Goal: Task Accomplishment & Management: Manage account settings

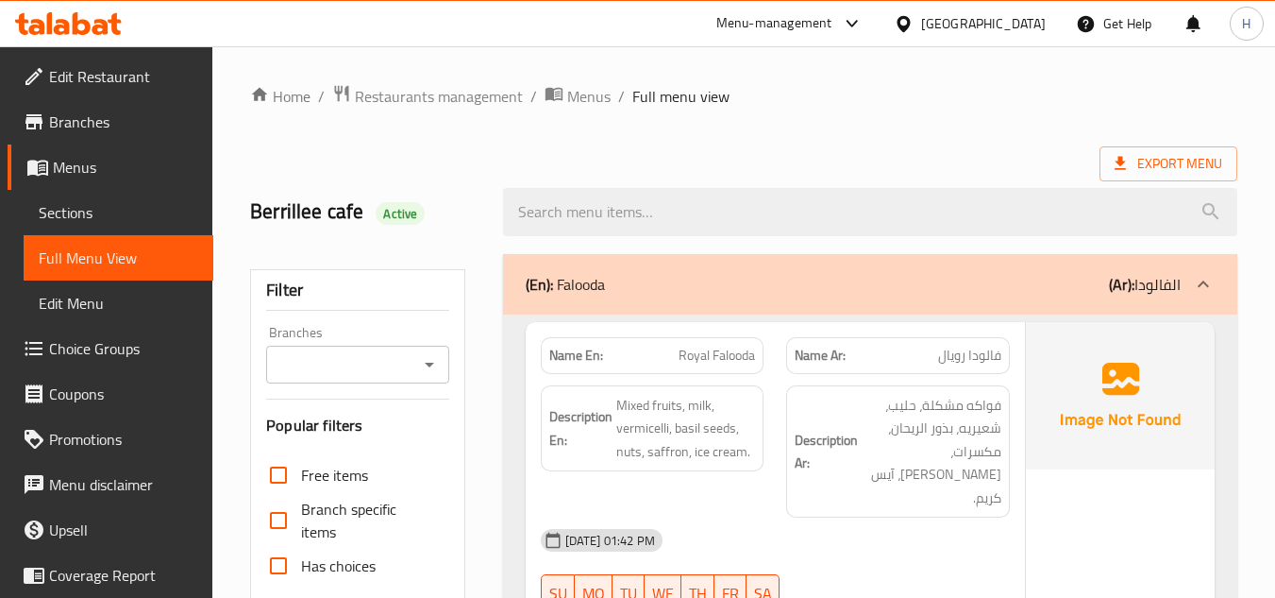
scroll to position [76675, 0]
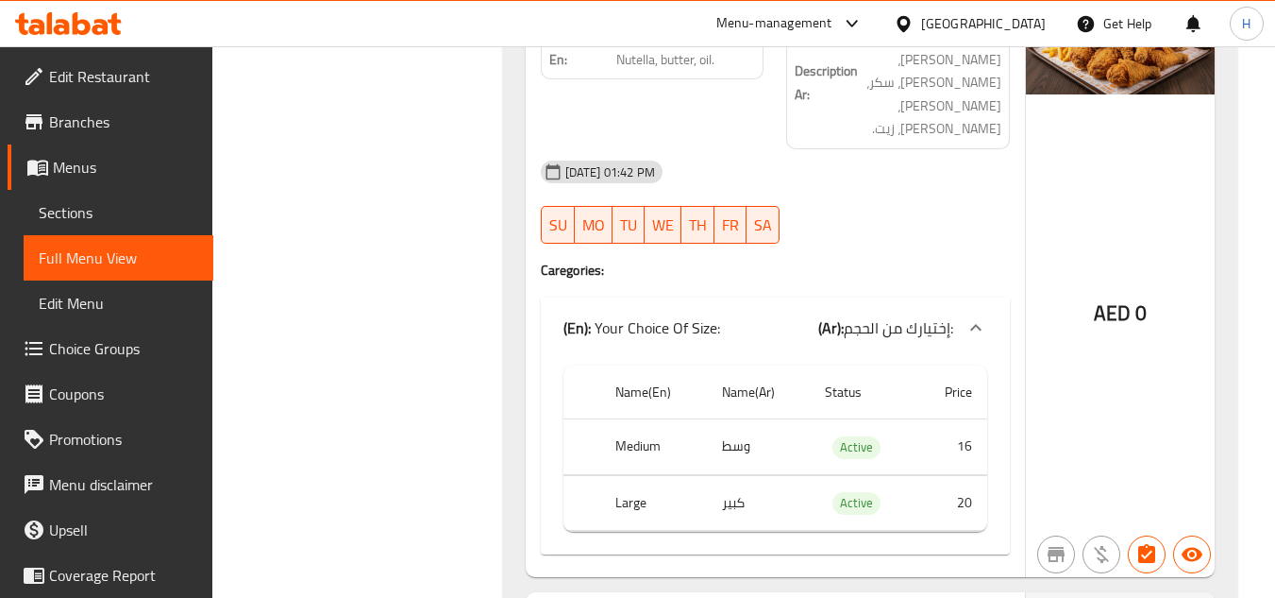
click at [106, 26] on icon at bounding box center [101, 27] width 16 height 16
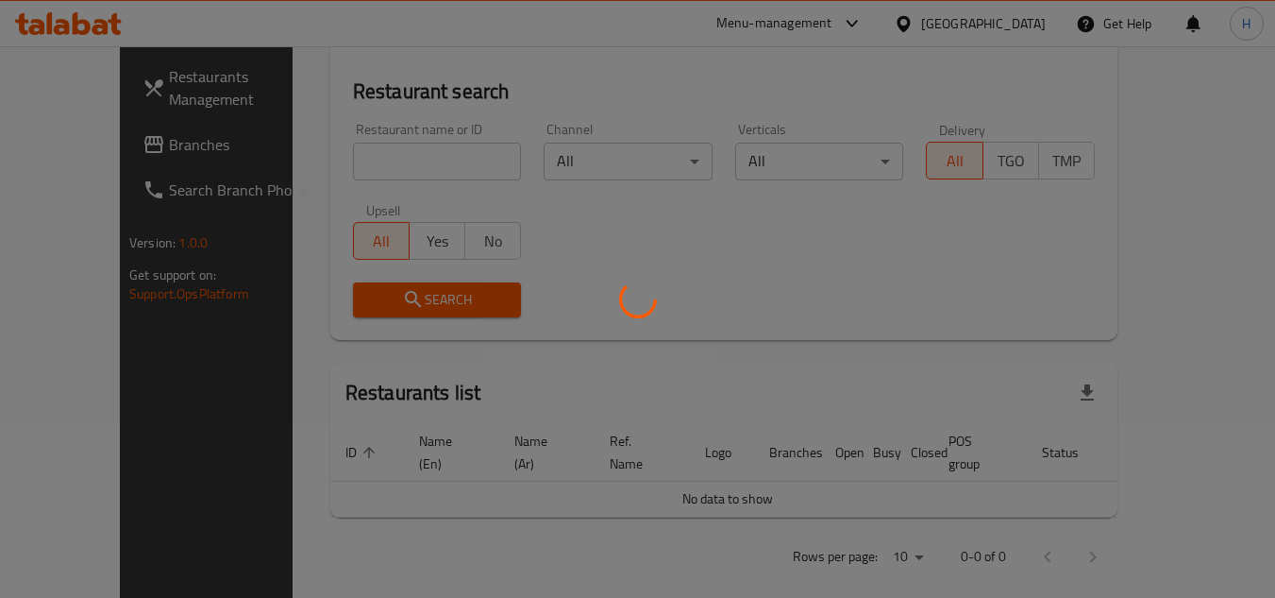
scroll to position [379, 0]
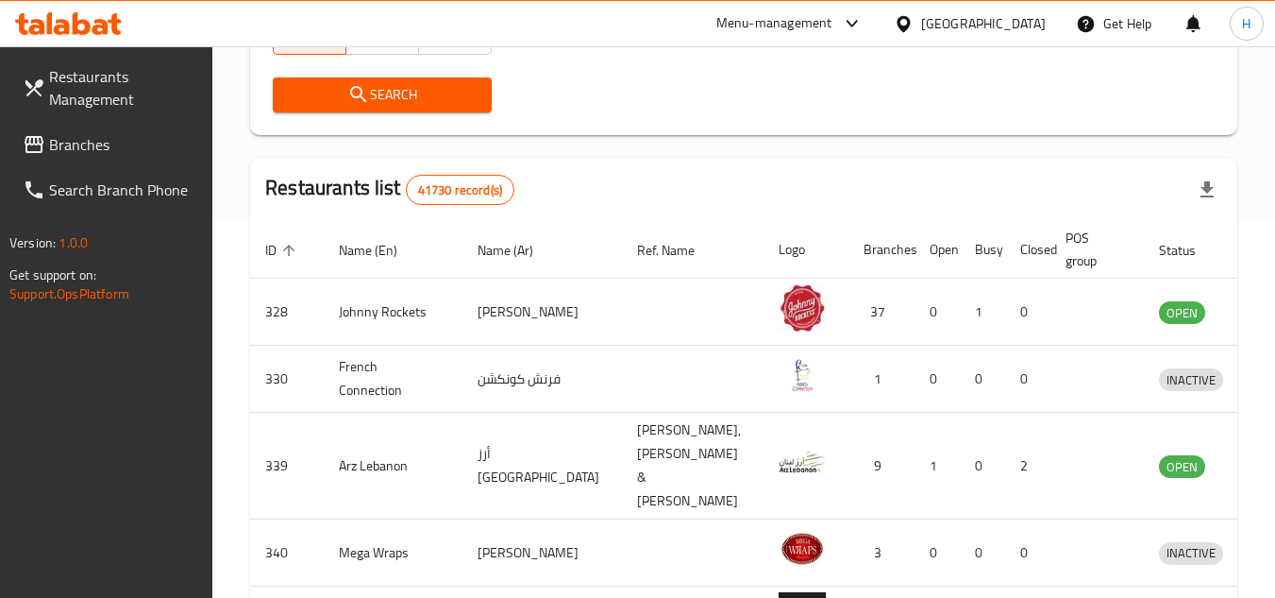
click at [132, 140] on span "Branches" at bounding box center [123, 144] width 149 height 23
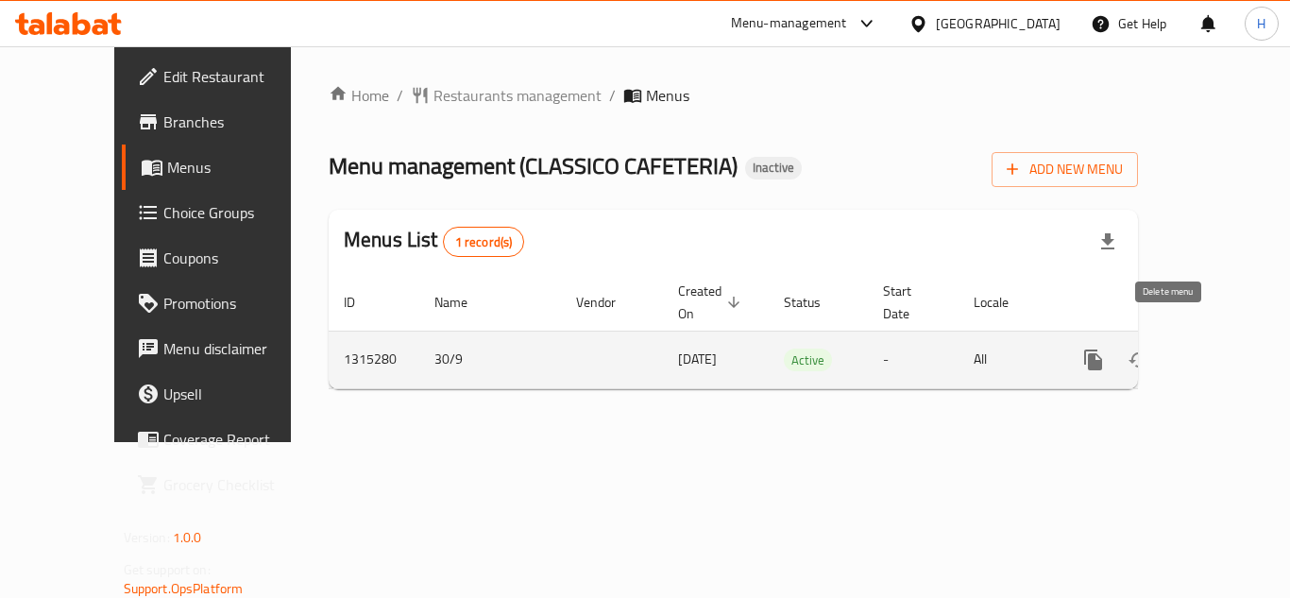
click at [1218, 348] on icon "enhanced table" at bounding box center [1229, 359] width 23 height 23
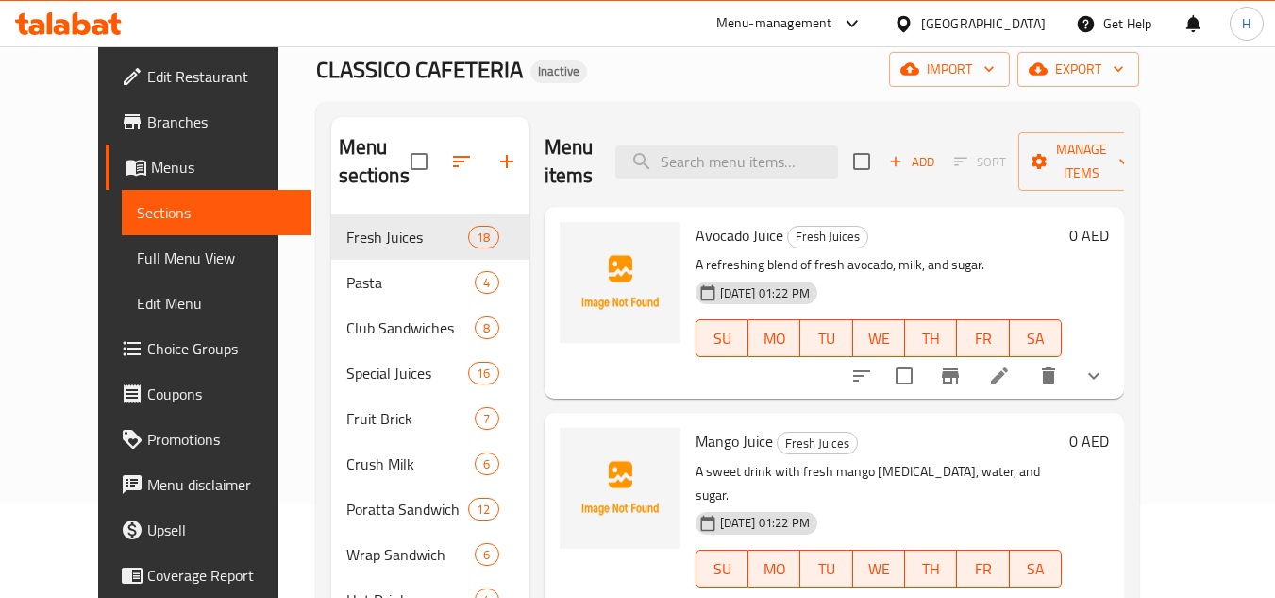
scroll to position [189, 0]
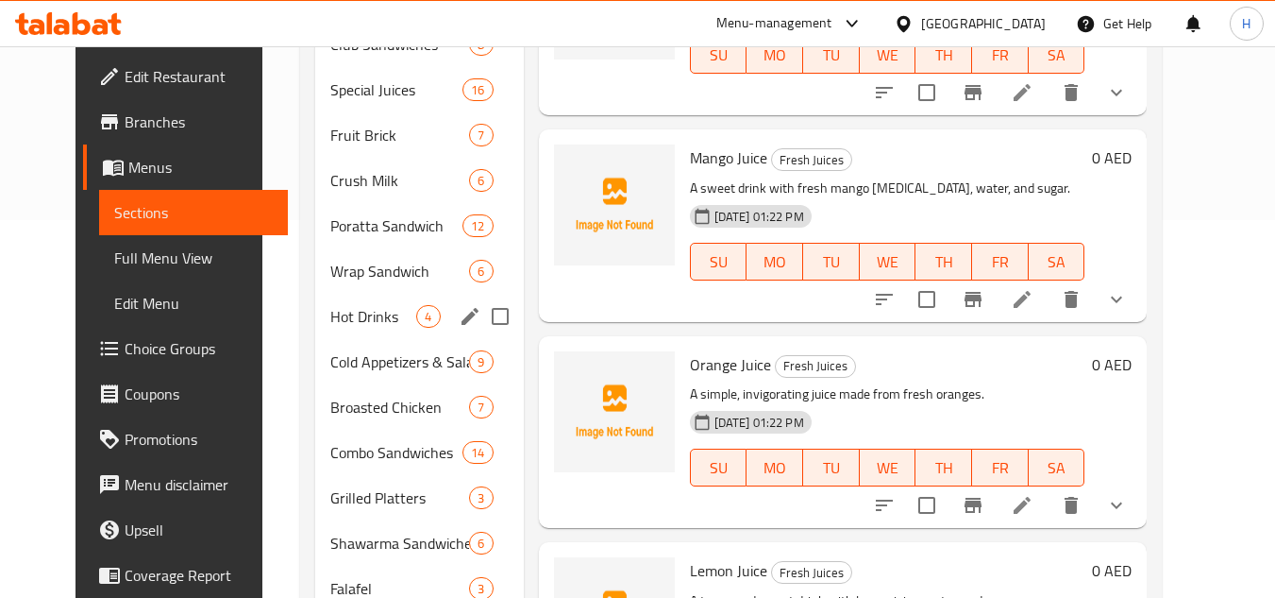
click at [345, 329] on div "Hot Drinks 4" at bounding box center [419, 316] width 208 height 45
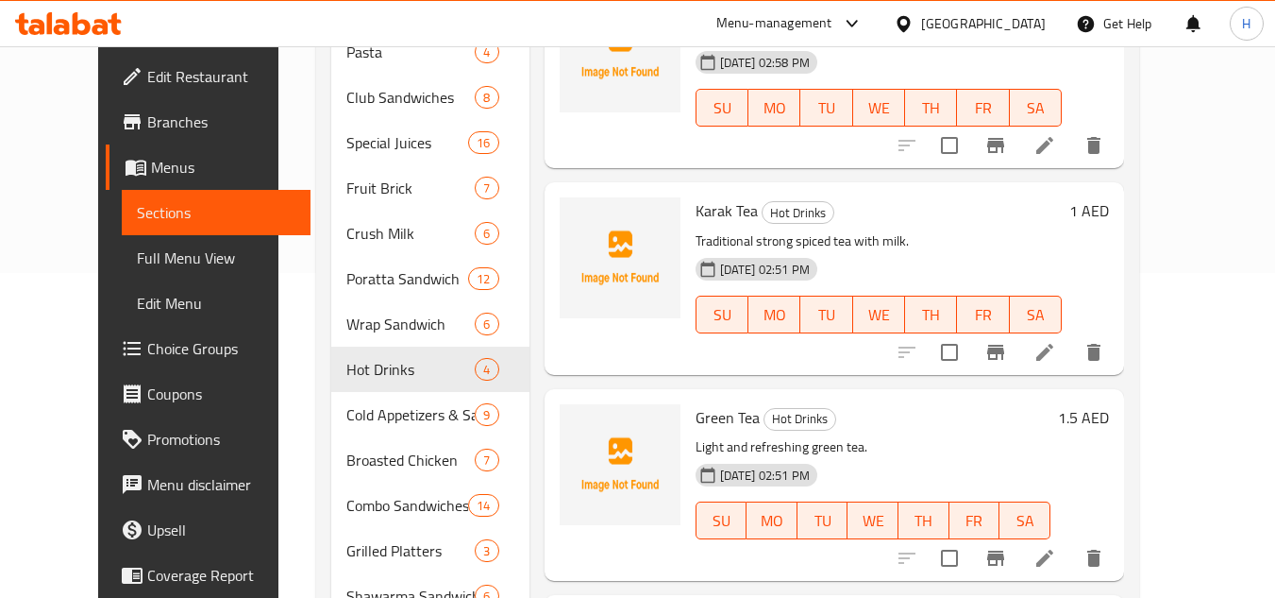
scroll to position [283, 0]
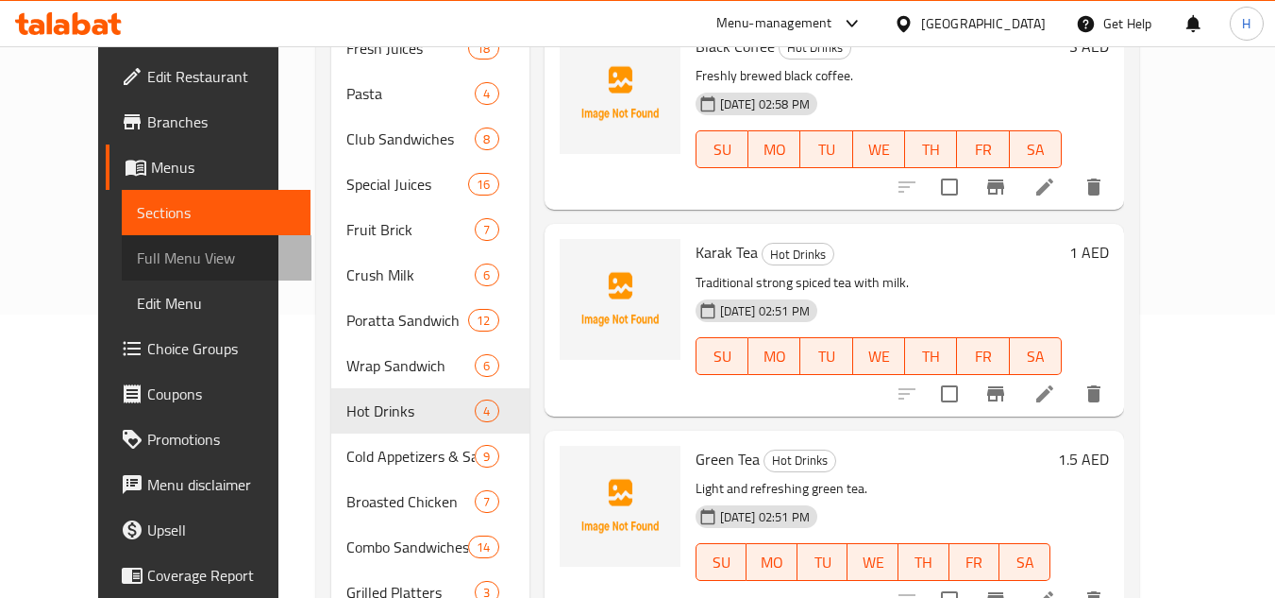
click at [164, 262] on span "Full Menu View" at bounding box center [217, 257] width 160 height 23
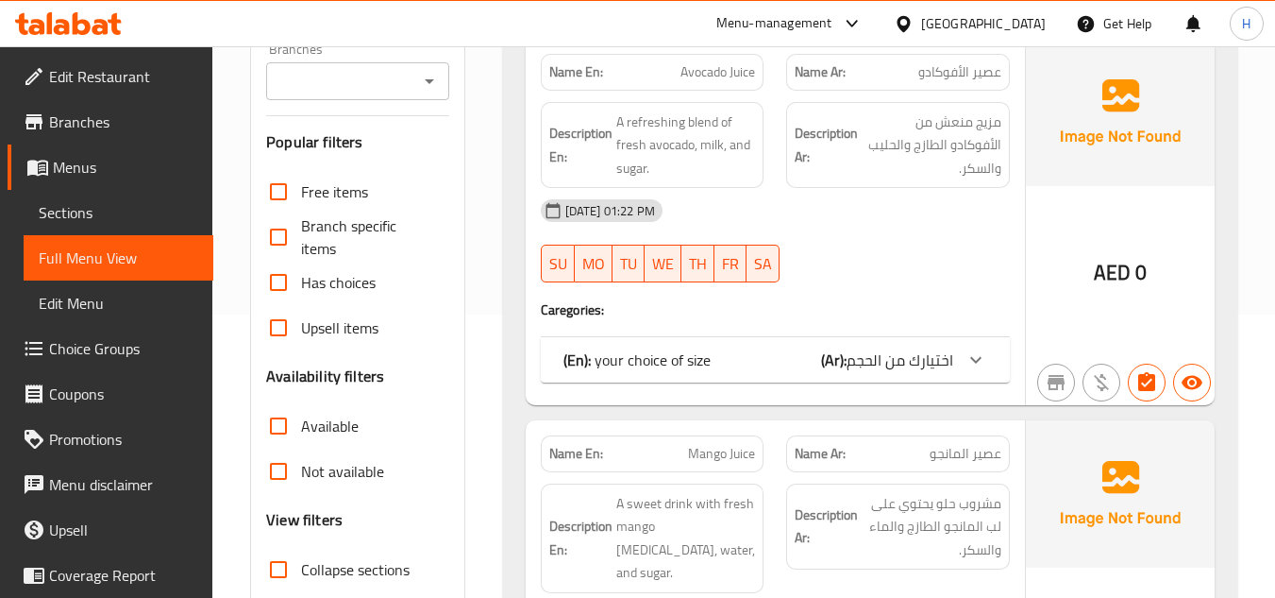
scroll to position [472, 0]
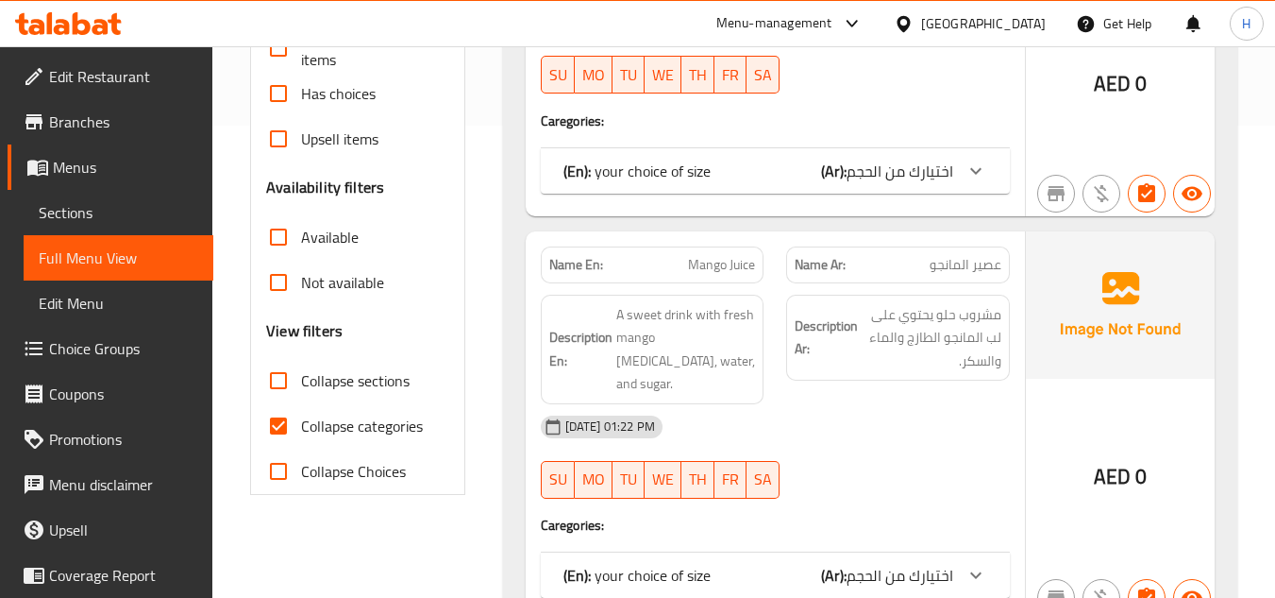
click at [318, 417] on span "Collapse categories" at bounding box center [362, 425] width 122 height 23
click at [301, 417] on input "Collapse categories" at bounding box center [278, 425] width 45 height 45
checkbox input "false"
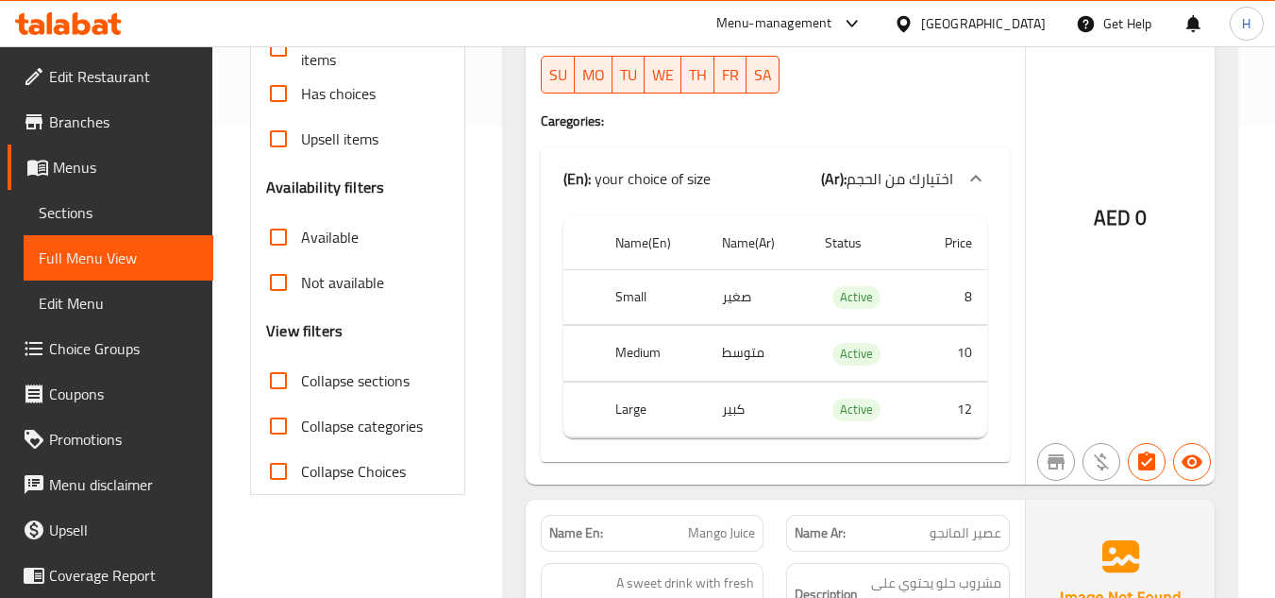
click at [328, 380] on span "Collapse sections" at bounding box center [355, 380] width 109 height 23
click at [301, 380] on input "Collapse sections" at bounding box center [278, 380] width 45 height 45
checkbox input "true"
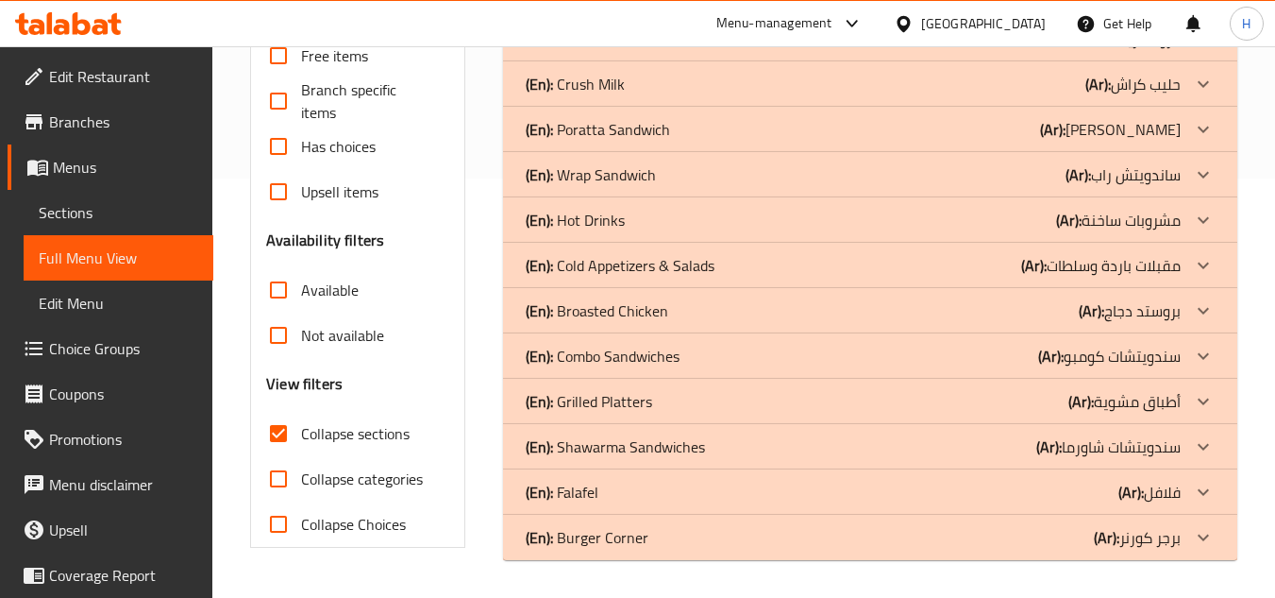
scroll to position [419, 0]
click at [666, 212] on div "(En): Hot Drinks (Ar): مشروبات ساخنة" at bounding box center [853, 220] width 655 height 23
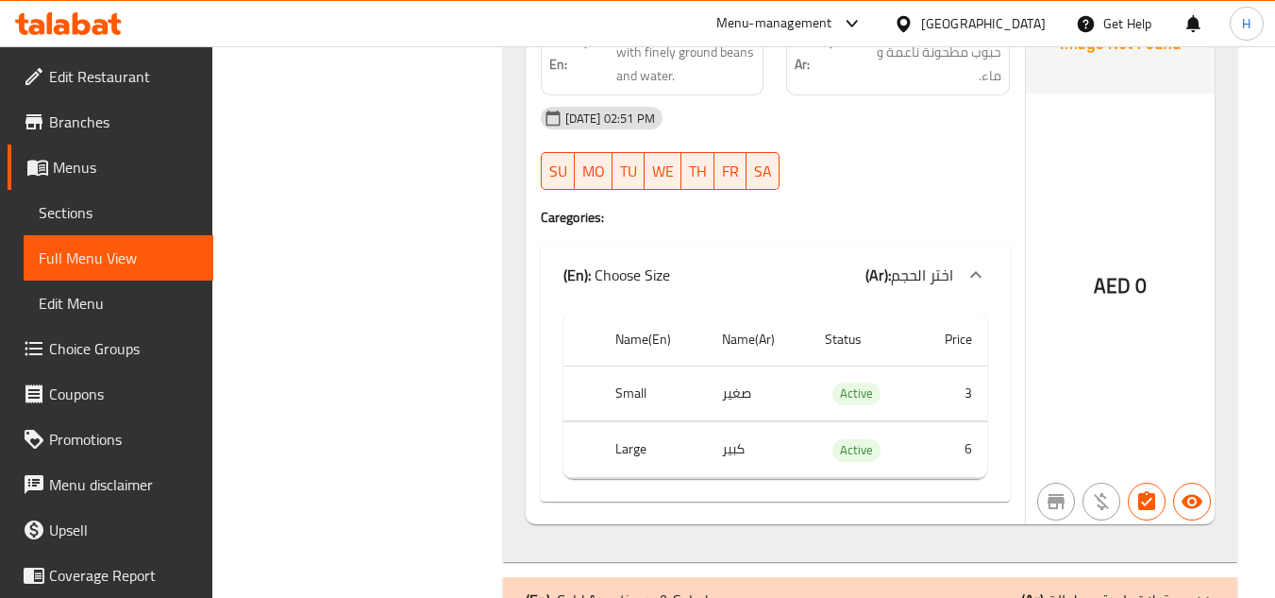
scroll to position [1552, 0]
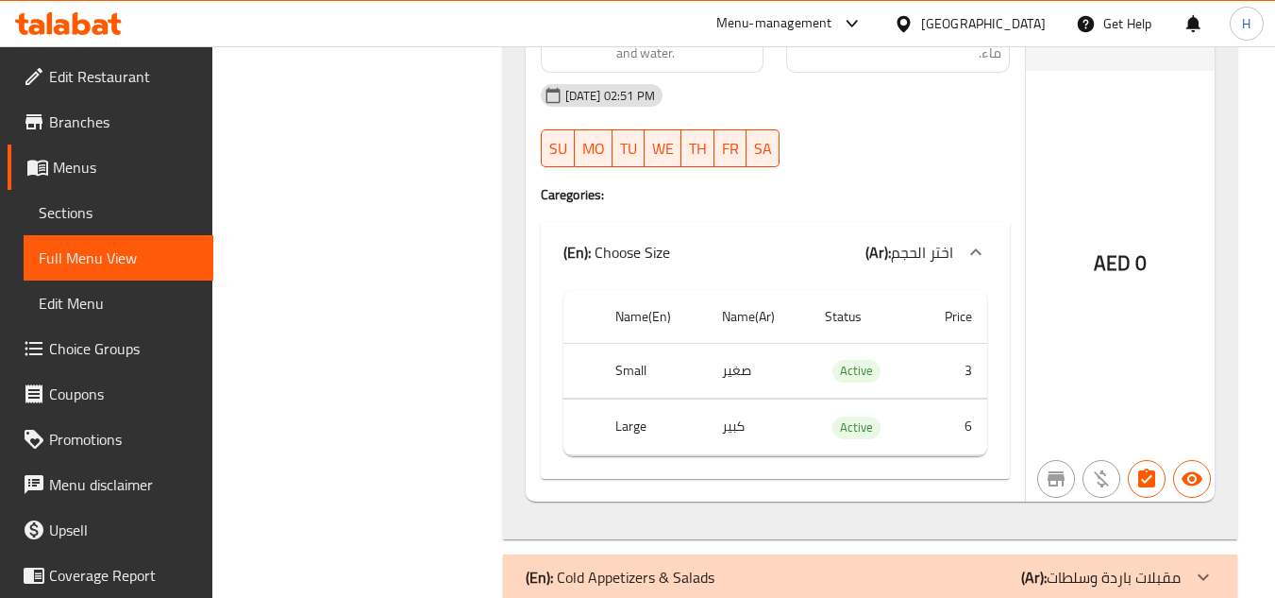
click at [126, 211] on span "Sections" at bounding box center [119, 212] width 160 height 23
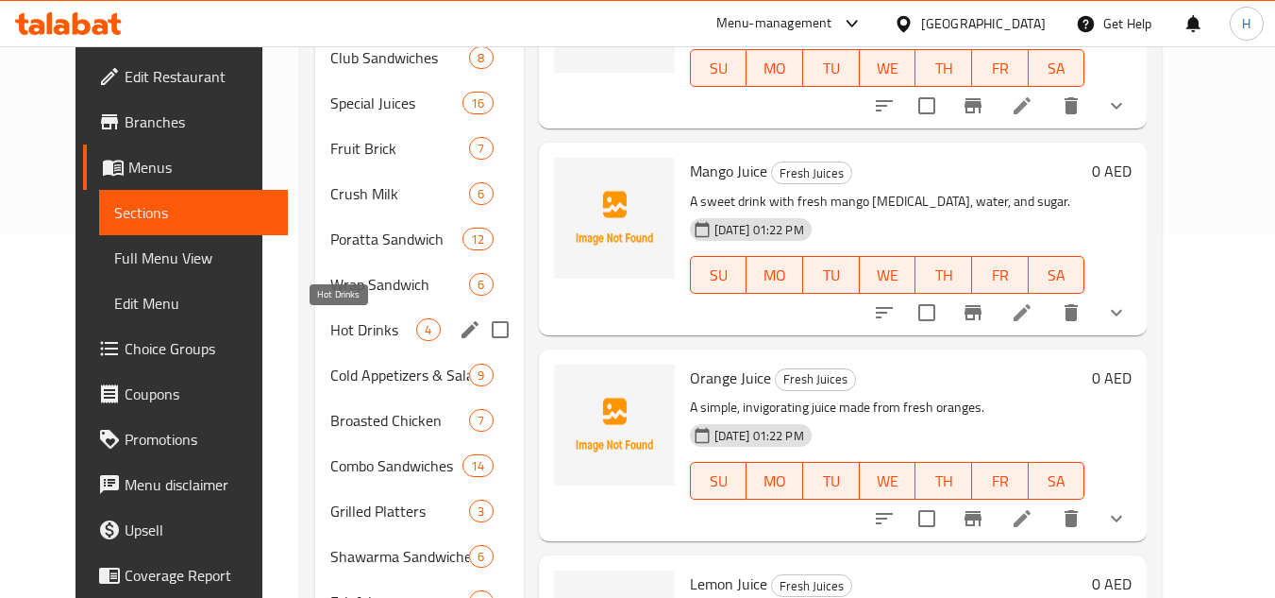
click at [330, 335] on span "Hot Drinks" at bounding box center [373, 329] width 86 height 23
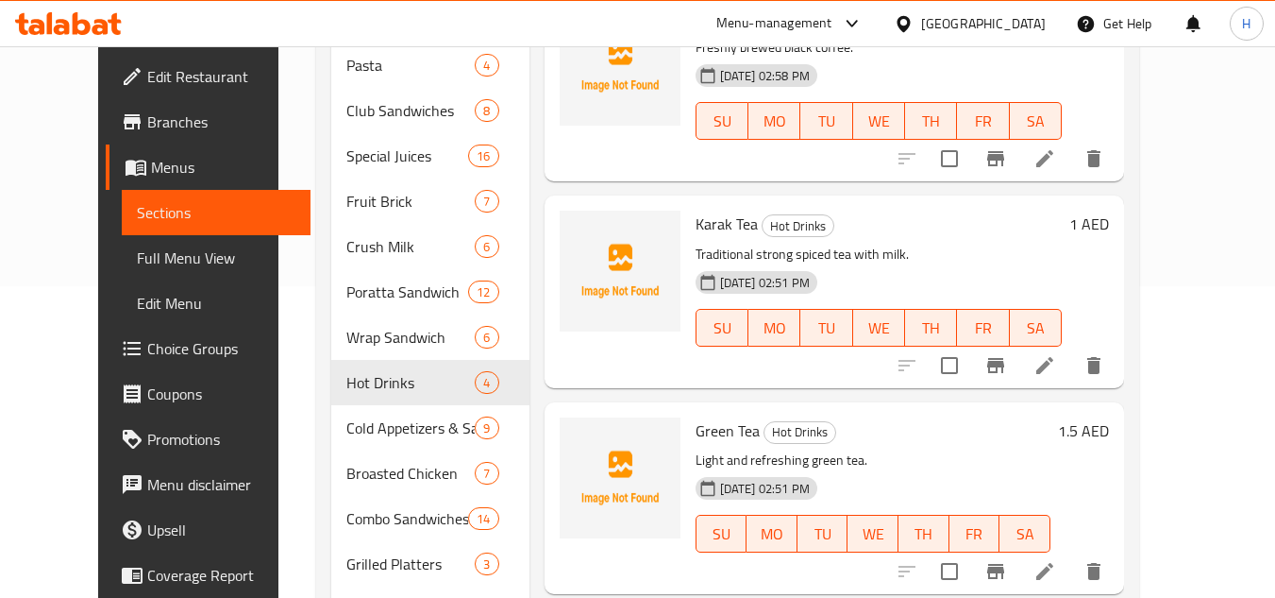
scroll to position [270, 0]
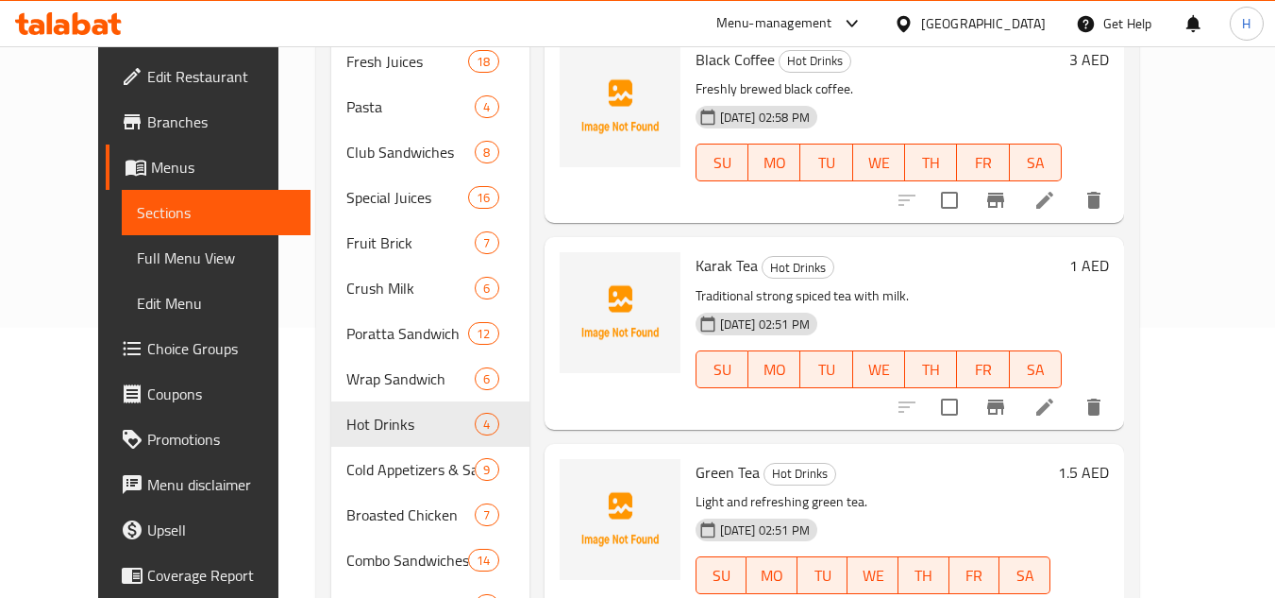
click at [1072, 214] on li at bounding box center [1045, 200] width 53 height 34
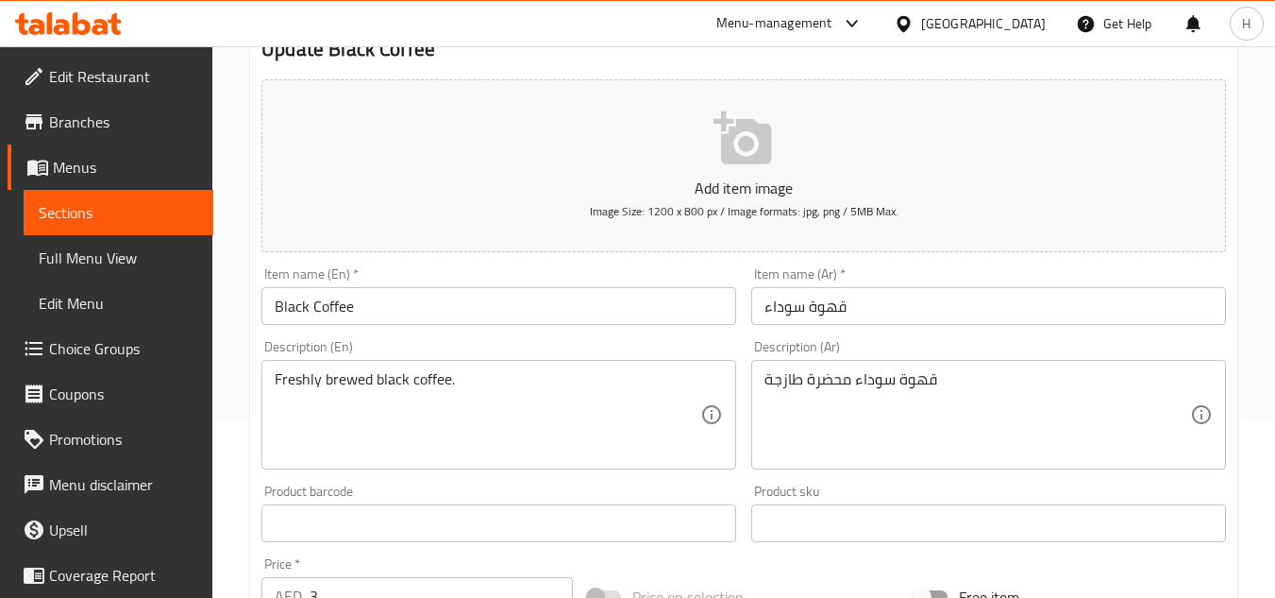
scroll to position [283, 0]
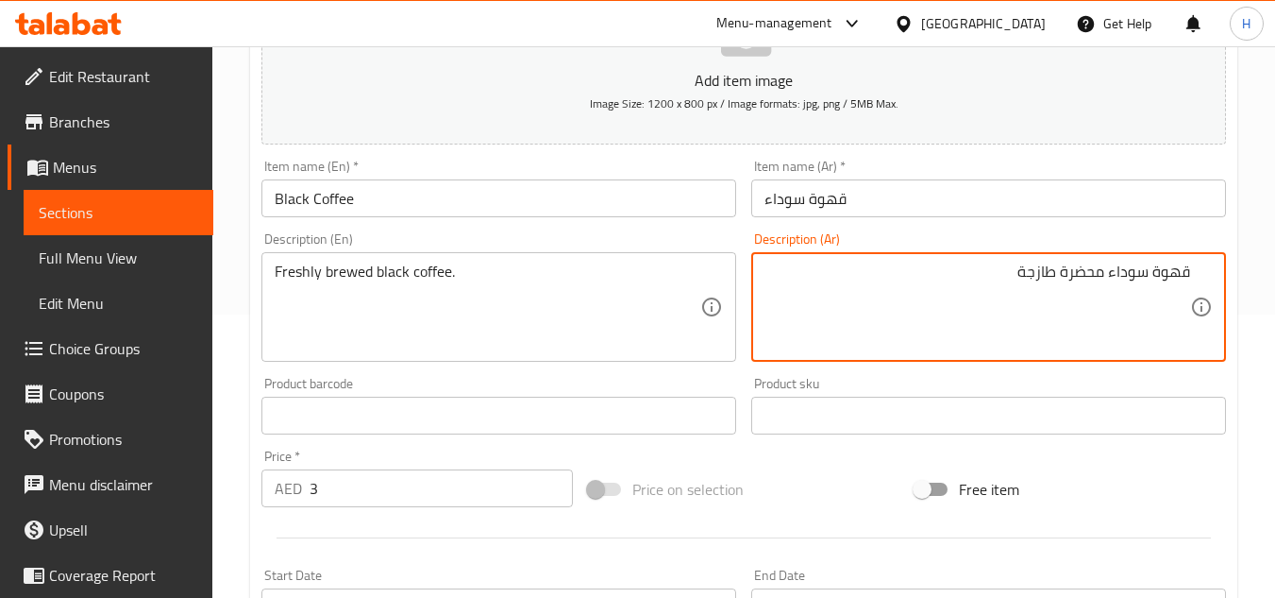
click at [1084, 277] on textarea "قهوة سوداء محضرة طازجة" at bounding box center [978, 307] width 426 height 90
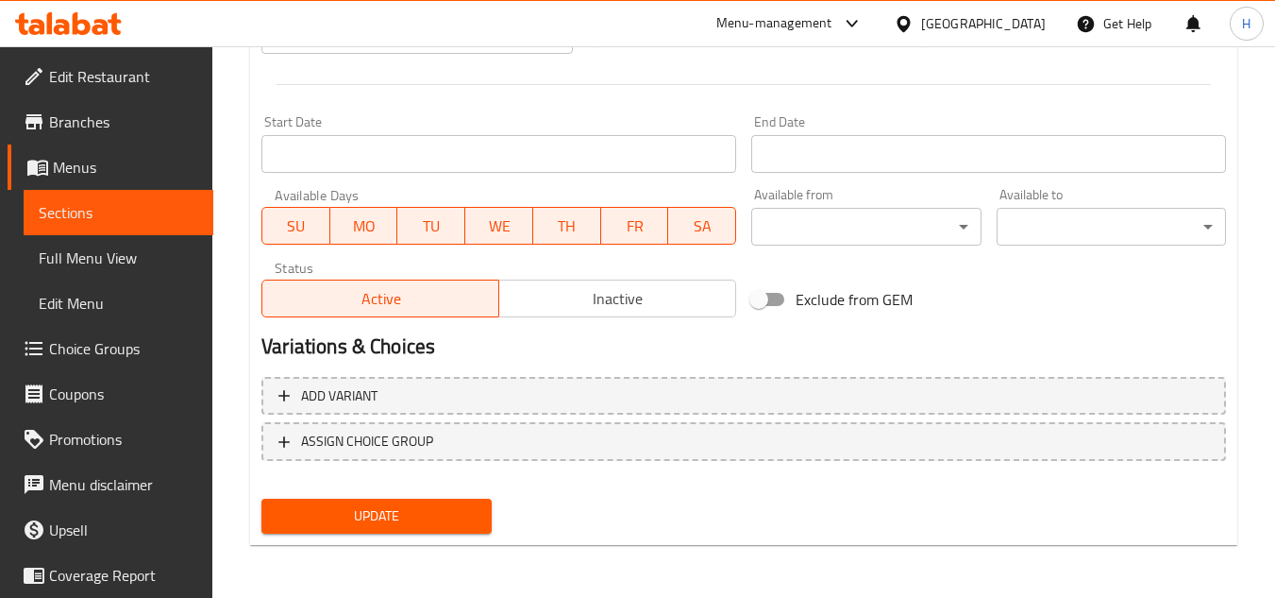
type textarea "قهوة سوداء مخمرة طازجة"
click at [422, 502] on button "Update" at bounding box center [376, 515] width 229 height 35
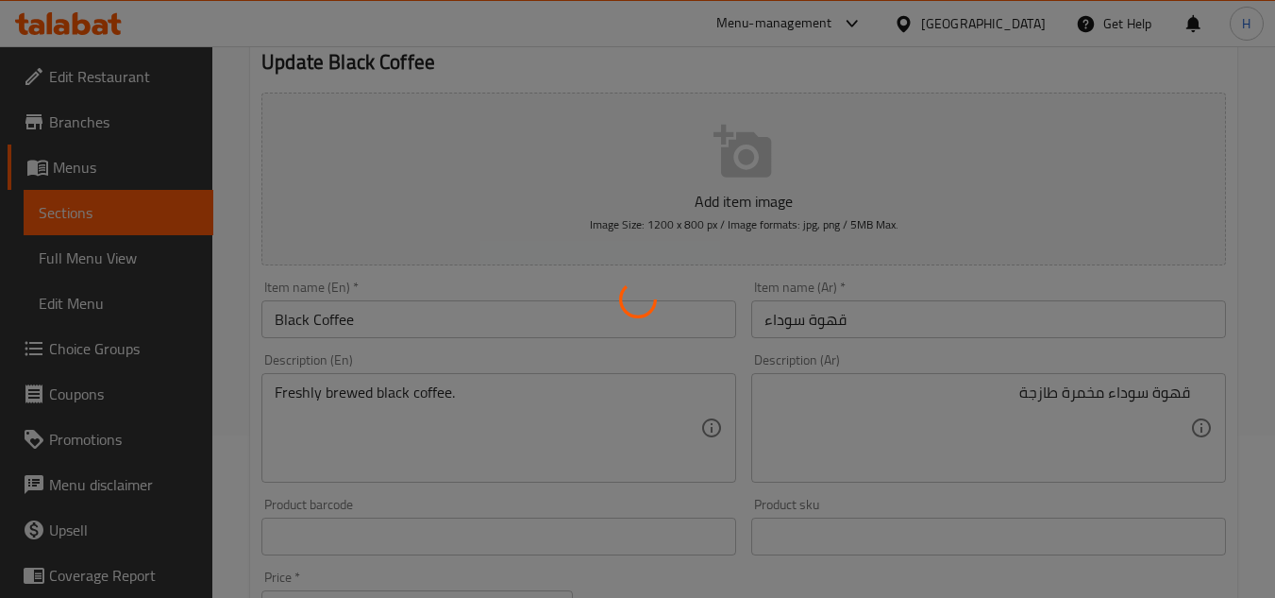
scroll to position [0, 0]
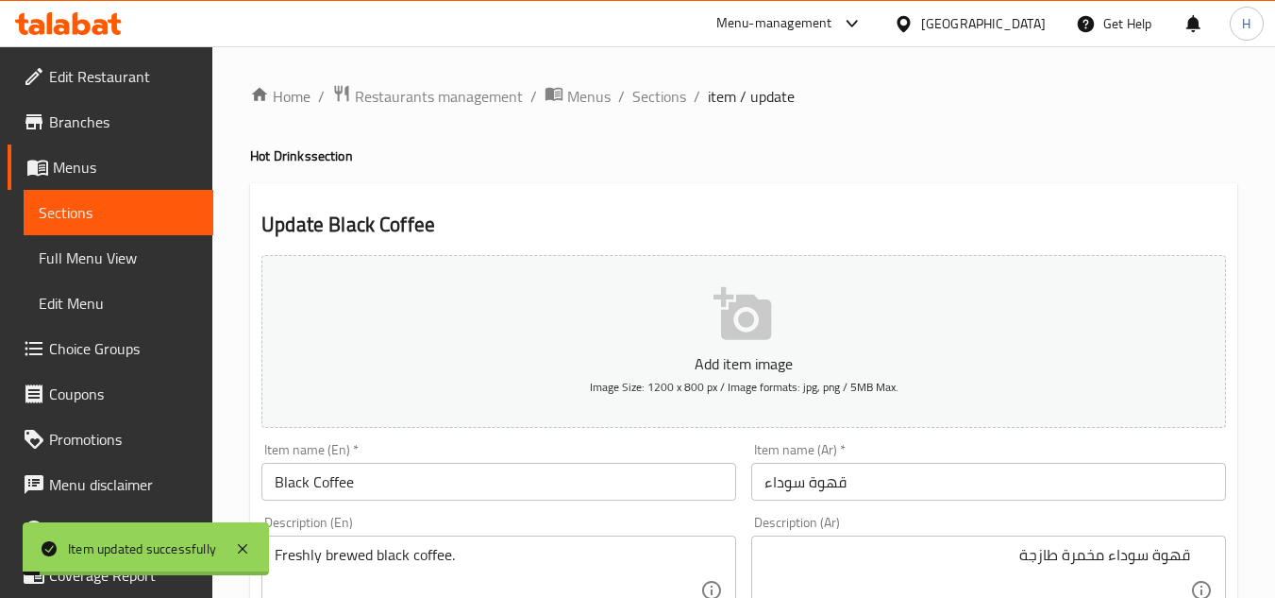
click at [638, 99] on span "Sections" at bounding box center [660, 96] width 54 height 23
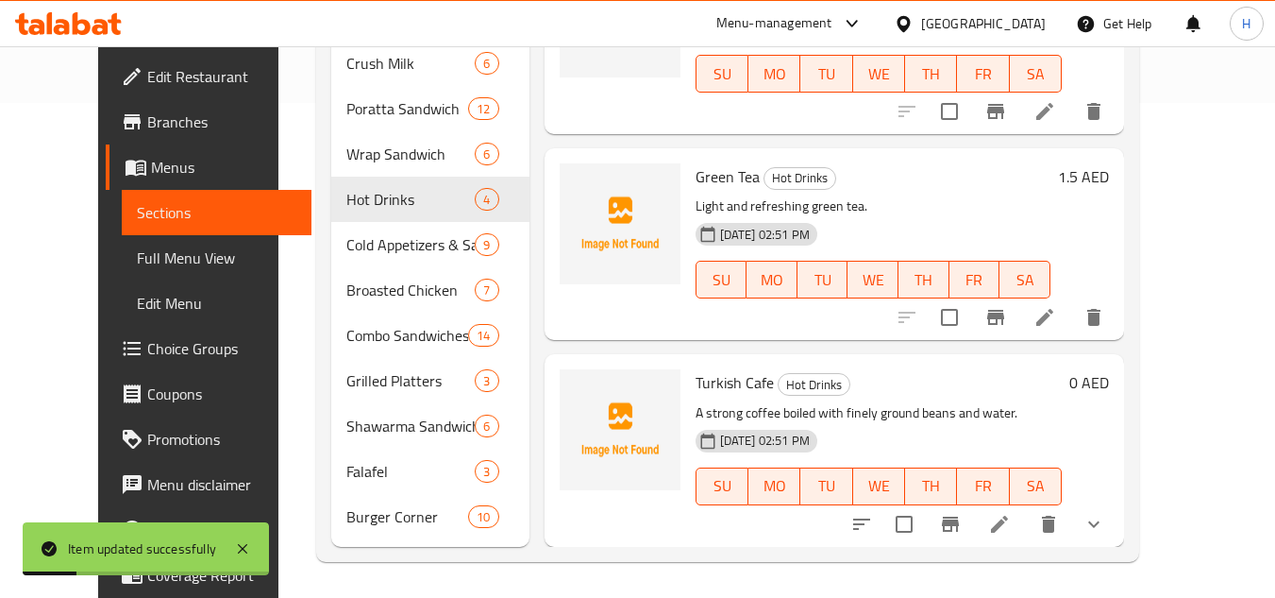
scroll to position [497, 0]
click at [1011, 515] on icon at bounding box center [999, 522] width 23 height 23
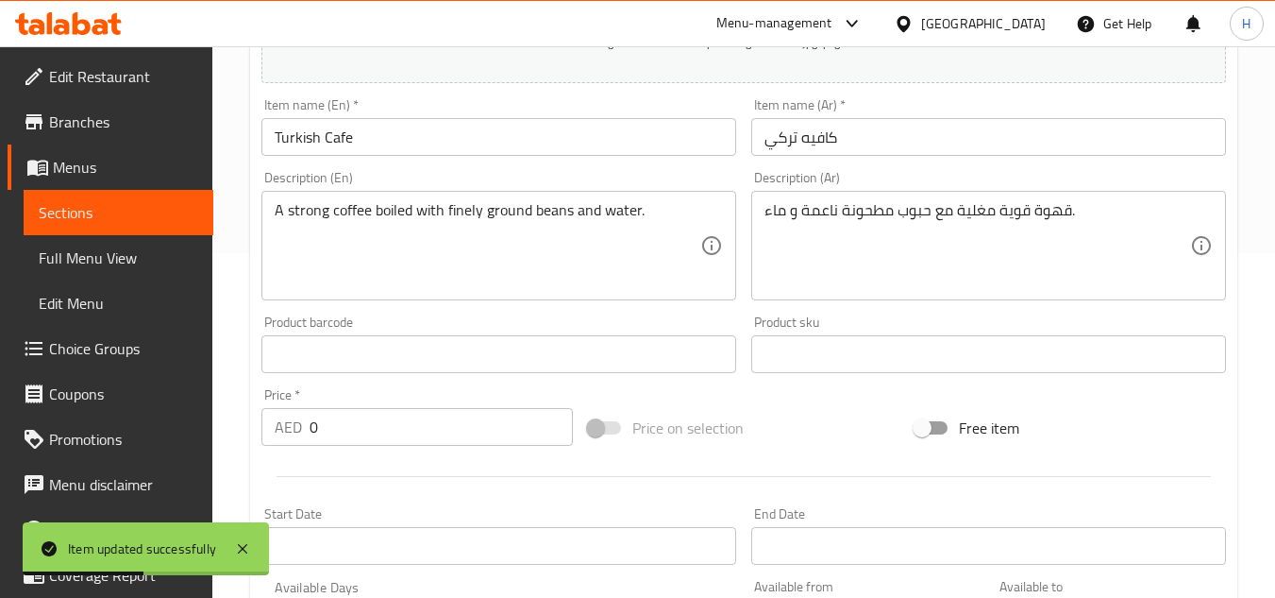
scroll to position [378, 0]
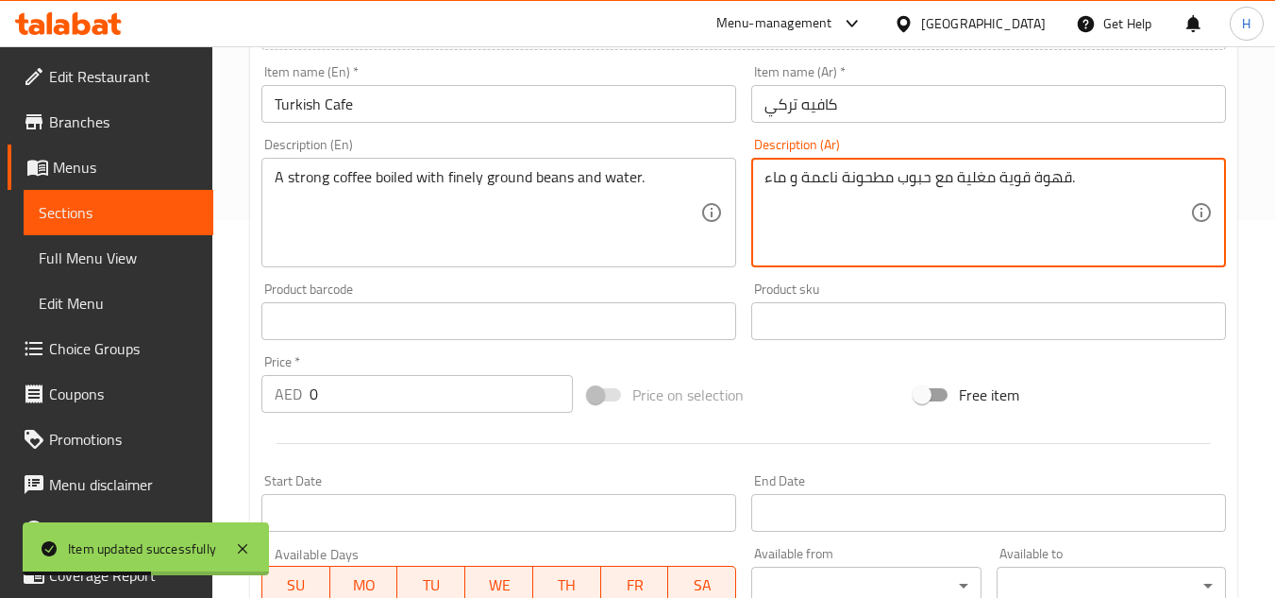
drag, startPoint x: 1067, startPoint y: 182, endPoint x: 1037, endPoint y: 161, distance: 36.7
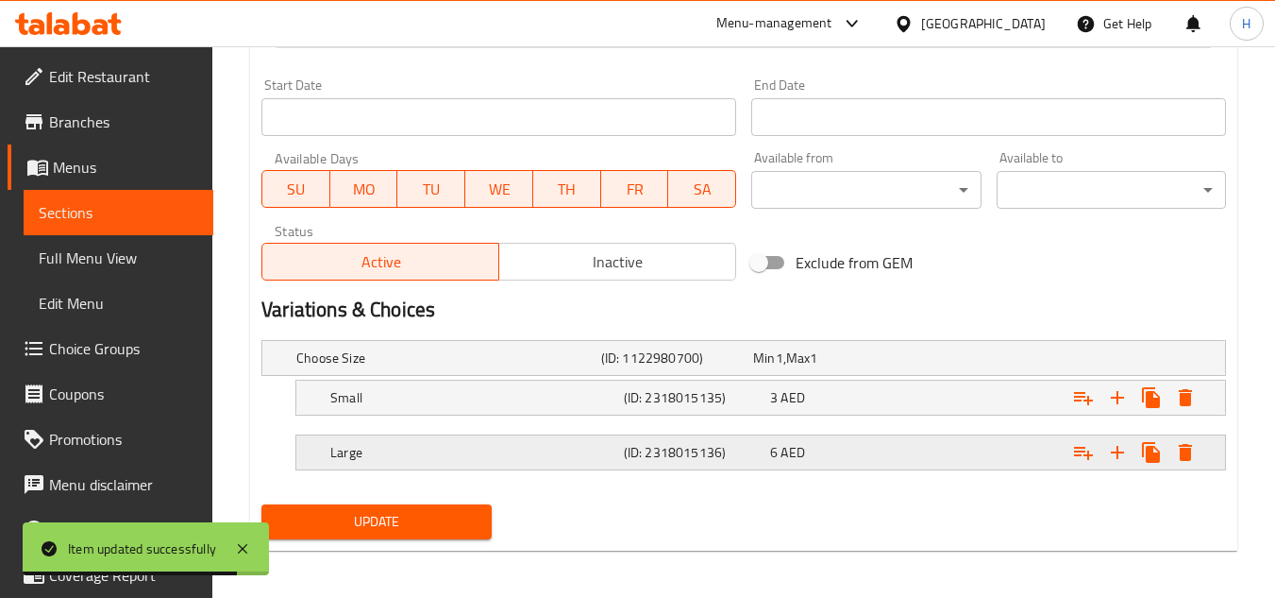
scroll to position [779, 0]
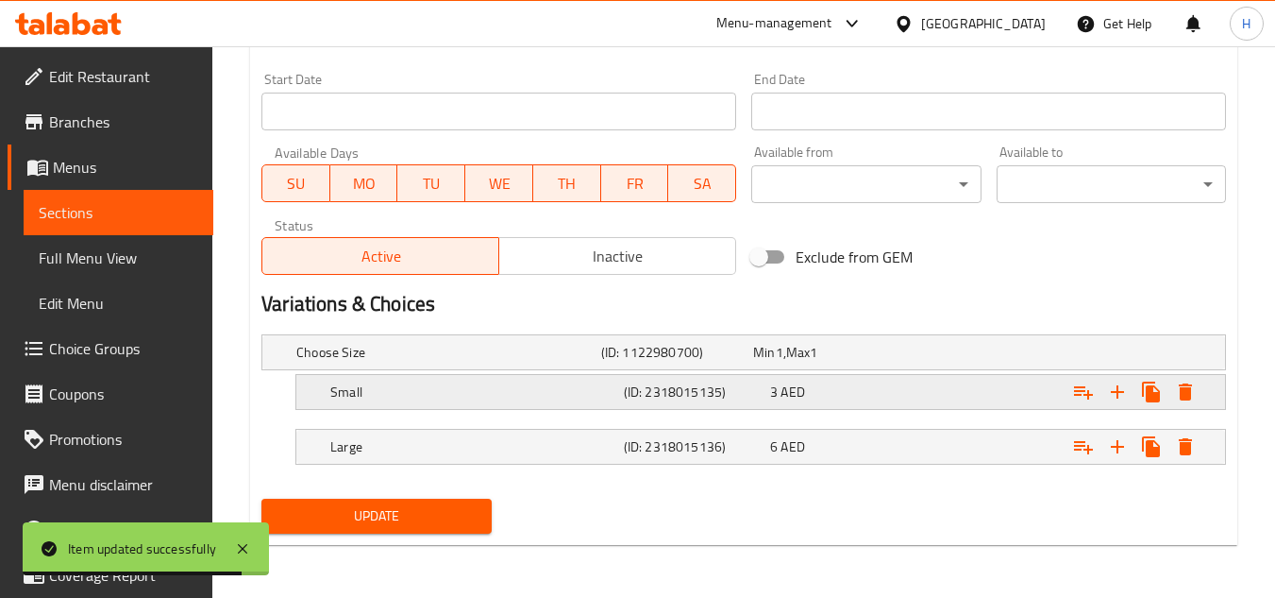
click at [699, 401] on h5 "(ID: 2318015135)" at bounding box center [693, 391] width 139 height 19
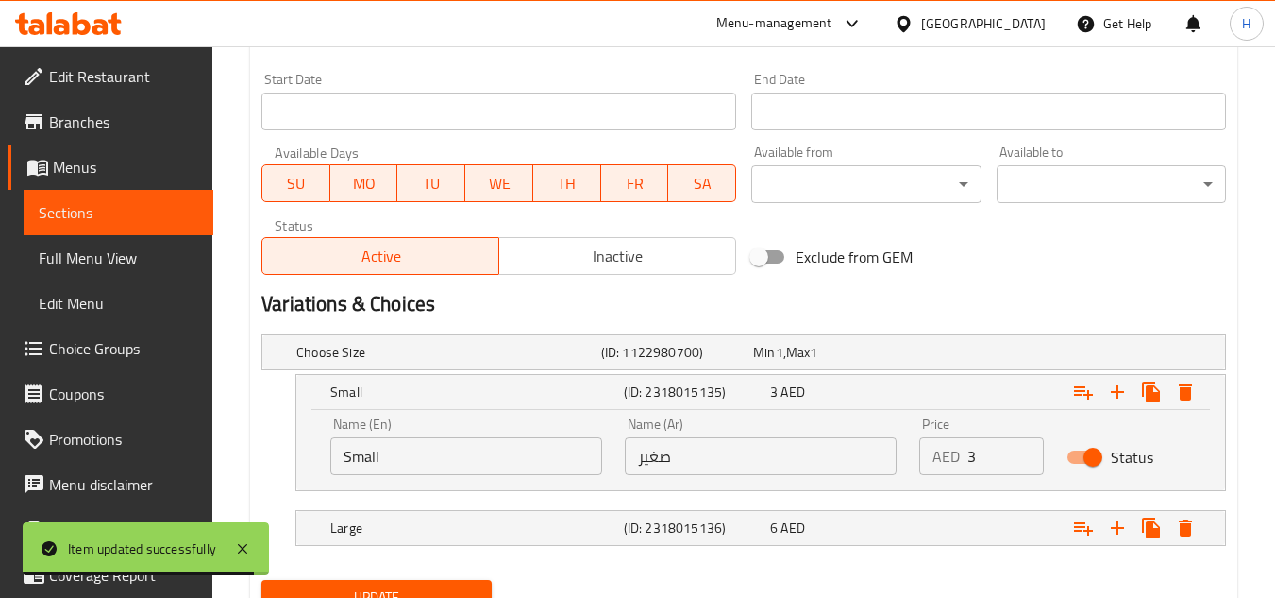
click at [434, 488] on div "Name (En) Small Name (En) Name (Ar) صغير Name (Ar) Price AED 3 Price Status" at bounding box center [760, 450] width 929 height 80
click at [431, 460] on input "Small" at bounding box center [466, 456] width 272 height 38
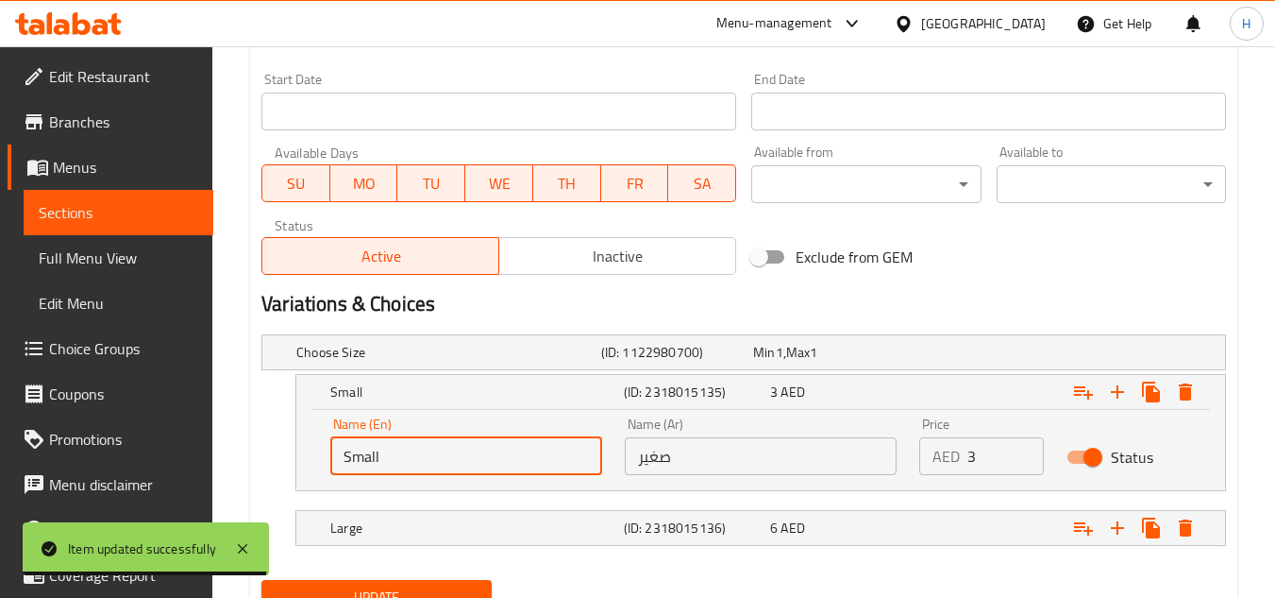
click at [431, 460] on input "Small" at bounding box center [466, 456] width 272 height 38
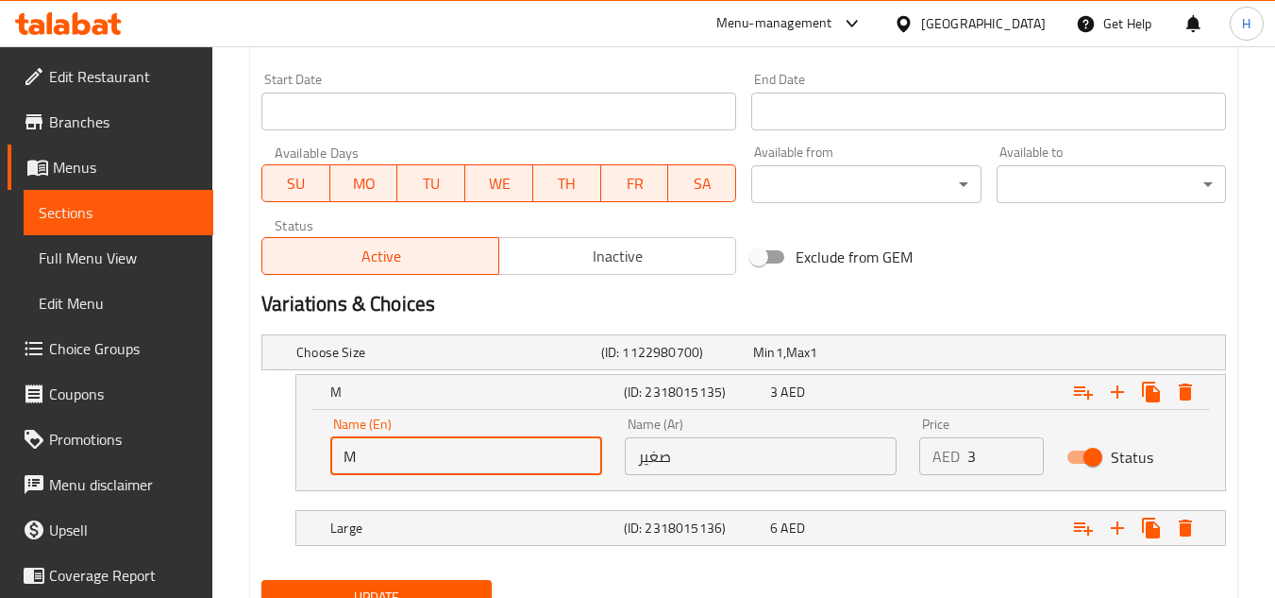
type input "Medium"
click at [655, 454] on input "صغير" at bounding box center [761, 456] width 272 height 38
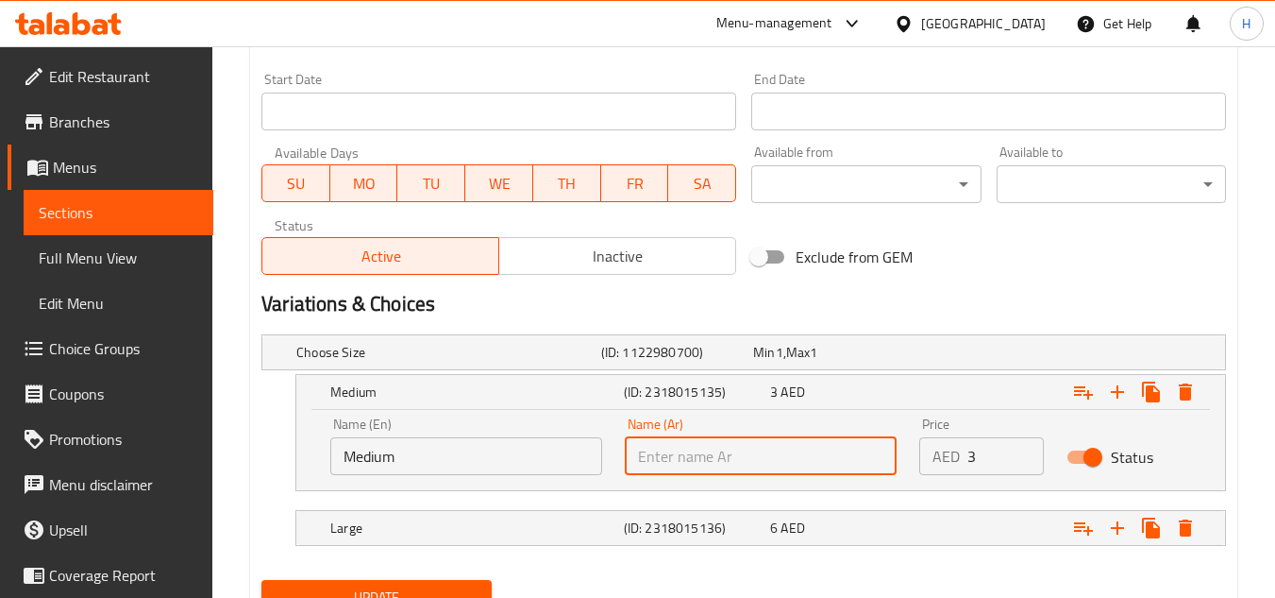
click at [655, 454] on input "text" at bounding box center [761, 456] width 272 height 38
type input "وسط"
click at [468, 593] on span "Update" at bounding box center [376, 597] width 199 height 24
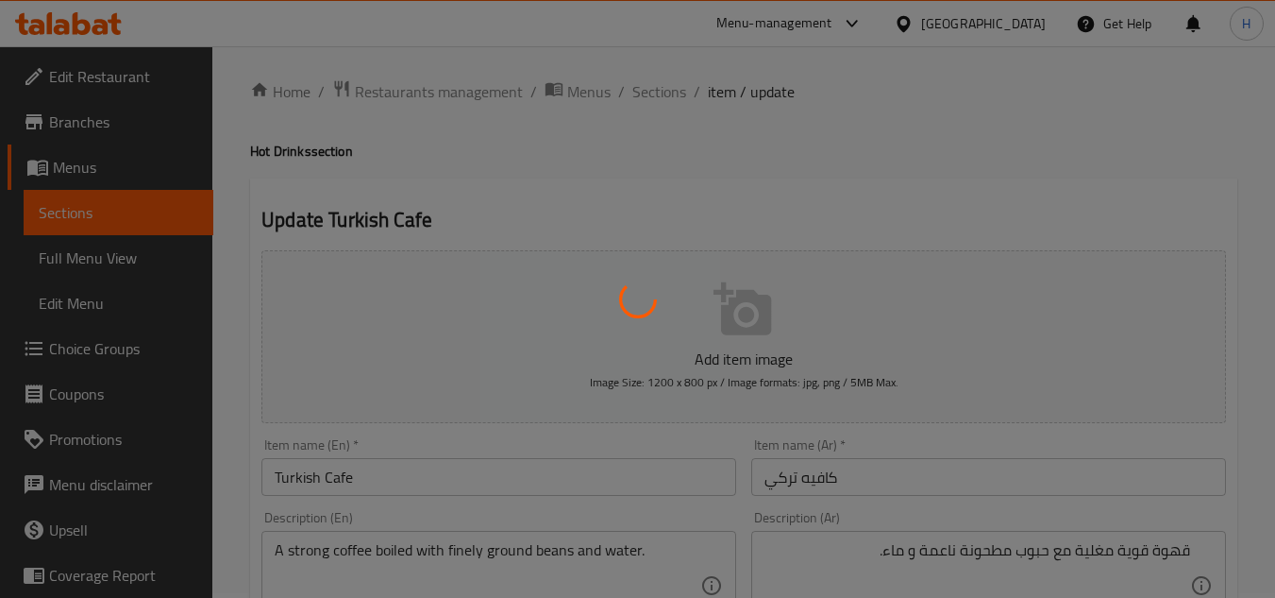
scroll to position [0, 0]
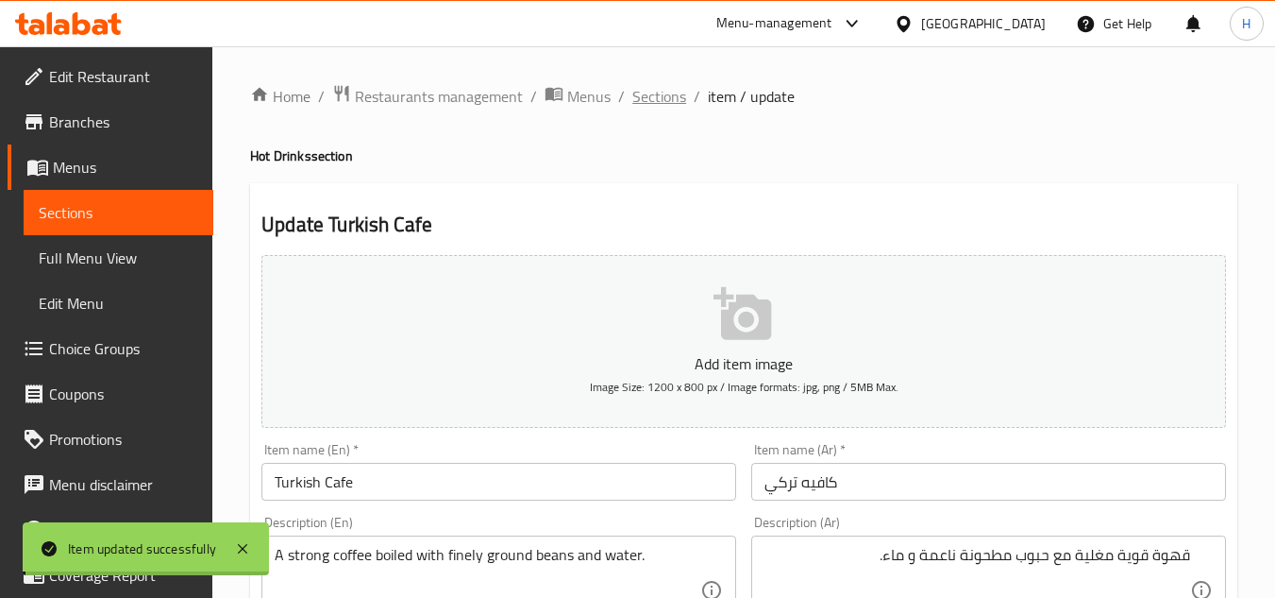
click at [635, 100] on span "Sections" at bounding box center [660, 96] width 54 height 23
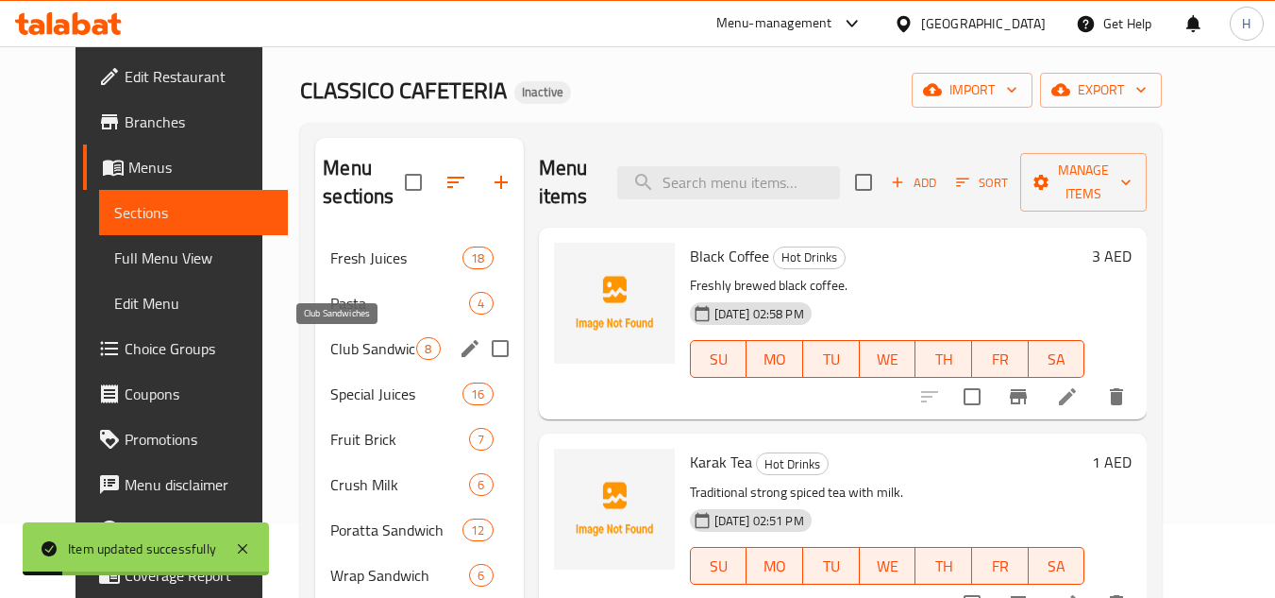
scroll to position [94, 0]
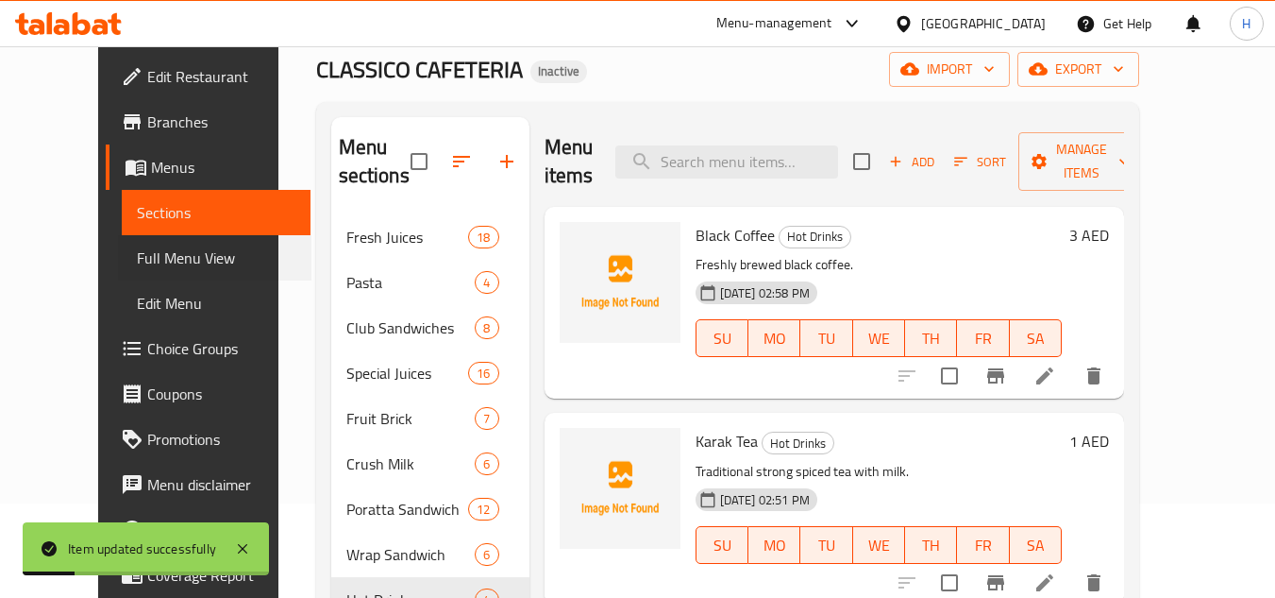
click at [100, 261] on div "Full Menu View" at bounding box center [205, 257] width 211 height 45
click at [122, 260] on link "Full Menu View" at bounding box center [217, 257] width 190 height 45
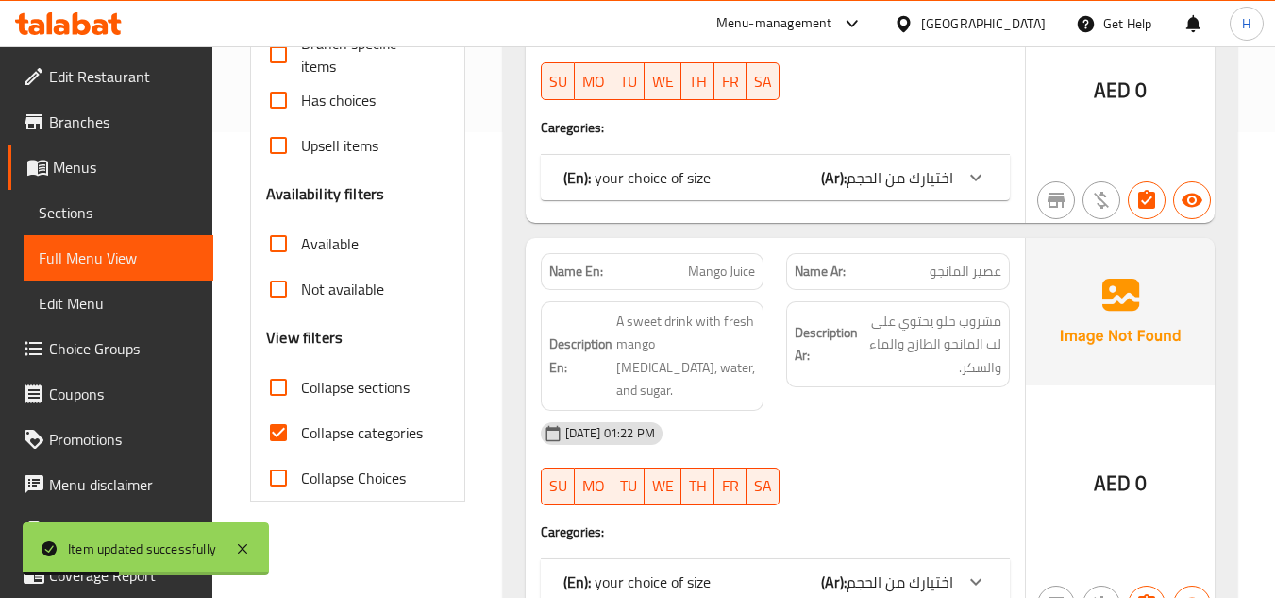
scroll to position [472, 0]
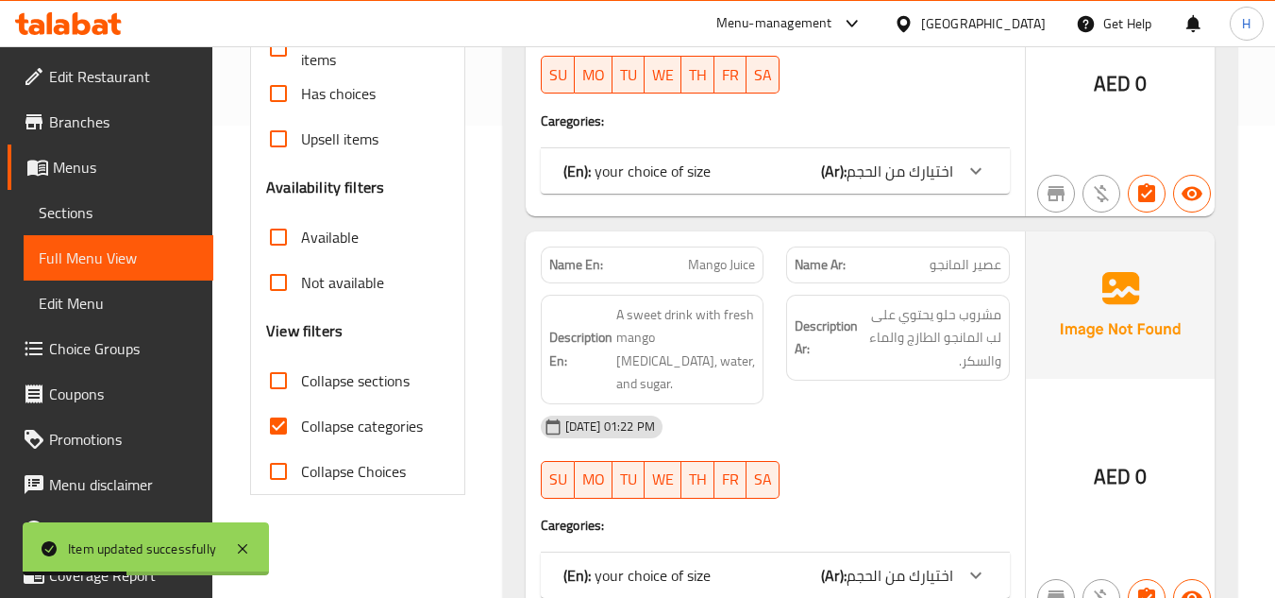
click at [292, 420] on input "Collapse categories" at bounding box center [278, 425] width 45 height 45
checkbox input "false"
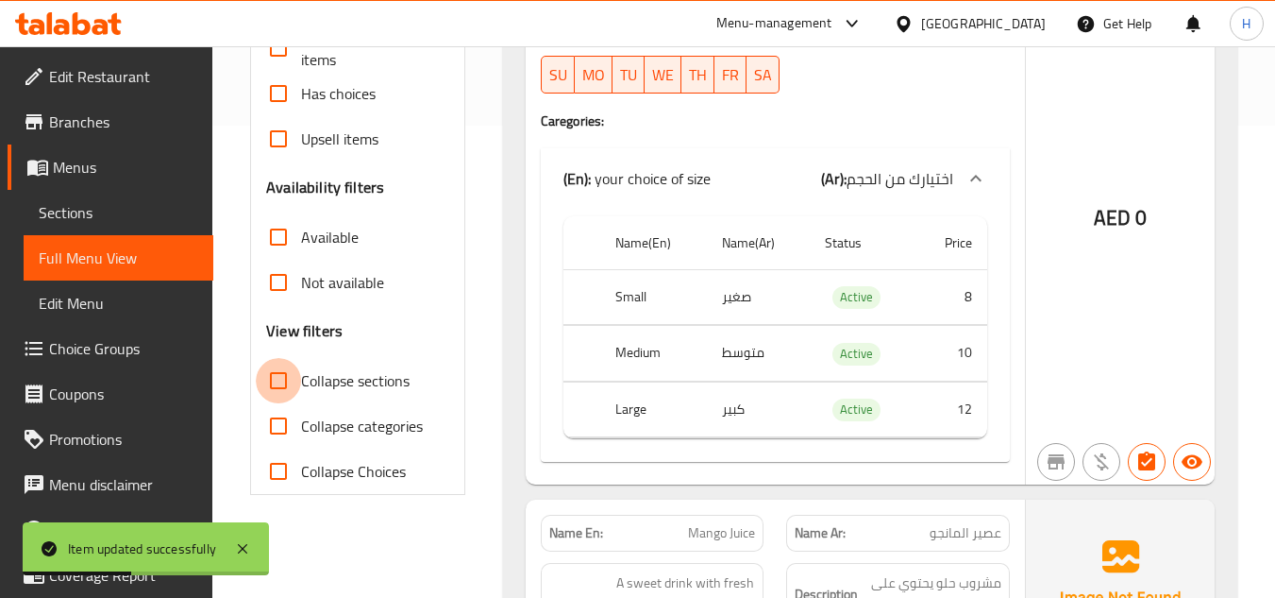
click at [297, 374] on input "Collapse sections" at bounding box center [278, 380] width 45 height 45
checkbox input "true"
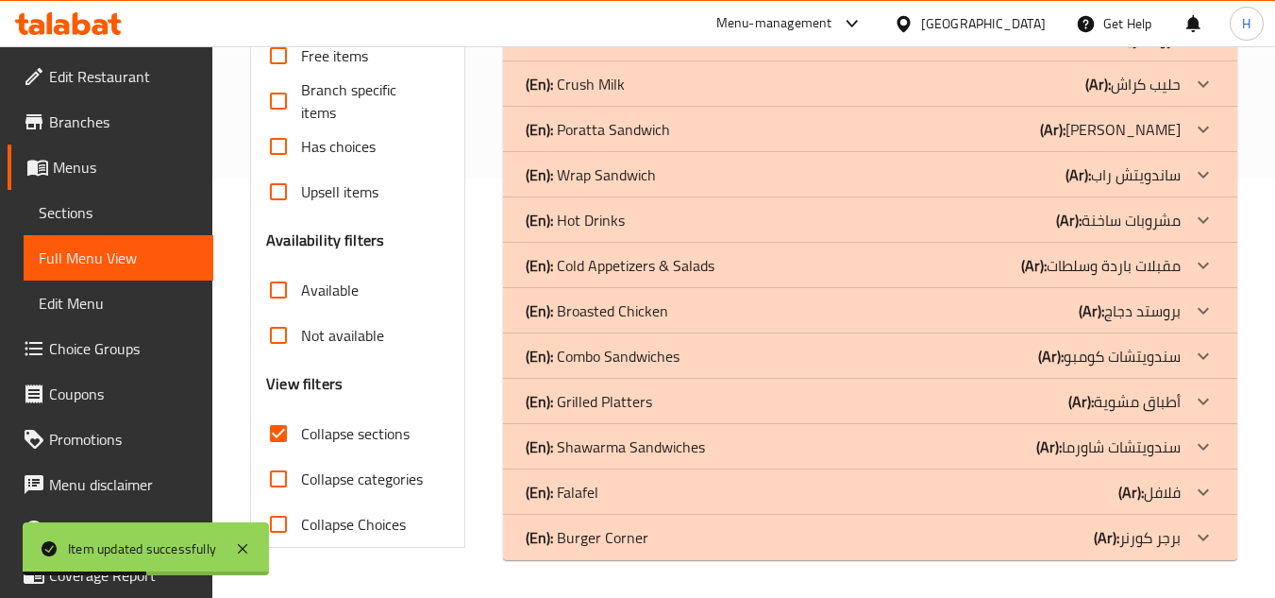
scroll to position [419, 0]
click at [670, 260] on p "(En): Cold Appetizers & Salads" at bounding box center [620, 265] width 189 height 23
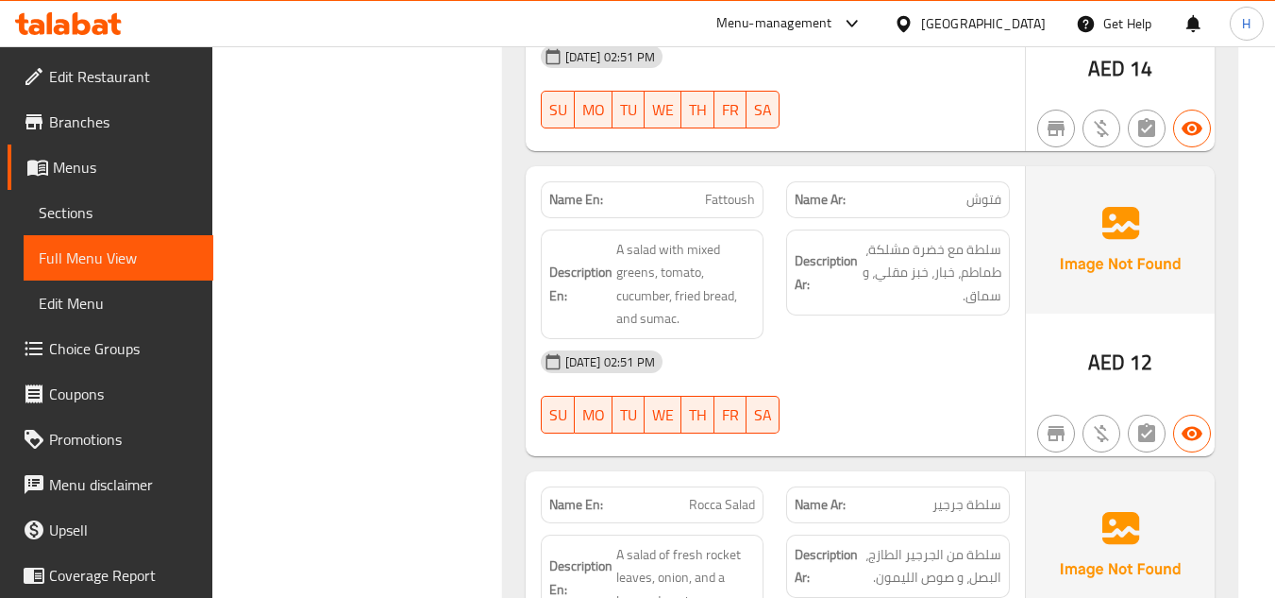
scroll to position [2030, 0]
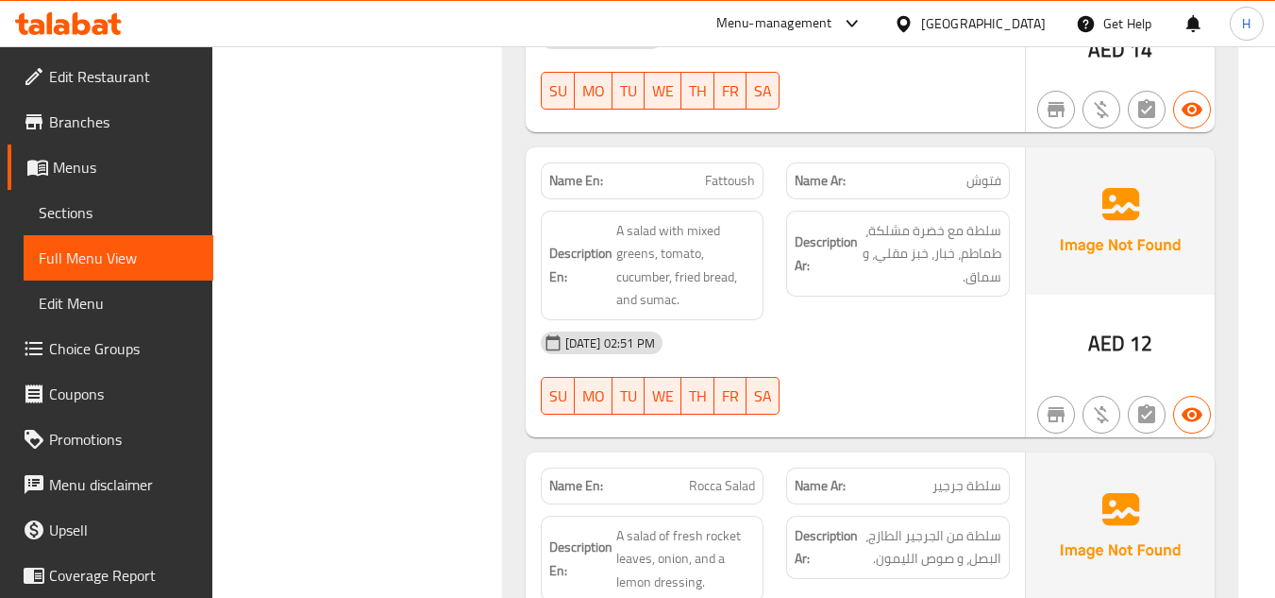
click at [683, 191] on p "Name En: Fattoush" at bounding box center [652, 181] width 207 height 20
copy span "Fattoush"
click at [145, 210] on span "Sections" at bounding box center [119, 212] width 160 height 23
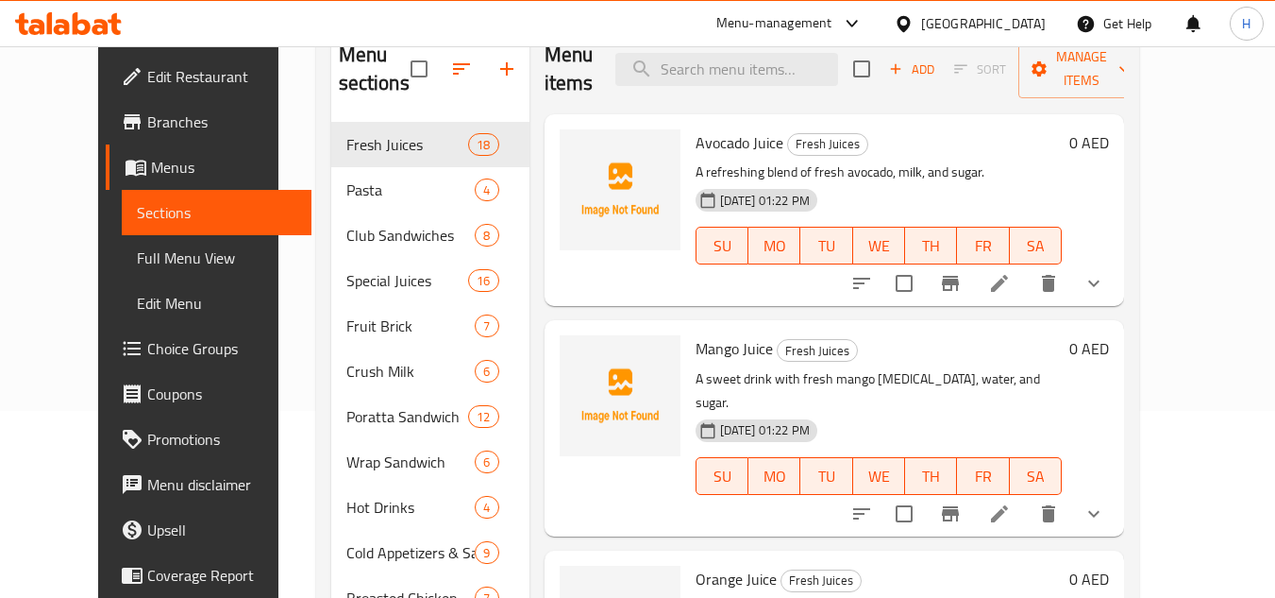
scroll to position [176, 0]
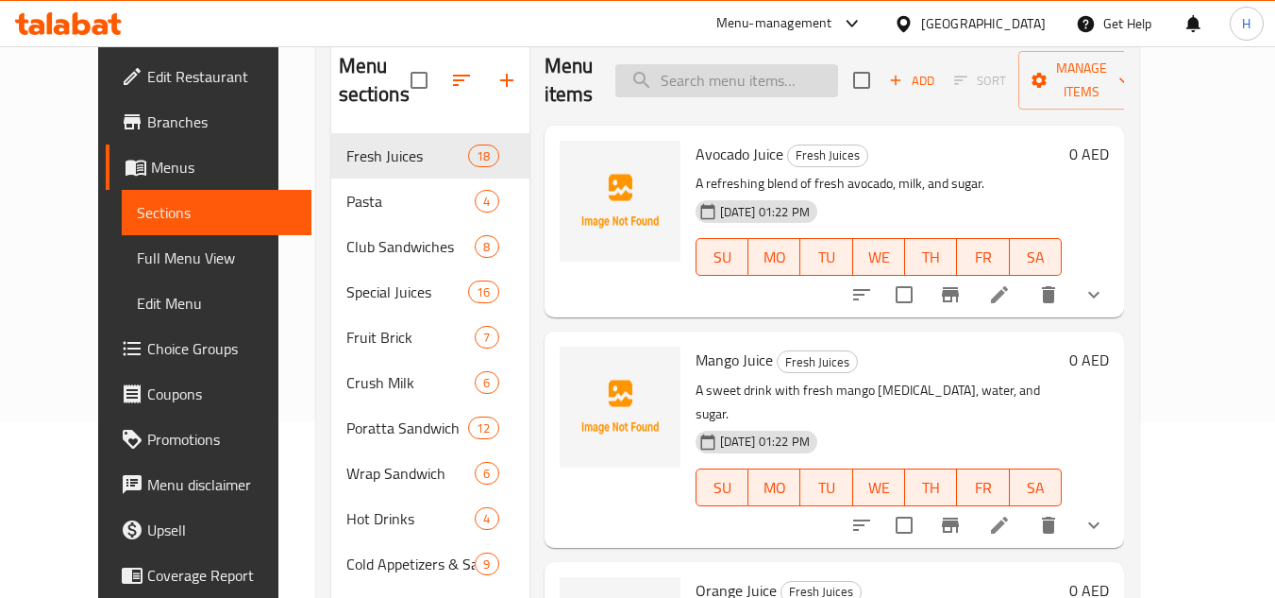
click at [768, 70] on input "search" at bounding box center [727, 80] width 223 height 33
paste input "Fattoush"
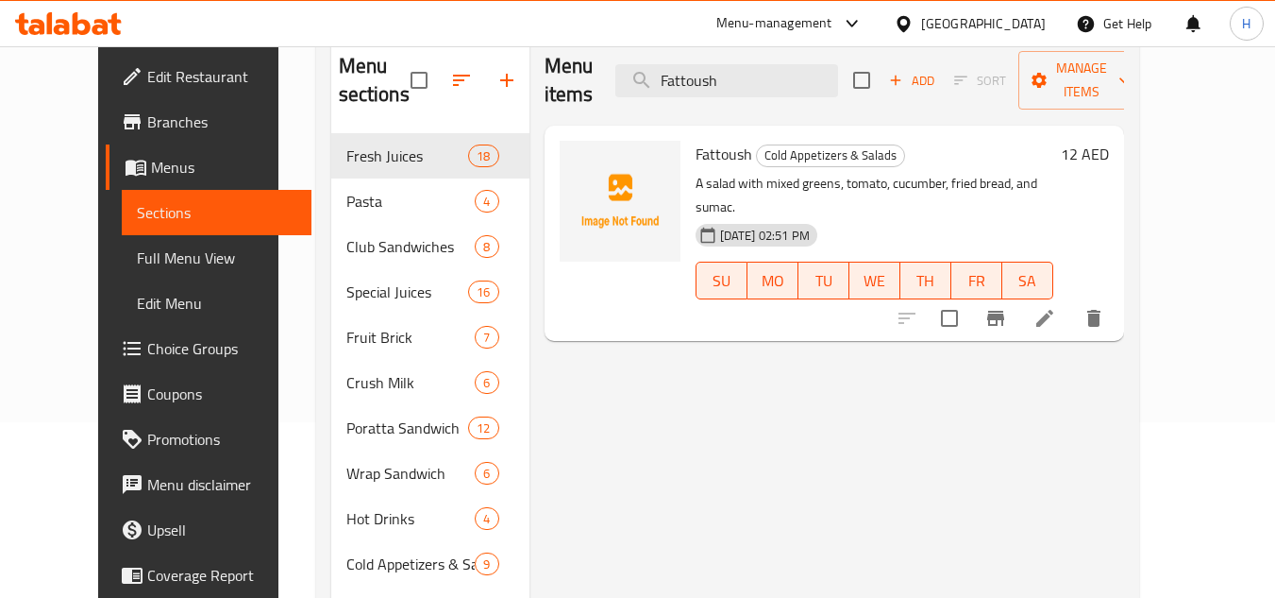
type input "Fattoush"
click at [1072, 301] on li at bounding box center [1045, 318] width 53 height 34
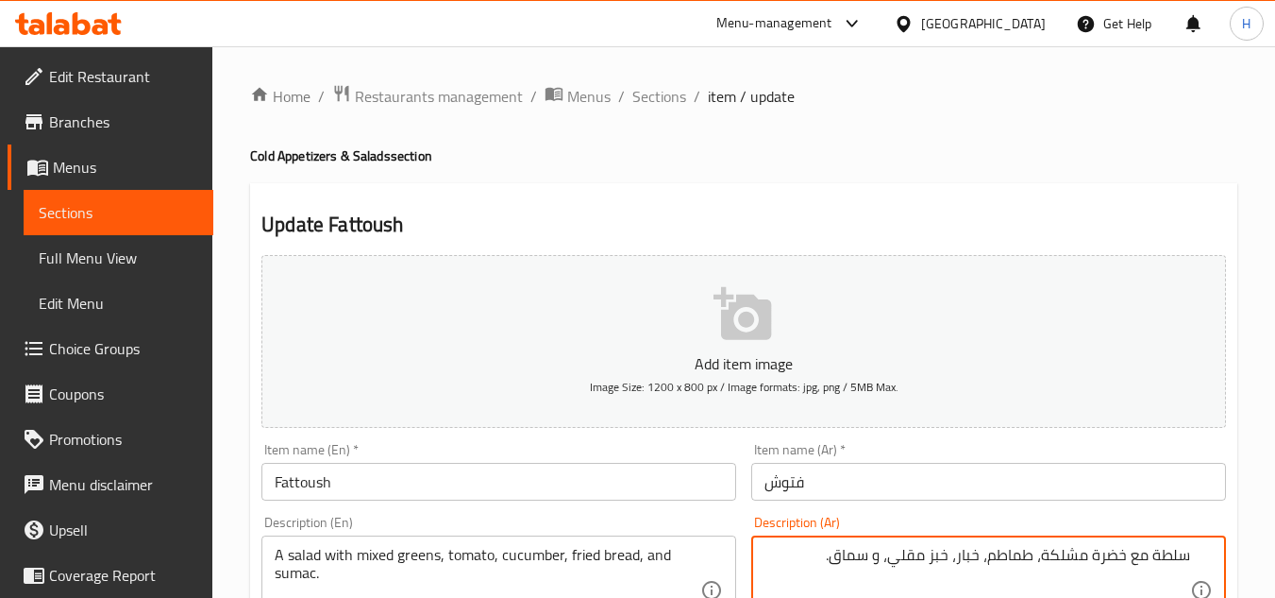
click at [962, 561] on textarea "سلطة مع خضرة مشلكة، طماطم، خبار، خبز مقلي، و سماق." at bounding box center [978, 591] width 426 height 90
click at [968, 559] on textarea "سلطة مع خضرة مشلكة، طماطم، خبار، خبز مقلي، و سماق." at bounding box center [978, 591] width 426 height 90
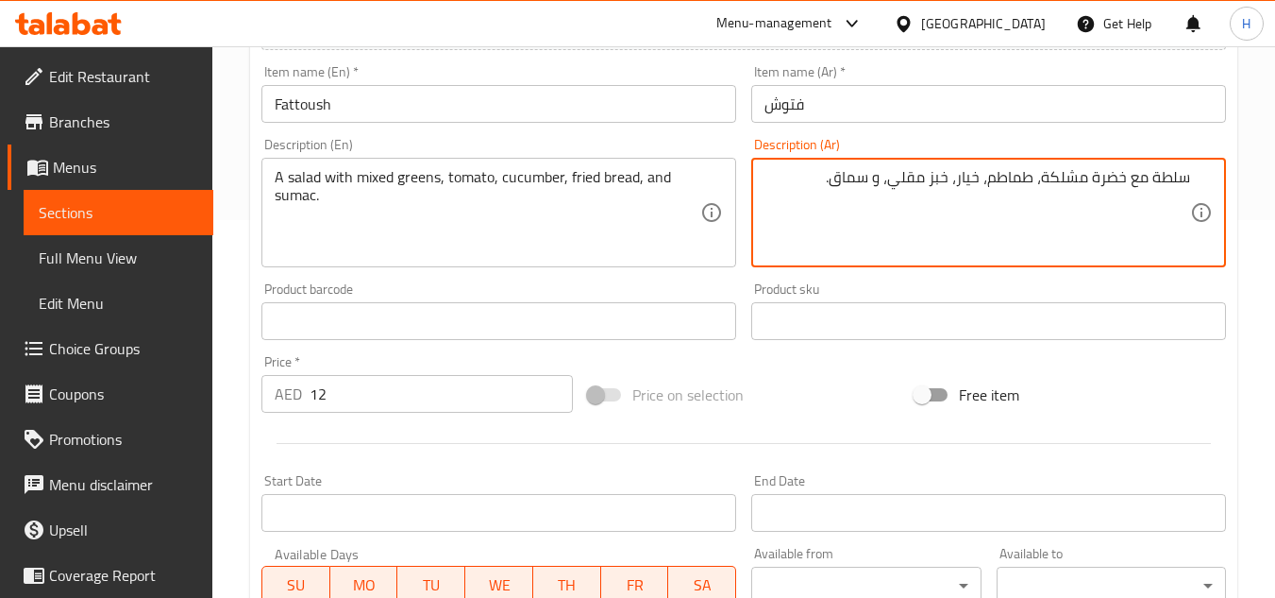
scroll to position [736, 0]
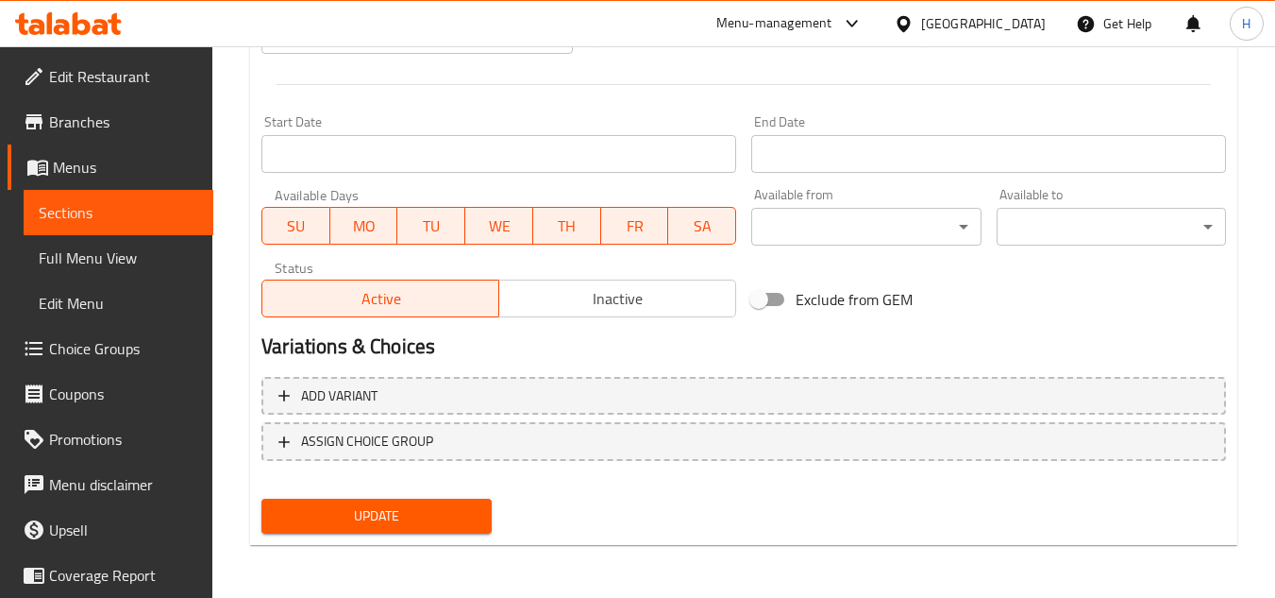
type textarea "سلطة مع خضرة مشلكة، طماطم، خيار، خبز مقلي، و سماق."
click at [465, 524] on span "Update" at bounding box center [376, 516] width 199 height 24
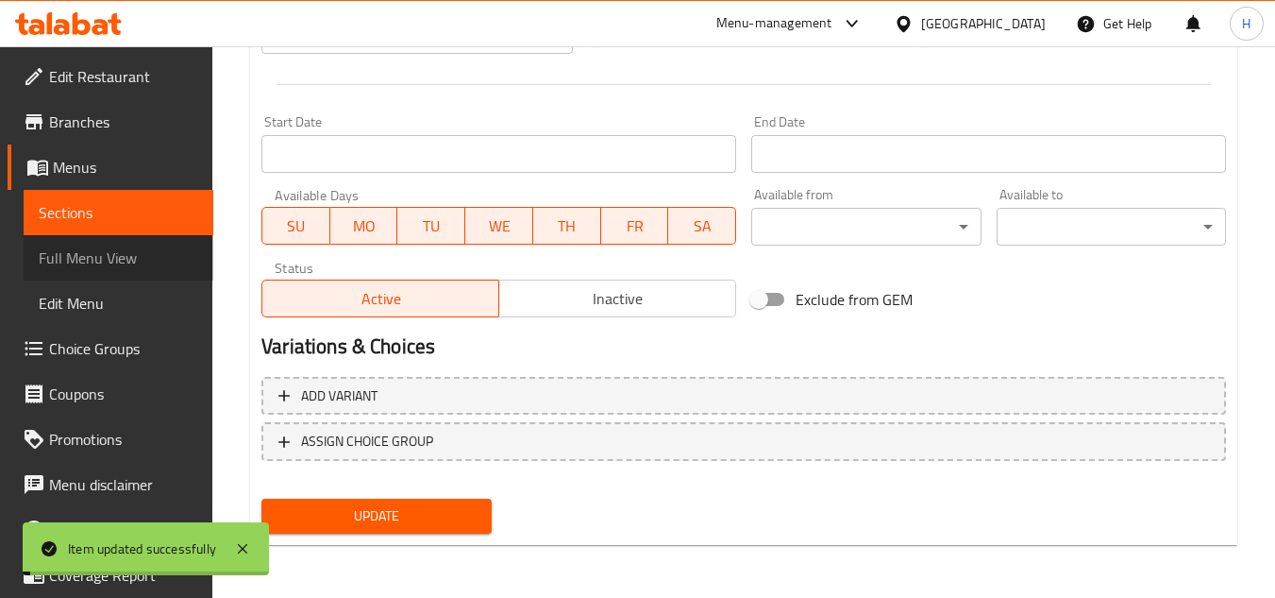
click at [142, 270] on link "Full Menu View" at bounding box center [119, 257] width 190 height 45
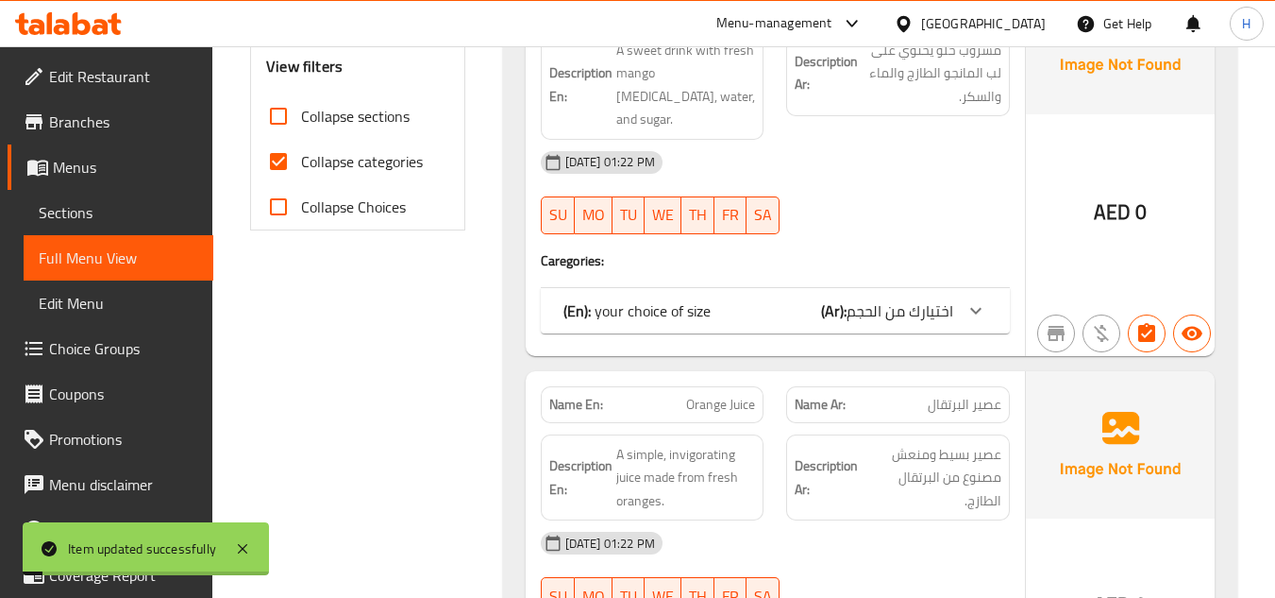
click at [279, 179] on input "Collapse categories" at bounding box center [278, 161] width 45 height 45
checkbox input "false"
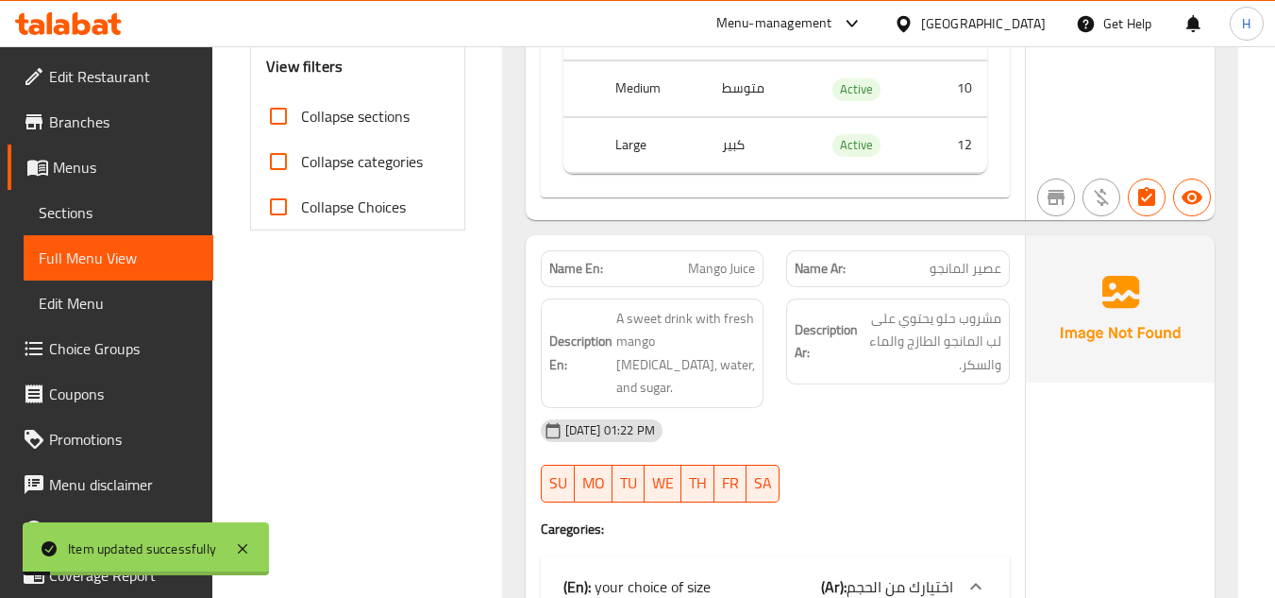
click at [279, 119] on input "Collapse sections" at bounding box center [278, 115] width 45 height 45
checkbox input "true"
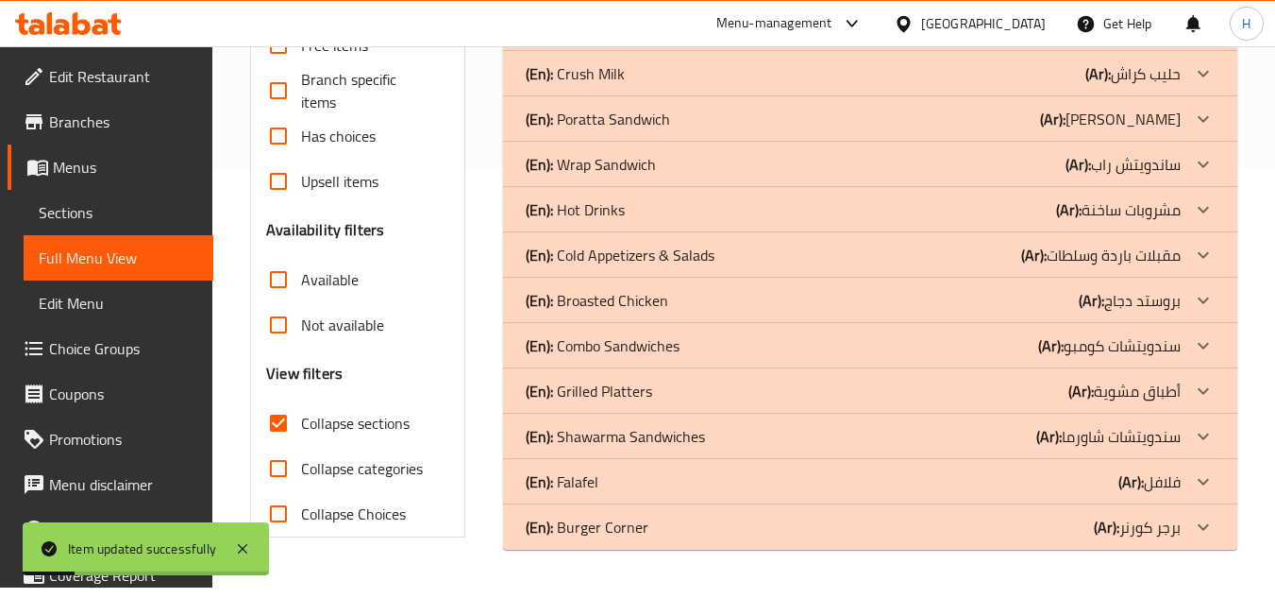
scroll to position [419, 0]
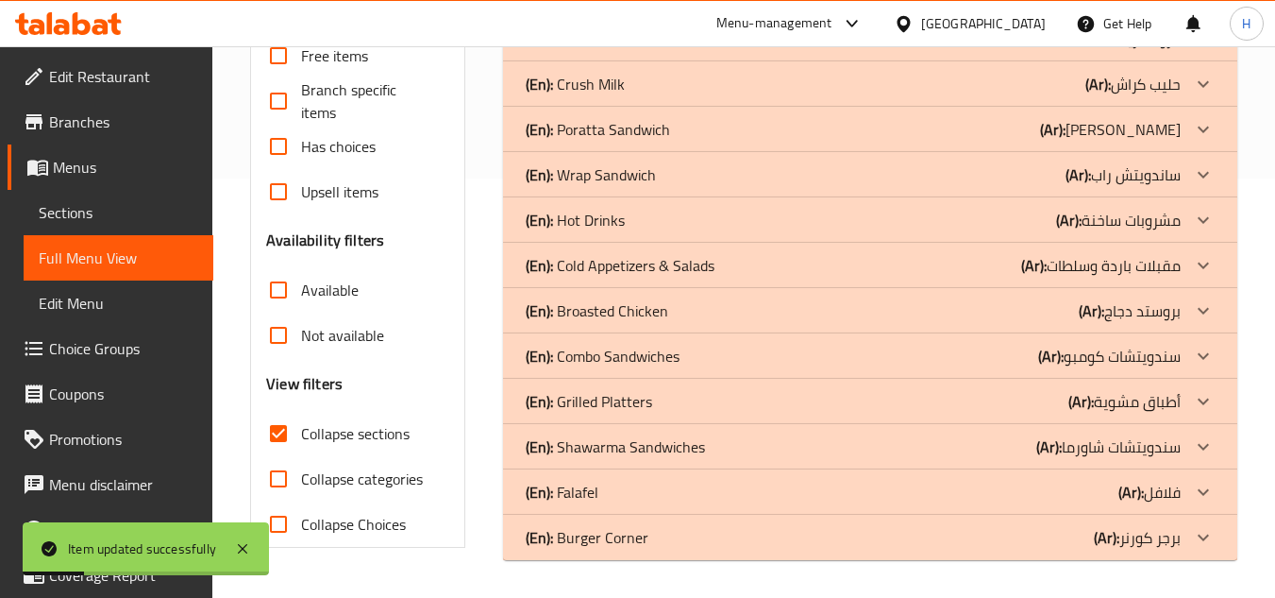
click at [677, 275] on p "(En): Cold Appetizers & Salads" at bounding box center [620, 265] width 189 height 23
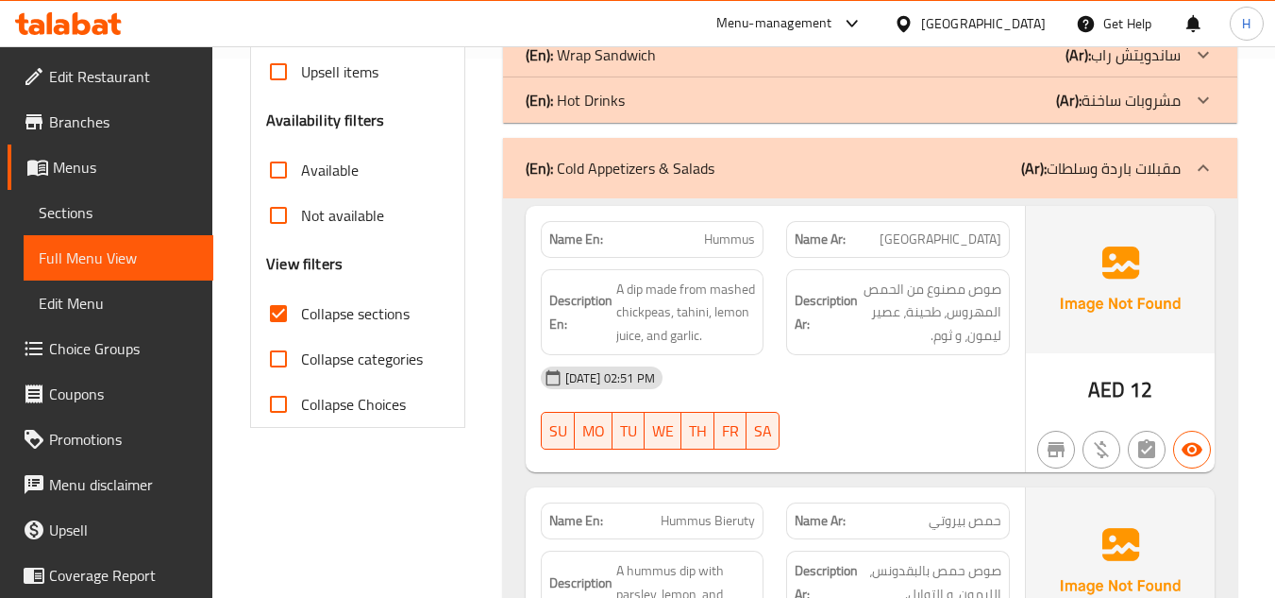
scroll to position [256, 0]
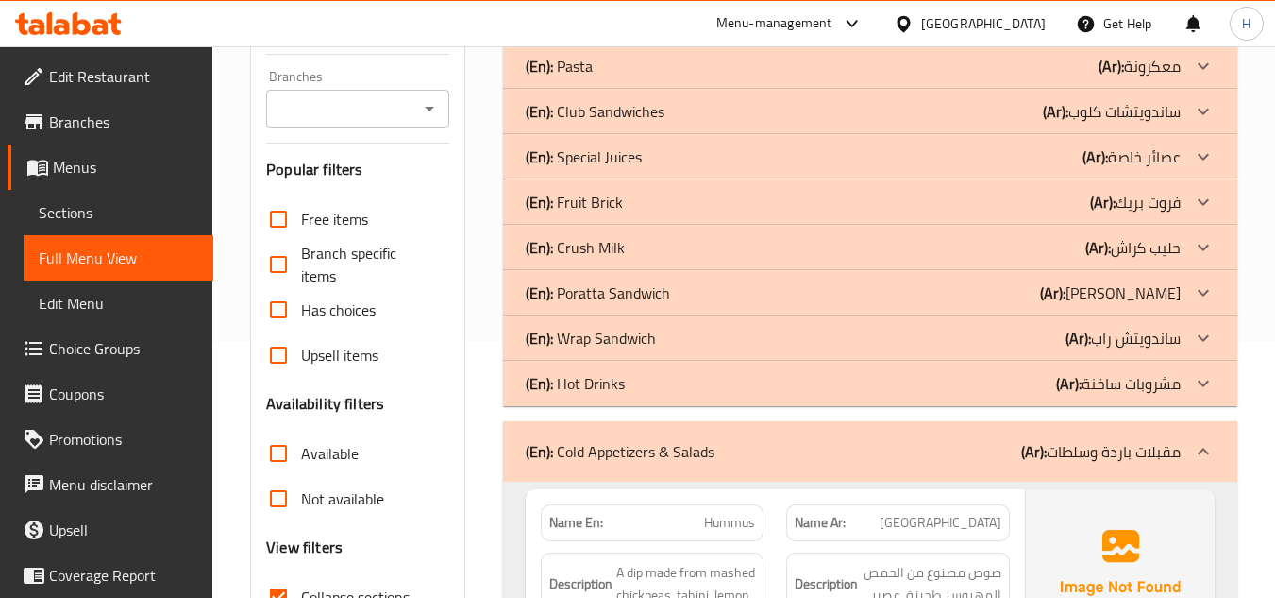
drag, startPoint x: 849, startPoint y: 443, endPoint x: 1252, endPoint y: 397, distance: 405.8
click at [849, 444] on div "(En): Cold Appetizers & Salads (Ar): مقبلات باردة وسلطات" at bounding box center [853, 451] width 655 height 23
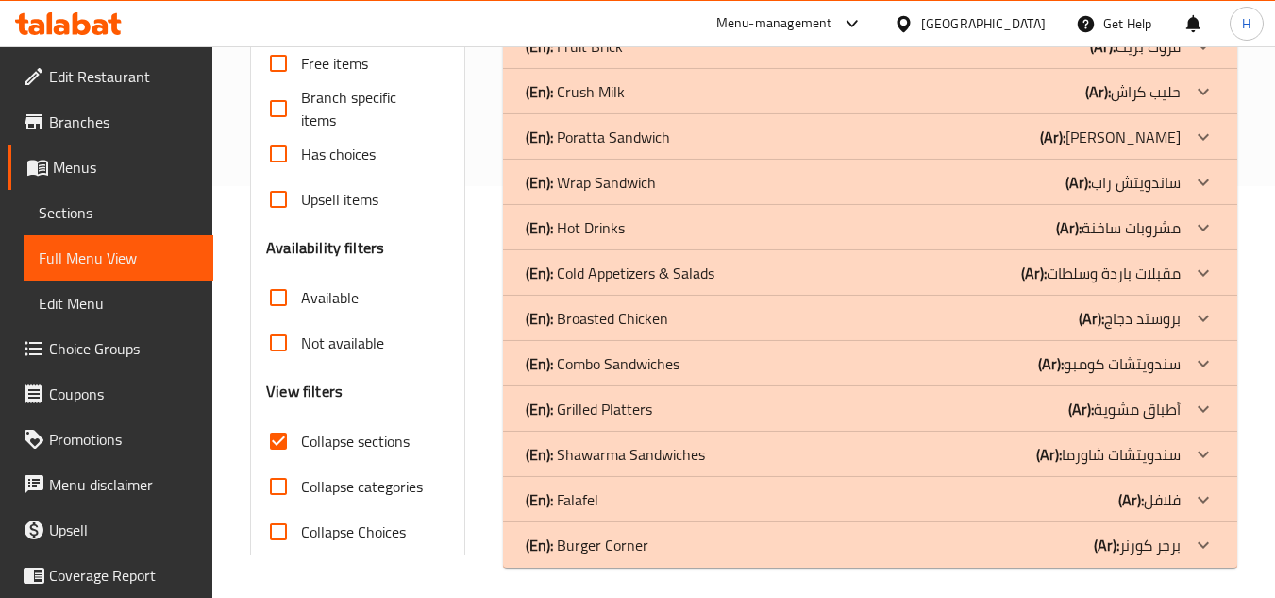
scroll to position [419, 0]
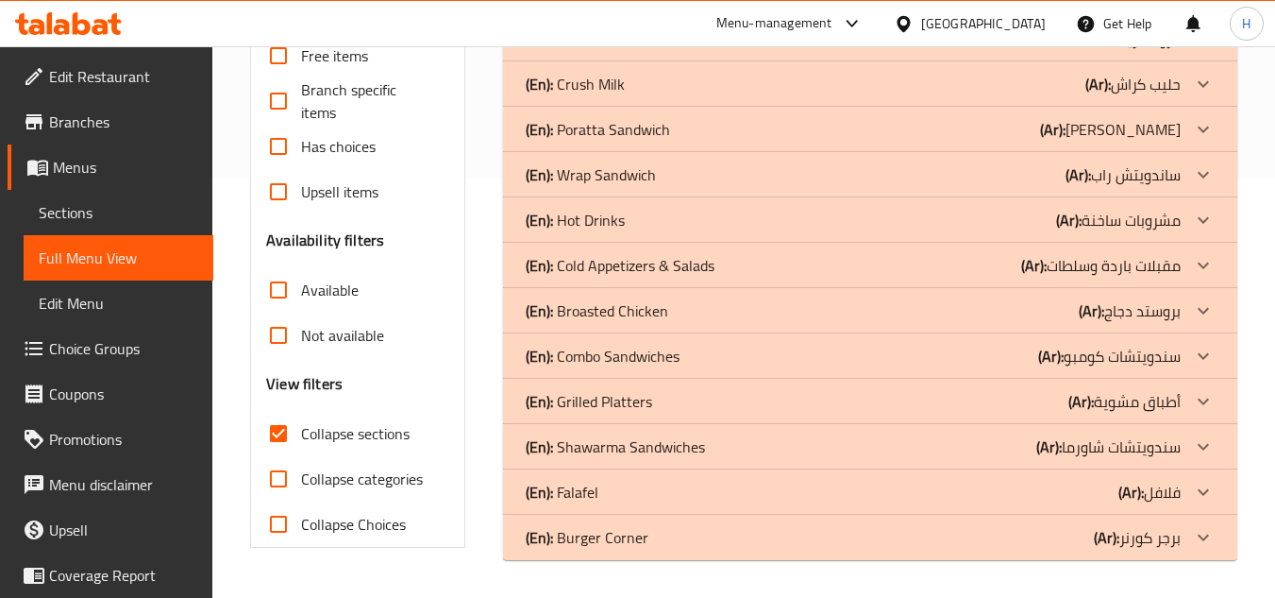
drag, startPoint x: 694, startPoint y: 308, endPoint x: 702, endPoint y: 327, distance: 20.7
click at [694, 308] on div "(En): Broasted Chicken (Ar): بروستد دجاج" at bounding box center [853, 310] width 655 height 23
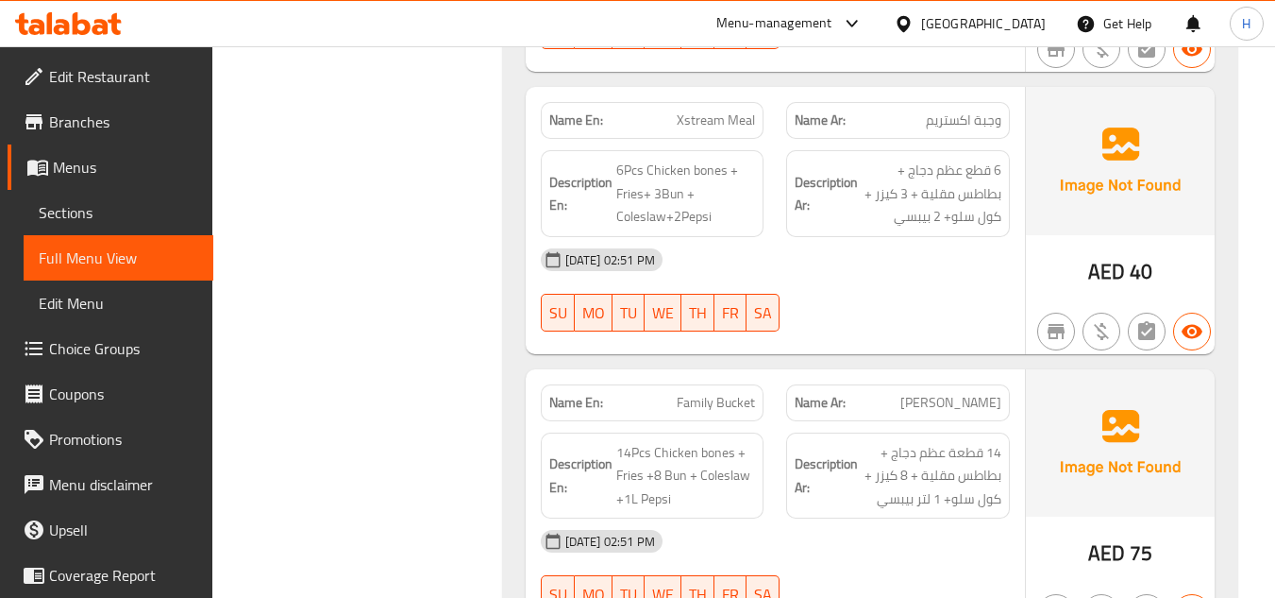
scroll to position [986, 0]
click at [711, 124] on span "Xstream Meal" at bounding box center [716, 120] width 78 height 20
copy span "Xstream Meal"
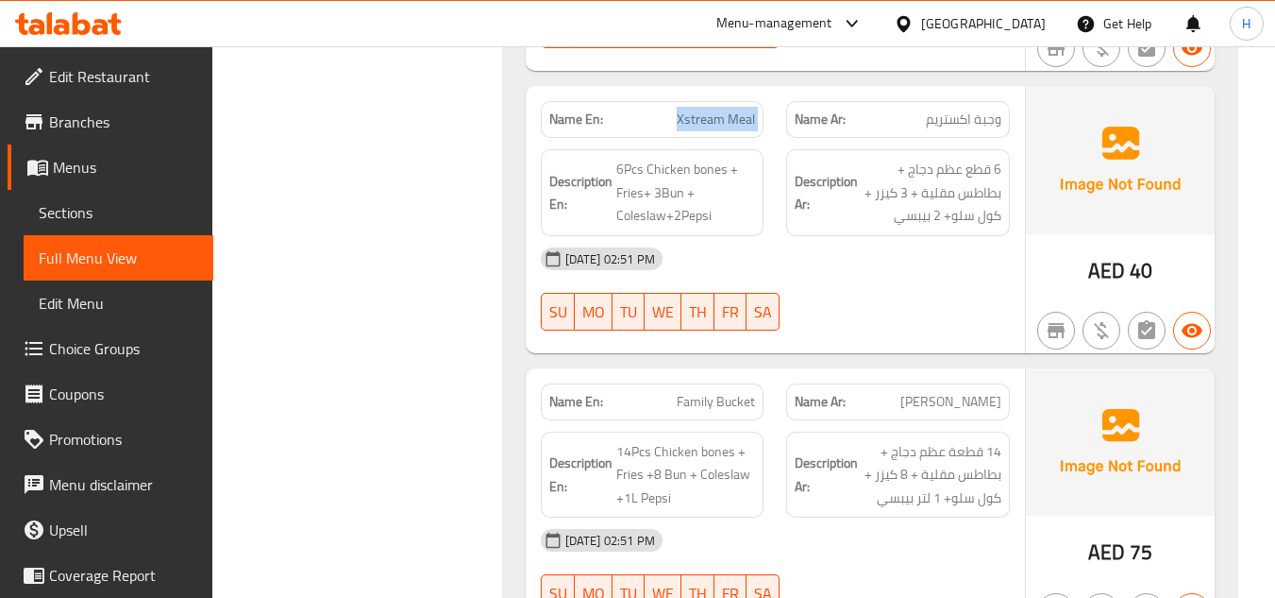
click at [94, 219] on span "Sections" at bounding box center [119, 212] width 160 height 23
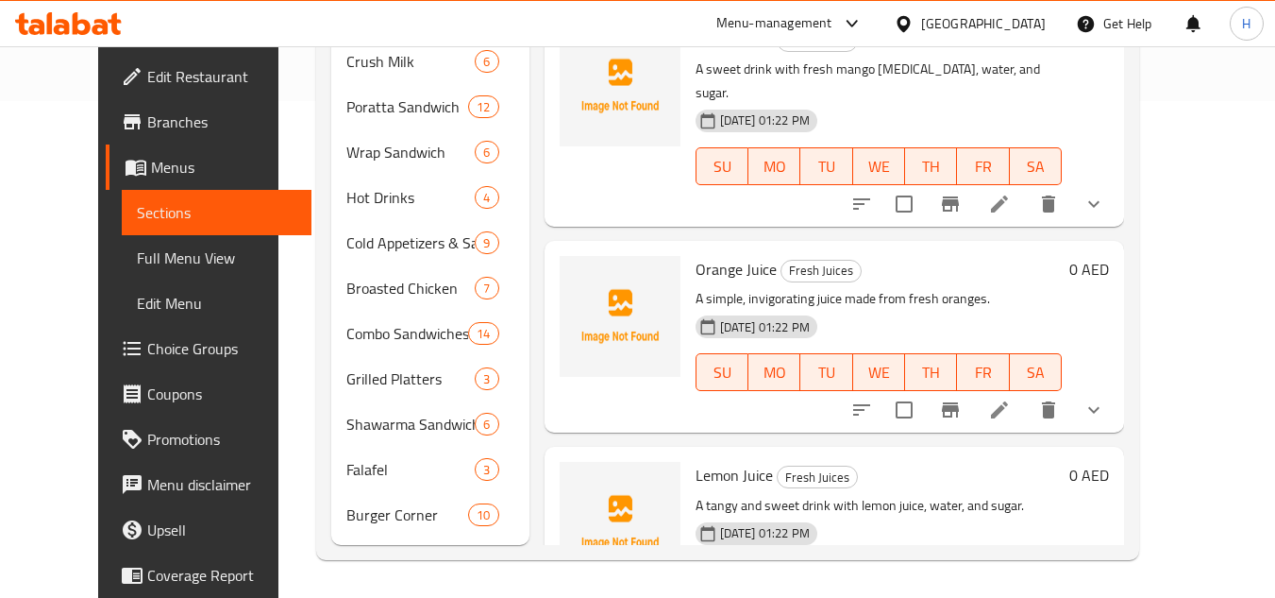
scroll to position [270, 0]
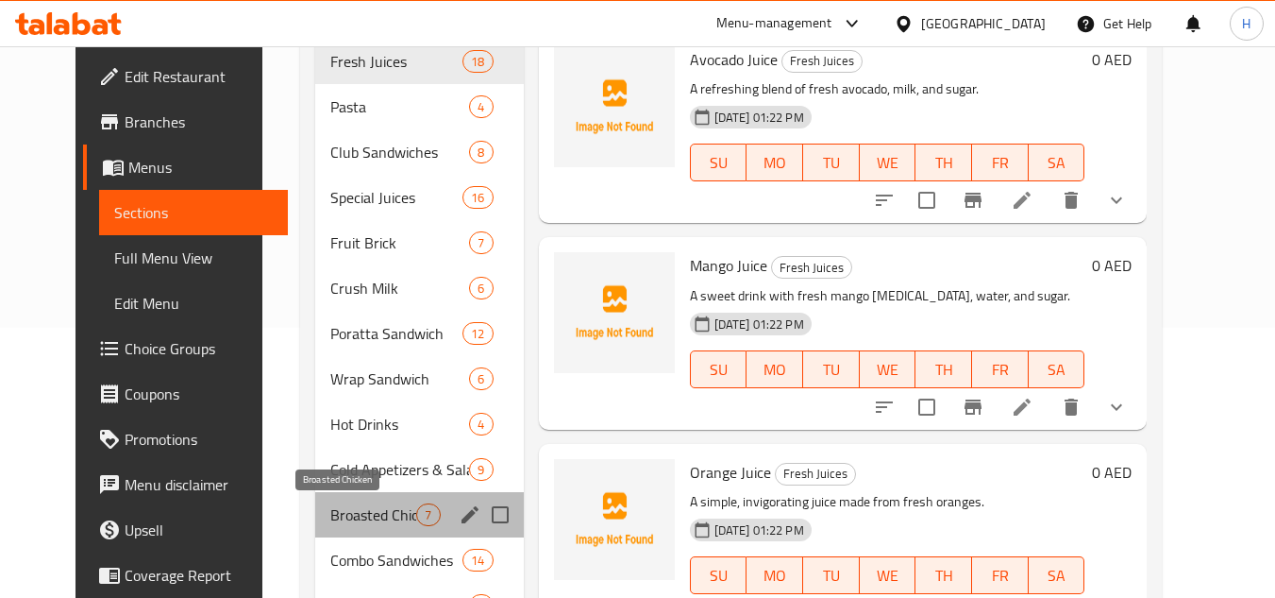
drag, startPoint x: 349, startPoint y: 523, endPoint x: 738, endPoint y: 434, distance: 399.0
click at [351, 522] on span "Broasted Chicken" at bounding box center [373, 514] width 86 height 23
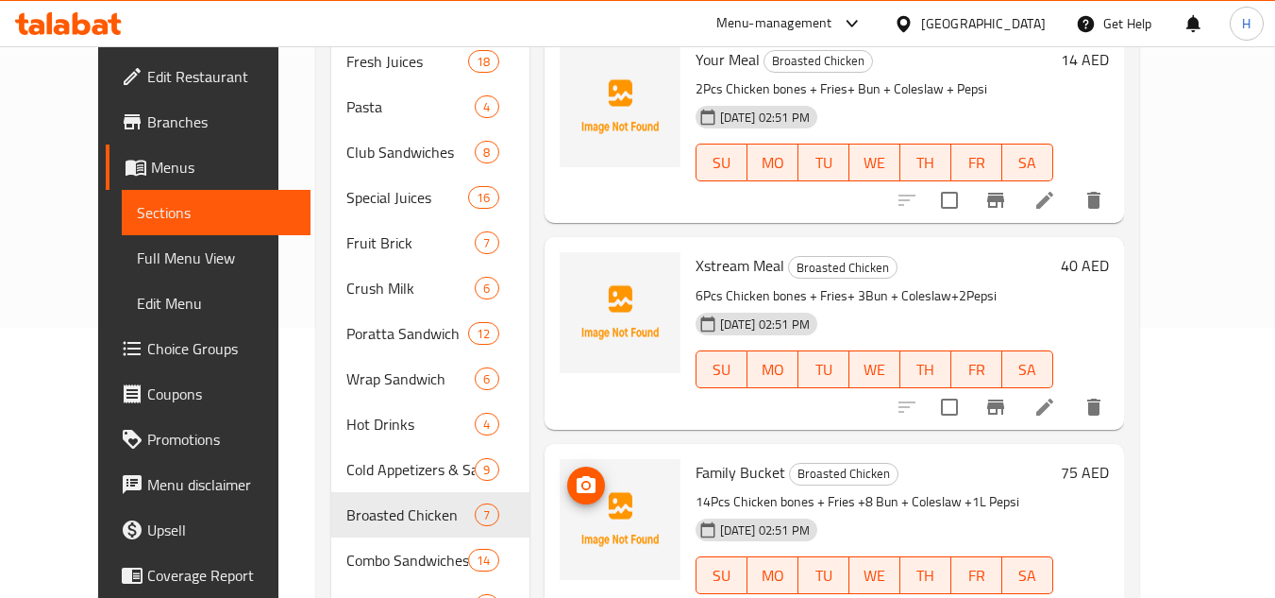
click at [1056, 415] on icon at bounding box center [1045, 407] width 23 height 23
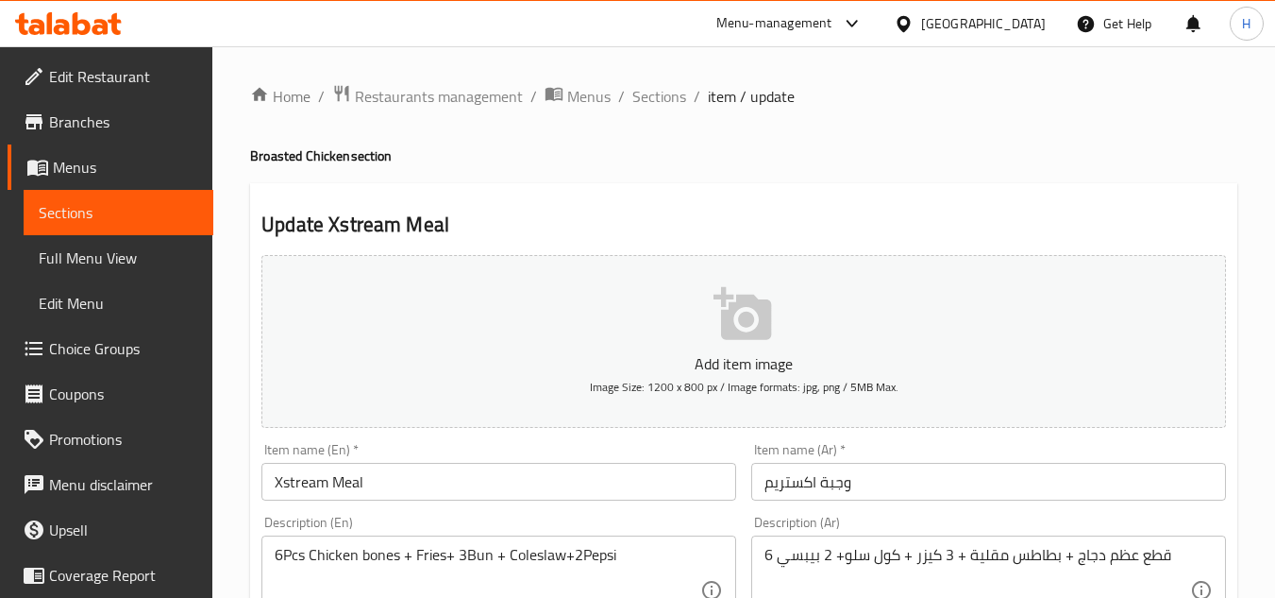
click at [288, 490] on input "Xstream Meal" at bounding box center [499, 482] width 475 height 38
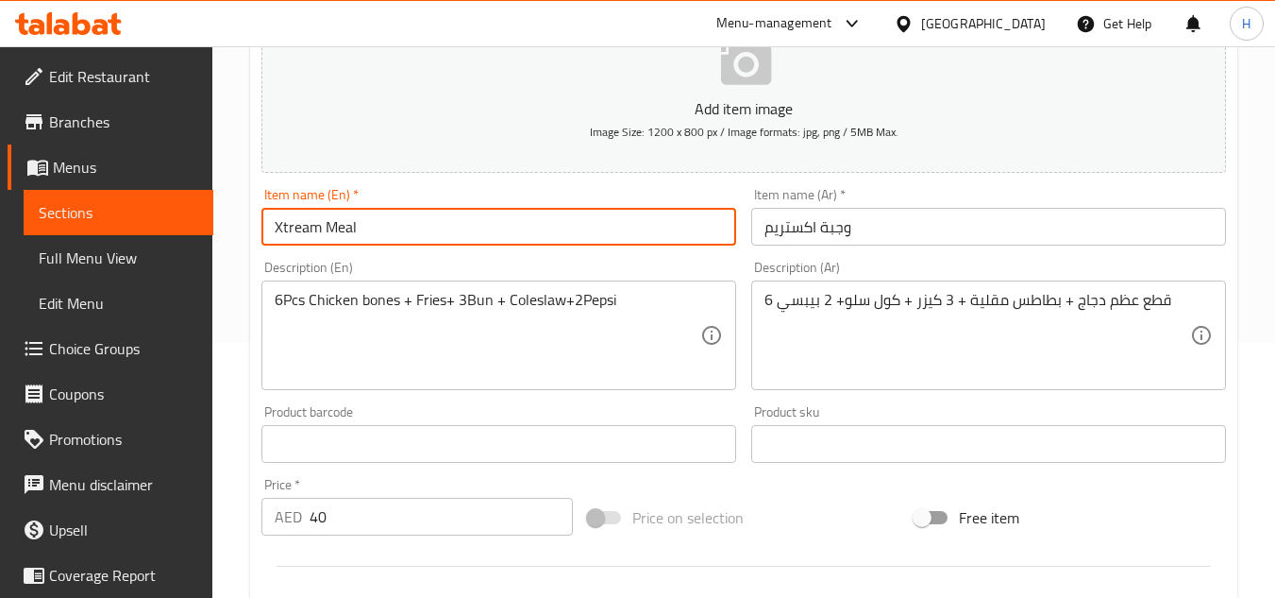
scroll to position [283, 0]
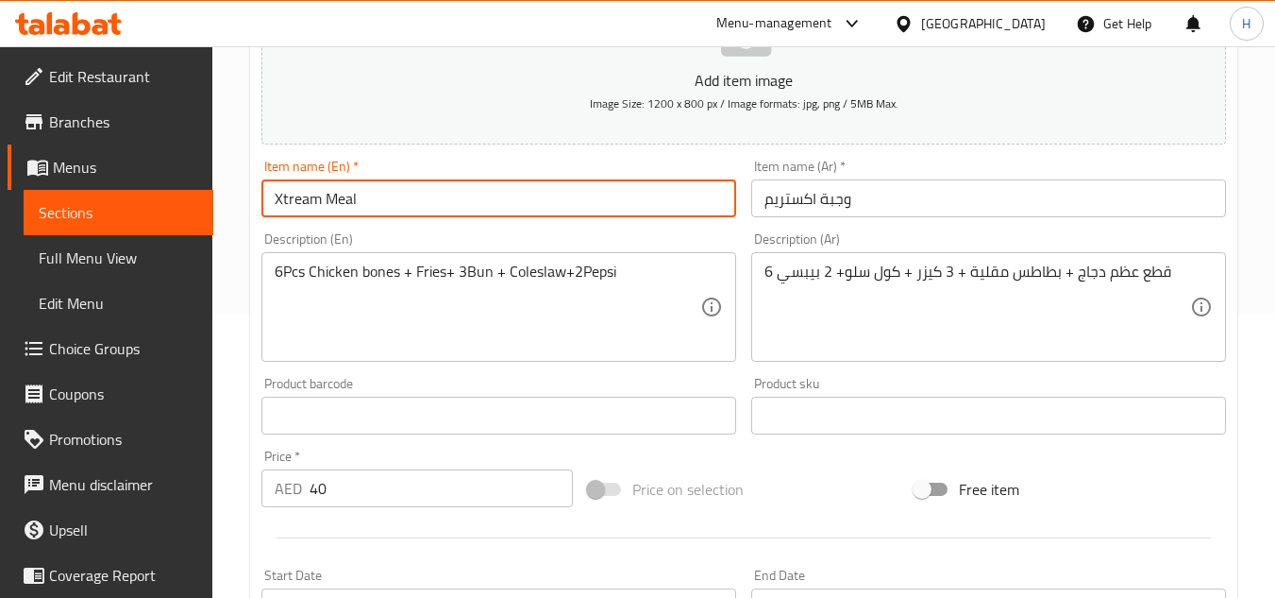
type input "Xtream Meal"
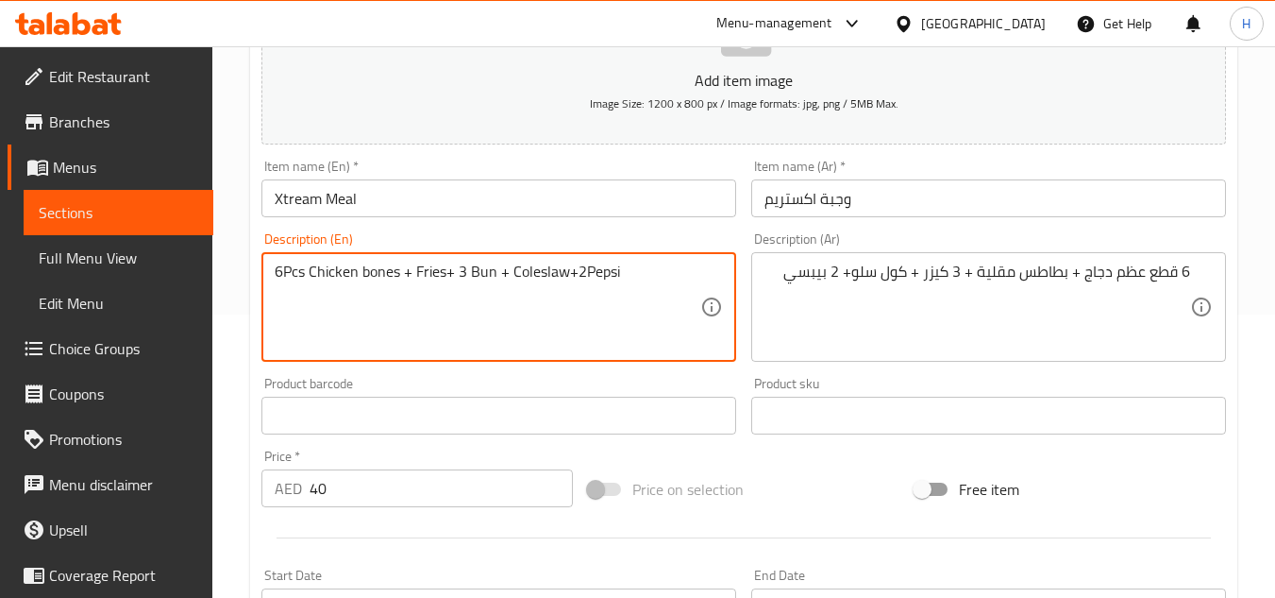
click at [285, 273] on textarea "6Pcs Chicken bones + Fries+ 3 Bun + Coleslaw+2Pepsi" at bounding box center [488, 307] width 426 height 90
click at [586, 277] on textarea "6 Pcs Chicken bones + Fries+ 3 Bun + Coleslaw+2Pepsi" at bounding box center [488, 307] width 426 height 90
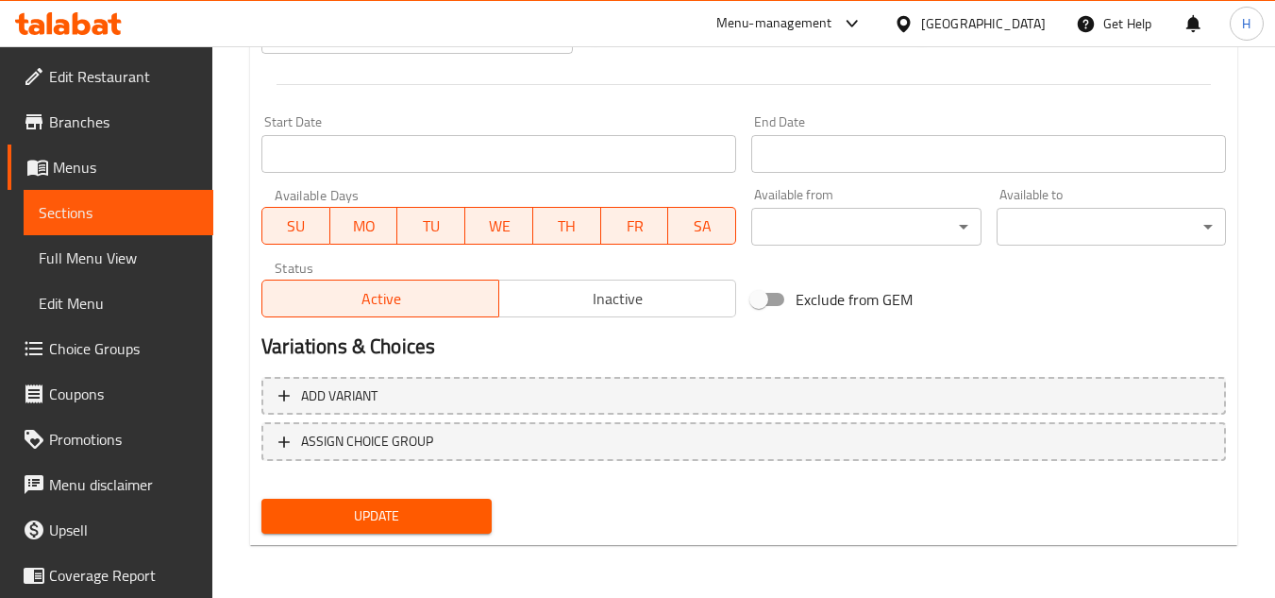
type textarea "6 Pcs Chicken bones + Fries+ 3 Bun + Coleslaw+2 Pepsi"
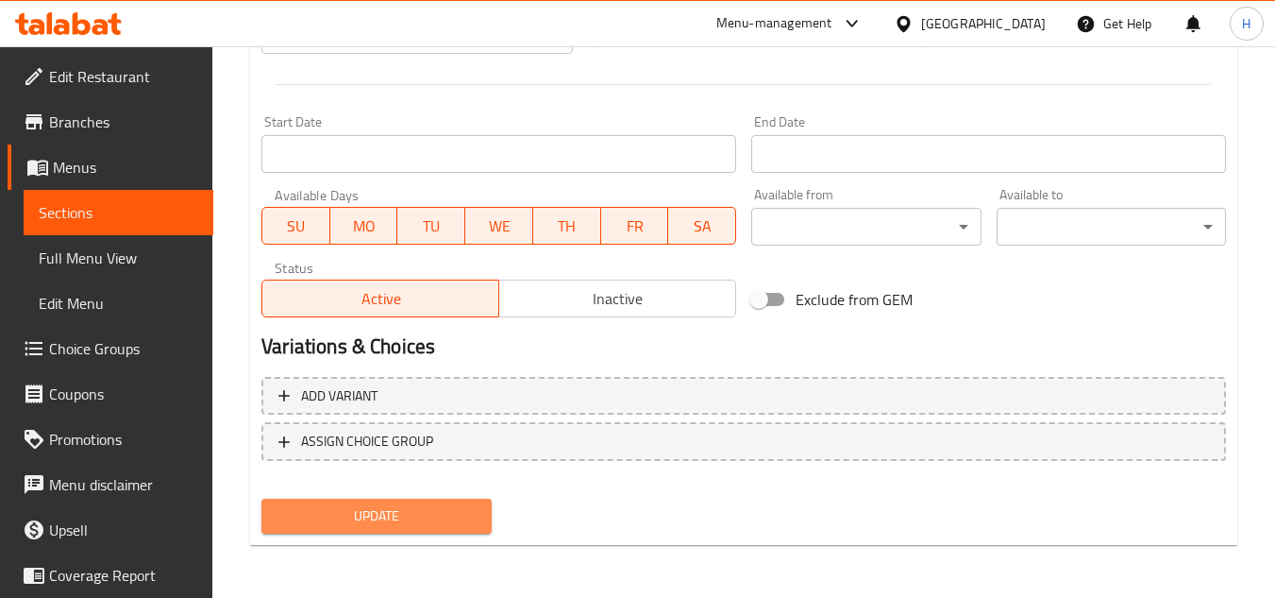
click at [445, 498] on button "Update" at bounding box center [376, 515] width 229 height 35
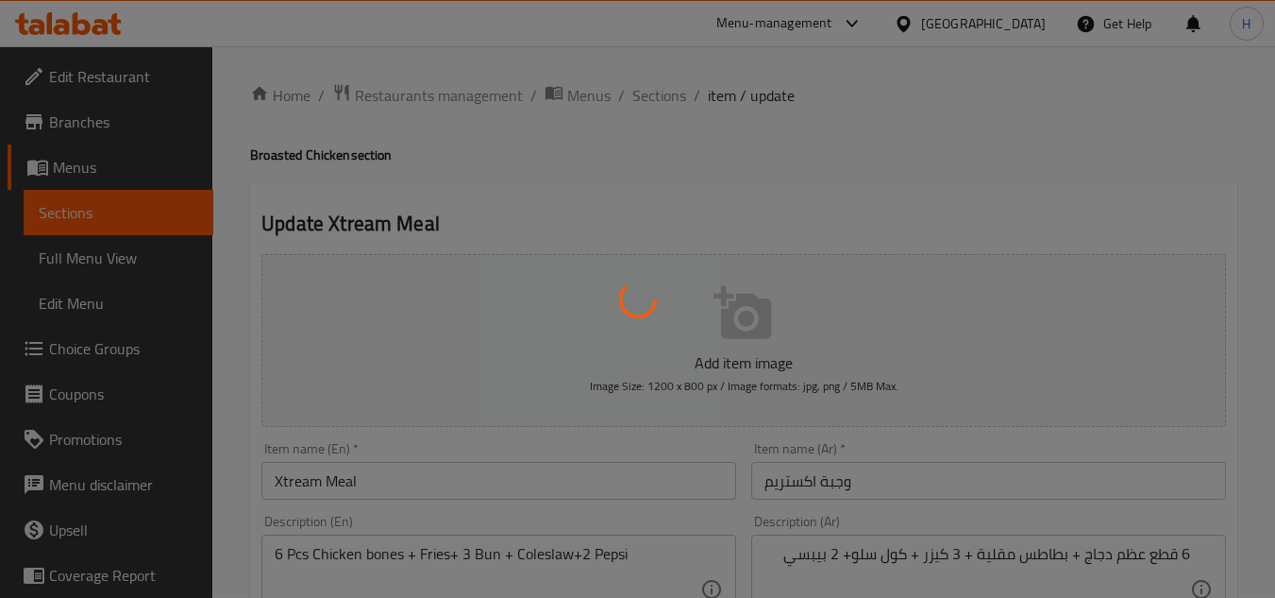
scroll to position [0, 0]
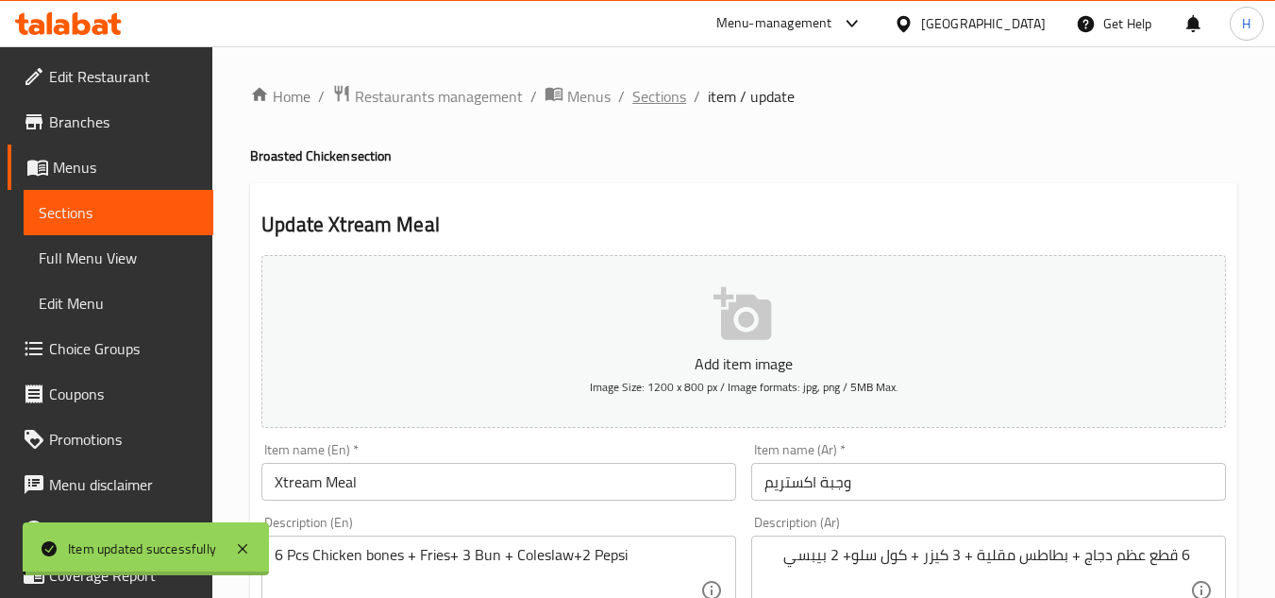
click at [660, 102] on span "Sections" at bounding box center [660, 96] width 54 height 23
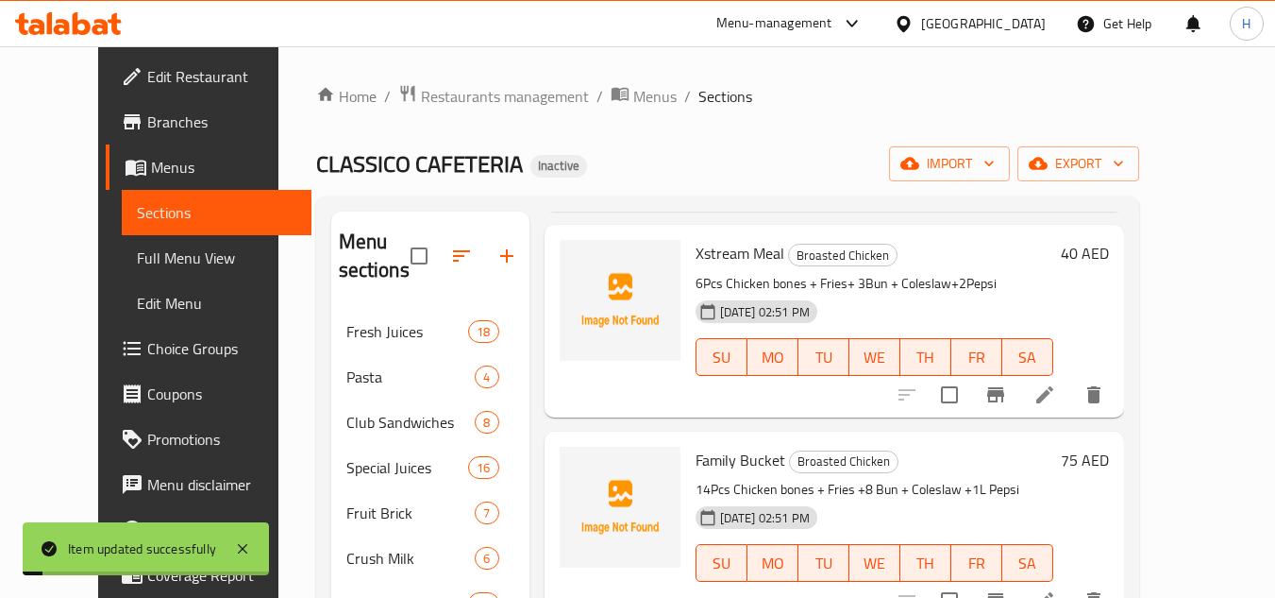
scroll to position [283, 0]
click at [1072, 595] on li at bounding box center [1045, 600] width 53 height 34
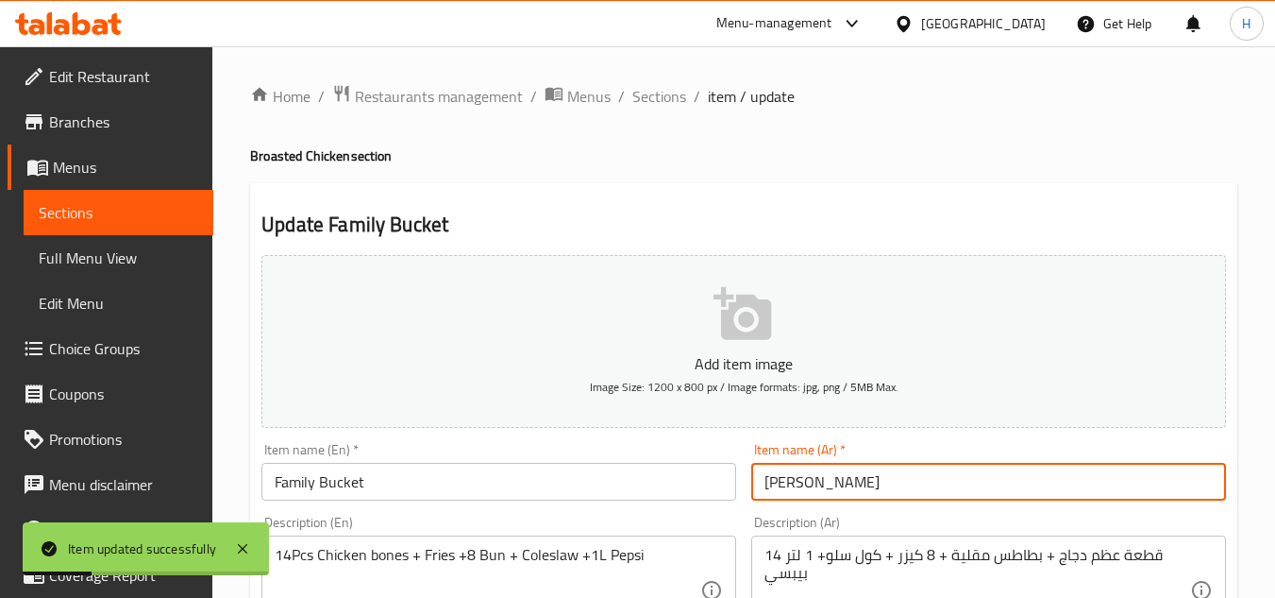
click at [1043, 464] on input "[PERSON_NAME]" at bounding box center [988, 482] width 475 height 38
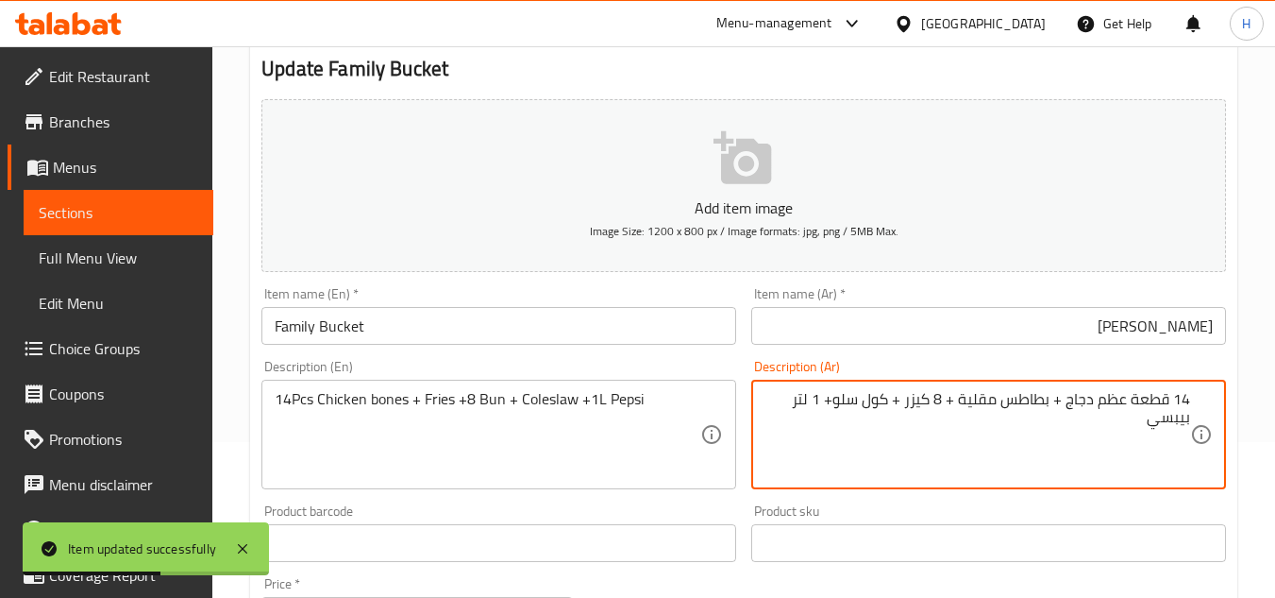
scroll to position [189, 0]
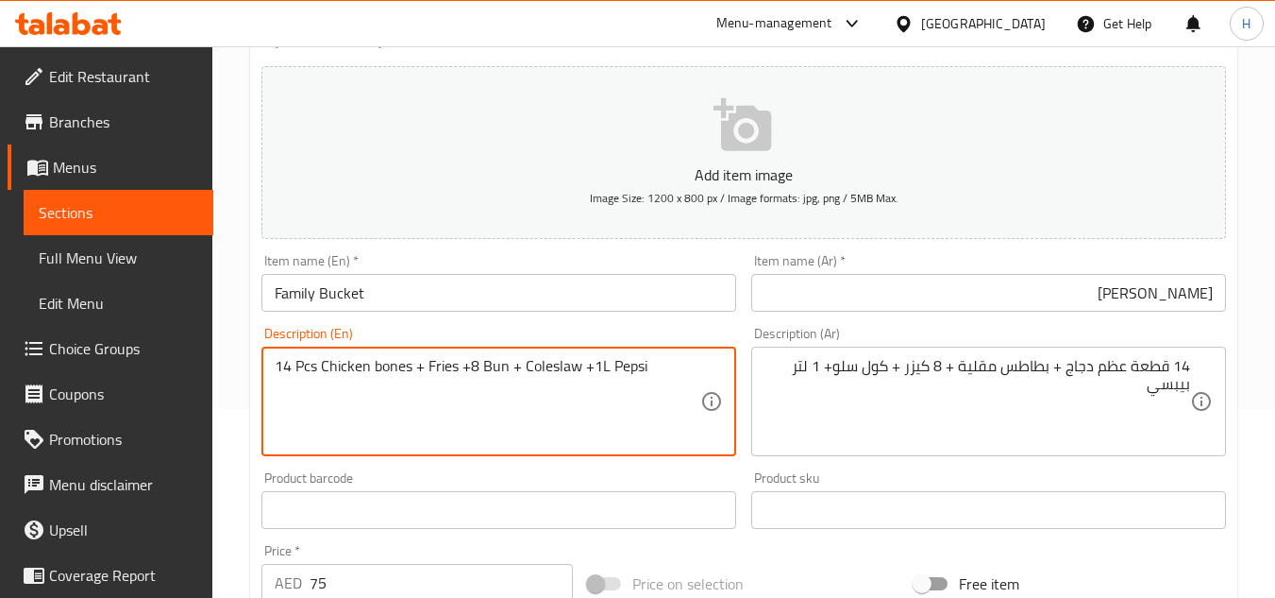
click at [293, 364] on textarea "14 Pcs Chicken bones + Fries +8 Bun + Coleslaw +1L Pepsi" at bounding box center [488, 402] width 426 height 90
click at [599, 367] on textarea "14 Pcs Chicken bones + Fries +8 Bun + Coleslaw +1L Pepsi" at bounding box center [488, 402] width 426 height 90
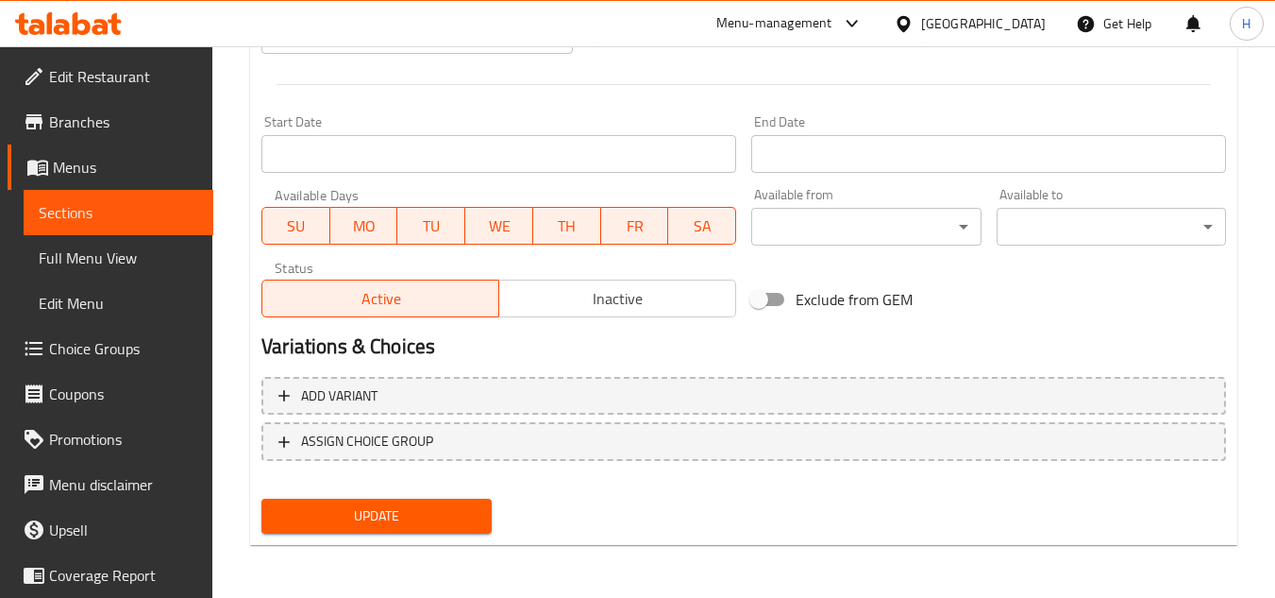
type textarea "14 Pcs Chicken bones + Fries +8 Bun + Coleslaw +1L Pepsi"
drag, startPoint x: 465, startPoint y: 528, endPoint x: 472, endPoint y: 519, distance: 10.8
click at [466, 528] on span "Update" at bounding box center [376, 516] width 199 height 24
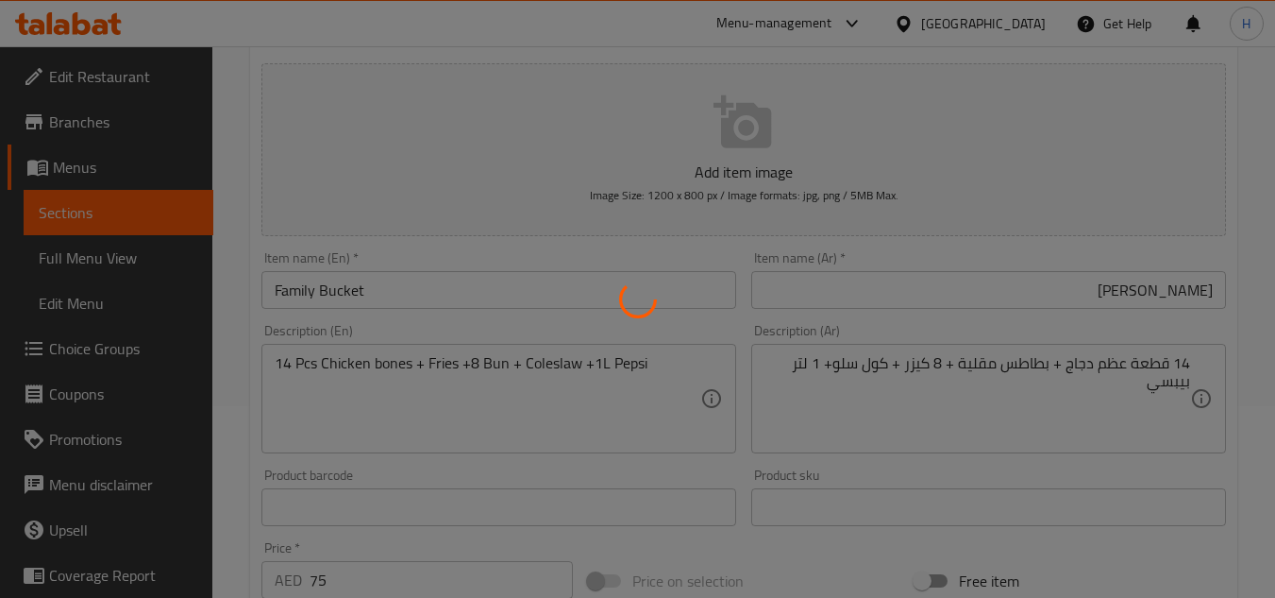
scroll to position [0, 0]
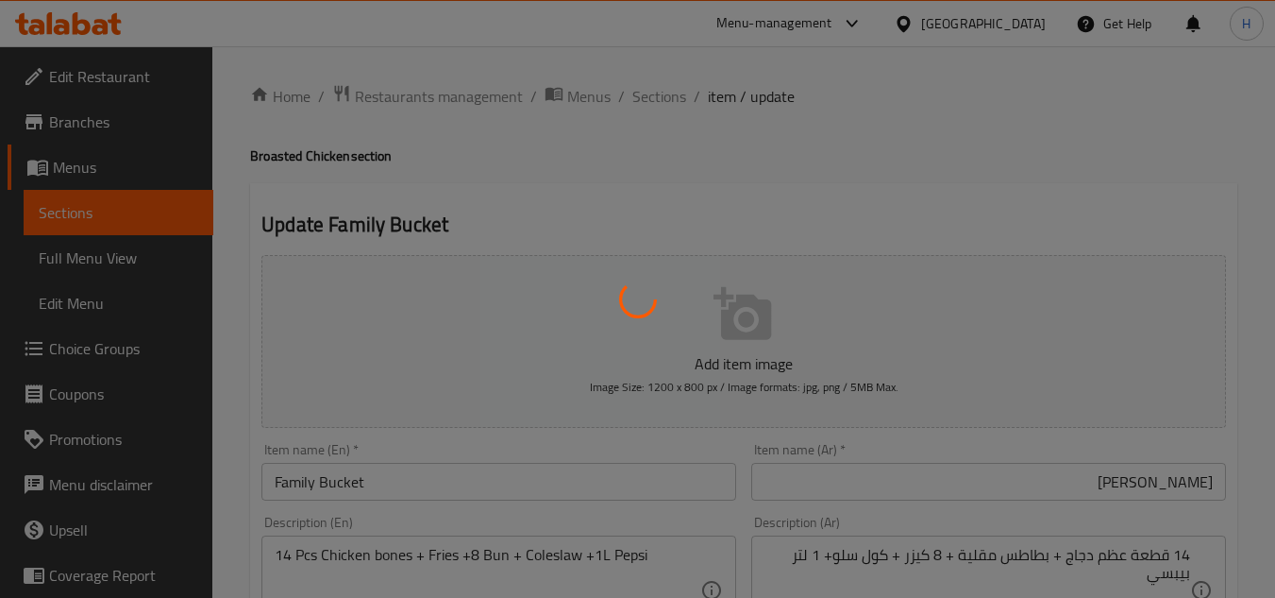
click at [660, 102] on div at bounding box center [637, 299] width 1275 height 598
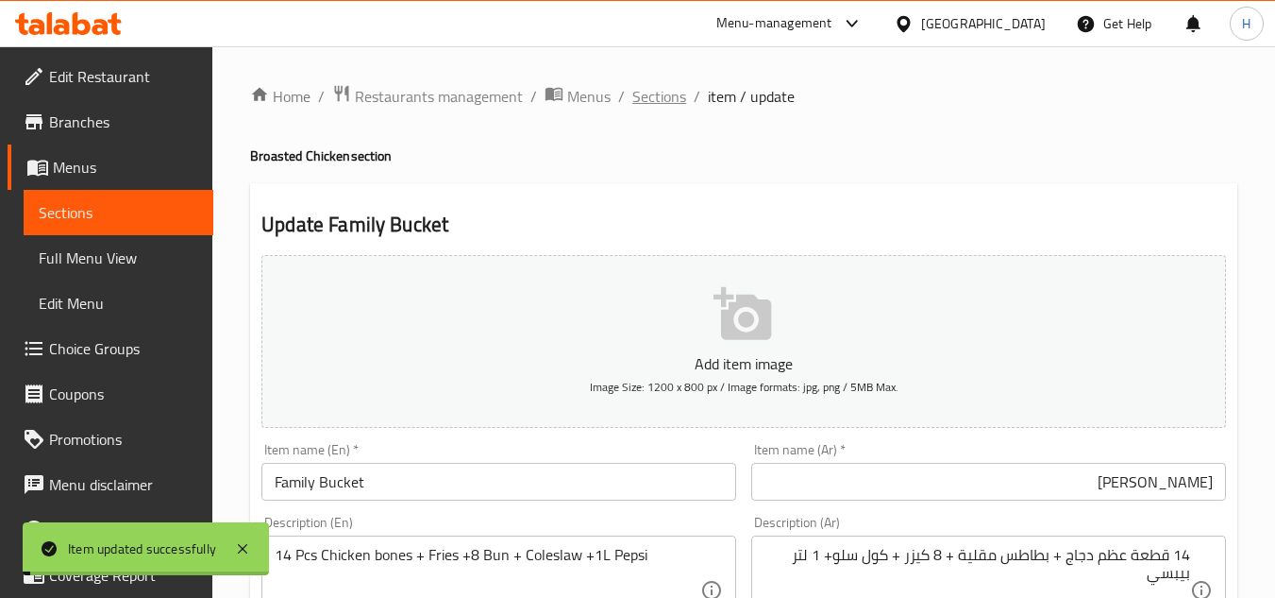
click at [660, 102] on span "Sections" at bounding box center [660, 96] width 54 height 23
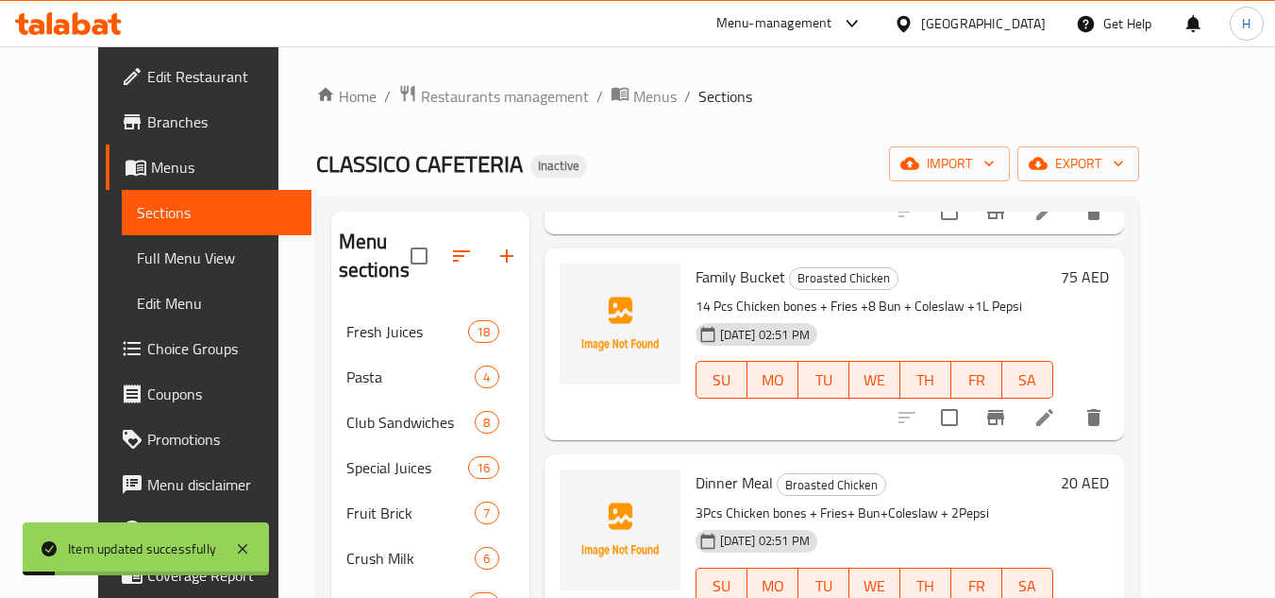
scroll to position [566, 0]
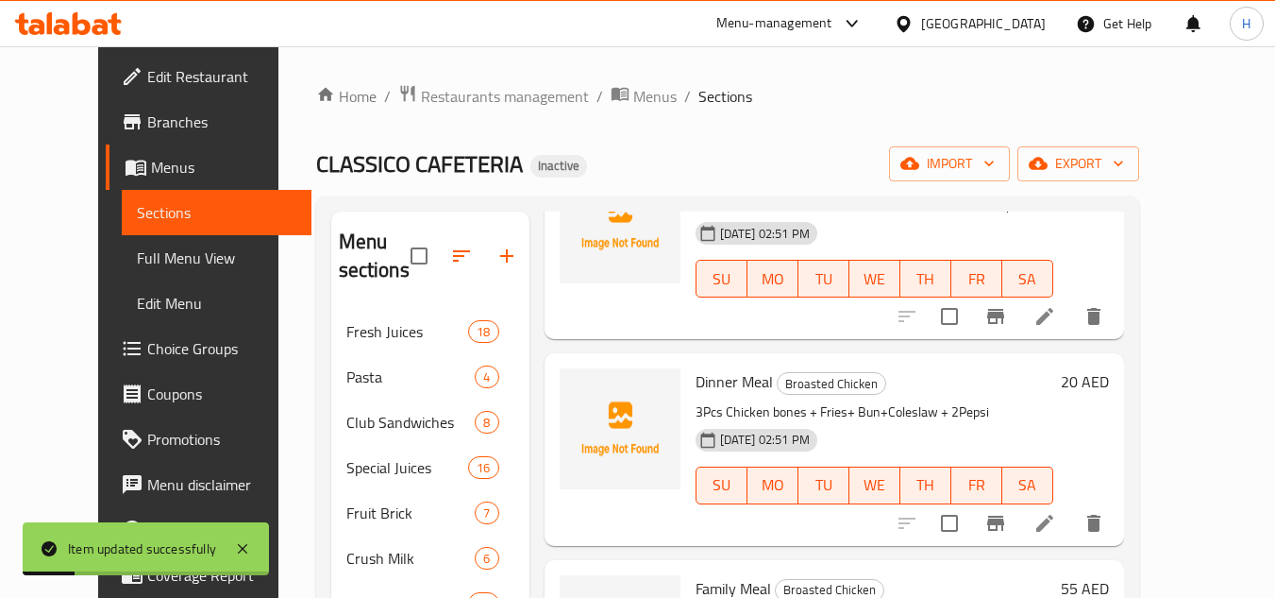
click at [1056, 530] on icon at bounding box center [1045, 523] width 23 height 23
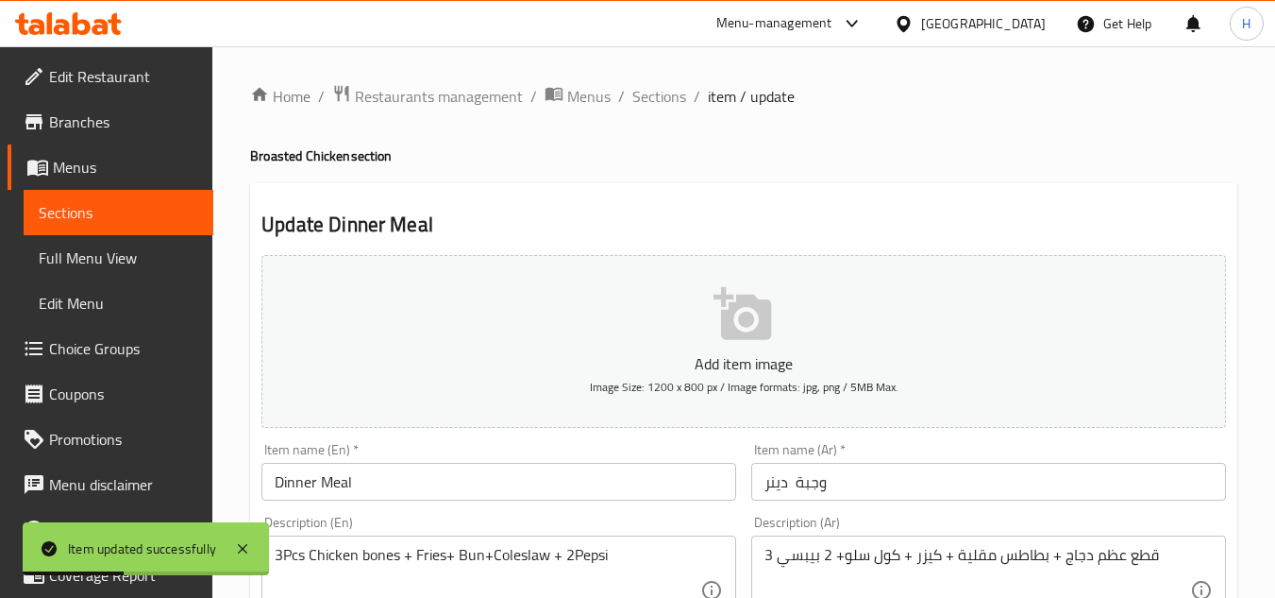
scroll to position [94, 0]
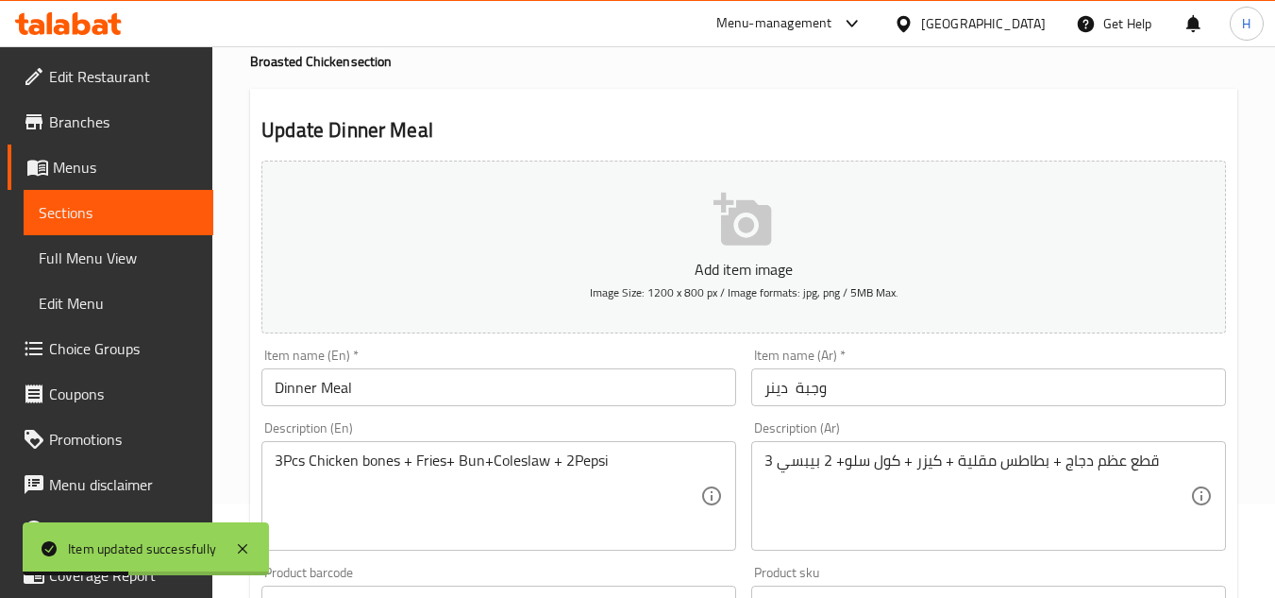
click at [907, 407] on div "Item name (Ar)   * [PERSON_NAME] Item name (Ar) *" at bounding box center [989, 377] width 490 height 73
click at [908, 388] on input "وجبة دينر" at bounding box center [988, 387] width 475 height 38
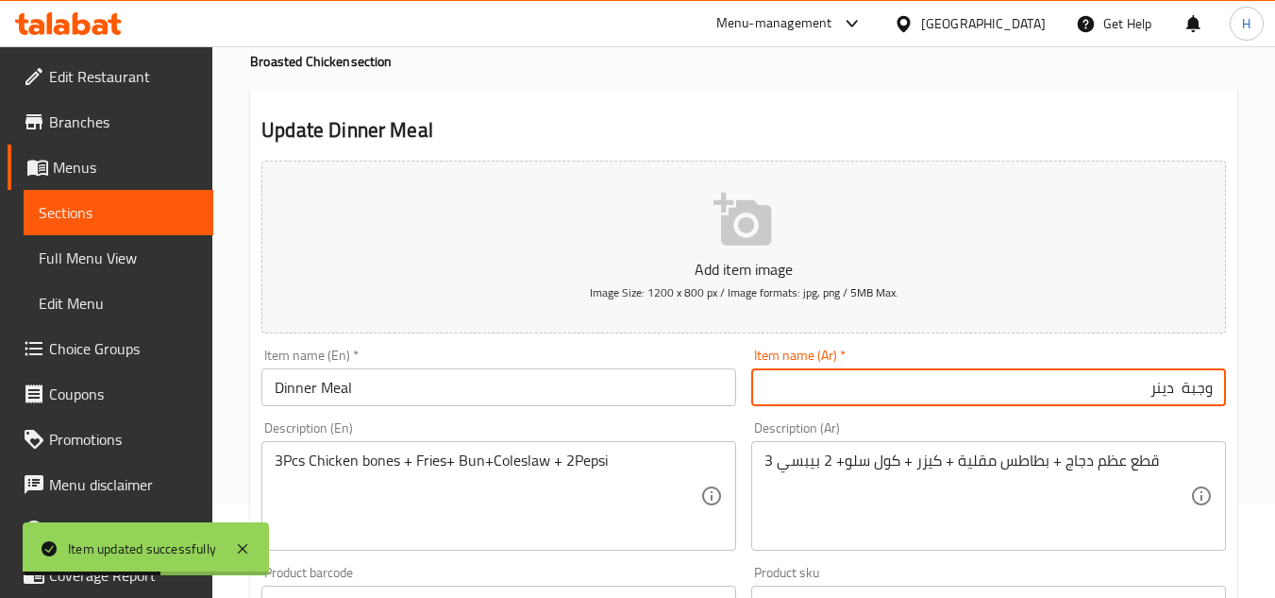
click at [1175, 395] on input "وجبة دينر" at bounding box center [988, 387] width 475 height 38
type input "وجبة دينر"
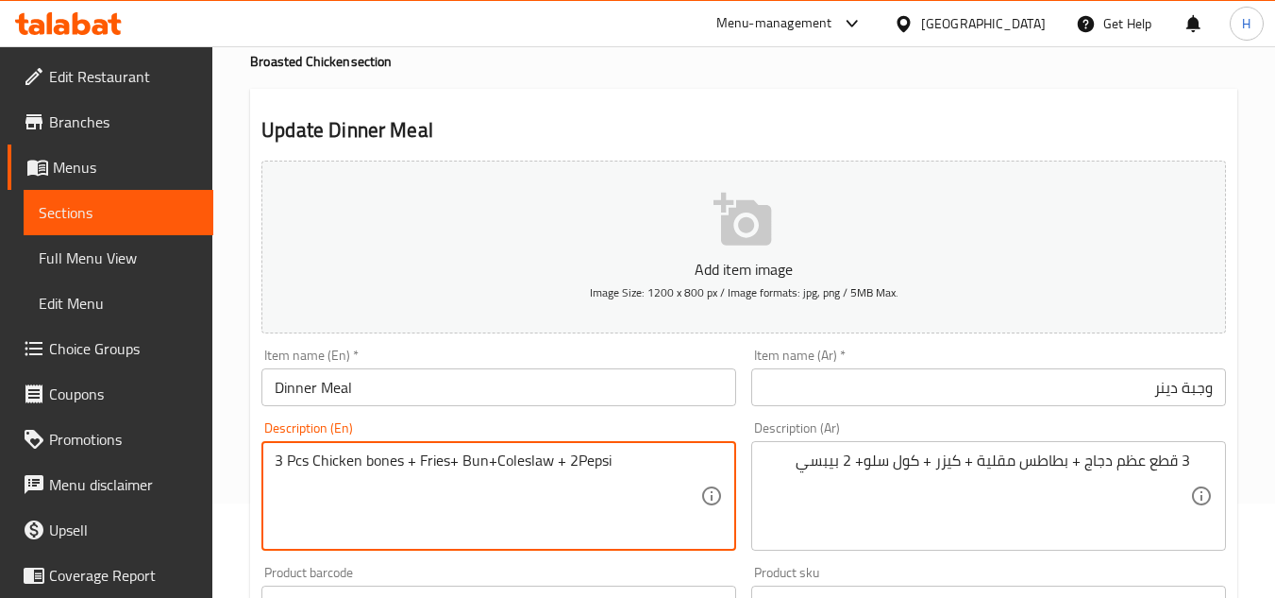
click at [495, 463] on textarea "3 Pcs Chicken bones + Fries+ Bun+Coleslaw + 2Pepsi" at bounding box center [488, 496] width 426 height 90
click at [487, 464] on textarea "3 Pcs Chicken bones + Fries+ Bun+ Coleslaw + 2Pepsi" at bounding box center [488, 496] width 426 height 90
click at [595, 467] on textarea "3 Pcs Chicken bones + Fries+ Bun + Coleslaw + 2Pepsi" at bounding box center [488, 496] width 426 height 90
click at [587, 464] on textarea "3 Pcs Chicken bones + Fries+ Bun + Coleslaw + 2Pepsi" at bounding box center [488, 496] width 426 height 90
click at [583, 455] on textarea "3 Pcs Chicken bones + Fries+ Bun + Coleslaw + 2Pepsi" at bounding box center [488, 496] width 426 height 90
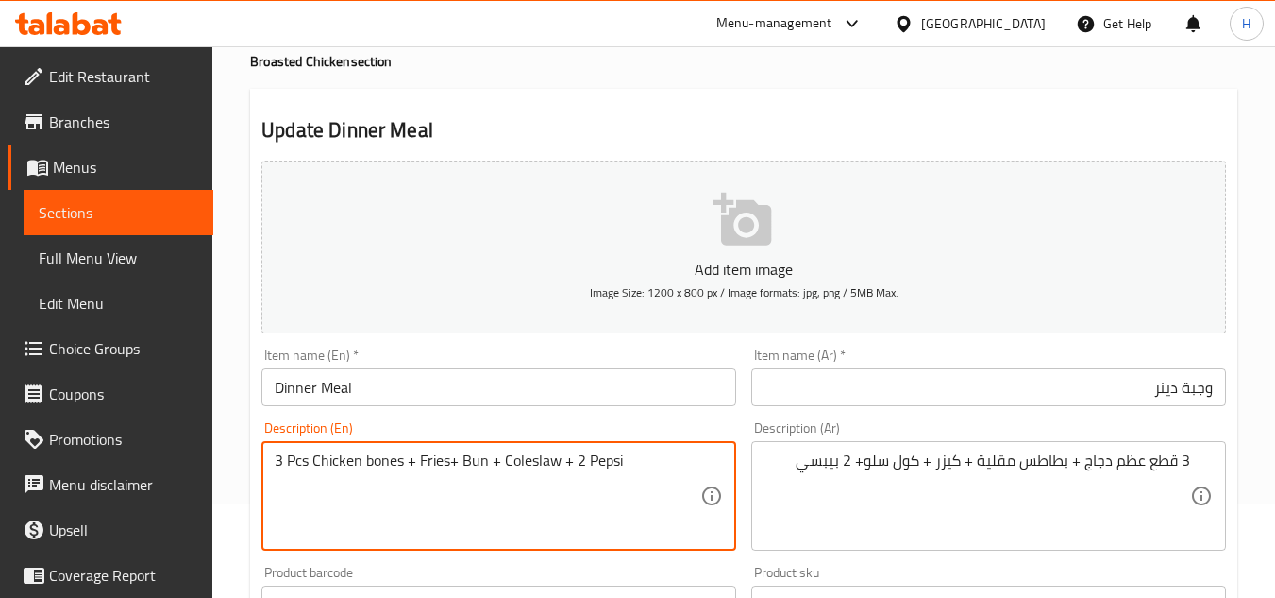
type textarea "3 Pcs Chicken bones + Fries+ Bun + Coleslaw + 2 Pepsi"
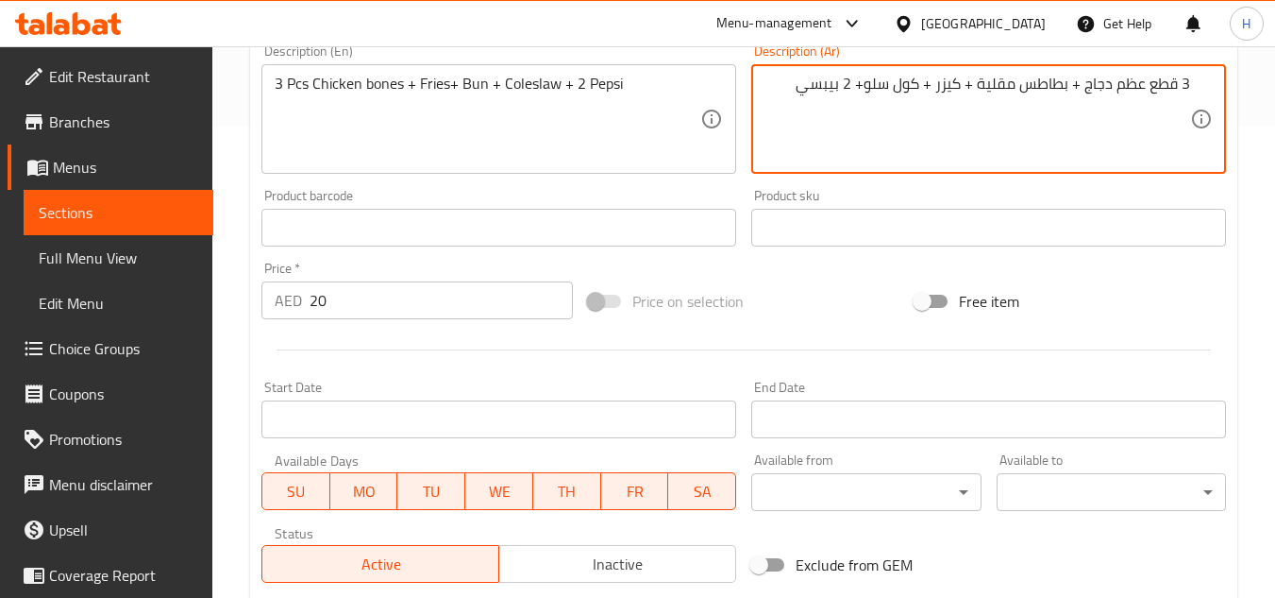
scroll to position [661, 0]
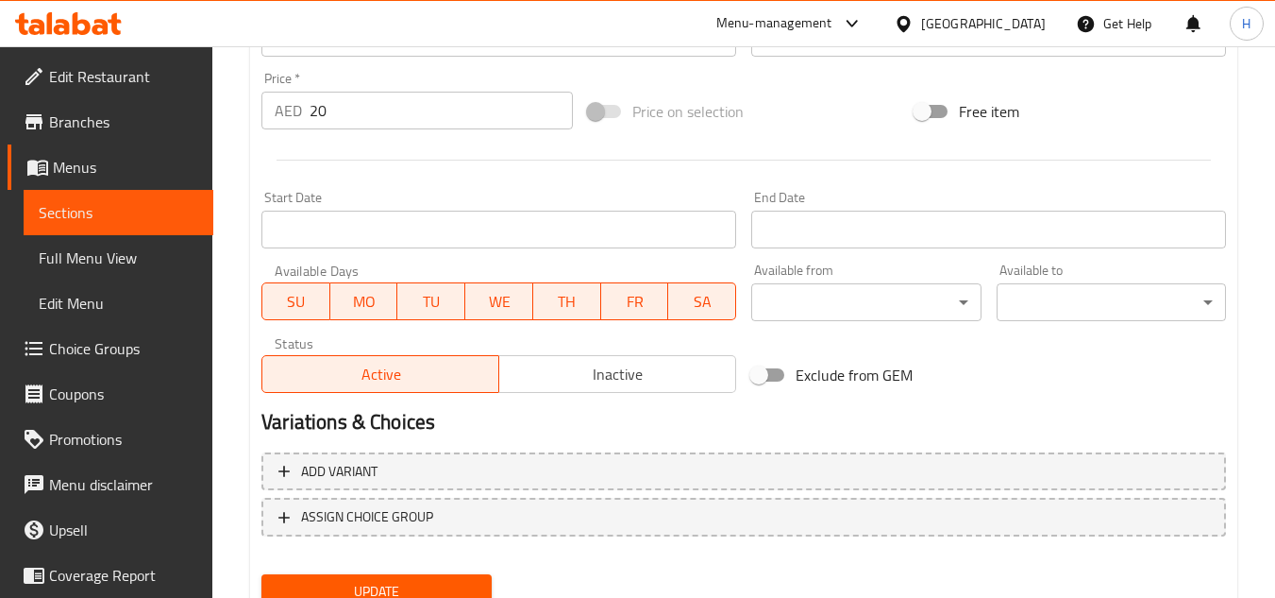
click at [431, 562] on div "Add variant ASSIGN CHOICE GROUP" at bounding box center [744, 506] width 980 height 123
click at [433, 573] on div "Update" at bounding box center [376, 591] width 245 height 50
click at [440, 577] on button "Update" at bounding box center [376, 591] width 229 height 35
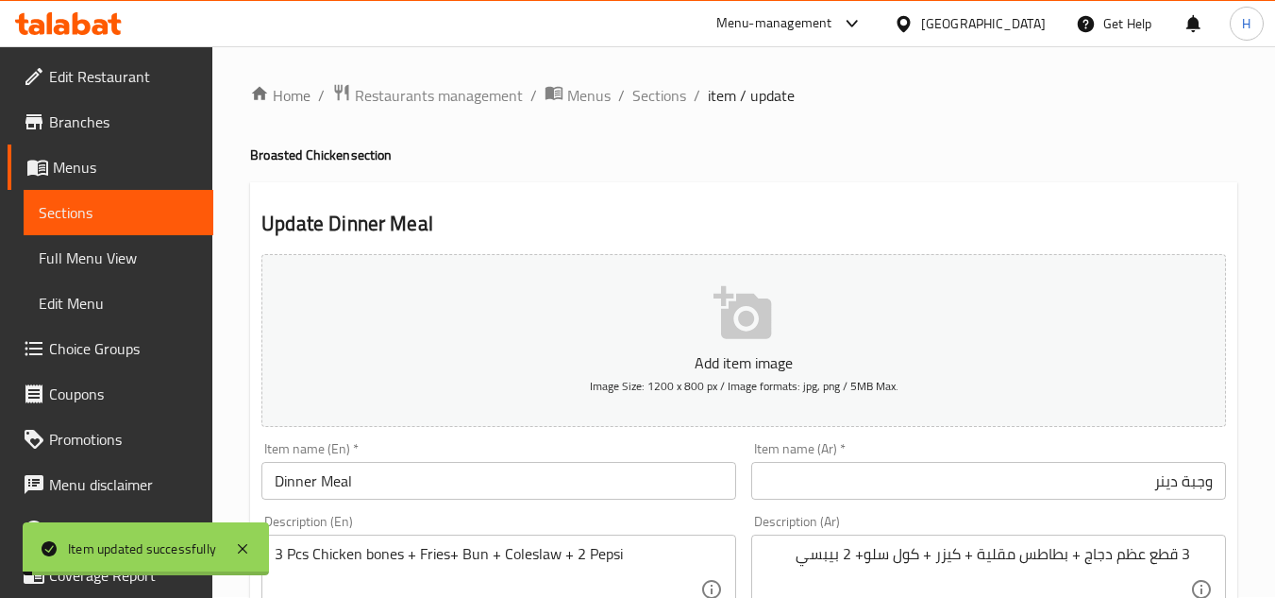
scroll to position [0, 0]
click at [655, 108] on span "Sections" at bounding box center [660, 96] width 54 height 23
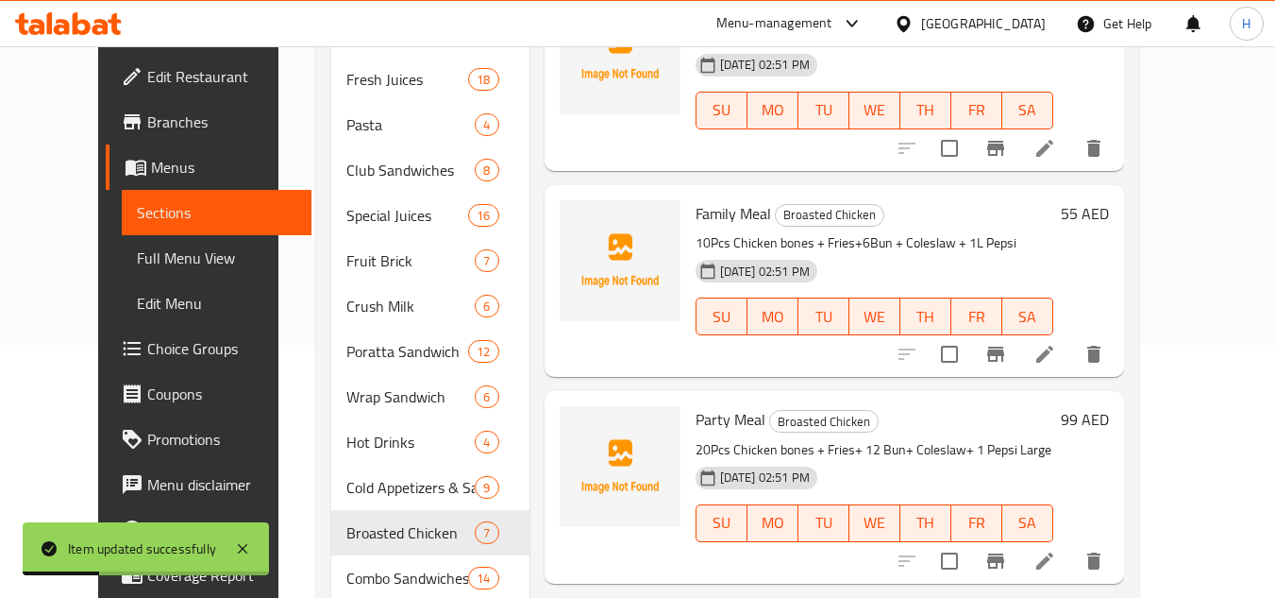
scroll to position [283, 0]
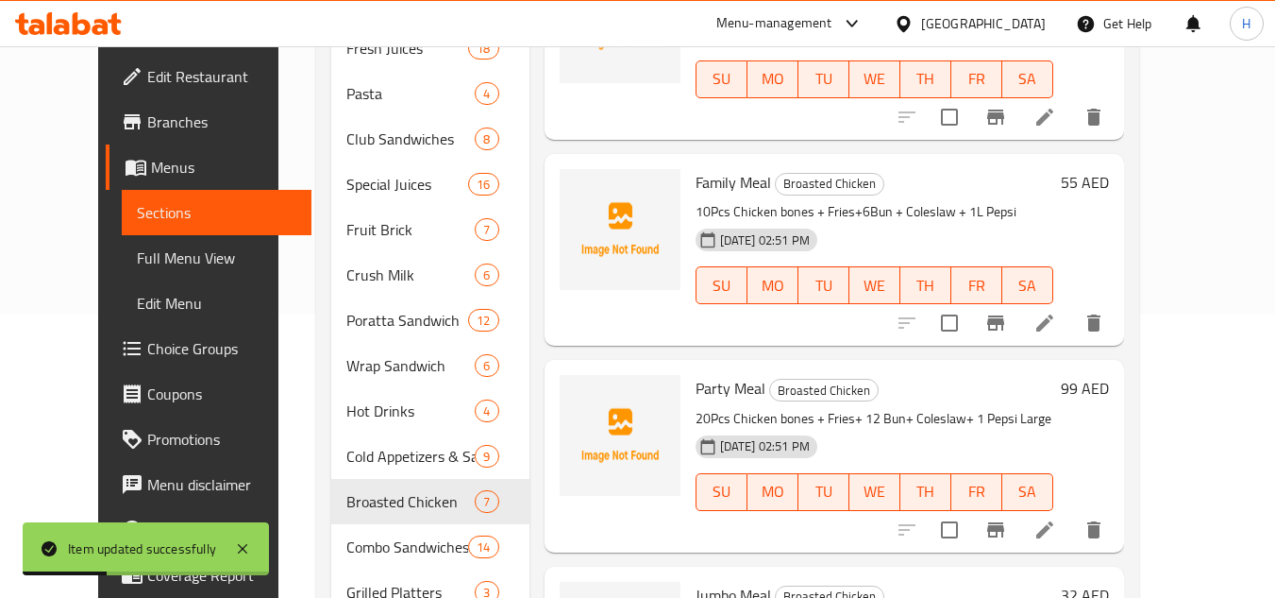
click at [1072, 310] on li at bounding box center [1045, 323] width 53 height 34
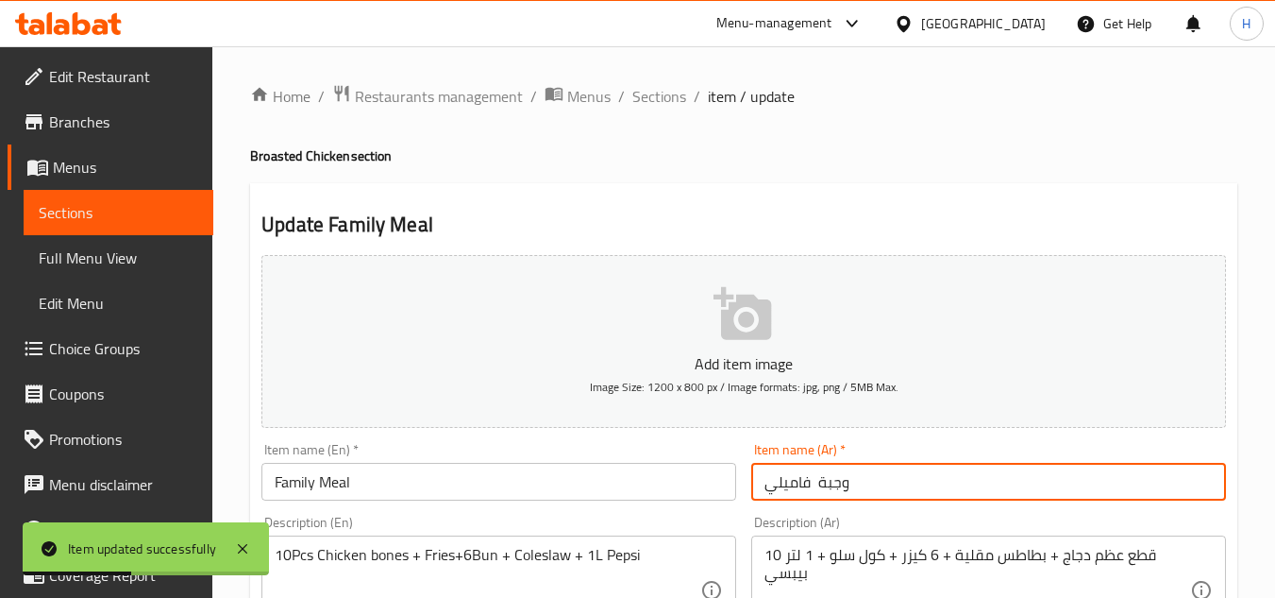
click at [953, 486] on input "وجبة فاميلي" at bounding box center [988, 482] width 475 height 38
click at [1177, 481] on input "وجبة فاميلي" at bounding box center [988, 482] width 475 height 38
type input "وجبة فاميلي"
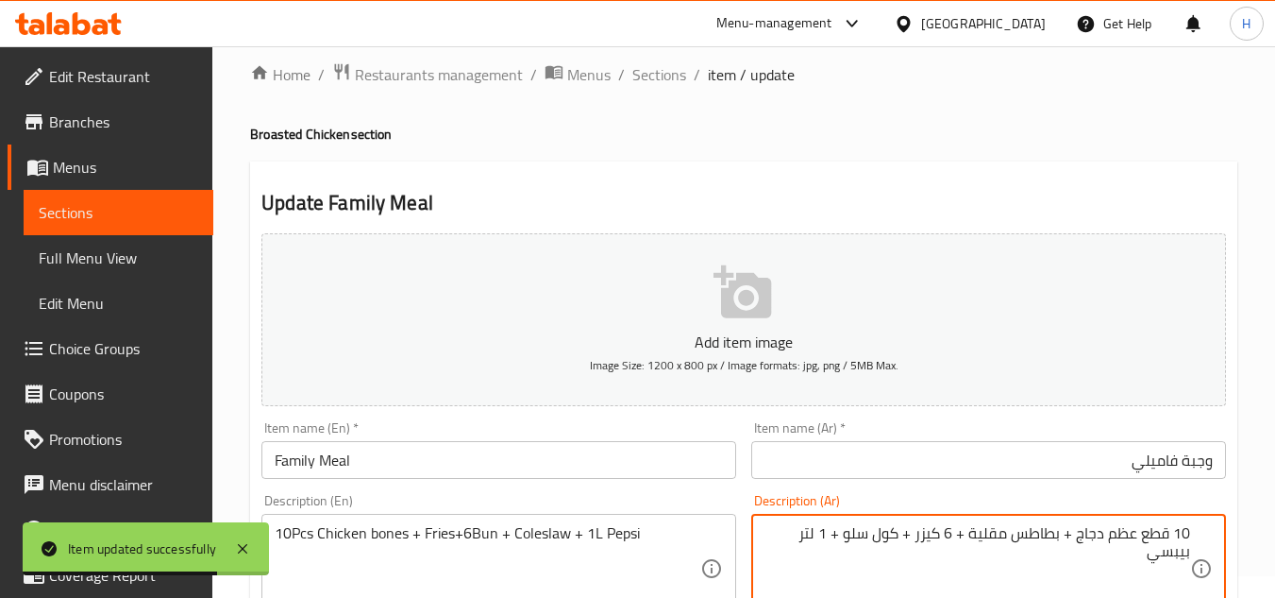
scroll to position [94, 0]
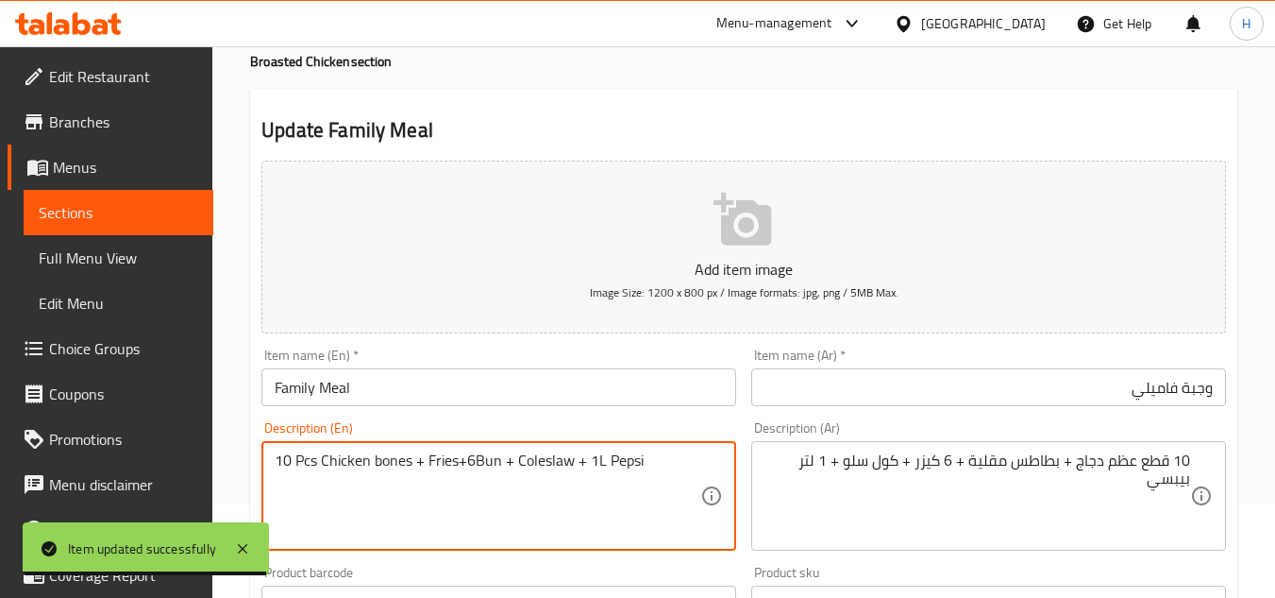
click at [475, 462] on textarea "10 Pcs Chicken bones + Fries+6Bun + Coleslaw + 1L Pepsi" at bounding box center [488, 496] width 426 height 90
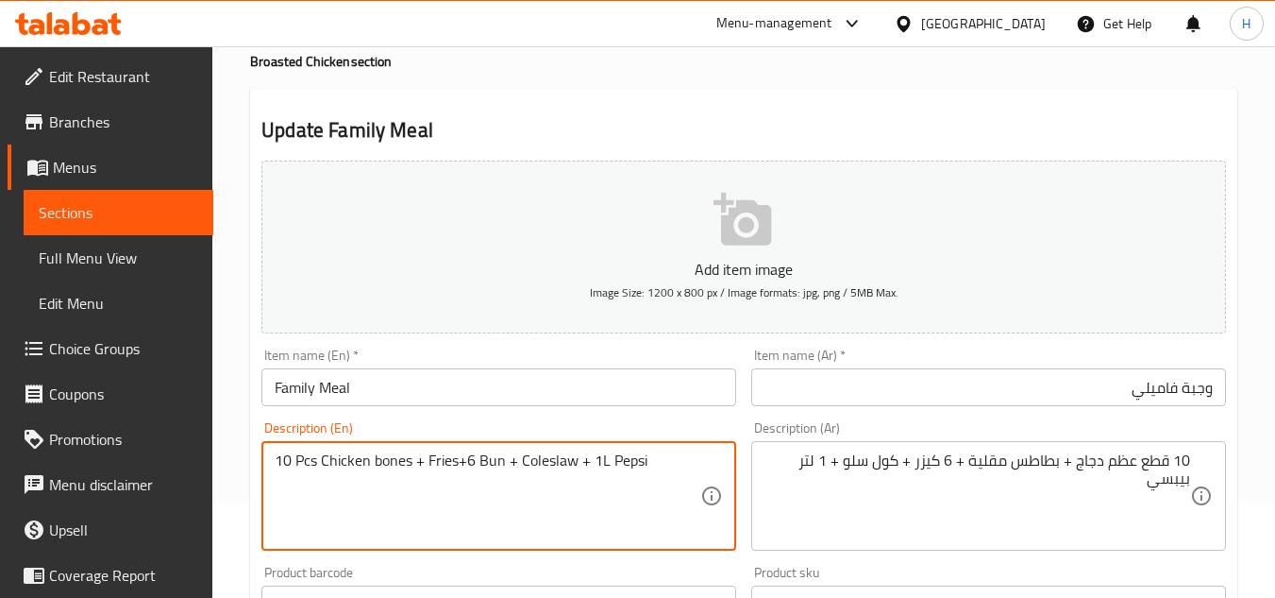
click at [463, 458] on textarea "10 Pcs Chicken bones + Fries+6 Bun + Coleslaw + 1L Pepsi" at bounding box center [488, 496] width 426 height 90
click at [457, 468] on textarea "10 Pcs Chicken bones + Fries+ 6 Bun + Coleslaw + 1L Pepsi" at bounding box center [488, 496] width 426 height 90
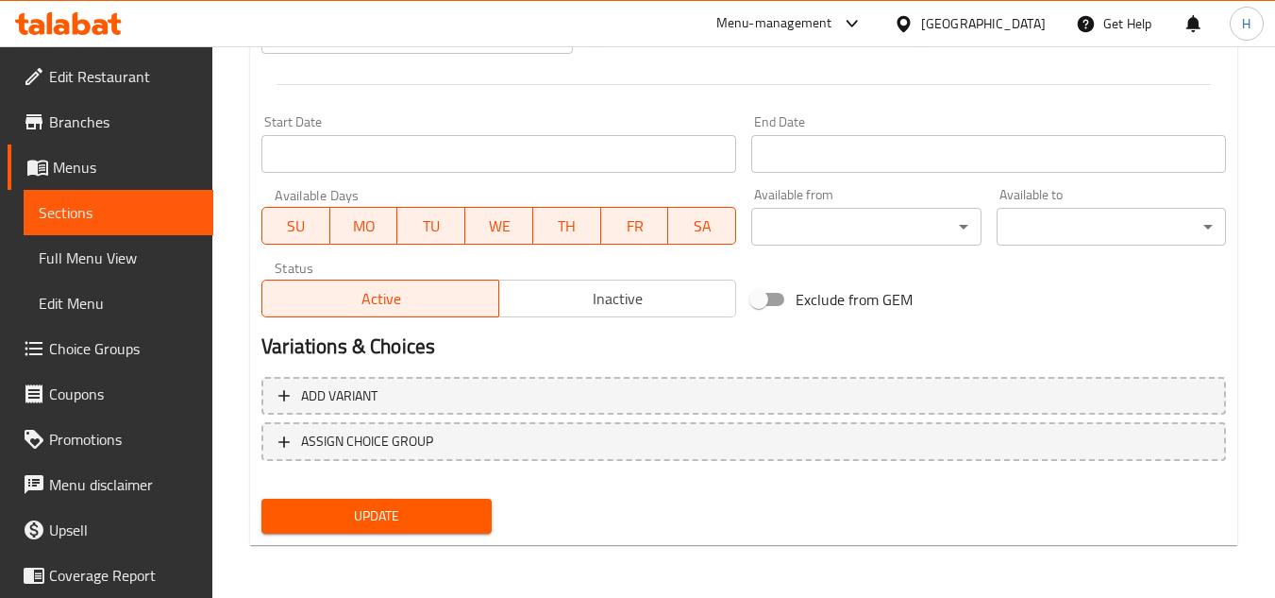
type textarea "10 Pcs Chicken bones + Fries + 6 Bun + Coleslaw + 1L Pepsi"
click at [409, 525] on span "Update" at bounding box center [376, 516] width 199 height 24
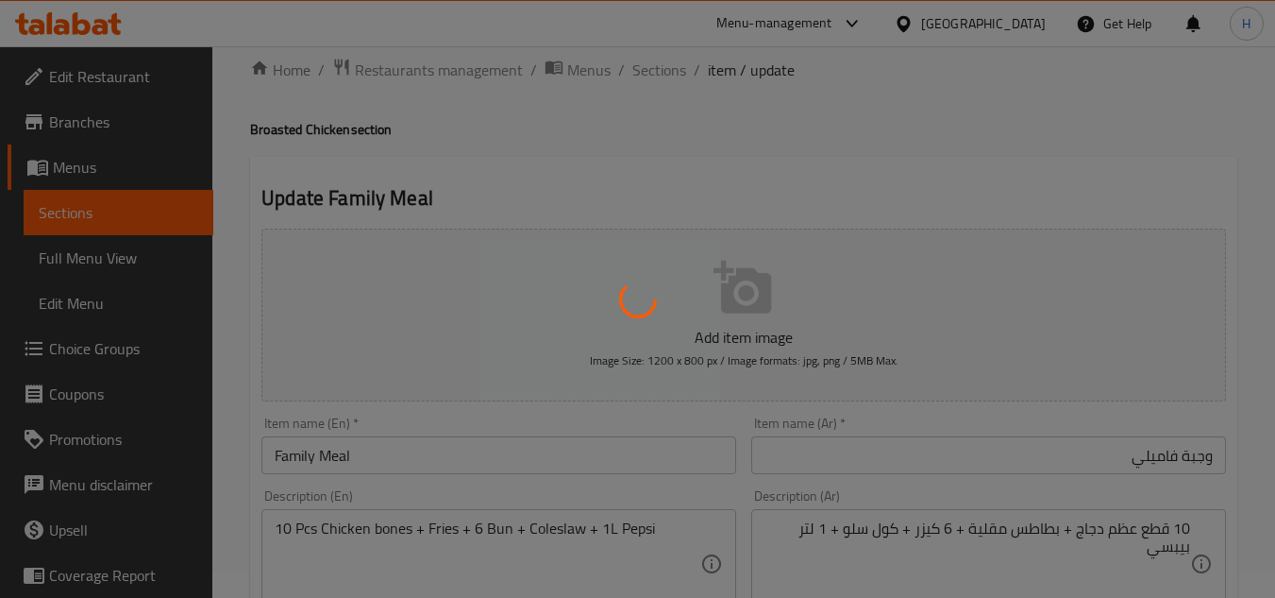
scroll to position [0, 0]
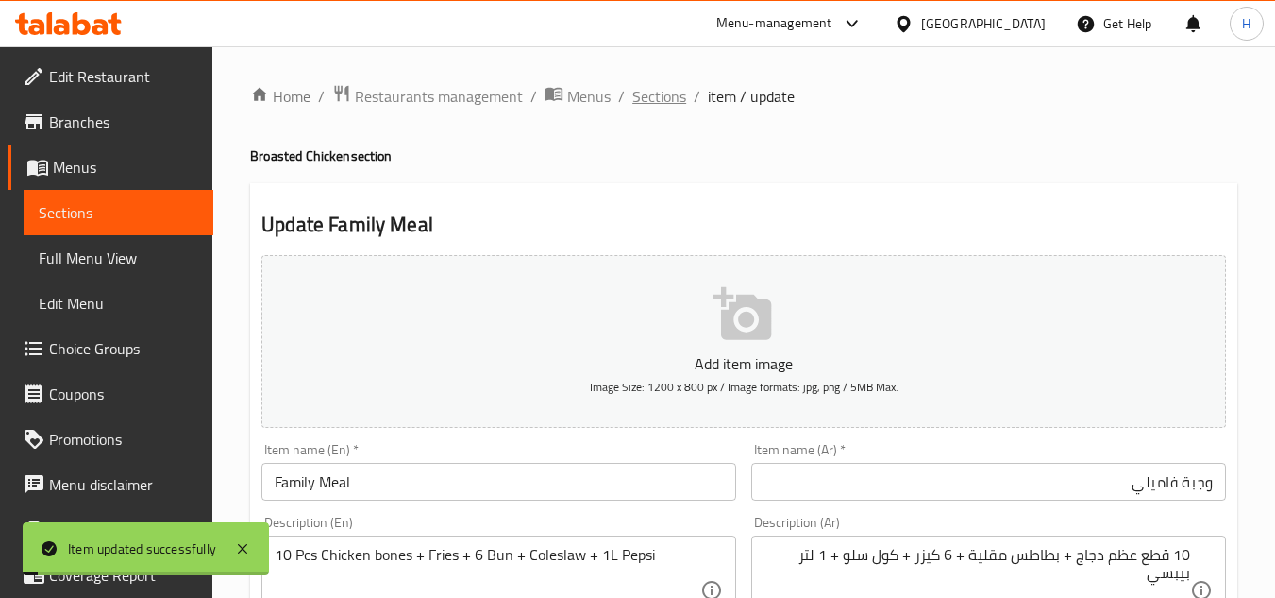
click at [675, 105] on span "Sections" at bounding box center [660, 96] width 54 height 23
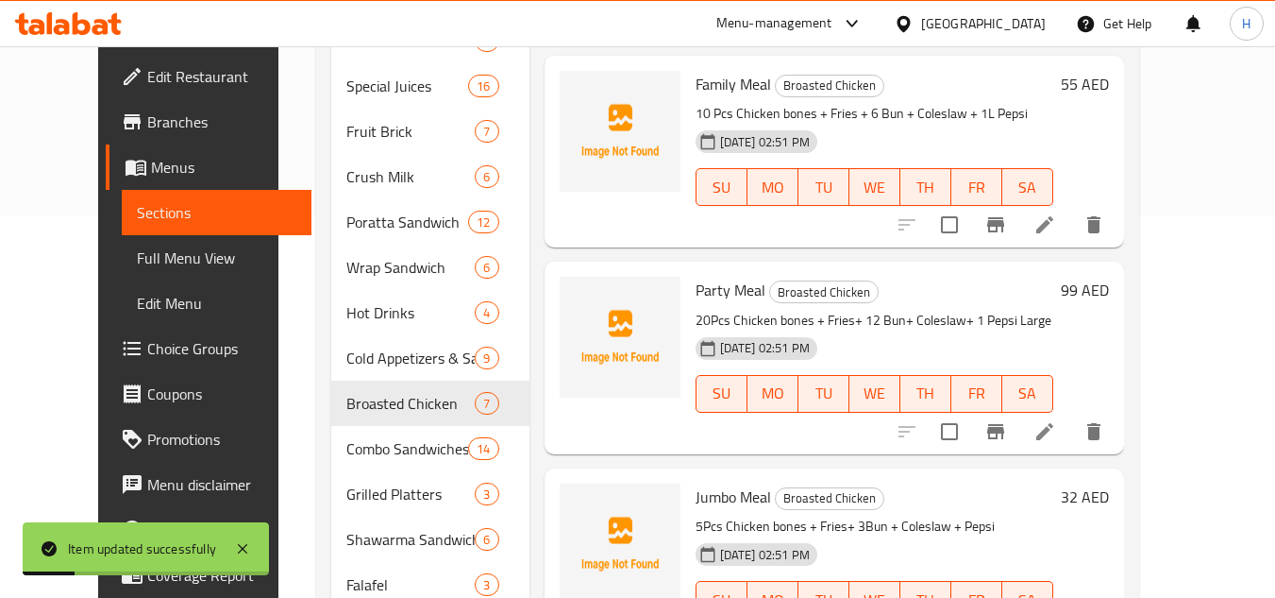
scroll to position [472, 0]
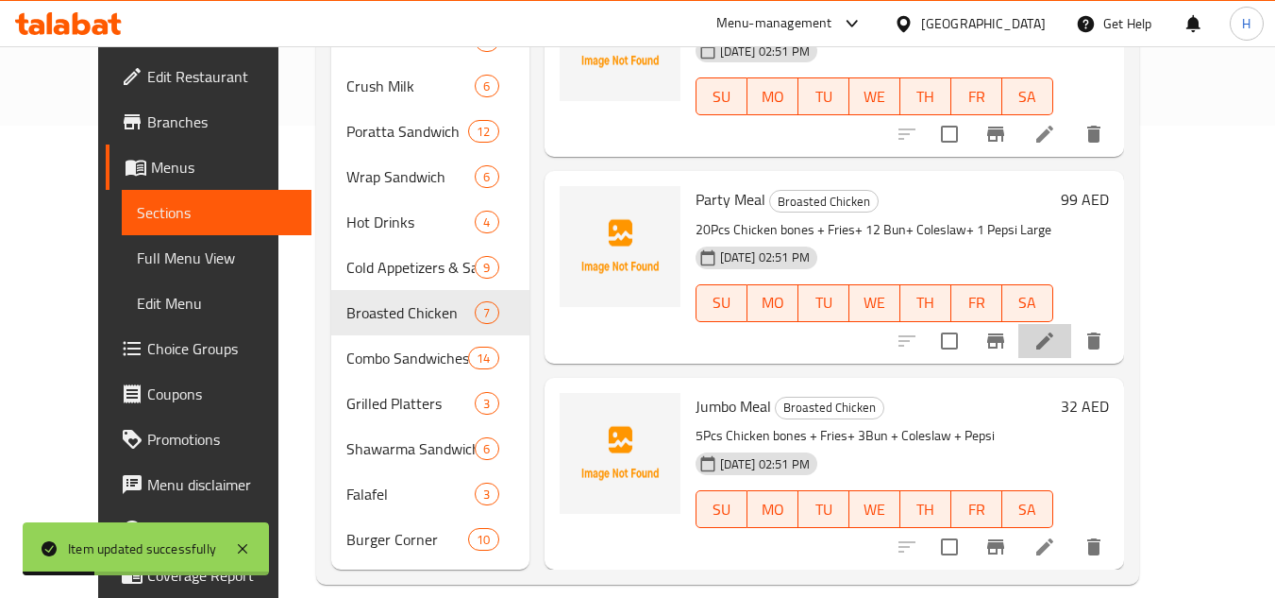
click at [1072, 357] on li at bounding box center [1045, 341] width 53 height 34
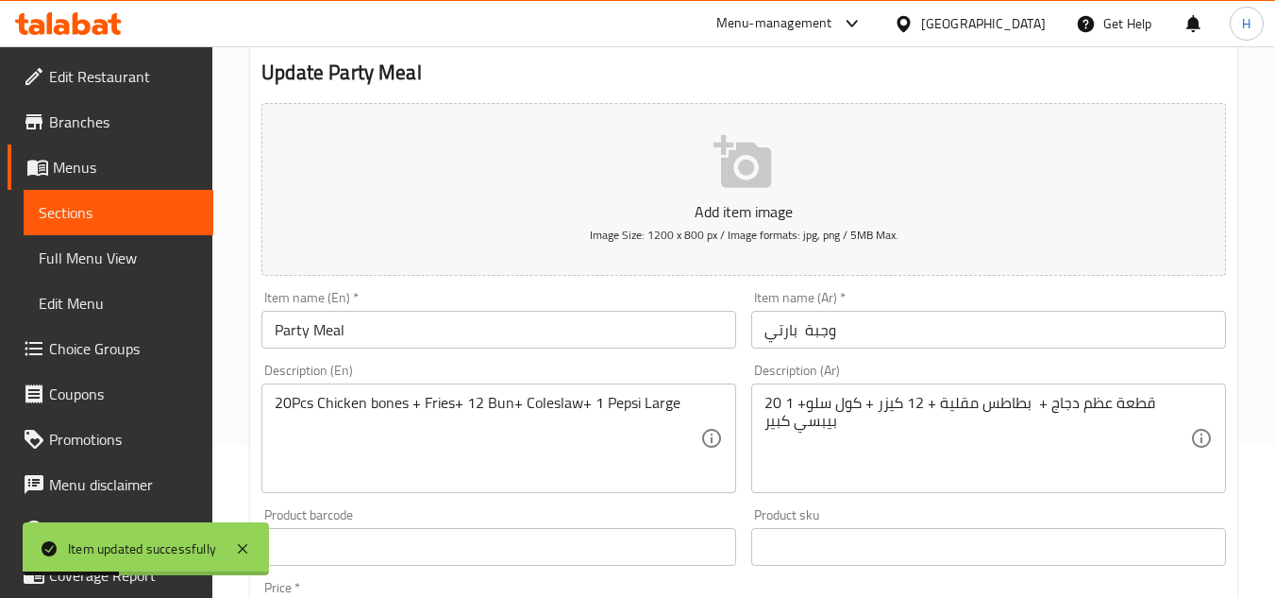
scroll to position [189, 0]
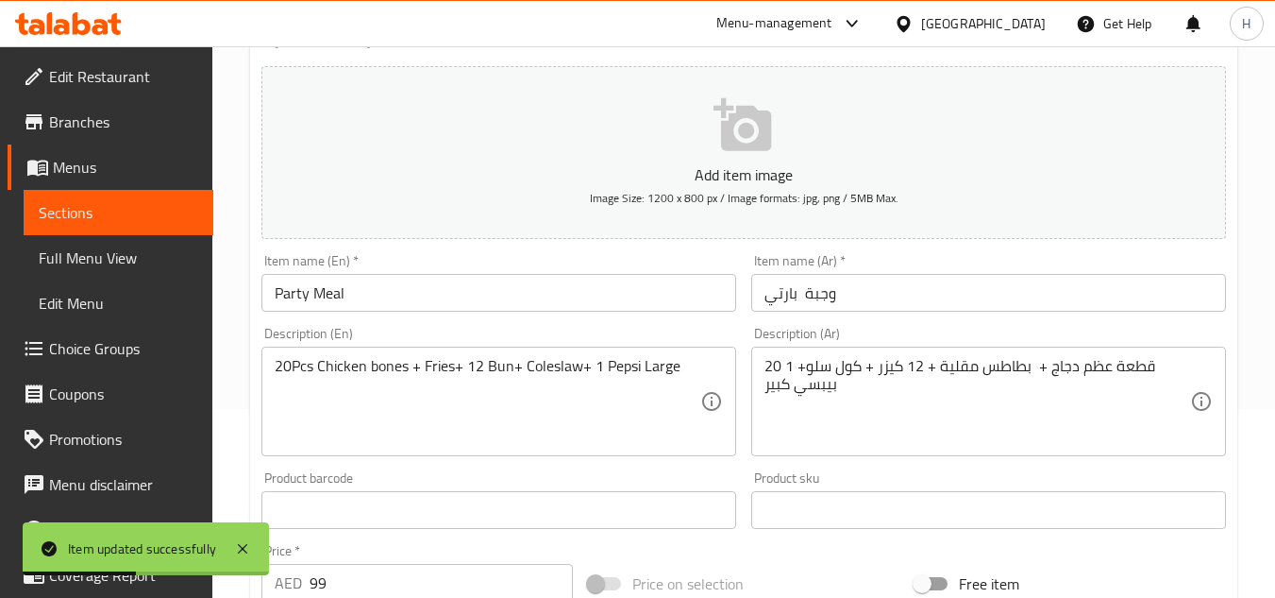
click at [960, 279] on input "وجبة بارتي" at bounding box center [988, 293] width 475 height 38
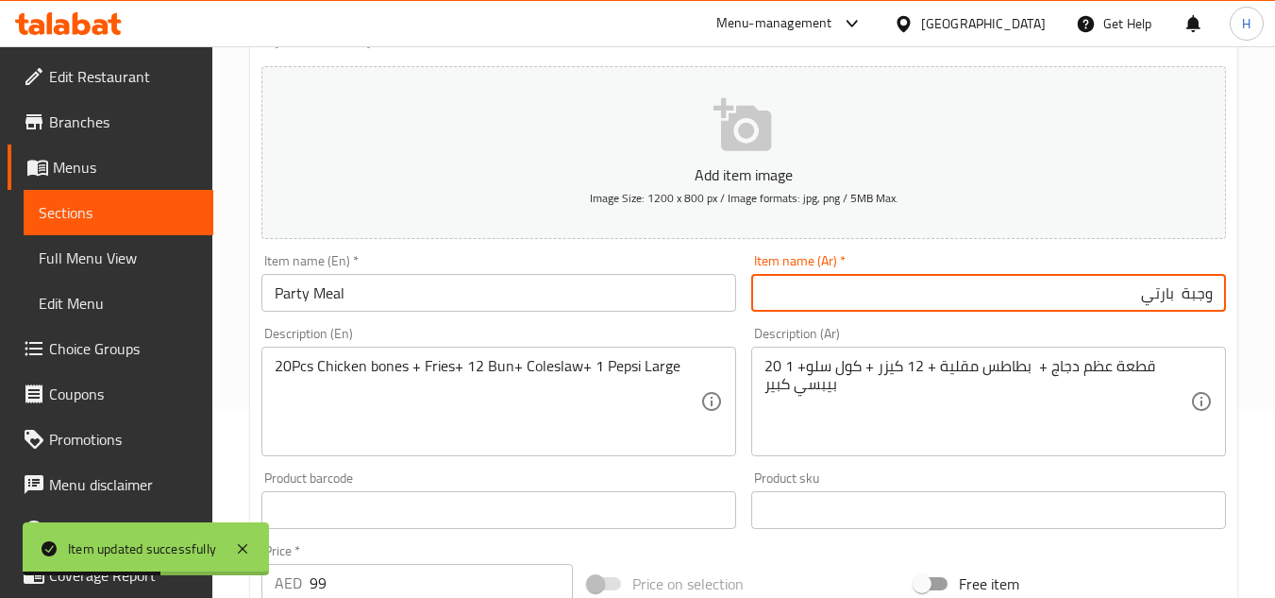
click at [1175, 295] on input "وجبة بارتي" at bounding box center [988, 293] width 475 height 38
type input "وجبة بارتي"
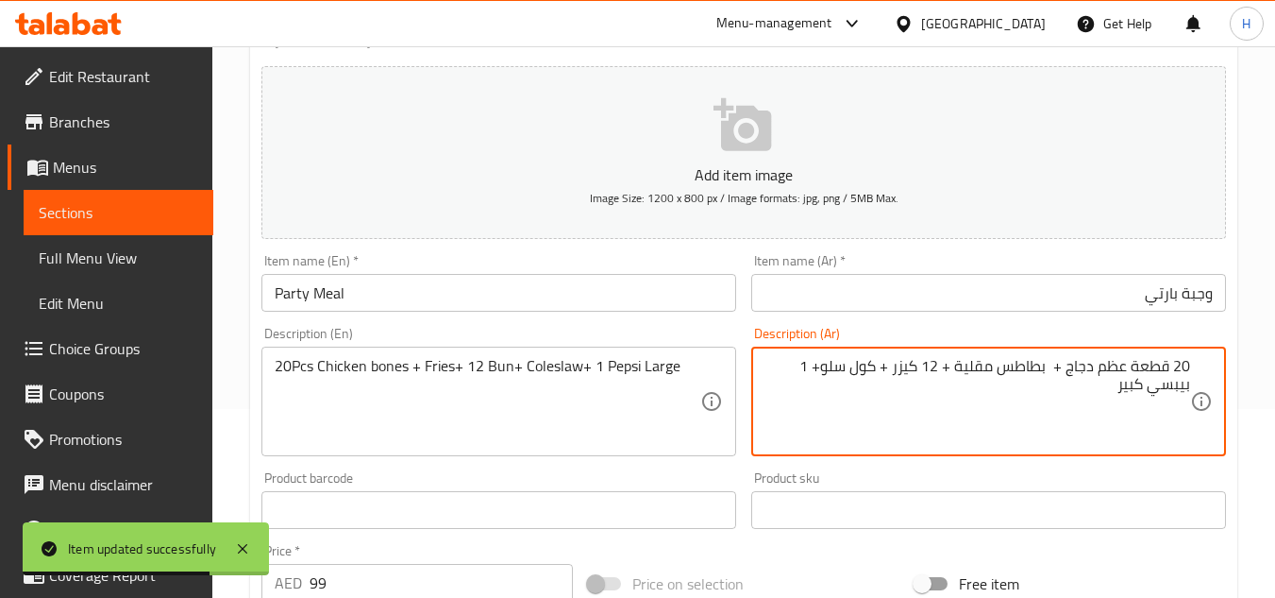
drag, startPoint x: 291, startPoint y: 365, endPoint x: 335, endPoint y: 361, distance: 44.6
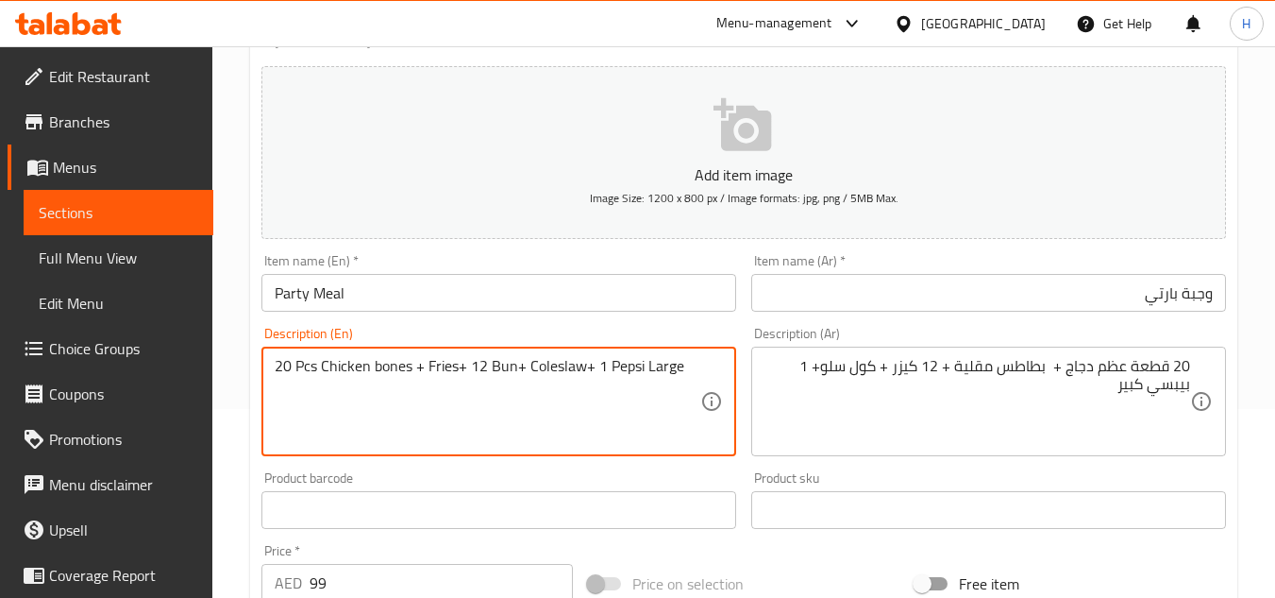
click at [518, 363] on textarea "20 Pcs Chicken bones + Fries+ 12 Bun+ Coleslaw+ 1 Pepsi Large" at bounding box center [488, 402] width 426 height 90
click at [455, 374] on textarea "20 Pcs Chicken bones + Fries+ 12 Bun + Coleslaw+ 1 Pepsi Large" at bounding box center [488, 402] width 426 height 90
click at [593, 371] on textarea "20 Pcs Chicken bones + Fries + 12 Bun + Coleslaw+ 1 Pepsi Large" at bounding box center [488, 402] width 426 height 90
type textarea "20 Pcs Chicken bones + Fries + 12 Bun + Coleslaw + 1 Pepsi Large"
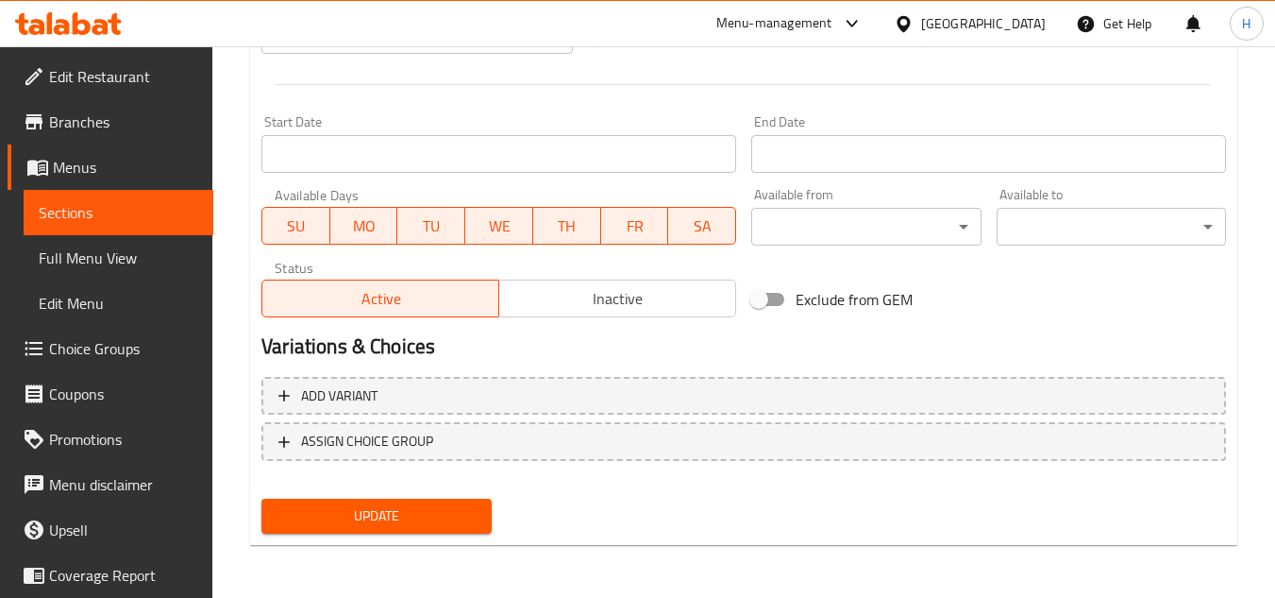
click at [460, 519] on span "Update" at bounding box center [376, 516] width 199 height 24
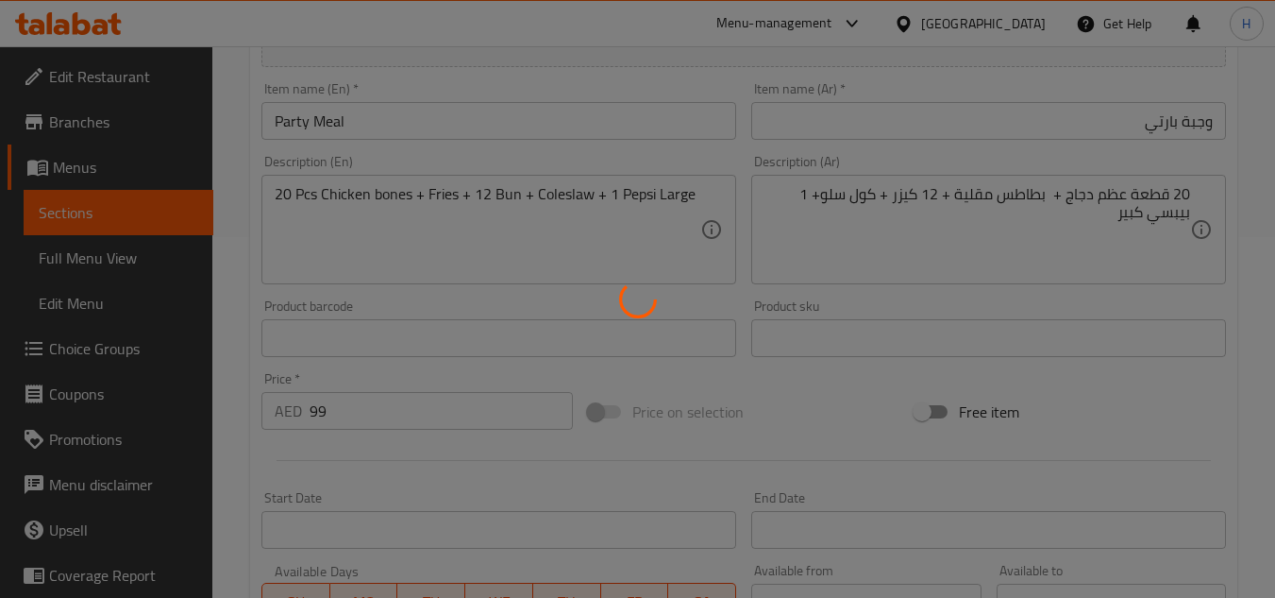
scroll to position [0, 0]
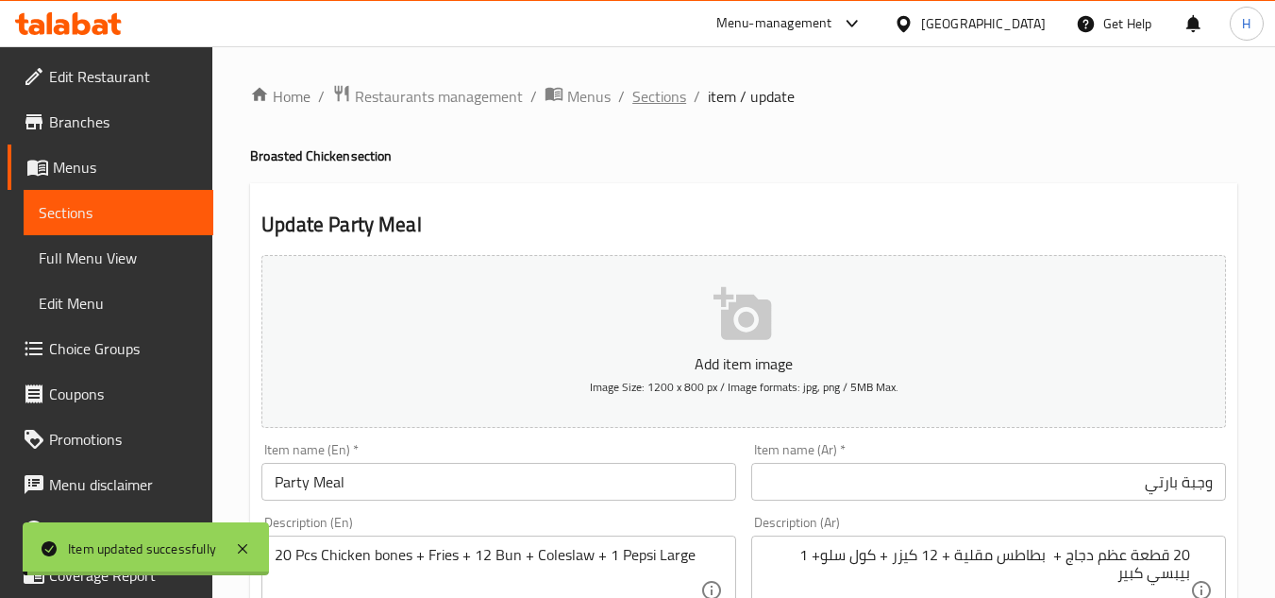
click at [663, 93] on span "Sections" at bounding box center [660, 96] width 54 height 23
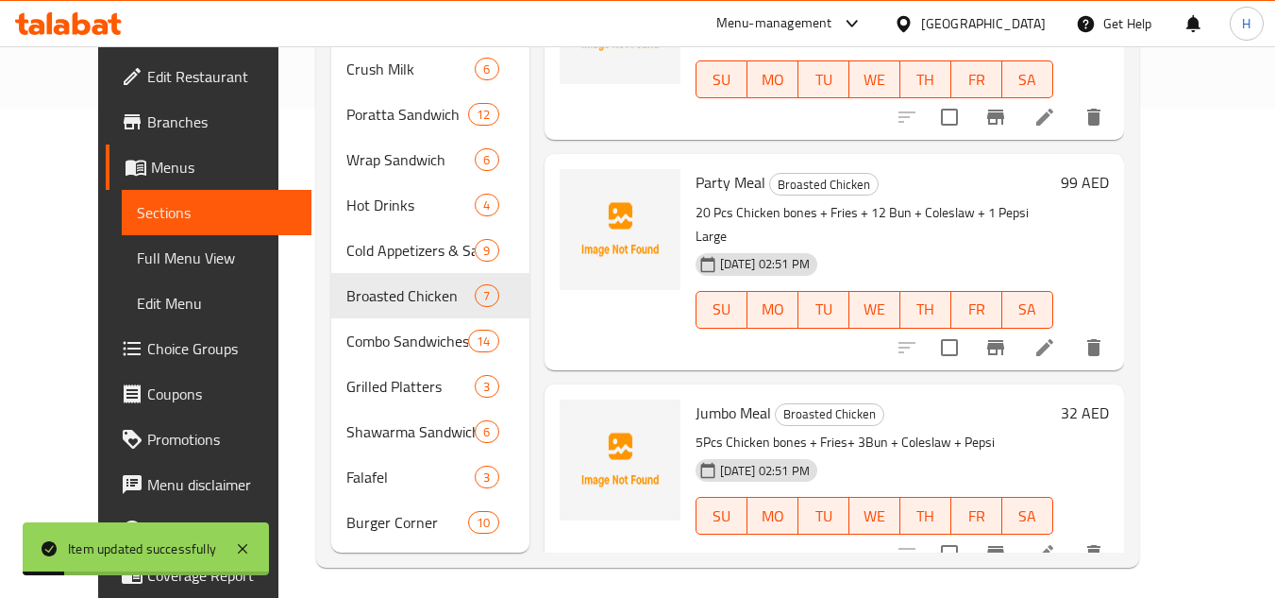
scroll to position [497, 0]
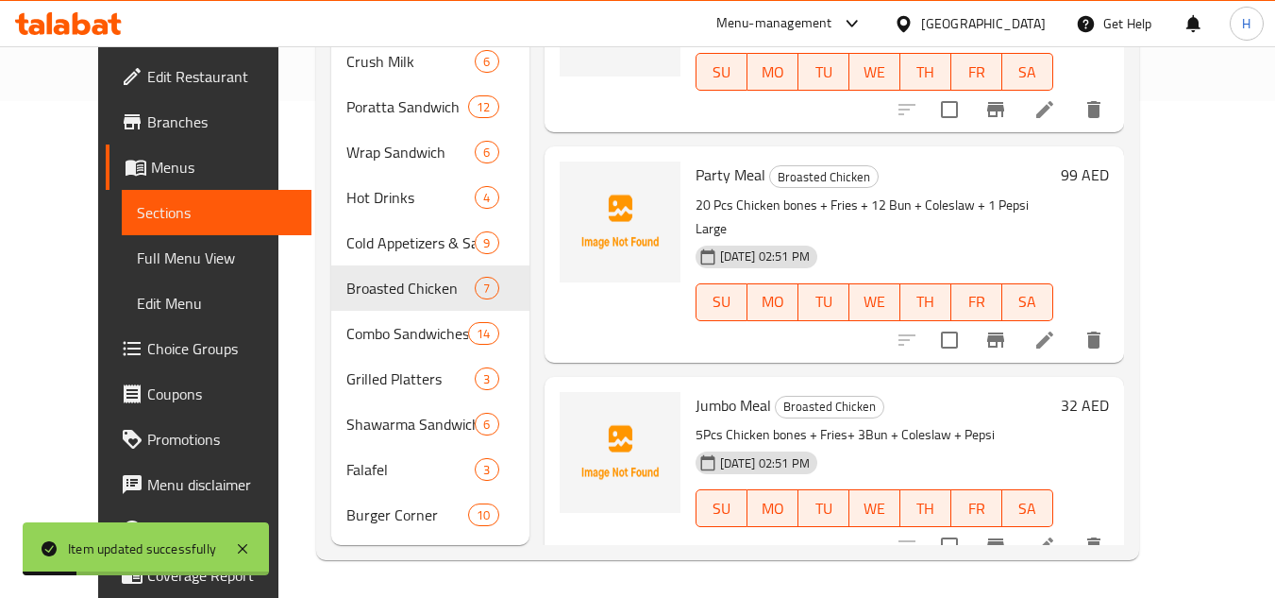
click at [1072, 529] on li at bounding box center [1045, 546] width 53 height 34
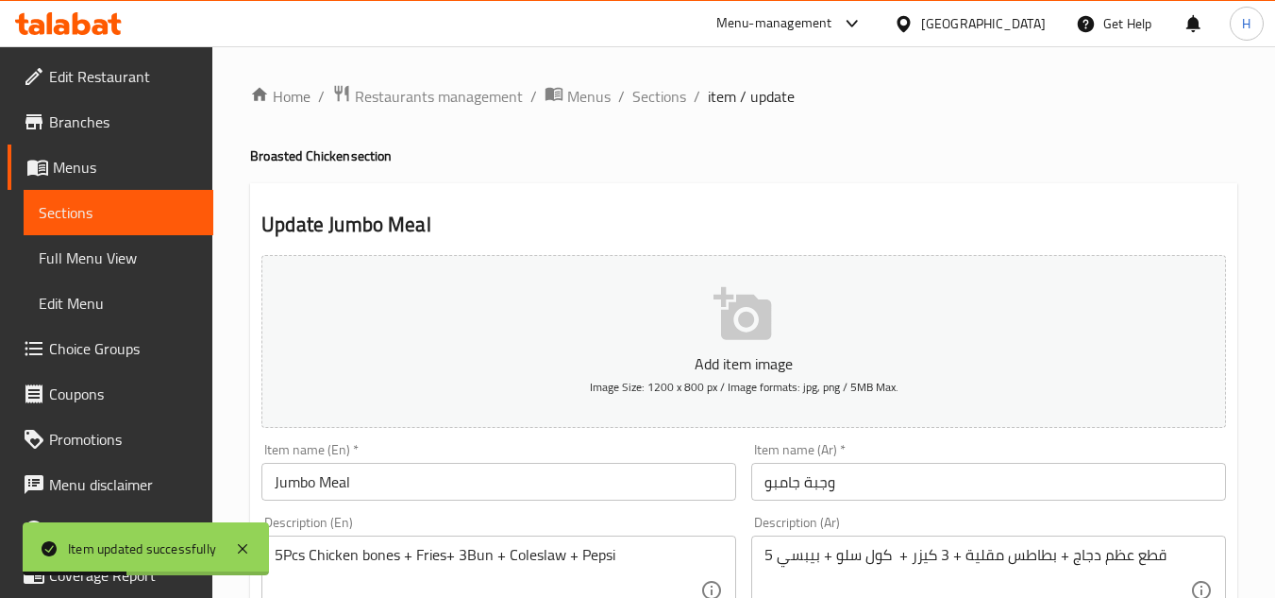
click at [899, 505] on div "Item name (Ar)   * وجبة جامبو Item name (Ar) *" at bounding box center [989, 471] width 490 height 73
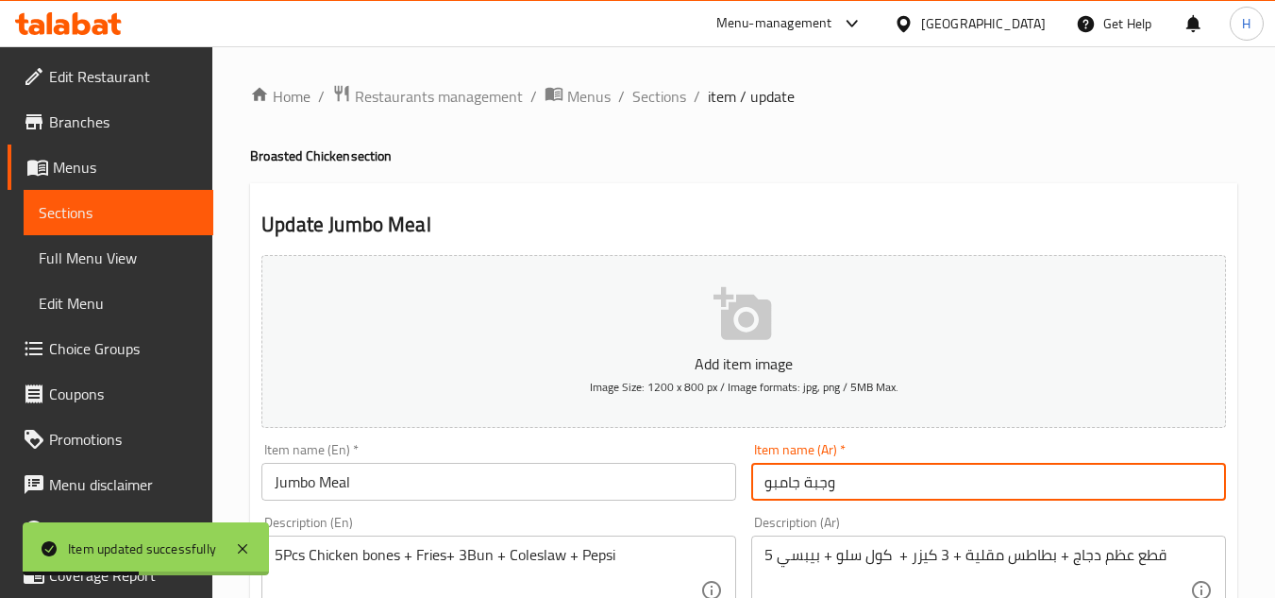
click at [901, 493] on input "وجبة جامبو" at bounding box center [988, 482] width 475 height 38
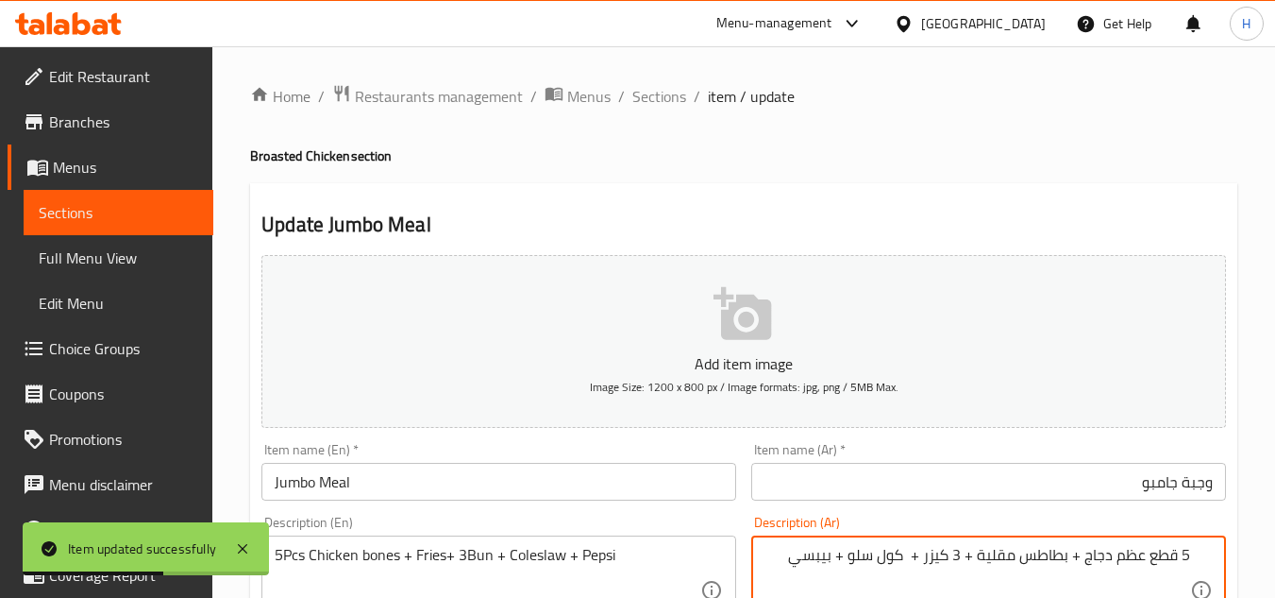
scroll to position [189, 0]
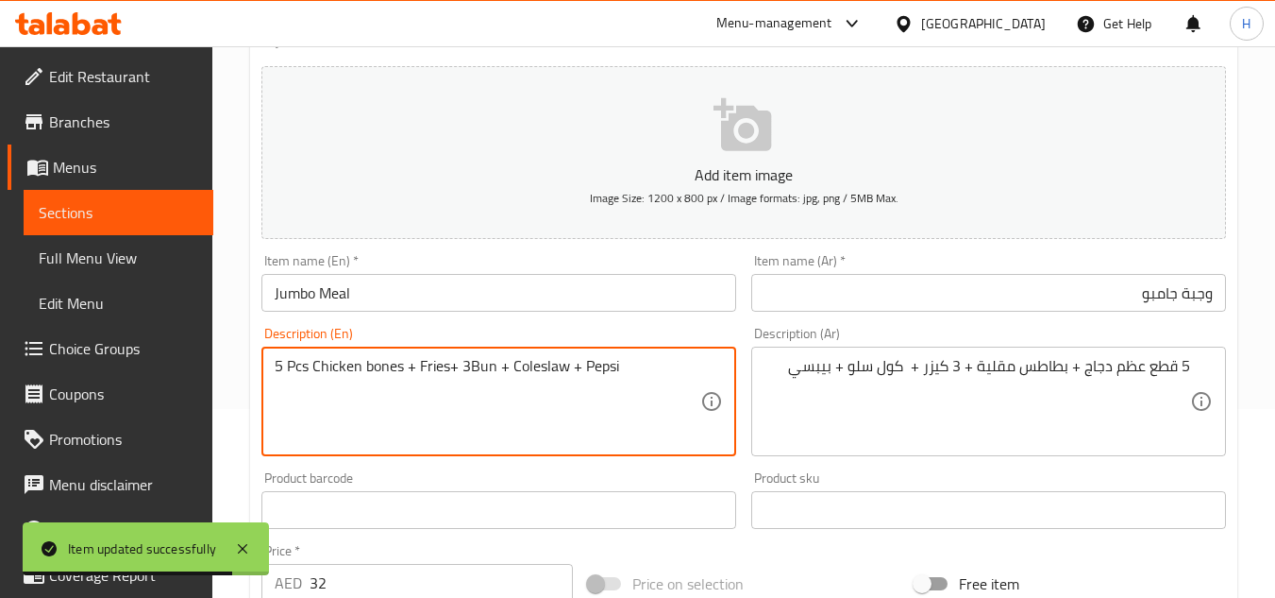
click at [468, 368] on textarea "5 Pcs Chicken bones + Fries+ 3Bun + Coleslaw + Pepsi" at bounding box center [488, 402] width 426 height 90
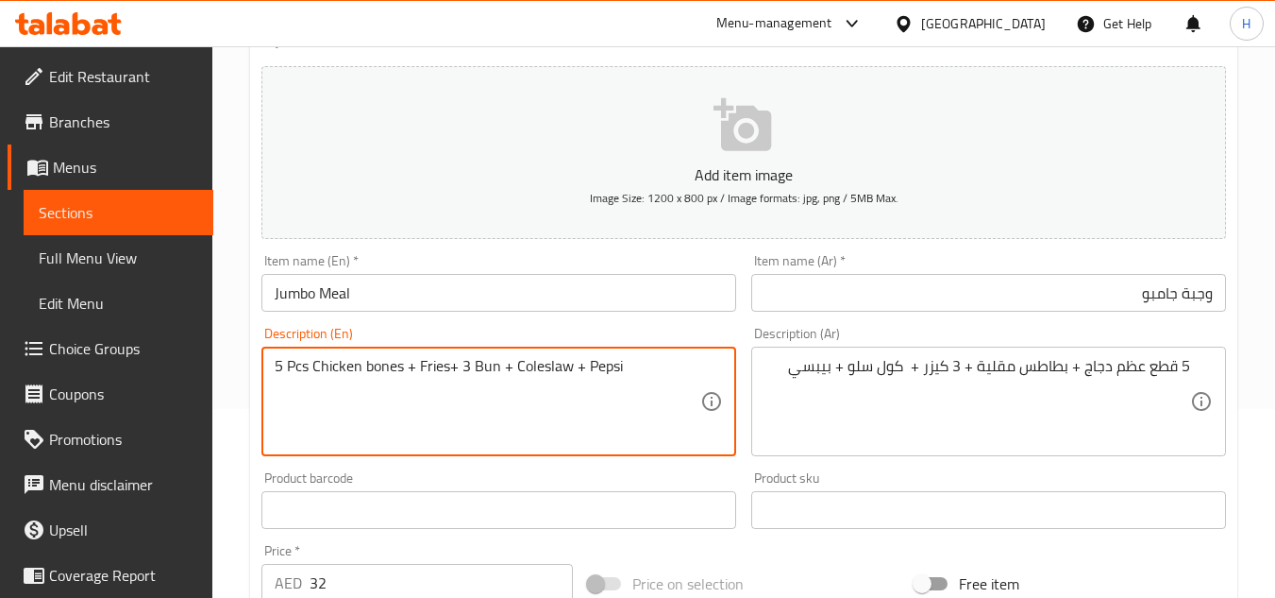
type textarea "5 Pcs Chicken bones + Fries+ 3 Bun + Coleslaw + Pepsi"
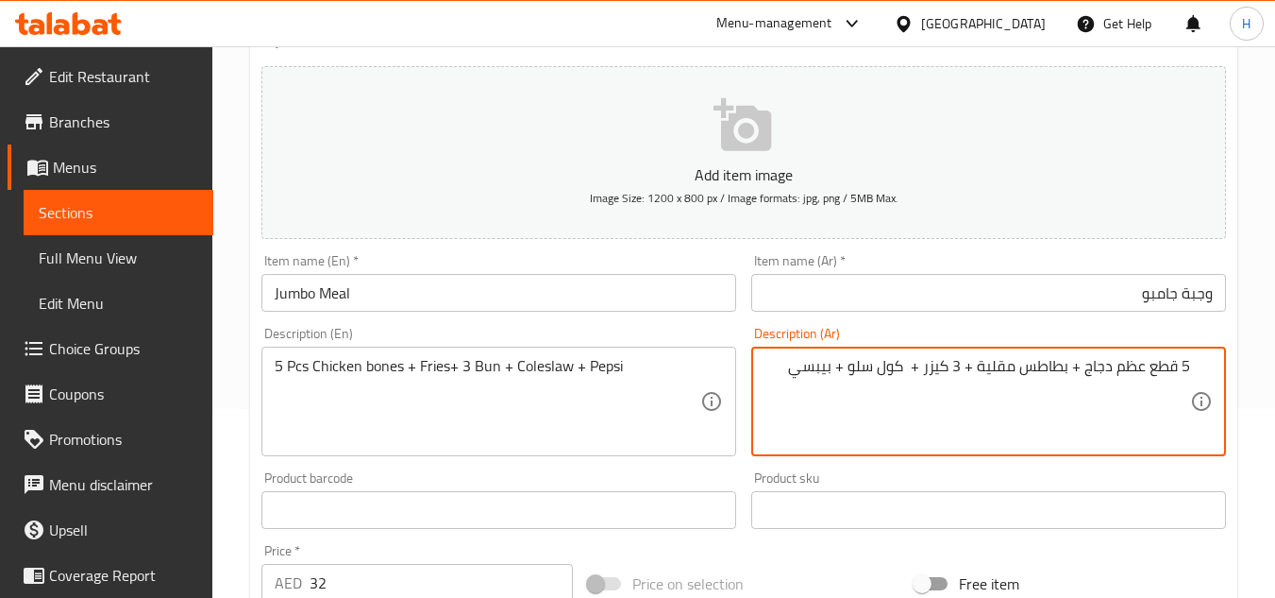
click at [909, 367] on textarea "5 قطع عظم دجاج + بطاطس مقلية + 3 كيزر + كول سلو + بيبسي" at bounding box center [978, 402] width 426 height 90
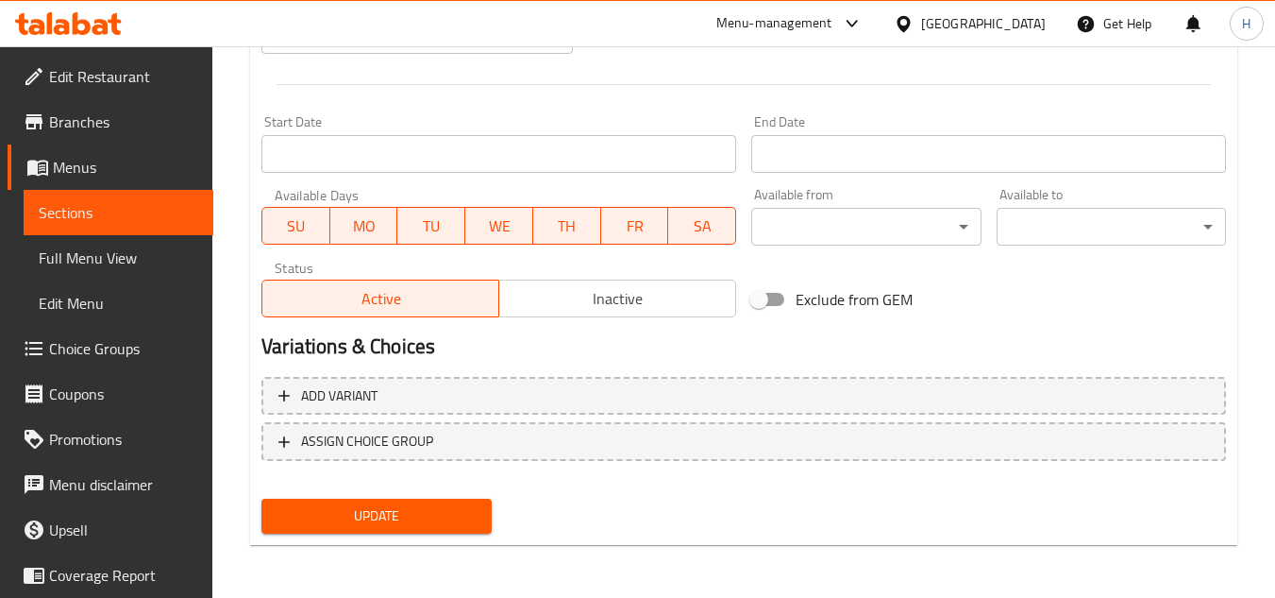
type textarea "5 قطع عظم دجاج + بطاطس مقلية + 3 كيزر + كول سلو + بيبسي"
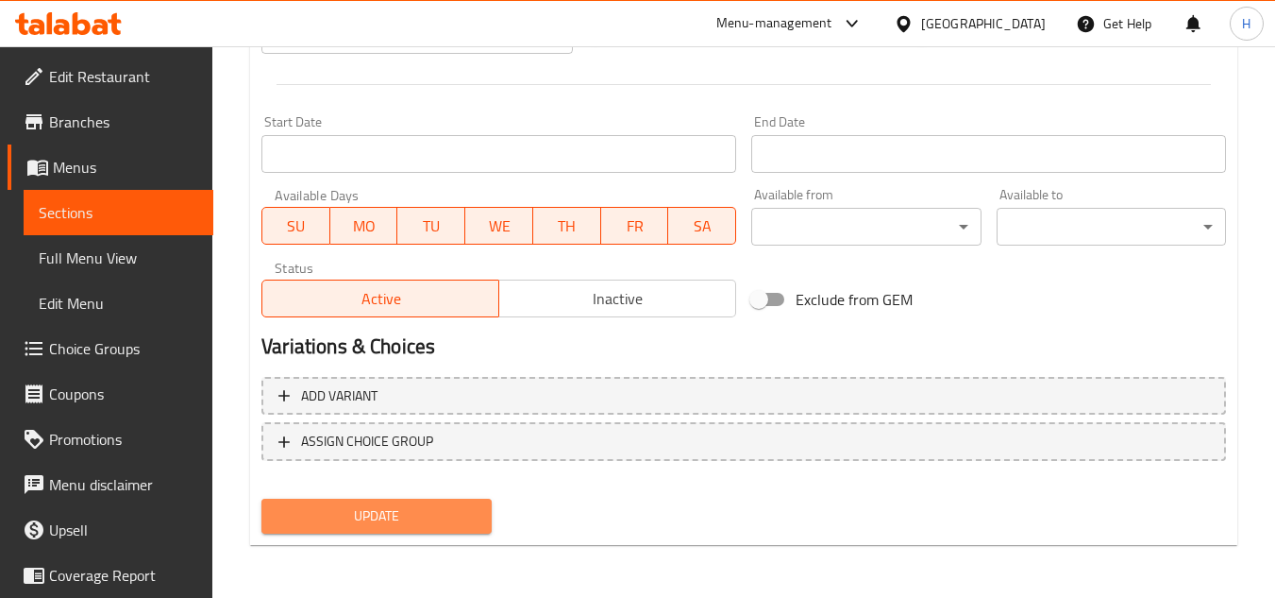
click at [467, 518] on span "Update" at bounding box center [376, 516] width 199 height 24
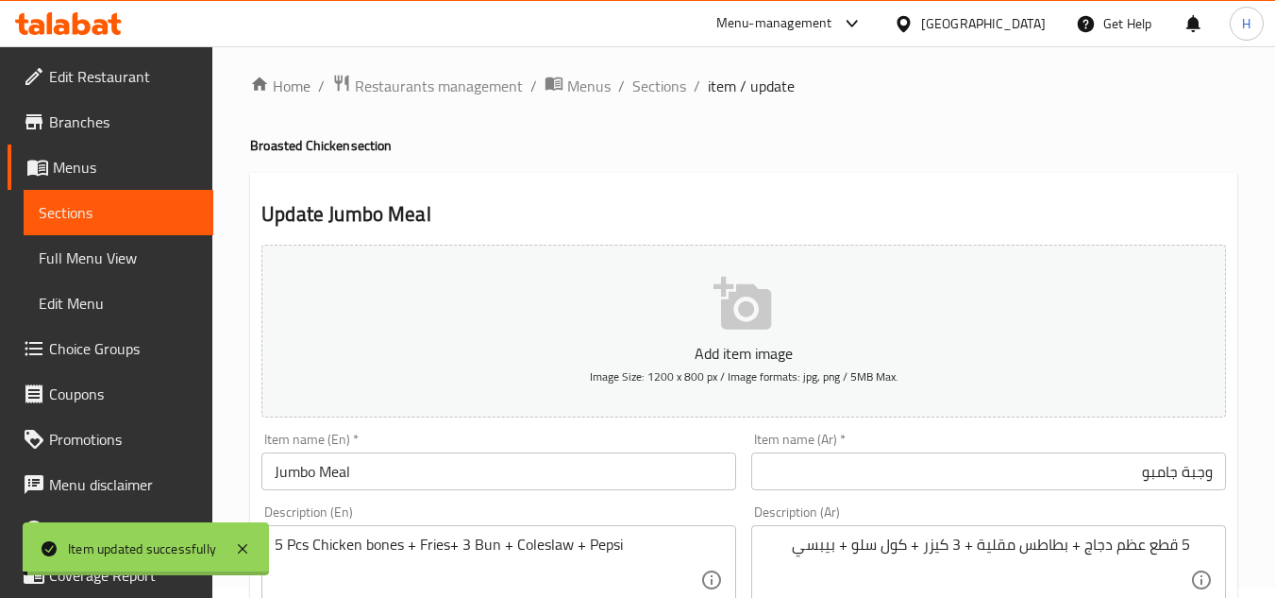
scroll to position [0, 0]
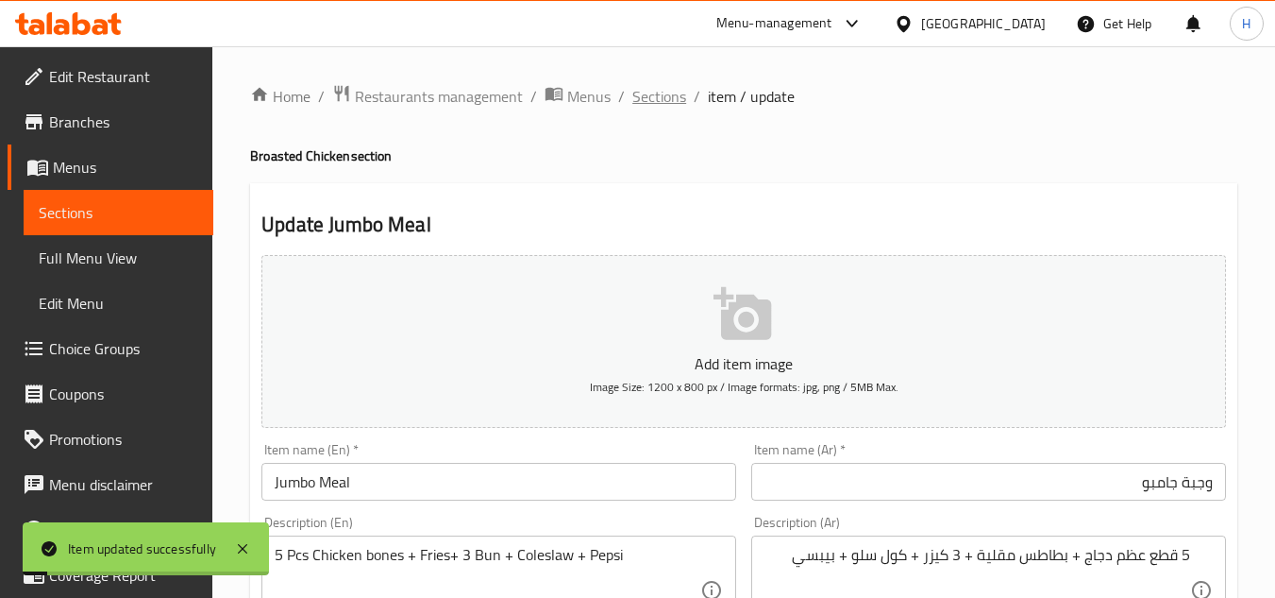
click at [668, 92] on span "Sections" at bounding box center [660, 96] width 54 height 23
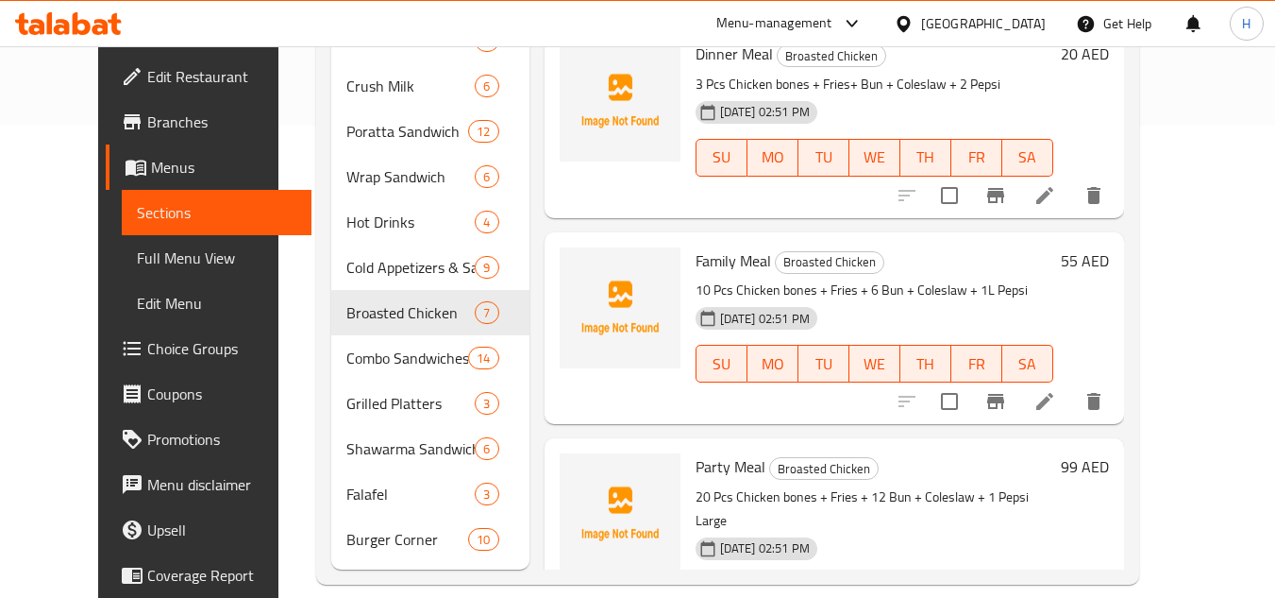
scroll to position [406, 0]
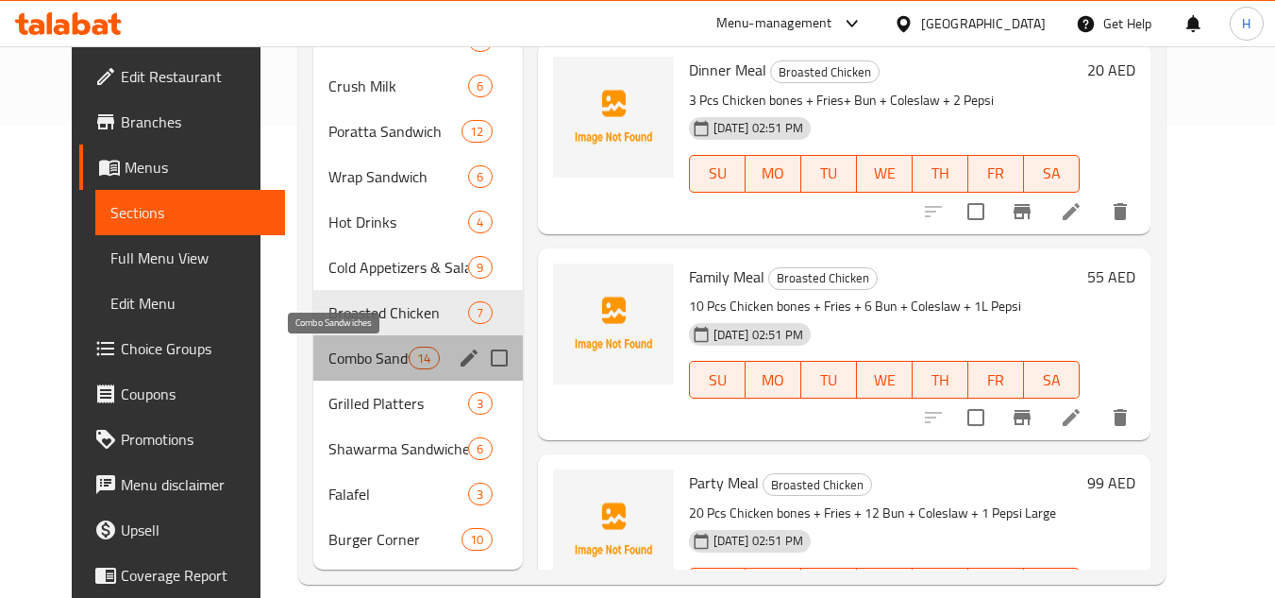
drag, startPoint x: 335, startPoint y: 353, endPoint x: 379, endPoint y: 346, distance: 44.1
click at [335, 353] on span "Combo Sandwiches" at bounding box center [369, 357] width 80 height 23
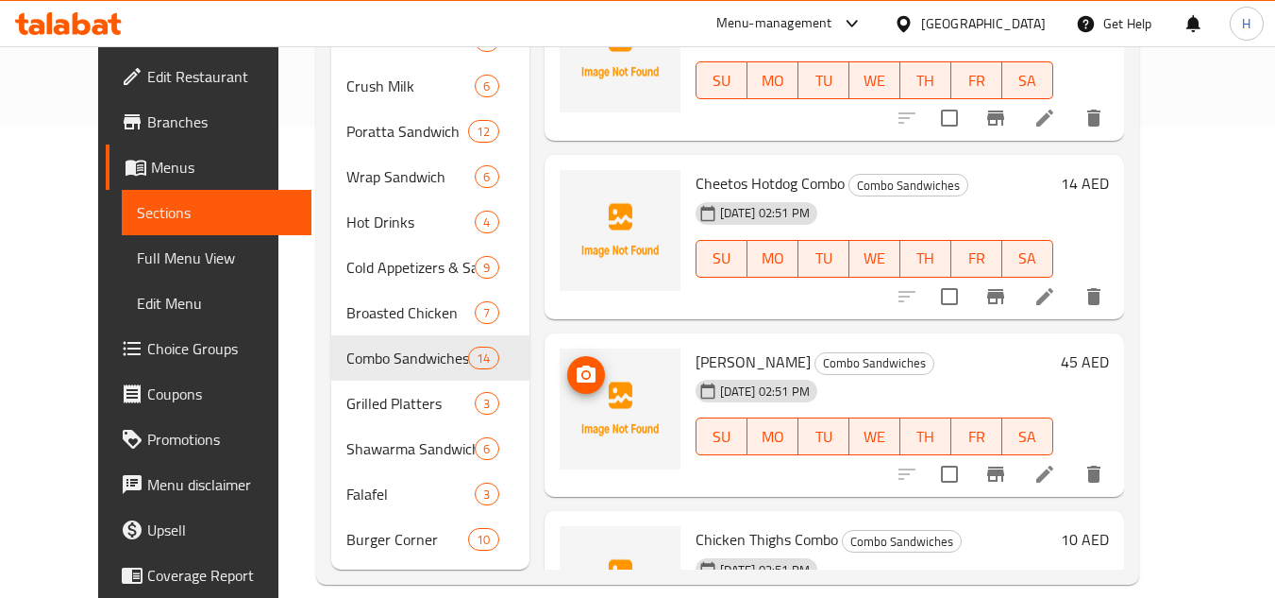
scroll to position [28, 0]
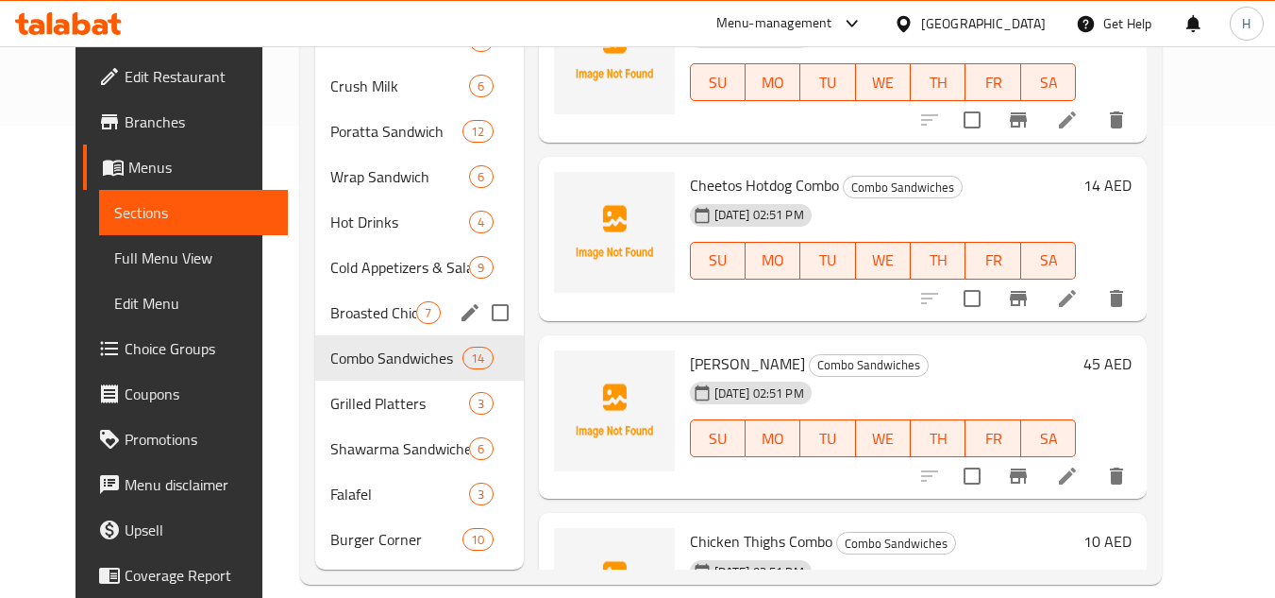
click at [384, 325] on div "Broasted Chicken 7" at bounding box center [419, 312] width 208 height 45
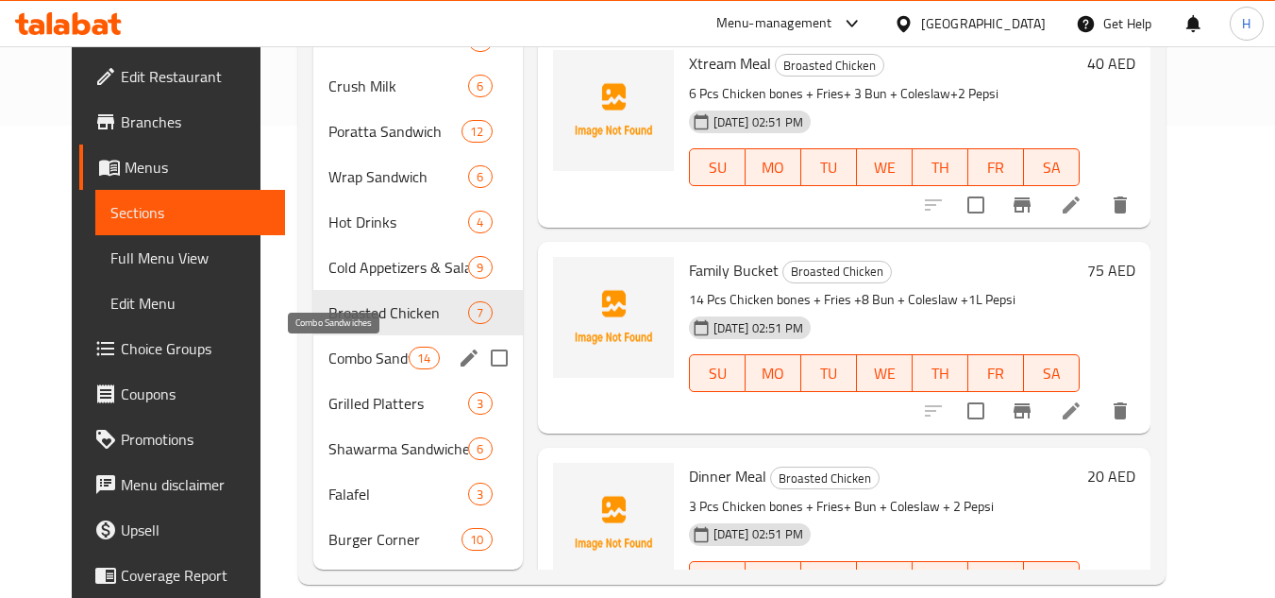
click at [376, 357] on span "Combo Sandwiches" at bounding box center [369, 357] width 80 height 23
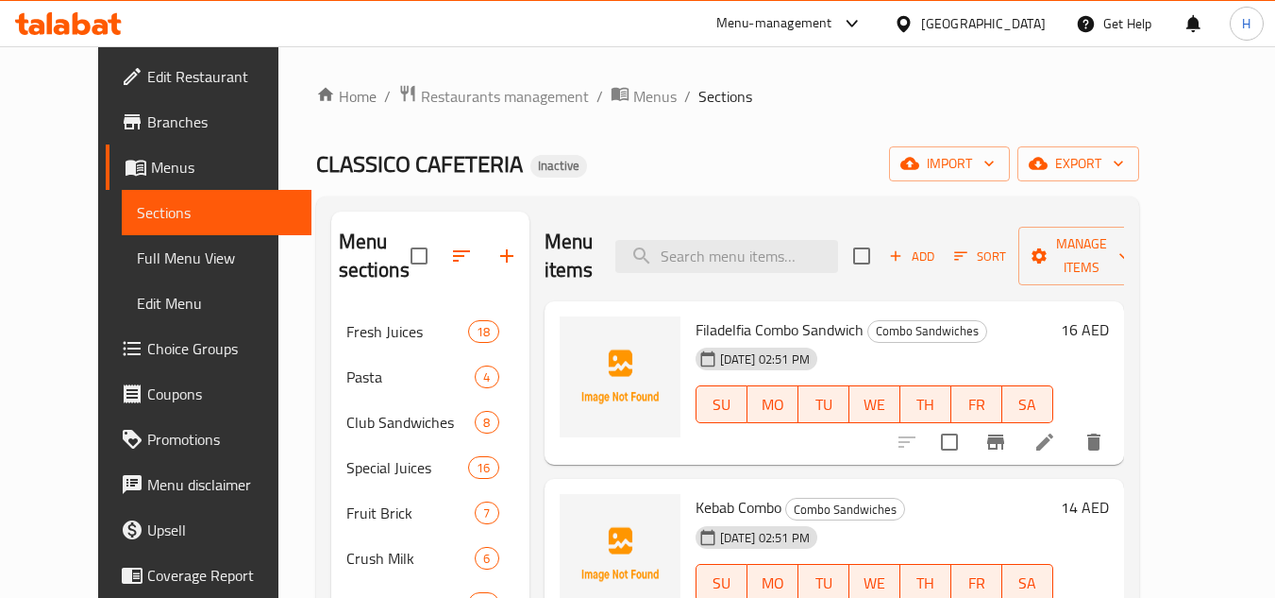
click at [1072, 440] on li at bounding box center [1045, 442] width 53 height 34
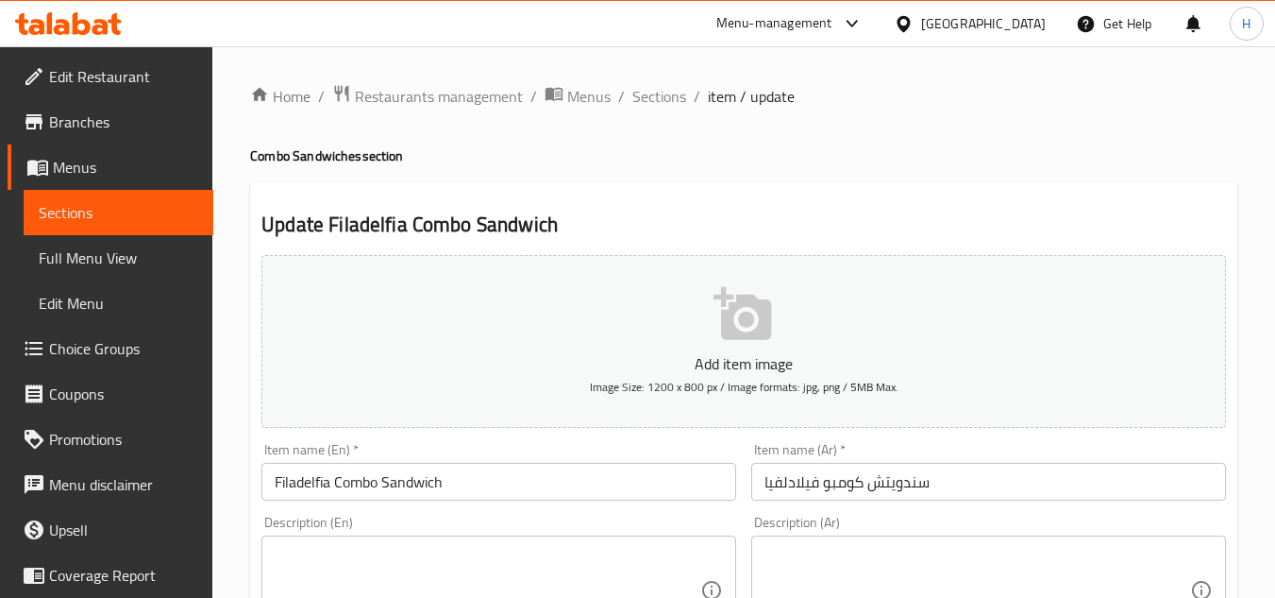
drag, startPoint x: 1003, startPoint y: 459, endPoint x: 1014, endPoint y: 481, distance: 24.5
click at [1003, 460] on div "Item name (Ar)   * سندويتش كومبو فيلادلفيا Item name (Ar) *" at bounding box center [988, 472] width 475 height 58
click at [1015, 481] on input "سندويتش كومبو فيلادلفيا" at bounding box center [988, 482] width 475 height 38
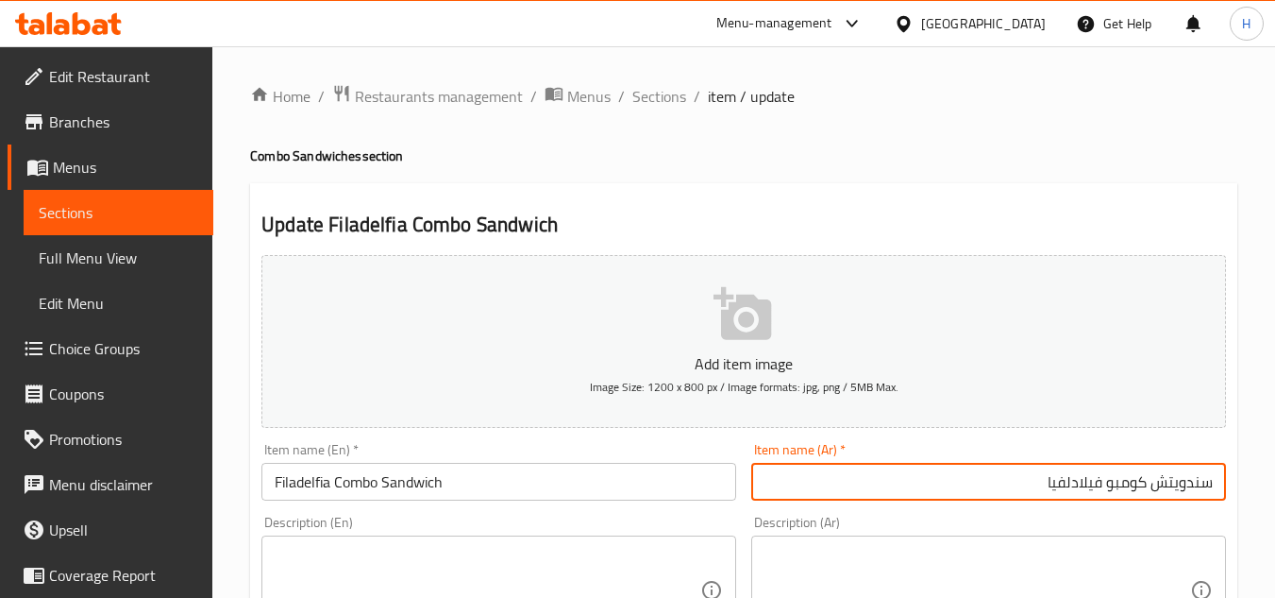
click at [335, 482] on input "Filadelfia Combo Sandwich" at bounding box center [499, 482] width 475 height 38
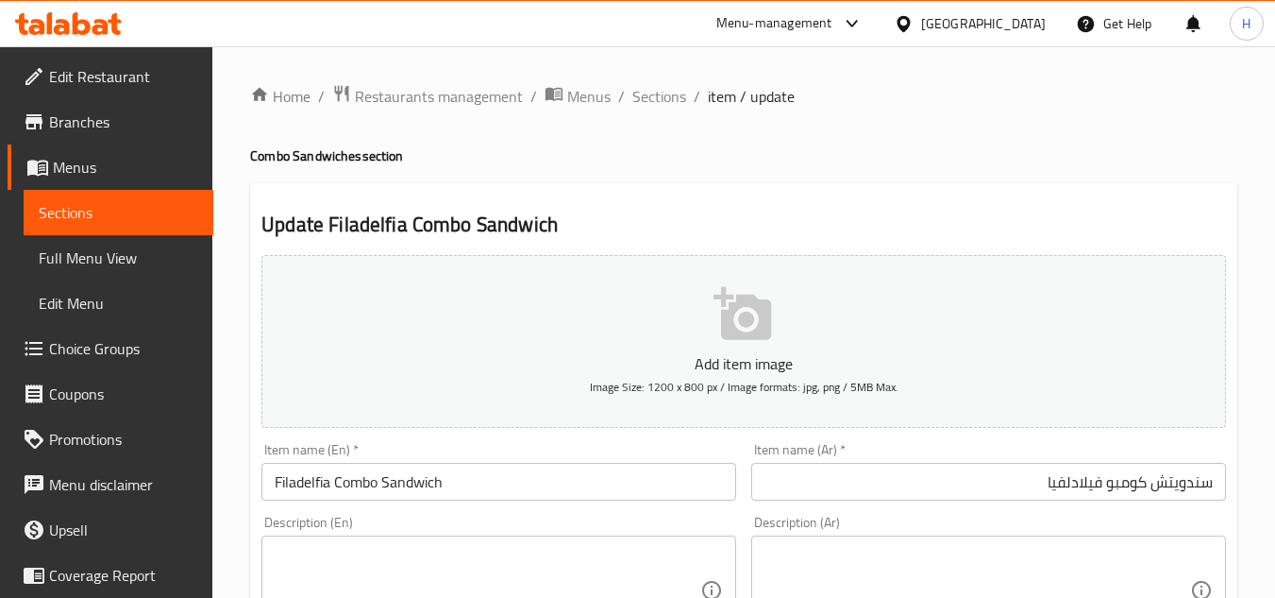
drag, startPoint x: 655, startPoint y: 91, endPoint x: 776, endPoint y: 187, distance: 154.5
click at [655, 91] on span "Sections" at bounding box center [660, 96] width 54 height 23
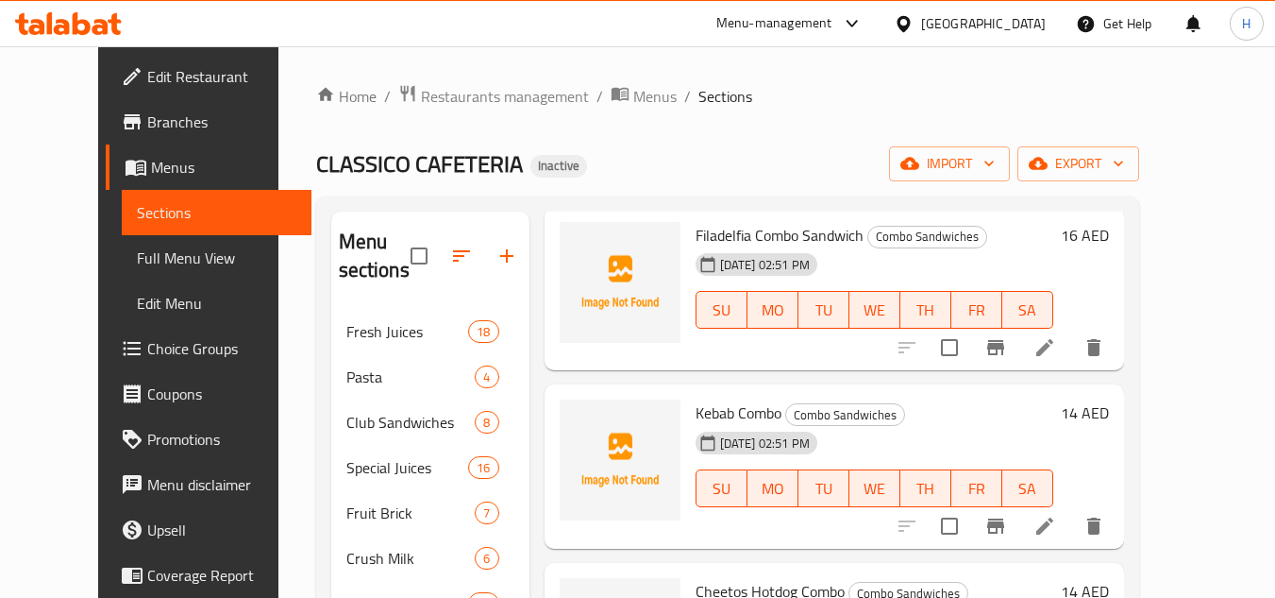
scroll to position [189, 0]
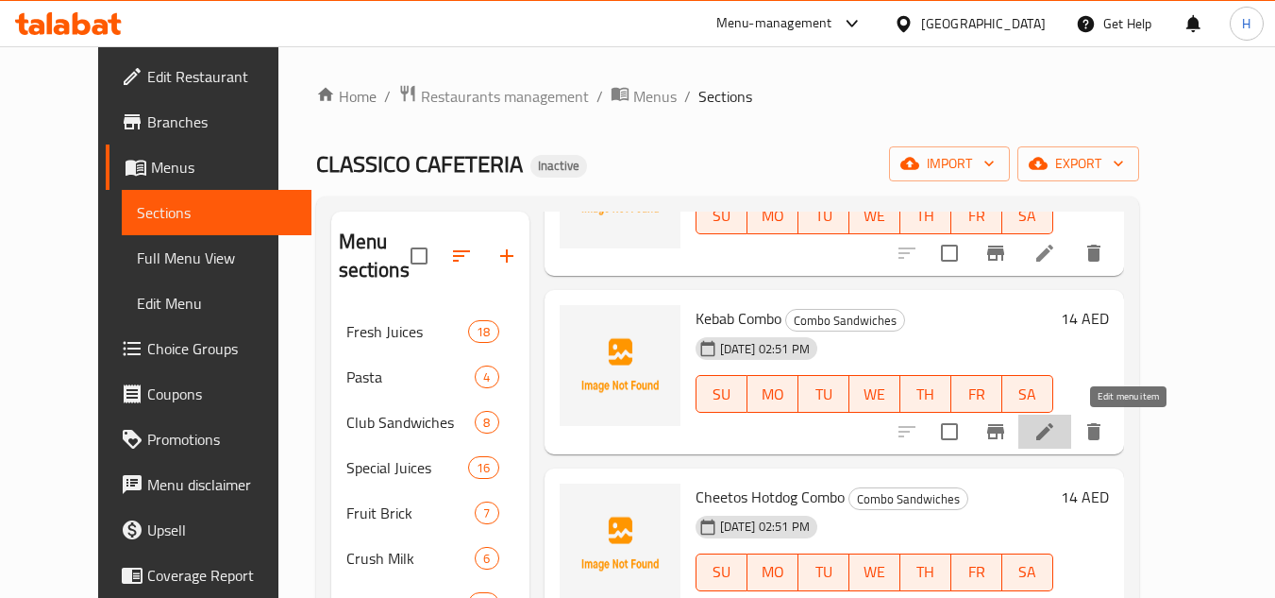
click at [1054, 433] on icon at bounding box center [1045, 431] width 17 height 17
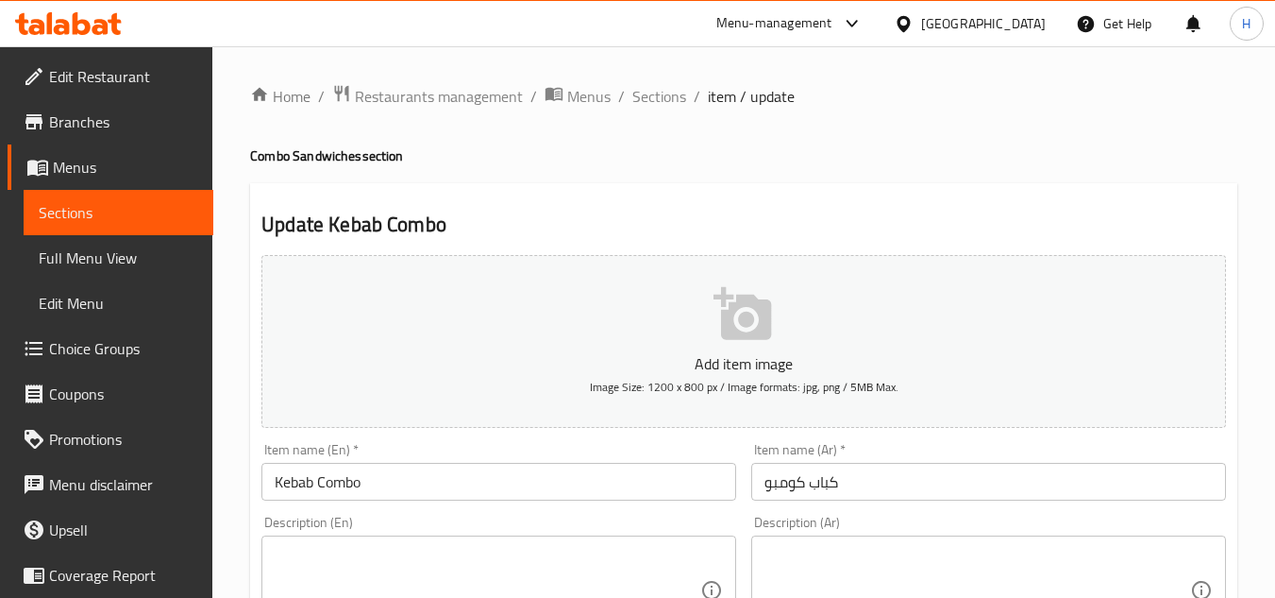
click at [656, 106] on span "Sections" at bounding box center [660, 96] width 54 height 23
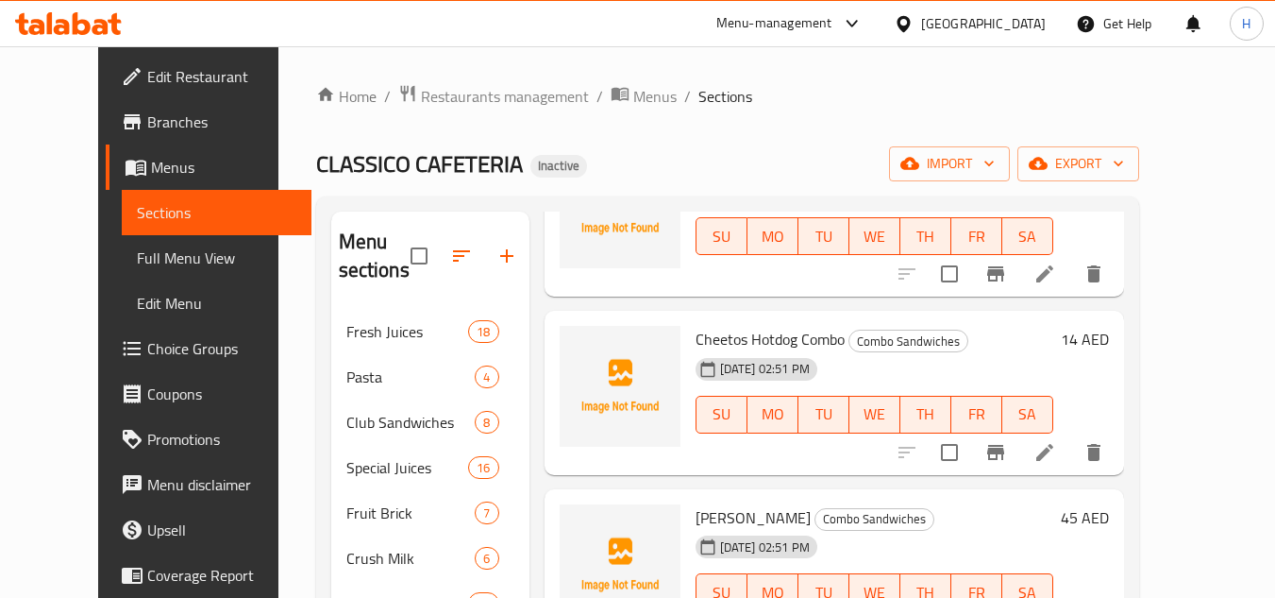
scroll to position [378, 0]
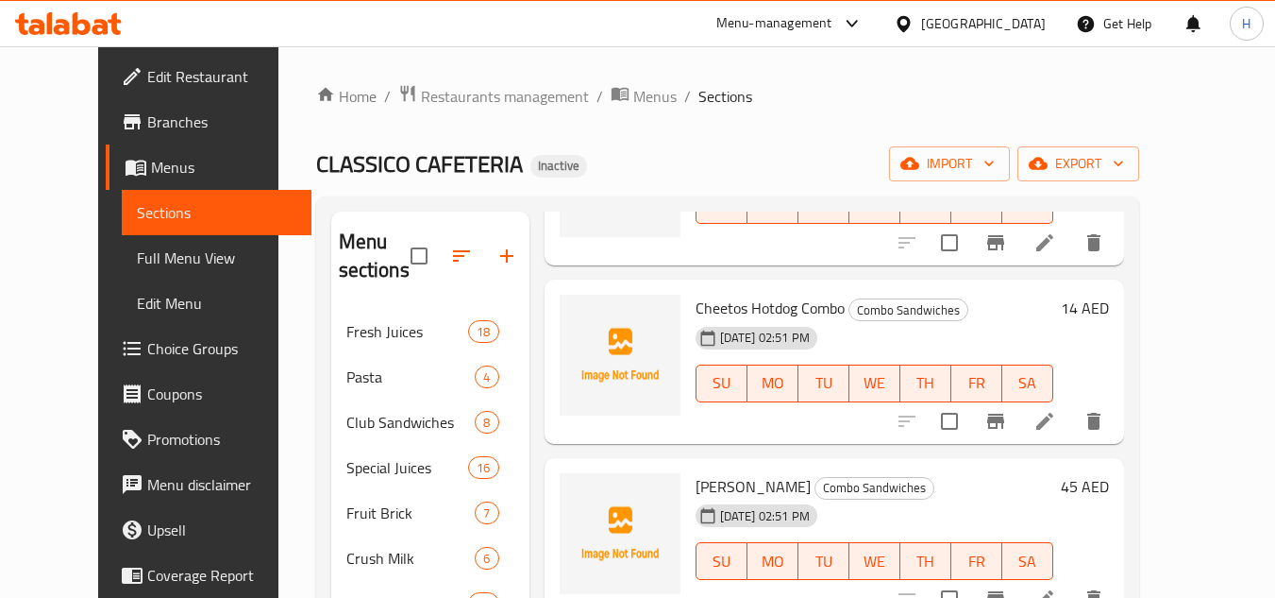
click at [1072, 431] on li at bounding box center [1045, 421] width 53 height 34
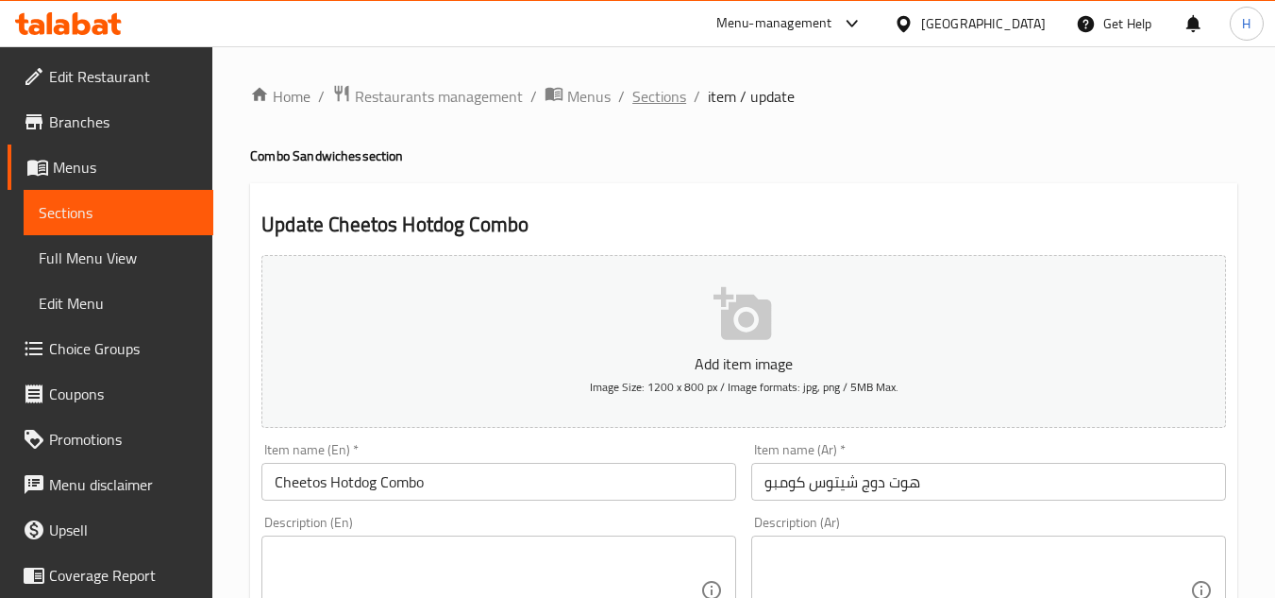
click at [658, 93] on span "Sections" at bounding box center [660, 96] width 54 height 23
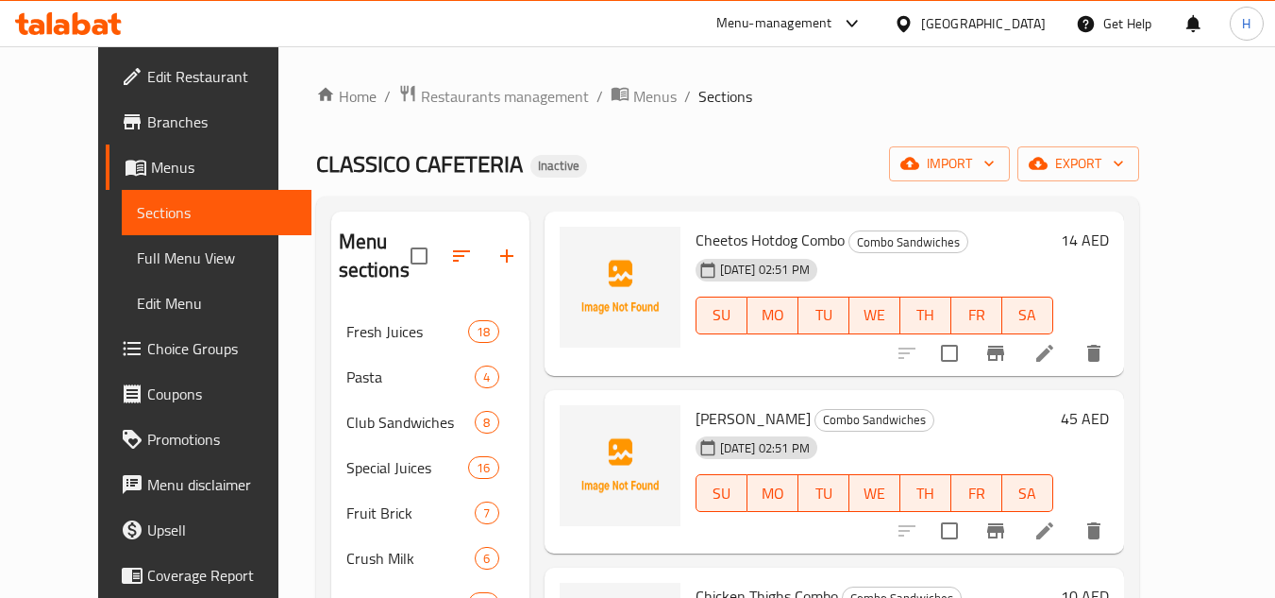
scroll to position [472, 0]
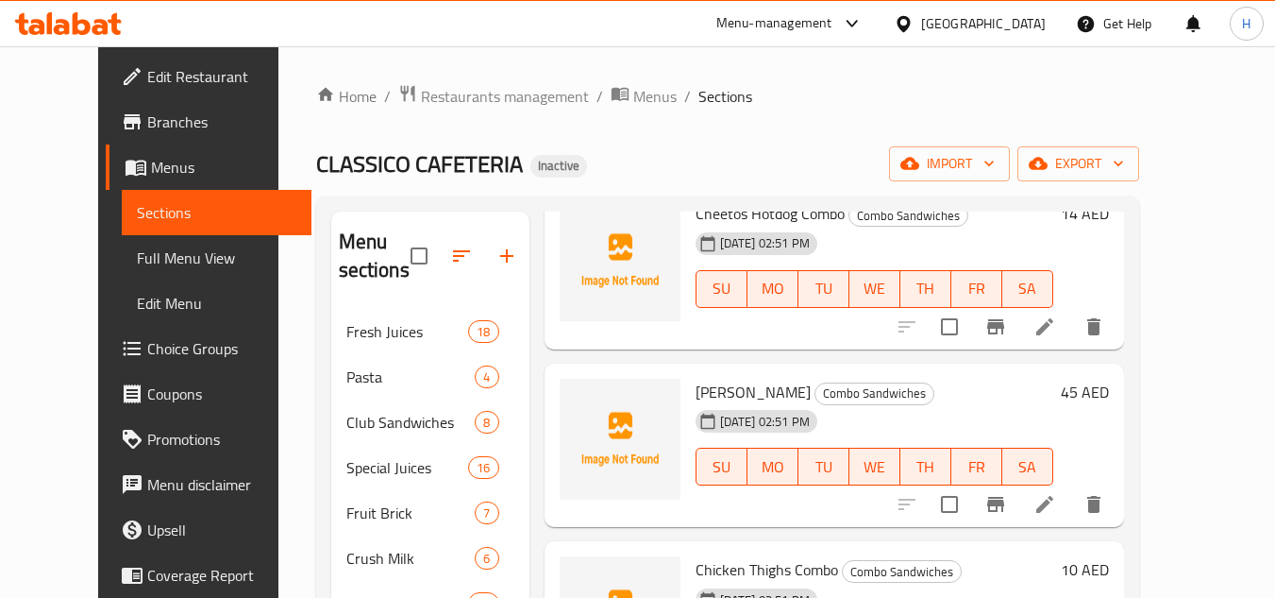
click at [1072, 505] on li at bounding box center [1045, 504] width 53 height 34
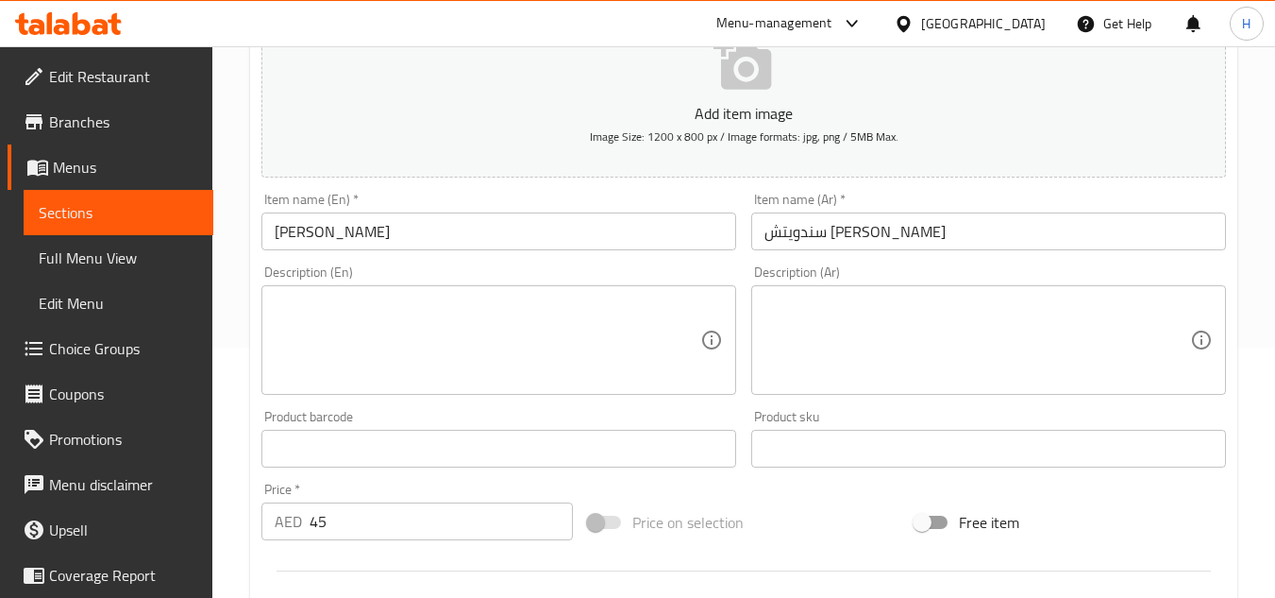
scroll to position [283, 0]
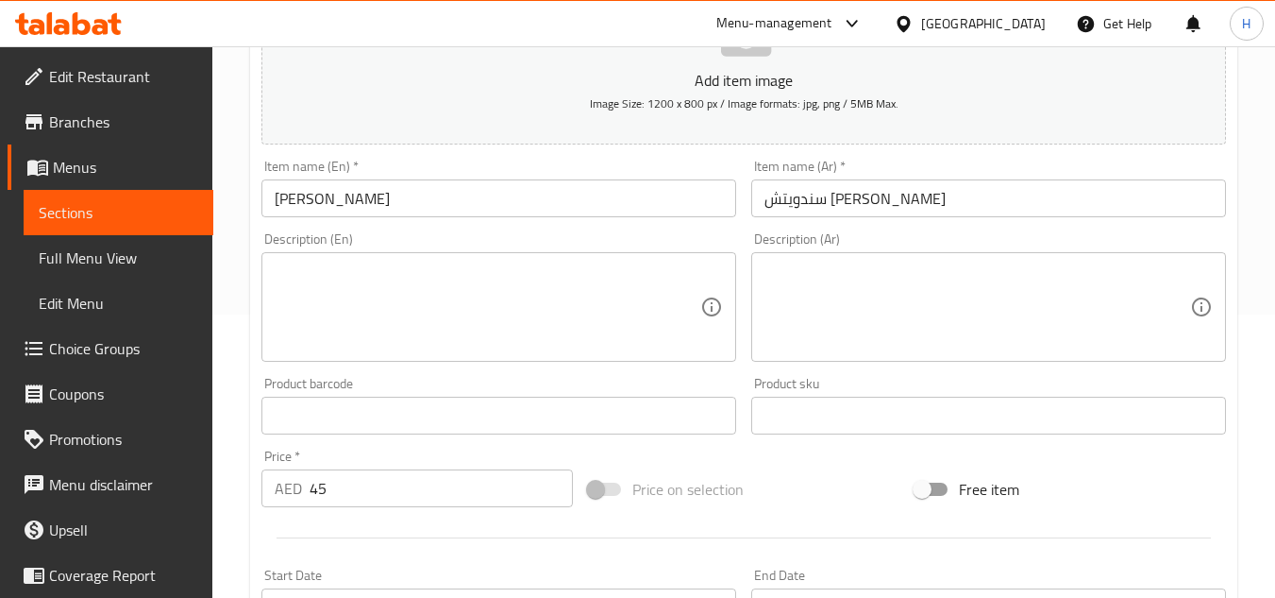
click at [897, 186] on input "سندويتش [PERSON_NAME]" at bounding box center [988, 198] width 475 height 38
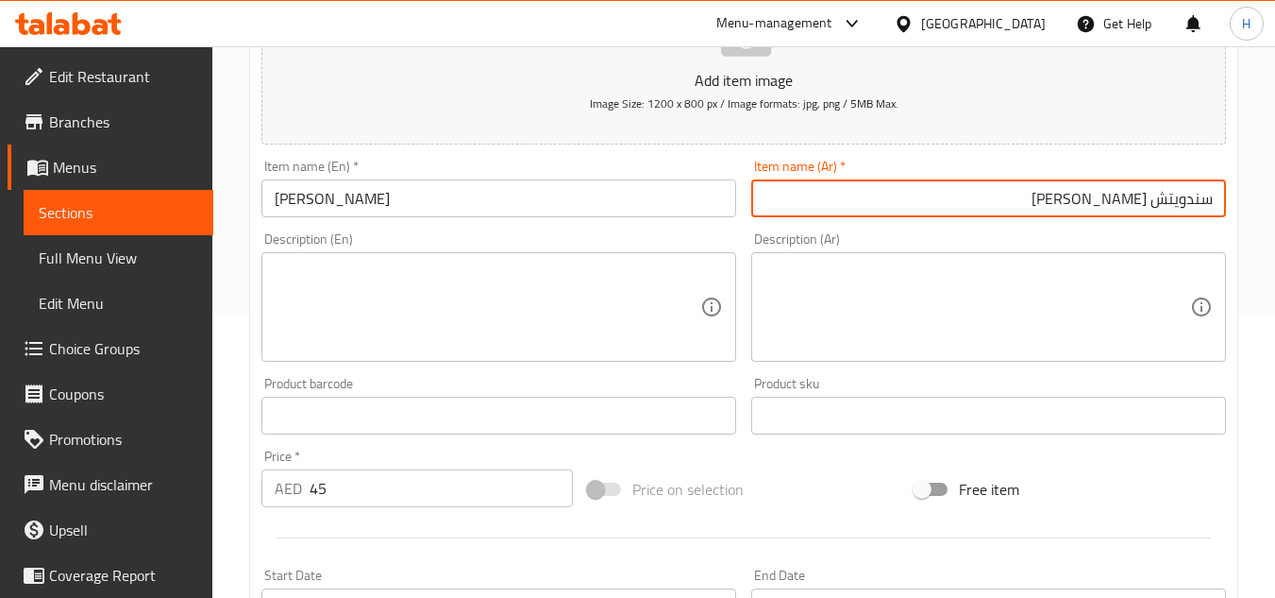
click at [1117, 203] on input "سندويتش [PERSON_NAME]" at bounding box center [988, 198] width 475 height 38
click at [1003, 219] on div "Item name (Ar)   * سندويتش [PERSON_NAME] name (Ar) *" at bounding box center [989, 188] width 490 height 73
click at [1007, 205] on input "سندويتش فرانشيسكو" at bounding box center [988, 198] width 475 height 38
paste input "كومبو"
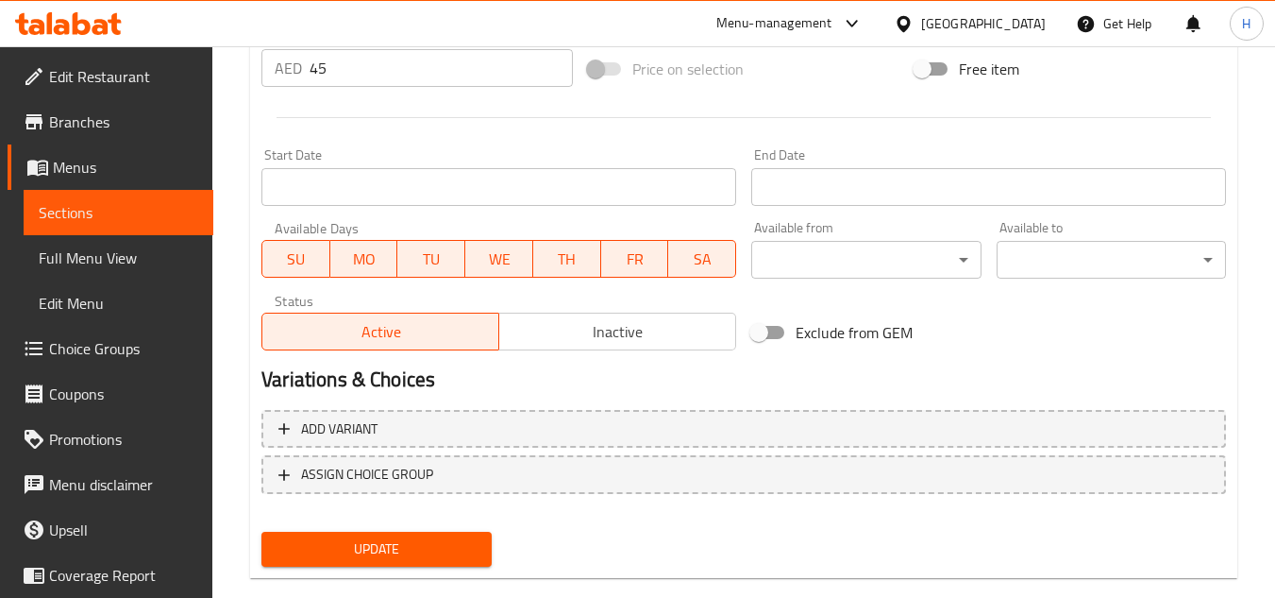
scroll to position [736, 0]
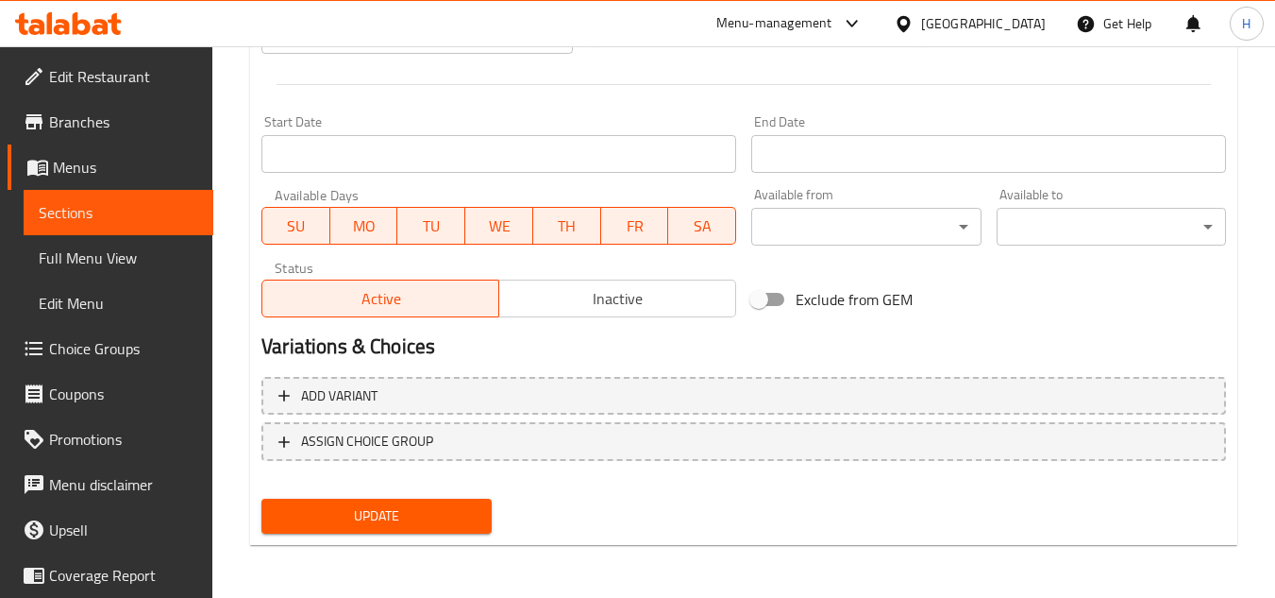
type input "سندويتش [PERSON_NAME]"
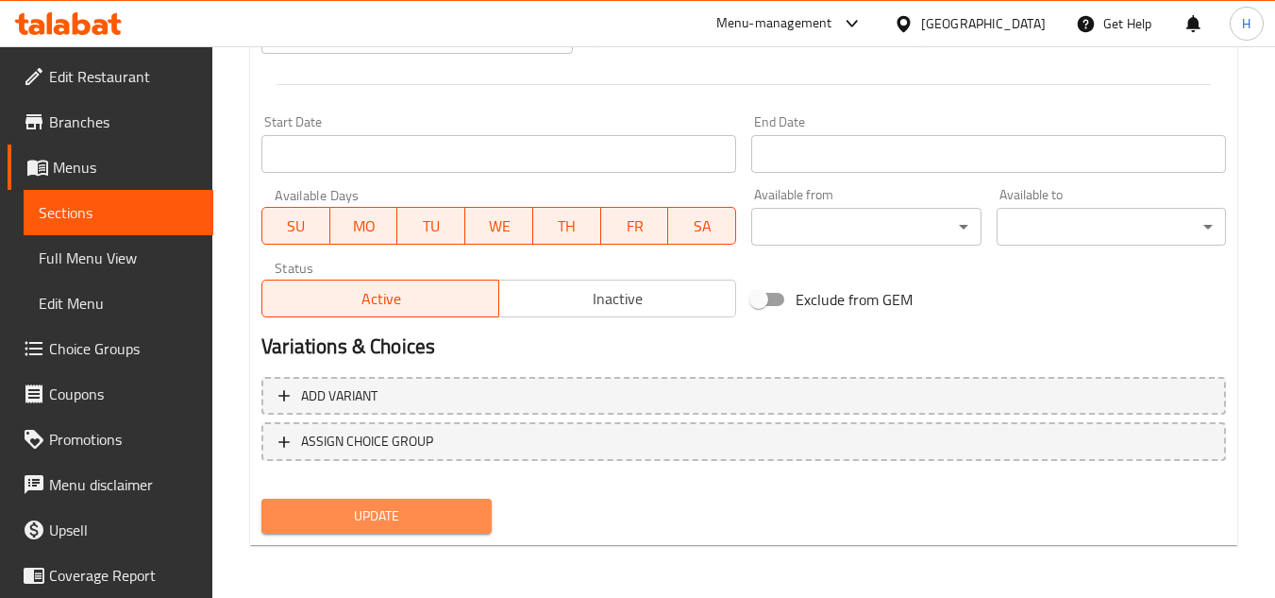
click at [432, 518] on span "Update" at bounding box center [376, 516] width 199 height 24
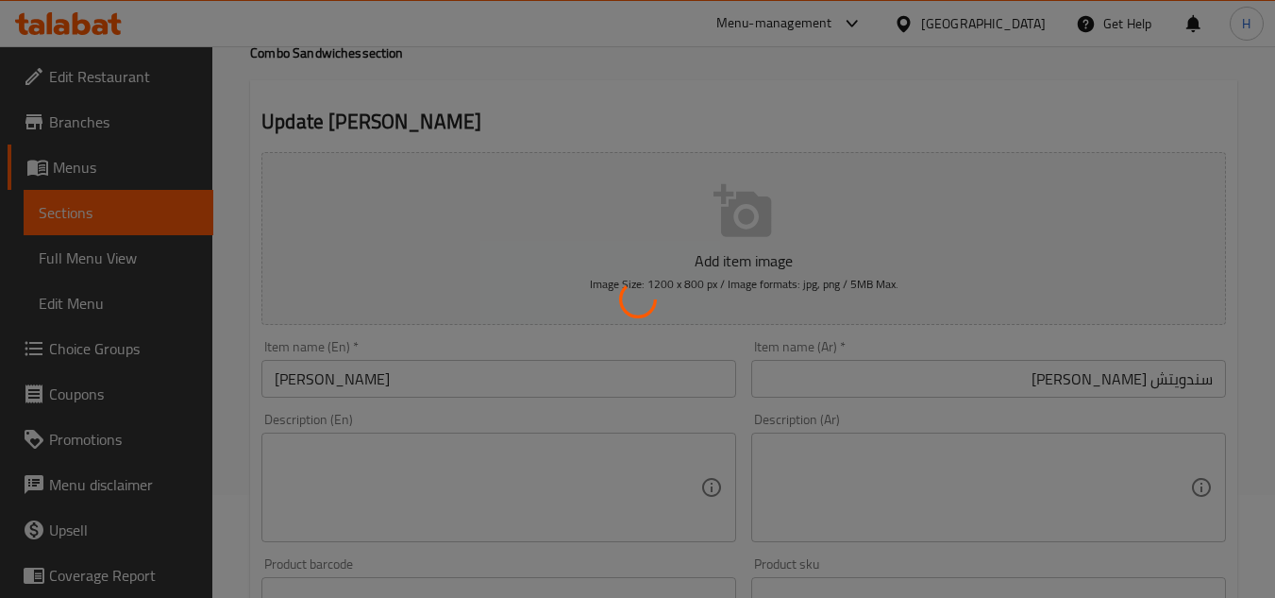
scroll to position [0, 0]
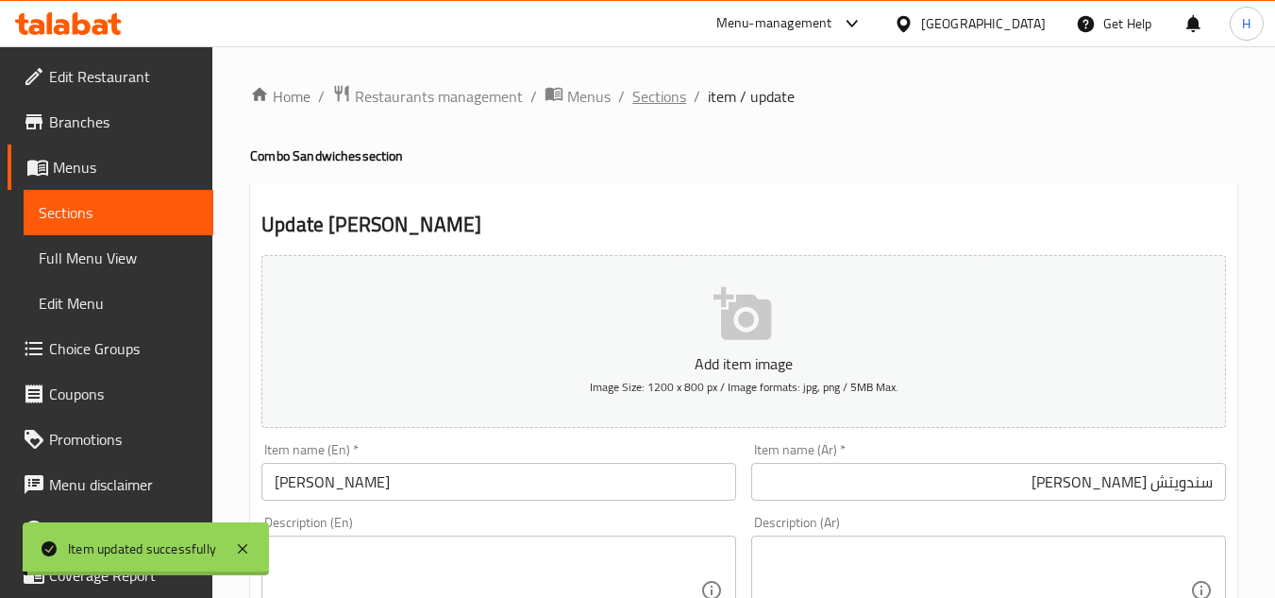
click at [654, 92] on span "Sections" at bounding box center [660, 96] width 54 height 23
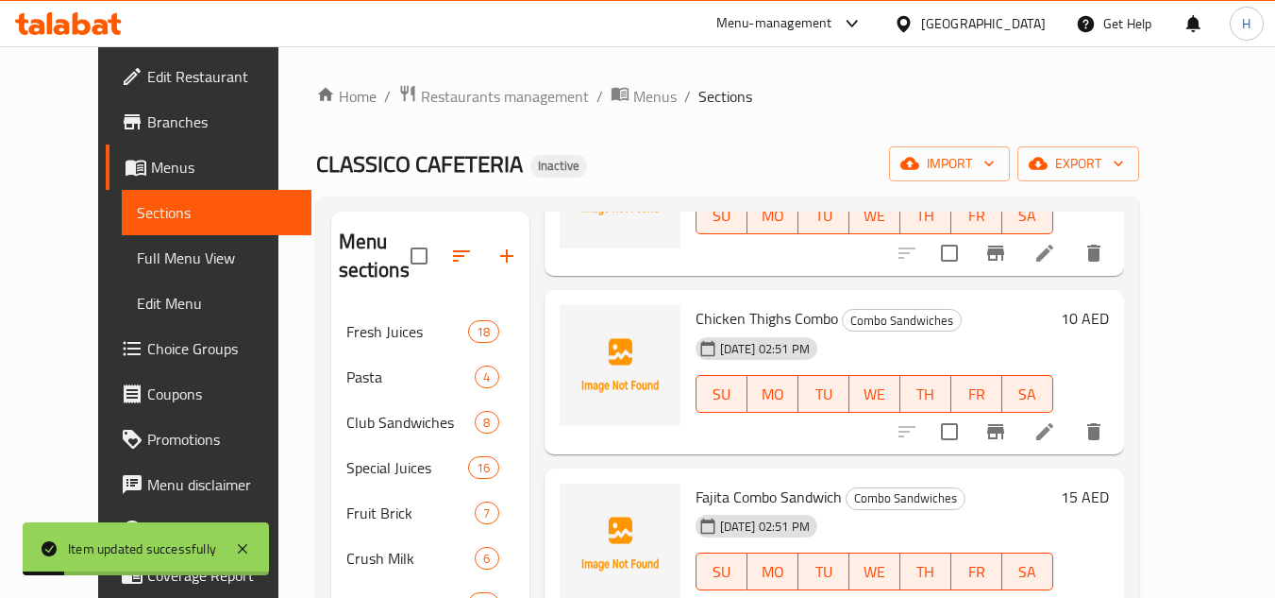
scroll to position [755, 0]
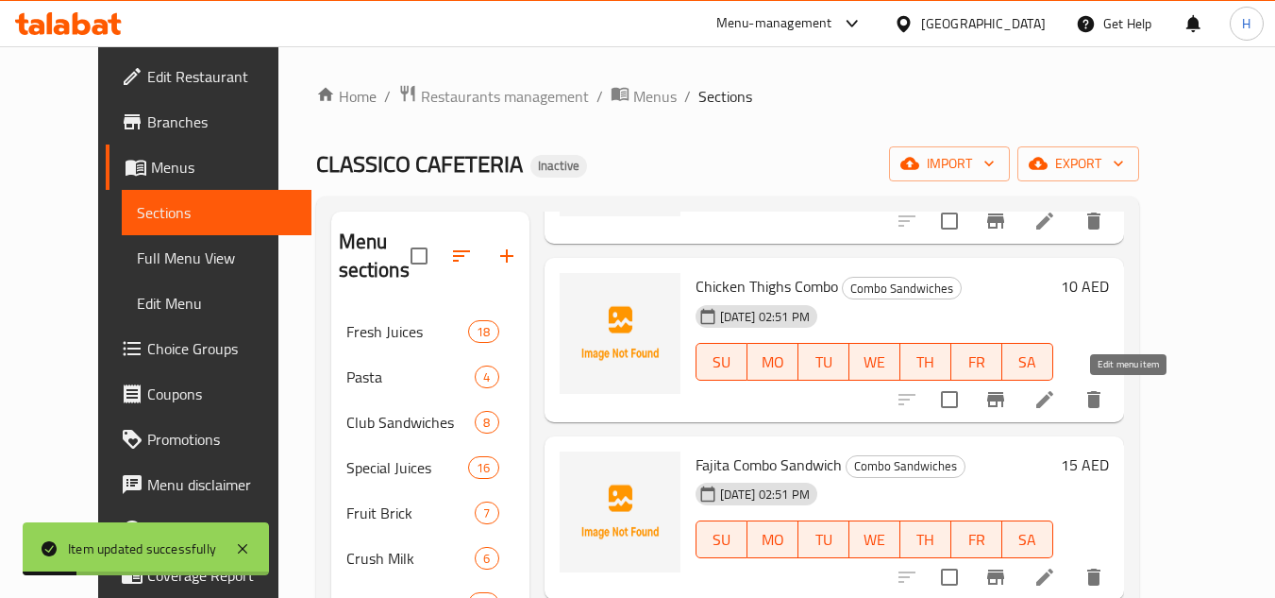
click at [1056, 404] on icon at bounding box center [1045, 399] width 23 height 23
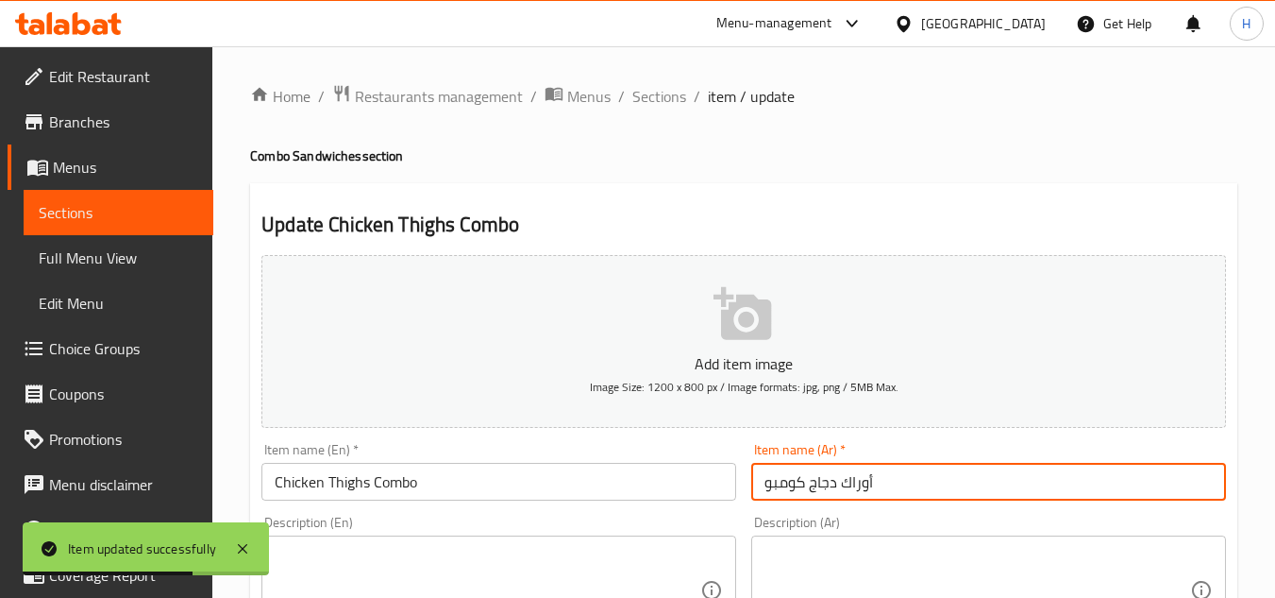
click at [938, 489] on input "أوراك دجاج كومبو" at bounding box center [988, 482] width 475 height 38
click at [1200, 477] on input "أوراك دجاج كومبو" at bounding box center [988, 482] width 475 height 38
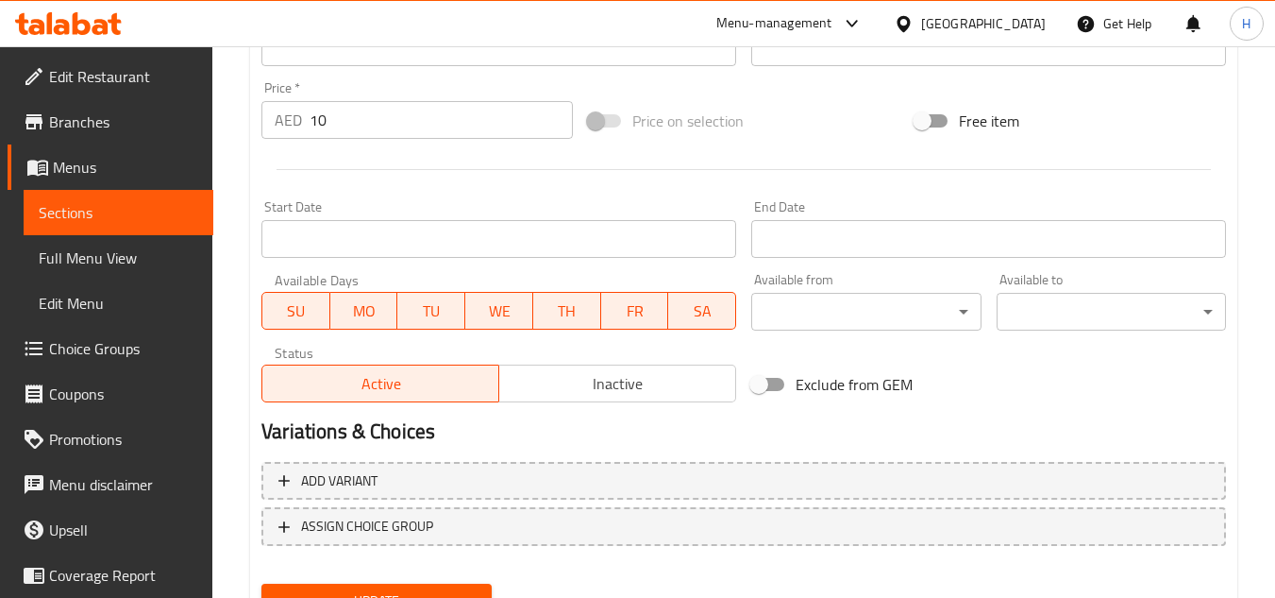
scroll to position [736, 0]
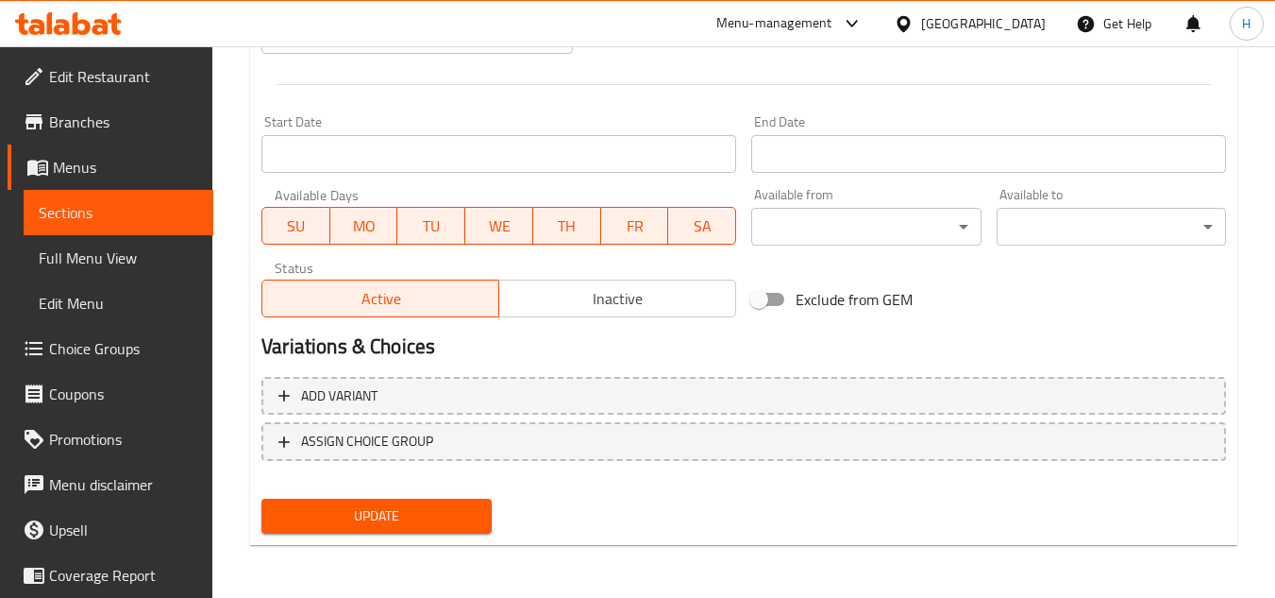
type input "أفخاذ دجاج كومبو"
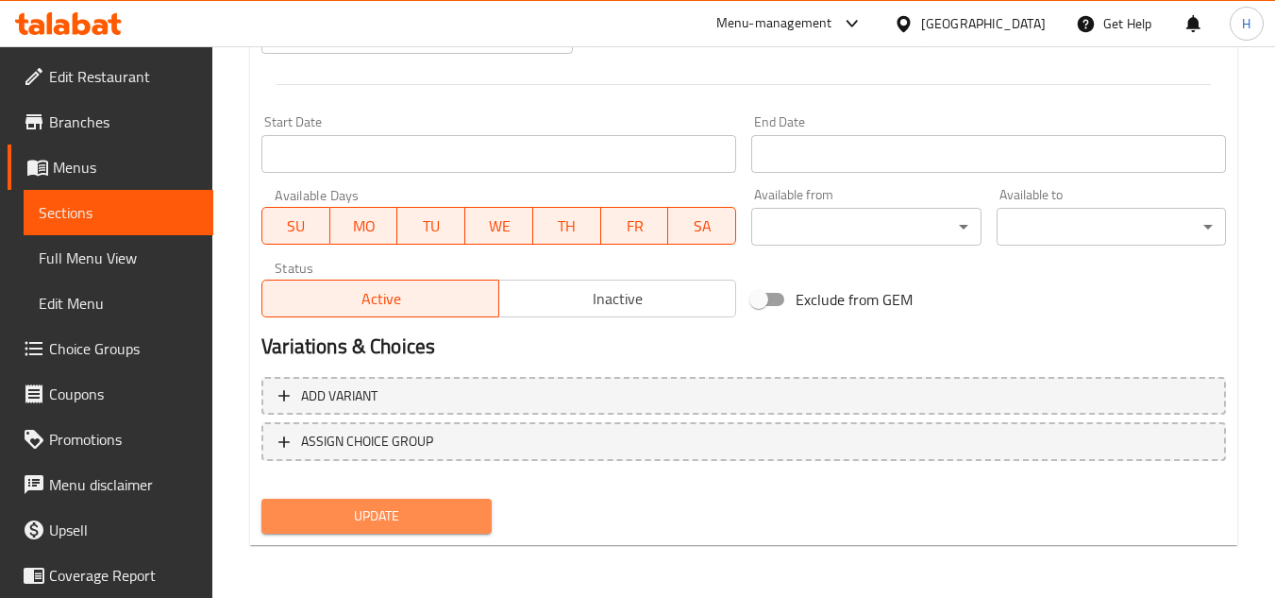
click at [478, 516] on button "Update" at bounding box center [376, 515] width 229 height 35
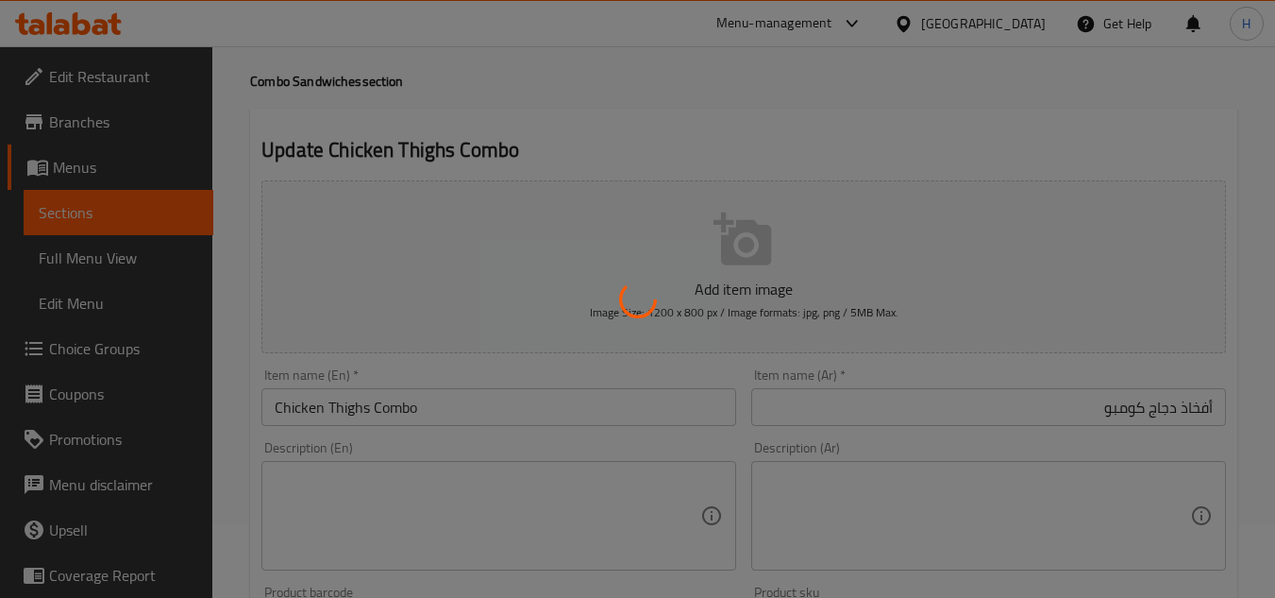
scroll to position [0, 0]
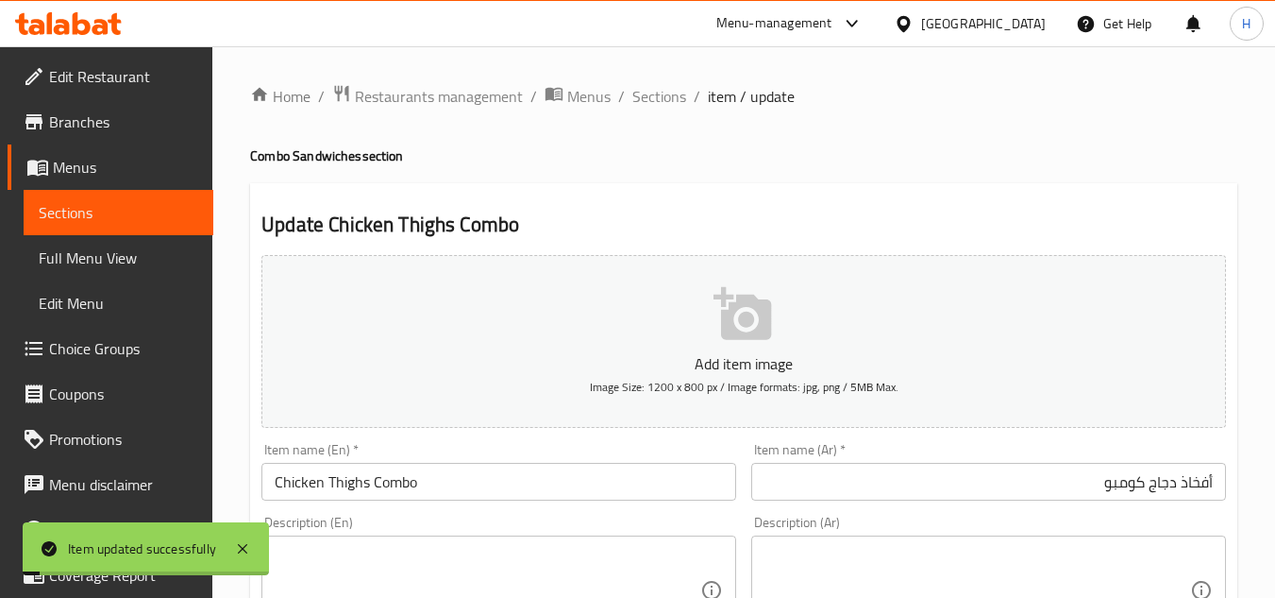
drag, startPoint x: 675, startPoint y: 91, endPoint x: 678, endPoint y: 113, distance: 22.8
click at [675, 91] on span "Sections" at bounding box center [660, 96] width 54 height 23
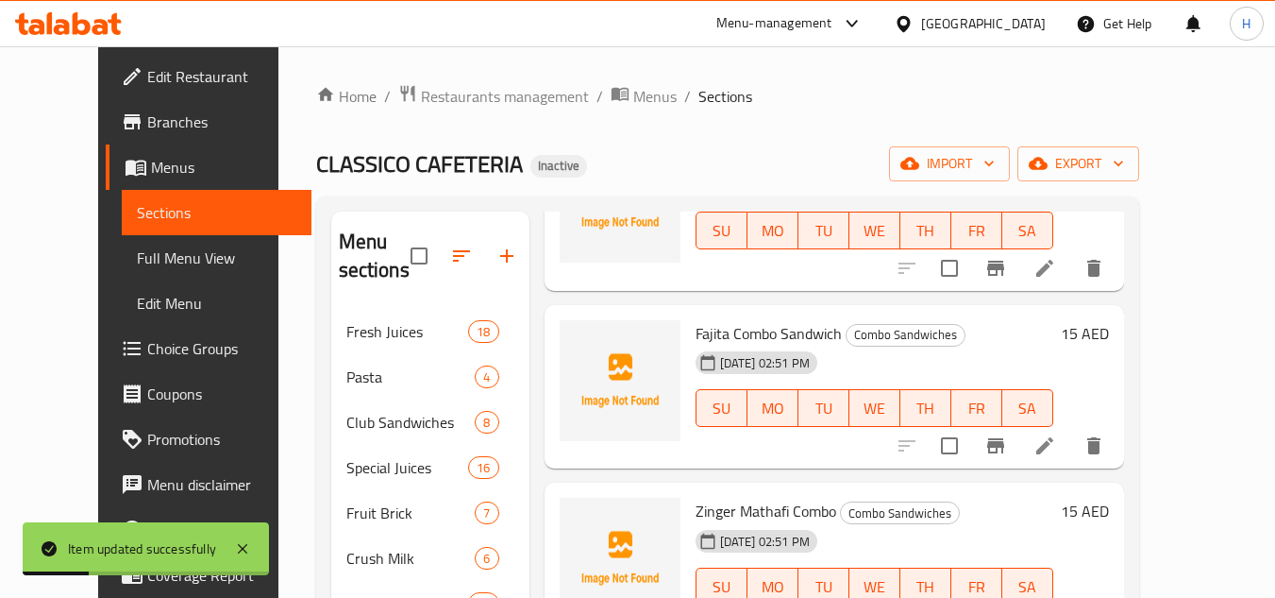
scroll to position [944, 0]
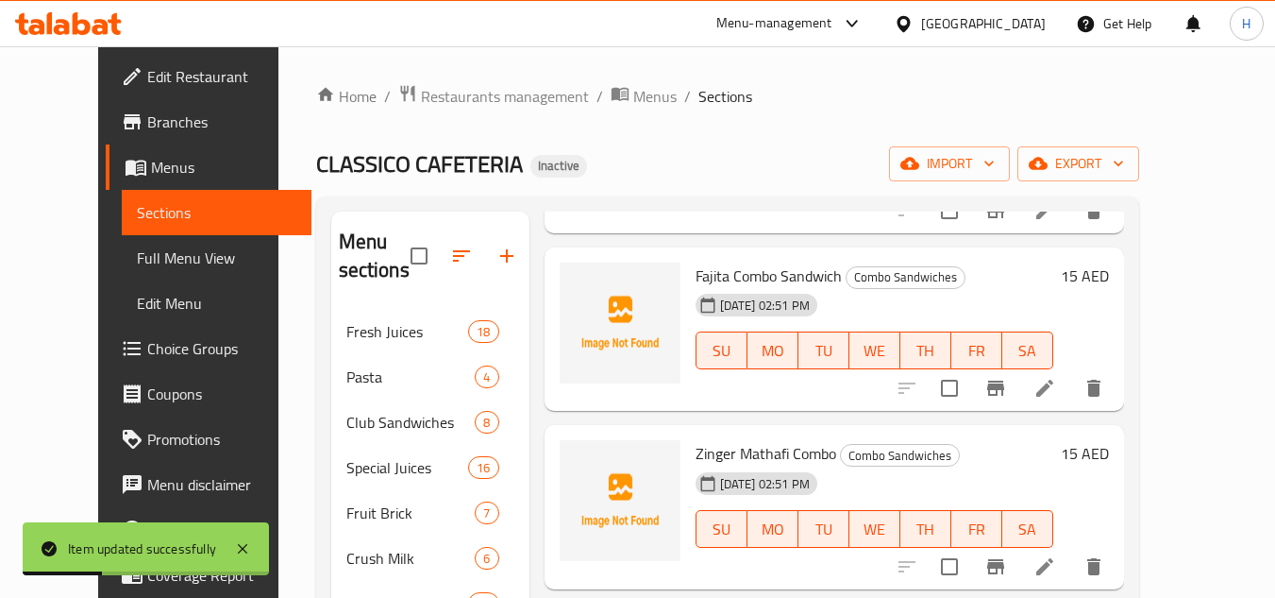
click at [1072, 395] on li at bounding box center [1045, 388] width 53 height 34
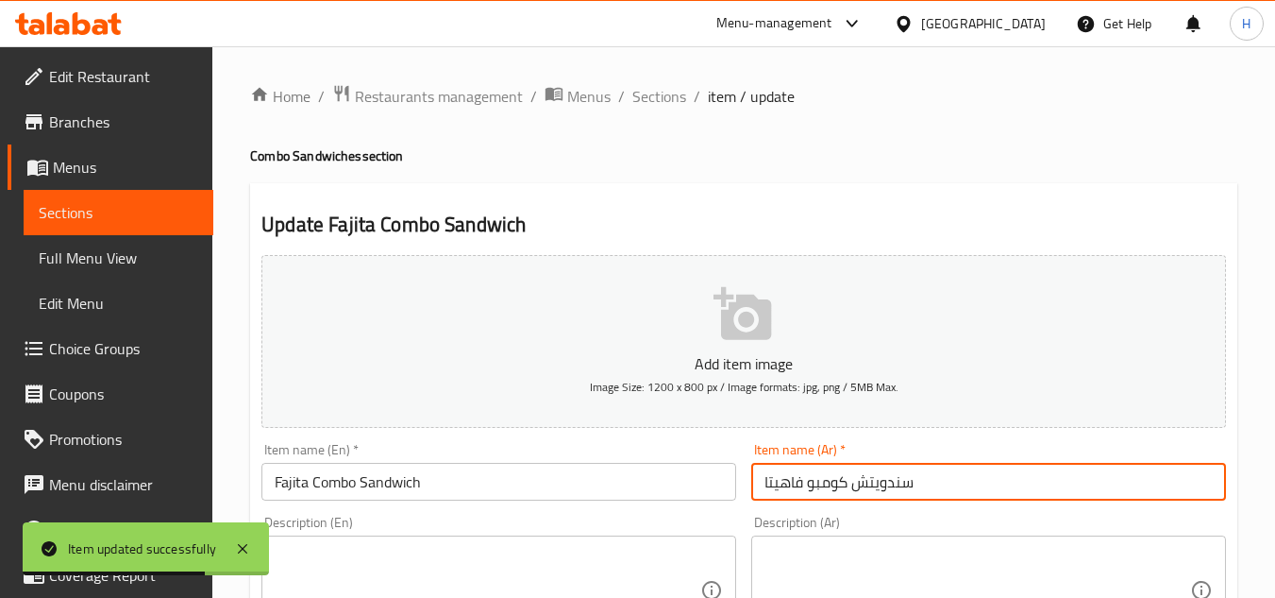
click at [1001, 472] on input "سندويتش كومبو فاهيتا" at bounding box center [988, 482] width 475 height 38
click at [1115, 474] on input "سندويتش كومبو فاهيتا" at bounding box center [988, 482] width 475 height 38
click at [991, 490] on input "سندويتش كومبو فاهيتا" at bounding box center [988, 482] width 475 height 38
click at [1128, 493] on input "سندويتش كومبو فاهيتا" at bounding box center [988, 482] width 475 height 38
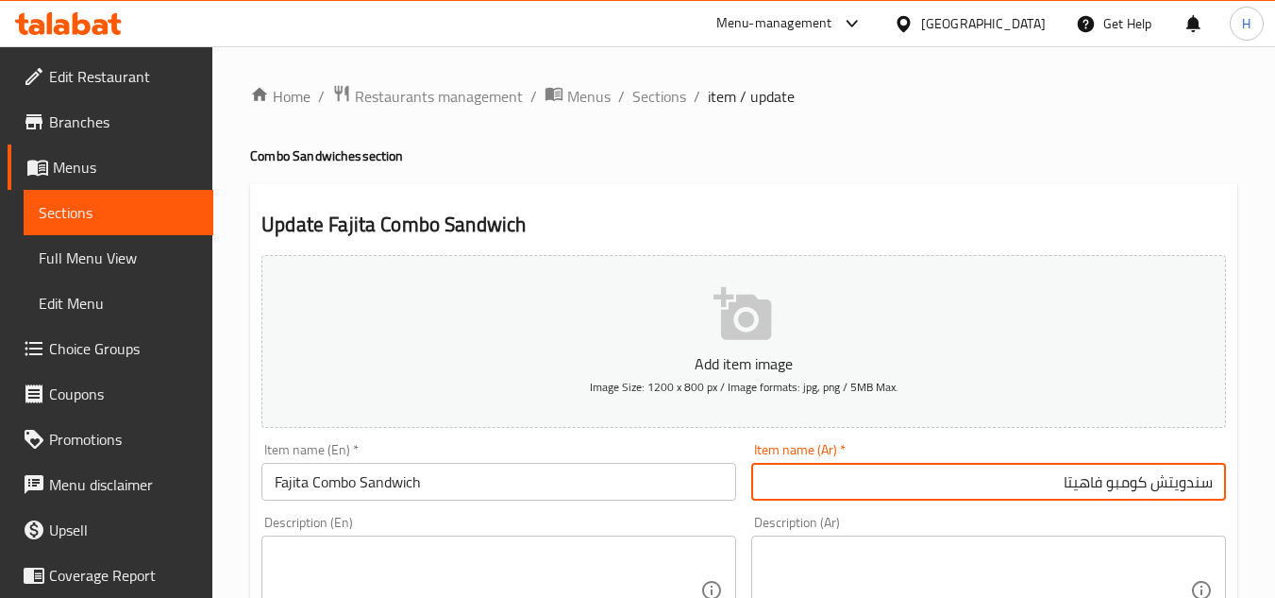
click at [1128, 493] on input "سندويتش كومبو فاهيتا" at bounding box center [988, 482] width 475 height 38
click at [1027, 498] on input "سندويتش فاهيتا" at bounding box center [988, 482] width 475 height 38
paste input "كومبو"
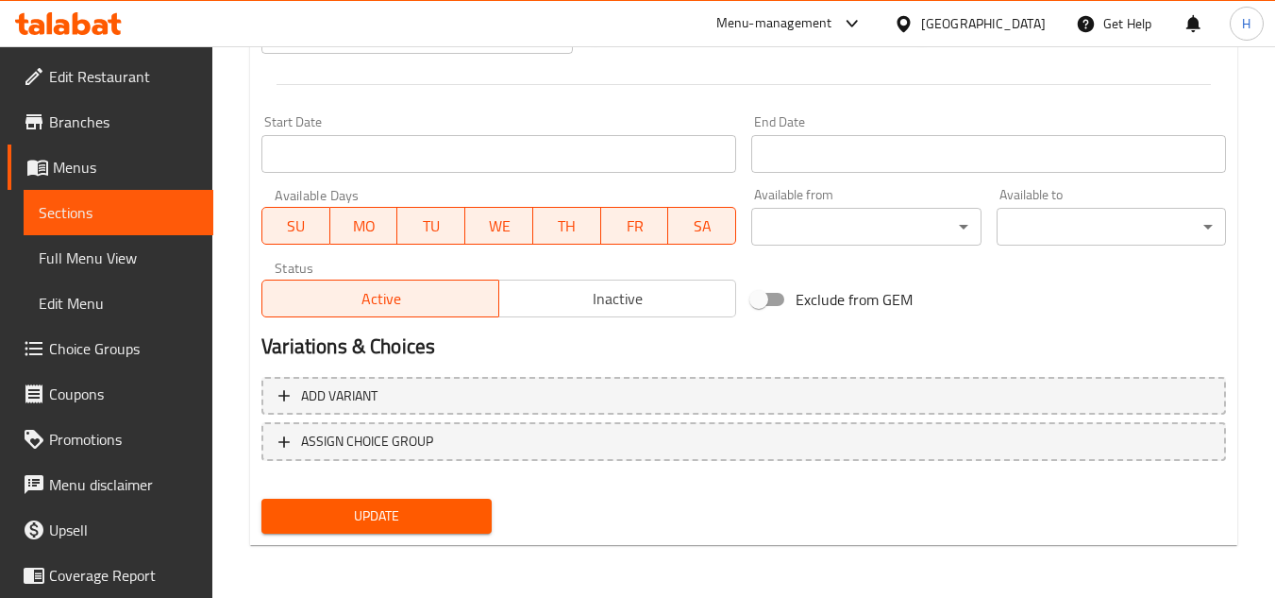
type input "سندويتش فاهيتا كومبو"
click at [455, 502] on button "Update" at bounding box center [376, 515] width 229 height 35
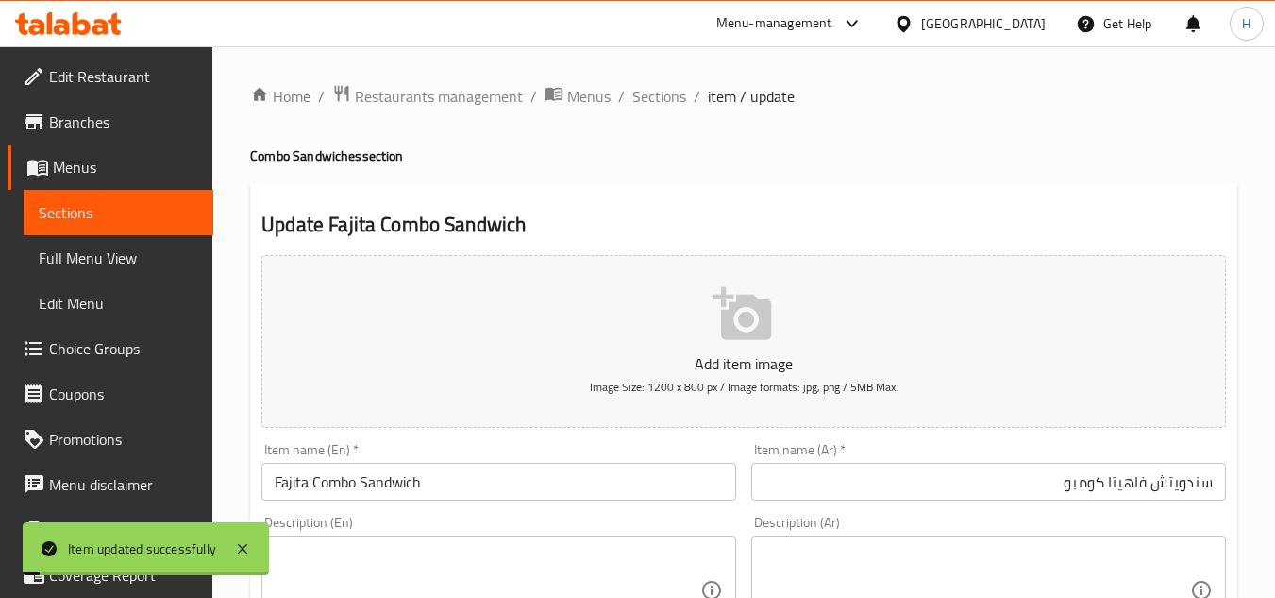
drag, startPoint x: 655, startPoint y: 102, endPoint x: 670, endPoint y: 132, distance: 33.8
click at [655, 102] on span "Sections" at bounding box center [660, 96] width 54 height 23
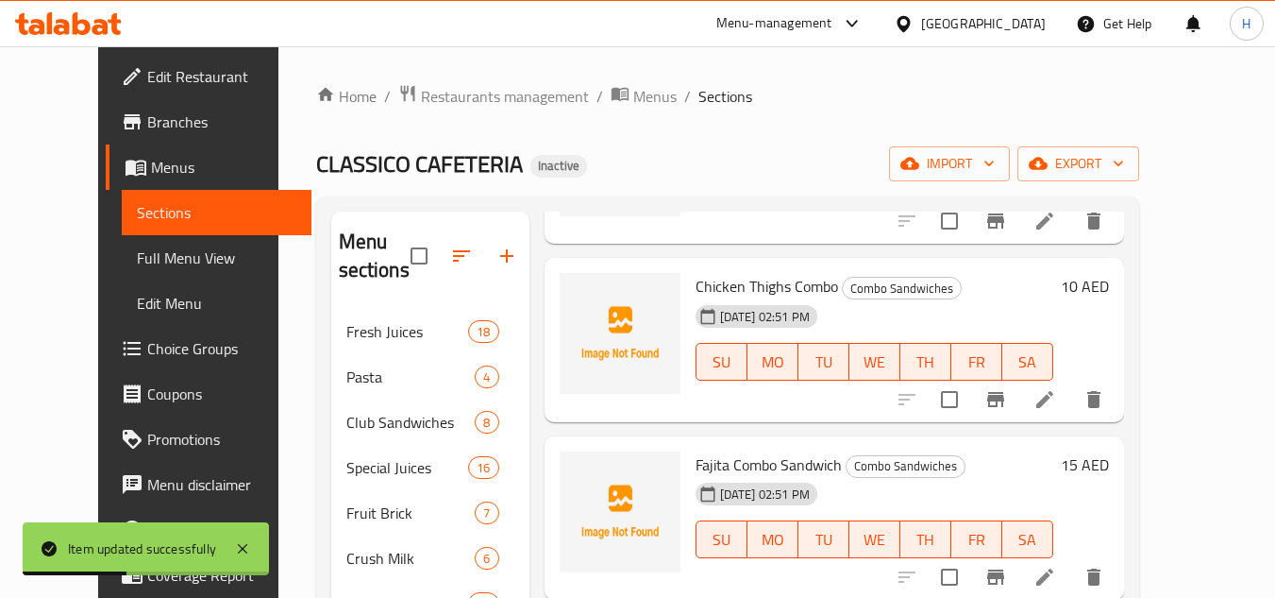
scroll to position [944, 0]
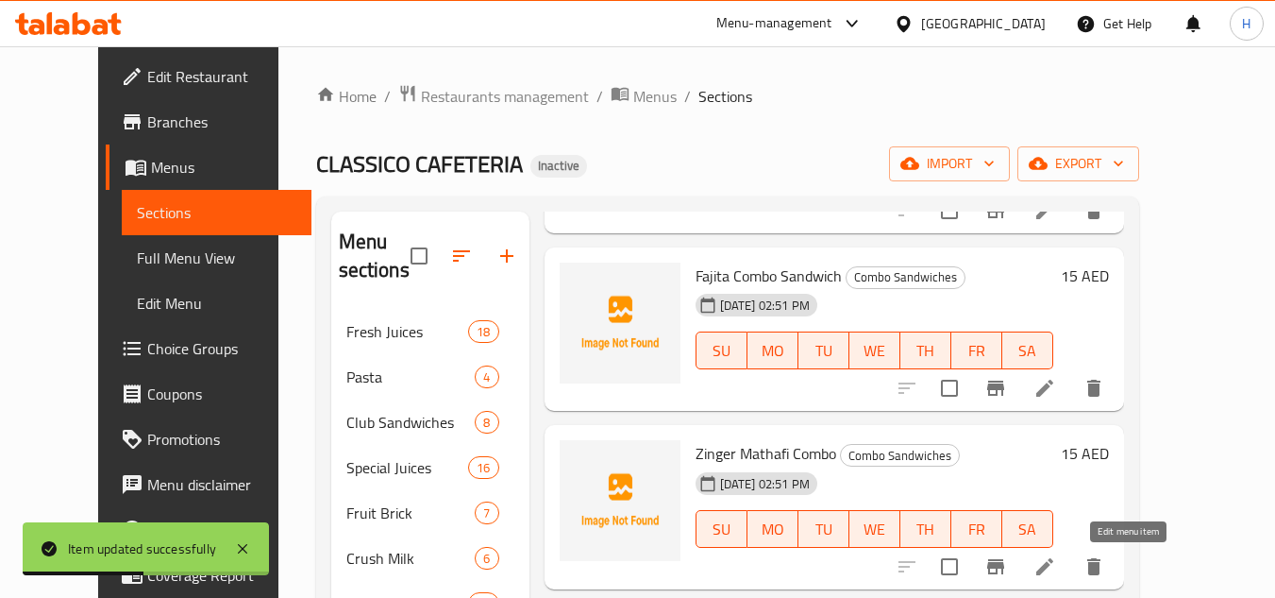
click at [1056, 573] on icon at bounding box center [1045, 566] width 23 height 23
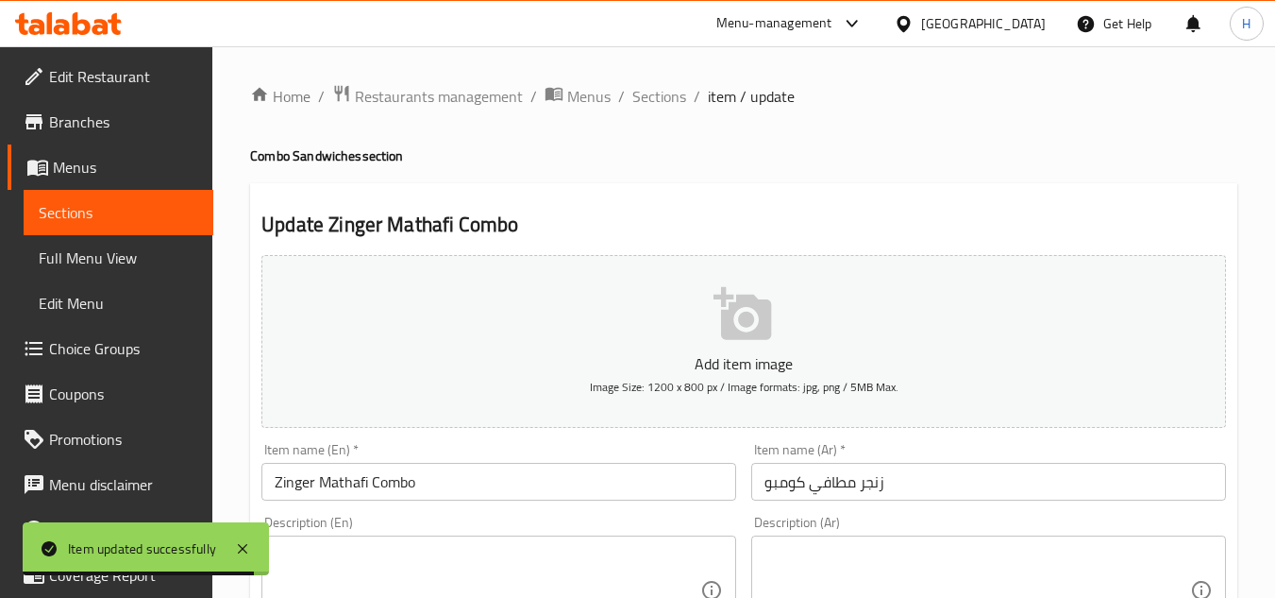
scroll to position [94, 0]
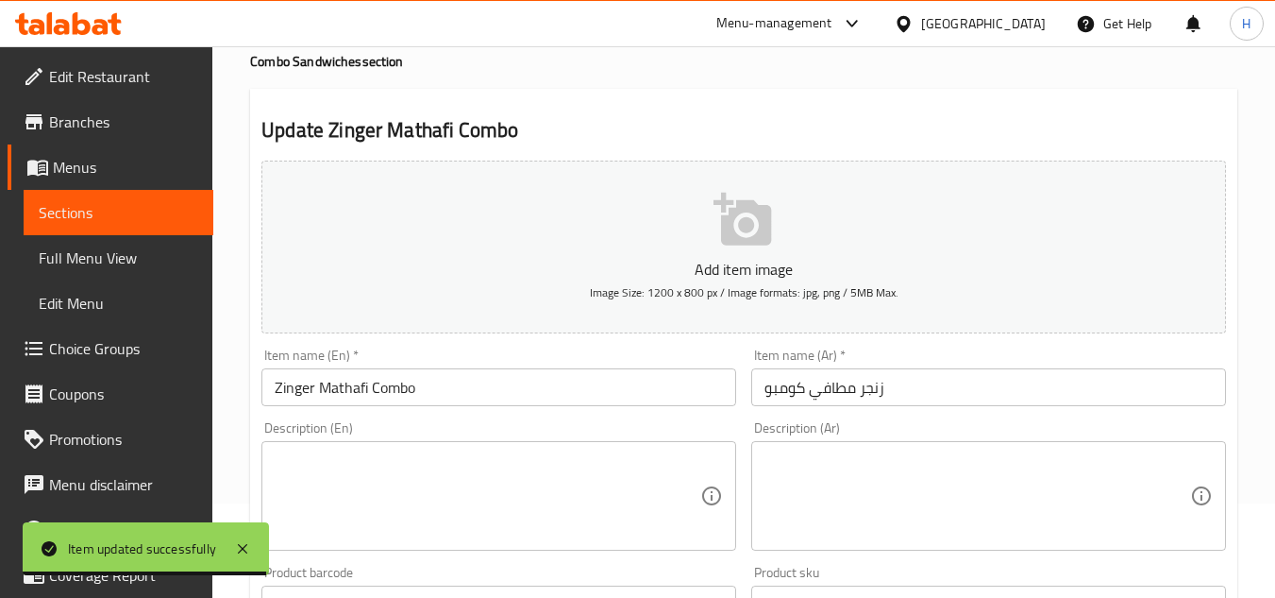
click at [935, 388] on input "زنجر مطافي كومبو" at bounding box center [988, 387] width 475 height 38
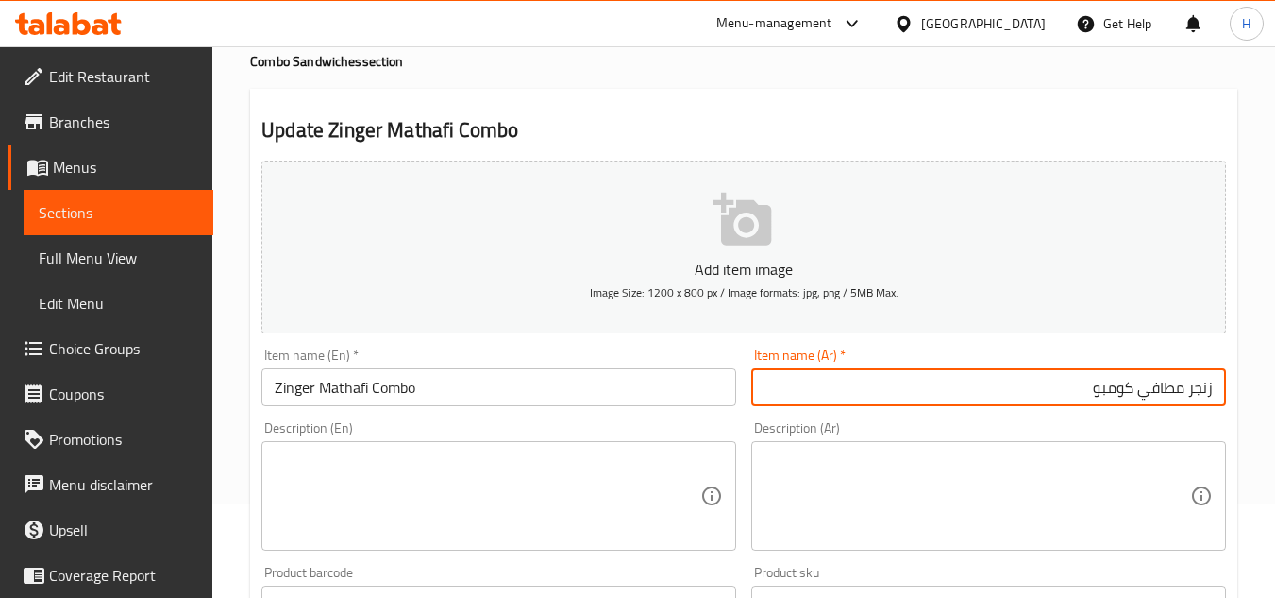
click at [1107, 393] on input "زنجر مطافي كومبو" at bounding box center [988, 387] width 475 height 38
click at [1215, 389] on input "زنجر مطافي" at bounding box center [988, 387] width 475 height 38
paste input "كومبو"
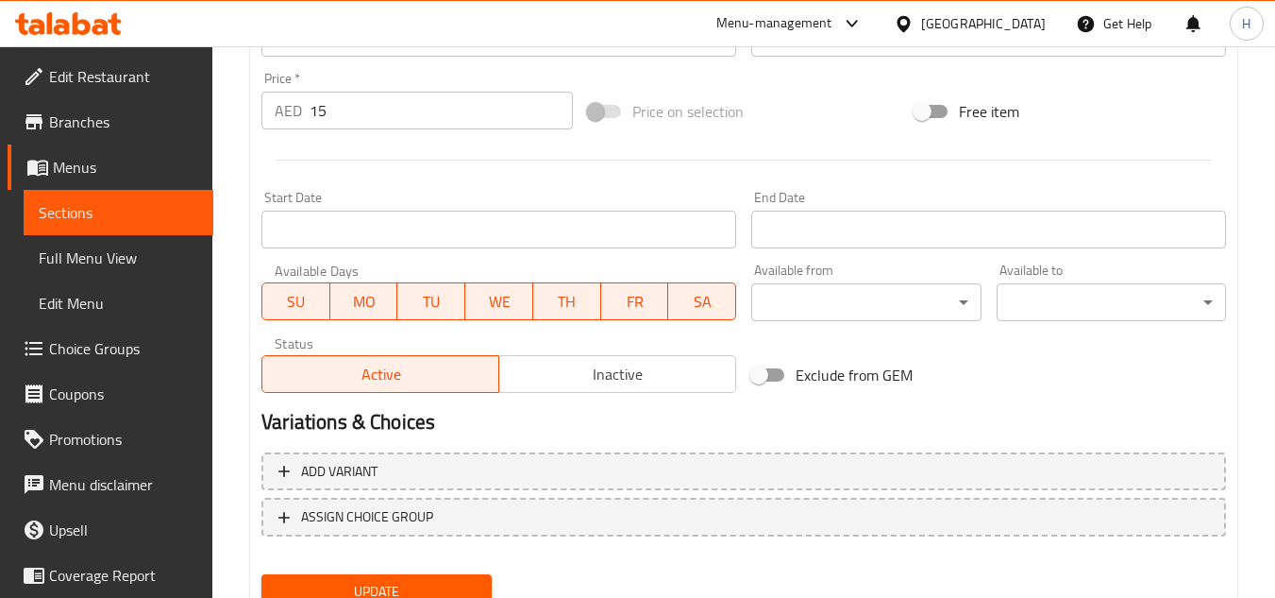
type input "كومبو زنجر مطافي"
click at [368, 589] on span "Update" at bounding box center [376, 592] width 199 height 24
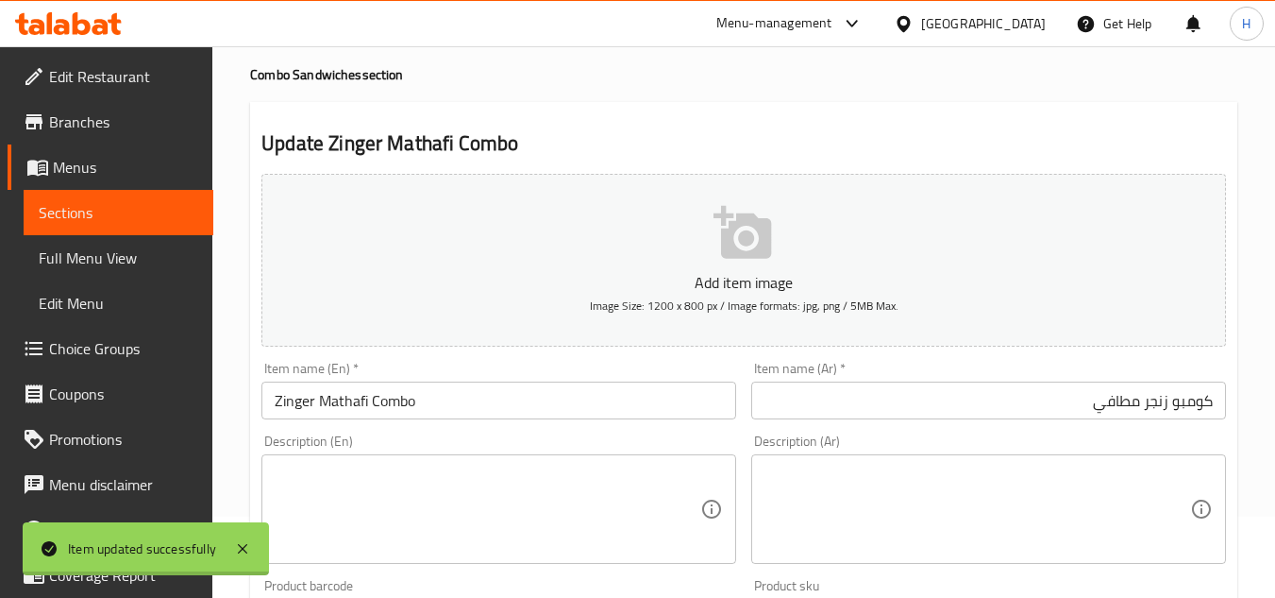
scroll to position [0, 0]
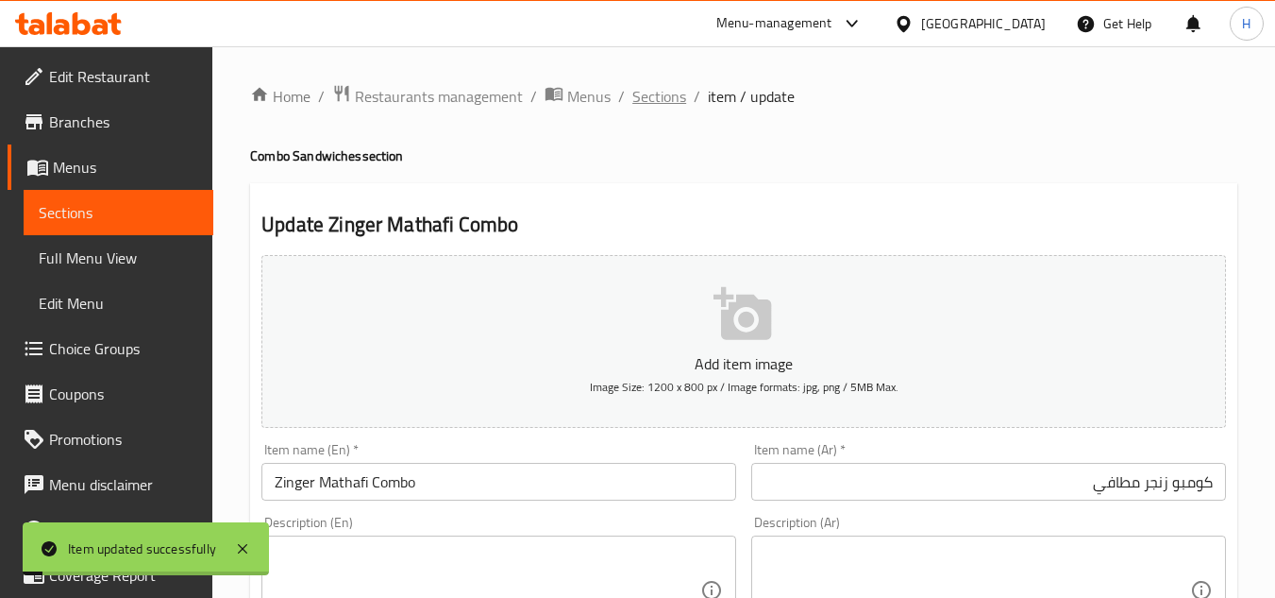
click at [673, 90] on span "Sections" at bounding box center [660, 96] width 54 height 23
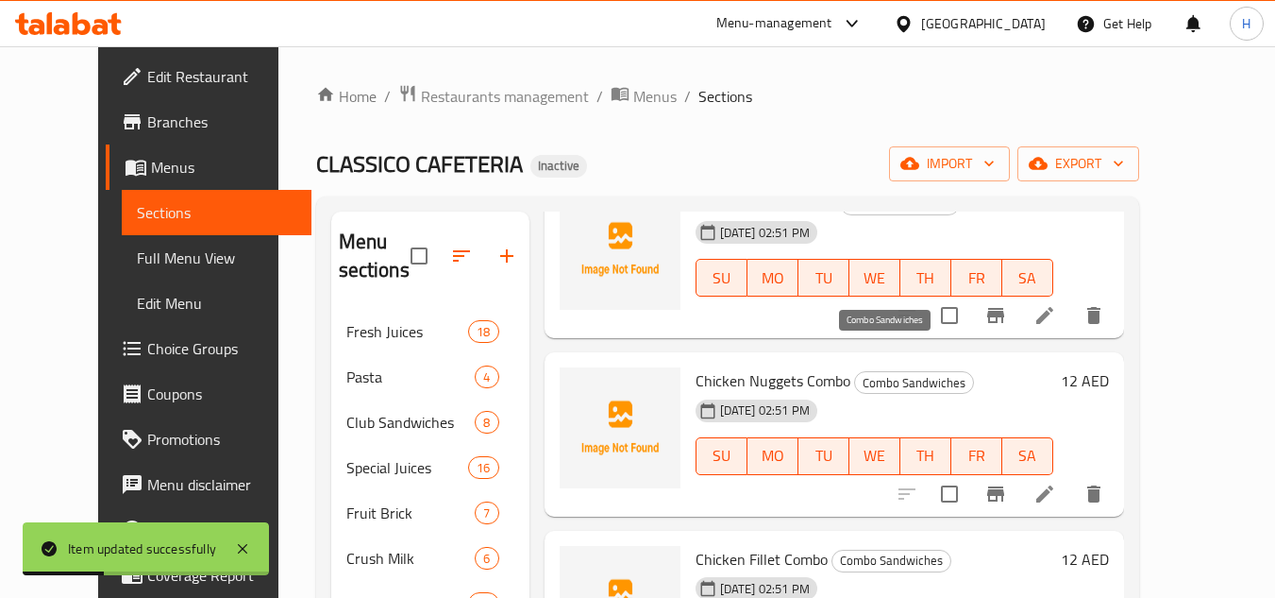
scroll to position [1227, 0]
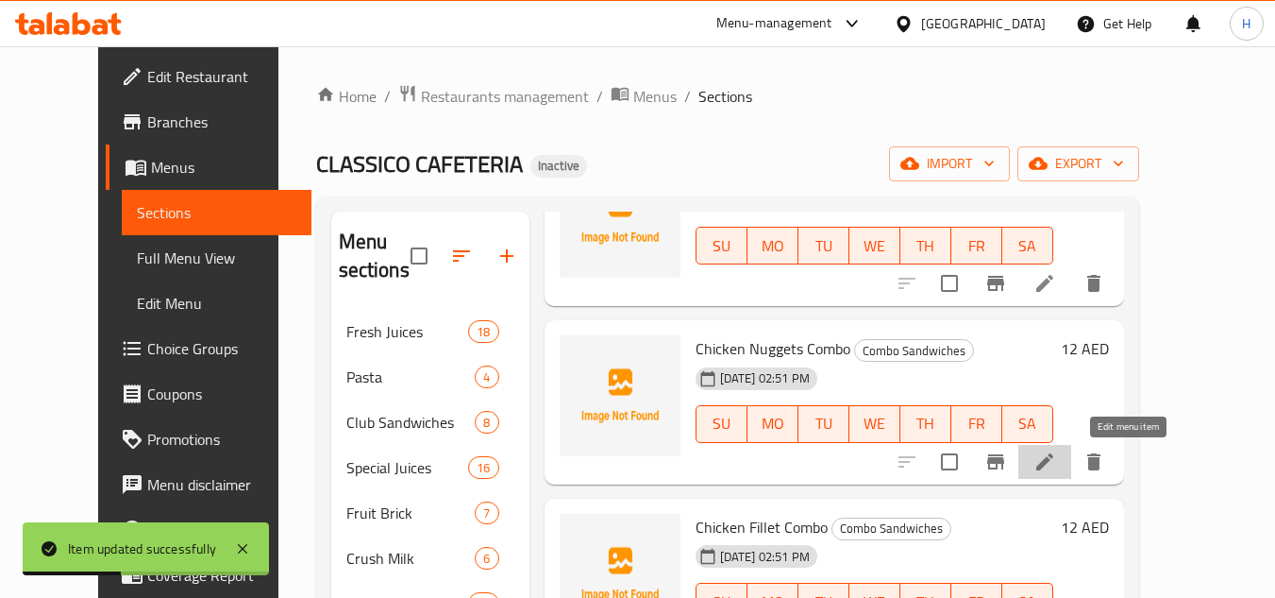
click at [1056, 455] on icon at bounding box center [1045, 461] width 23 height 23
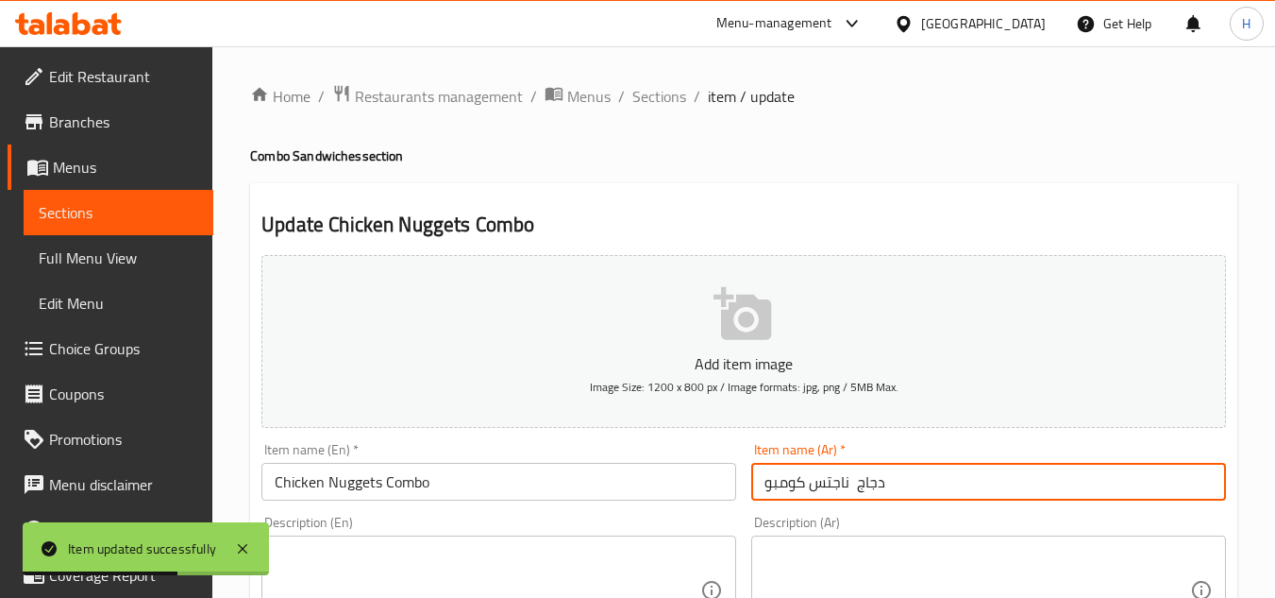
click at [1127, 495] on input "دجاج ناجتس كومبو" at bounding box center [988, 482] width 475 height 38
click at [1100, 489] on input "دجاج ناجتس كومبو" at bounding box center [988, 482] width 475 height 38
click at [1215, 478] on input "دجاج ناجتس" at bounding box center [988, 482] width 475 height 38
paste input "كومبو"
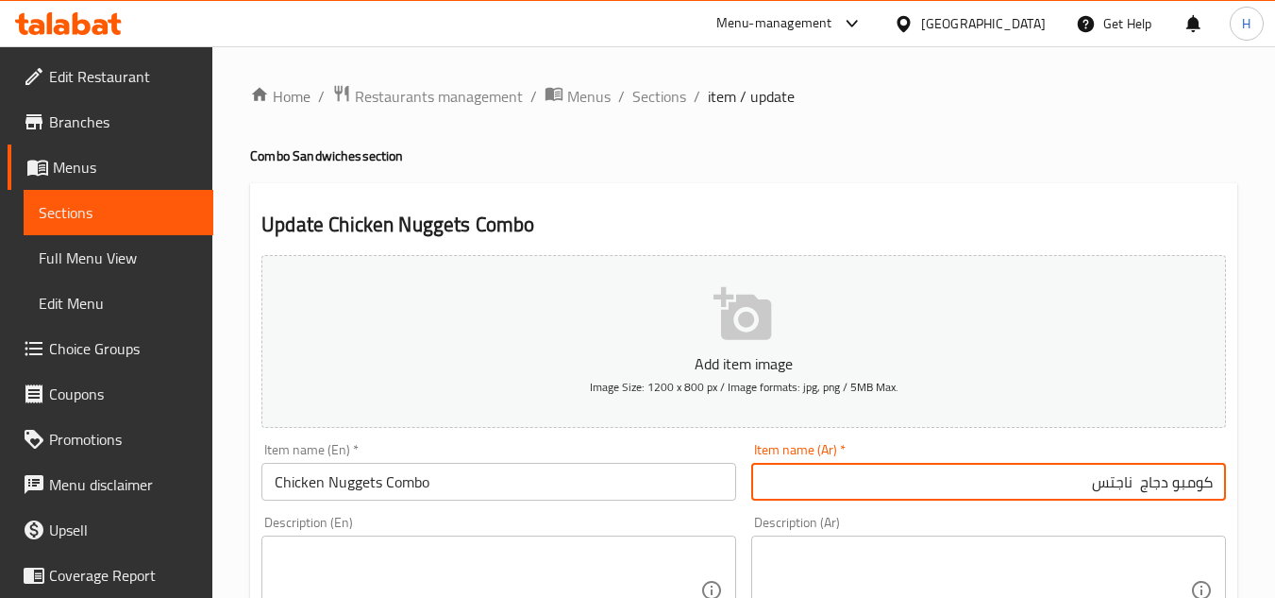
click at [1137, 481] on input "كومبو دجاج ناجتس" at bounding box center [988, 482] width 475 height 38
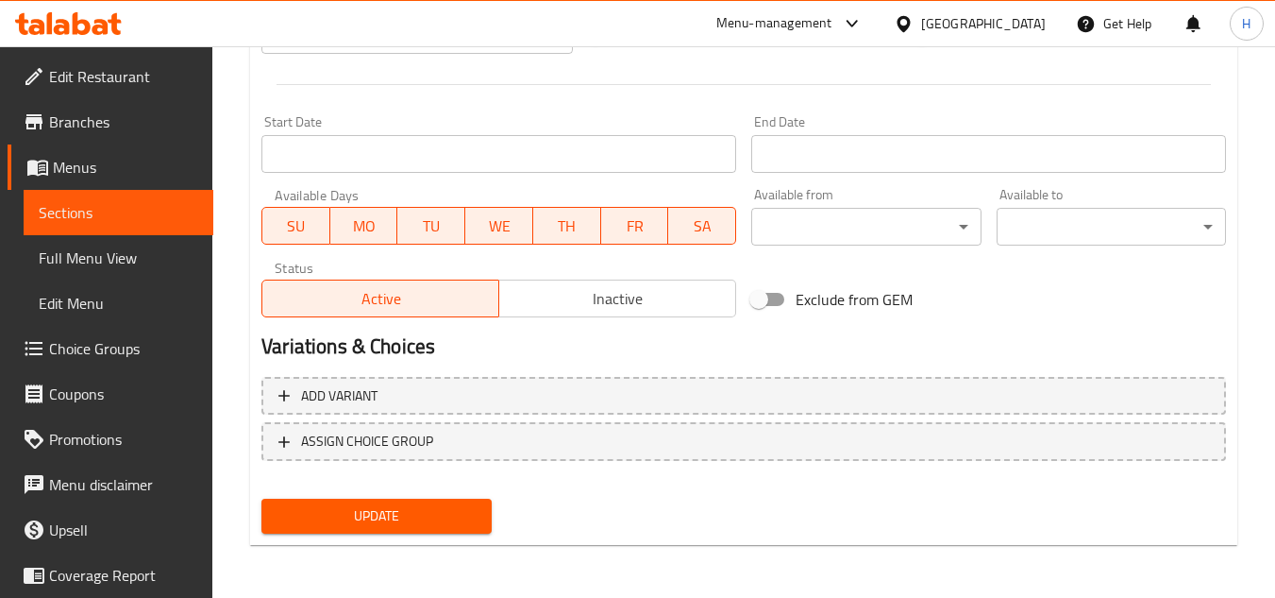
type input "كومبو دجاج ناجتس"
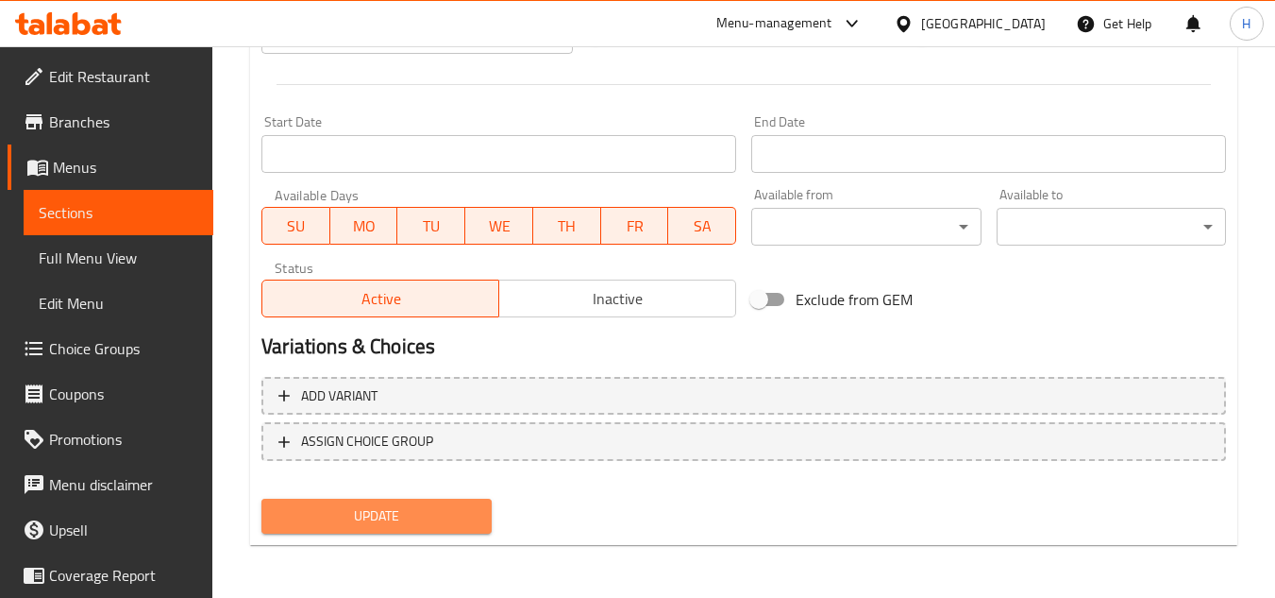
click at [432, 508] on span "Update" at bounding box center [376, 516] width 199 height 24
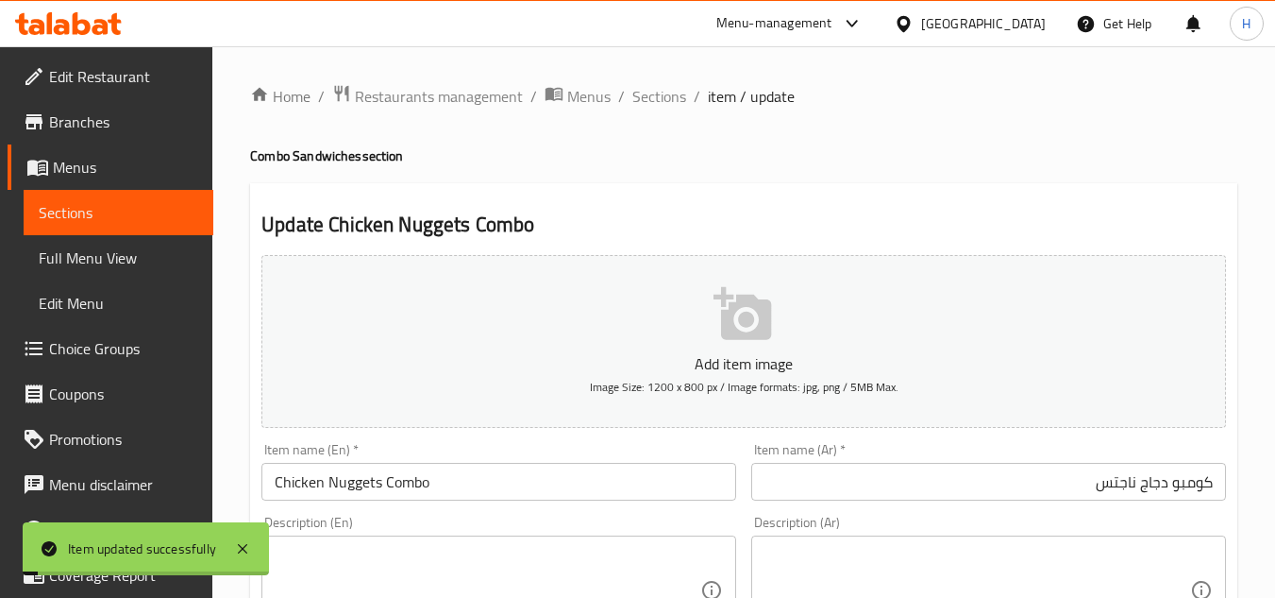
drag, startPoint x: 651, startPoint y: 102, endPoint x: 665, endPoint y: 118, distance: 20.8
click at [651, 102] on span "Sections" at bounding box center [660, 96] width 54 height 23
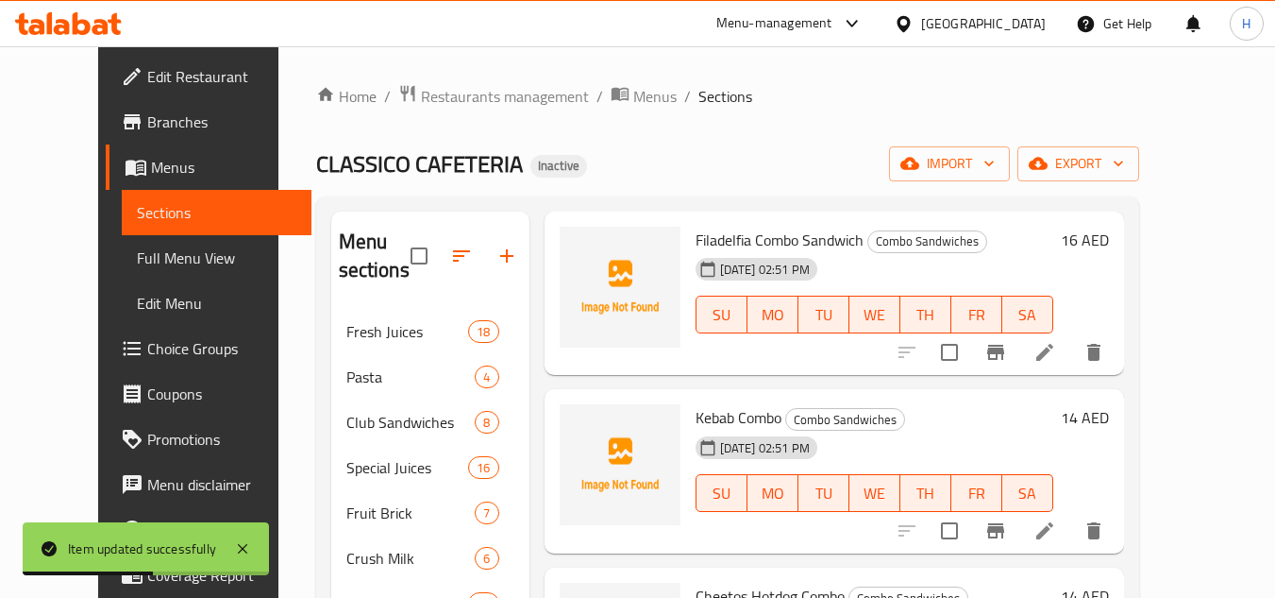
scroll to position [189, 0]
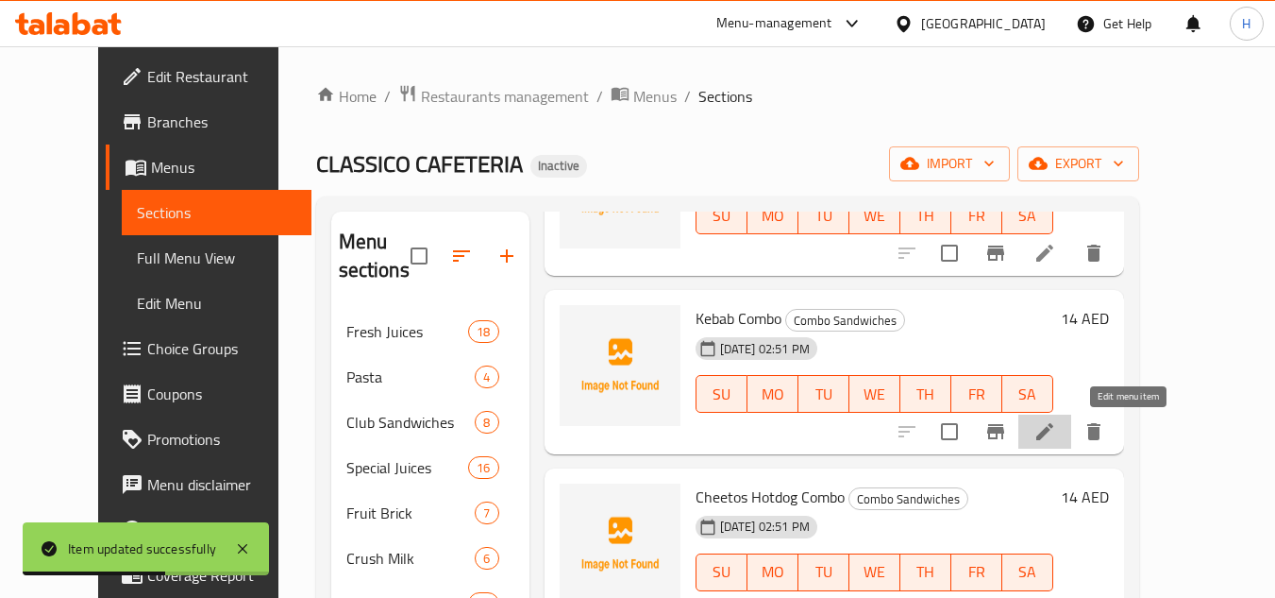
click at [1056, 438] on icon at bounding box center [1045, 431] width 23 height 23
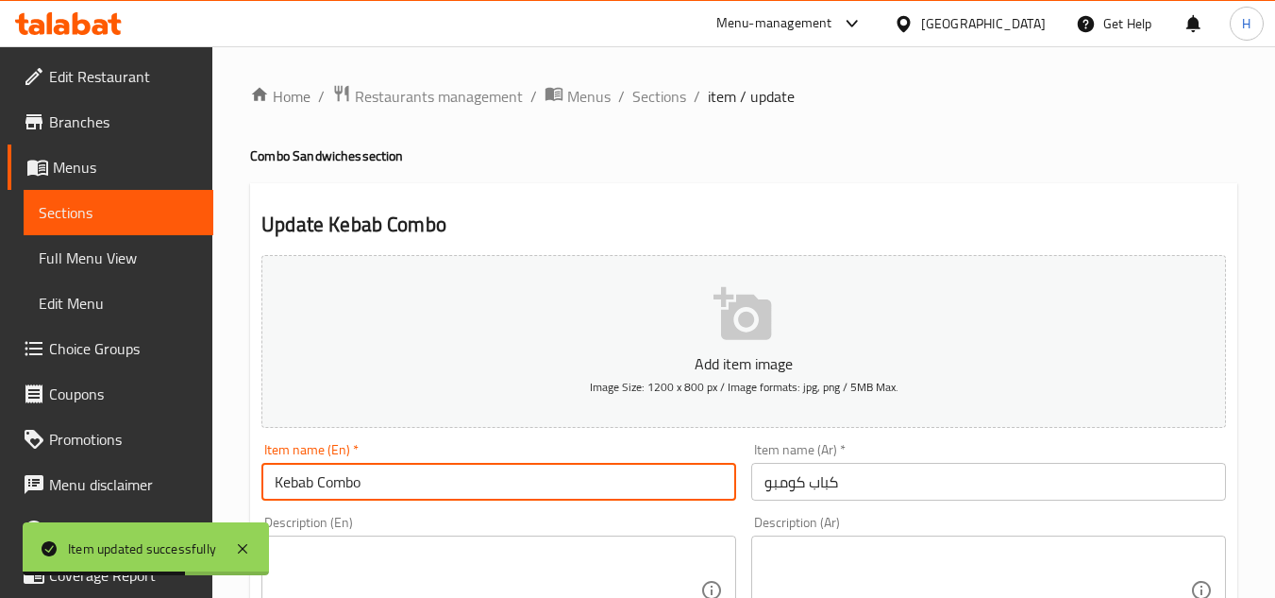
click at [562, 481] on input "Kebab Combo" at bounding box center [499, 482] width 475 height 38
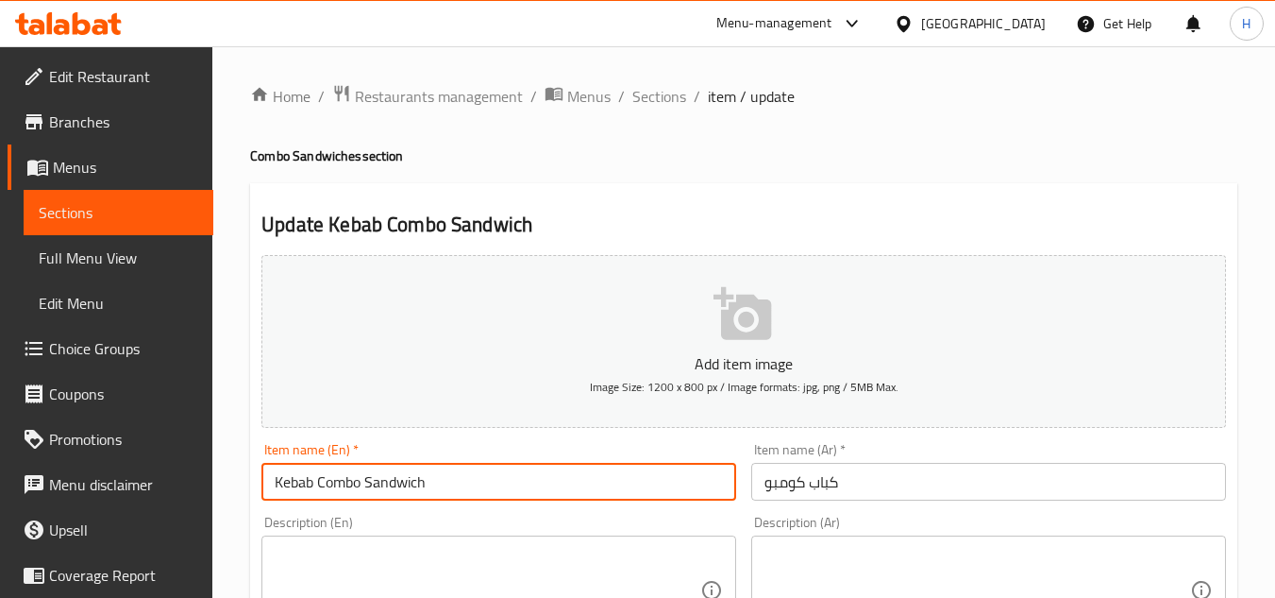
type input "Kebab Combo Sandwich"
click at [1078, 460] on div "Item name (Ar)   * كباب كومبو Item name (Ar) *" at bounding box center [988, 472] width 475 height 58
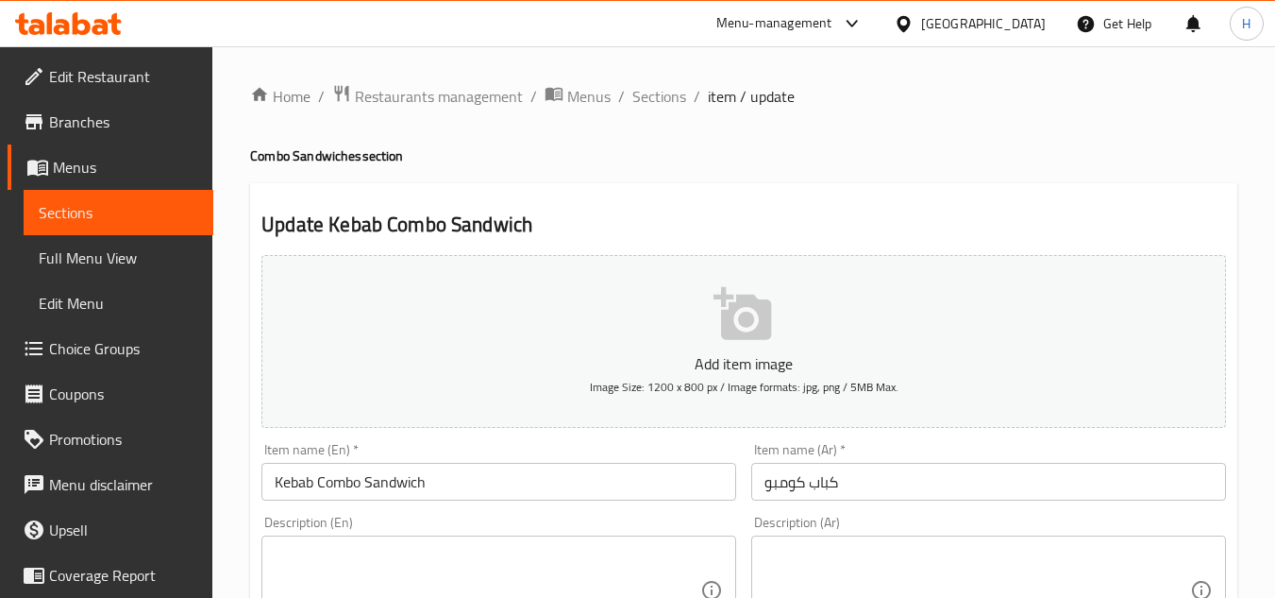
click at [1155, 479] on input "كباب كومبو" at bounding box center [988, 482] width 475 height 38
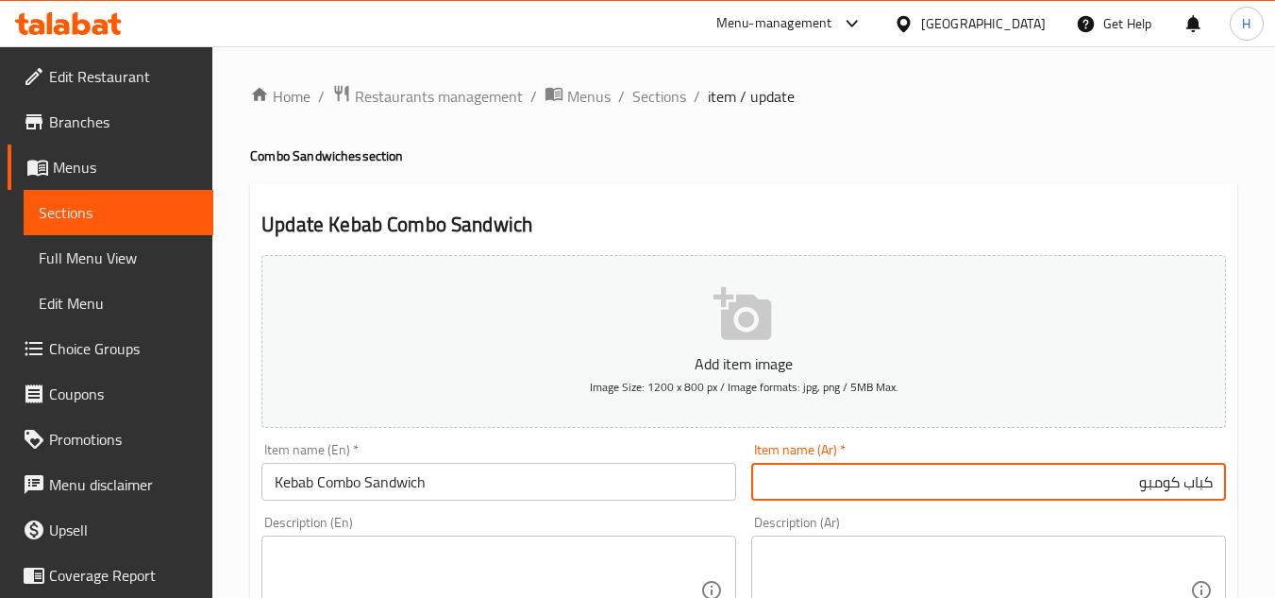
click at [1222, 480] on input "كباب كومبو" at bounding box center [988, 482] width 475 height 38
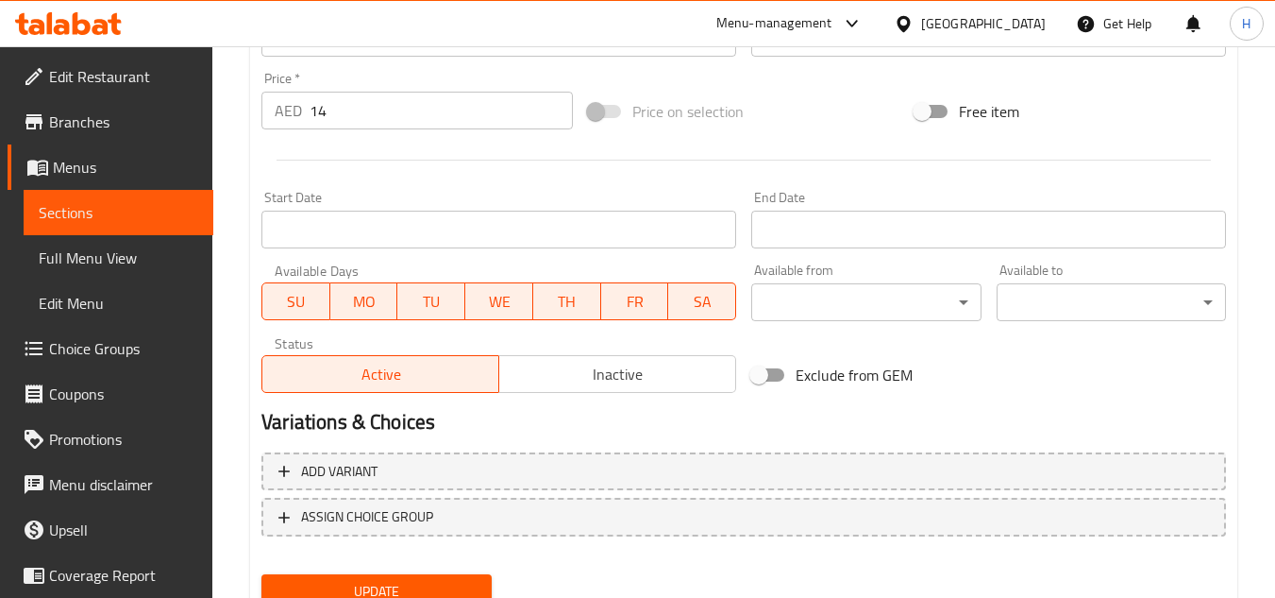
type input "سندويتش كباب كومبو"
click at [414, 577] on button "Update" at bounding box center [376, 591] width 229 height 35
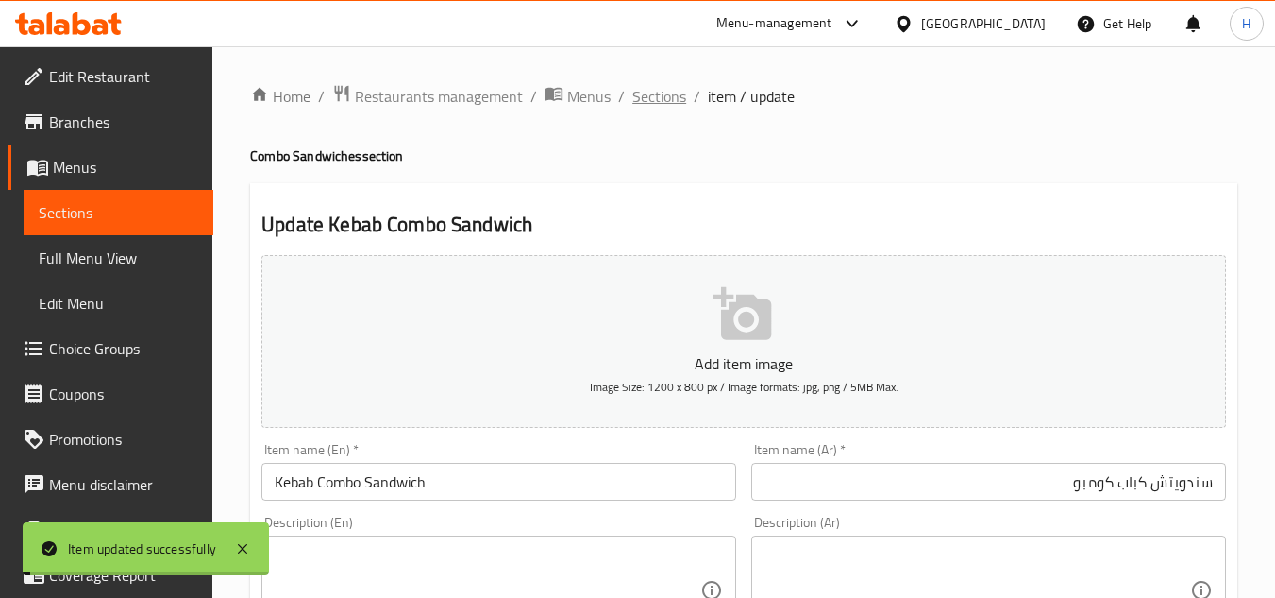
click at [654, 102] on span "Sections" at bounding box center [660, 96] width 54 height 23
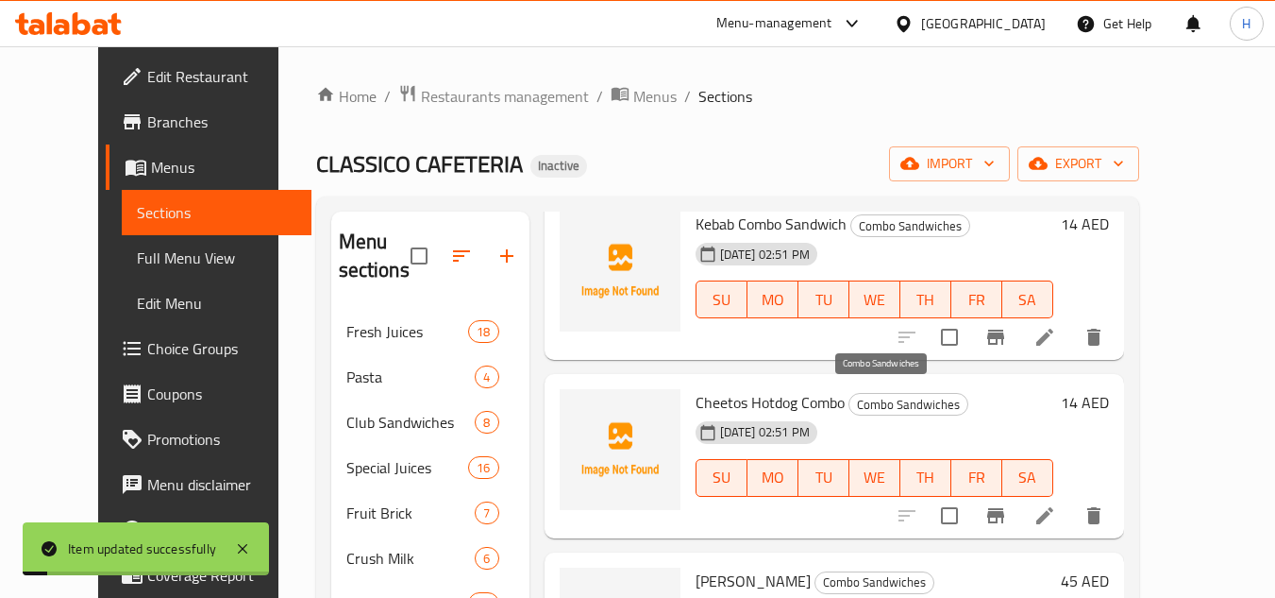
scroll to position [378, 0]
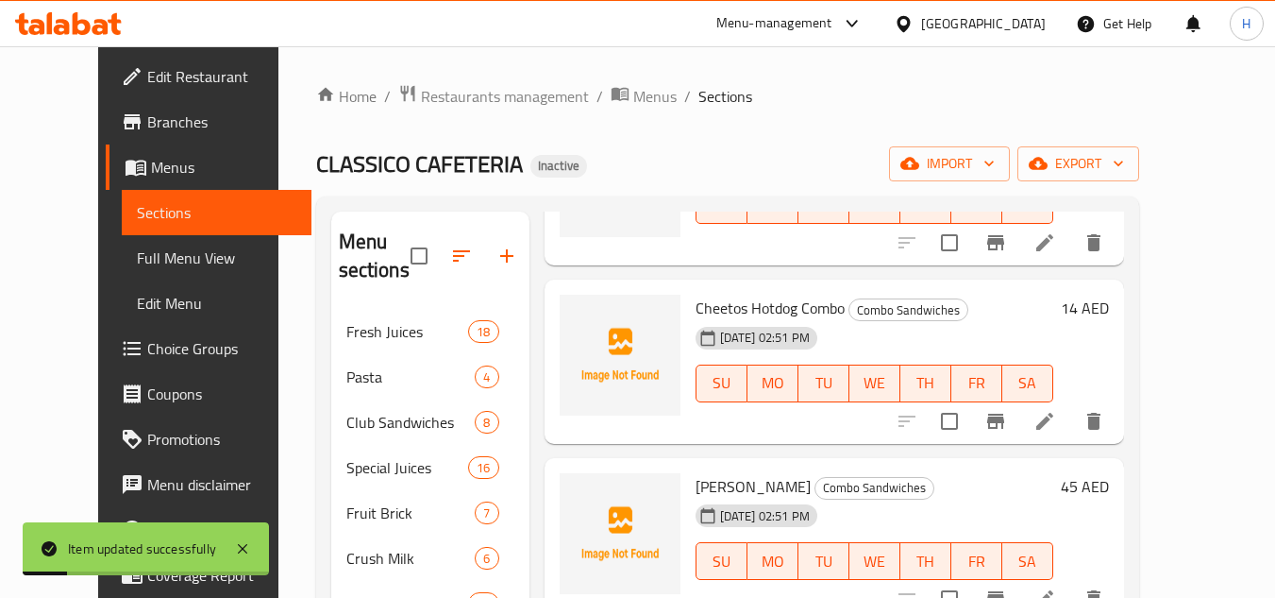
click at [1072, 427] on li at bounding box center [1045, 421] width 53 height 34
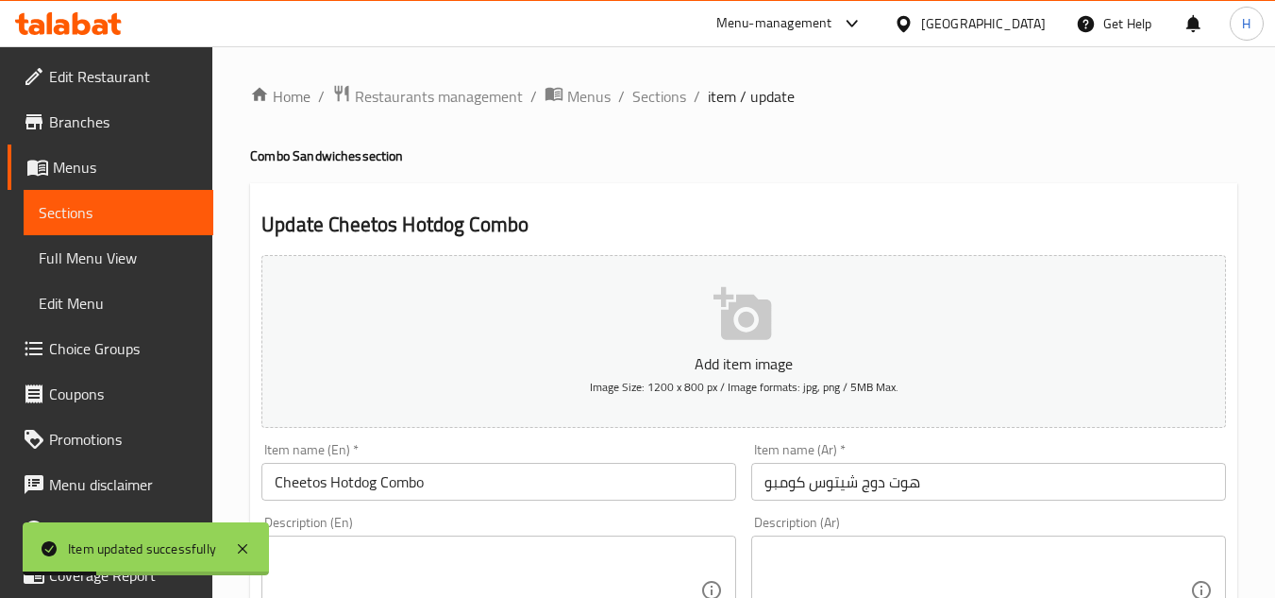
click at [388, 481] on input "Cheetos Hotdog Combo" at bounding box center [499, 482] width 475 height 38
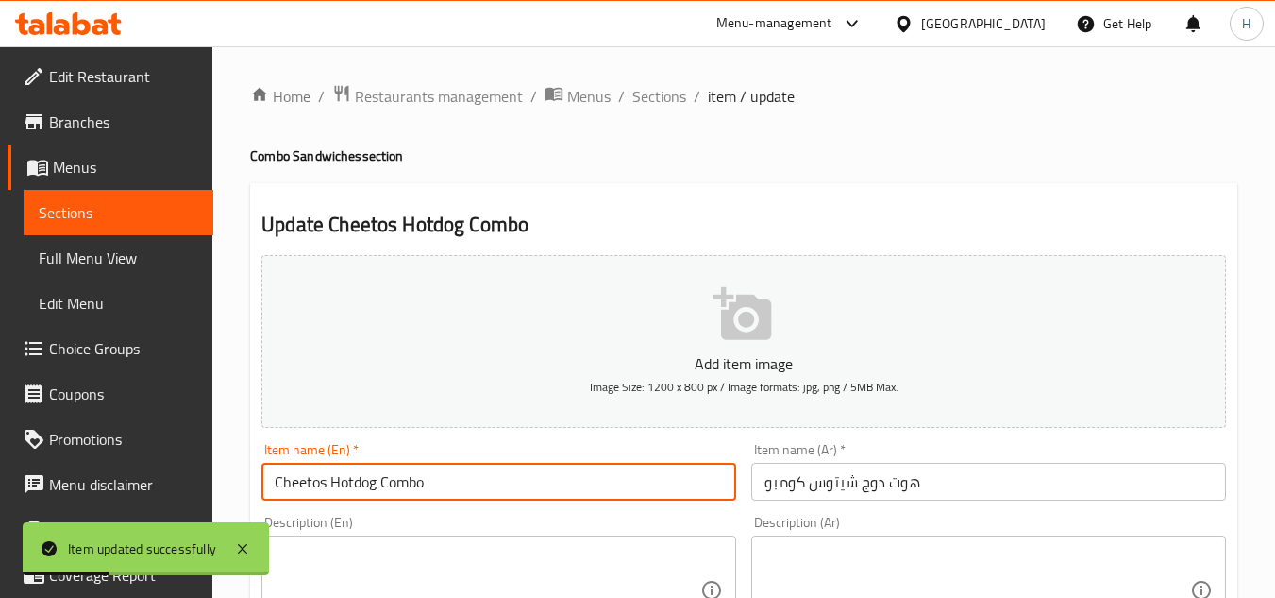
click at [449, 491] on input "Cheetos Hotdog Combo" at bounding box center [499, 482] width 475 height 38
type input "Cheetos Hotdog Combo Sandwich"
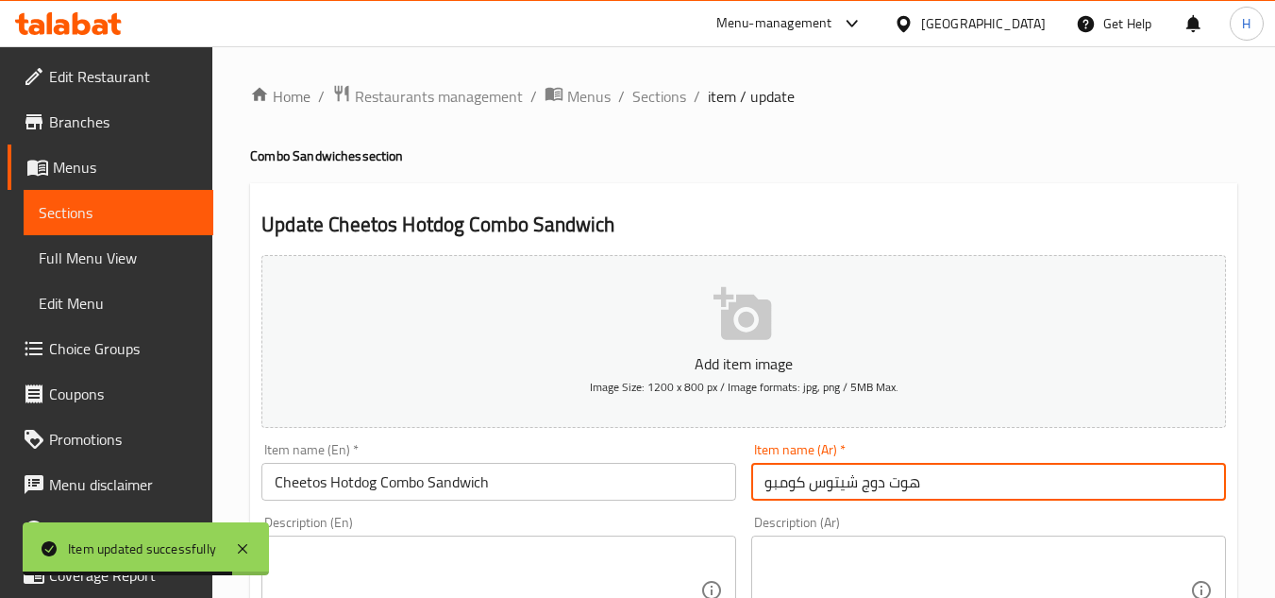
click at [963, 477] on input "هوت دوج شيتوس كومبو" at bounding box center [988, 482] width 475 height 38
click at [1221, 481] on input "هوت دوج شيتوس كومبو" at bounding box center [988, 482] width 475 height 38
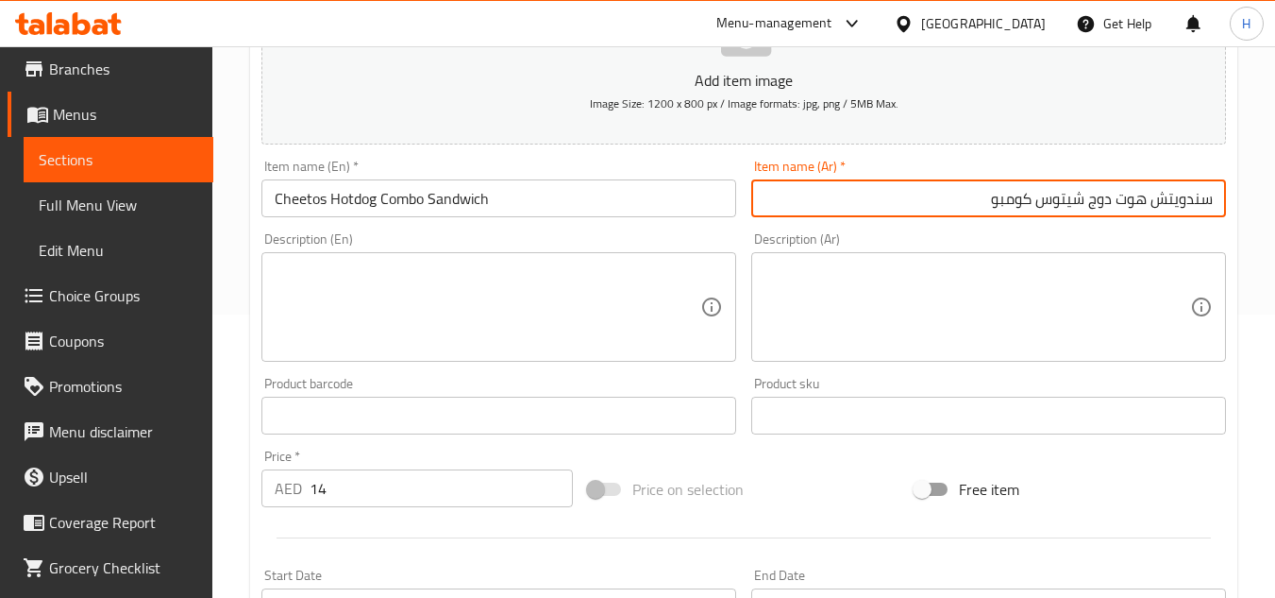
scroll to position [103, 0]
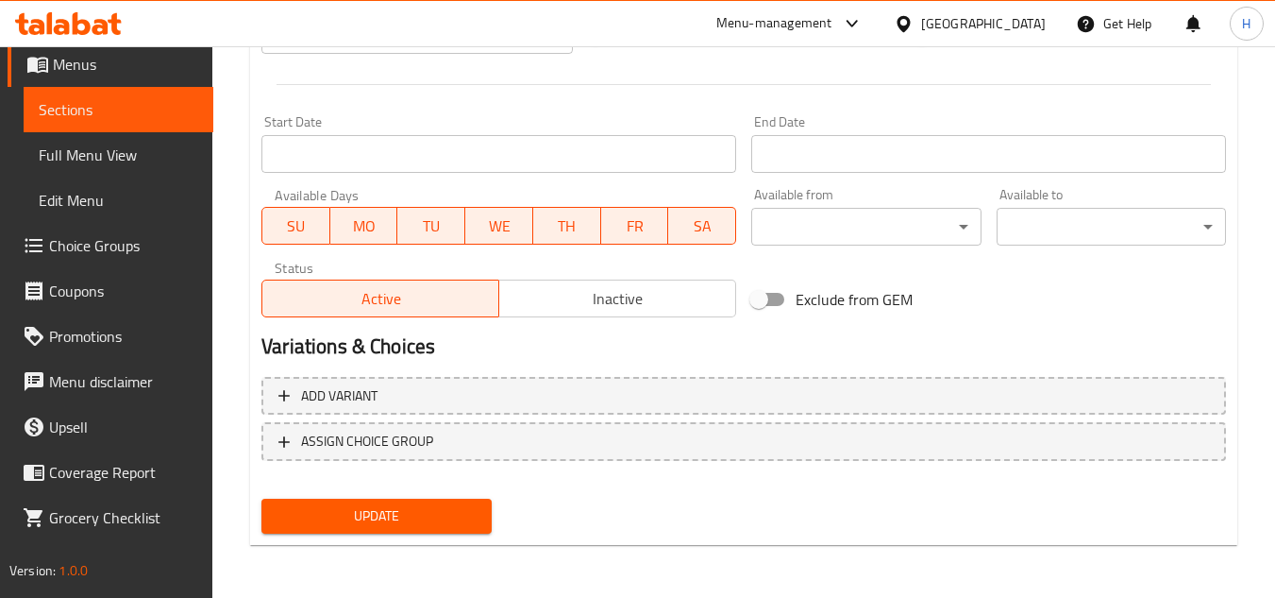
type input "سندويتش هوت دوج شيتوس كومبو"
click at [400, 494] on div "Update" at bounding box center [376, 516] width 245 height 50
click at [408, 517] on span "Update" at bounding box center [376, 516] width 199 height 24
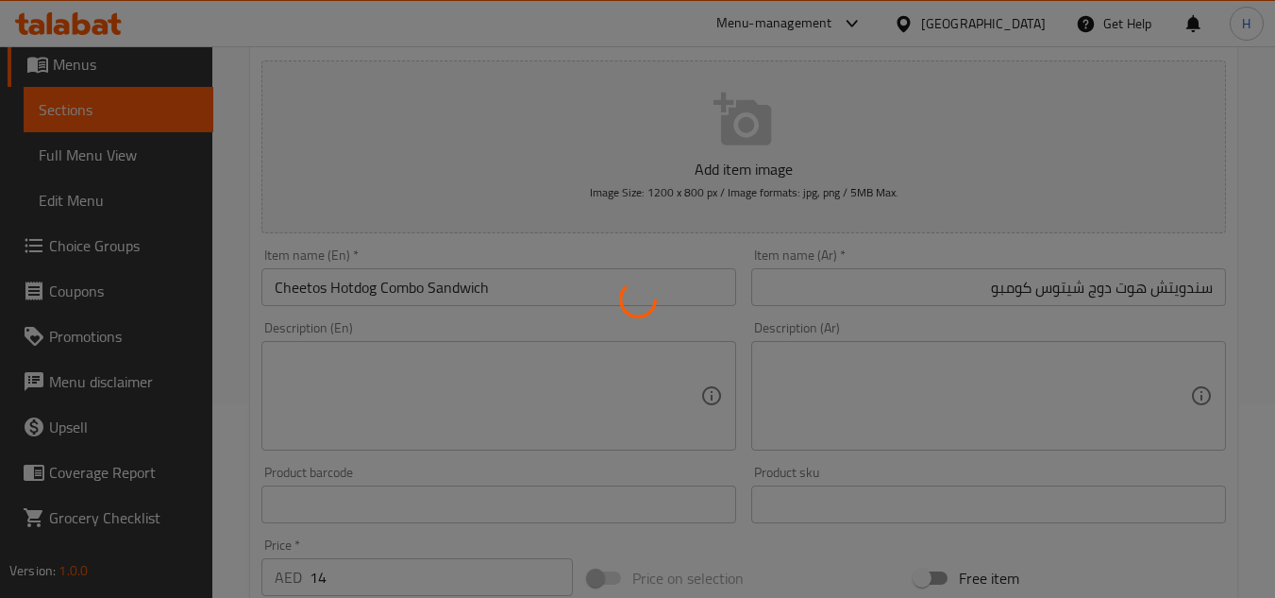
scroll to position [0, 0]
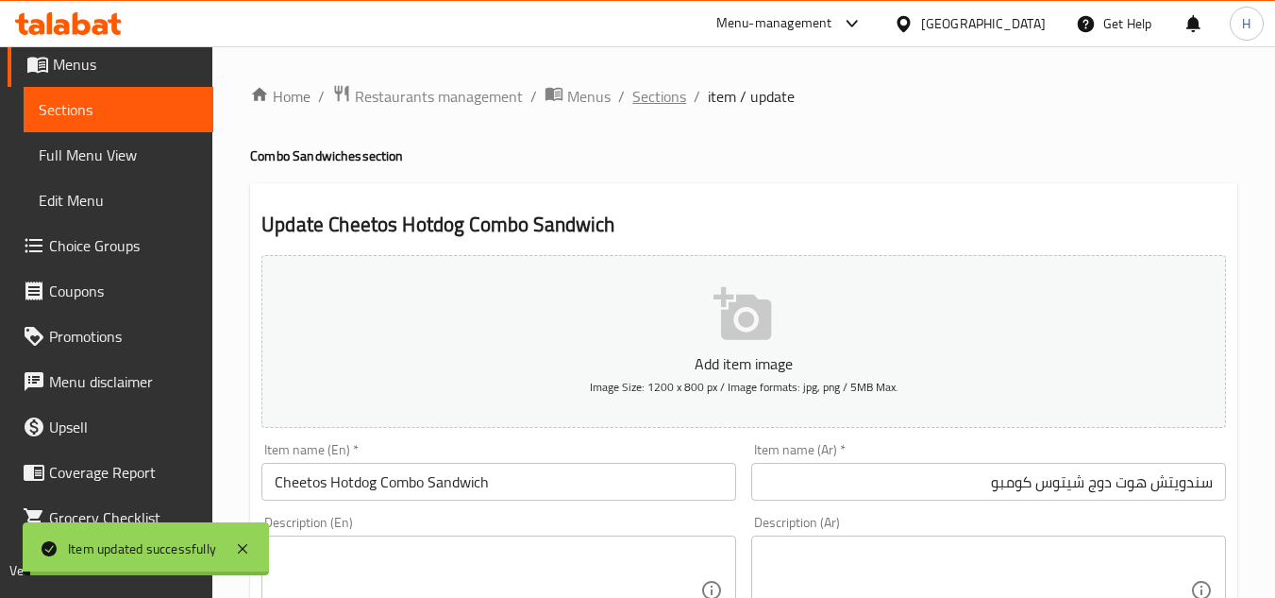
click at [650, 105] on span "Sections" at bounding box center [660, 96] width 54 height 23
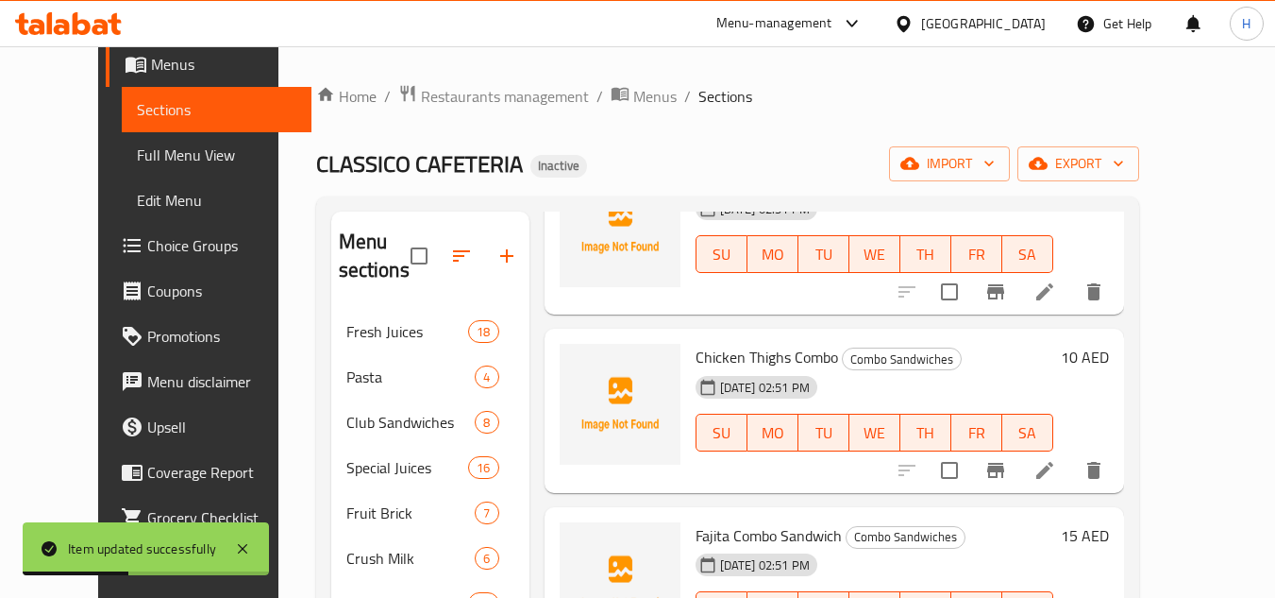
scroll to position [755, 0]
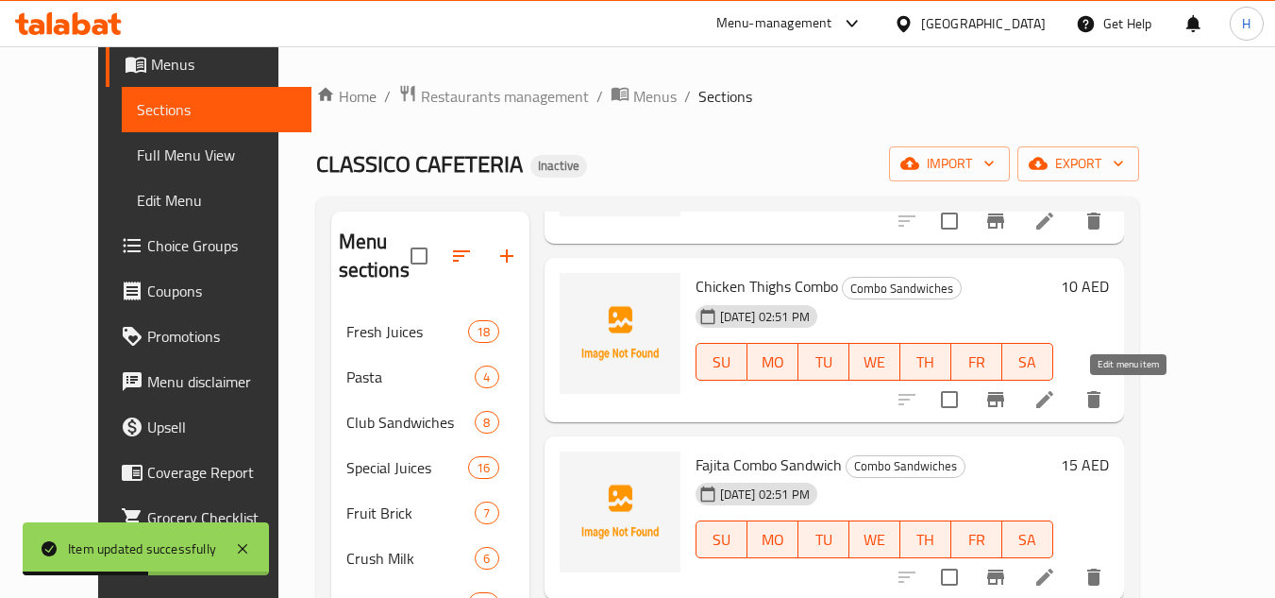
click at [1054, 400] on icon at bounding box center [1045, 399] width 17 height 17
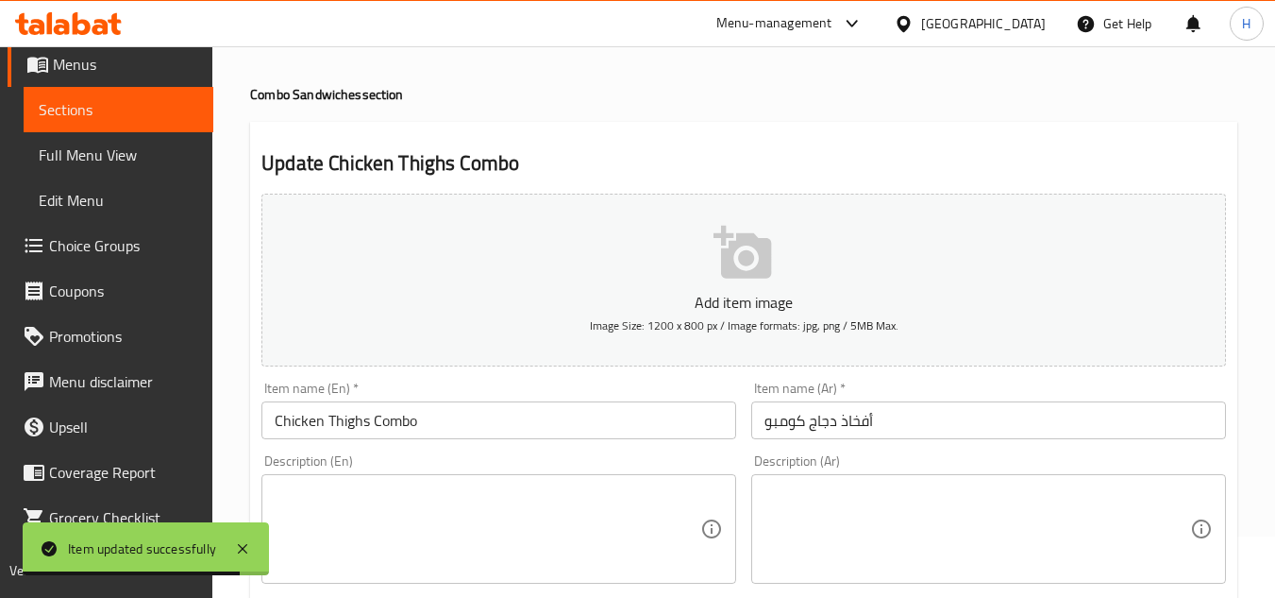
scroll to position [94, 0]
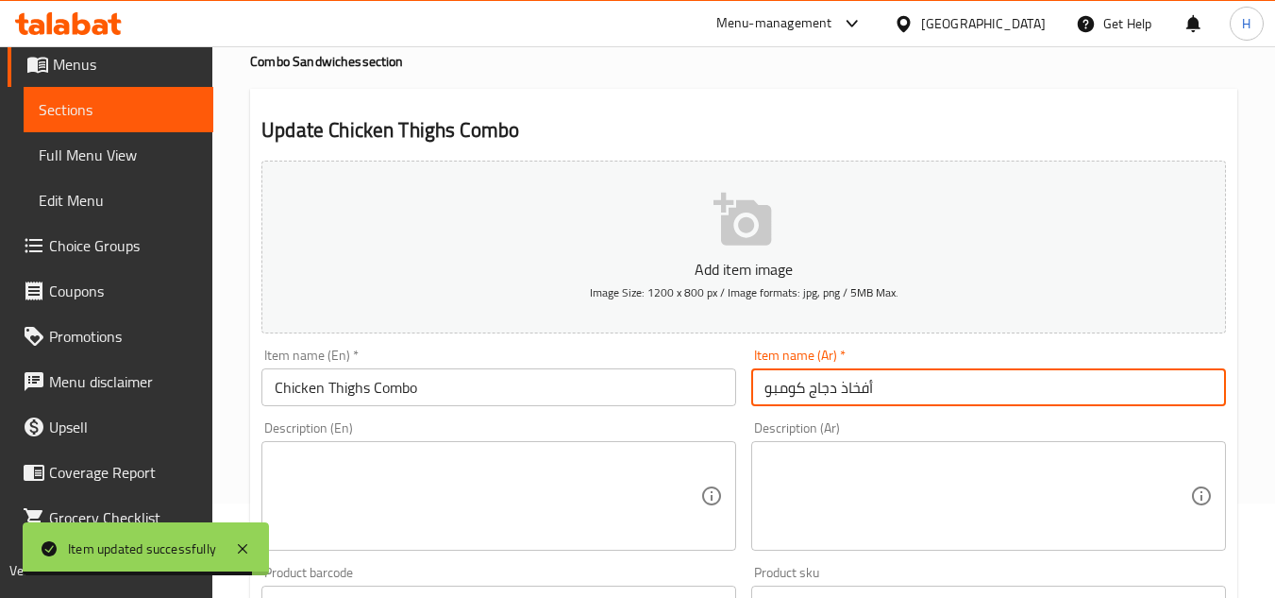
click at [990, 405] on input "أفخاذ دجاج كومبو" at bounding box center [988, 387] width 475 height 38
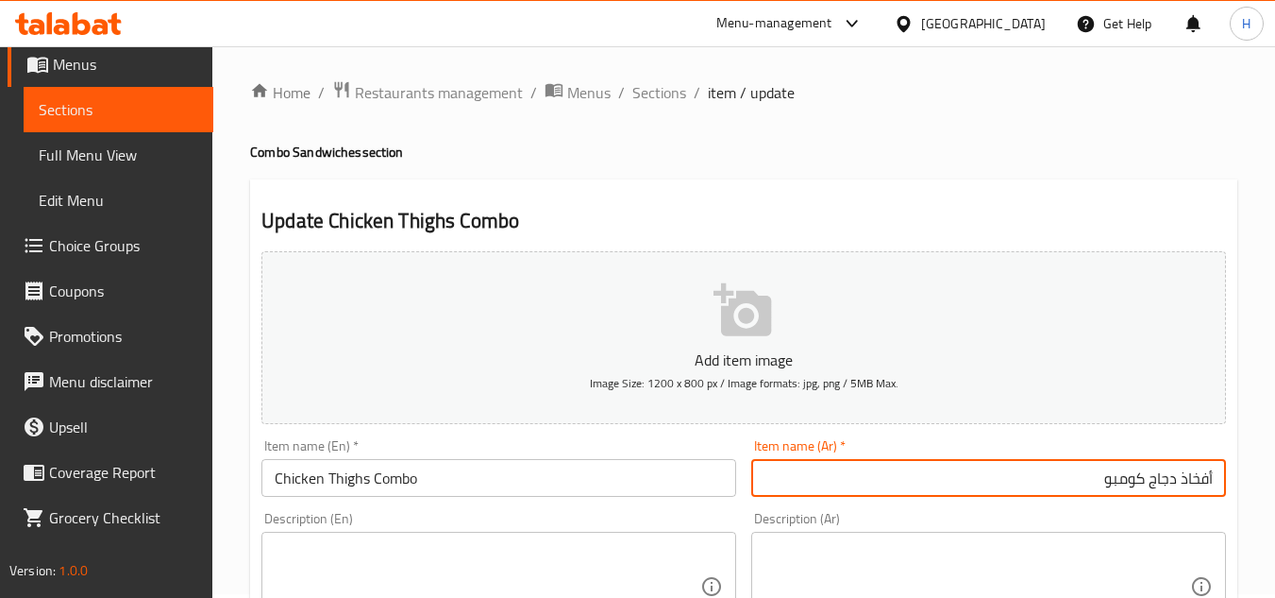
scroll to position [0, 0]
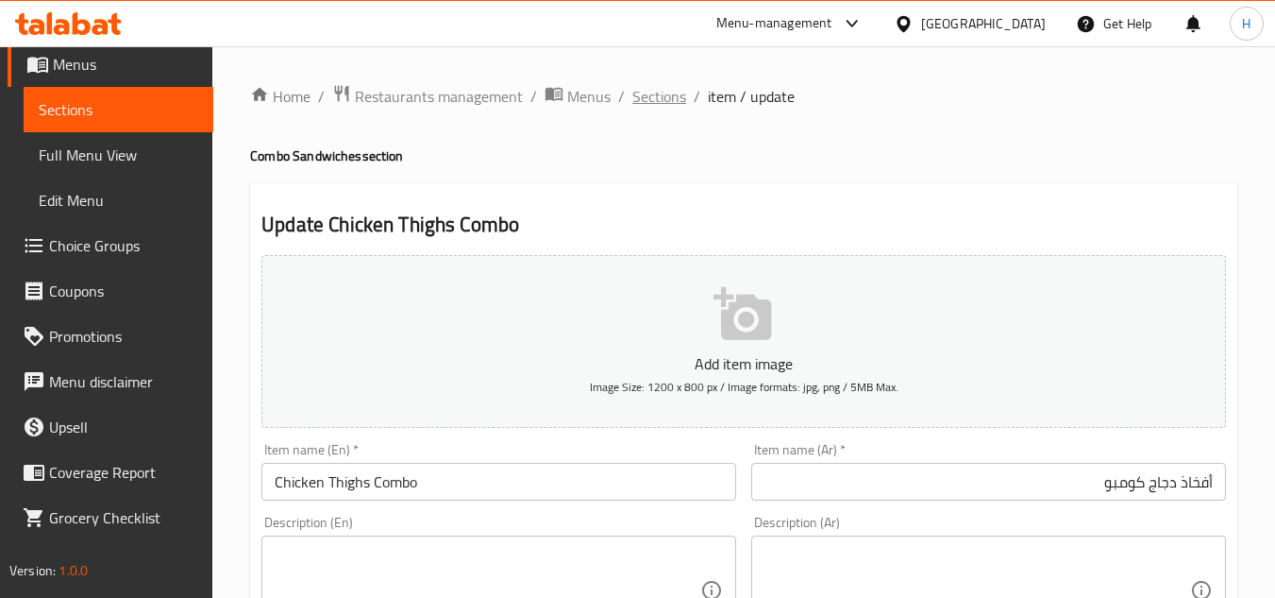
click at [678, 89] on span "Sections" at bounding box center [660, 96] width 54 height 23
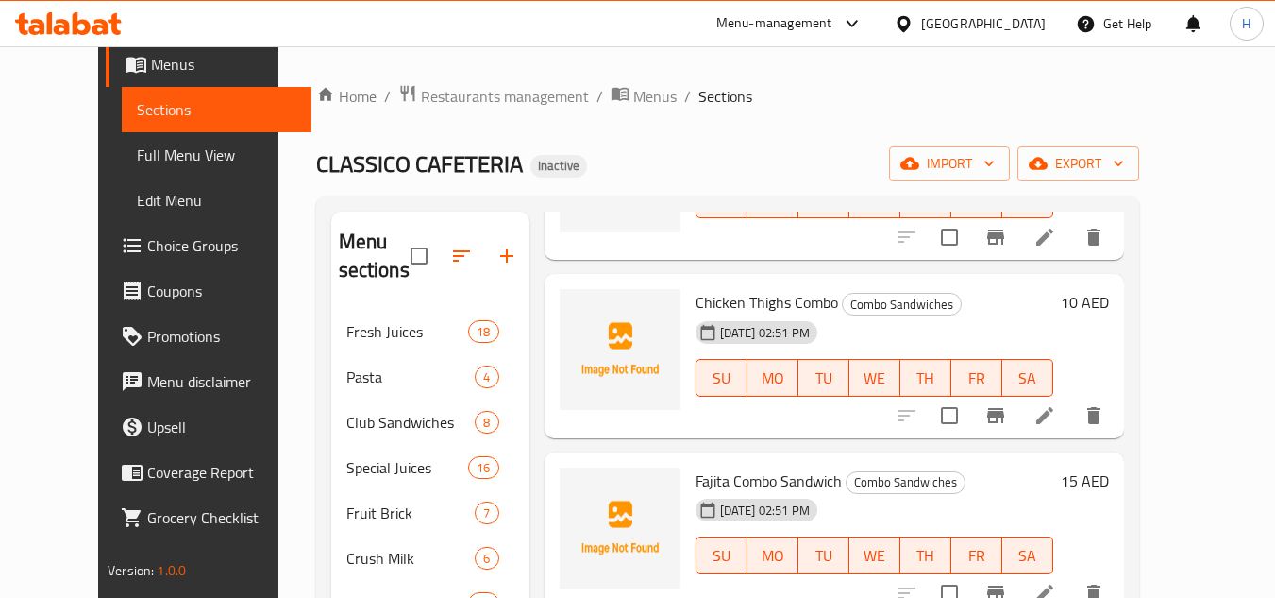
scroll to position [755, 0]
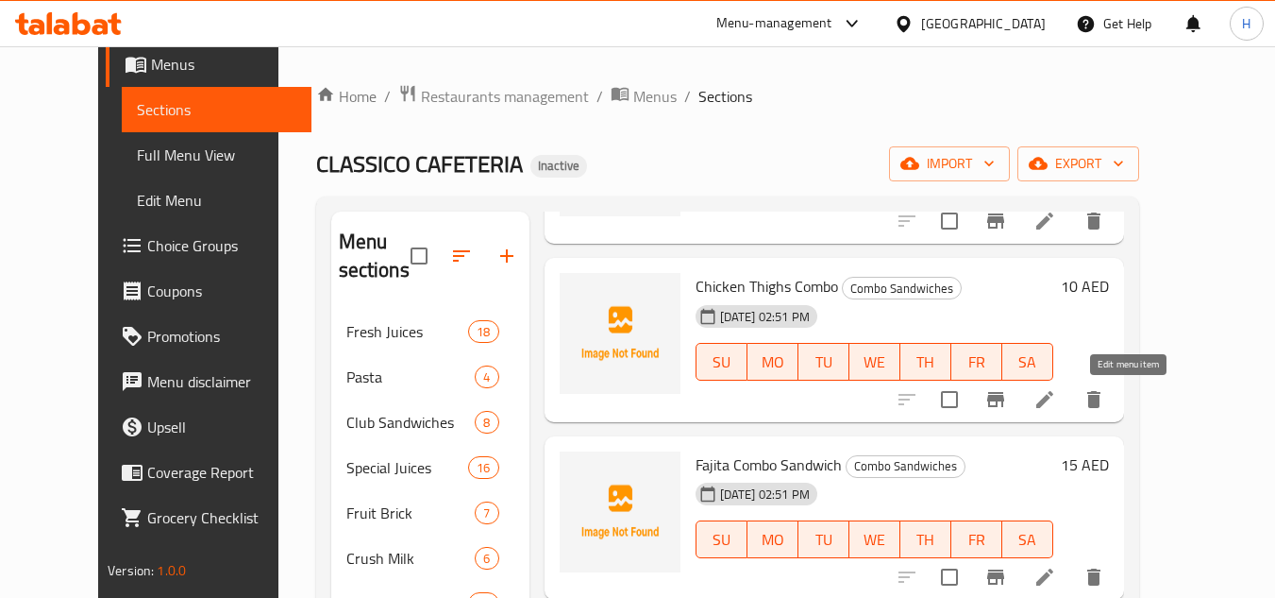
click at [1056, 397] on icon at bounding box center [1045, 399] width 23 height 23
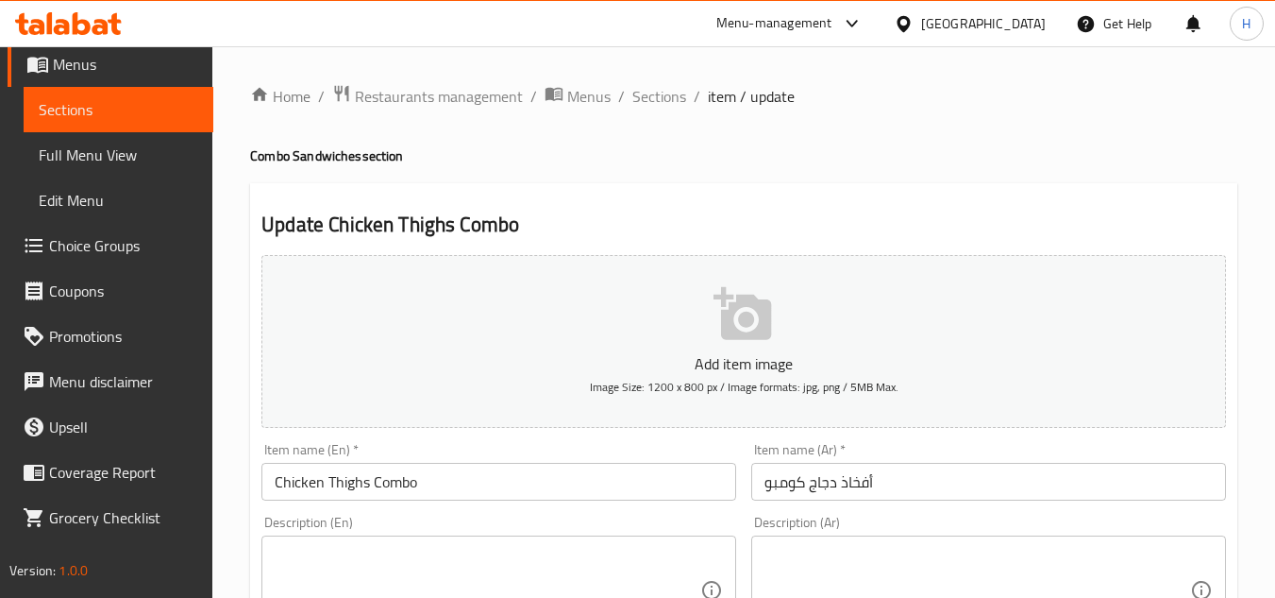
click at [530, 488] on input "Chicken Thighs Combo" at bounding box center [499, 482] width 475 height 38
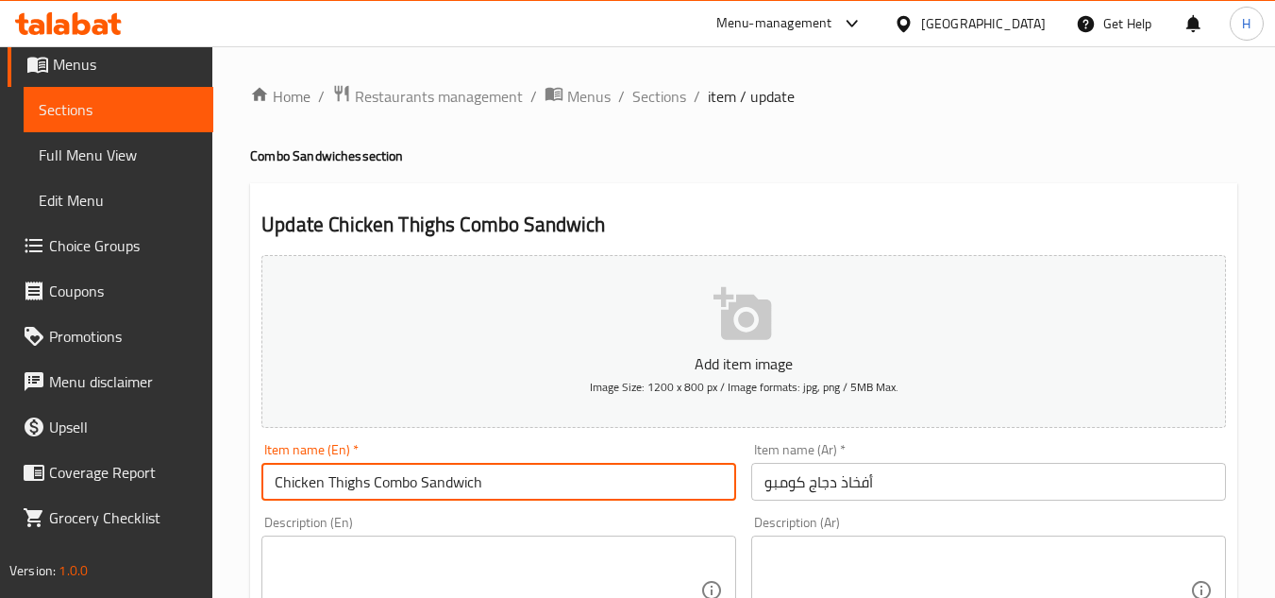
type input "Chicken Thighs Combo Sandwich"
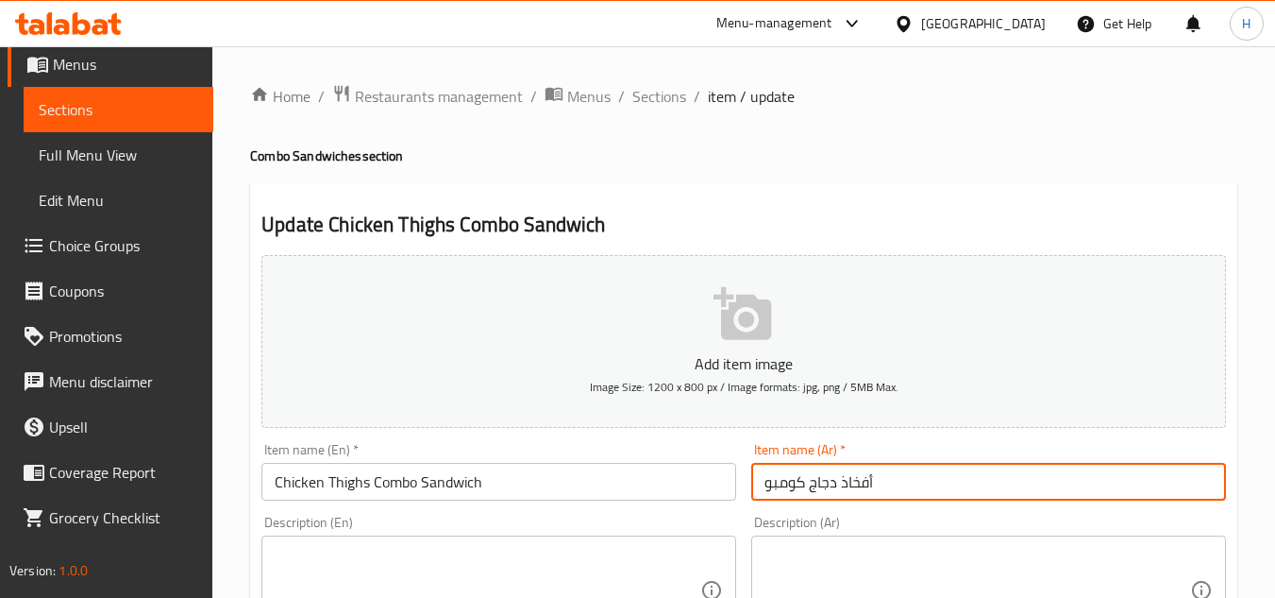
click at [1018, 476] on input "أفخاذ دجاج كومبو" at bounding box center [988, 482] width 475 height 38
click at [1219, 485] on input "أفخاذ دجاج كومبو" at bounding box center [988, 482] width 475 height 38
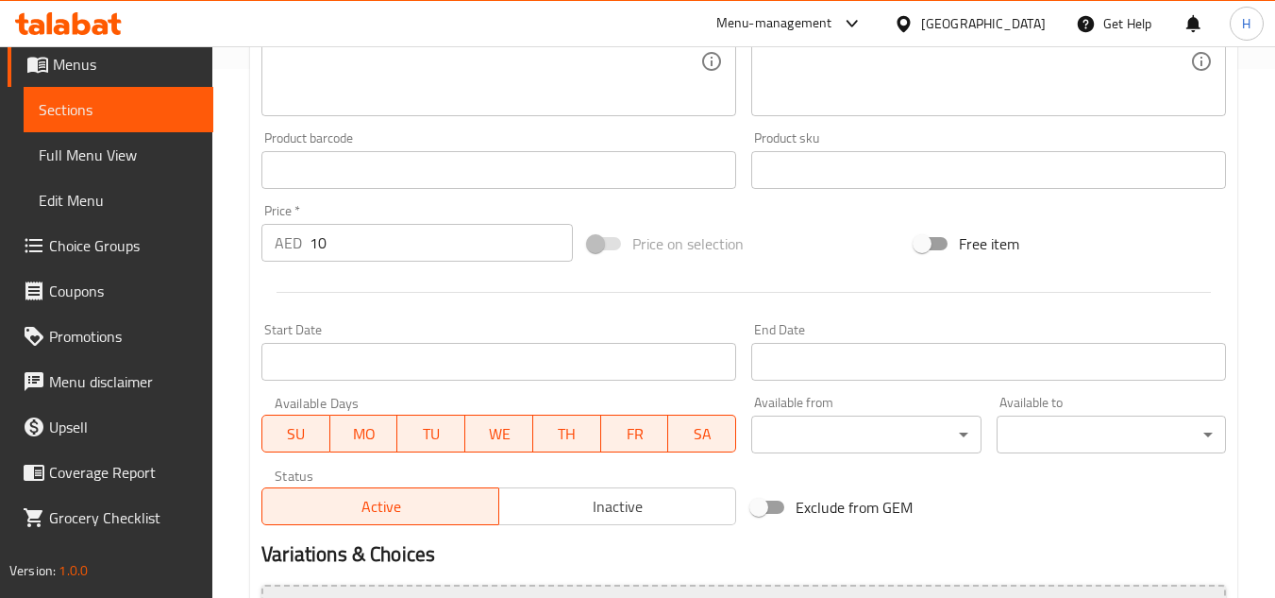
scroll to position [661, 0]
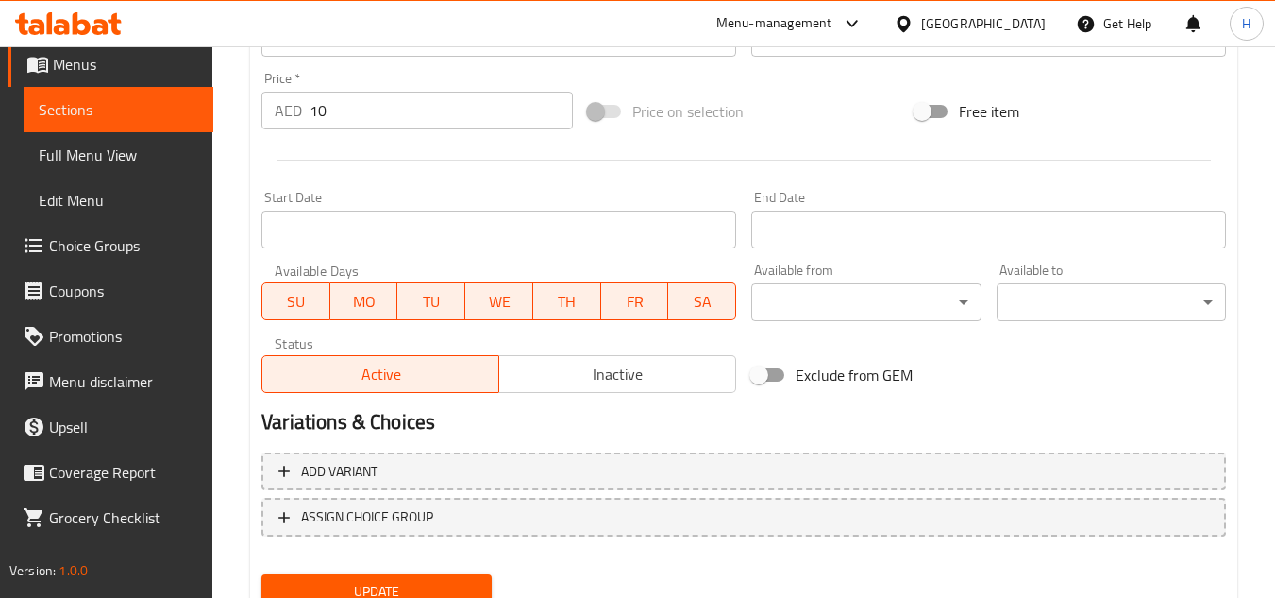
type input "سندويتش أفخاذ دجاج كومبو"
click at [457, 584] on span "Update" at bounding box center [376, 592] width 199 height 24
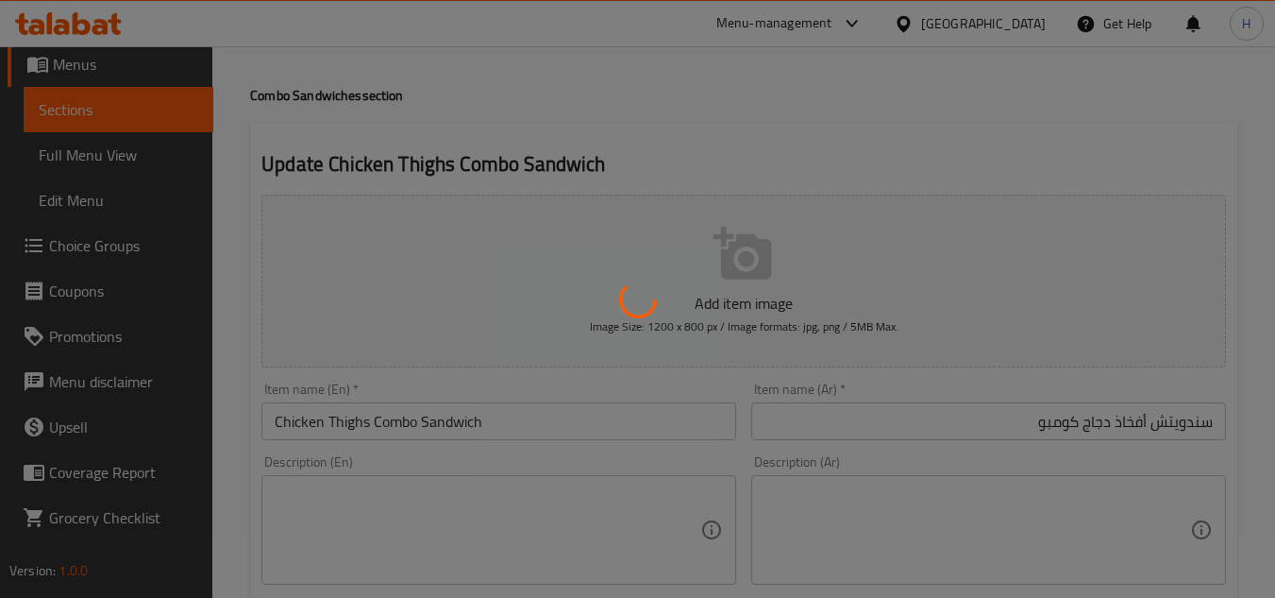
scroll to position [0, 0]
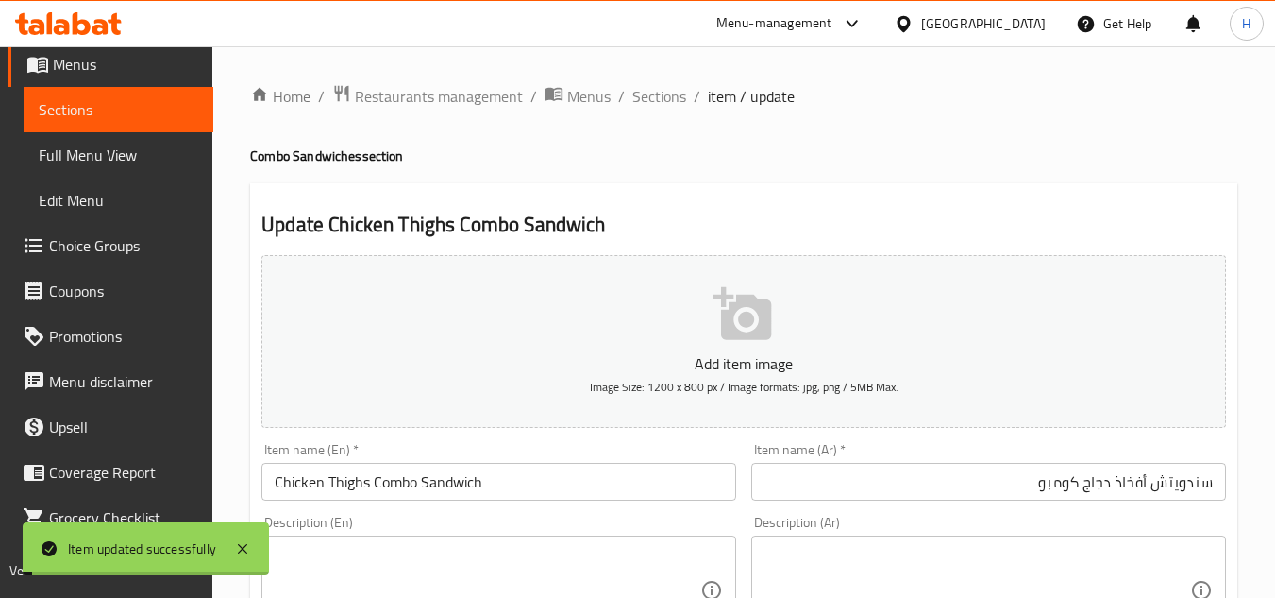
drag, startPoint x: 649, startPoint y: 101, endPoint x: 689, endPoint y: 183, distance: 91.6
click at [649, 101] on span "Sections" at bounding box center [660, 96] width 54 height 23
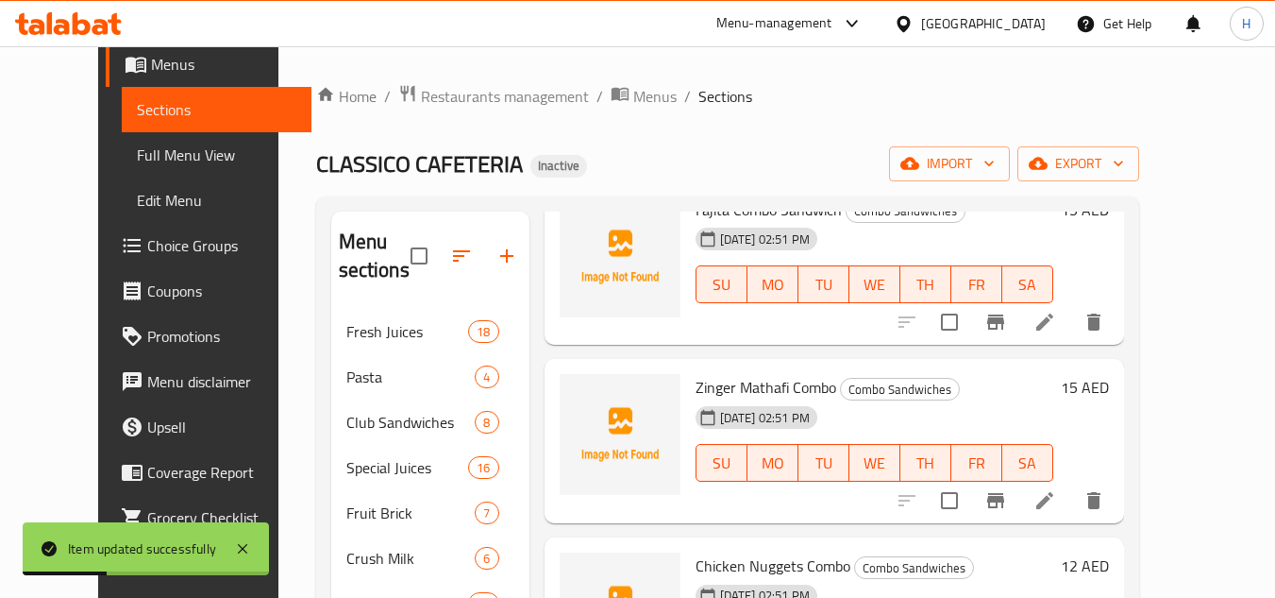
scroll to position [1038, 0]
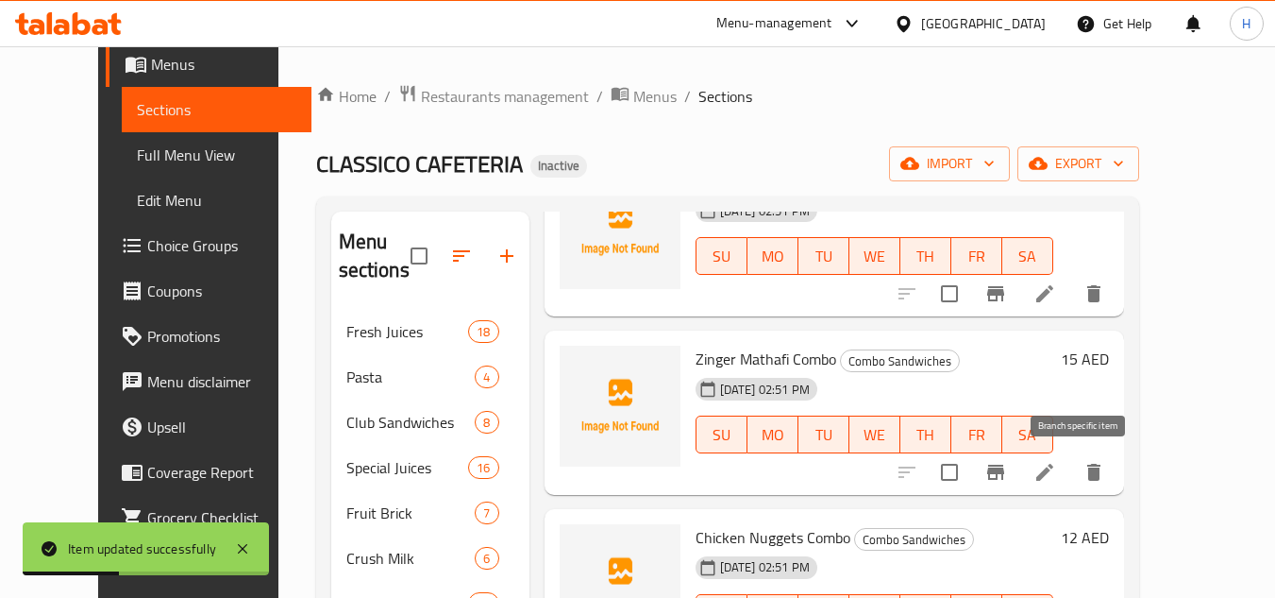
click at [1072, 470] on li at bounding box center [1045, 472] width 53 height 34
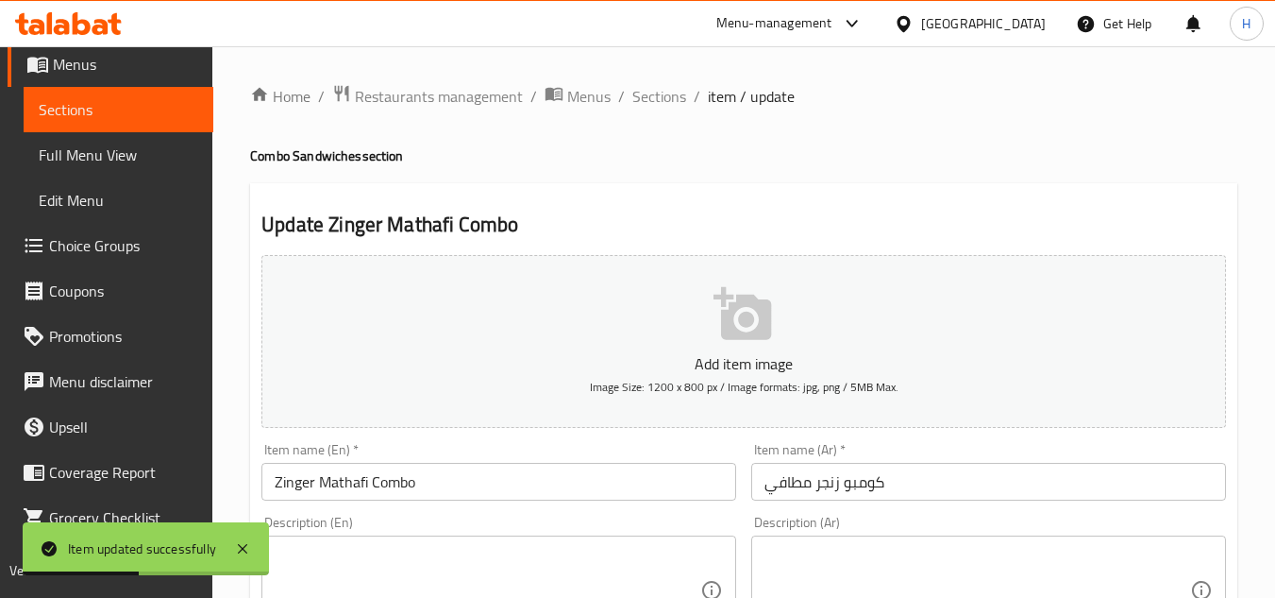
click at [429, 476] on input "Zinger Mathafi Combo" at bounding box center [499, 482] width 475 height 38
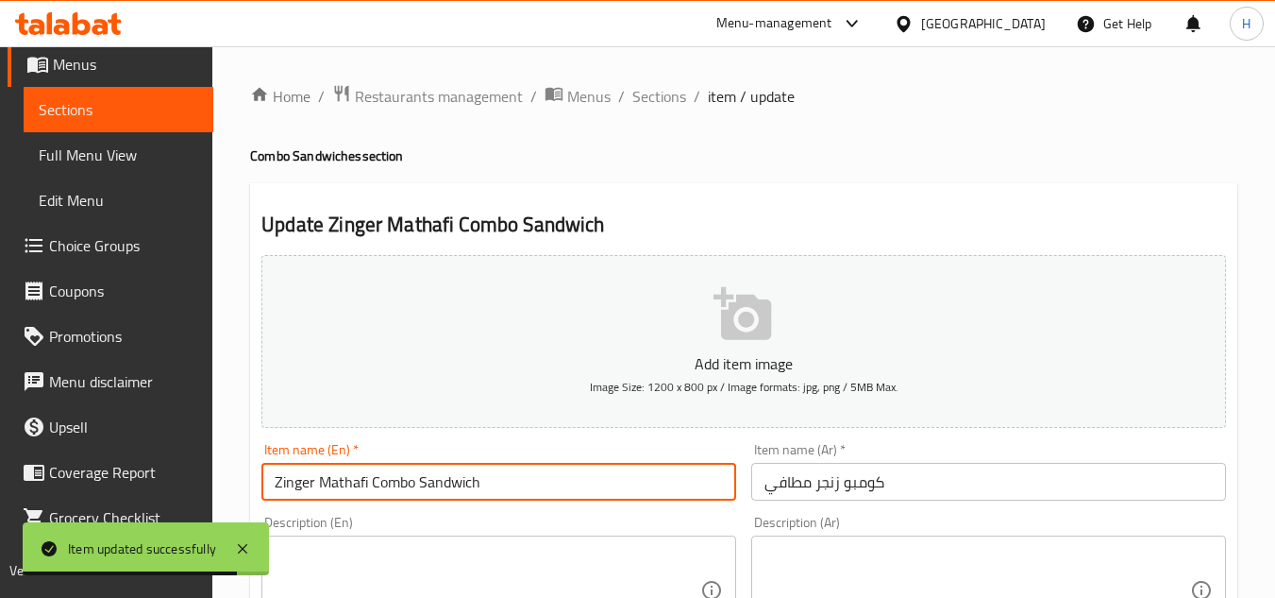
type input "Zinger Mathafi Combo Sandwich"
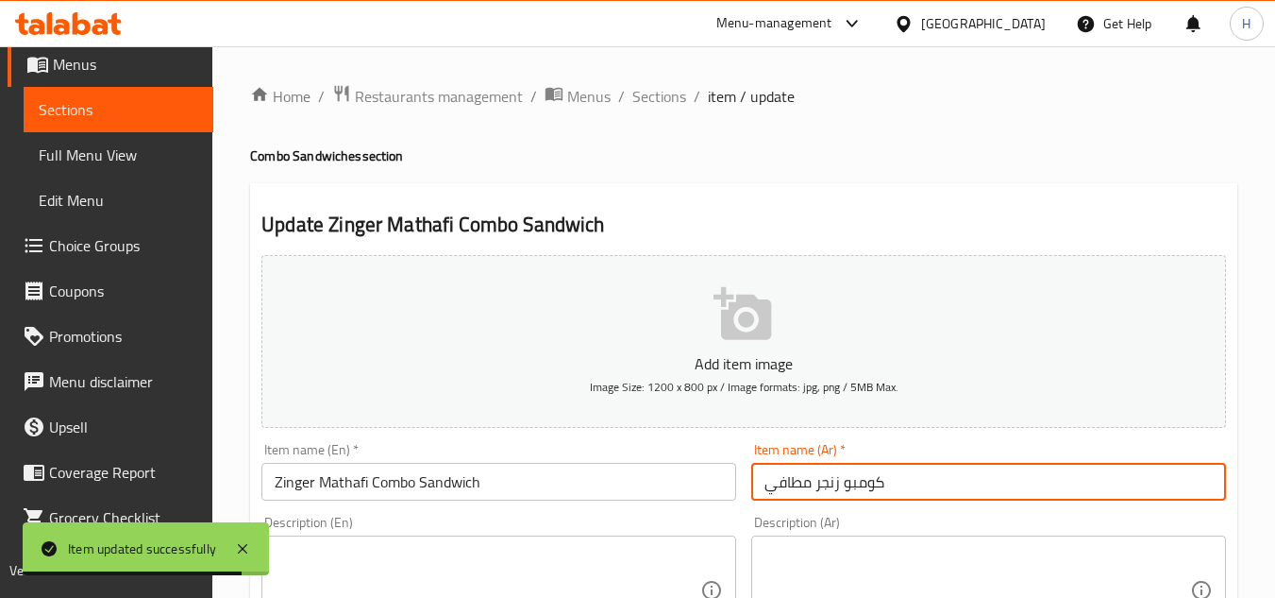
click at [1031, 478] on input "كومبو زنجر مطافي" at bounding box center [988, 482] width 475 height 38
click at [1222, 487] on input "كومبو زنجر مطافي" at bounding box center [988, 482] width 475 height 38
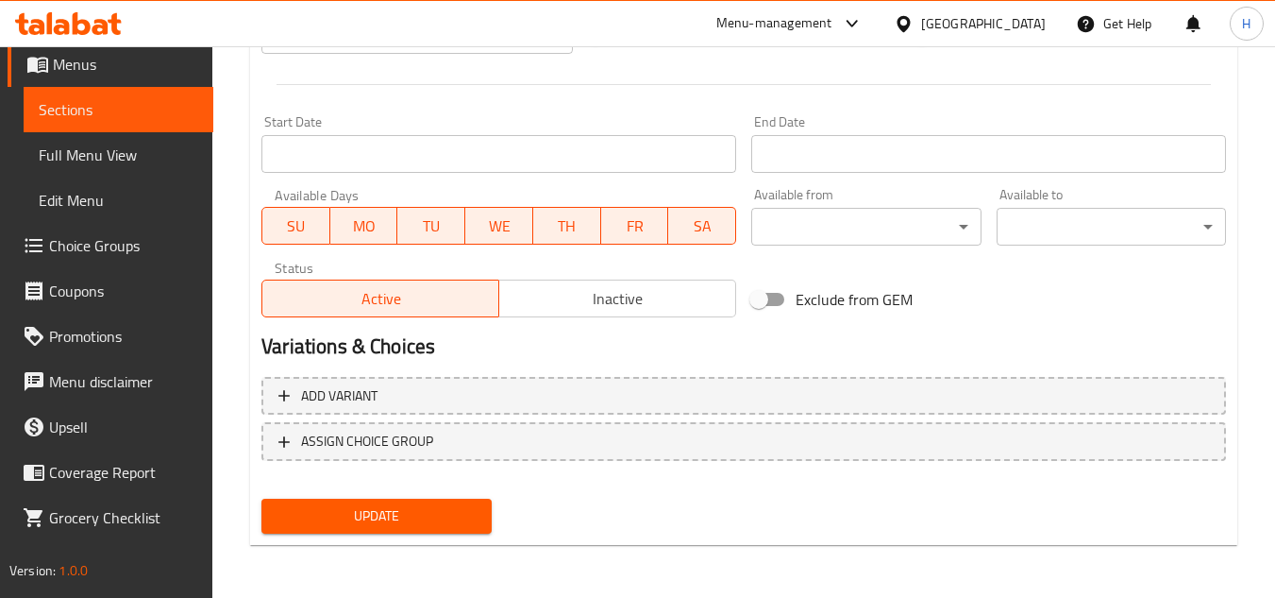
type input "سندويتش كومبو زنجر مطافي"
click at [469, 527] on span "Update" at bounding box center [376, 516] width 199 height 24
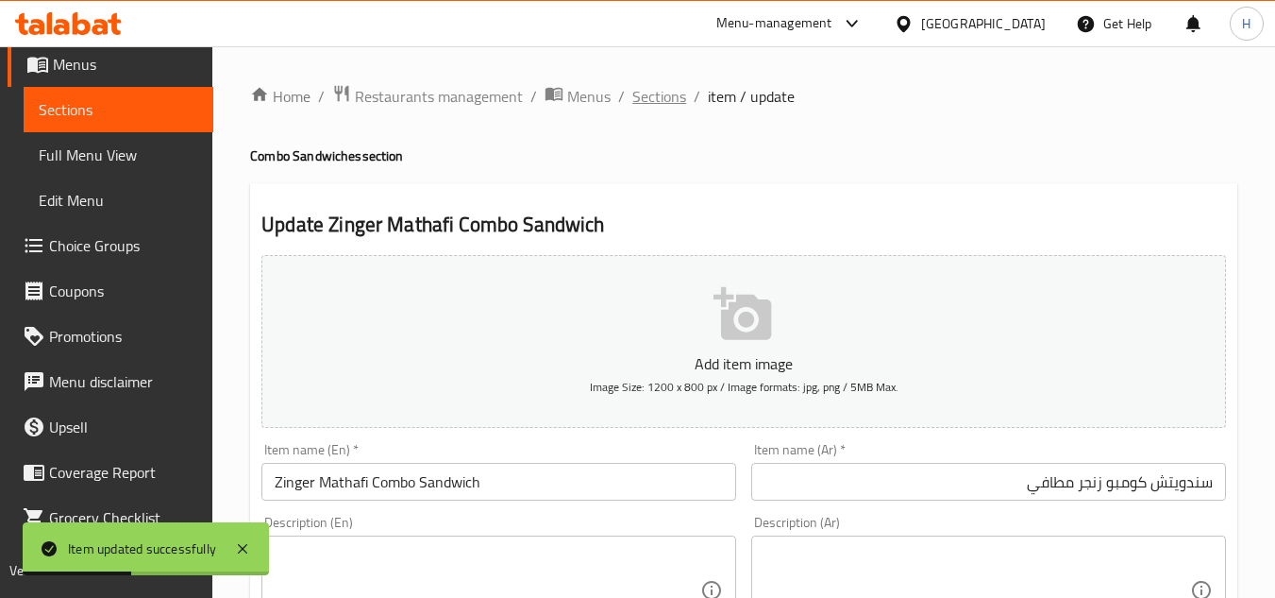
click at [675, 108] on span "Sections" at bounding box center [660, 96] width 54 height 23
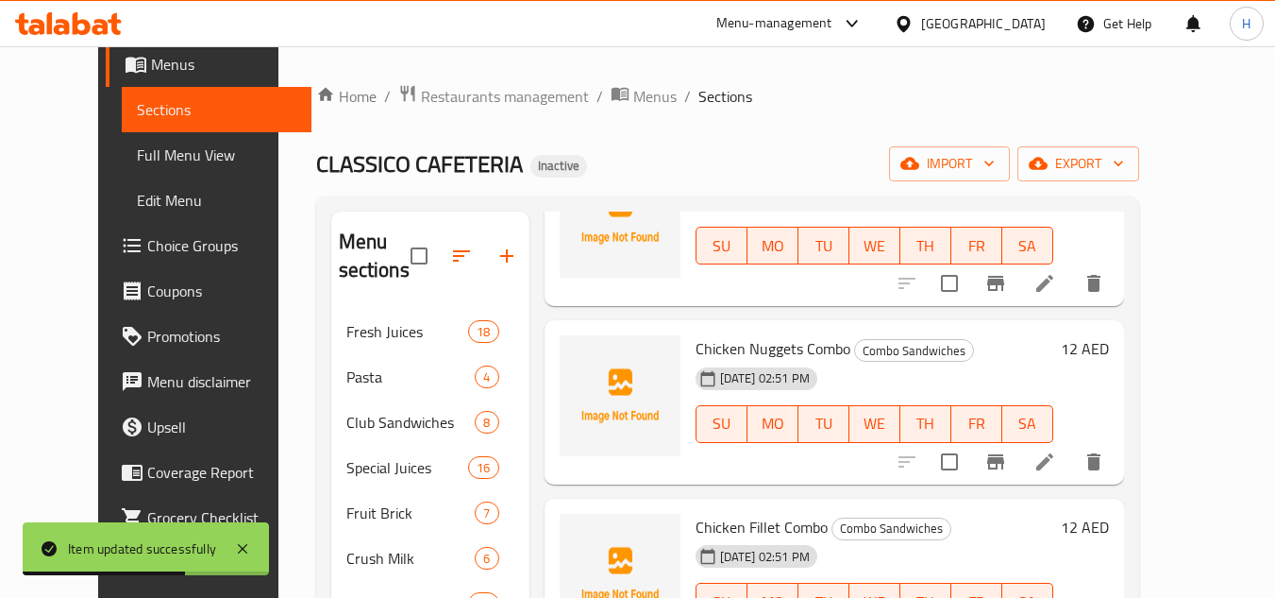
scroll to position [1322, 0]
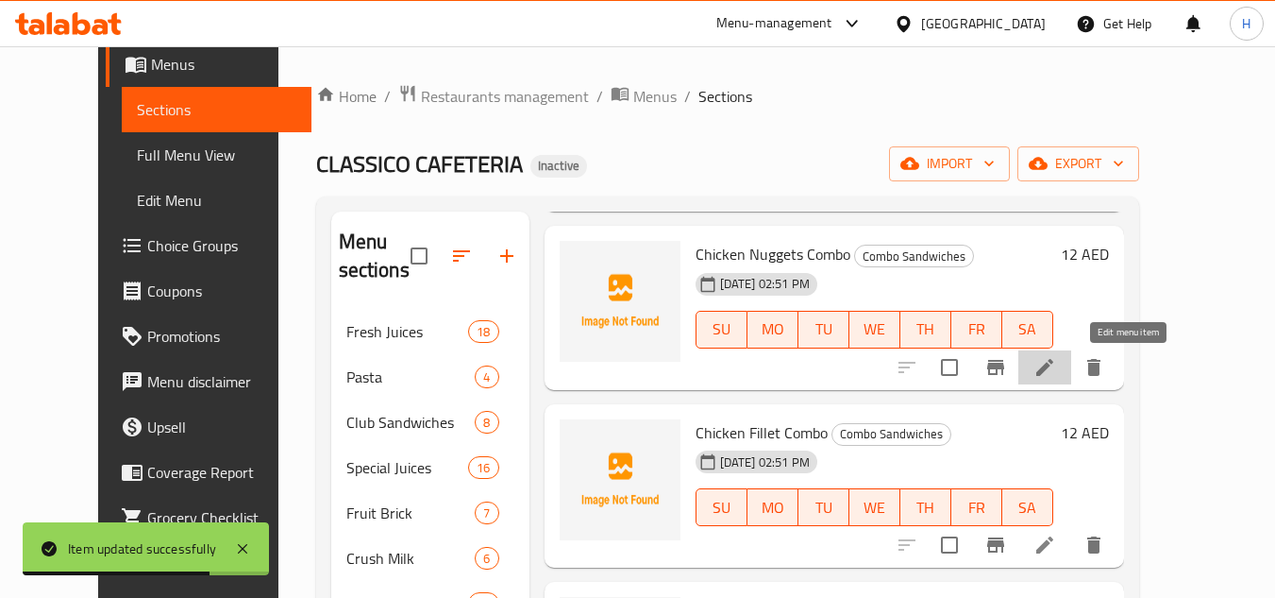
click at [1056, 375] on icon at bounding box center [1045, 367] width 23 height 23
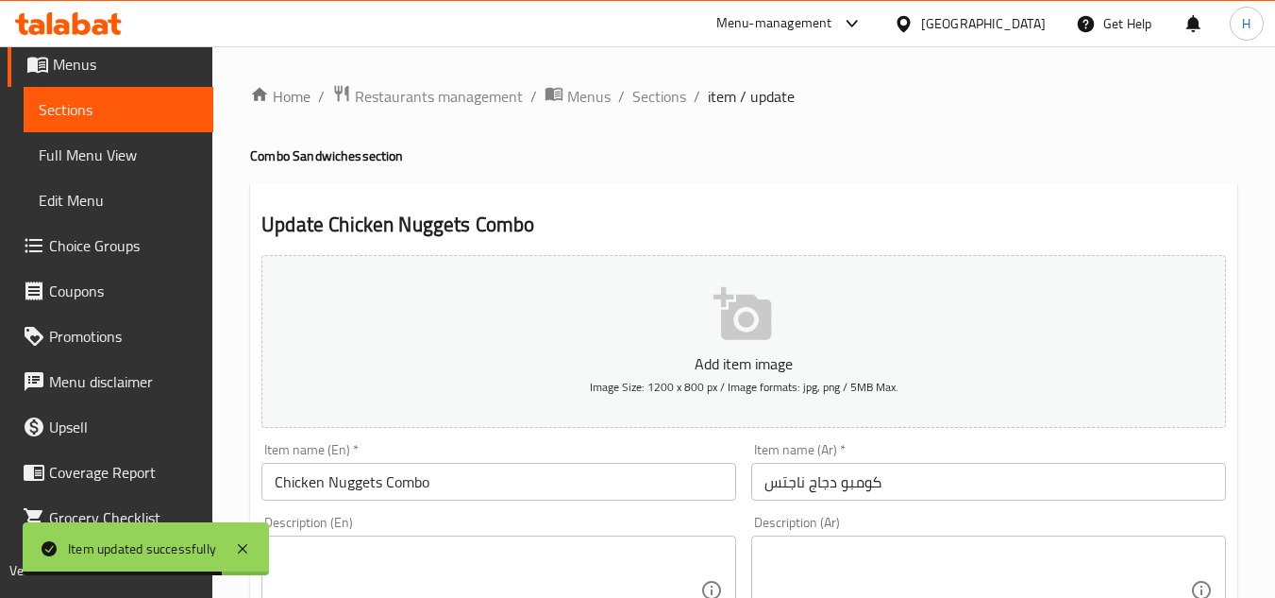
click at [601, 490] on input "Chicken Nuggets Combo" at bounding box center [499, 482] width 475 height 38
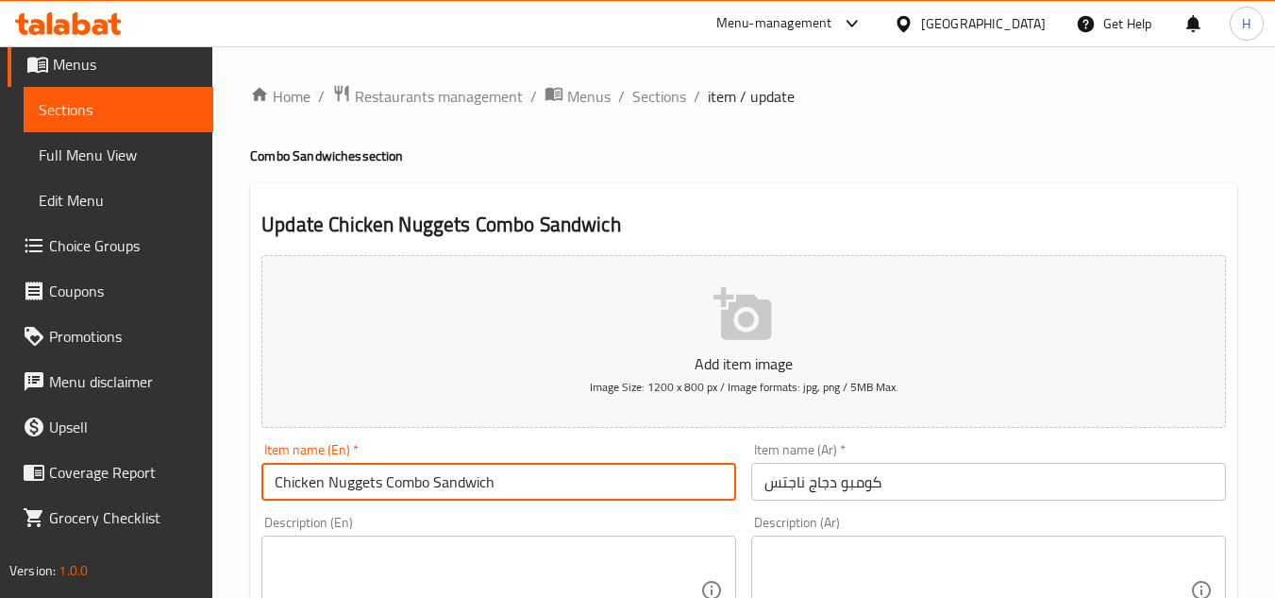
type input "Chicken Nuggets Combo Sandwich"
click at [942, 464] on input "كومبو دجاج ناجتس" at bounding box center [988, 482] width 475 height 38
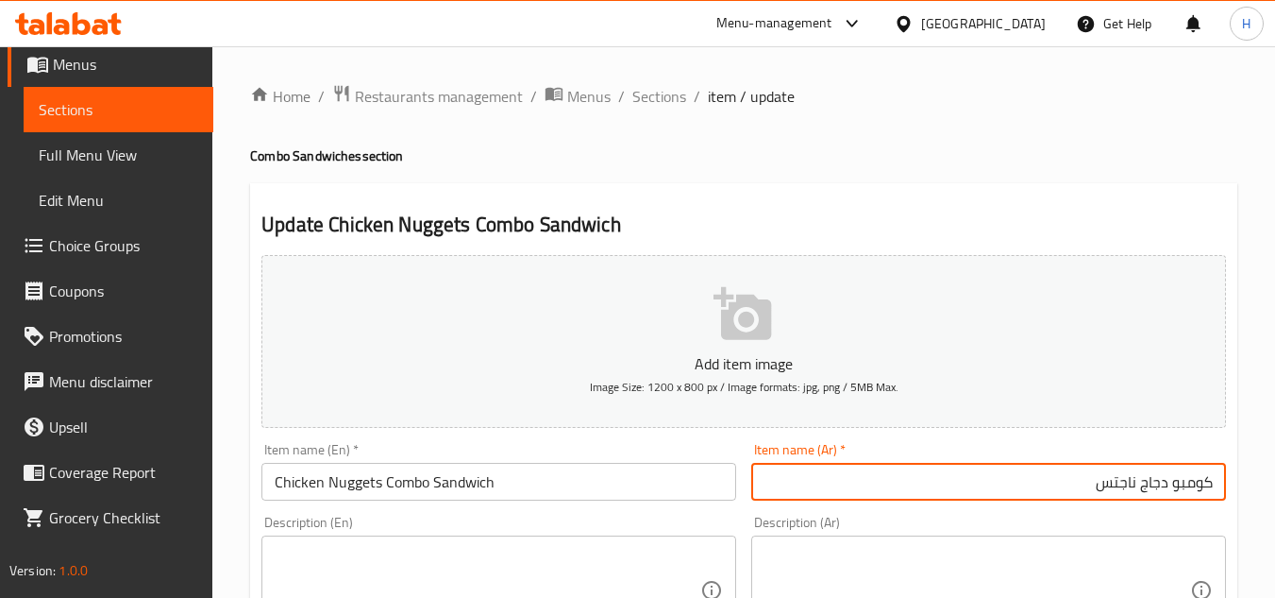
click at [1219, 487] on input "كومبو دجاج ناجتس" at bounding box center [988, 482] width 475 height 38
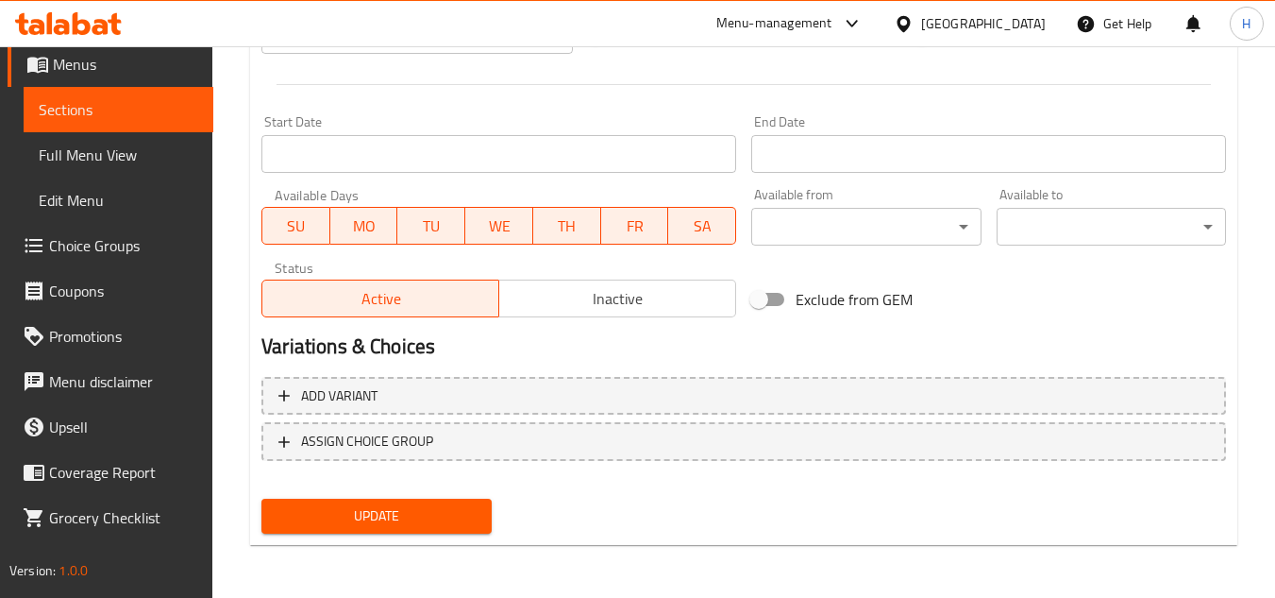
type input "سندويتش كومبو دجاج ناجتس"
click at [394, 523] on span "Update" at bounding box center [376, 516] width 199 height 24
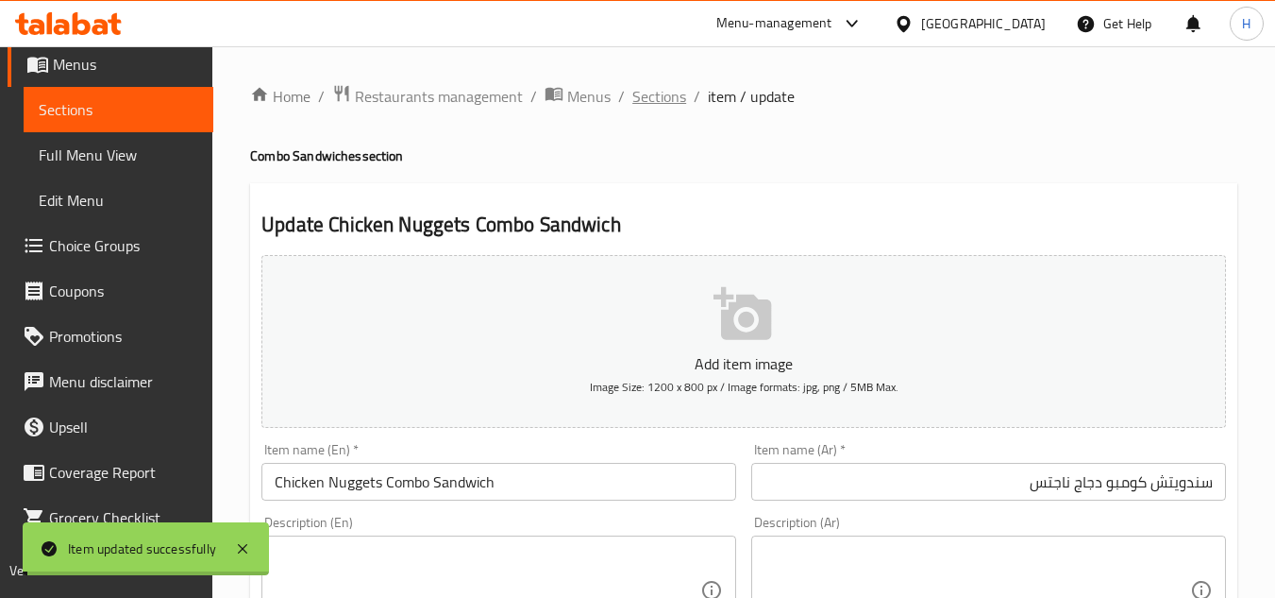
click at [657, 102] on span "Sections" at bounding box center [660, 96] width 54 height 23
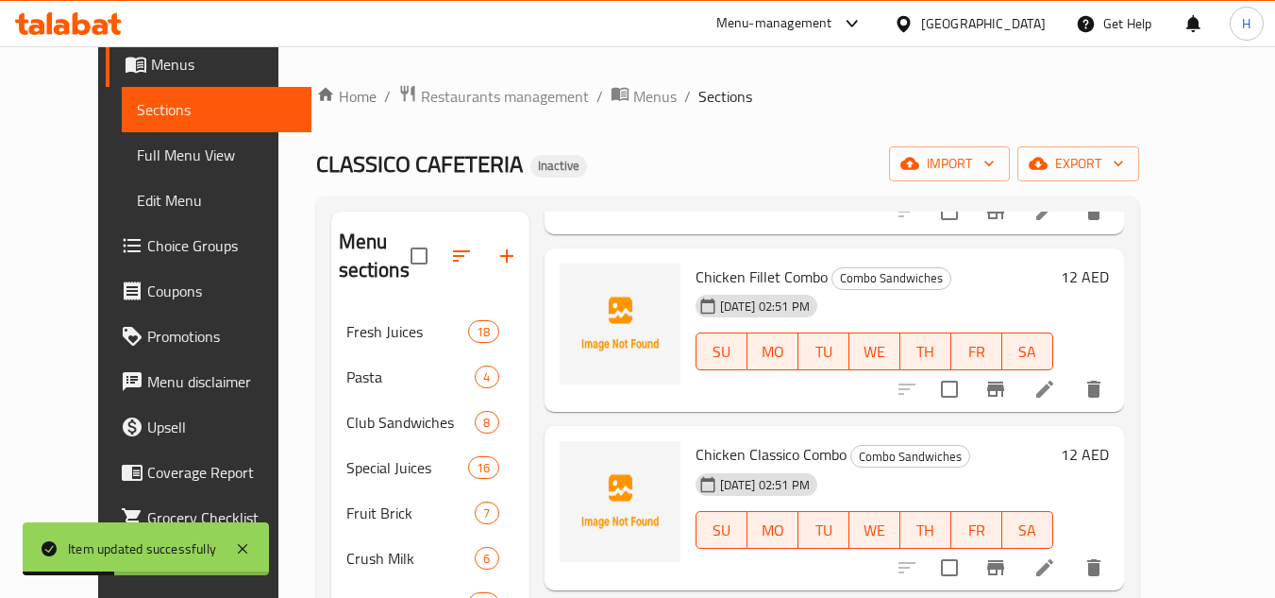
scroll to position [1511, 0]
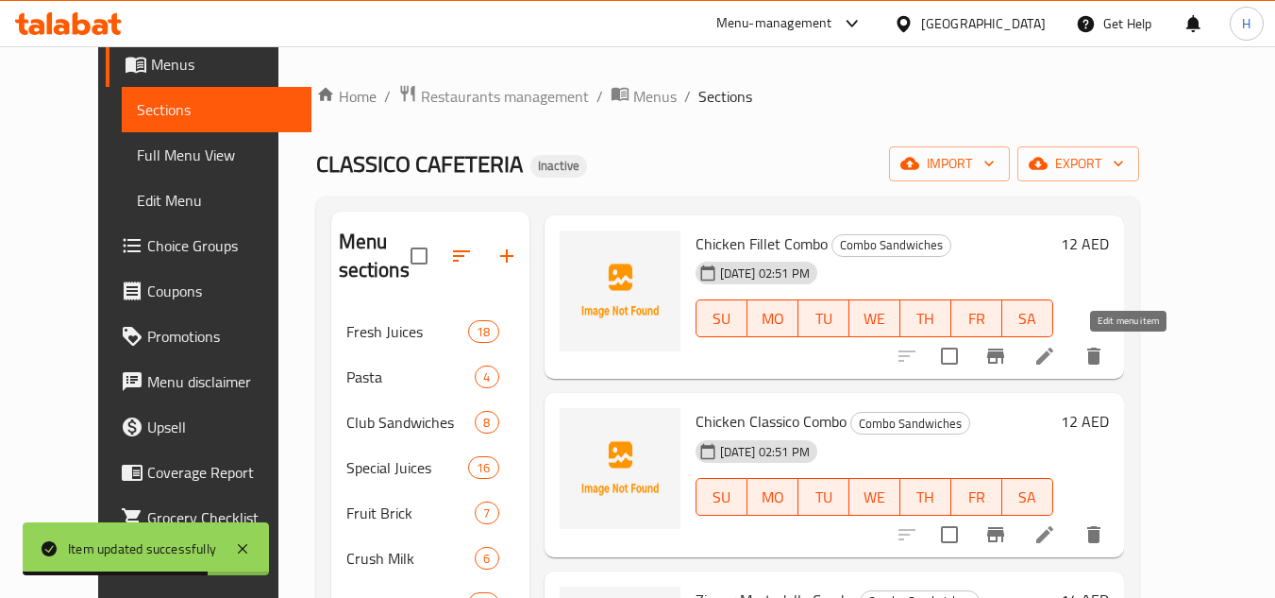
click at [1056, 362] on icon at bounding box center [1045, 356] width 23 height 23
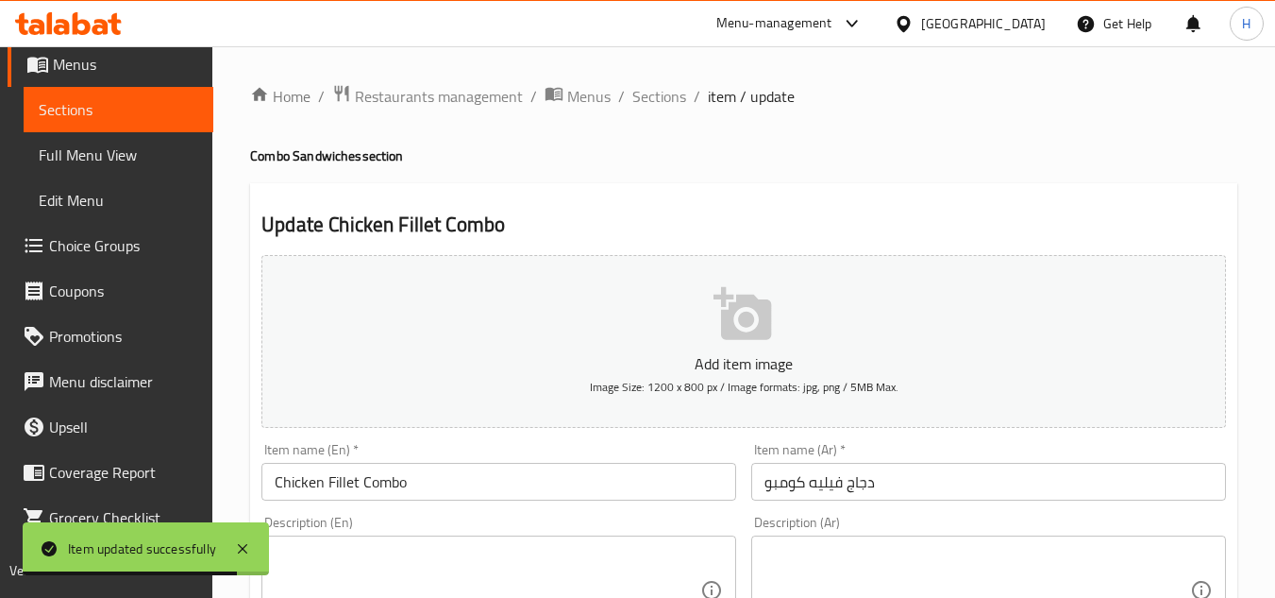
drag, startPoint x: 550, startPoint y: 469, endPoint x: 567, endPoint y: 481, distance: 21.0
click at [549, 470] on input "Chicken Fillet Combo" at bounding box center [499, 482] width 475 height 38
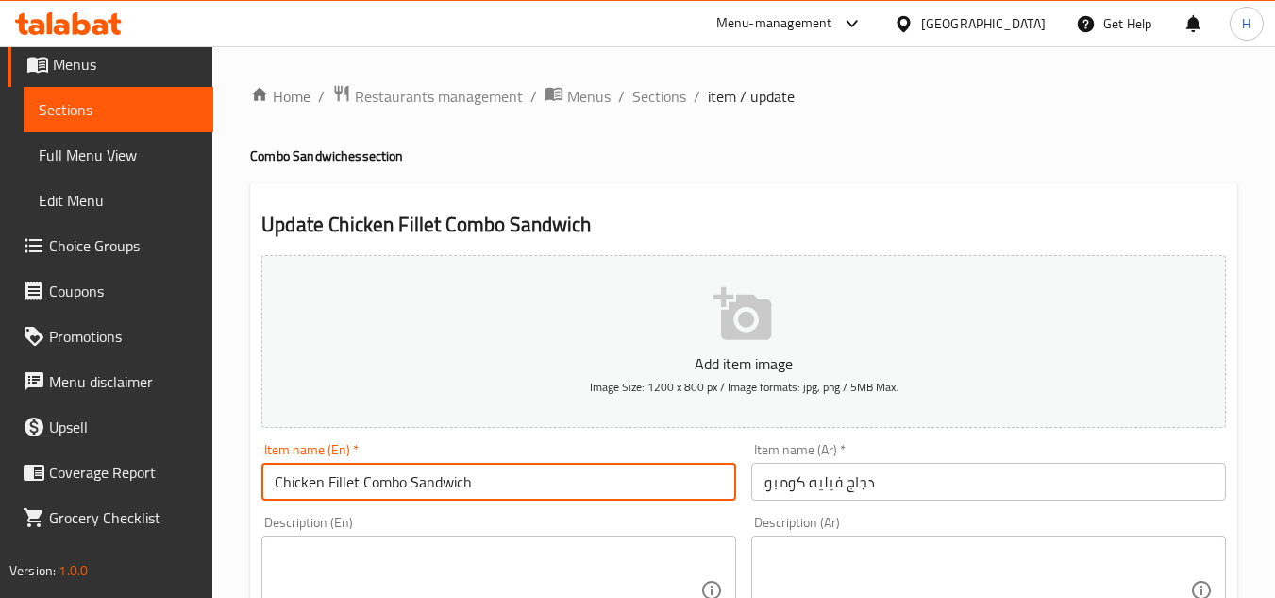
type input "Chicken Fillet Combo Sandwich"
click at [883, 485] on input "دجاج فيليه كومبو" at bounding box center [988, 482] width 475 height 38
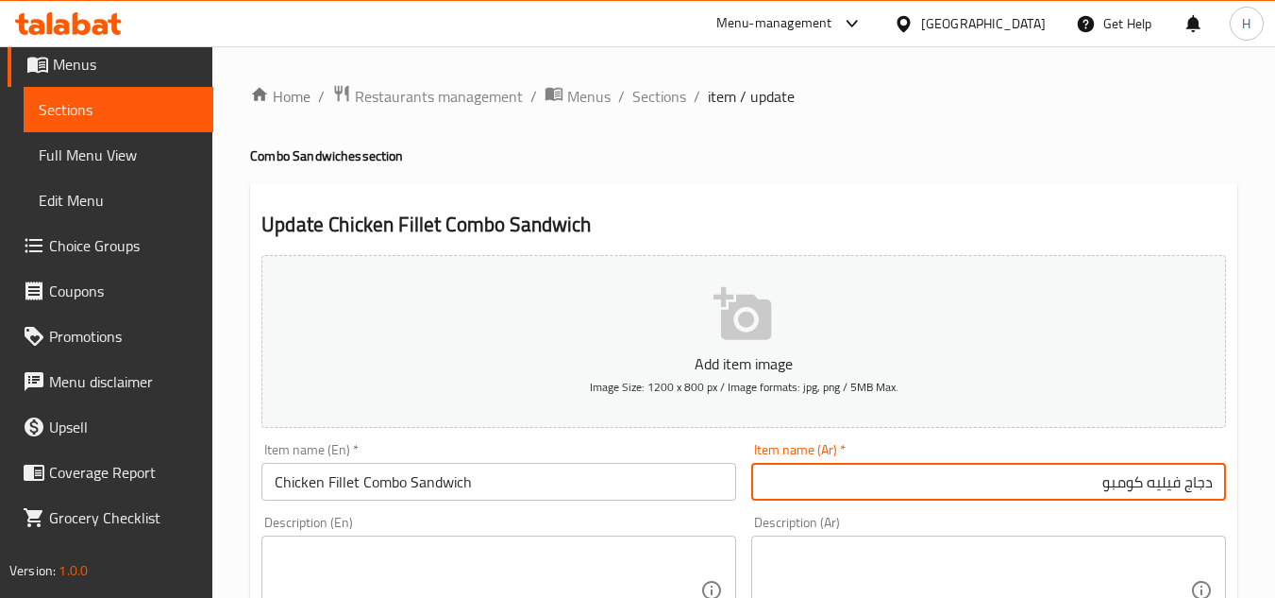
click at [1214, 496] on input "دجاج فيليه كومبو" at bounding box center [988, 482] width 475 height 38
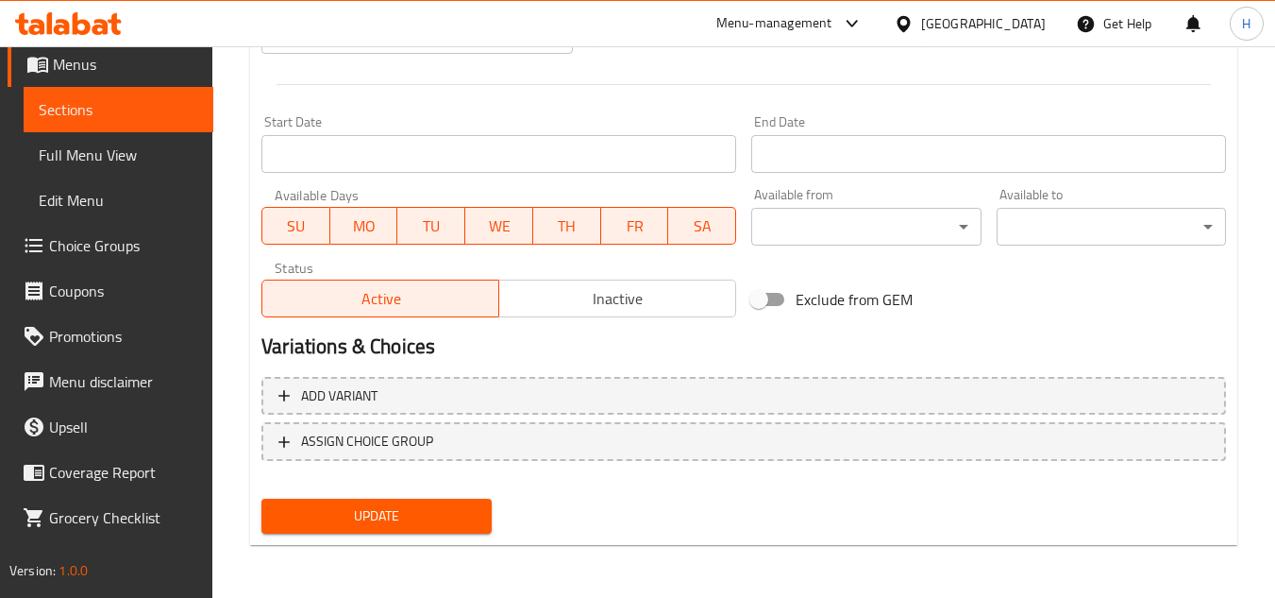
type input "سندويتش دجاج فيليه كومبو"
click at [443, 497] on div "Update" at bounding box center [376, 516] width 245 height 50
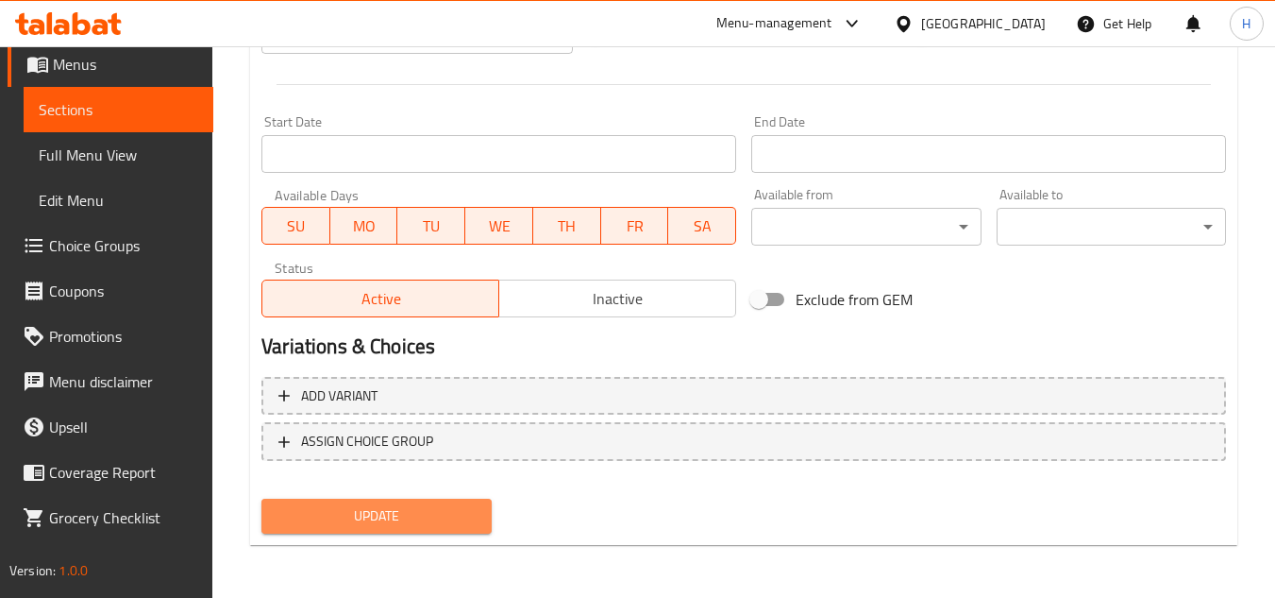
click at [441, 524] on span "Update" at bounding box center [376, 516] width 199 height 24
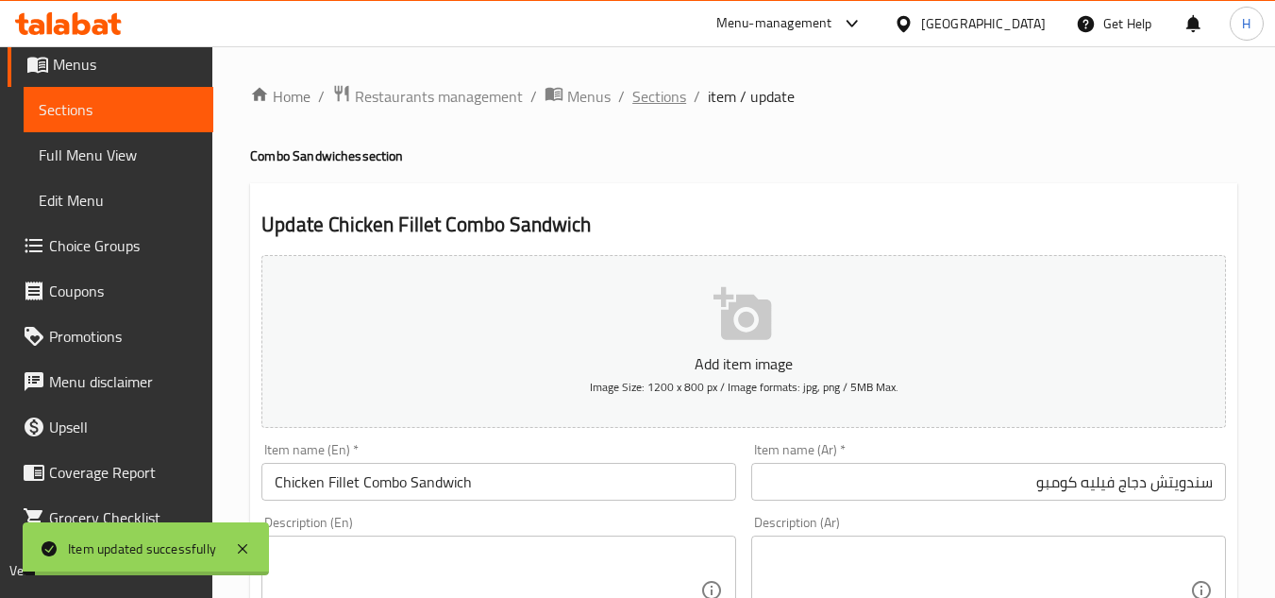
click at [660, 101] on span "Sections" at bounding box center [660, 96] width 54 height 23
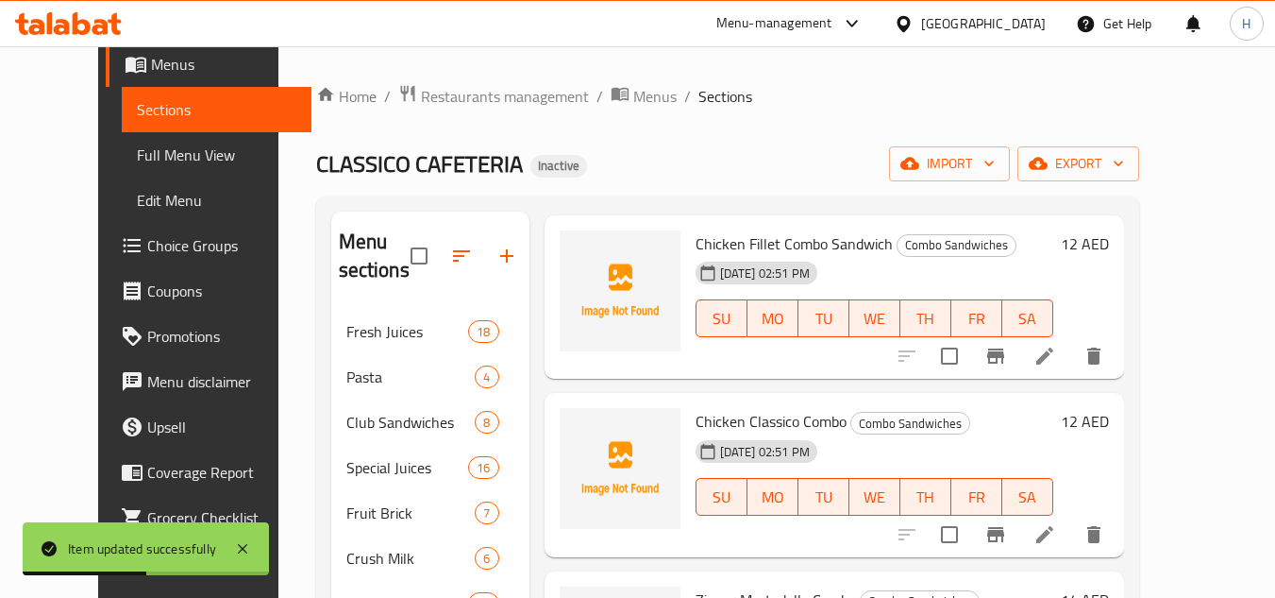
scroll to position [1699, 0]
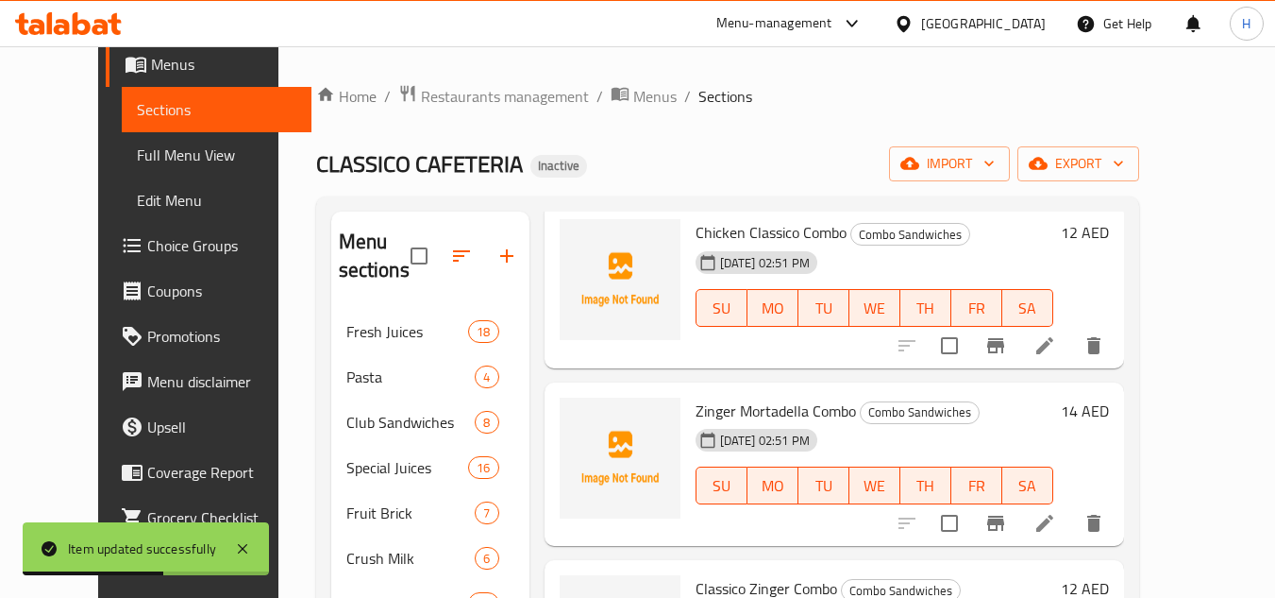
click at [1072, 358] on li at bounding box center [1045, 346] width 53 height 34
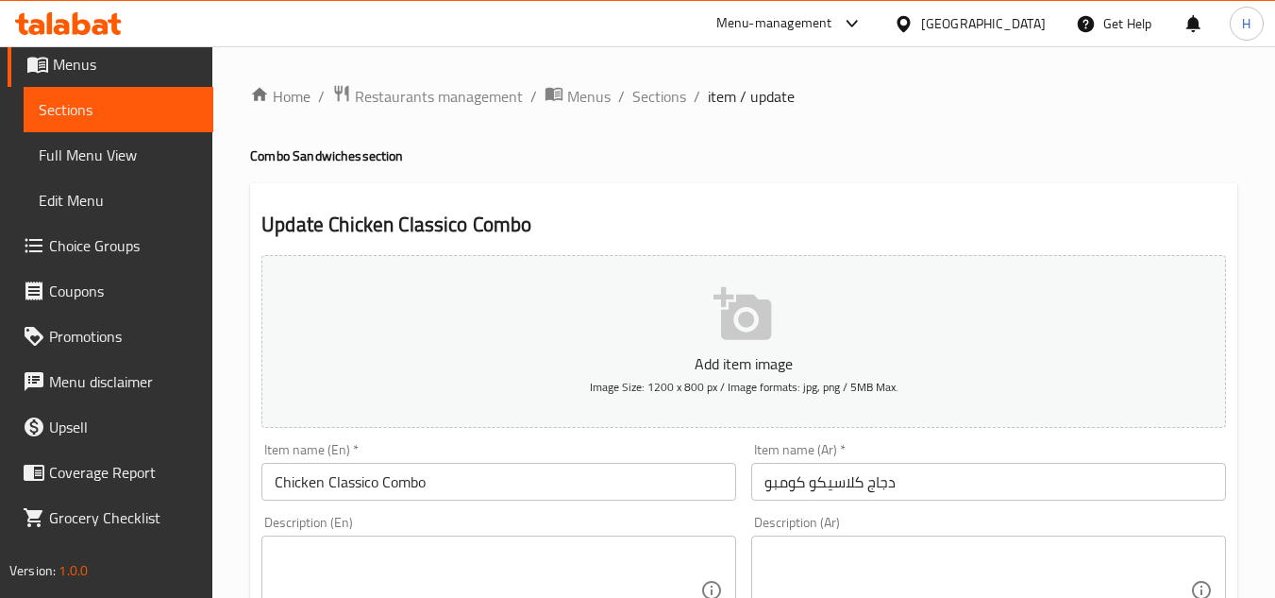
click at [977, 471] on input "دجاج كلاسيكو كومبو" at bounding box center [988, 482] width 475 height 38
click at [1227, 485] on div "Item name (Ar)   * دجاج كلاسيكو كومبو Item name (Ar) *" at bounding box center [989, 471] width 490 height 73
click at [1220, 479] on input "دجاج كلاسيكو كومبو" at bounding box center [988, 482] width 475 height 38
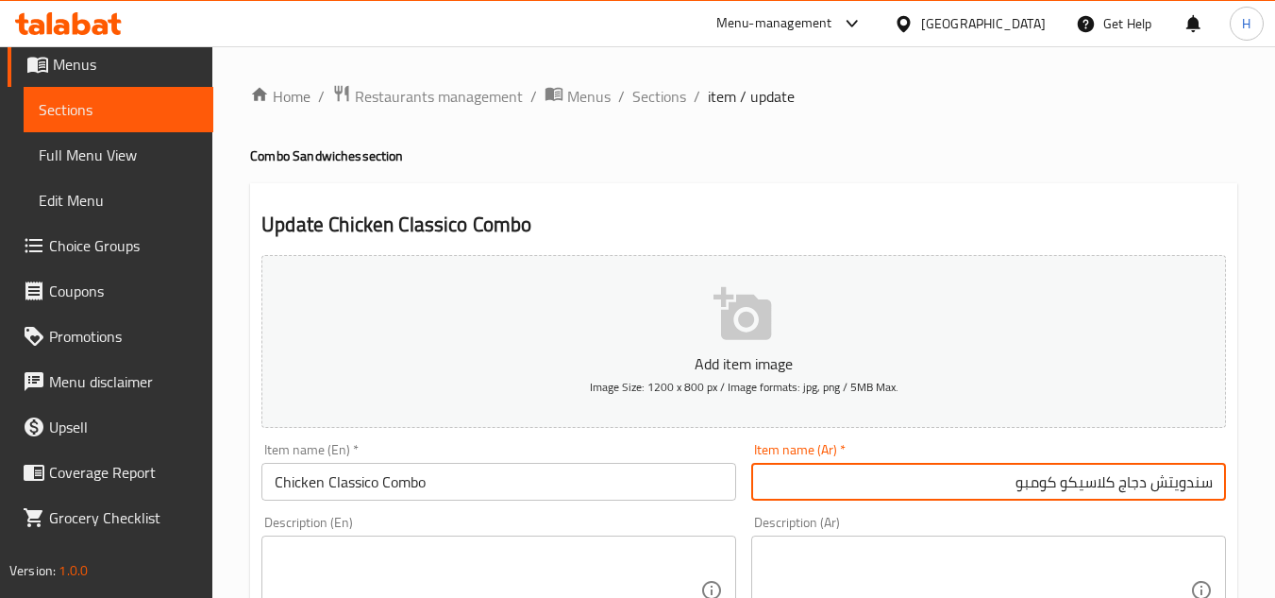
type input "سندويتش دجاج كلاسيكو كومبو"
click at [559, 493] on input "Chicken Classico Combo" at bounding box center [499, 482] width 475 height 38
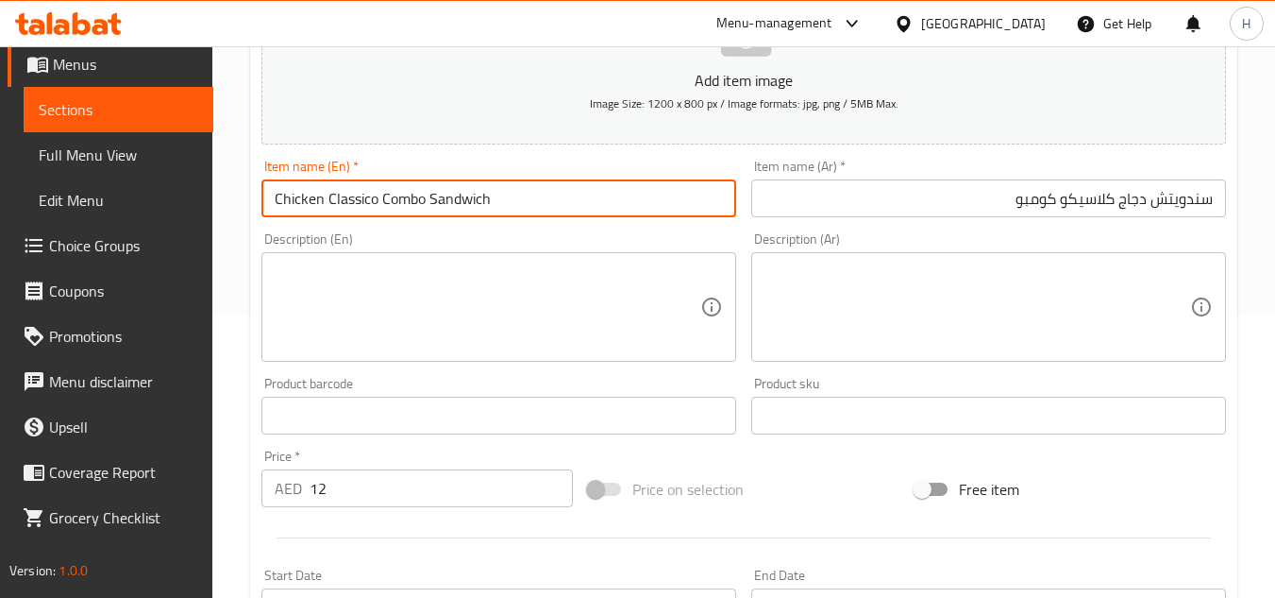
scroll to position [661, 0]
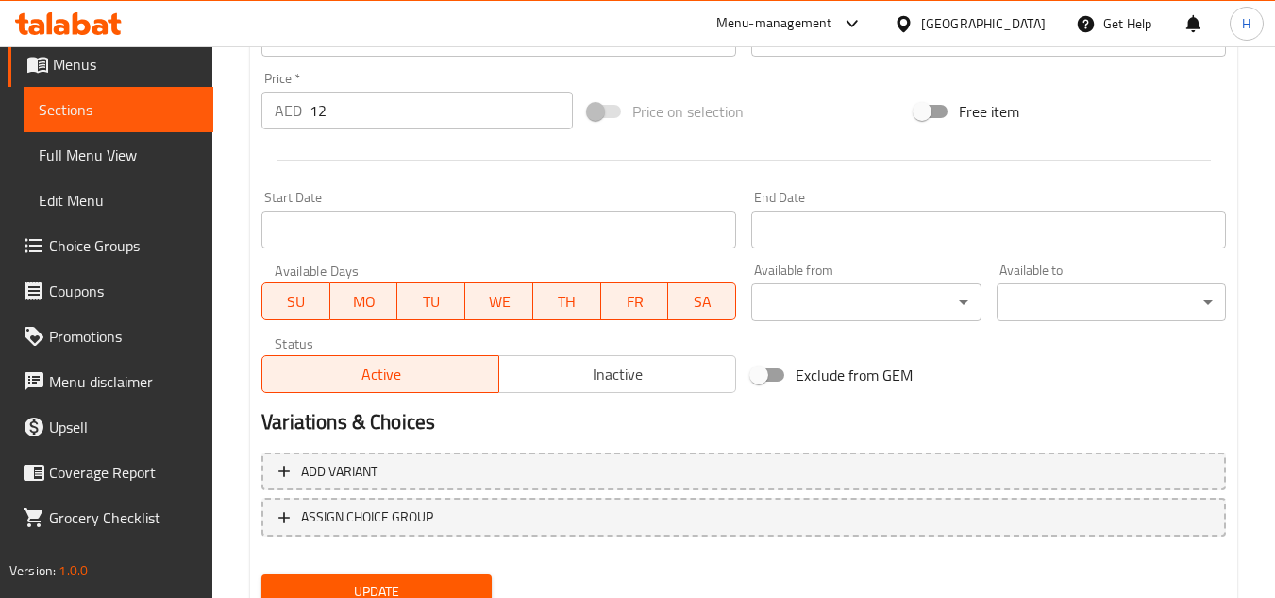
type input "Chicken Classico Combo Sandwich"
click at [374, 583] on span "Update" at bounding box center [376, 592] width 199 height 24
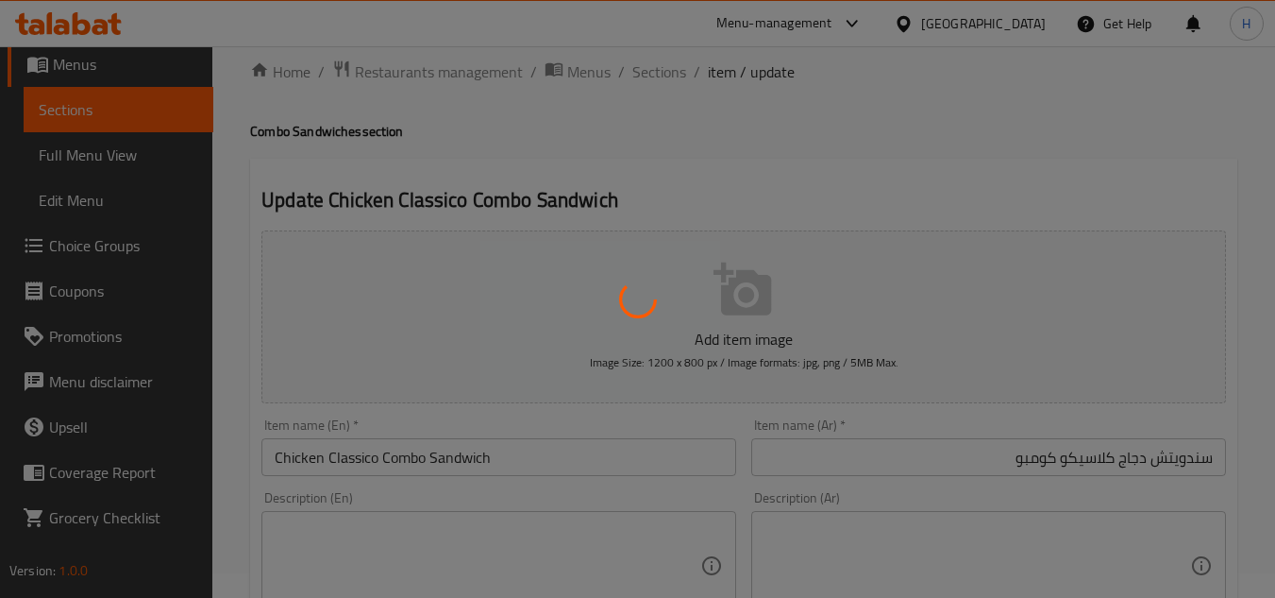
scroll to position [0, 0]
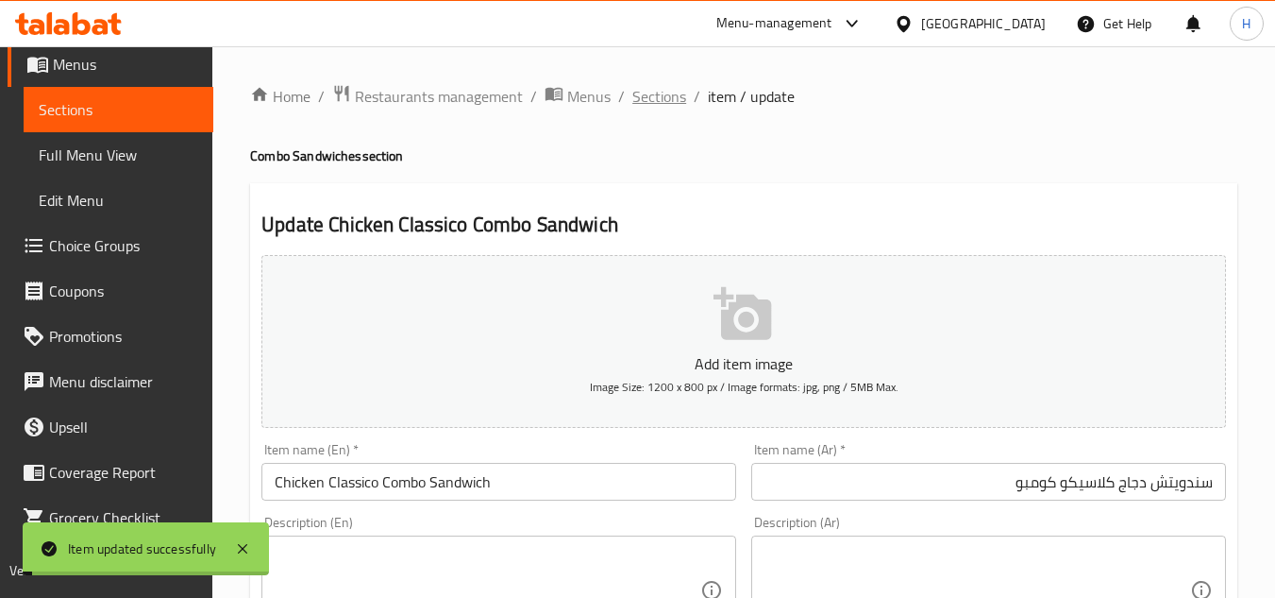
click at [650, 102] on span "Sections" at bounding box center [660, 96] width 54 height 23
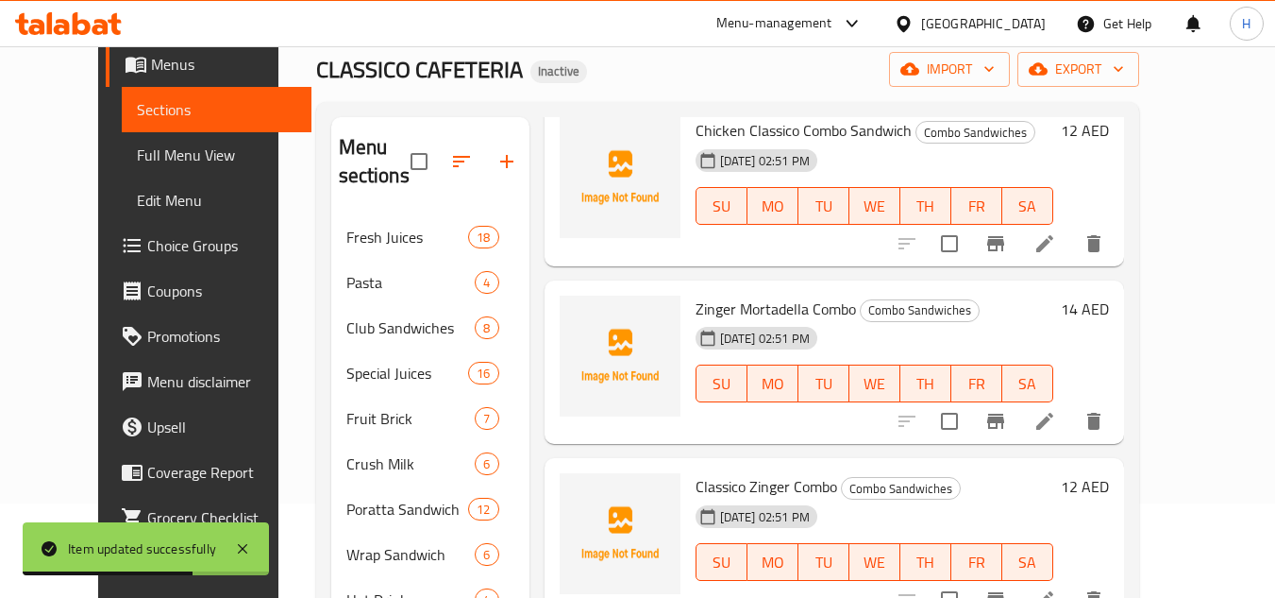
scroll to position [1738, 0]
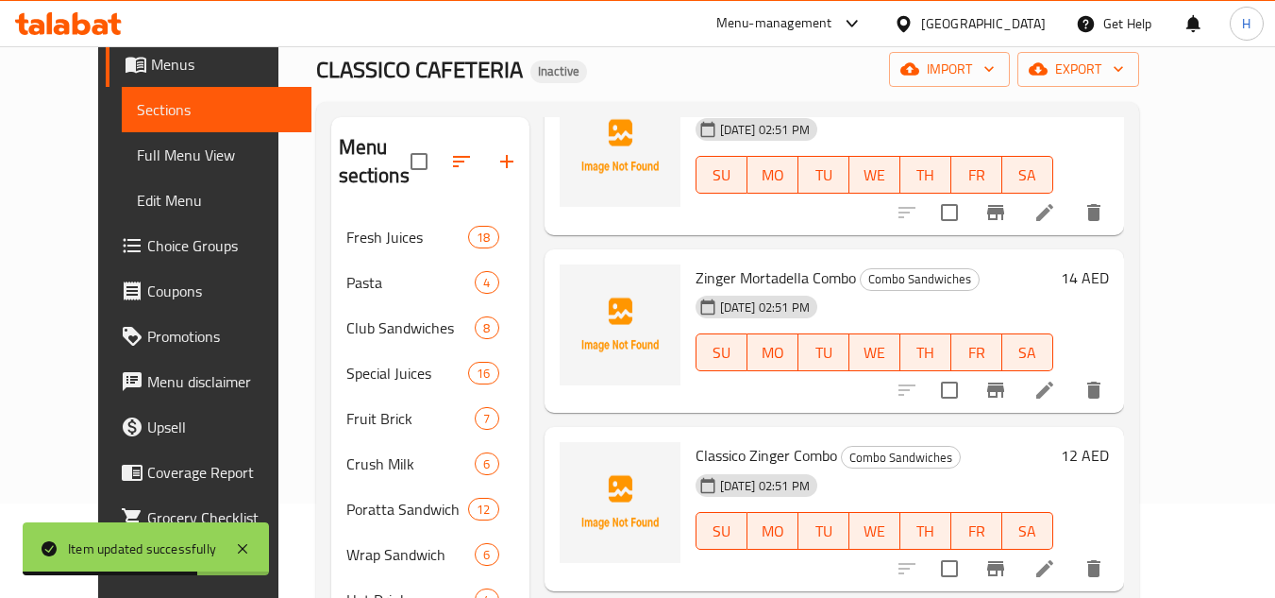
click at [1056, 396] on icon at bounding box center [1045, 390] width 23 height 23
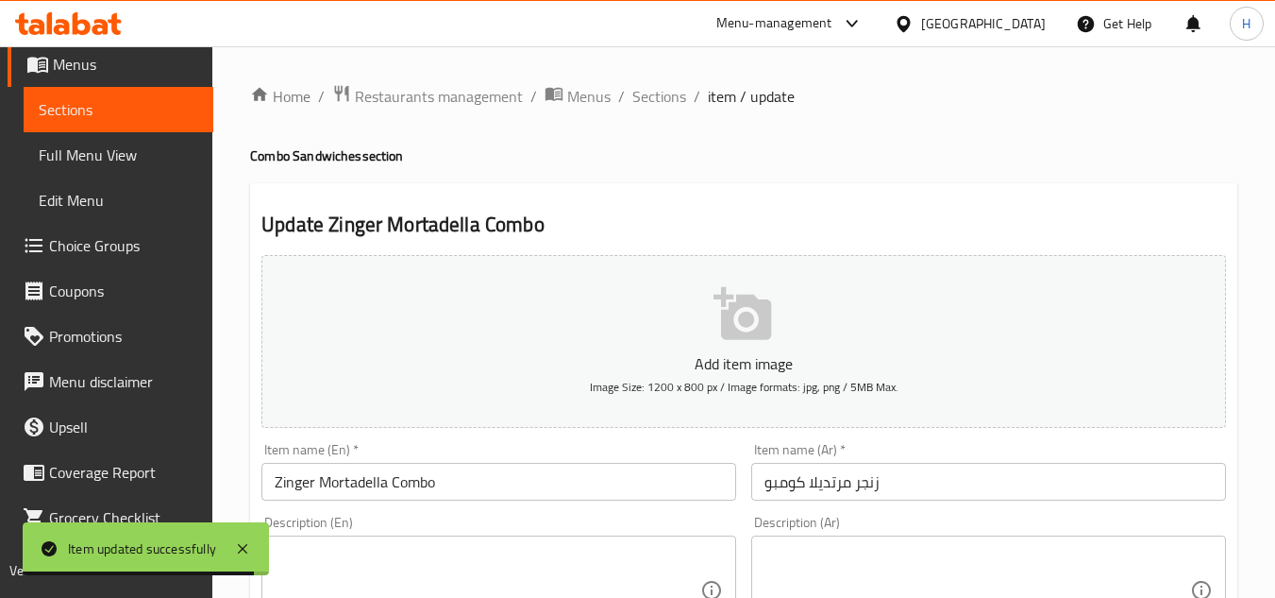
click at [1179, 461] on div "Item name (Ar)   * زنجر مرتديلا كومبو Item name (Ar) *" at bounding box center [988, 472] width 475 height 58
click at [1157, 483] on input "زنجر مرتديلا كومبو" at bounding box center [988, 482] width 475 height 38
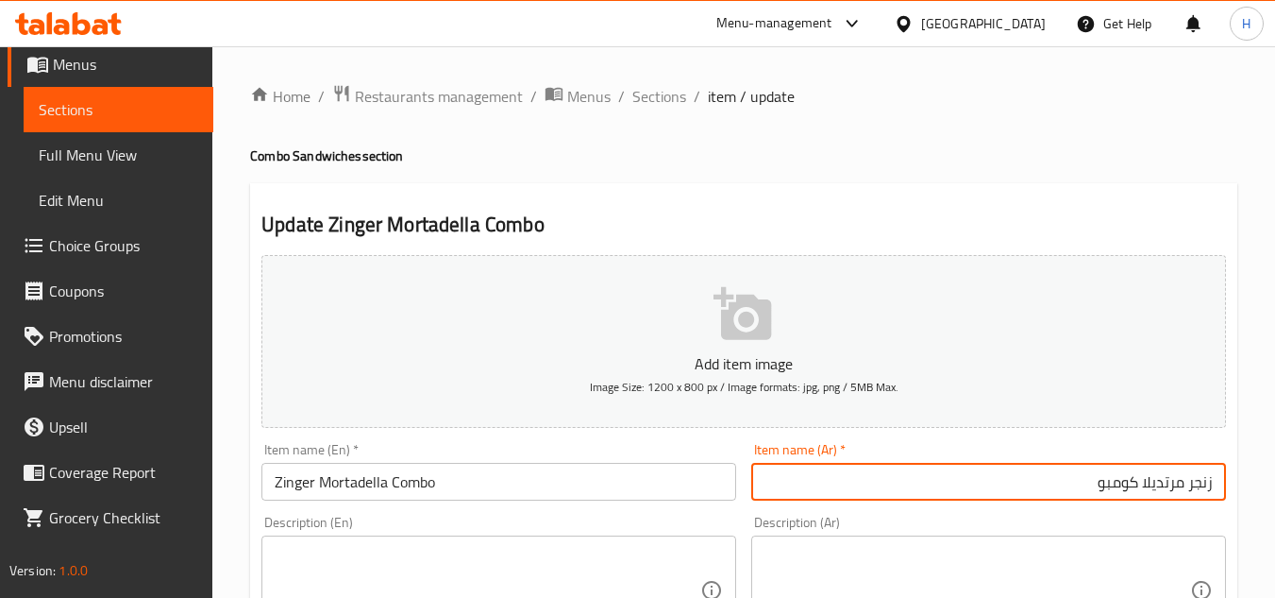
click at [1213, 484] on input "زنجر مرتديلا كومبو" at bounding box center [988, 482] width 475 height 38
type input "سندويتش زنجر مرتديلا كومبو"
click at [583, 476] on input "Zinger Mortadella Combo" at bounding box center [499, 482] width 475 height 38
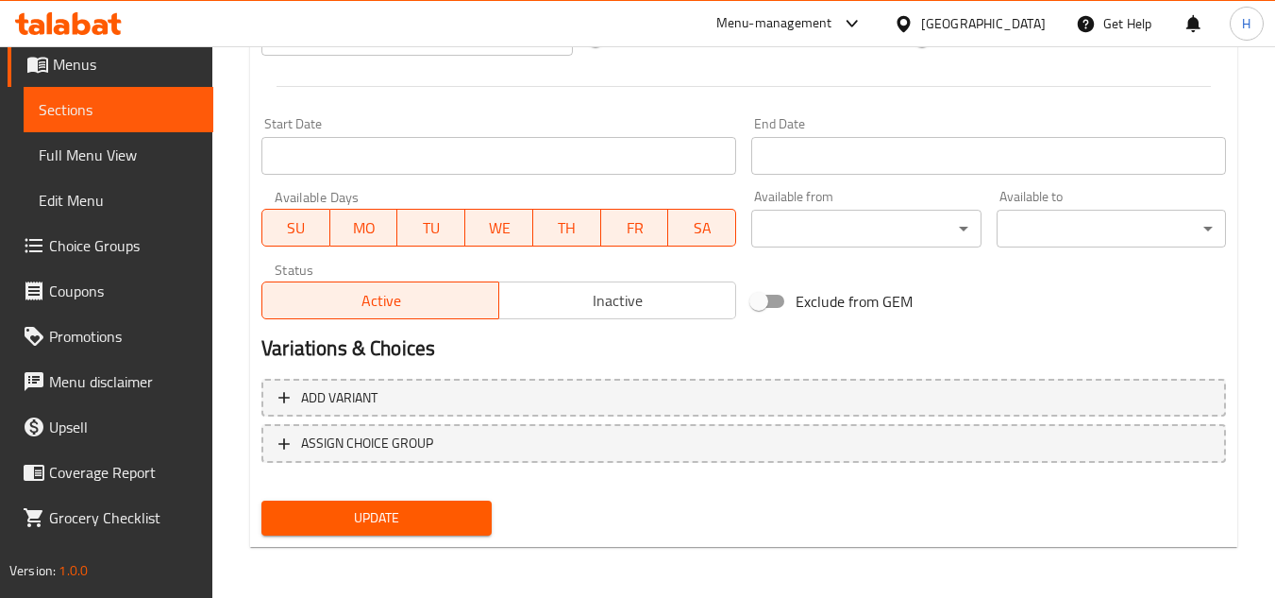
scroll to position [736, 0]
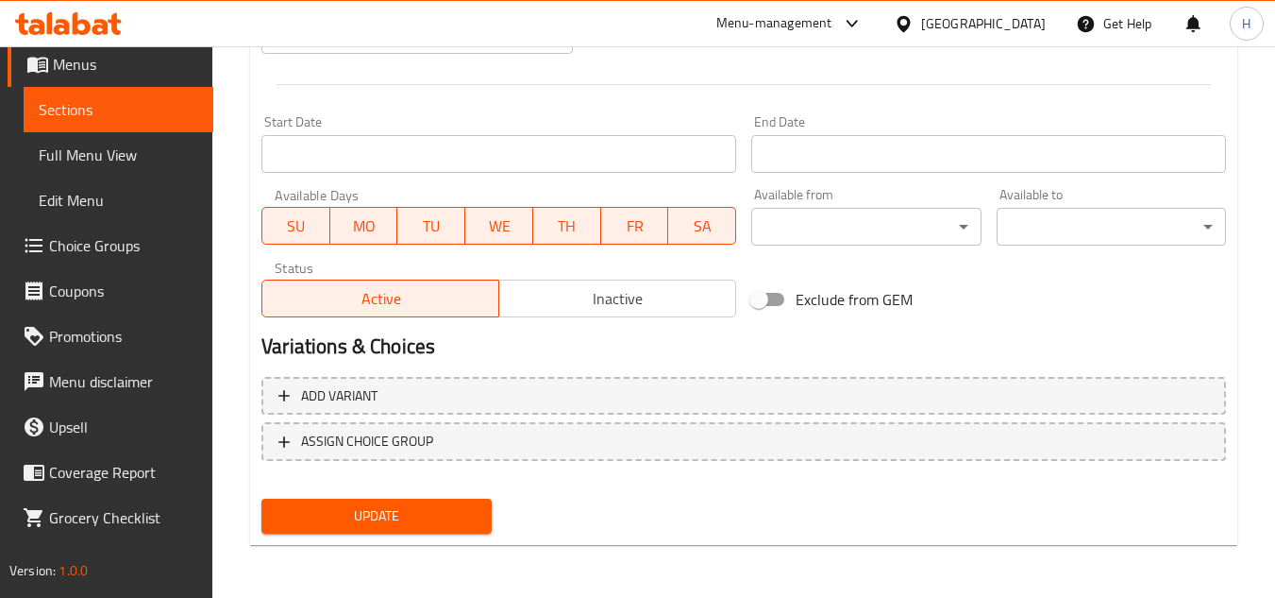
type input "Zinger Mortadella Combo Sandwich"
click at [447, 494] on div "Update" at bounding box center [376, 516] width 245 height 50
click at [444, 515] on span "Update" at bounding box center [376, 516] width 199 height 24
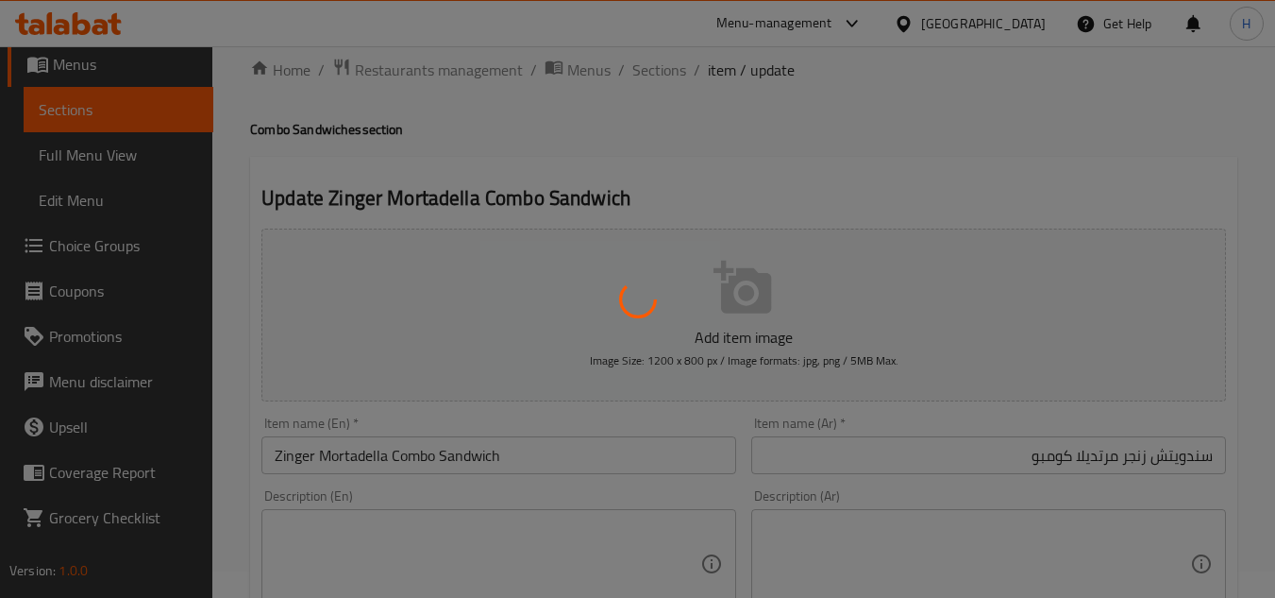
scroll to position [0, 0]
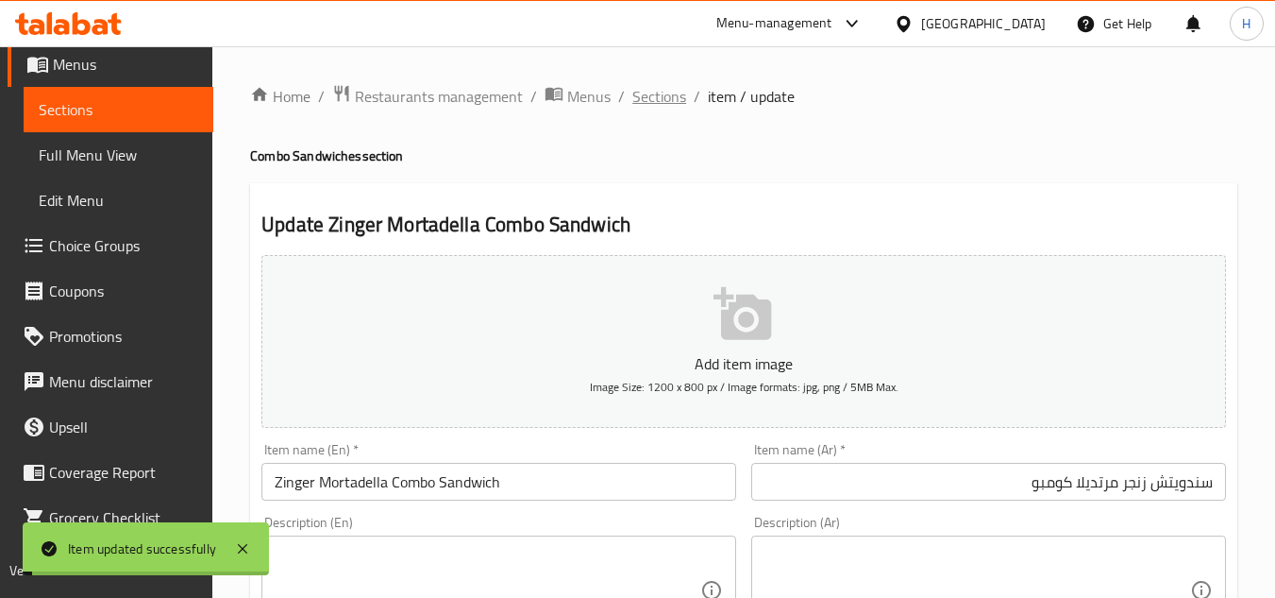
click at [670, 97] on span "Sections" at bounding box center [660, 96] width 54 height 23
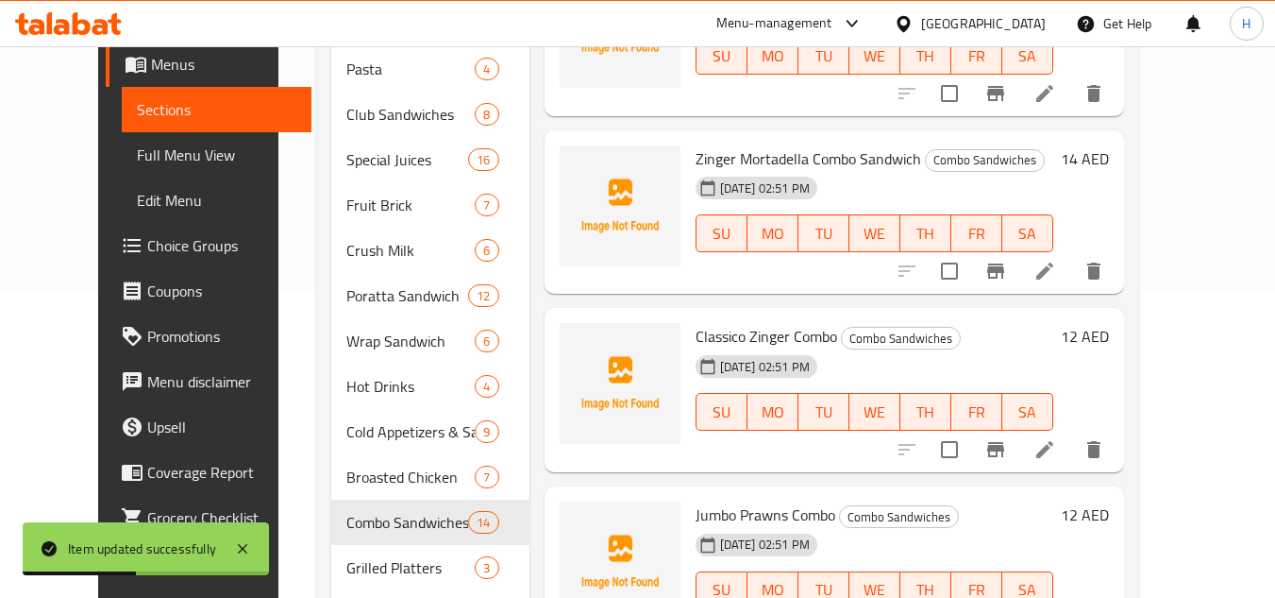
scroll to position [1738, 0]
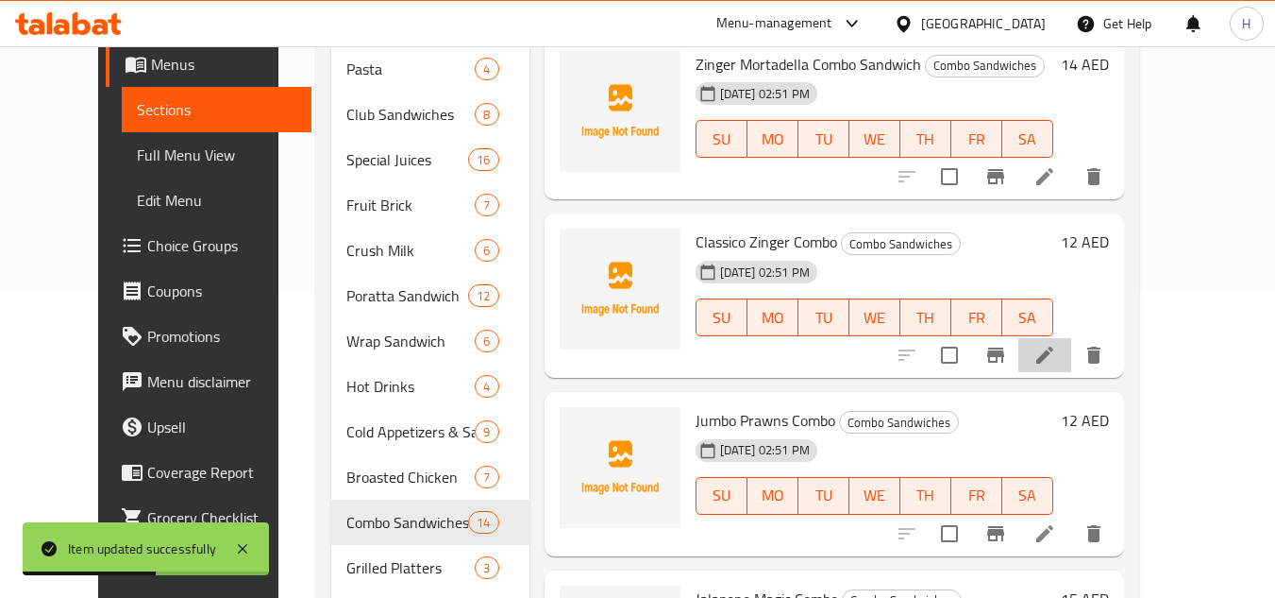
click at [1072, 356] on li at bounding box center [1045, 355] width 53 height 34
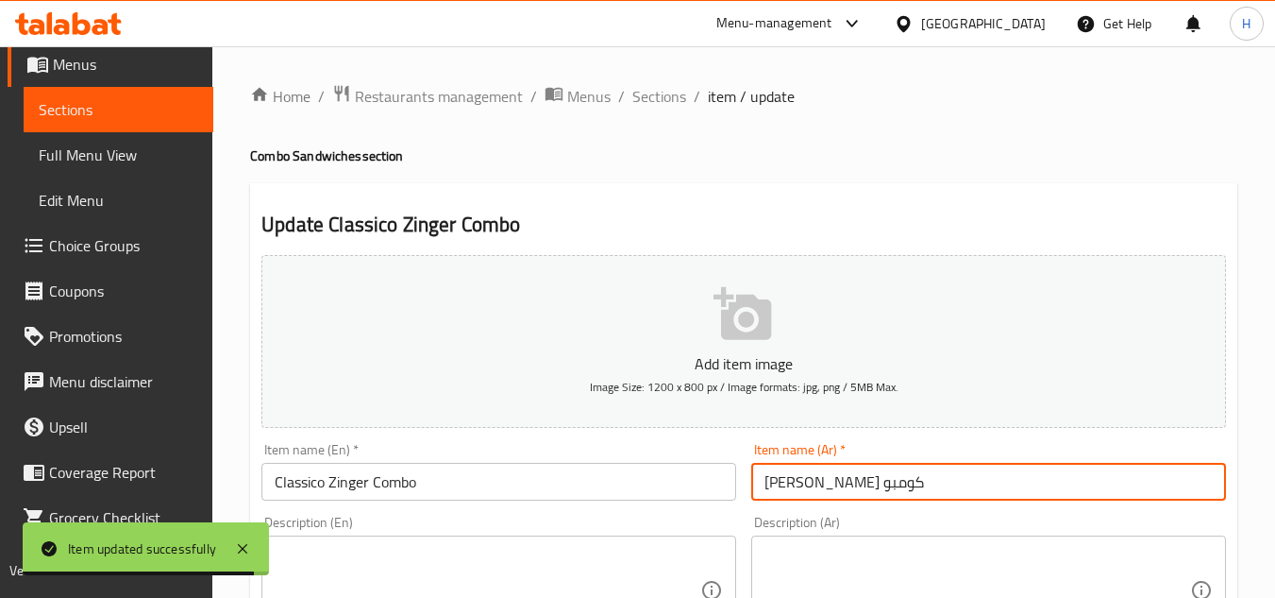
click at [1088, 490] on input "[PERSON_NAME] كومبو" at bounding box center [988, 482] width 475 height 38
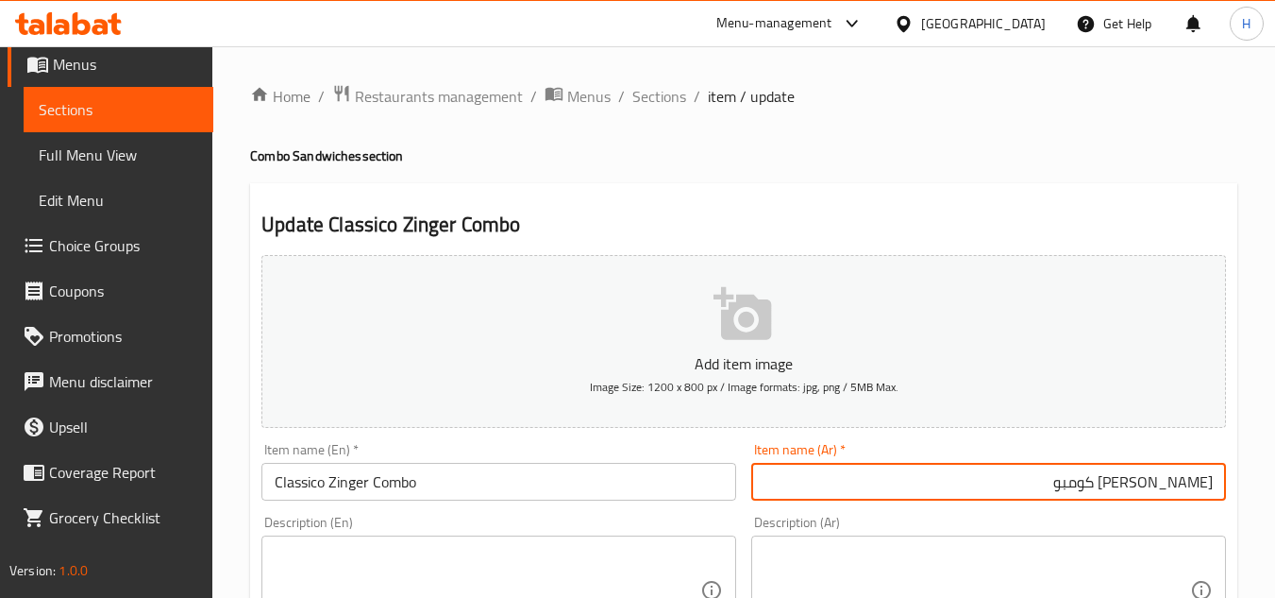
click at [1224, 492] on input "[PERSON_NAME] كومبو" at bounding box center [988, 482] width 475 height 38
click at [736, 486] on input "Classico Zinger Combo" at bounding box center [499, 482] width 475 height 38
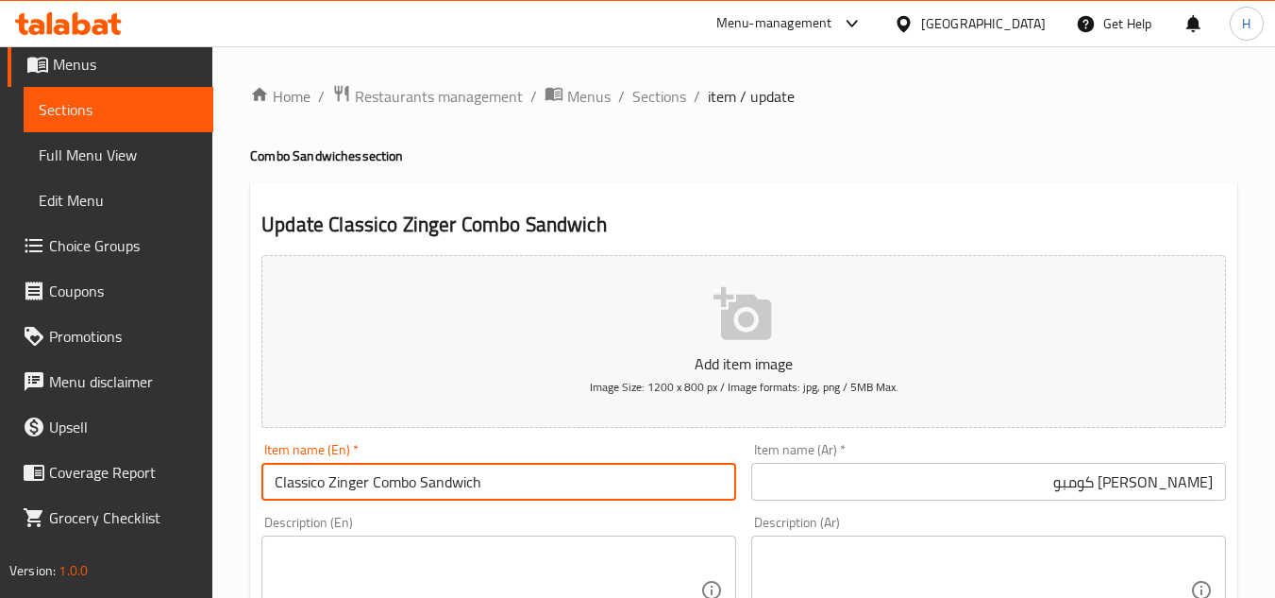
type input "Classico Zinger Combo Sandwich"
click at [1212, 475] on input "[PERSON_NAME] كومبو" at bounding box center [988, 482] width 475 height 38
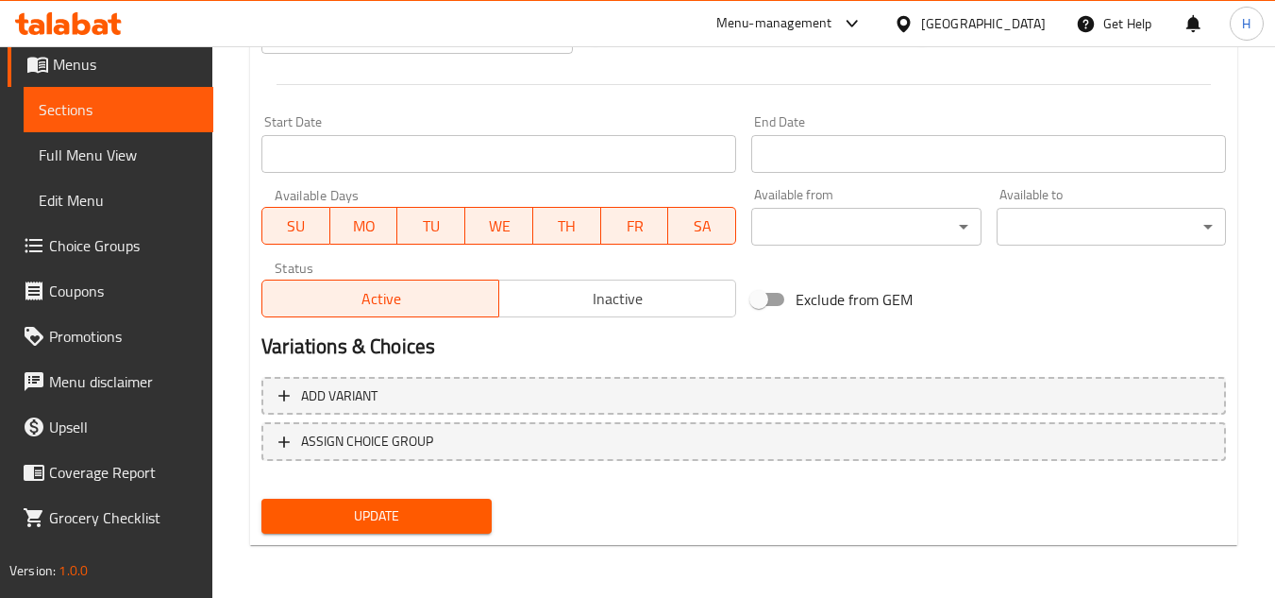
type input "سندويتش كلاسيكو زنجر كومبو"
click at [380, 501] on button "Update" at bounding box center [376, 515] width 229 height 35
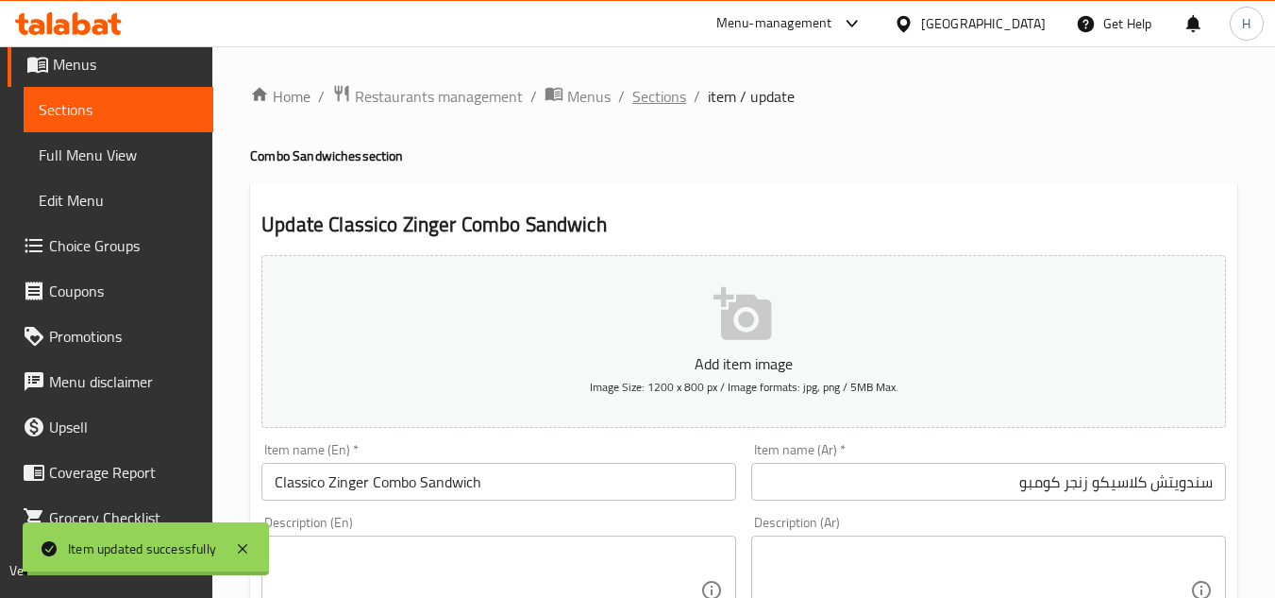
click at [640, 97] on span "Sections" at bounding box center [660, 96] width 54 height 23
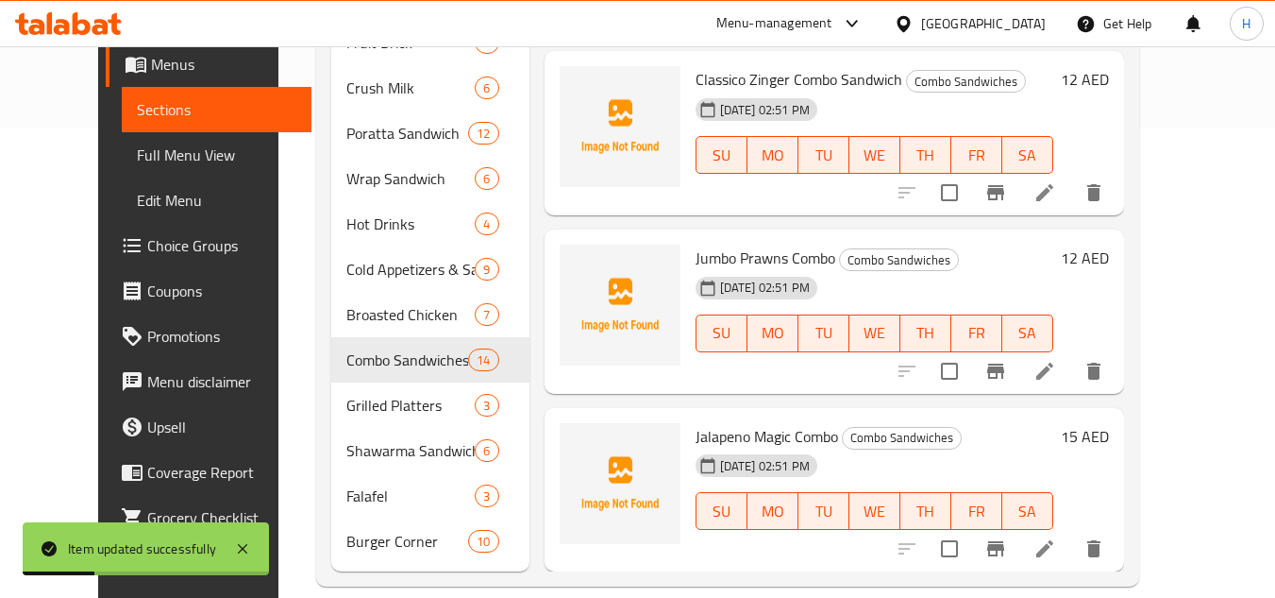
scroll to position [472, 0]
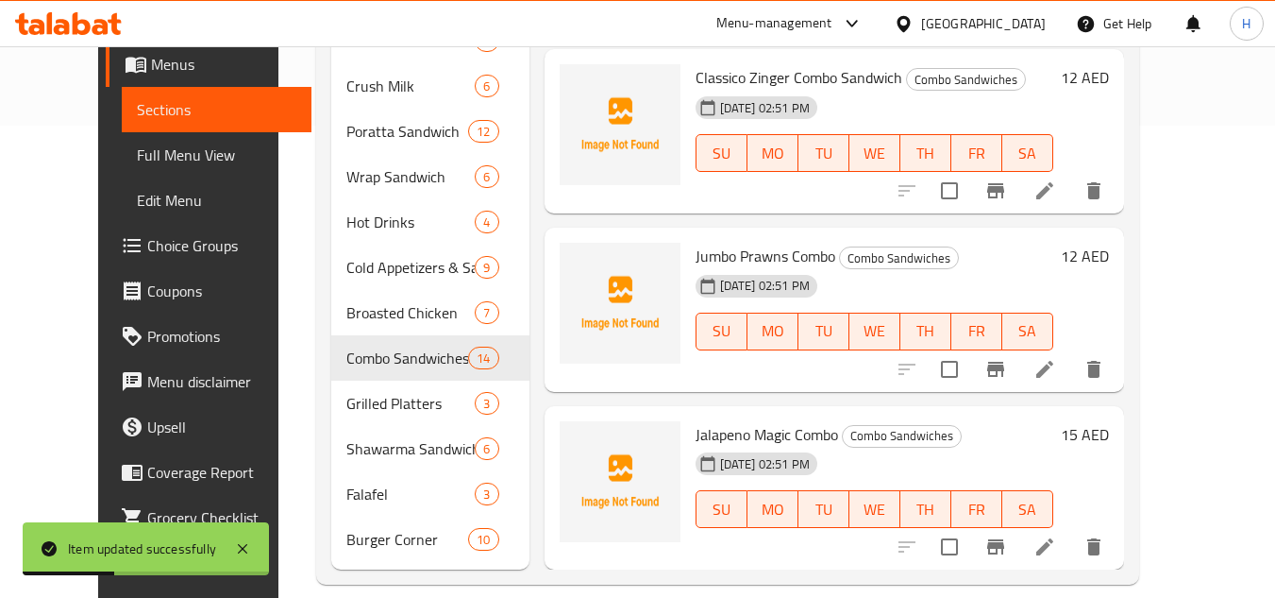
click at [1072, 378] on li at bounding box center [1045, 369] width 53 height 34
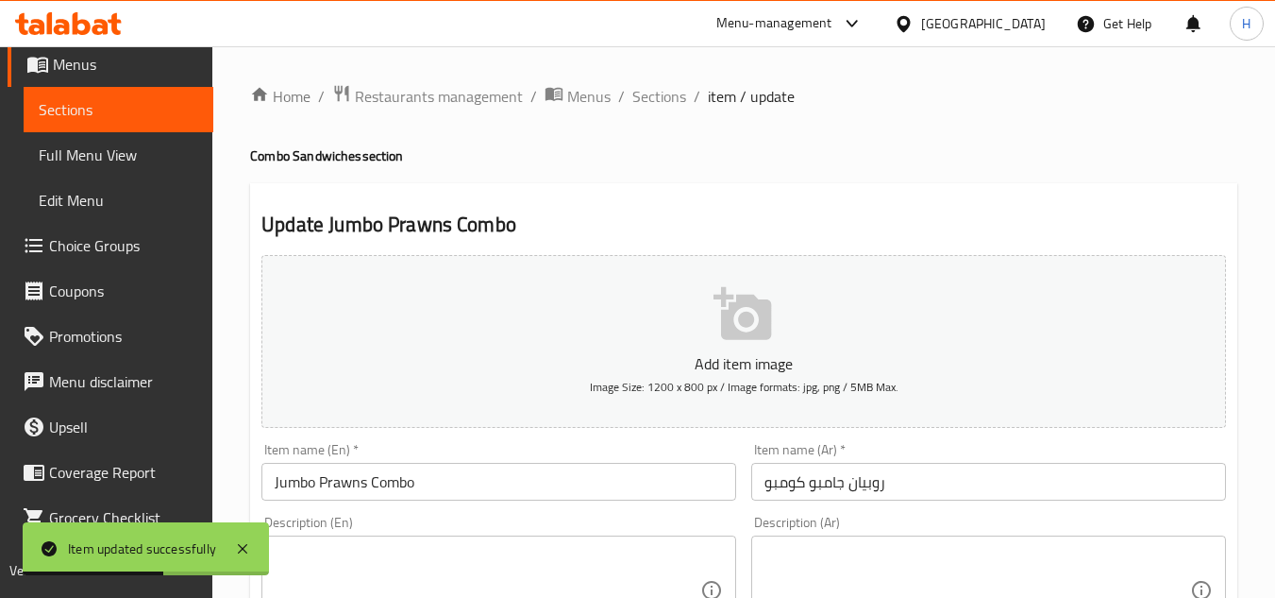
click at [1034, 478] on input "روبيان جامبو كومبو" at bounding box center [988, 482] width 475 height 38
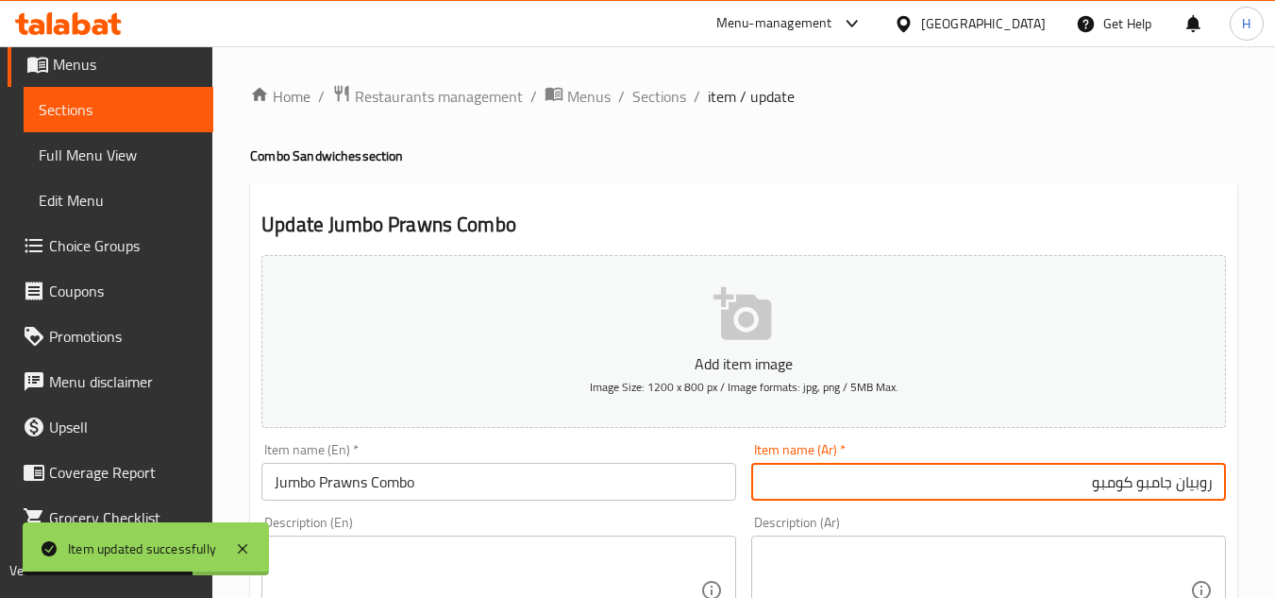
click at [1219, 486] on input "روبيان جامبو كومبو" at bounding box center [988, 482] width 475 height 38
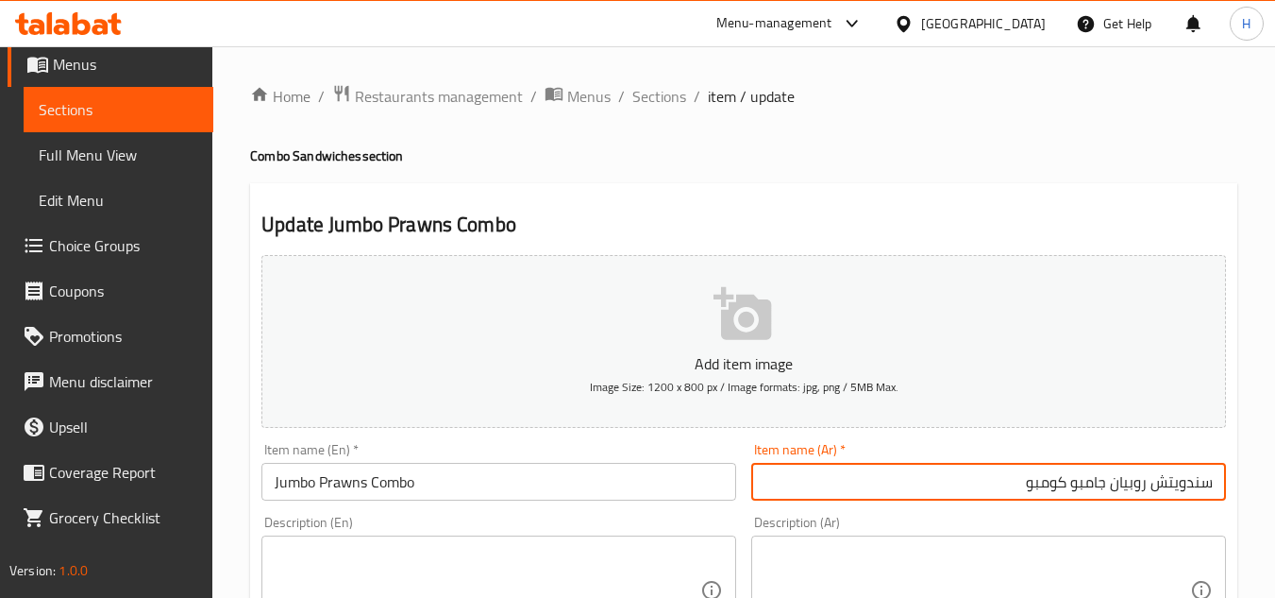
type input "سندويتش روبيان جامبو كومبو"
click at [672, 476] on input "Jumbo Prawns Combo" at bounding box center [499, 482] width 475 height 38
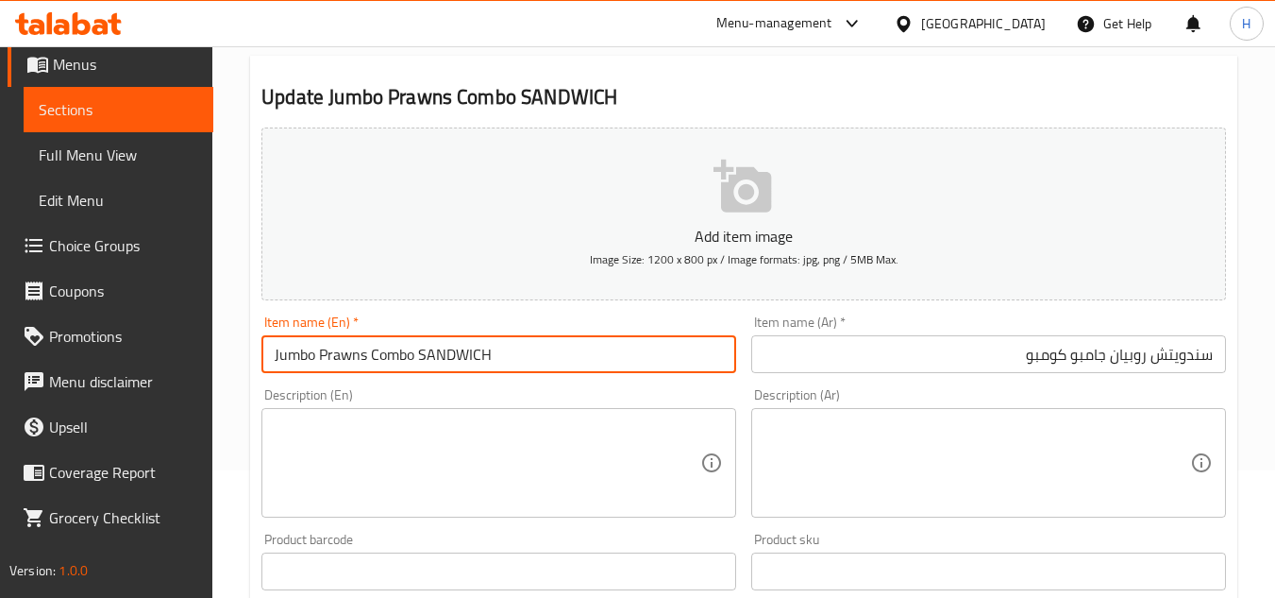
scroll to position [94, 0]
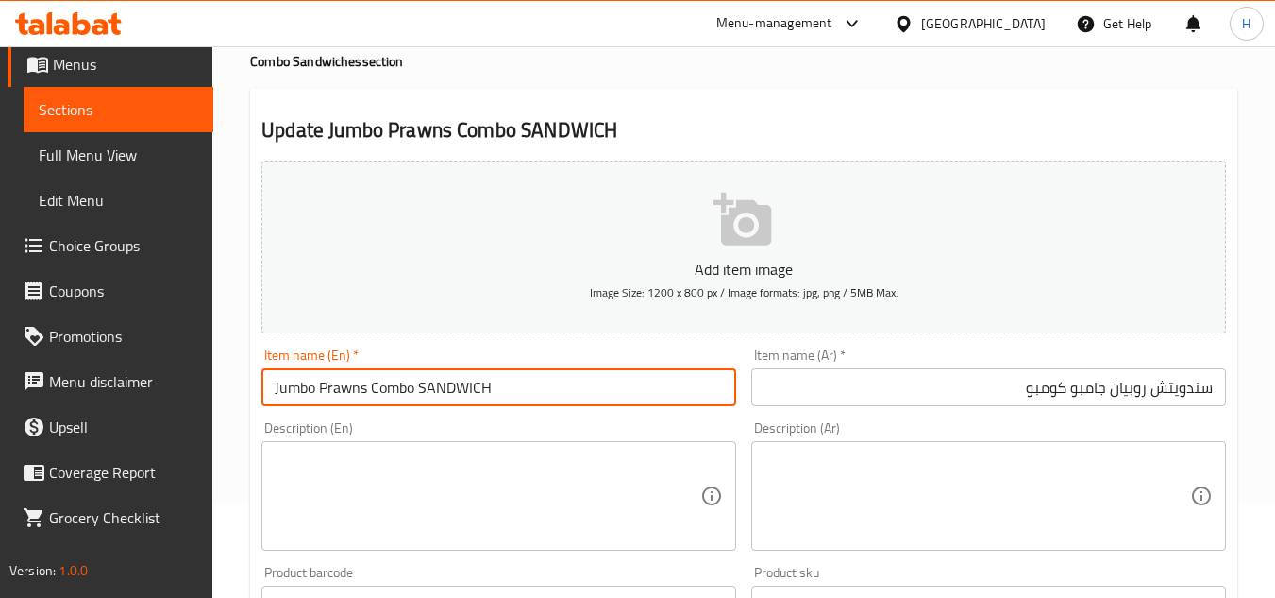
click at [515, 389] on input "Jumbo Prawns Combo SANDWICH" at bounding box center [499, 387] width 475 height 38
click at [522, 381] on input "Jumbo Prawns Combo SANDWICH" at bounding box center [499, 387] width 475 height 38
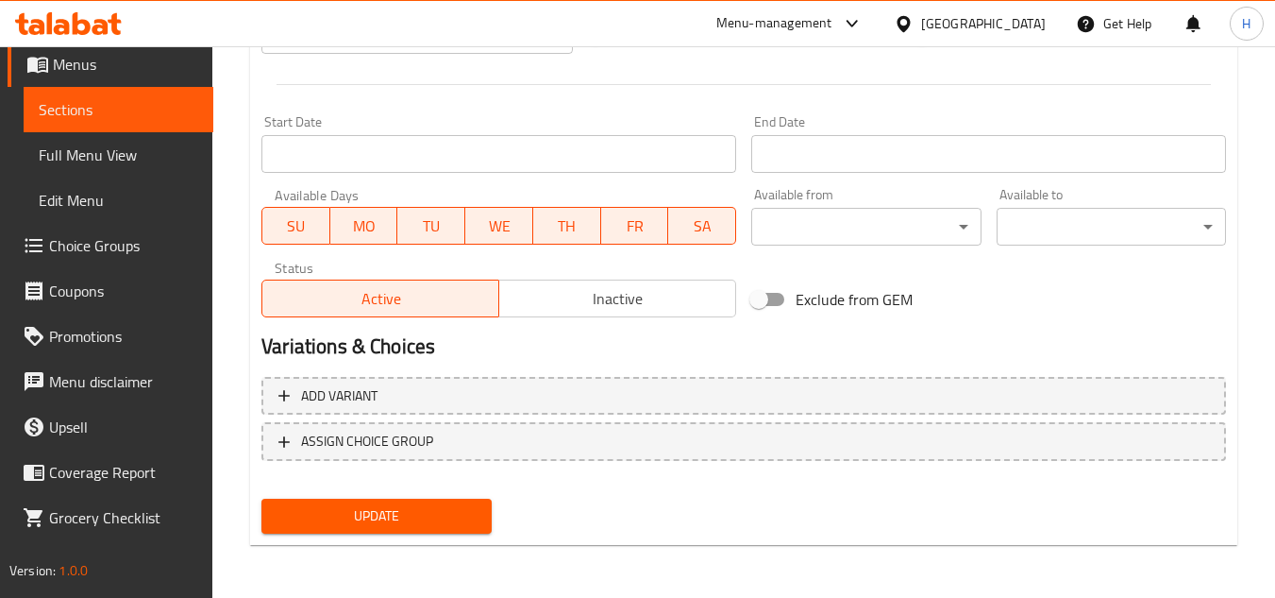
type input "Jumbo Prawns Combo Sandwich"
drag, startPoint x: 427, startPoint y: 522, endPoint x: 462, endPoint y: 509, distance: 37.3
click at [428, 522] on span "Update" at bounding box center [376, 516] width 199 height 24
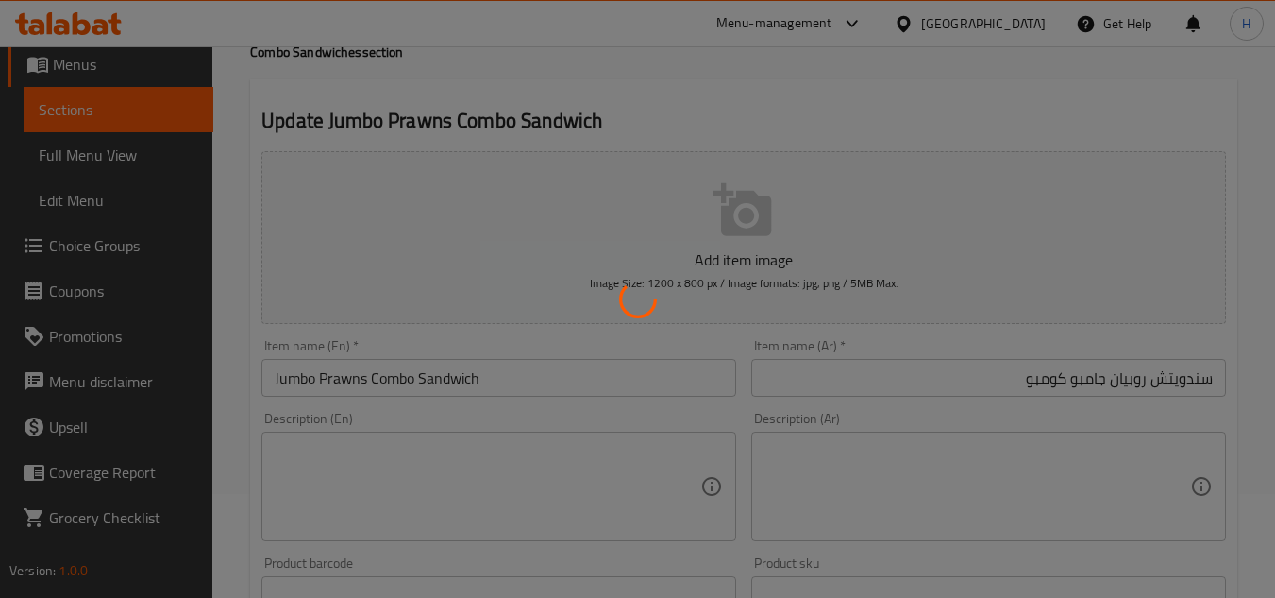
scroll to position [0, 0]
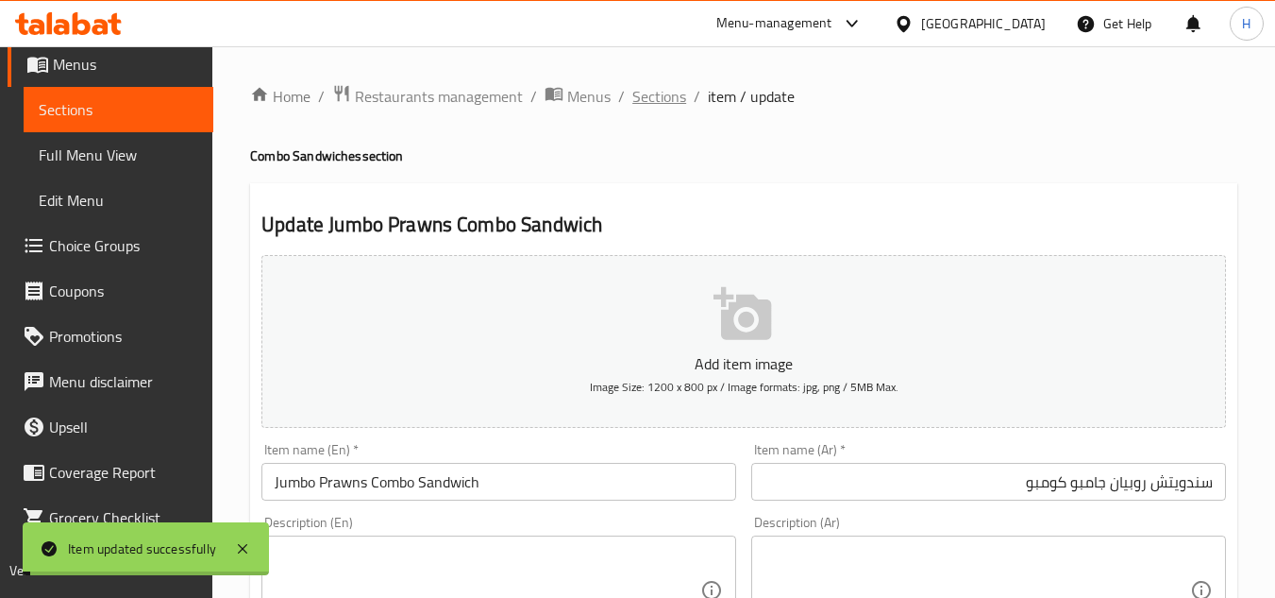
click at [678, 103] on span "Sections" at bounding box center [660, 96] width 54 height 23
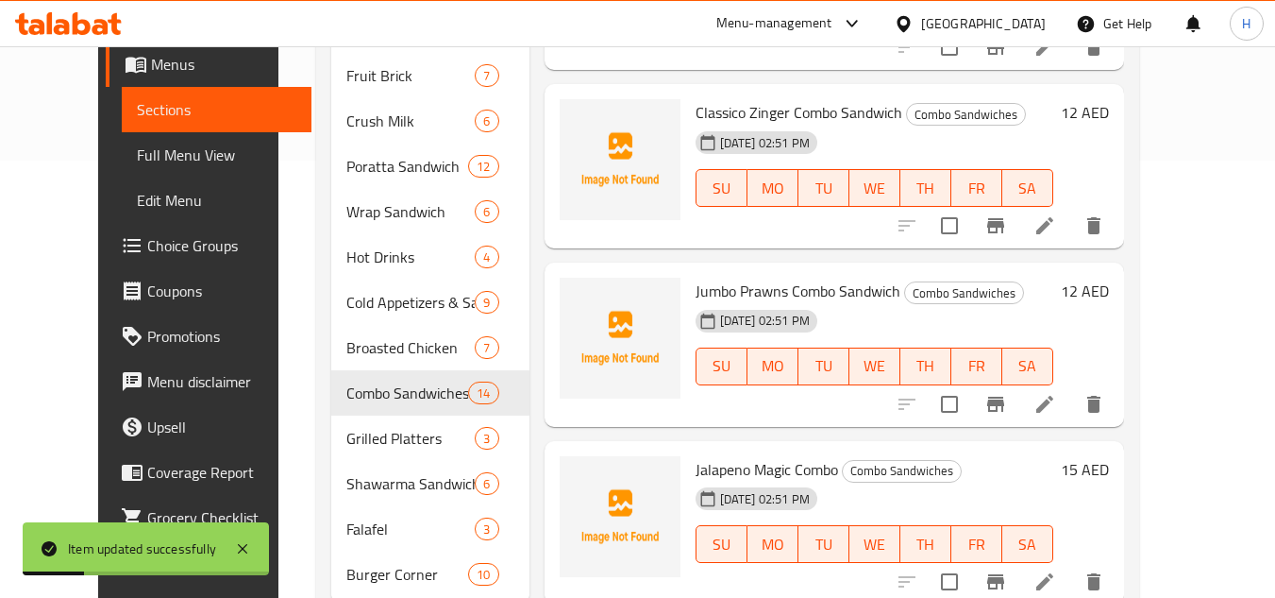
scroll to position [497, 0]
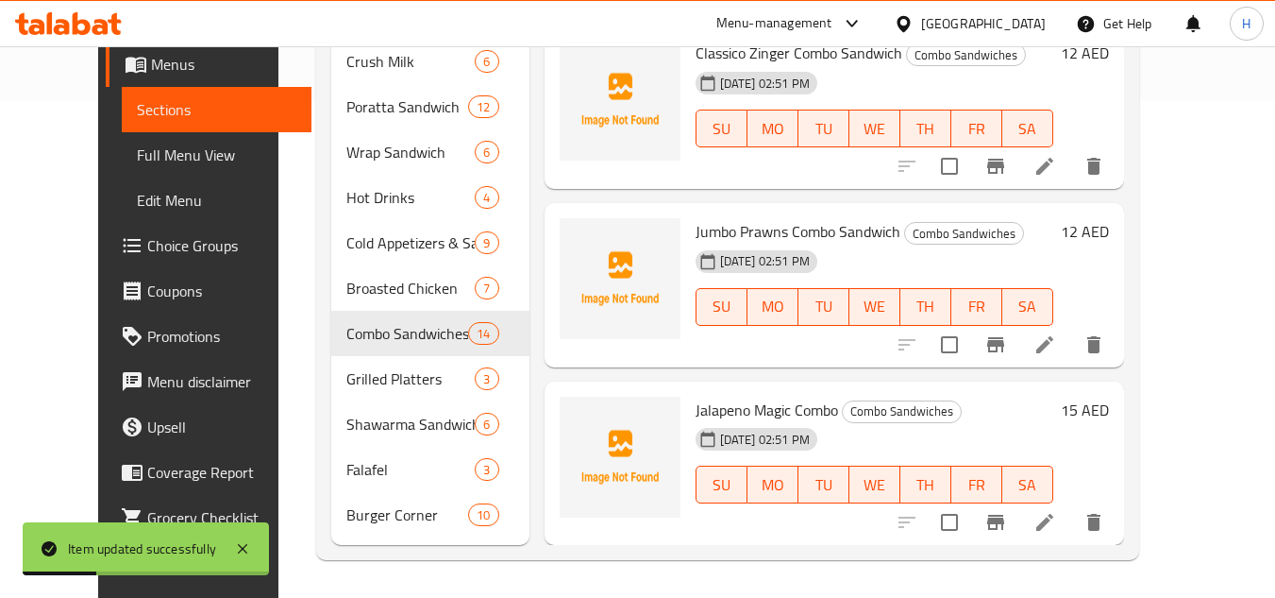
click at [1117, 540] on div at bounding box center [1001, 521] width 232 height 45
click at [1056, 532] on icon at bounding box center [1045, 522] width 23 height 23
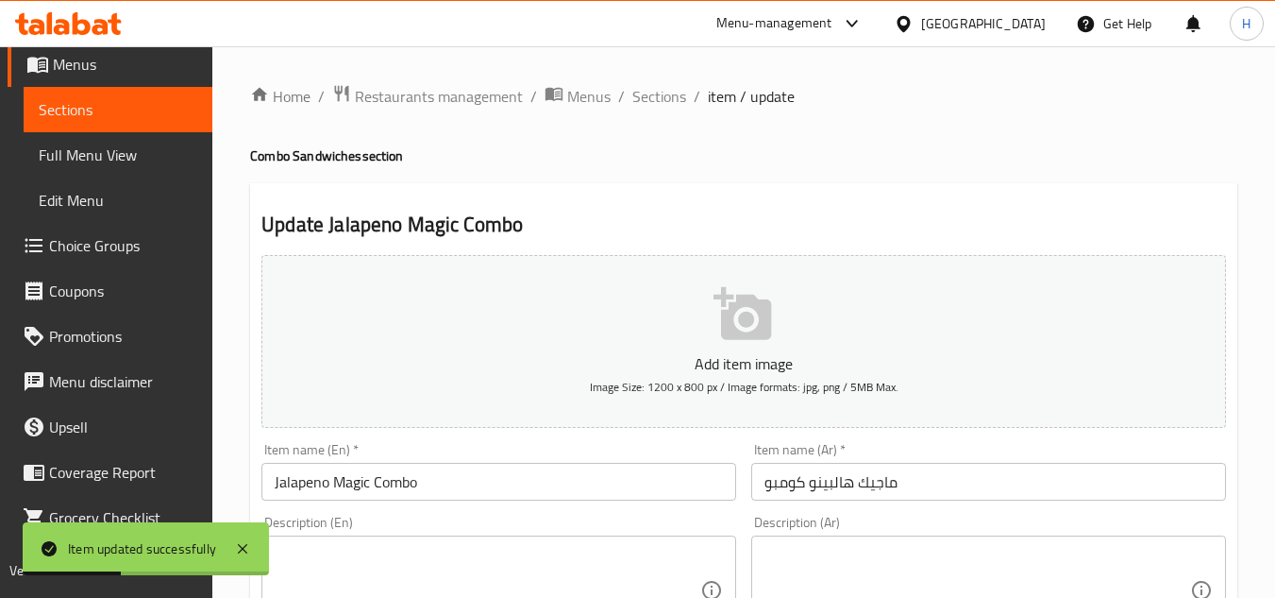
click at [589, 482] on input "Jalapeno Magic Combo" at bounding box center [499, 482] width 475 height 38
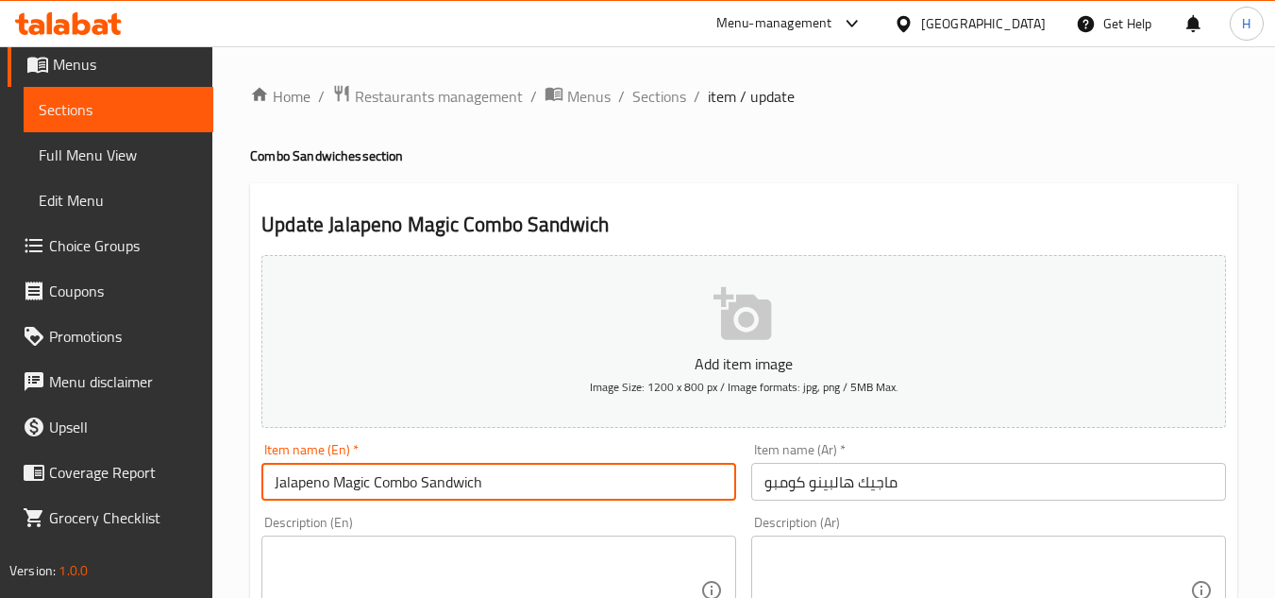
type input "Jalapeno Magic Combo Sandwich"
click at [1201, 485] on input "ماجيك هالبينو كومبو" at bounding box center [988, 482] width 475 height 38
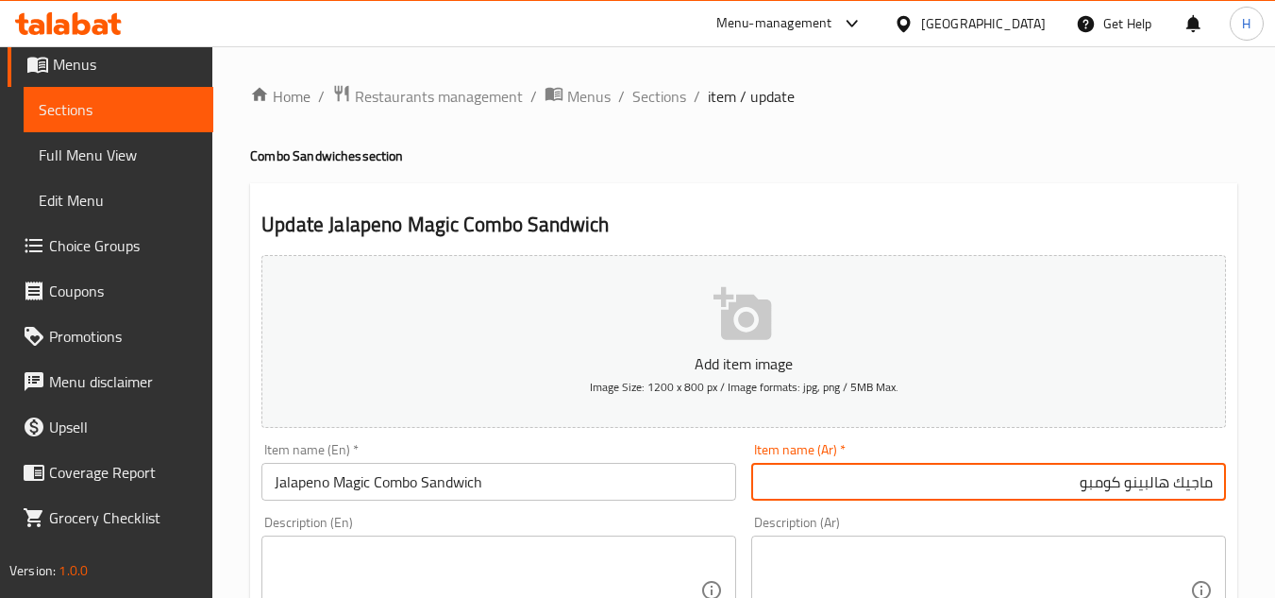
click at [1208, 482] on input "ماجيك هالبينو كومبو" at bounding box center [988, 482] width 475 height 38
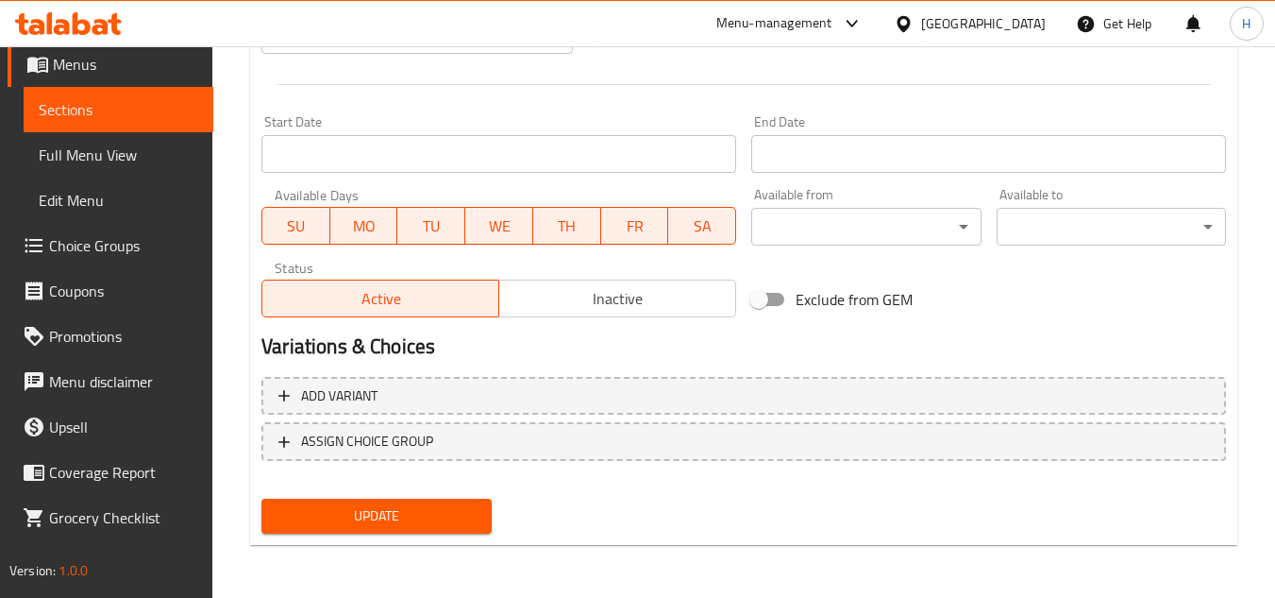
type input "سندويتش ماجيك هالبينو كومبو"
click at [477, 505] on button "Update" at bounding box center [376, 515] width 229 height 35
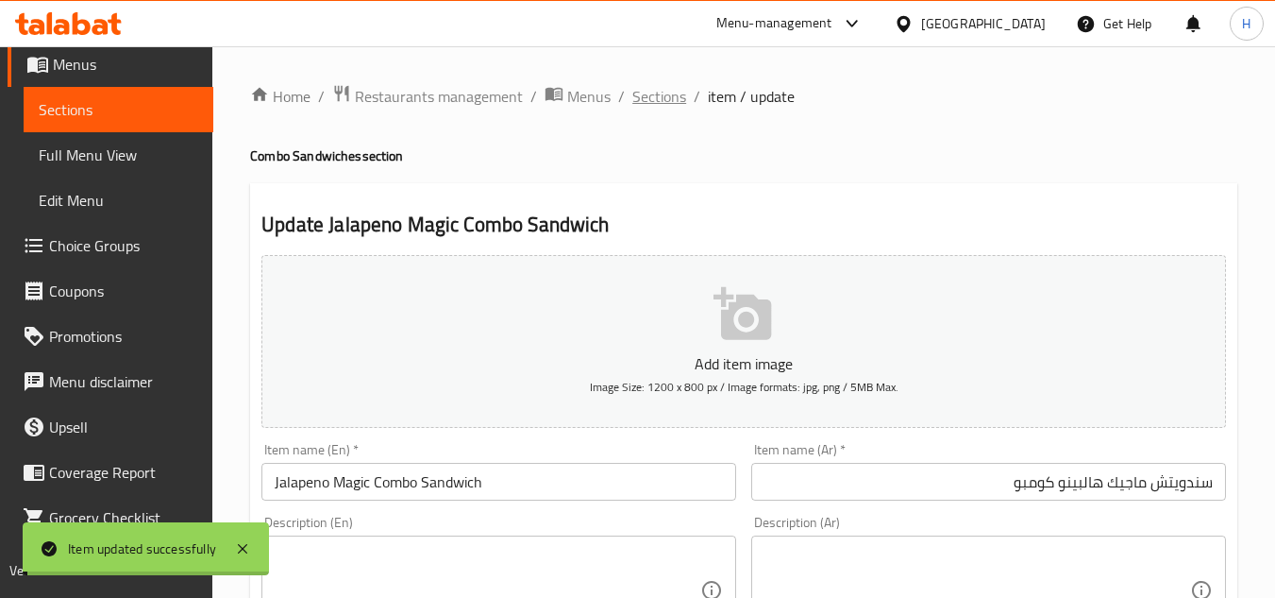
click at [652, 93] on span "Sections" at bounding box center [660, 96] width 54 height 23
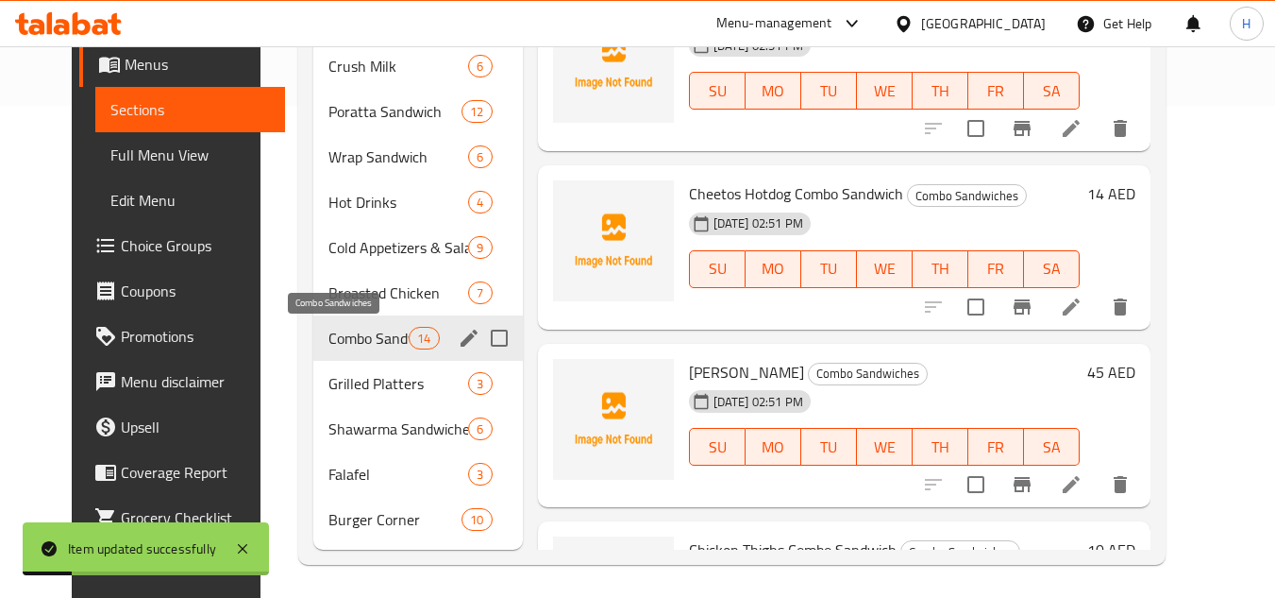
scroll to position [497, 0]
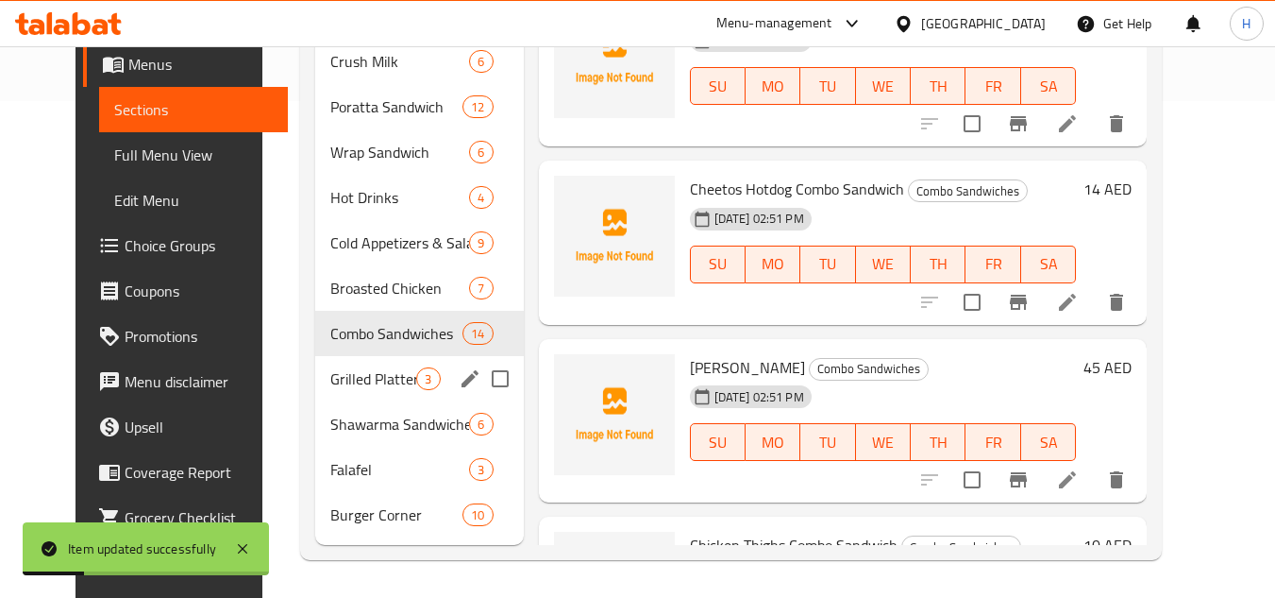
click at [353, 374] on span "Grilled Platters" at bounding box center [373, 378] width 86 height 23
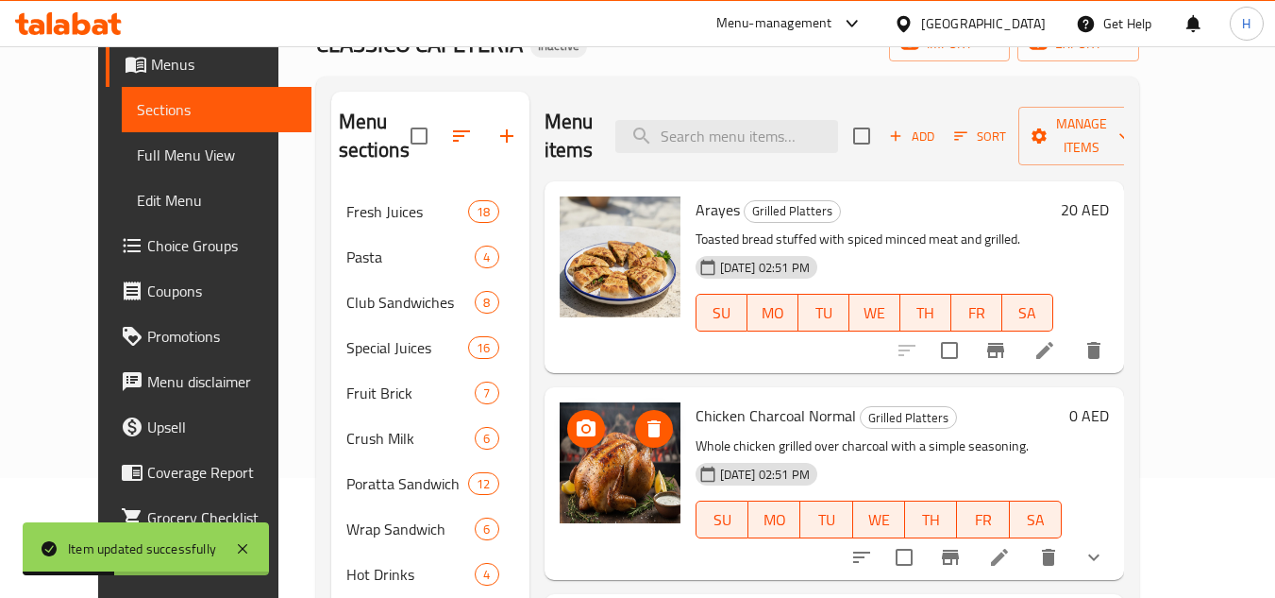
scroll to position [25, 0]
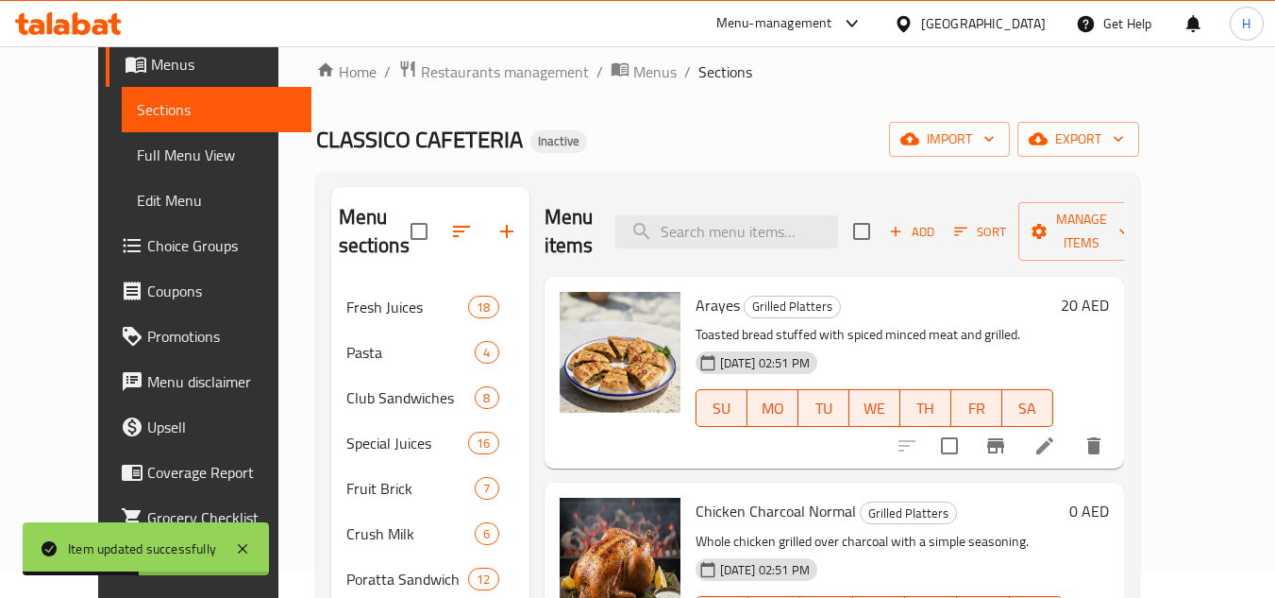
click at [1072, 429] on li at bounding box center [1045, 446] width 53 height 34
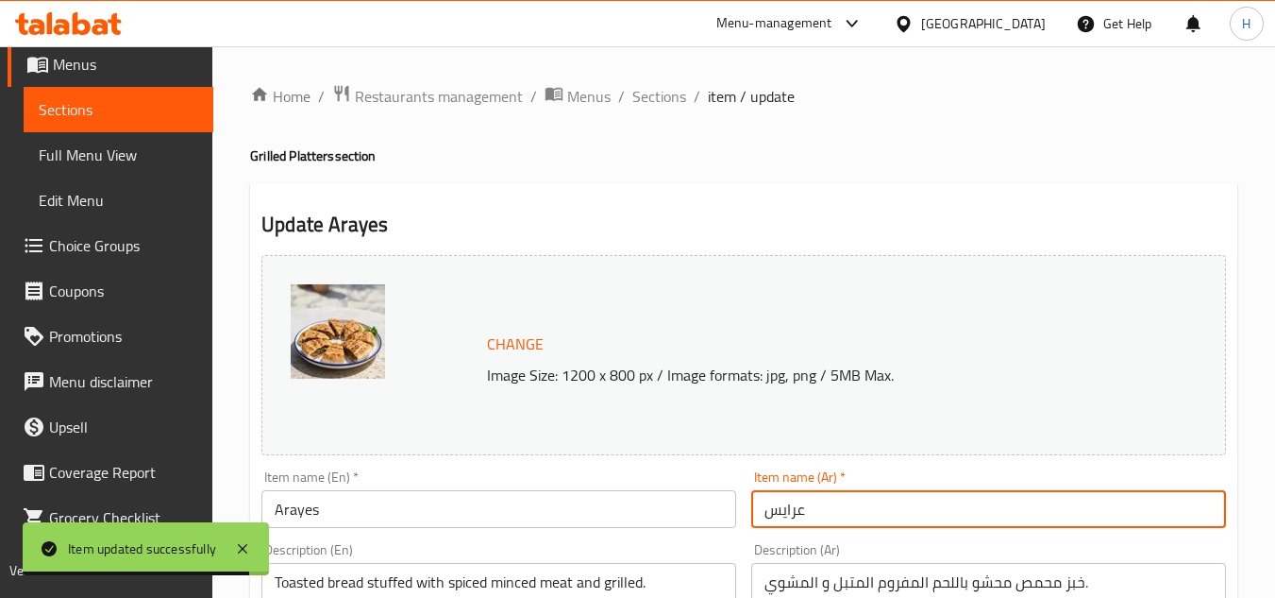
click at [1035, 514] on input "عرايس" at bounding box center [988, 509] width 475 height 38
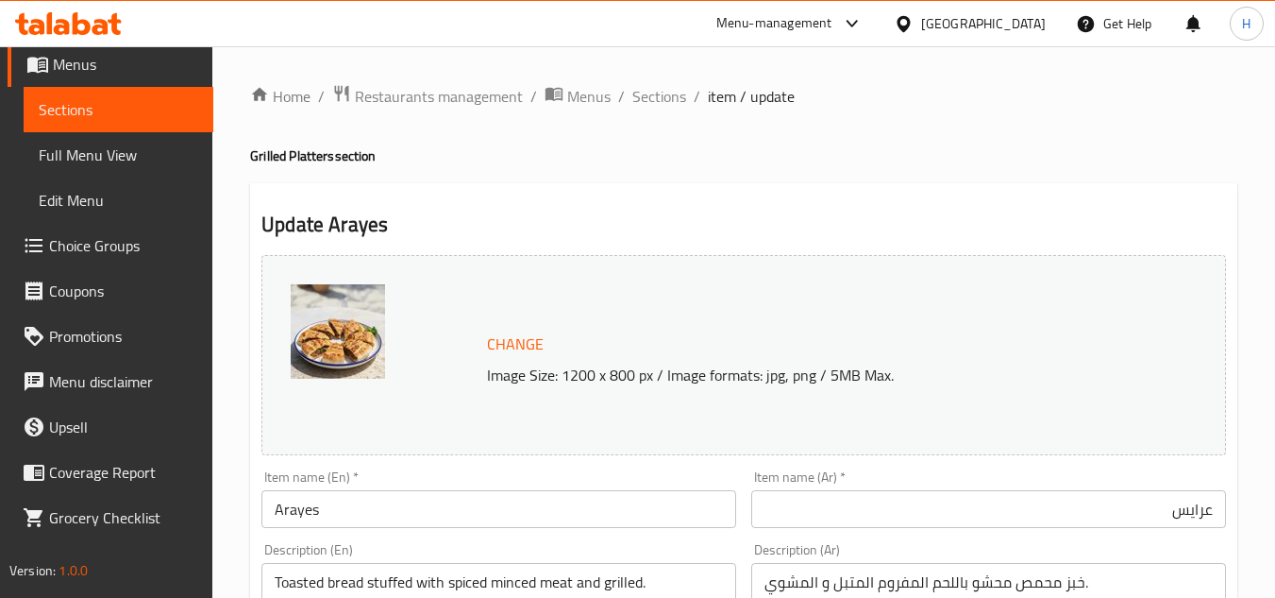
click at [673, 103] on span "Sections" at bounding box center [660, 96] width 54 height 23
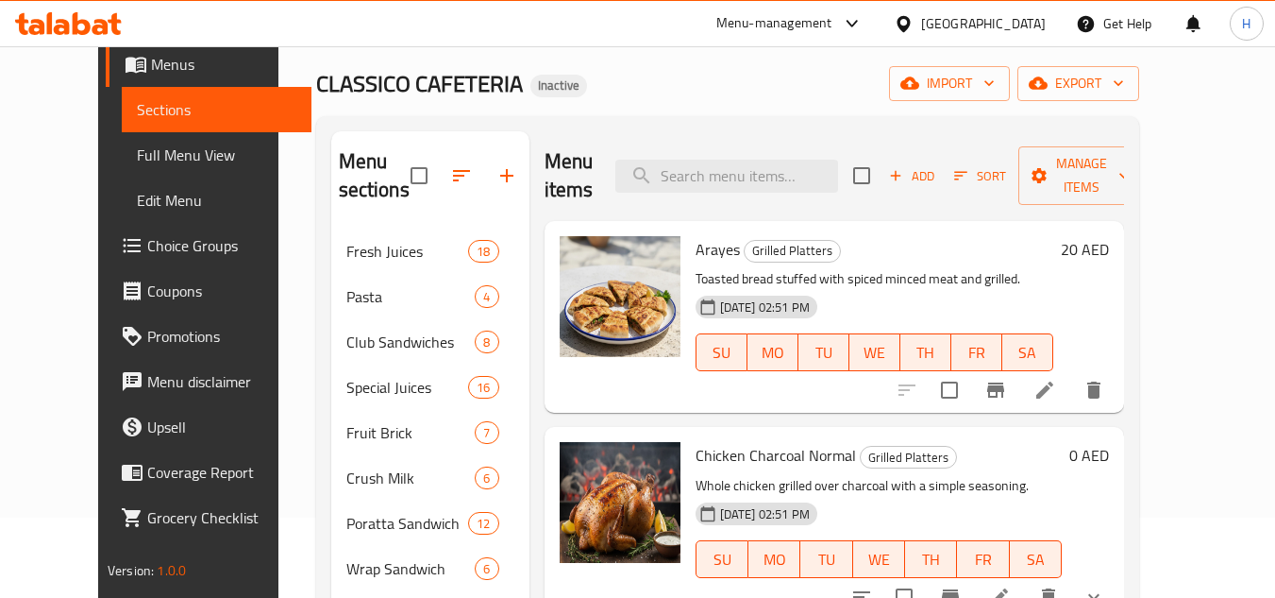
scroll to position [189, 0]
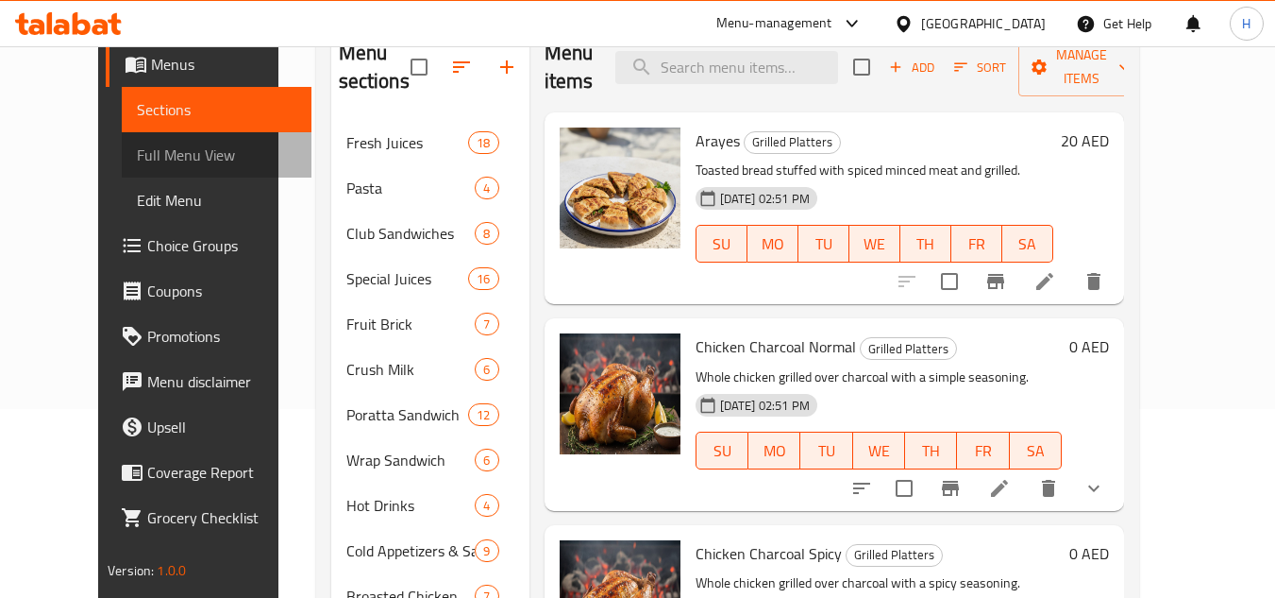
click at [166, 141] on link "Full Menu View" at bounding box center [217, 154] width 190 height 45
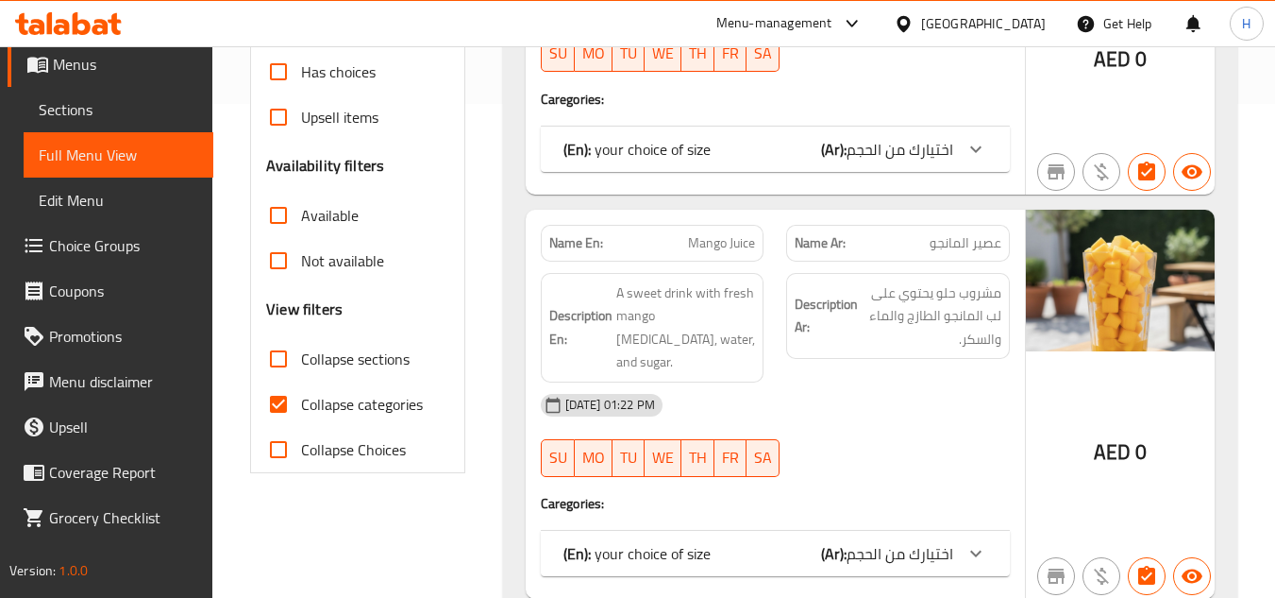
scroll to position [497, 0]
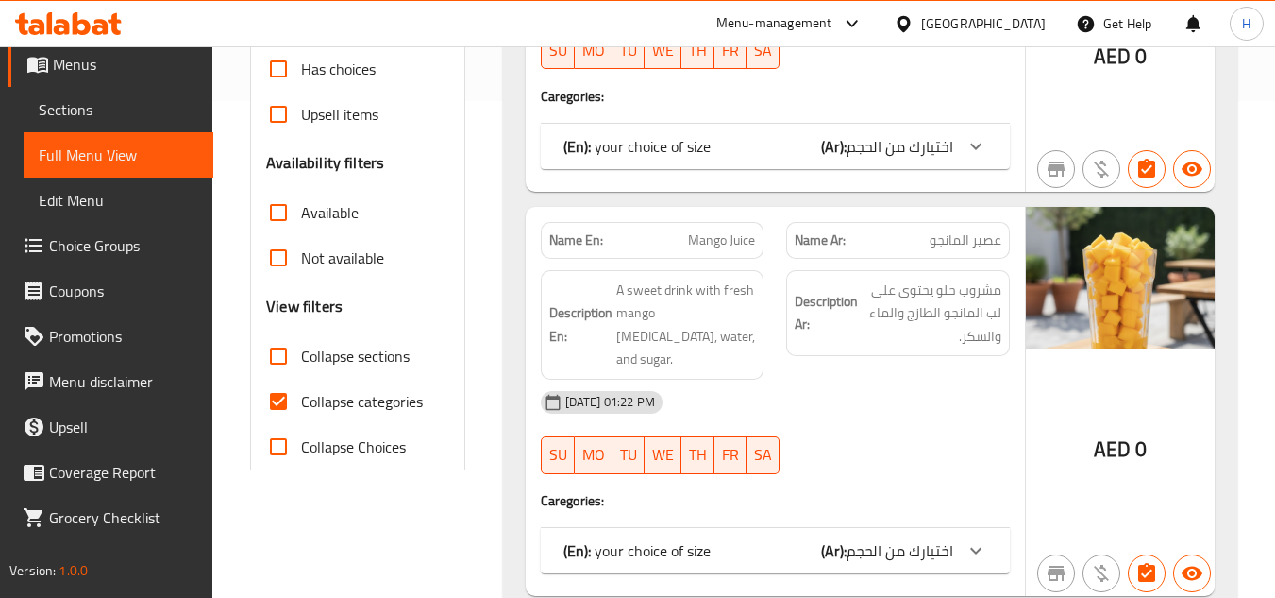
click at [317, 421] on label "Collapse categories" at bounding box center [339, 401] width 167 height 45
click at [301, 421] on input "Collapse categories" at bounding box center [278, 401] width 45 height 45
checkbox input "false"
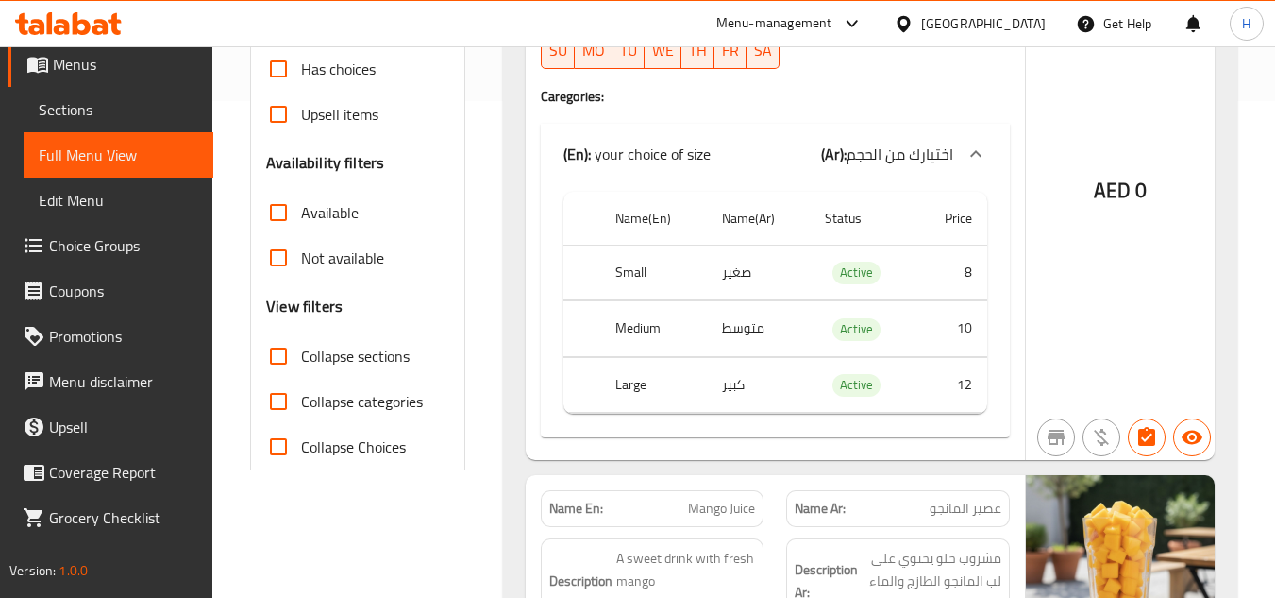
click at [315, 373] on label "Collapse sections" at bounding box center [333, 355] width 154 height 45
click at [301, 373] on input "Collapse sections" at bounding box center [278, 355] width 45 height 45
checkbox input "true"
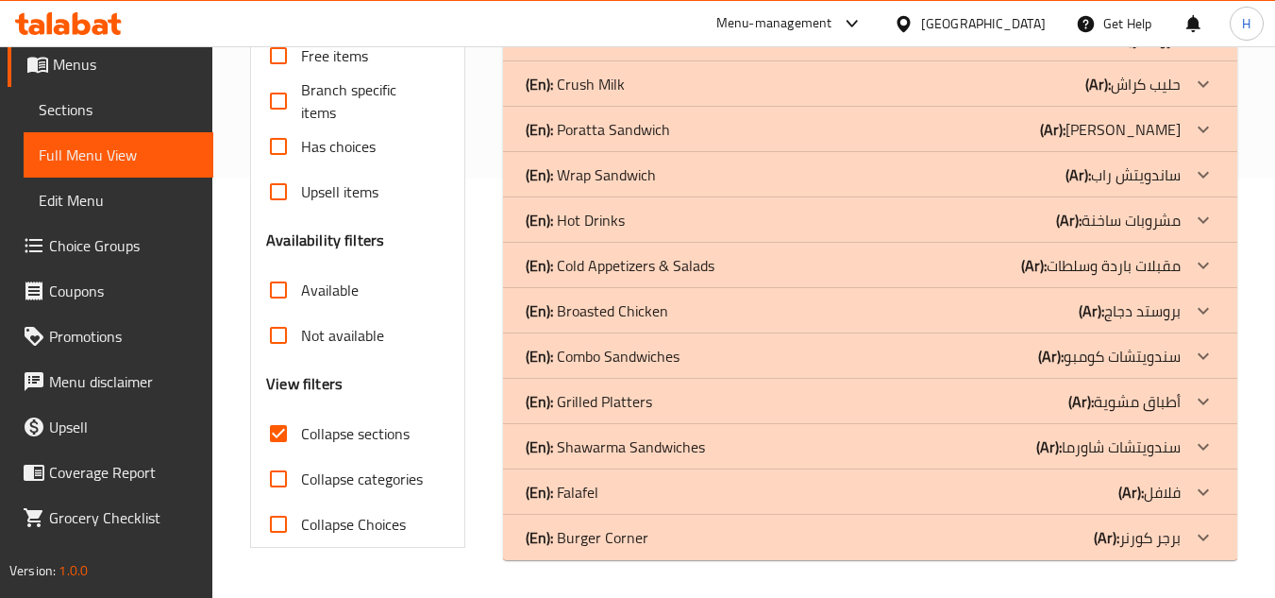
scroll to position [419, 0]
click at [602, 416] on div "(En): Grilled Platters (Ar): أطباق مشوية" at bounding box center [870, 401] width 735 height 45
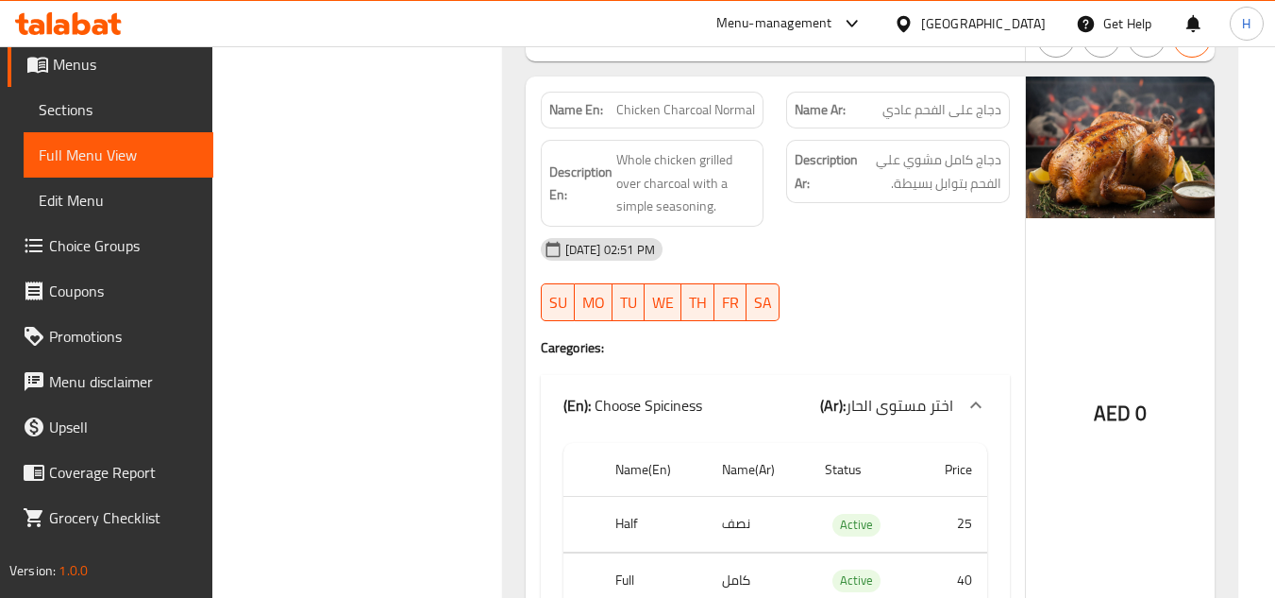
scroll to position [1080, 0]
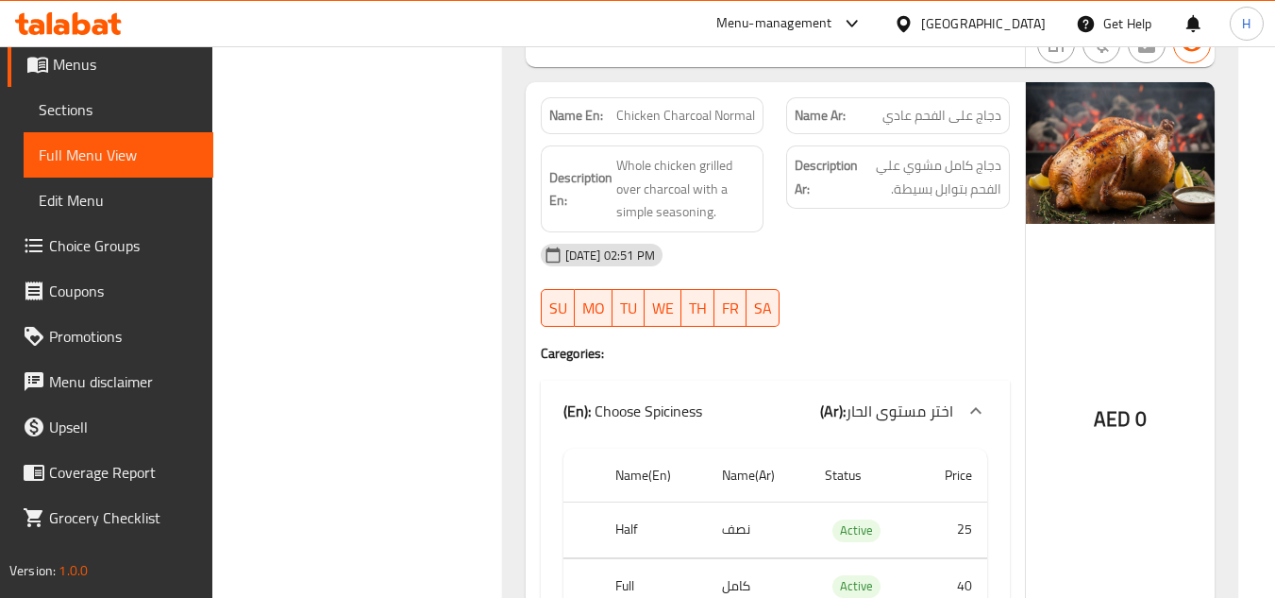
click at [110, 261] on link "Choice Groups" at bounding box center [111, 245] width 206 height 45
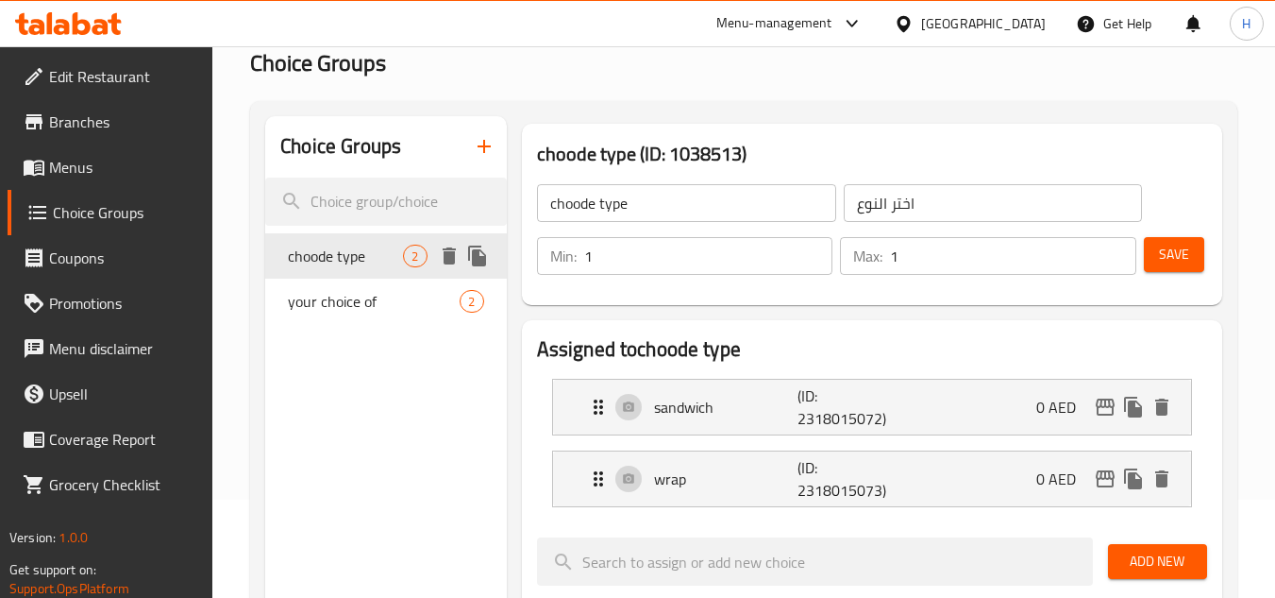
scroll to position [78, 0]
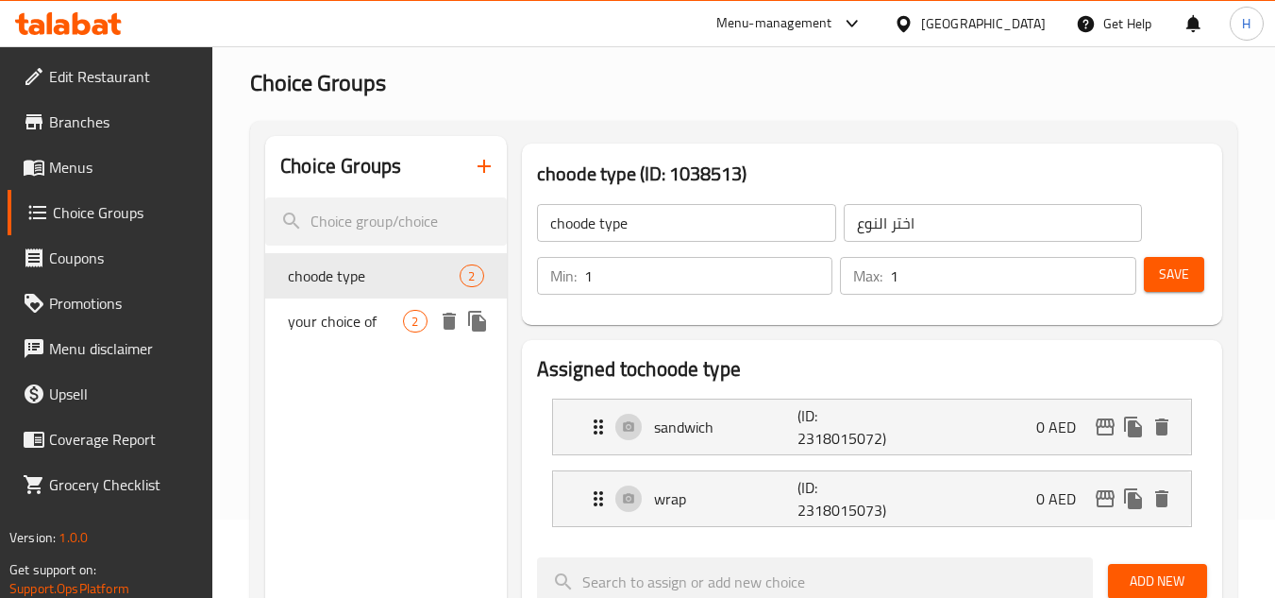
click at [383, 327] on span "your choice of" at bounding box center [345, 321] width 115 height 23
type input "your choice of"
type input "اختيارك من"
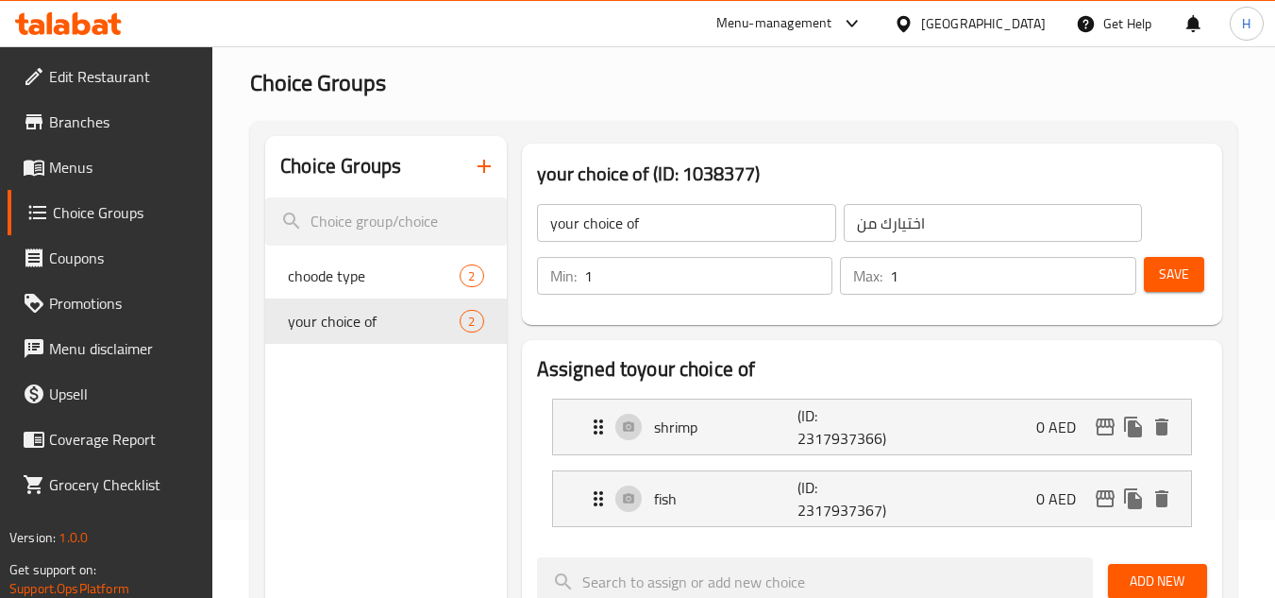
click at [100, 150] on link "Menus" at bounding box center [111, 166] width 206 height 45
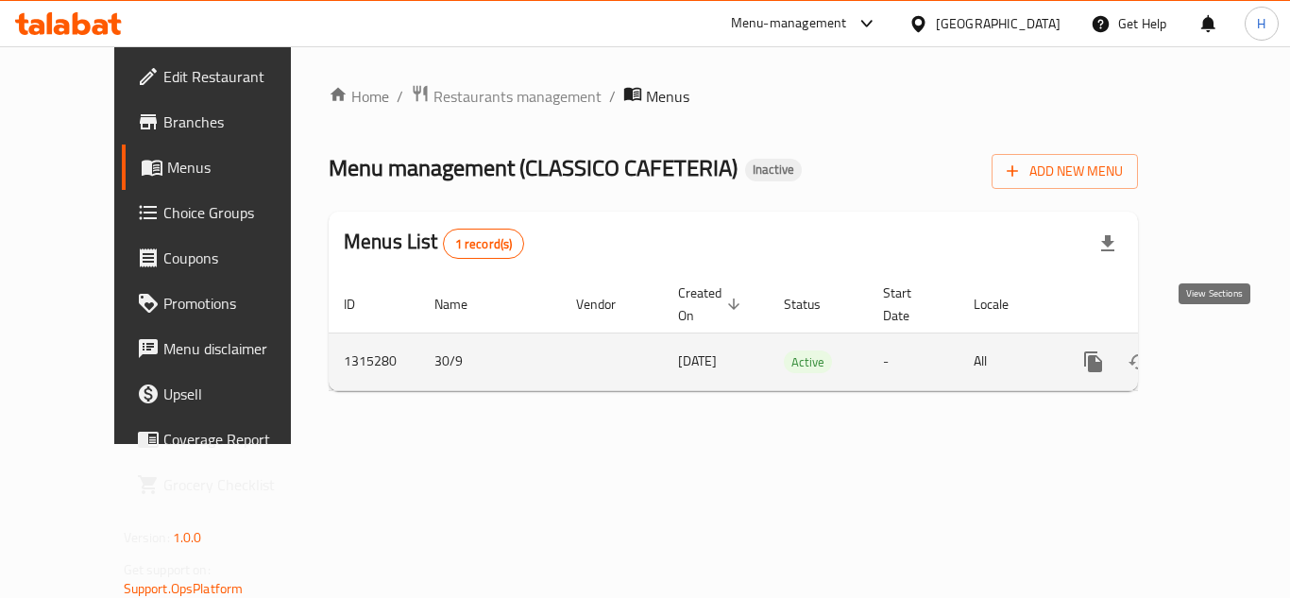
click at [1222, 350] on icon "enhanced table" at bounding box center [1229, 361] width 23 height 23
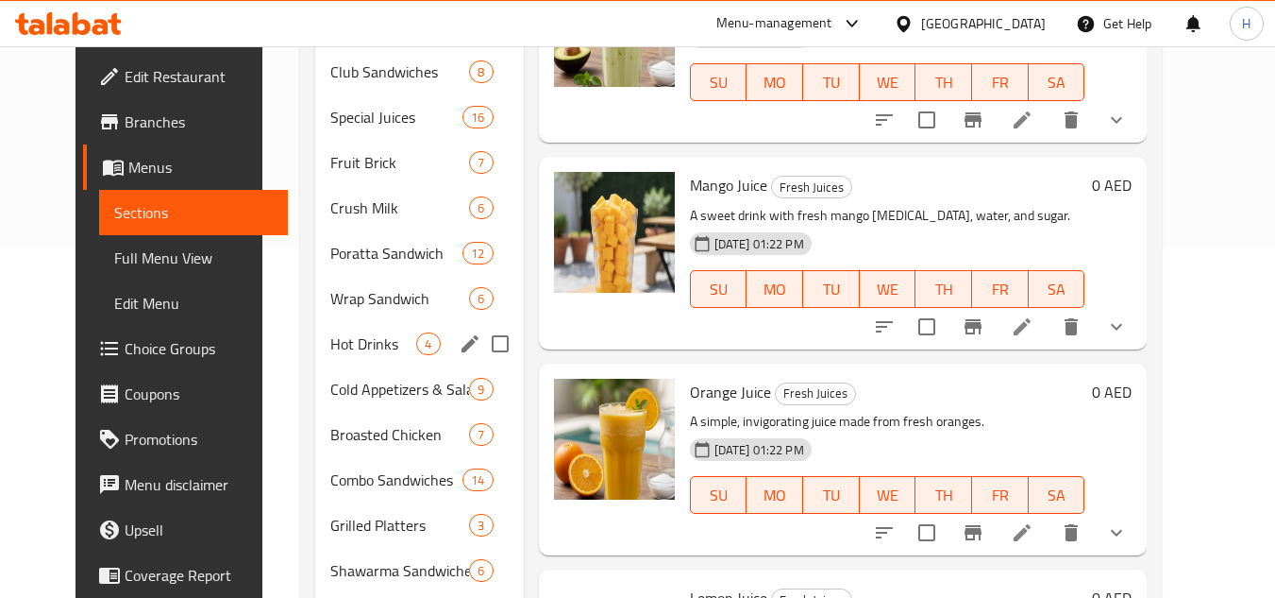
scroll to position [472, 0]
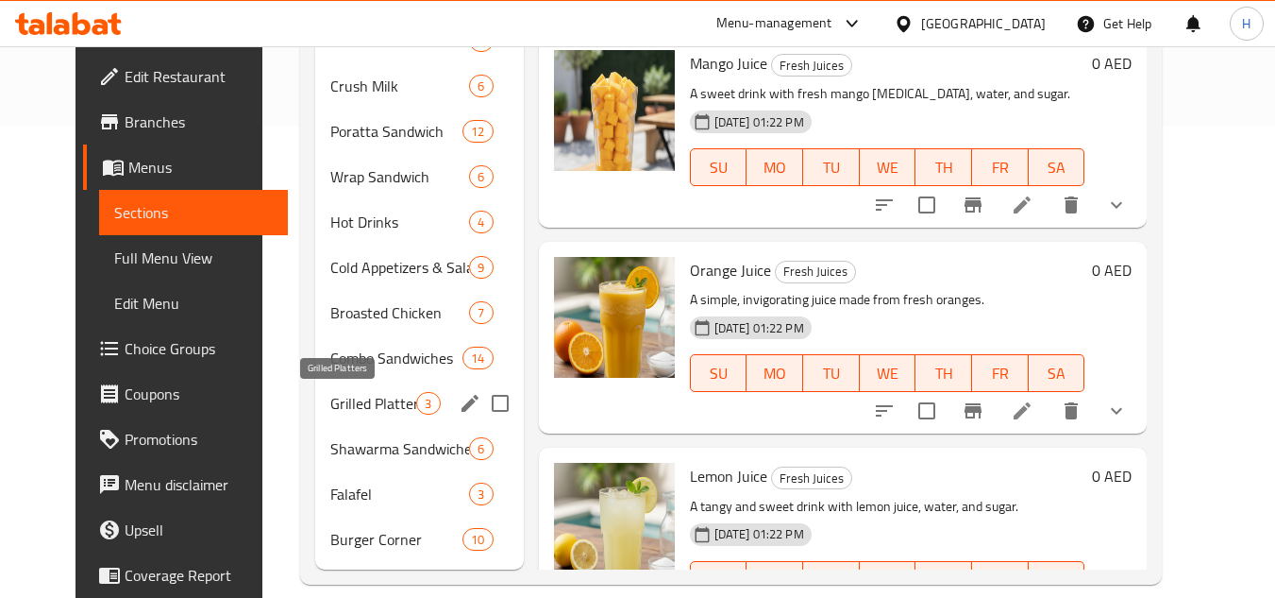
click at [340, 394] on span "Grilled Platters" at bounding box center [373, 403] width 86 height 23
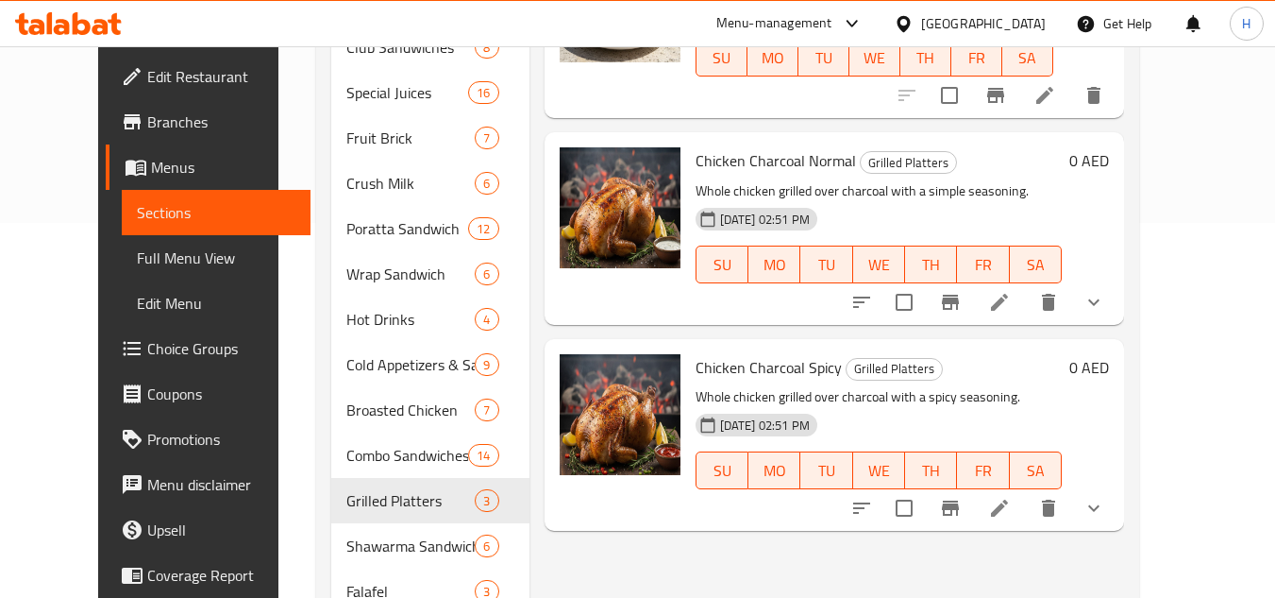
scroll to position [283, 0]
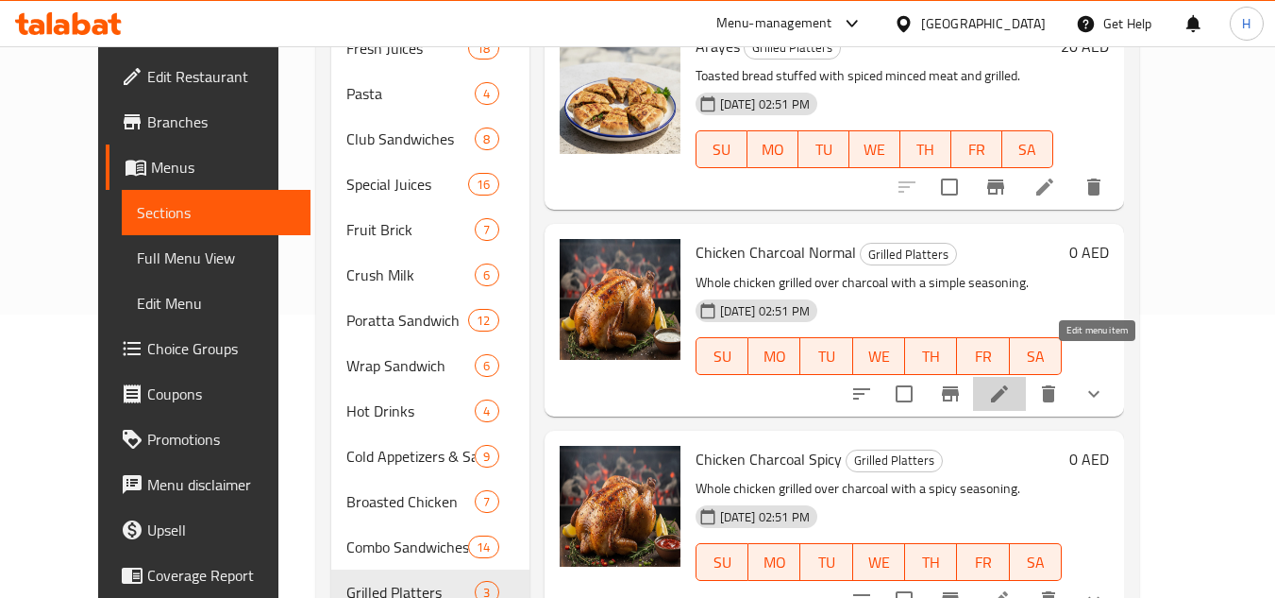
click at [1011, 382] on icon at bounding box center [999, 393] width 23 height 23
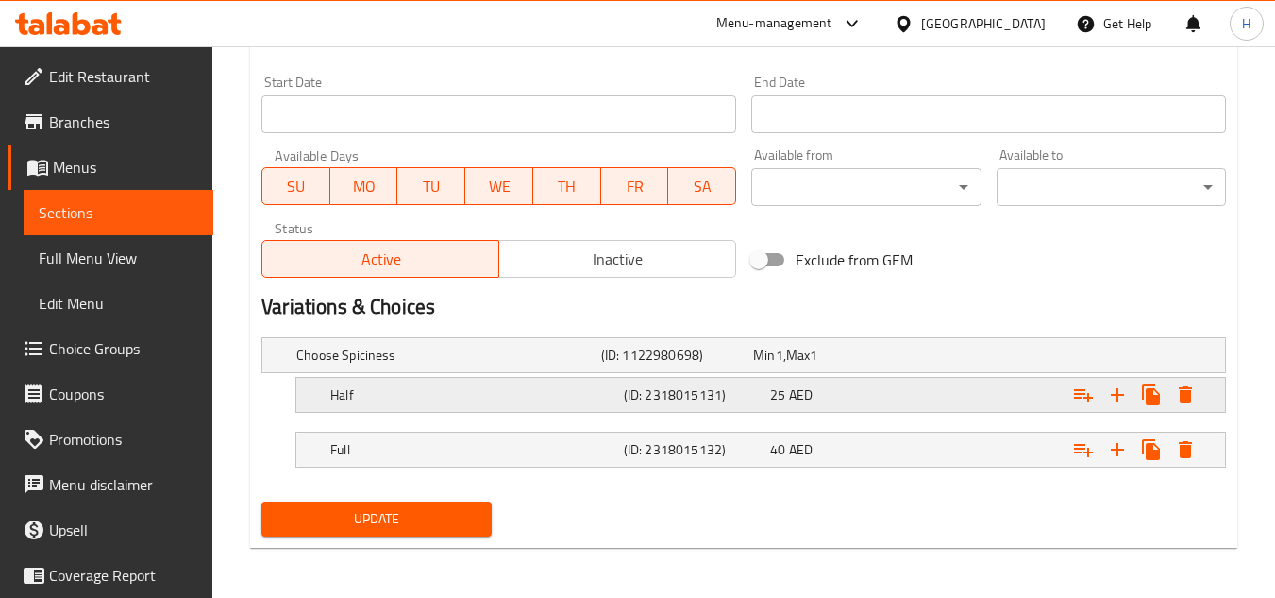
scroll to position [806, 0]
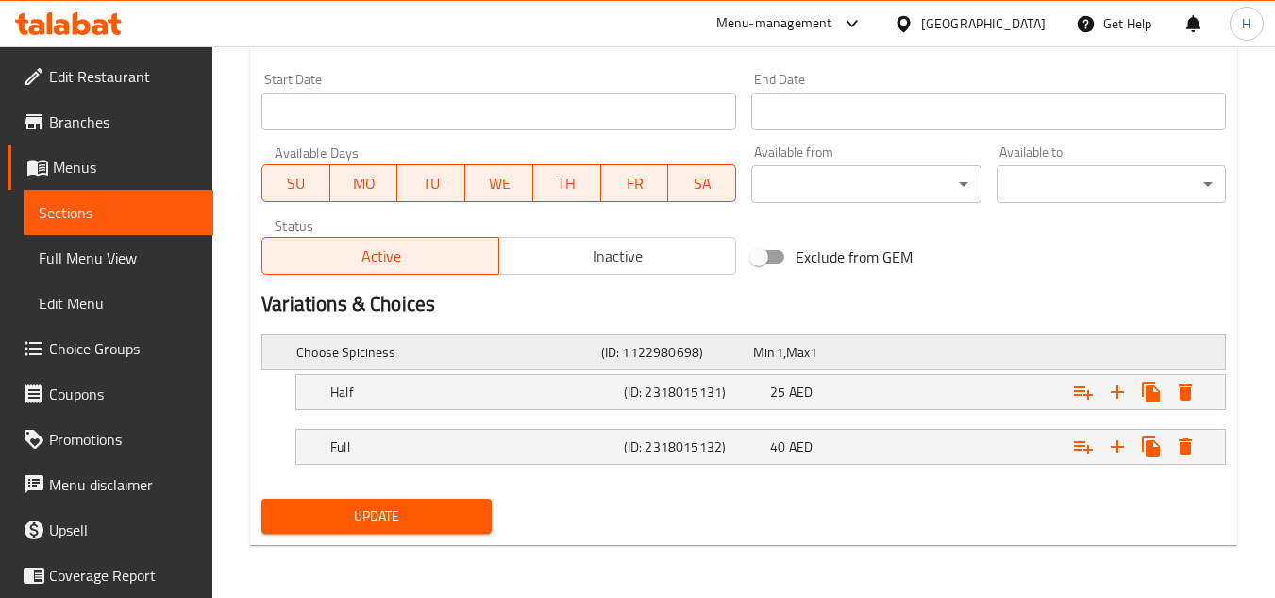
click at [680, 353] on h5 "(ID: 1122980698)" at bounding box center [673, 352] width 144 height 19
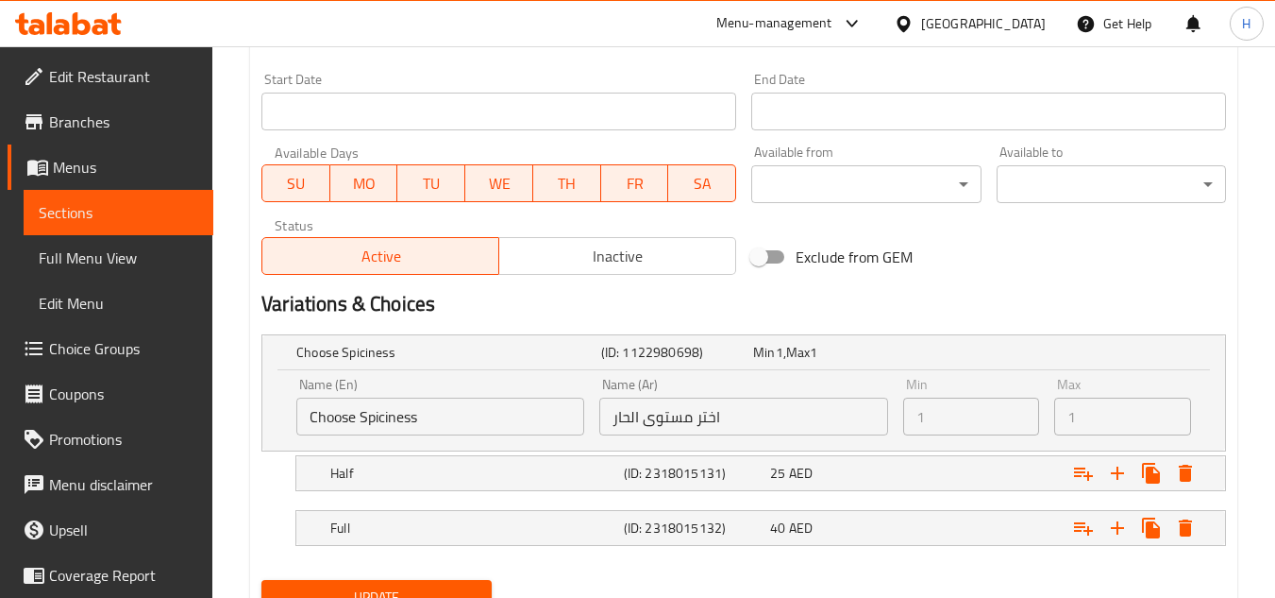
click at [740, 411] on input "اختر مستوى الحار" at bounding box center [743, 416] width 288 height 38
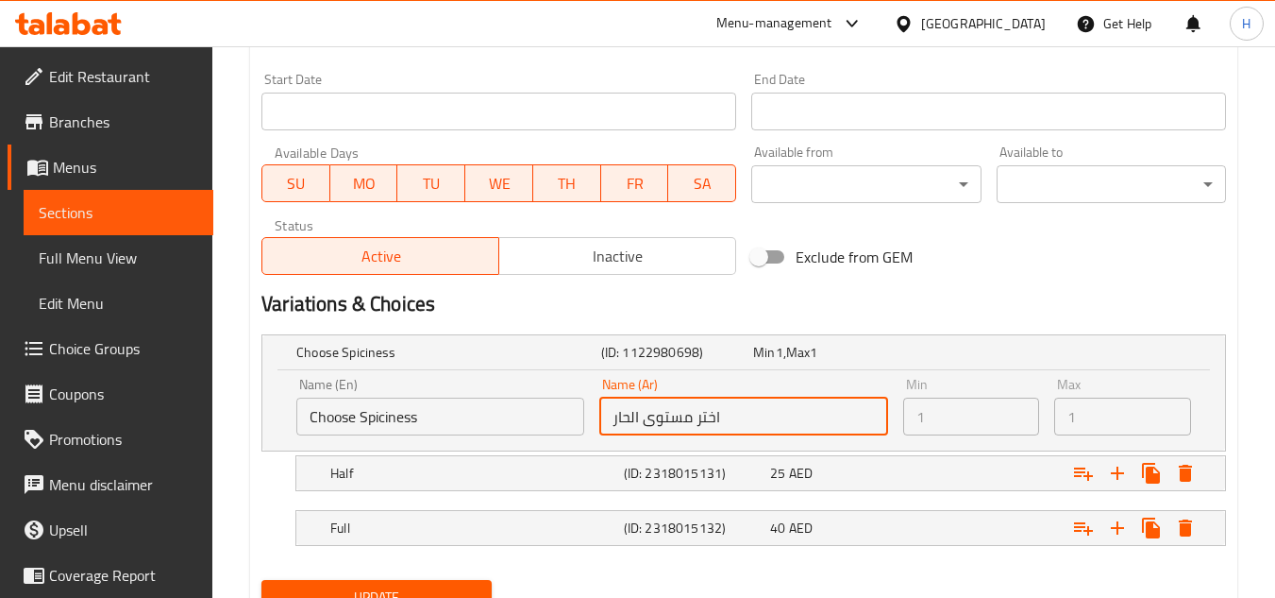
click at [740, 411] on input "اختر مستوى الحار" at bounding box center [743, 416] width 288 height 38
click at [146, 234] on link "Sections" at bounding box center [119, 212] width 190 height 45
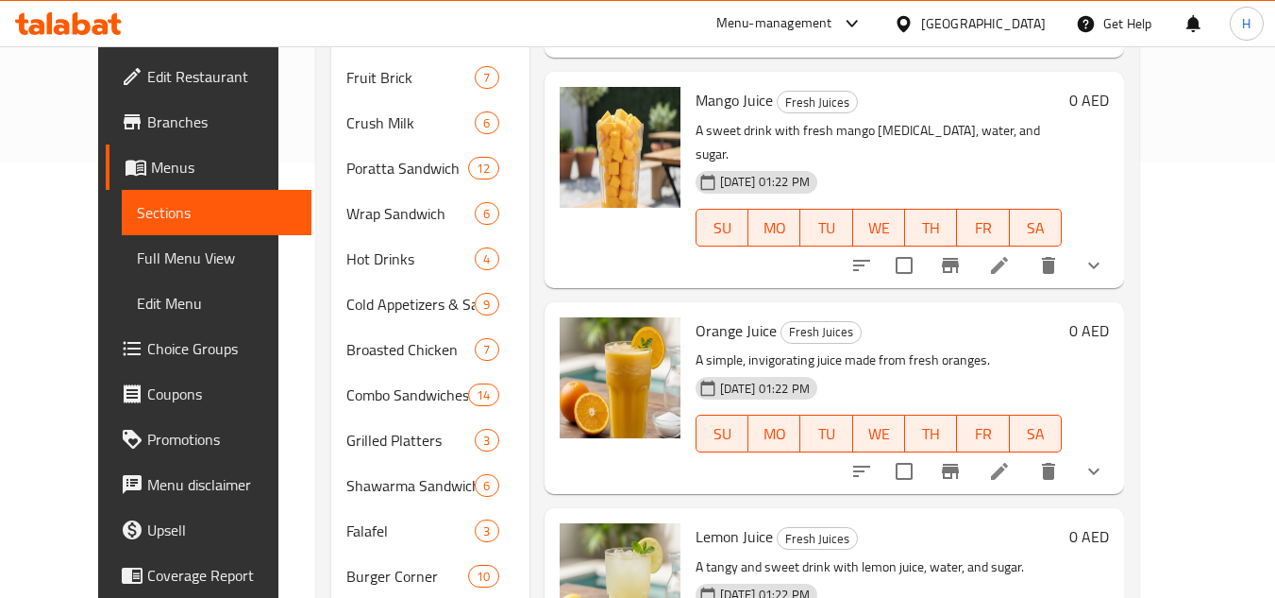
scroll to position [402, 0]
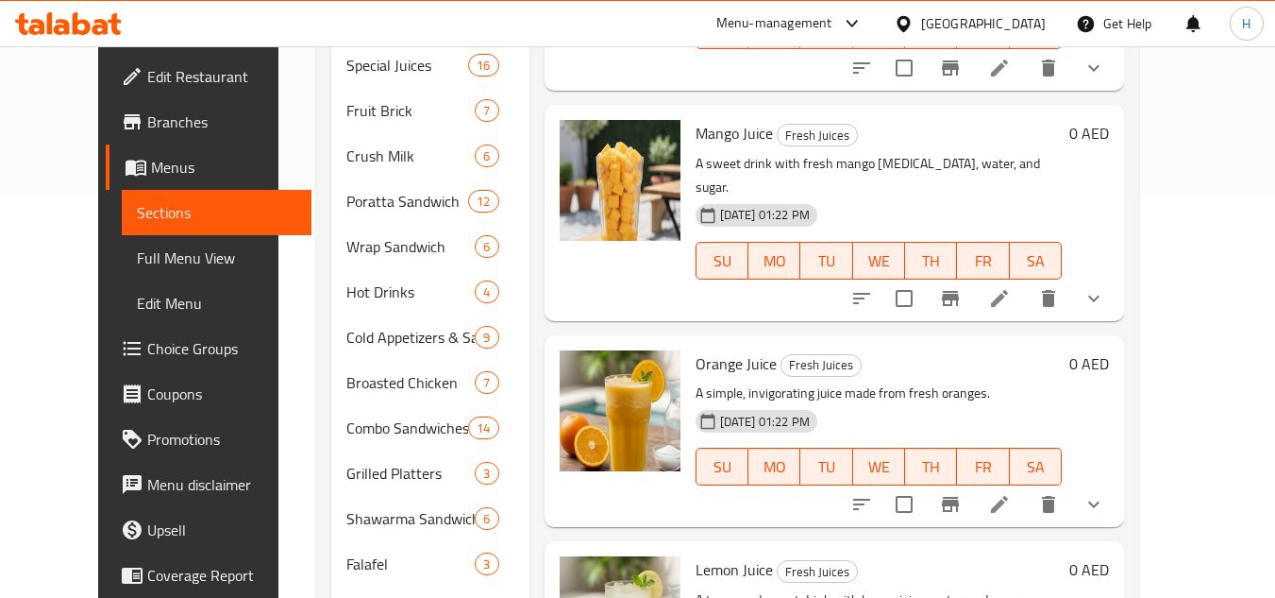
click at [122, 238] on link "Full Menu View" at bounding box center [217, 257] width 190 height 45
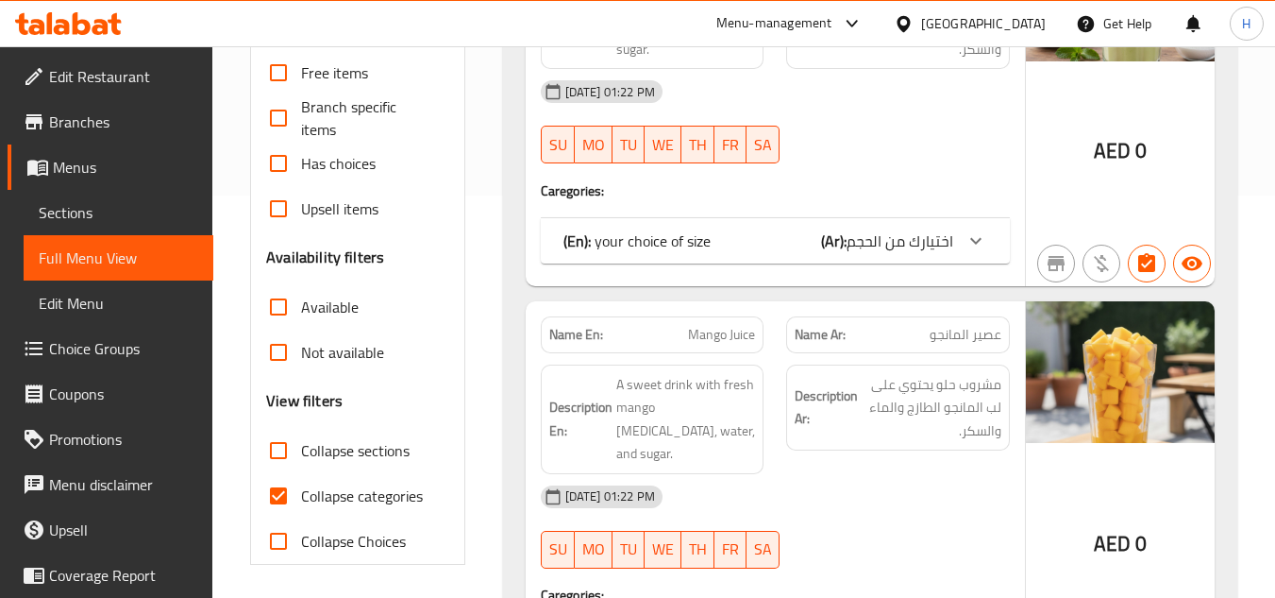
scroll to position [497, 0]
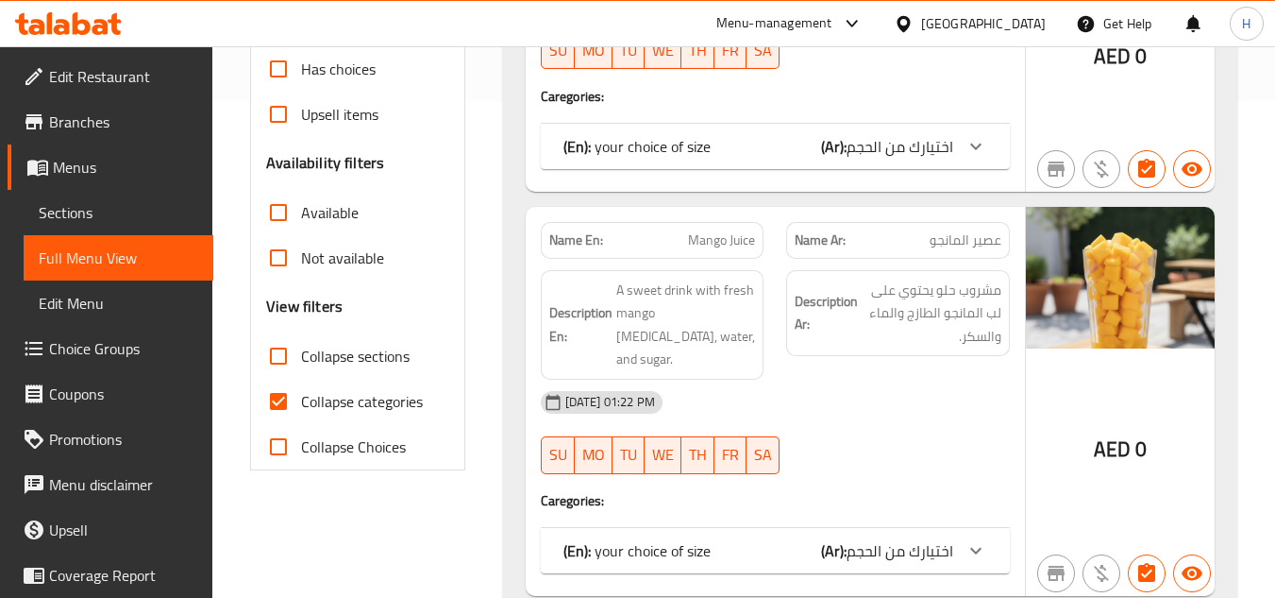
click at [321, 384] on label "Collapse categories" at bounding box center [339, 401] width 167 height 45
click at [301, 384] on input "Collapse categories" at bounding box center [278, 401] width 45 height 45
checkbox input "false"
click at [343, 347] on span "Collapse sections" at bounding box center [355, 356] width 109 height 23
click at [301, 347] on input "Collapse sections" at bounding box center [278, 355] width 45 height 45
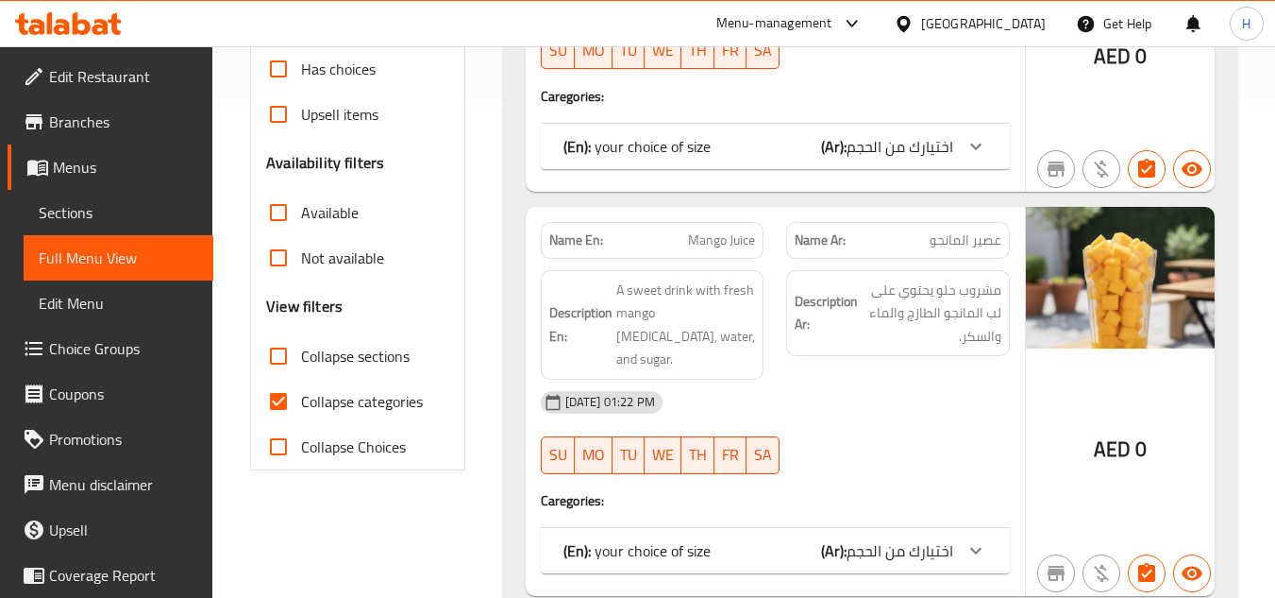
checkbox input "true"
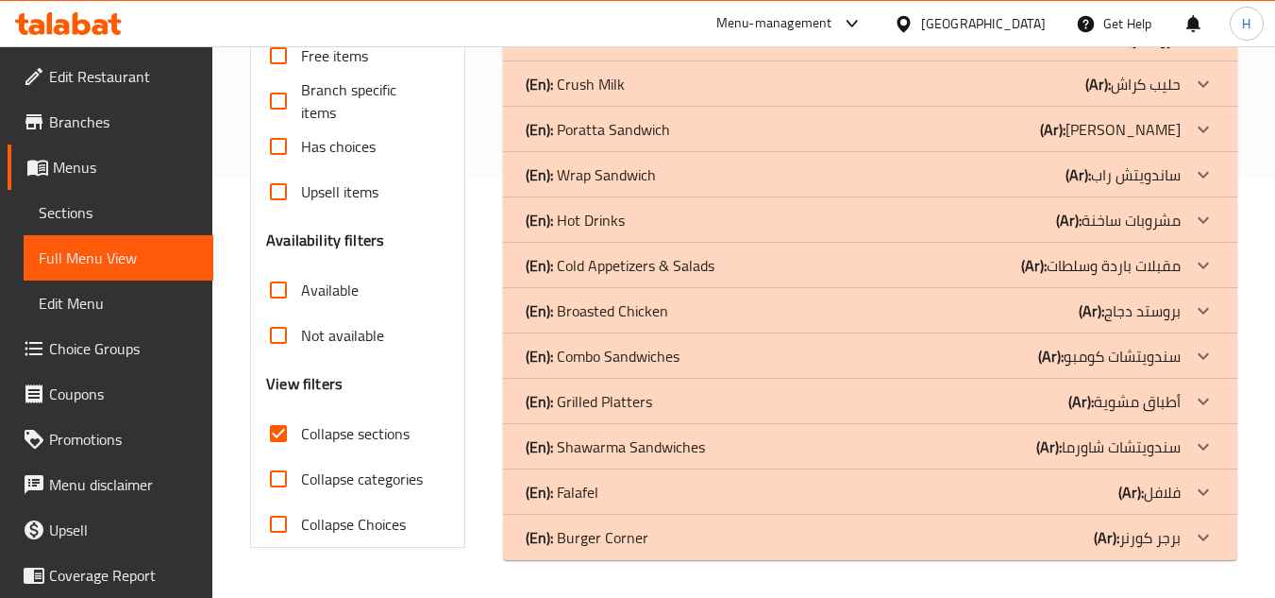
scroll to position [419, 0]
click at [648, 426] on div "(En): Shawarma Sandwiches (Ar): سندويتشات شاورما" at bounding box center [870, 446] width 735 height 45
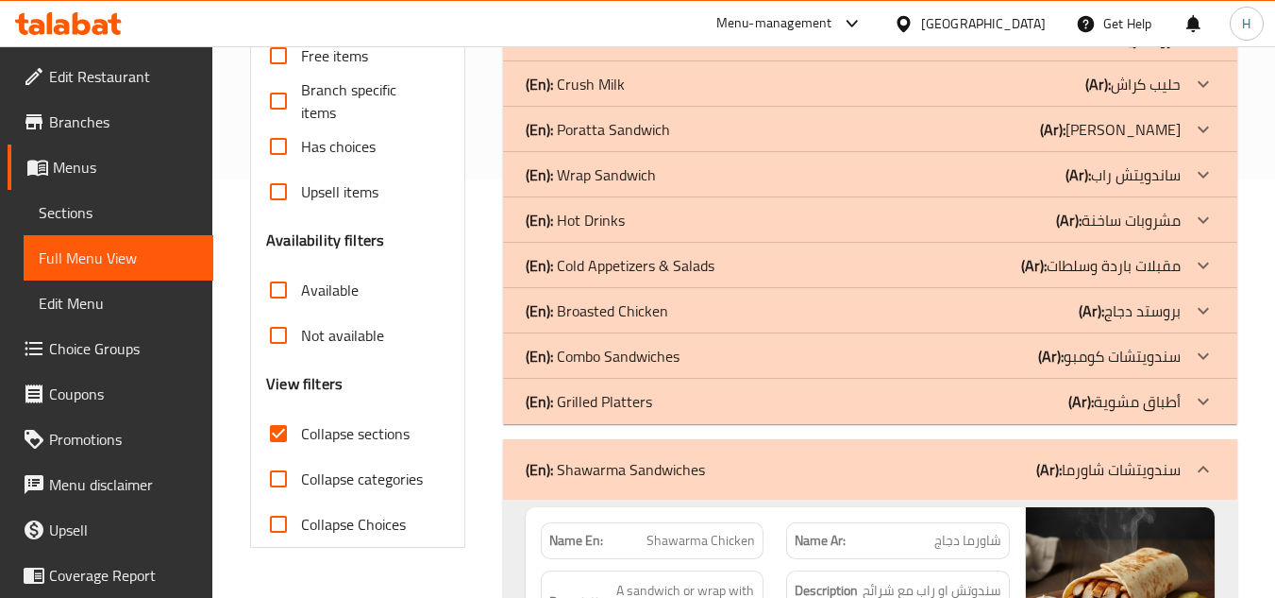
click at [636, 468] on p "(En): Shawarma Sandwiches" at bounding box center [615, 469] width 179 height 23
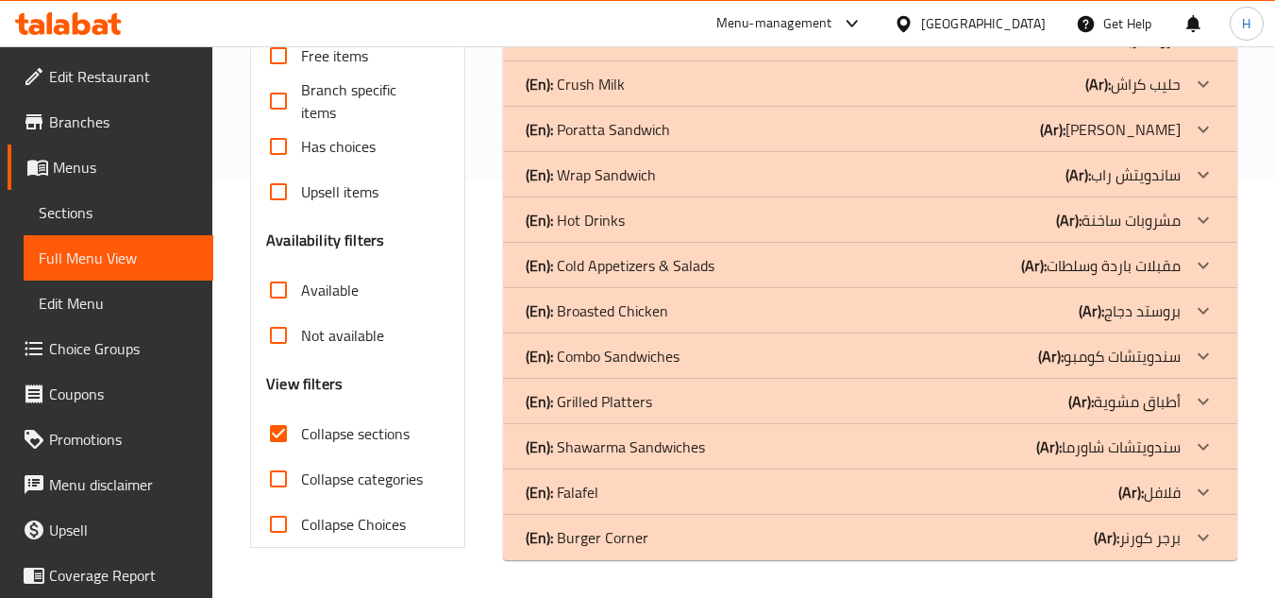
click at [663, 399] on div "(En): Grilled Platters (Ar): أطباق مشوية" at bounding box center [853, 401] width 655 height 23
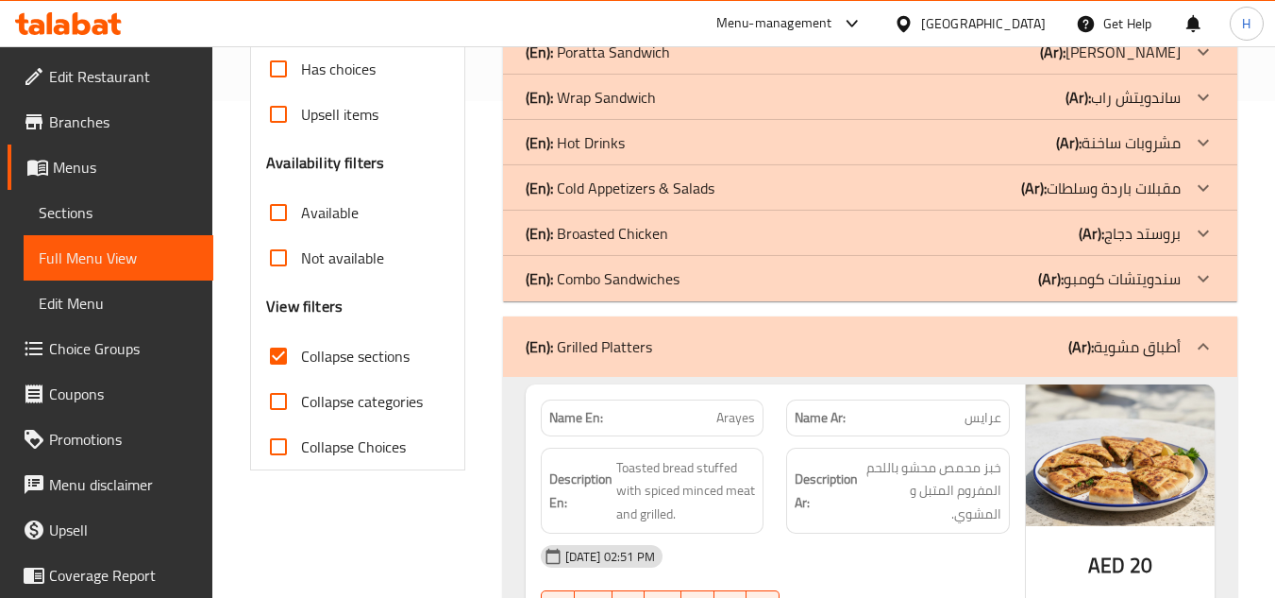
scroll to position [335, 0]
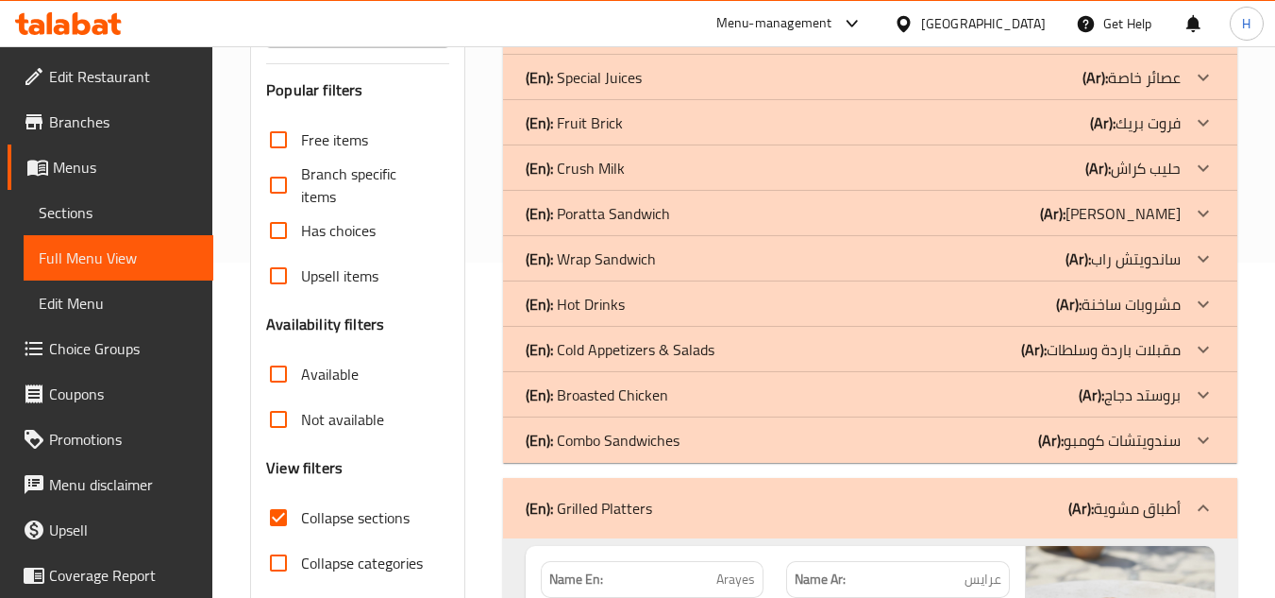
click at [879, 507] on div "(En): Grilled Platters (Ar): أطباق مشوية" at bounding box center [853, 508] width 655 height 23
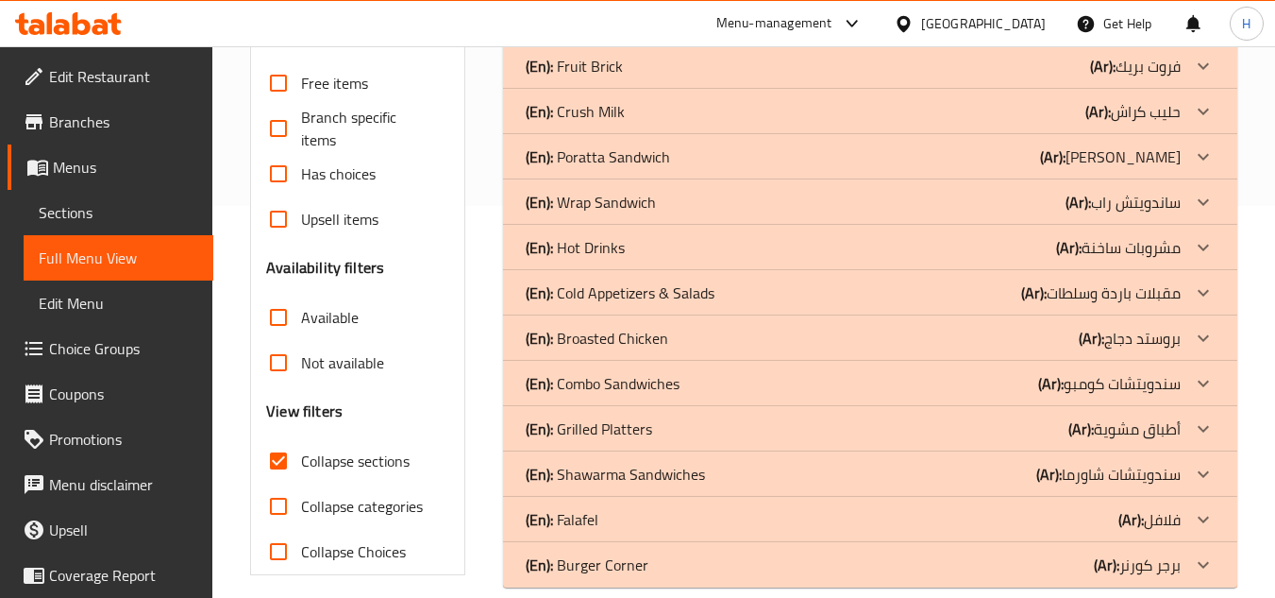
scroll to position [419, 0]
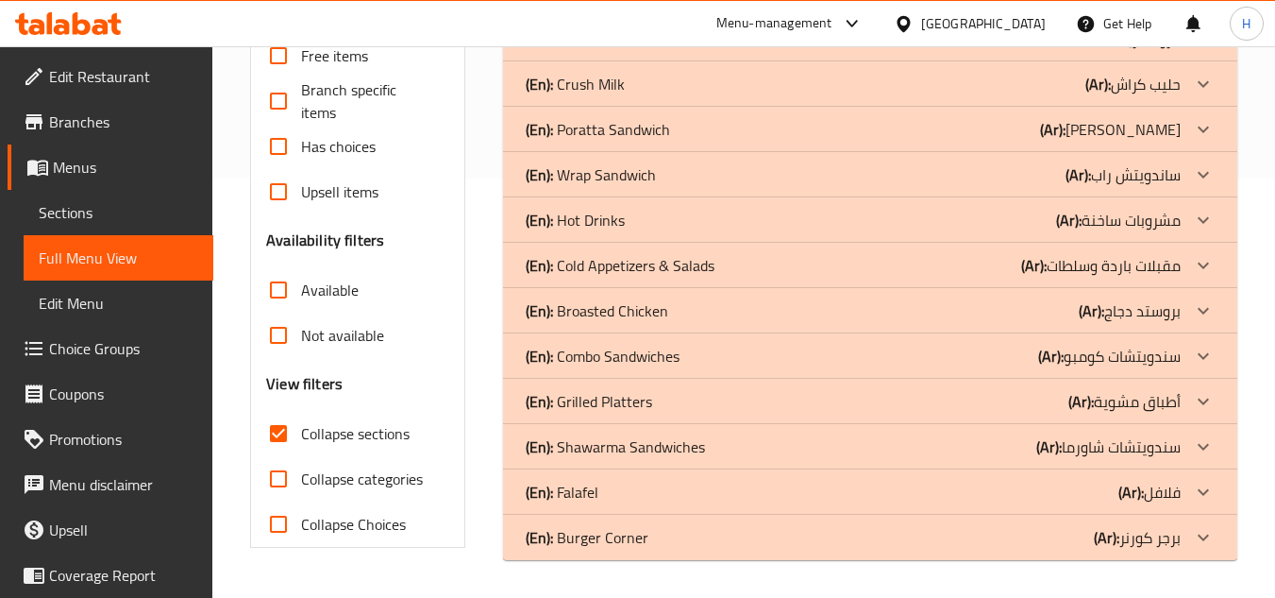
click at [858, 437] on div "(En): Shawarma Sandwiches (Ar): سندويتشات شاورما" at bounding box center [853, 446] width 655 height 23
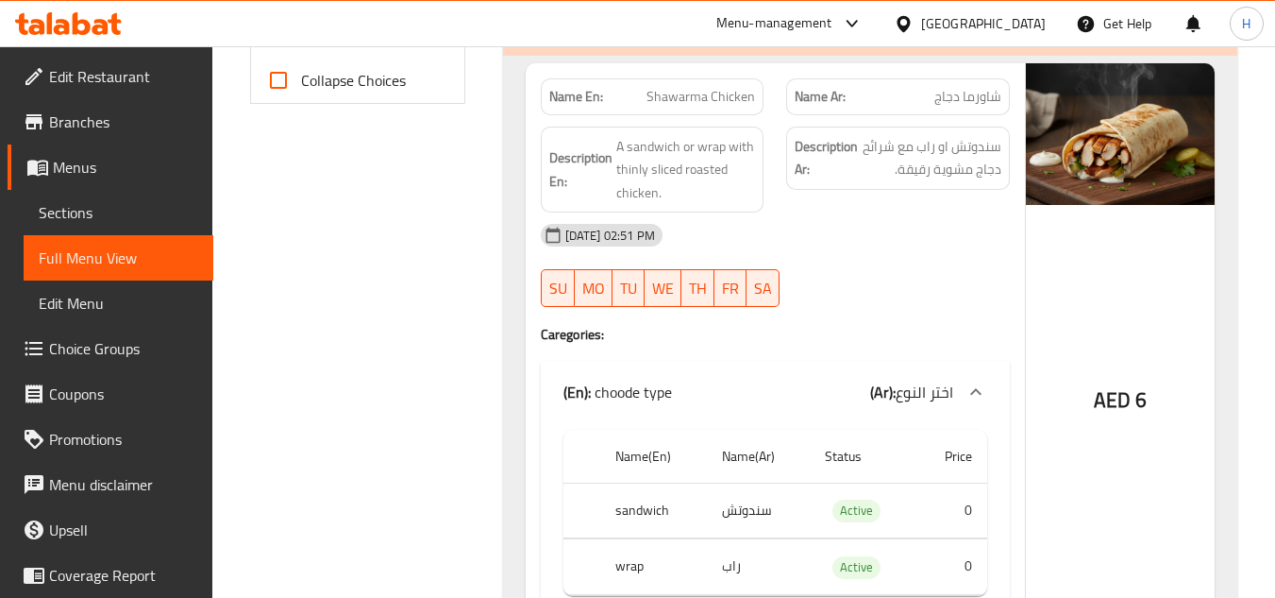
scroll to position [896, 0]
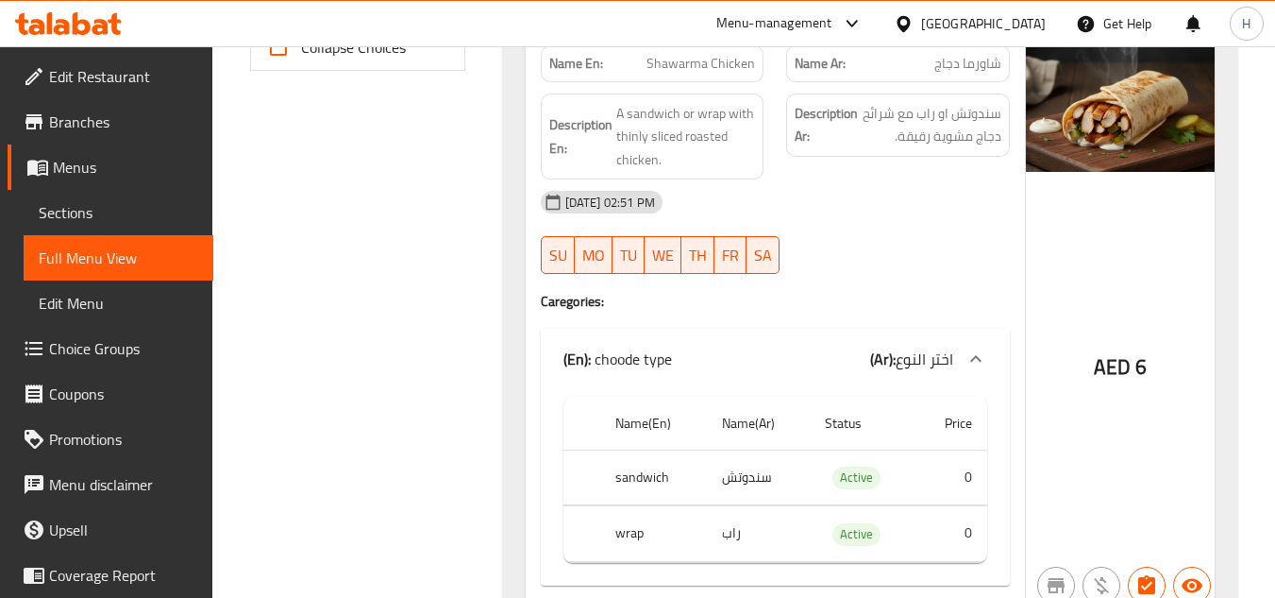
click at [158, 211] on span "Sections" at bounding box center [119, 212] width 160 height 23
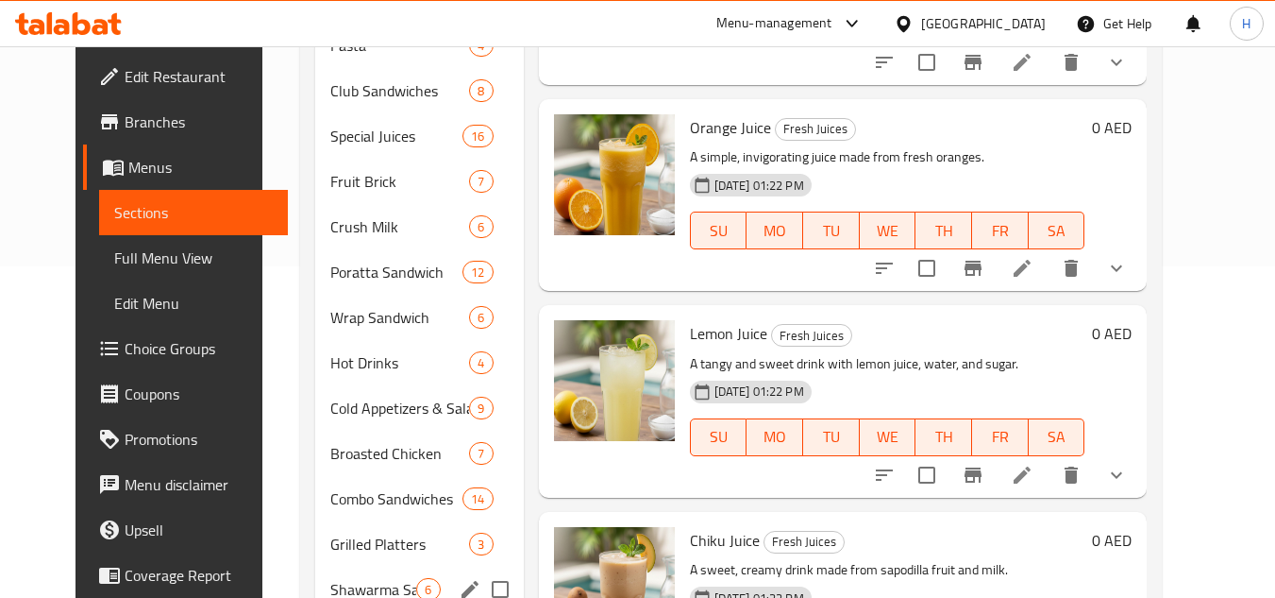
scroll to position [364, 0]
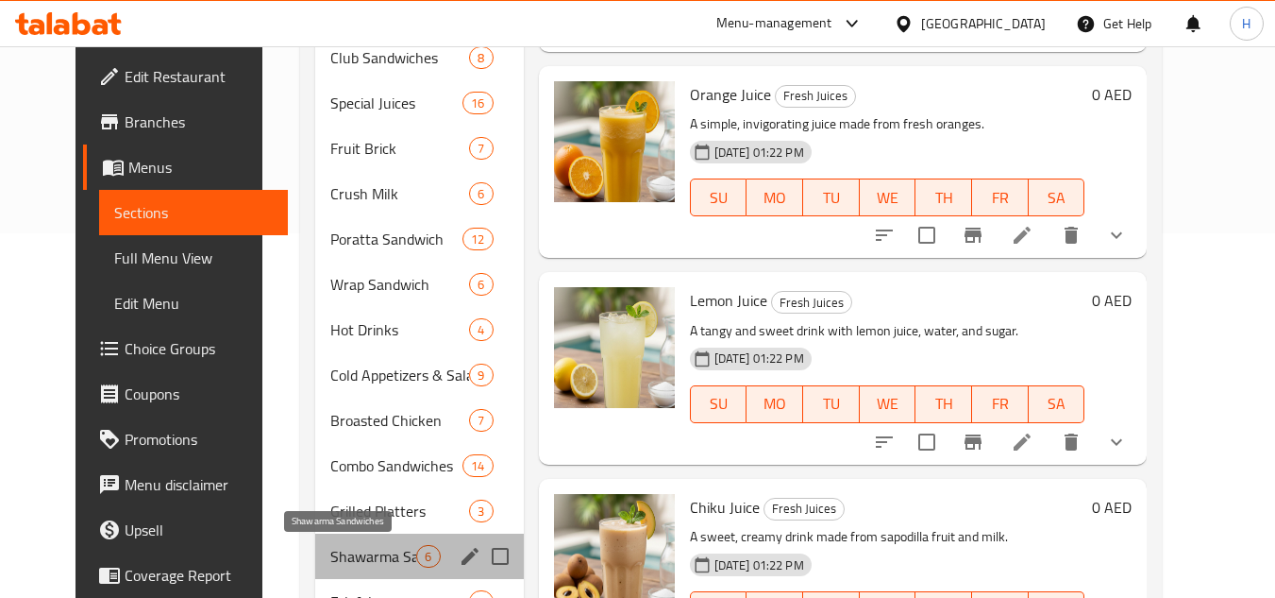
click at [346, 550] on span "Shawarma Sandwiches" at bounding box center [373, 556] width 86 height 23
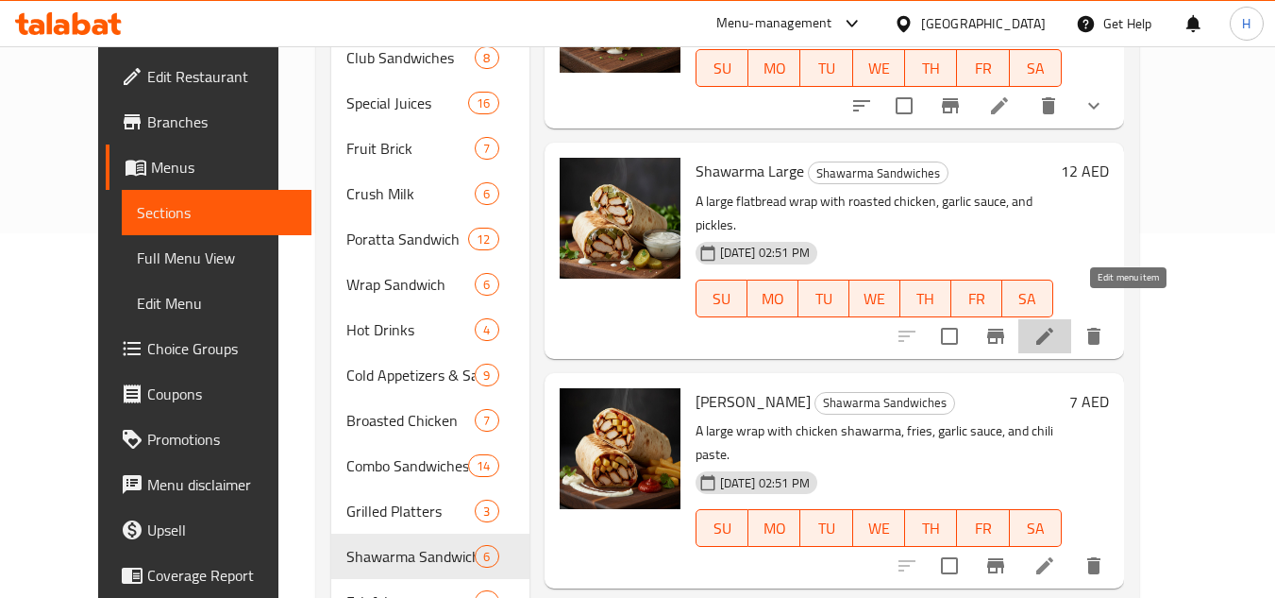
click at [1056, 325] on icon at bounding box center [1045, 336] width 23 height 23
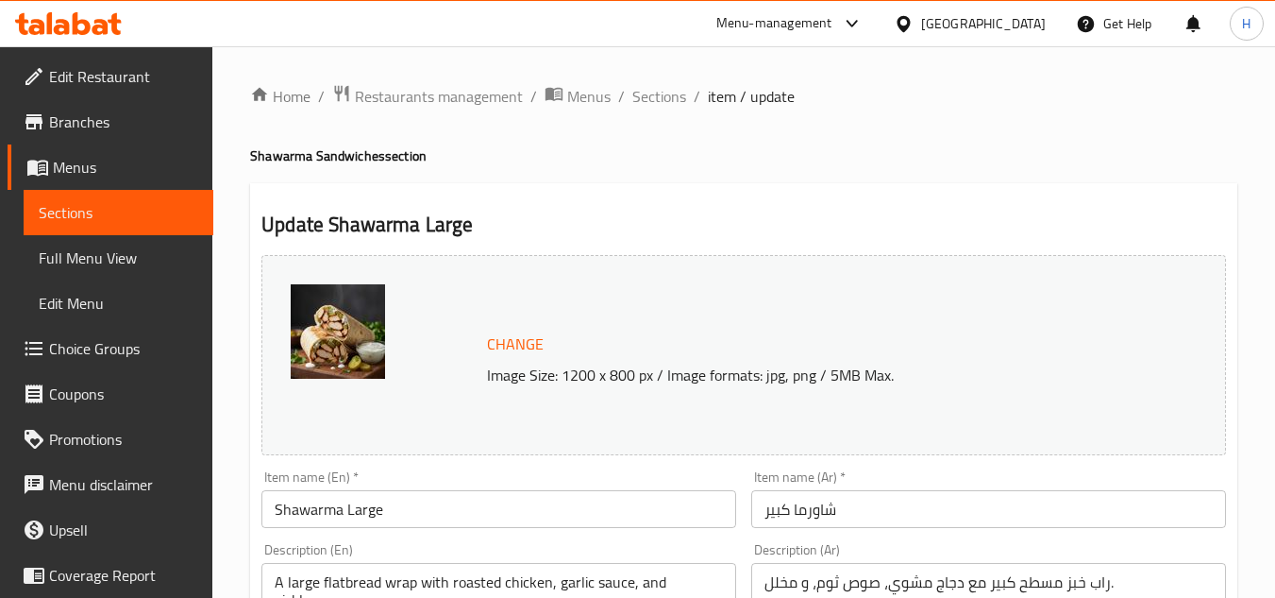
click at [119, 171] on span "Menus" at bounding box center [125, 167] width 145 height 23
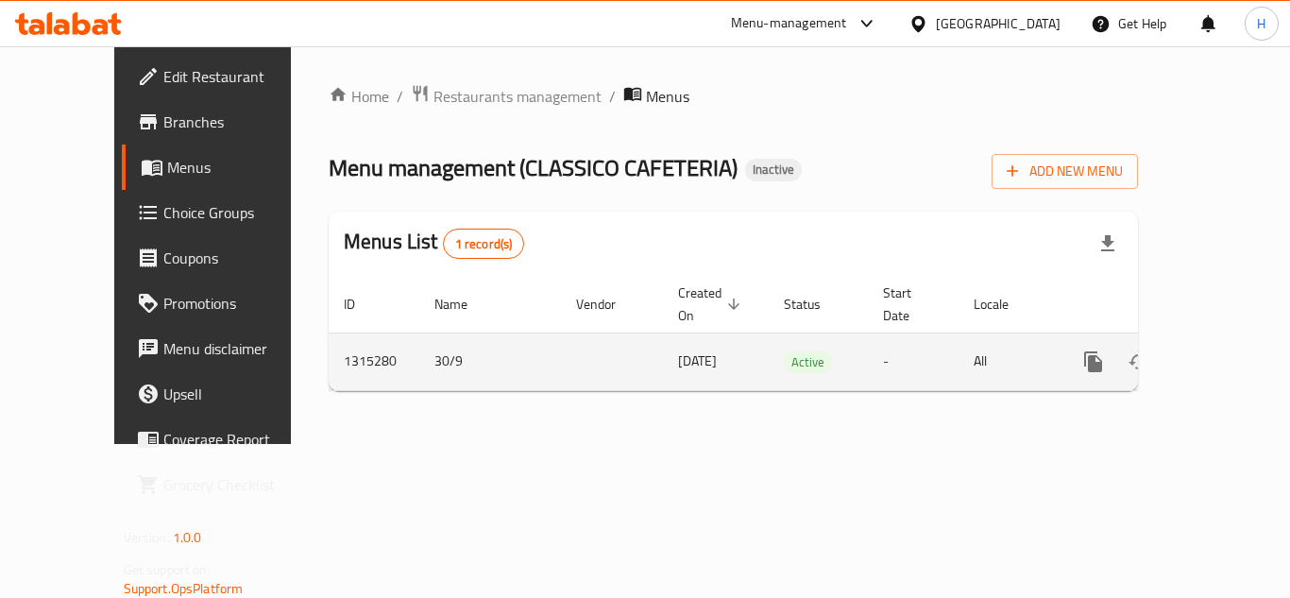
click at [1221, 353] on icon "enhanced table" at bounding box center [1229, 361] width 17 height 17
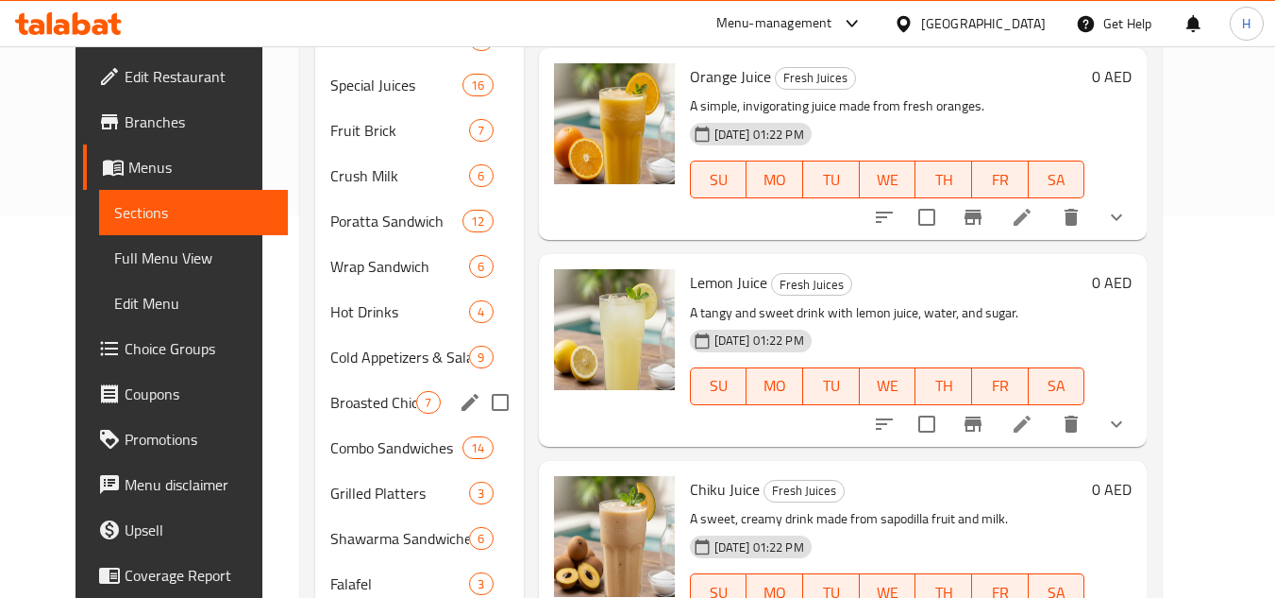
scroll to position [497, 0]
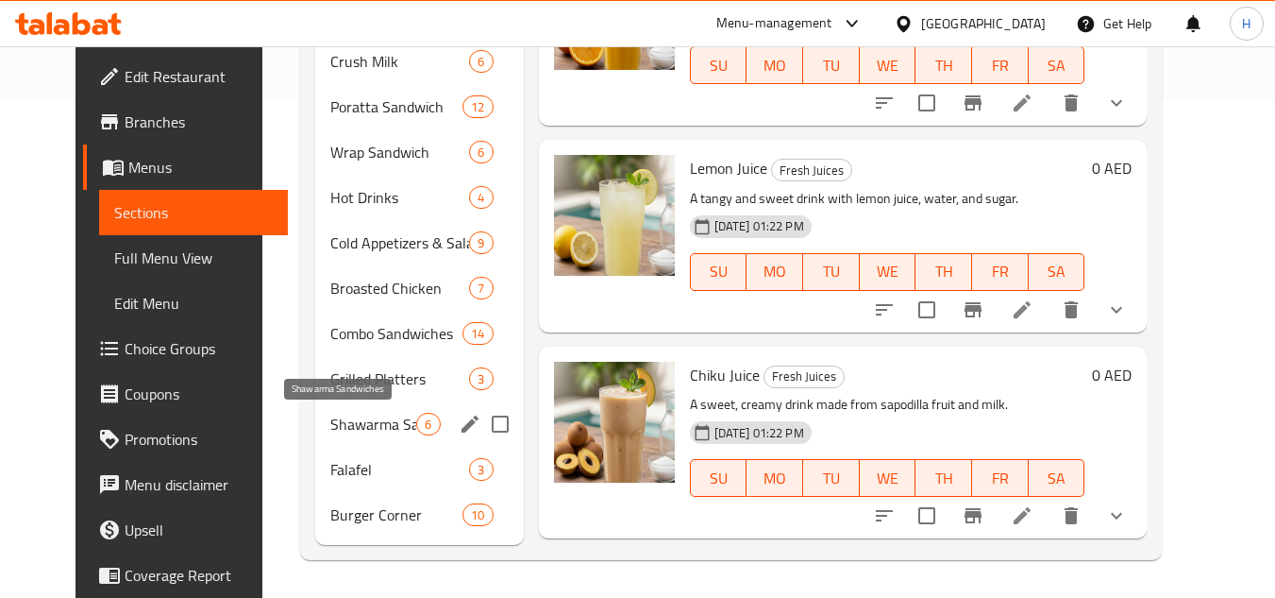
drag, startPoint x: 320, startPoint y: 434, endPoint x: 498, endPoint y: 450, distance: 178.2
click at [330, 433] on span "Shawarma Sandwiches" at bounding box center [373, 424] width 86 height 23
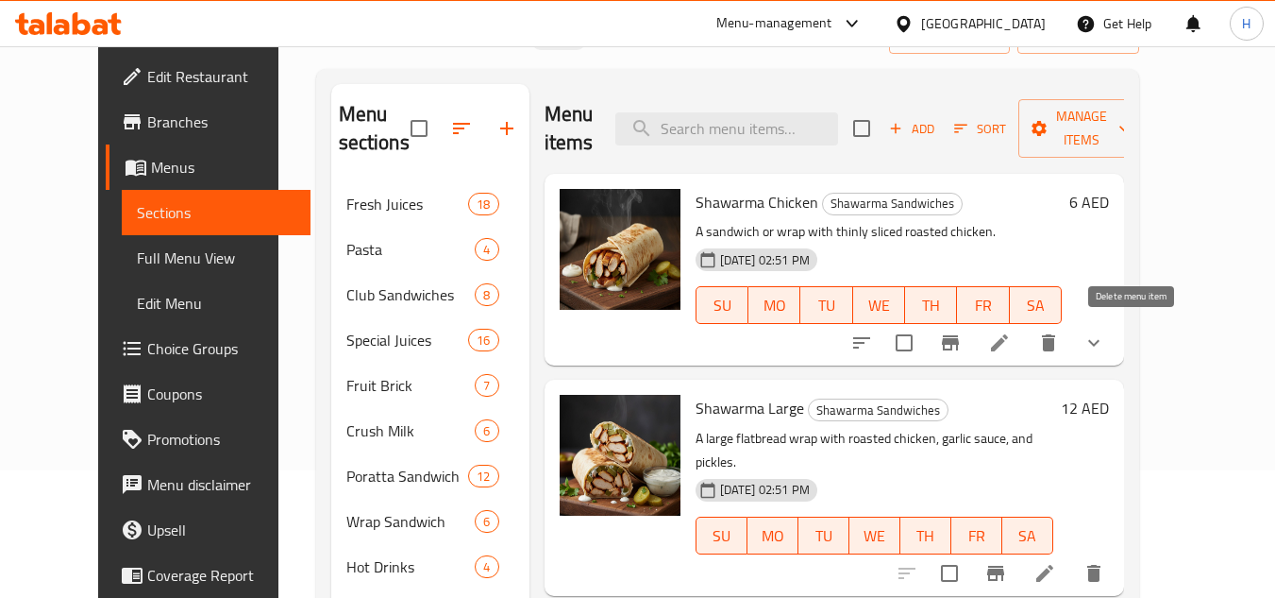
scroll to position [119, 0]
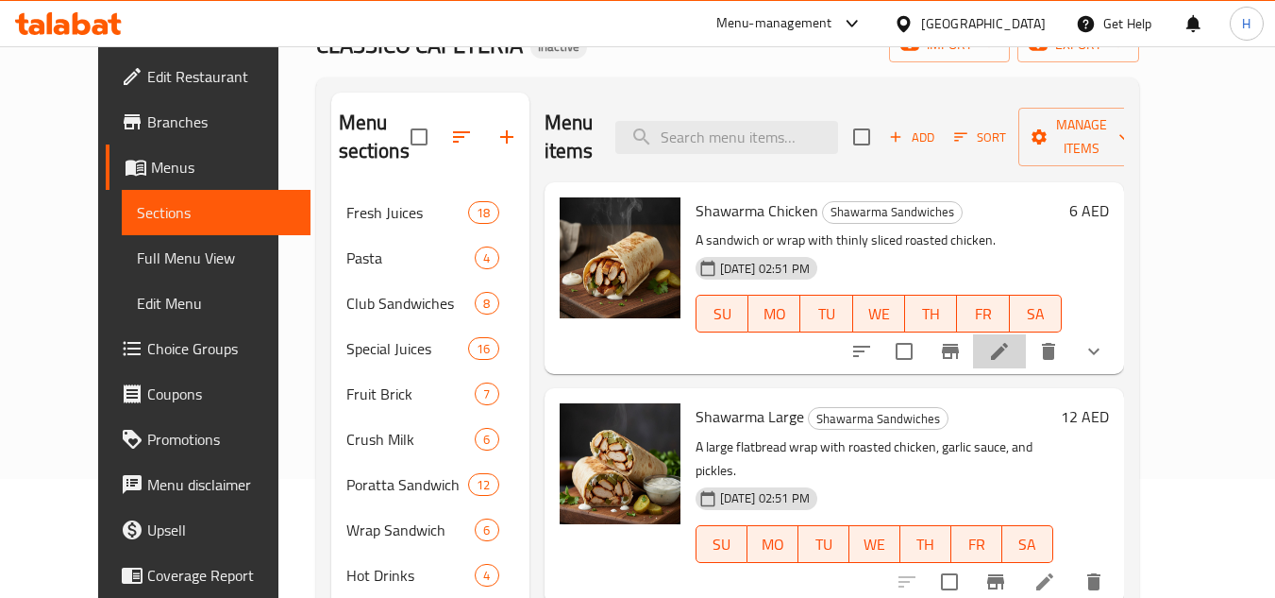
click at [1026, 354] on li at bounding box center [999, 351] width 53 height 34
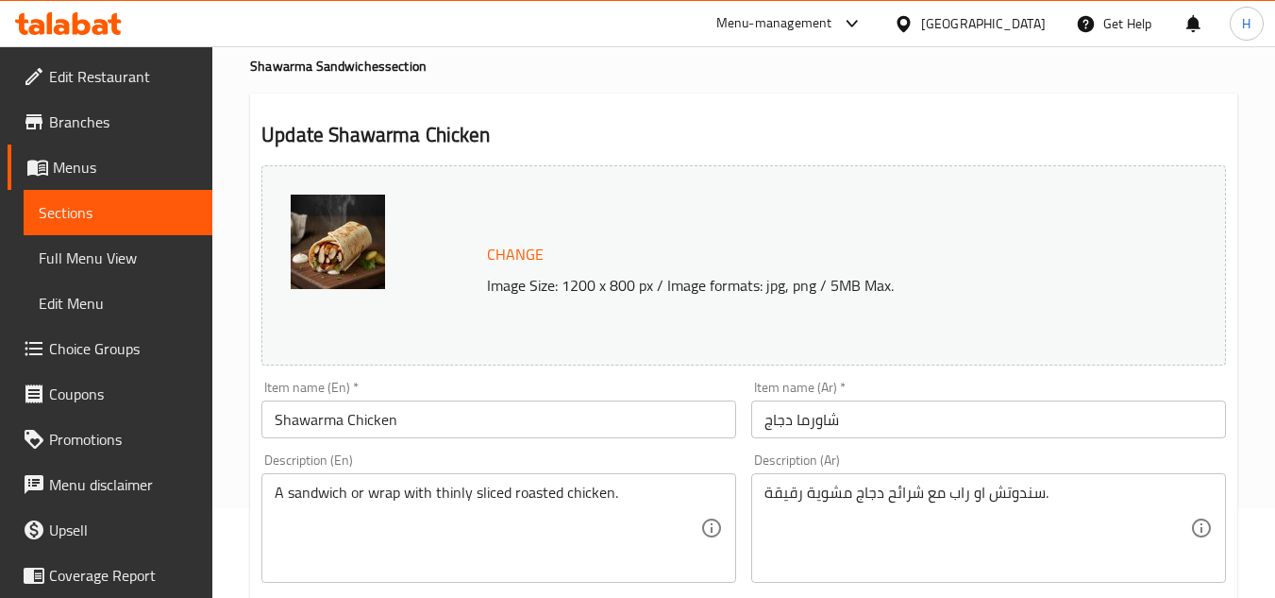
scroll to position [94, 0]
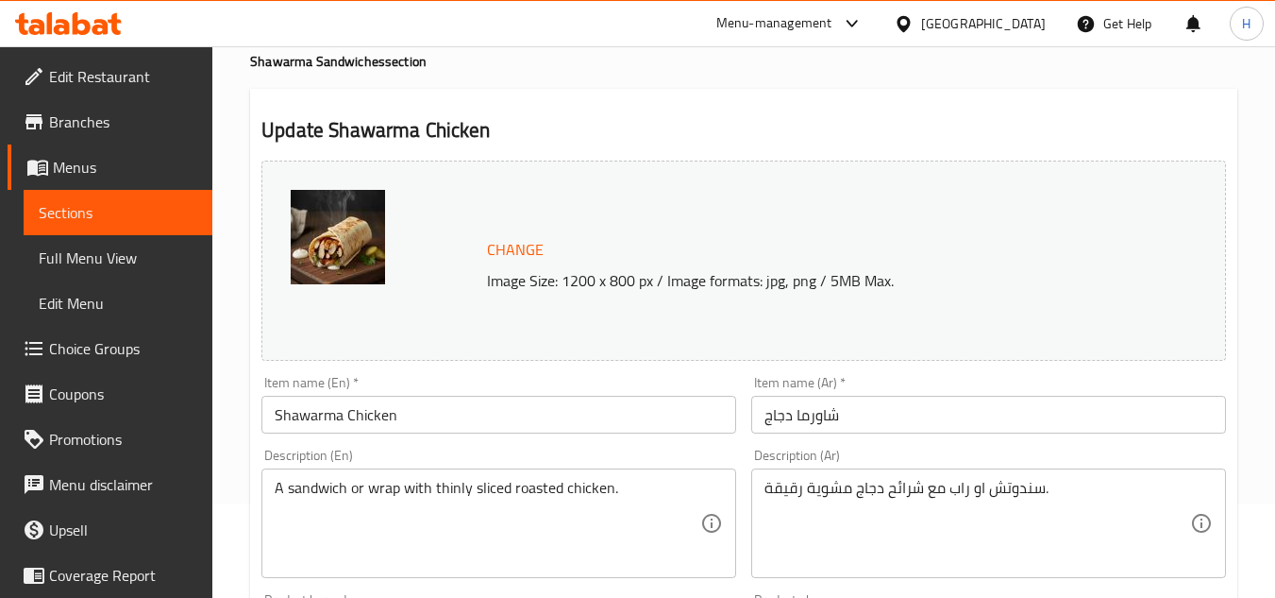
click at [848, 408] on input "شاورما دجاج" at bounding box center [988, 415] width 475 height 38
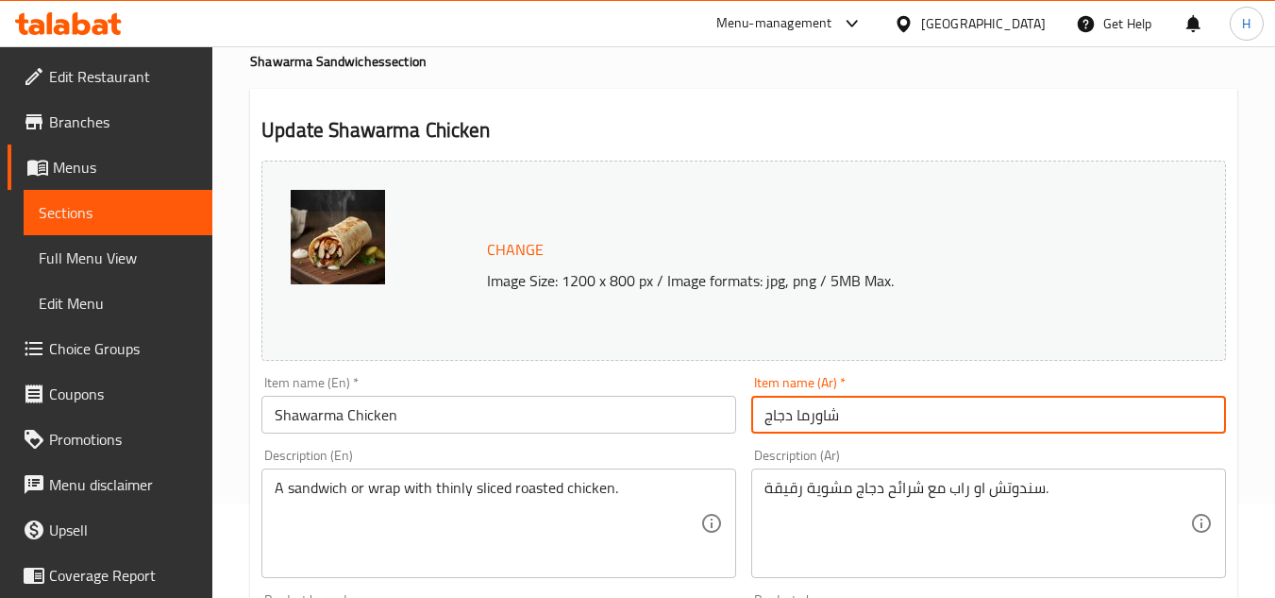
click at [866, 491] on textarea "سندوتش او راب مع شرائح دجاج مشوية رقيقة." at bounding box center [978, 524] width 426 height 90
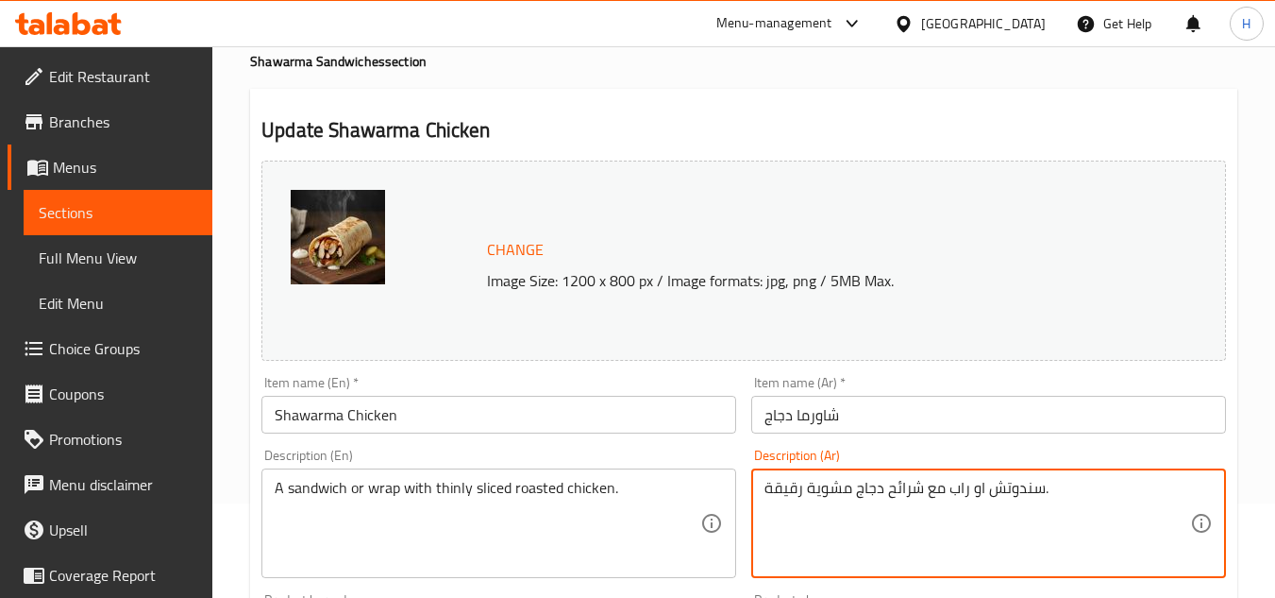
click at [866, 491] on textarea "سندوتش او راب مع شرائح دجاج مشوية رقيقة." at bounding box center [978, 524] width 426 height 90
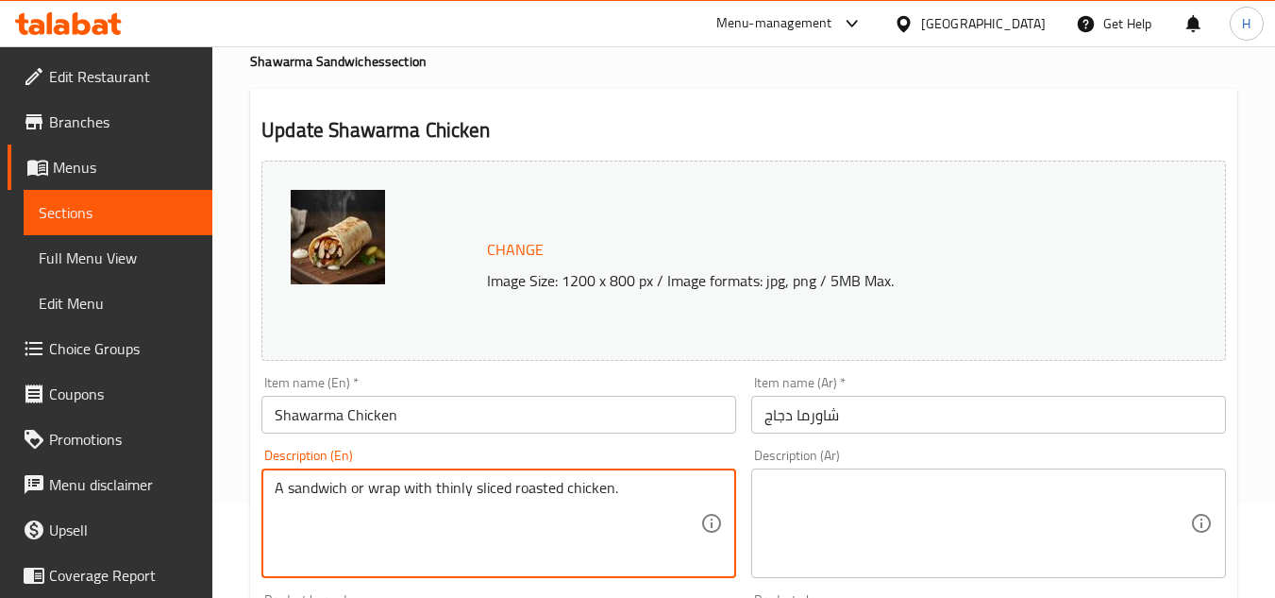
click at [542, 521] on textarea "A sandwich or wrap with thinly sliced roasted chicken." at bounding box center [488, 524] width 426 height 90
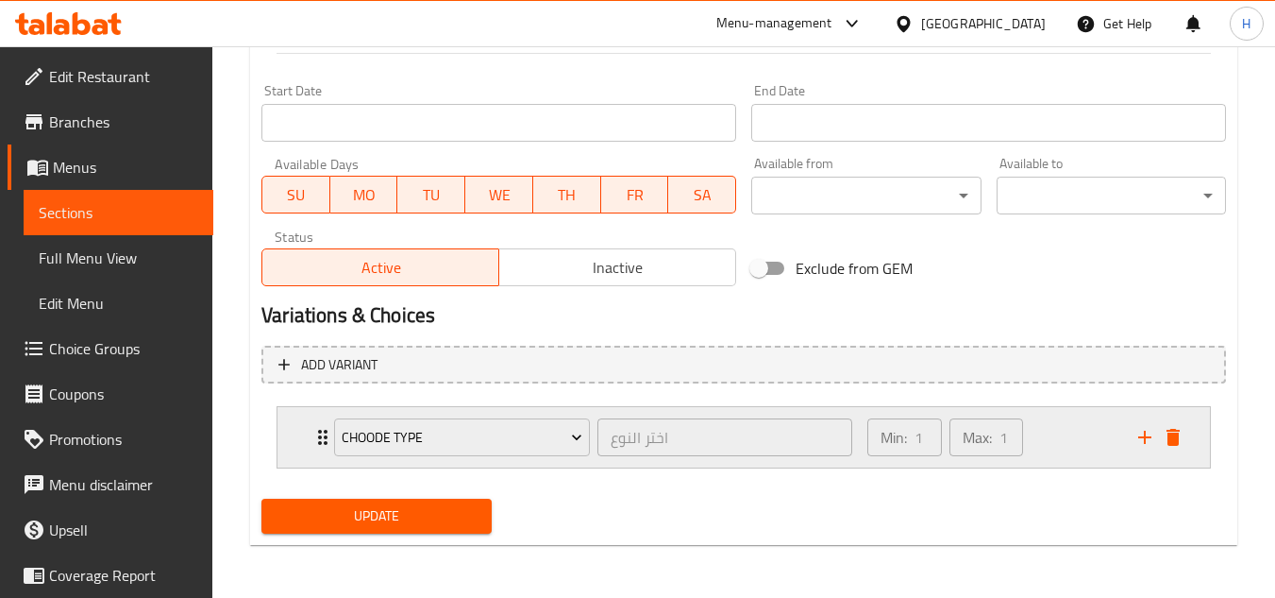
click at [1169, 438] on icon "delete" at bounding box center [1173, 437] width 13 height 17
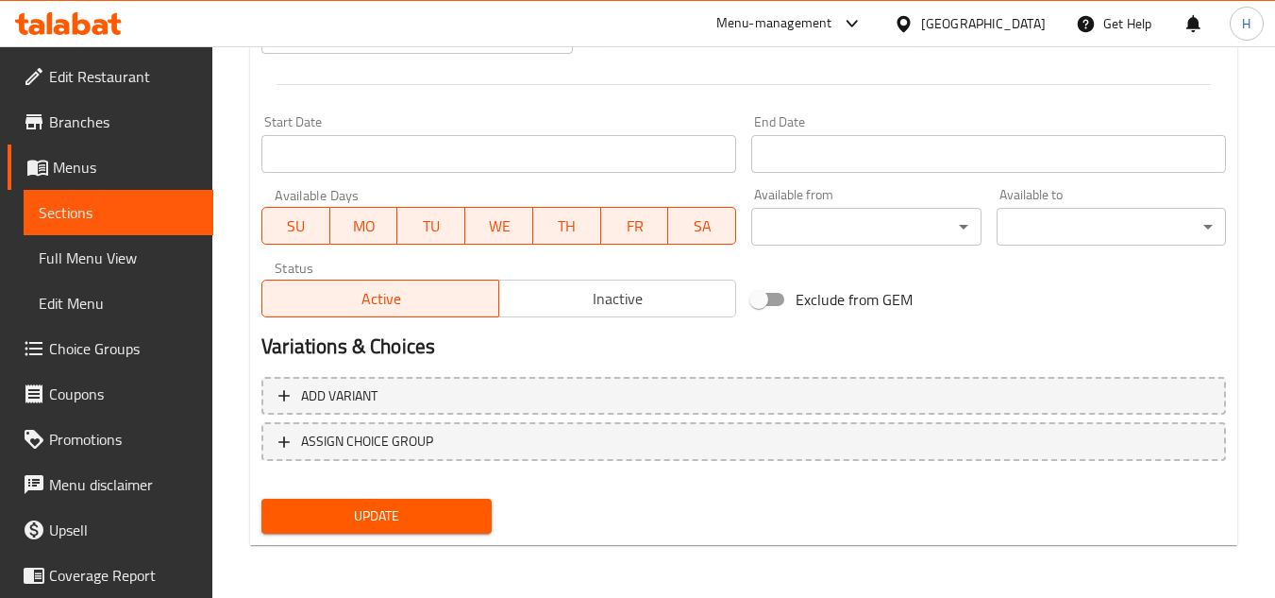
click at [432, 521] on span "Update" at bounding box center [376, 516] width 199 height 24
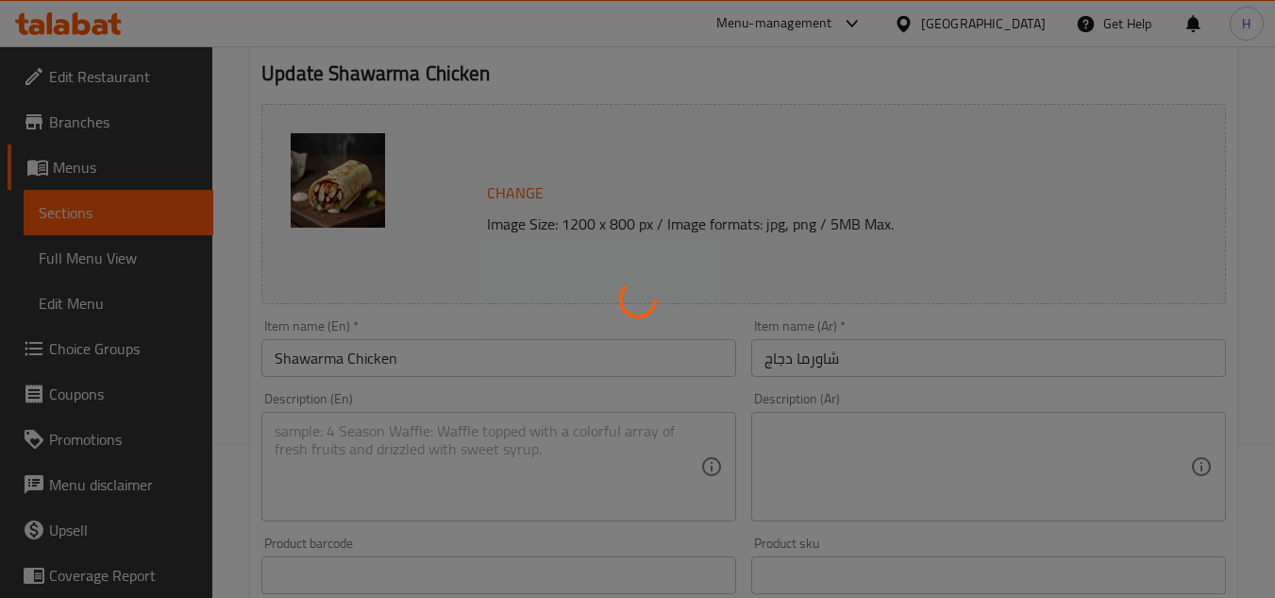
scroll to position [8, 0]
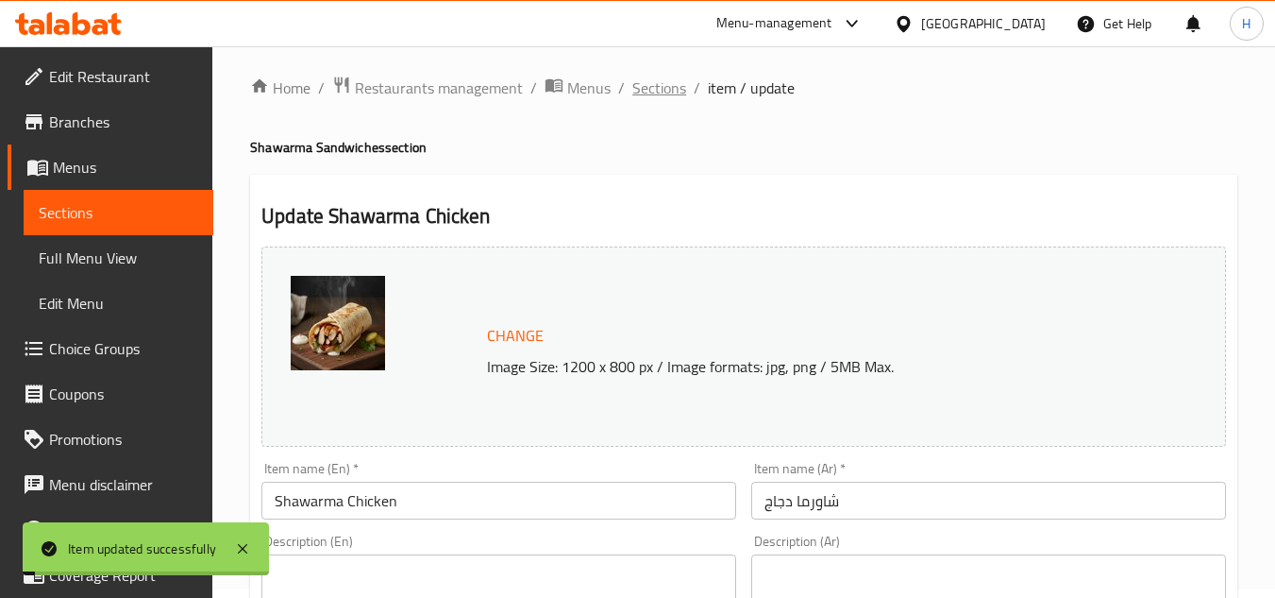
click at [655, 99] on span "Sections" at bounding box center [660, 87] width 54 height 23
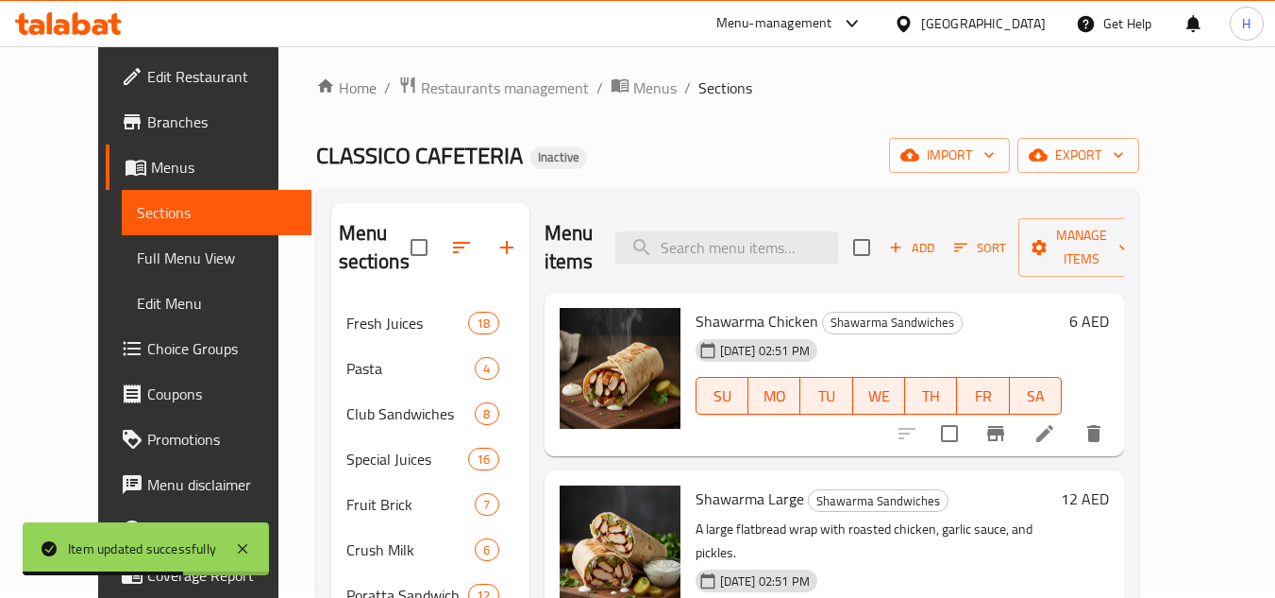
click at [137, 248] on span "Full Menu View" at bounding box center [217, 257] width 160 height 23
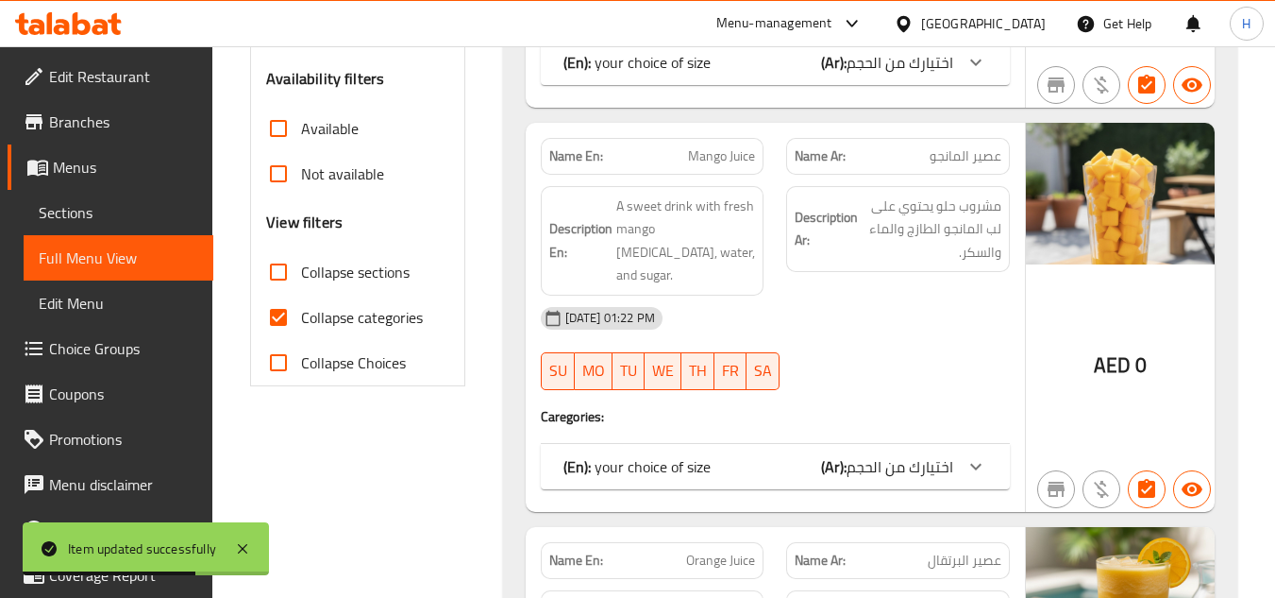
scroll to position [669, 0]
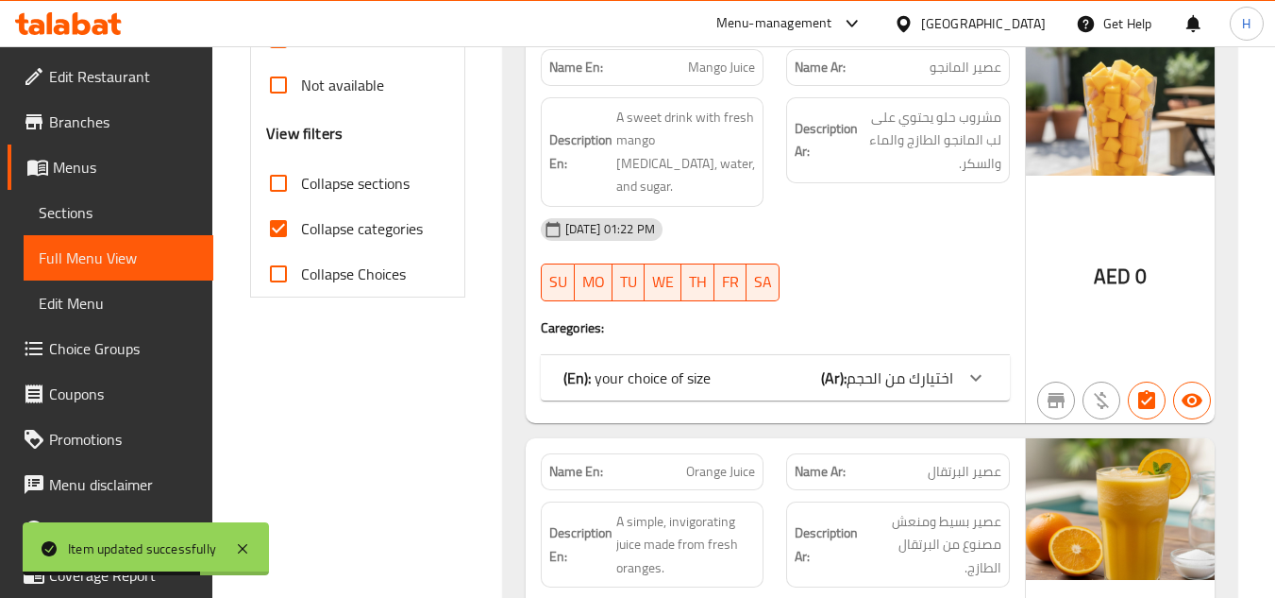
click at [281, 223] on input "Collapse categories" at bounding box center [278, 228] width 45 height 45
checkbox input "false"
click at [281, 187] on input "Collapse sections" at bounding box center [278, 182] width 45 height 45
checkbox input "true"
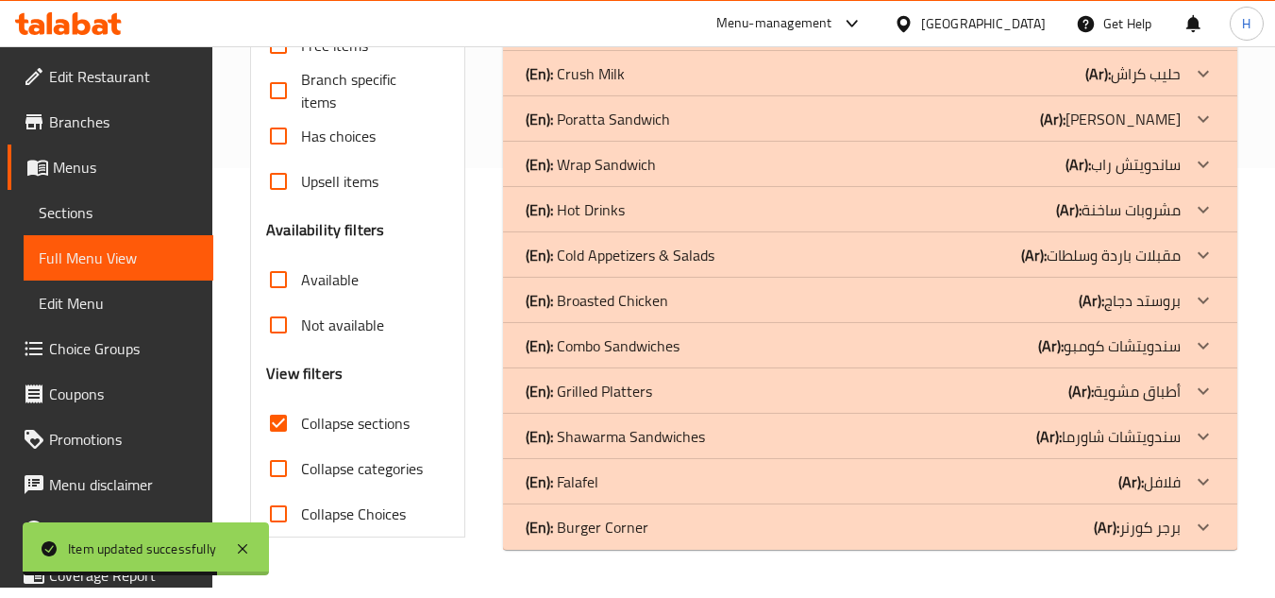
scroll to position [419, 0]
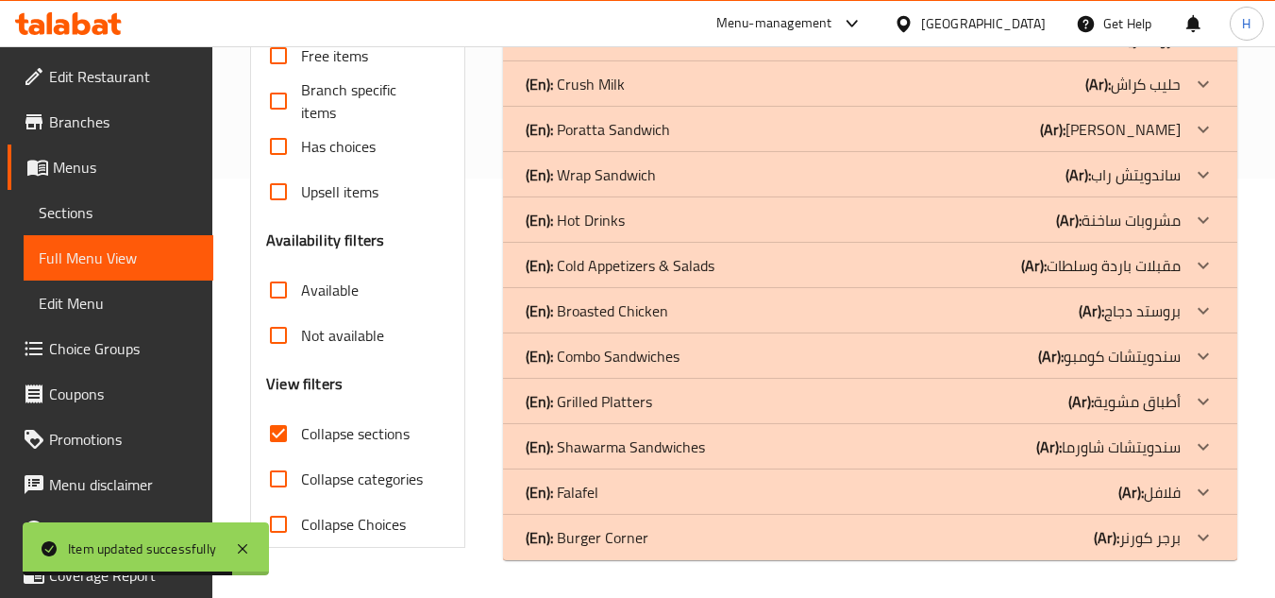
click at [670, 440] on p "(En): Shawarma Sandwiches" at bounding box center [615, 446] width 179 height 23
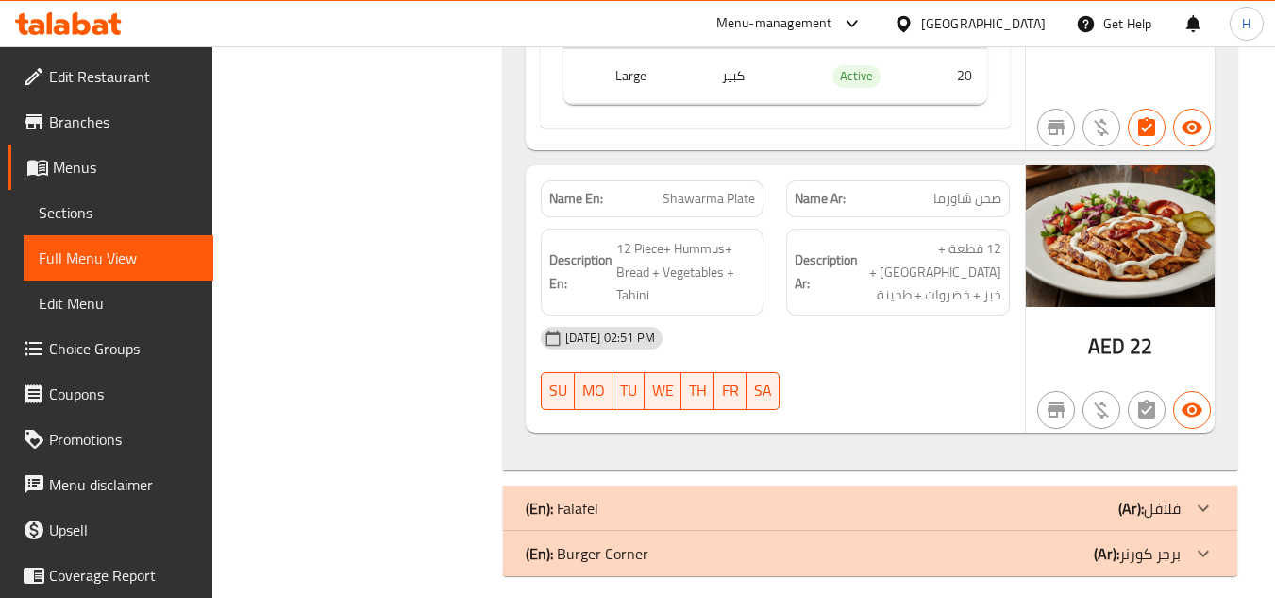
scroll to position [2474, 0]
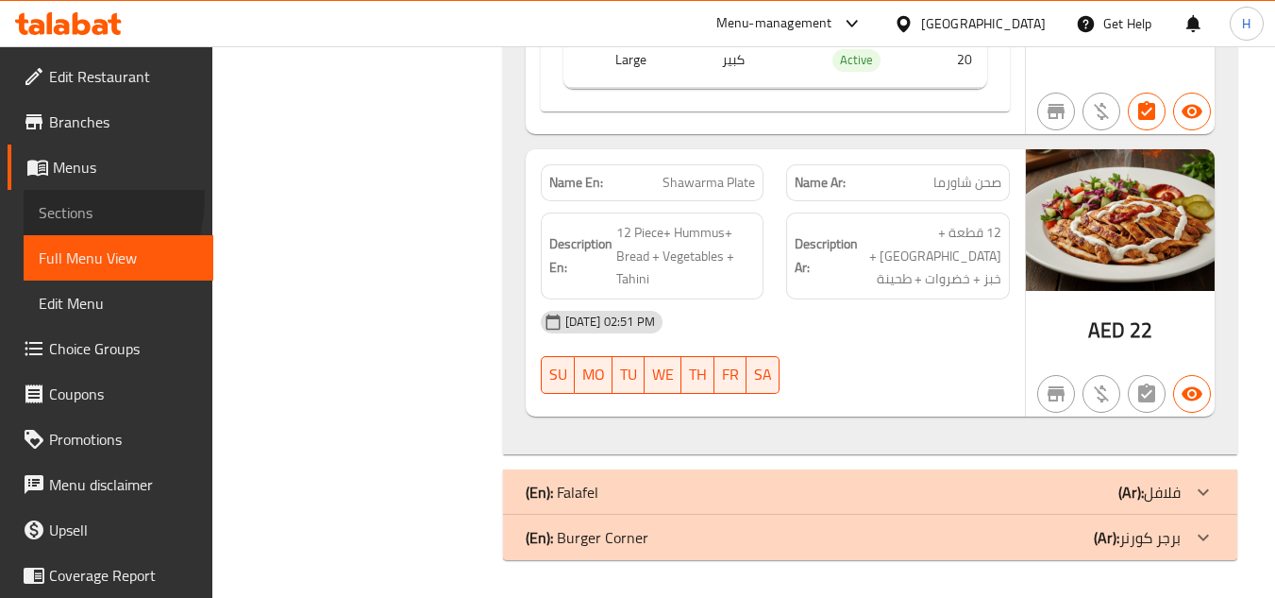
click at [36, 195] on link "Sections" at bounding box center [119, 212] width 190 height 45
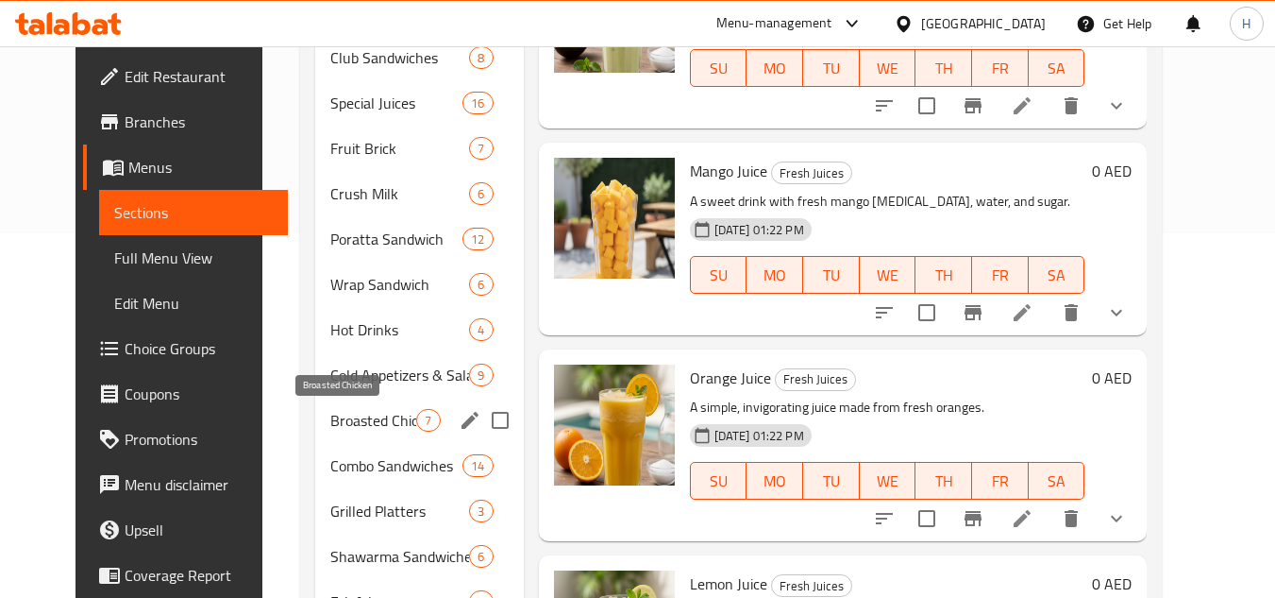
scroll to position [459, 0]
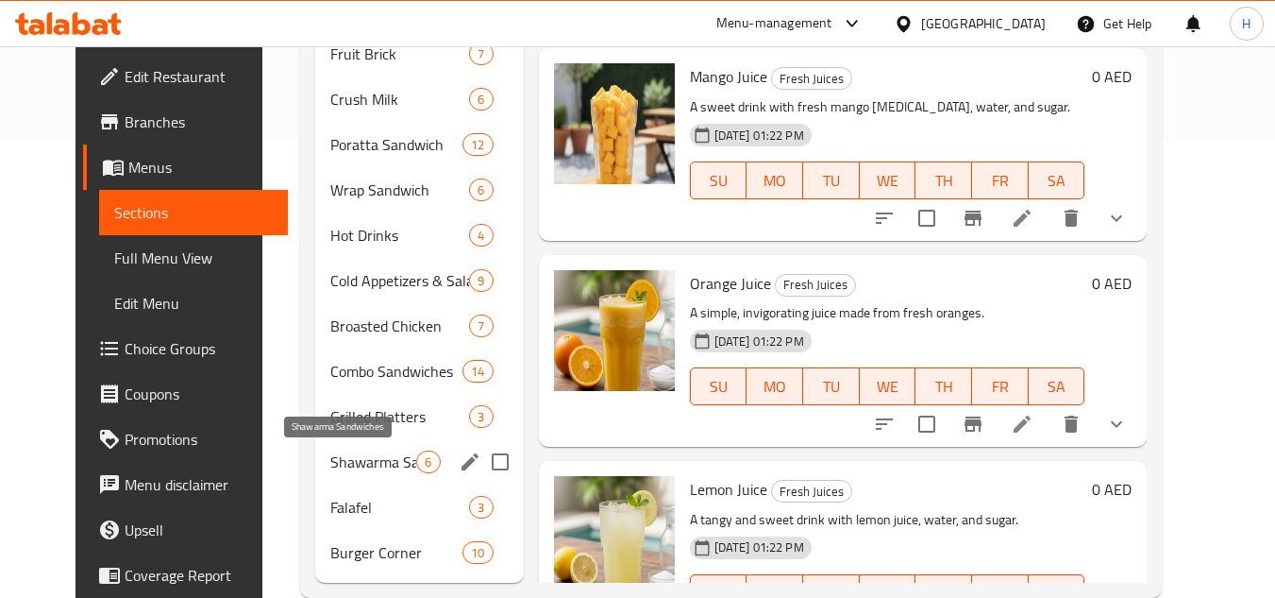
click at [344, 457] on span "Shawarma Sandwiches" at bounding box center [373, 461] width 86 height 23
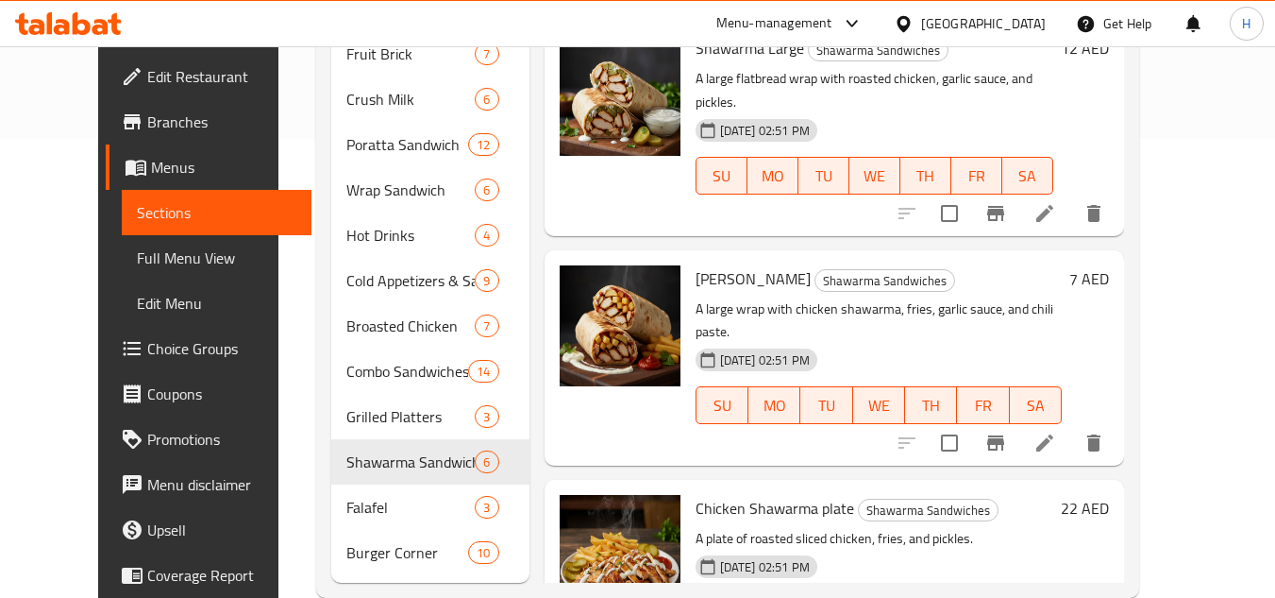
click at [146, 249] on span "Full Menu View" at bounding box center [217, 257] width 160 height 23
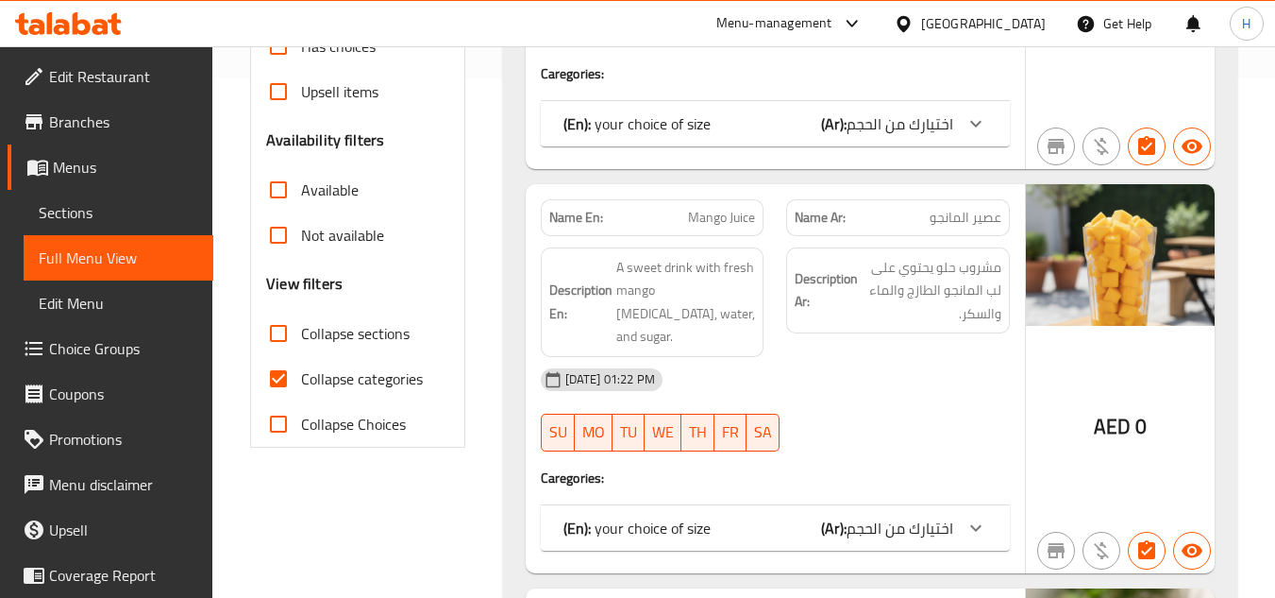
scroll to position [553, 0]
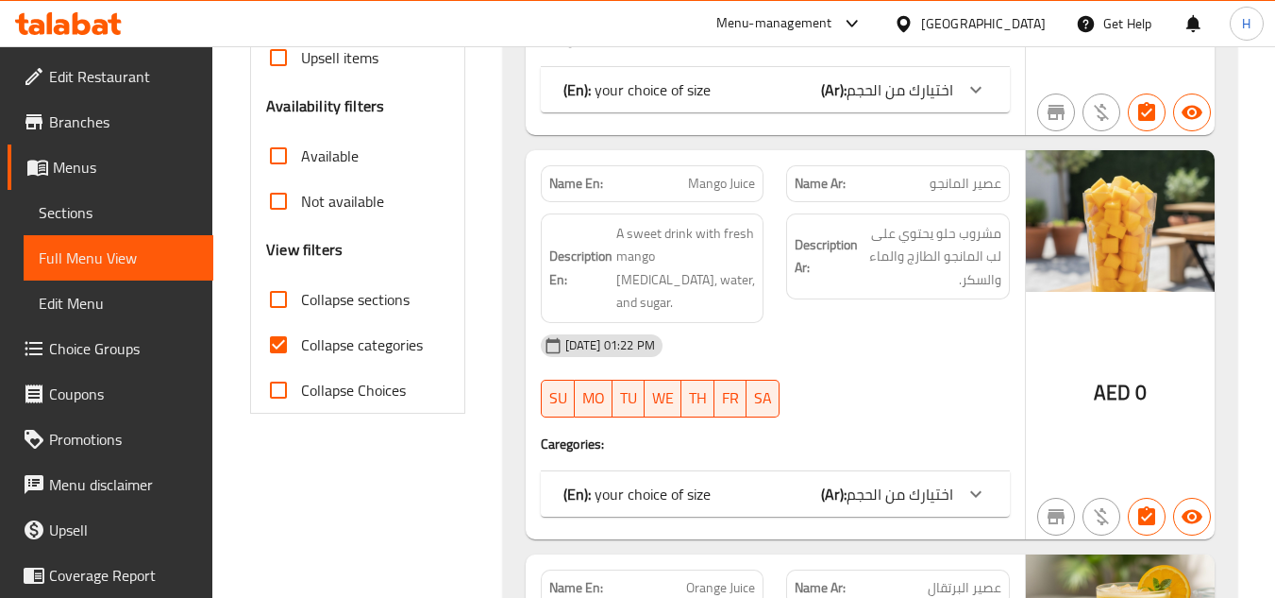
click at [286, 327] on input "Collapse categories" at bounding box center [278, 344] width 45 height 45
checkbox input "false"
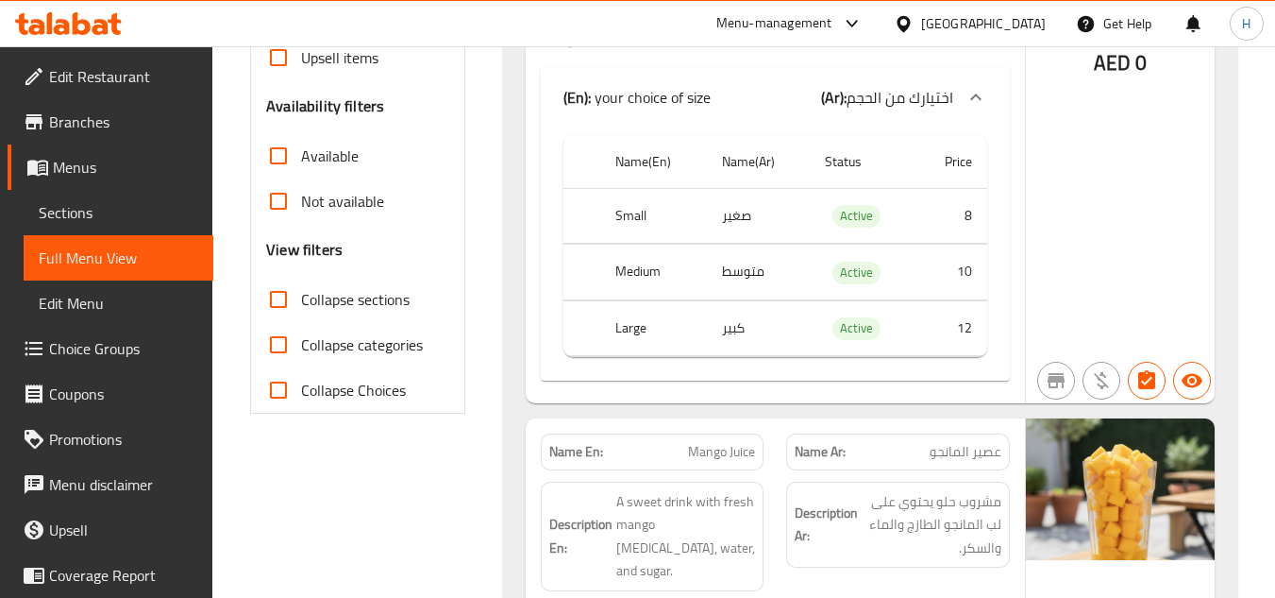
click at [295, 302] on input "Collapse sections" at bounding box center [278, 299] width 45 height 45
checkbox input "true"
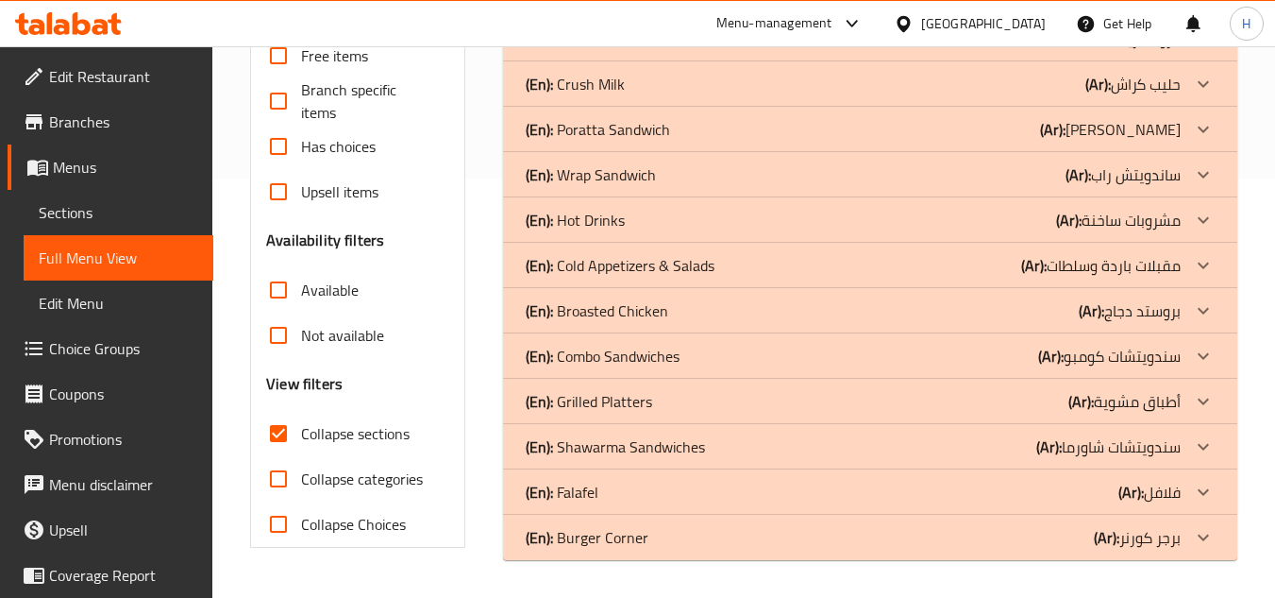
scroll to position [419, 0]
click at [642, 445] on p "(En): Shawarma Sandwiches" at bounding box center [615, 446] width 179 height 23
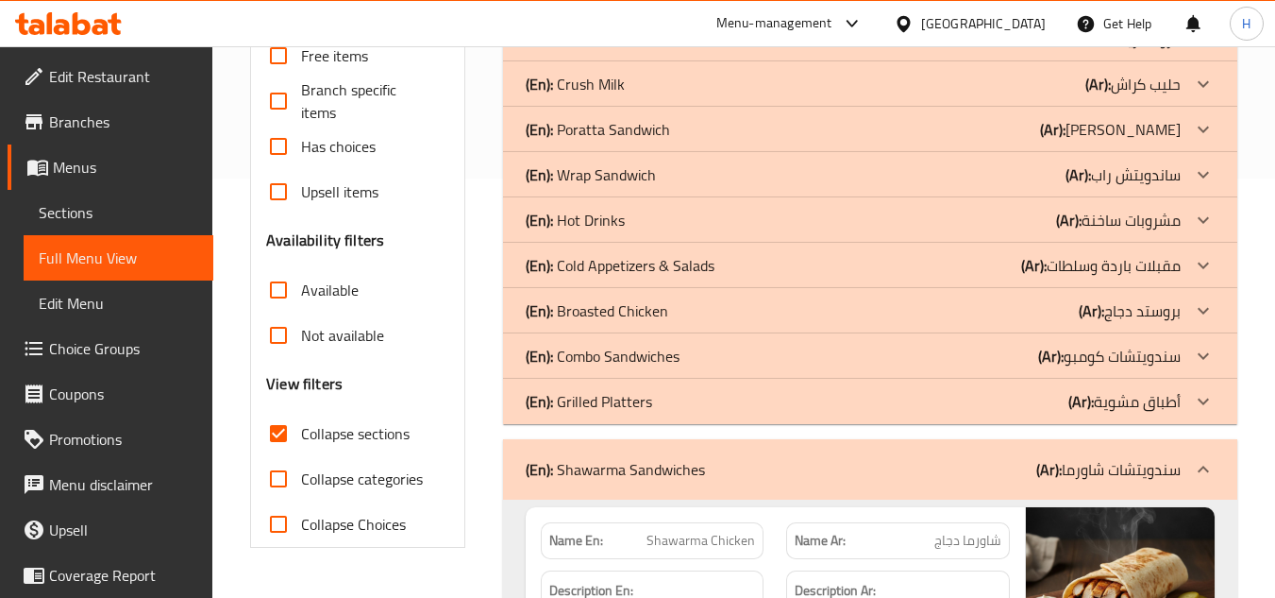
scroll to position [652, 0]
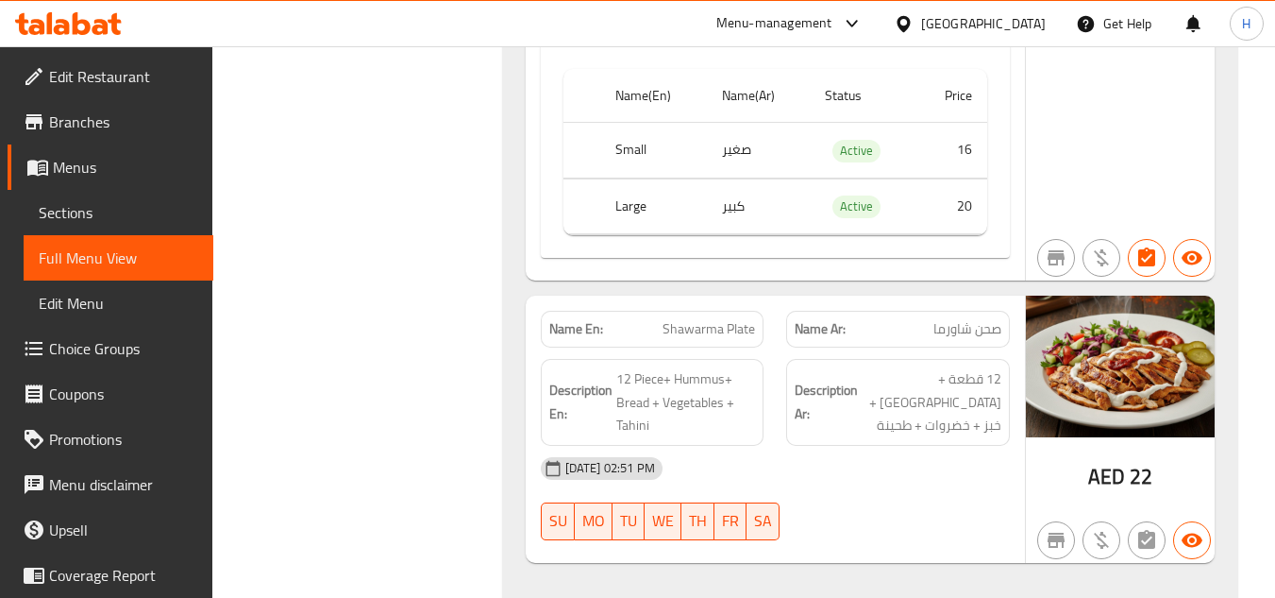
scroll to position [2329, 0]
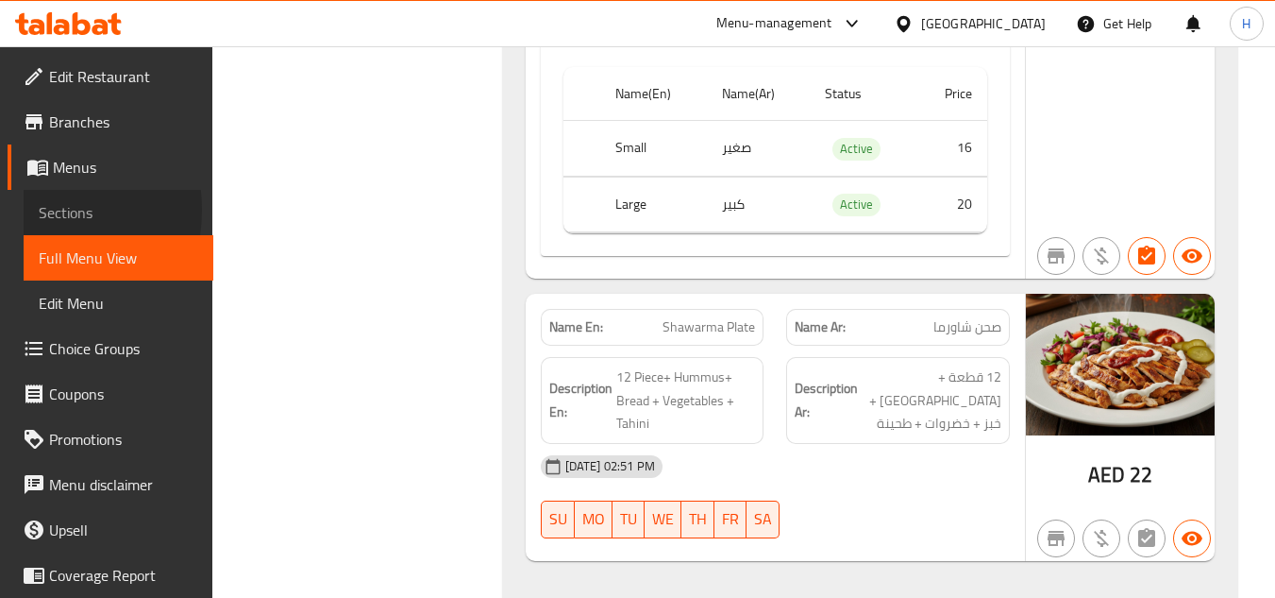
click at [26, 210] on link "Sections" at bounding box center [119, 212] width 190 height 45
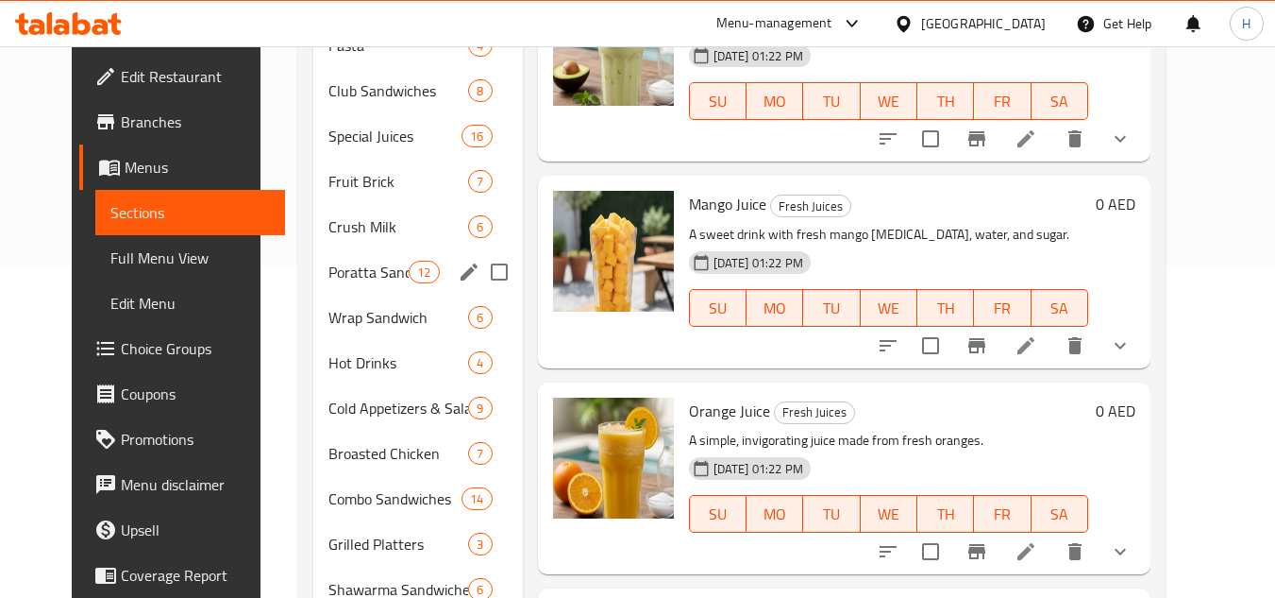
scroll to position [364, 0]
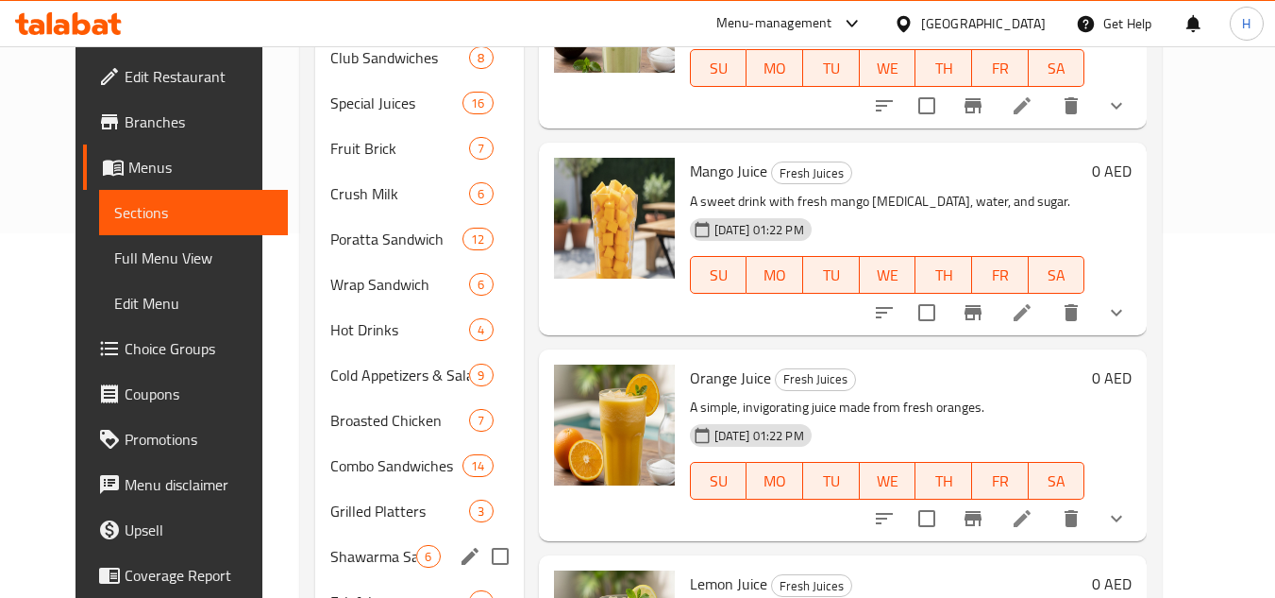
drag, startPoint x: 361, startPoint y: 550, endPoint x: 456, endPoint y: 525, distance: 98.7
click at [361, 551] on span "Shawarma Sandwiches" at bounding box center [373, 556] width 86 height 23
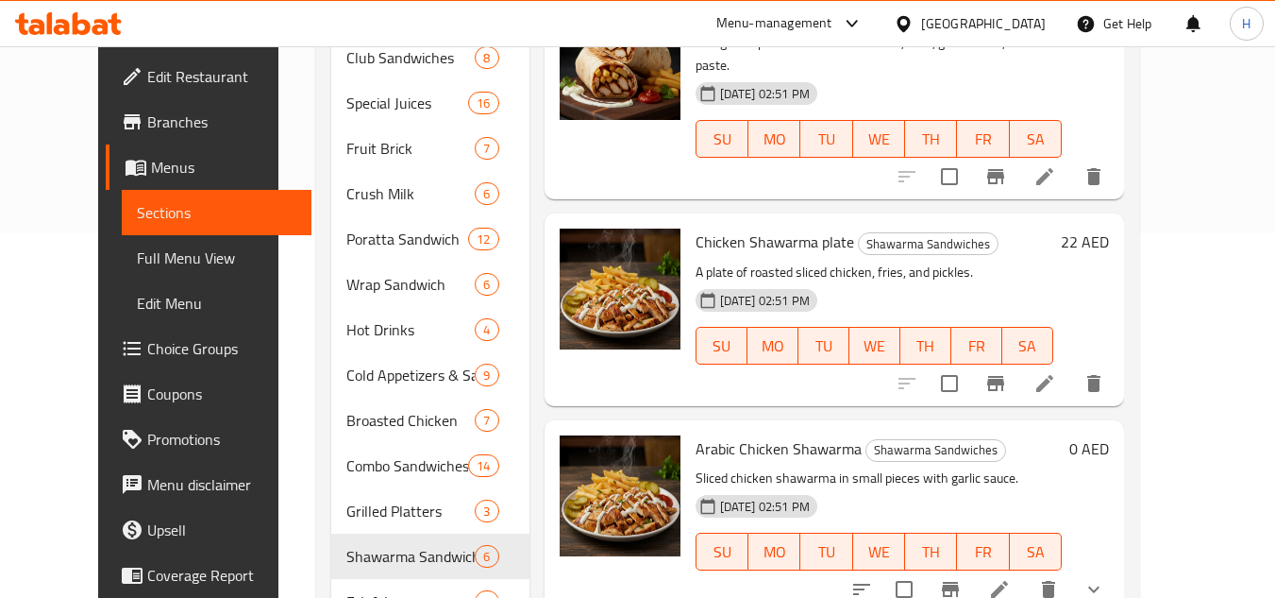
scroll to position [455, 0]
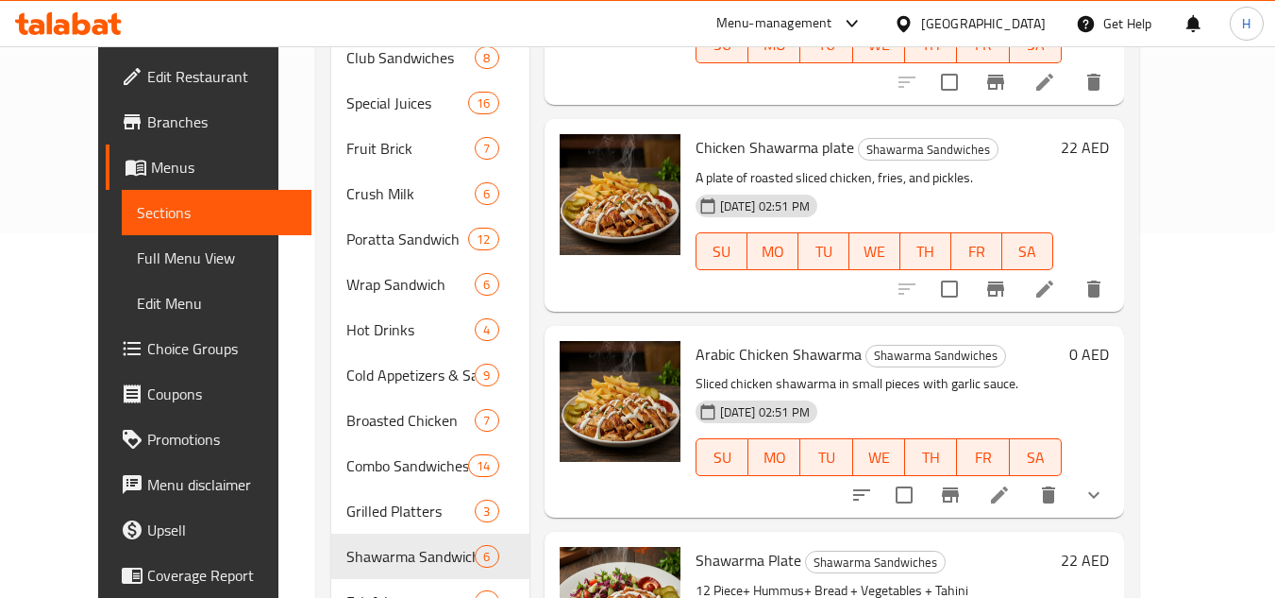
click at [1008, 486] on icon at bounding box center [999, 494] width 17 height 17
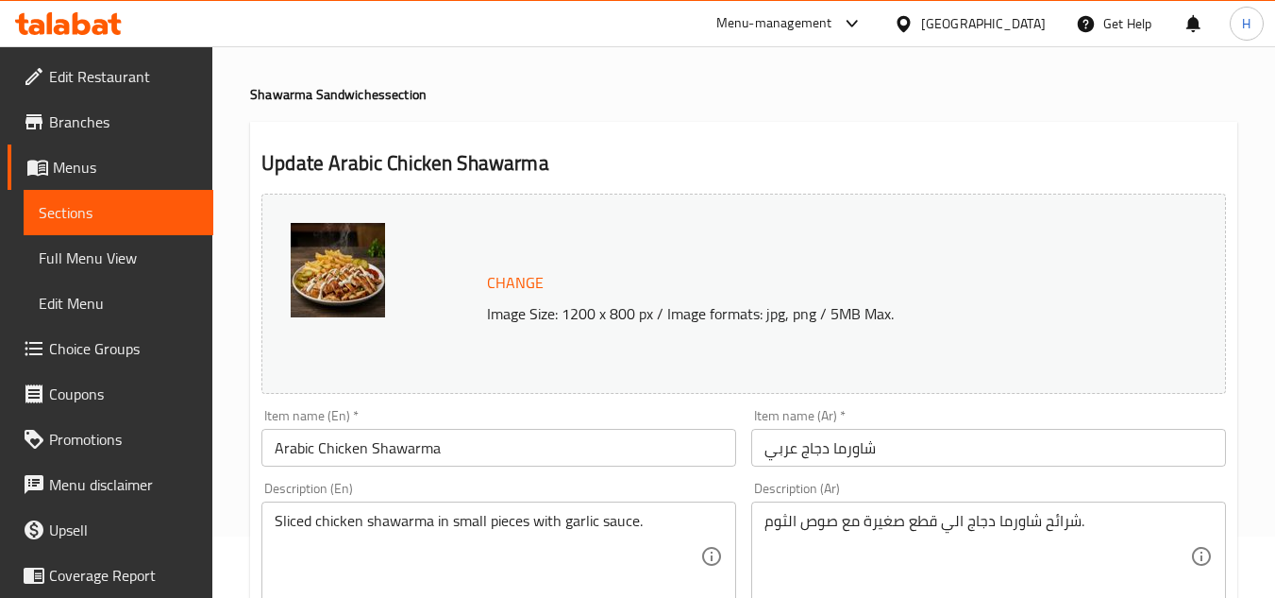
scroll to position [94, 0]
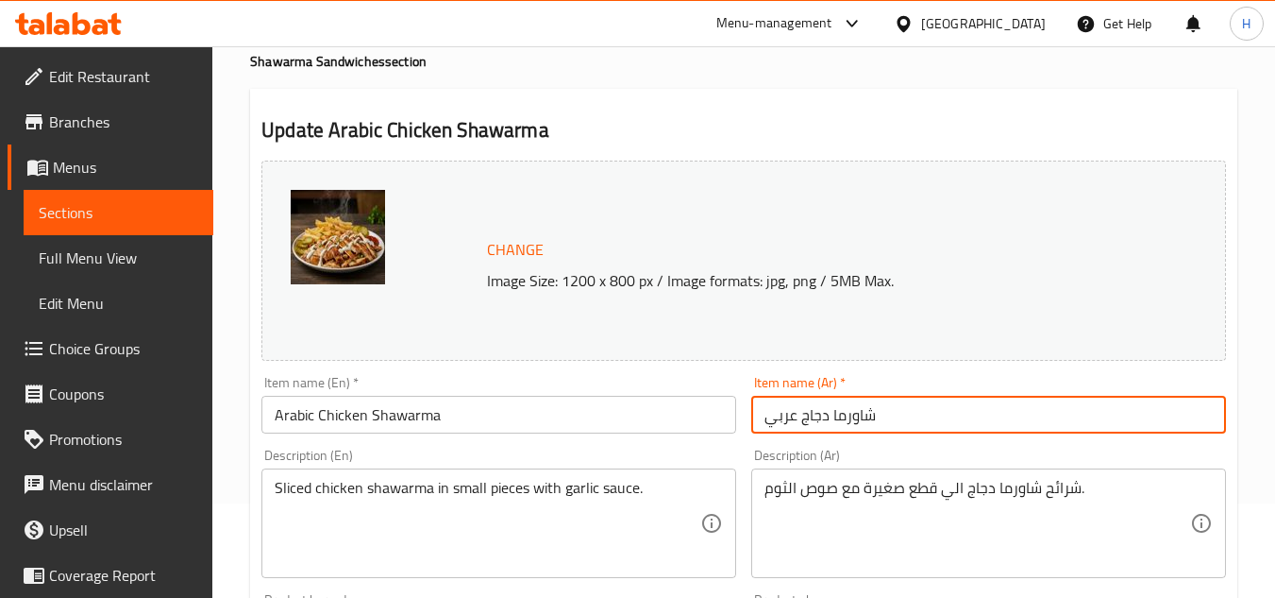
click at [1031, 424] on input "شاورما دجاج عربي" at bounding box center [988, 415] width 475 height 38
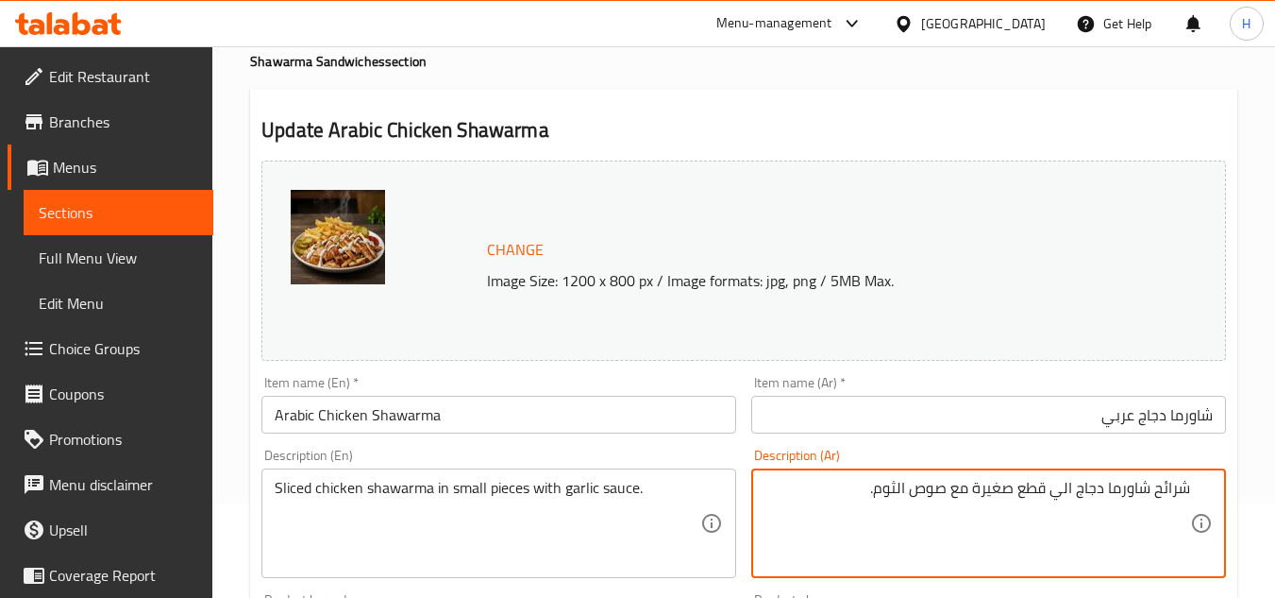
click at [1167, 490] on textarea "شرائح شاورما دجاج الي قطع صغيرة مع صوص الثوم." at bounding box center [978, 524] width 426 height 90
drag, startPoint x: 1056, startPoint y: 491, endPoint x: 1116, endPoint y: 494, distance: 59.5
click at [1116, 494] on textarea "شاورما دجاج الي قطع صغيرة مع صوص الثوم." at bounding box center [978, 524] width 426 height 90
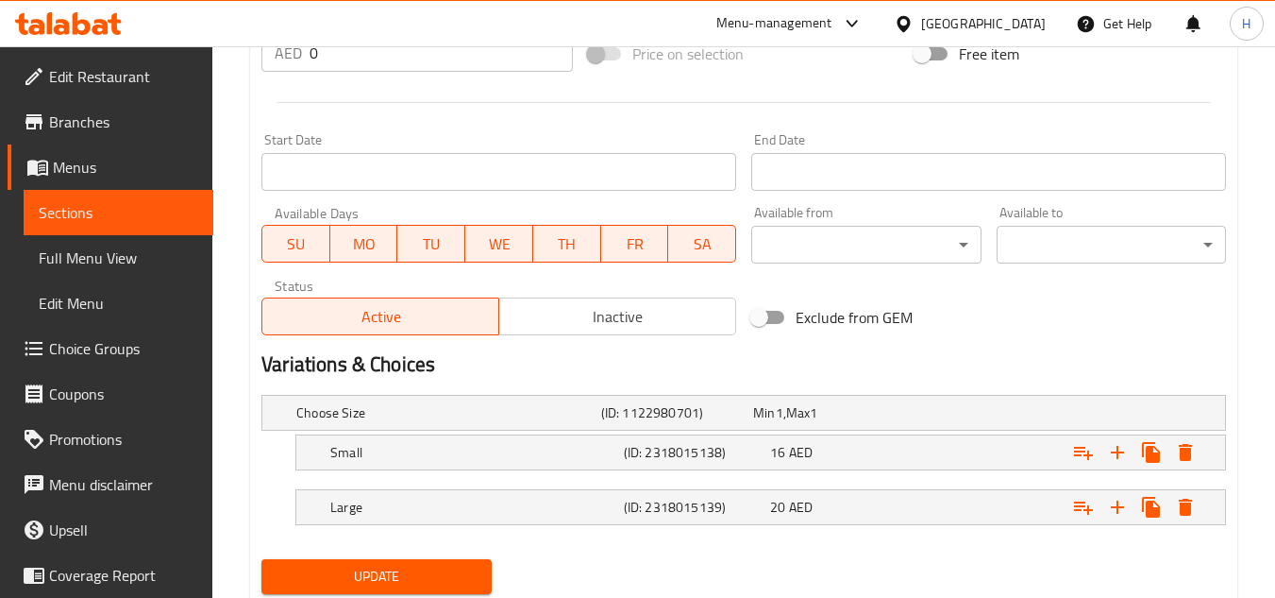
scroll to position [806, 0]
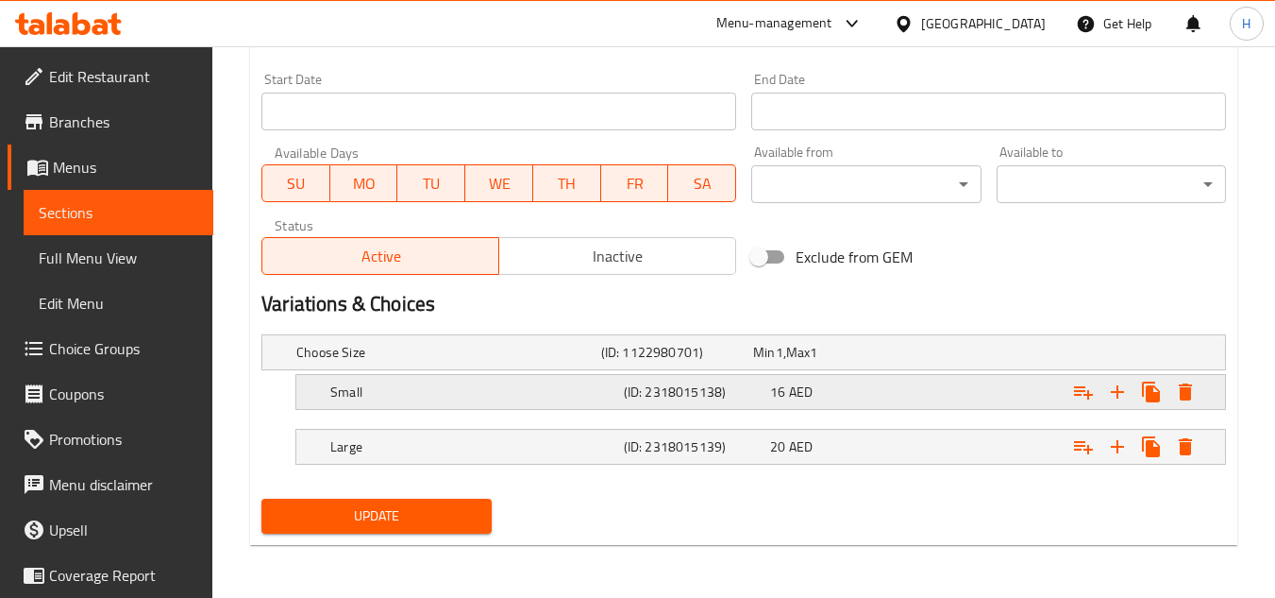
type textarea "شاورما دجاج مقطعة شرائح صغيرة مع صوص الثوم."
click at [684, 392] on h5 "(ID: 2318015138)" at bounding box center [693, 391] width 139 height 19
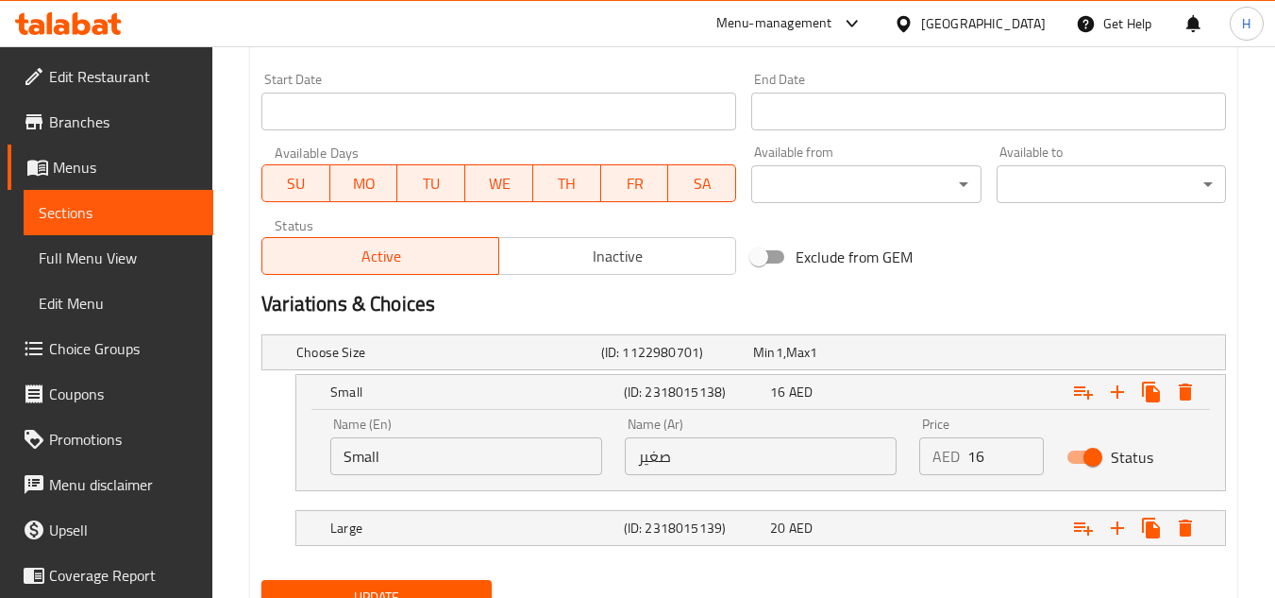
click at [464, 460] on input "Small" at bounding box center [466, 456] width 272 height 38
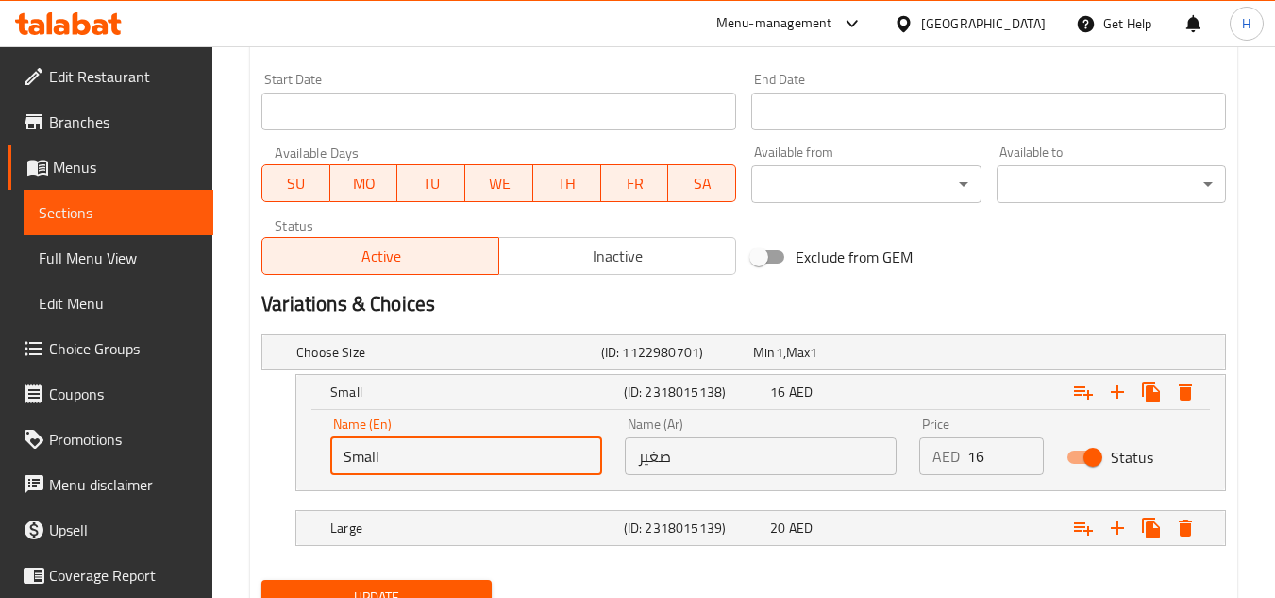
click at [464, 451] on input "Small" at bounding box center [466, 456] width 272 height 38
click at [464, 451] on input "text" at bounding box center [466, 456] width 272 height 38
type input "Medium"
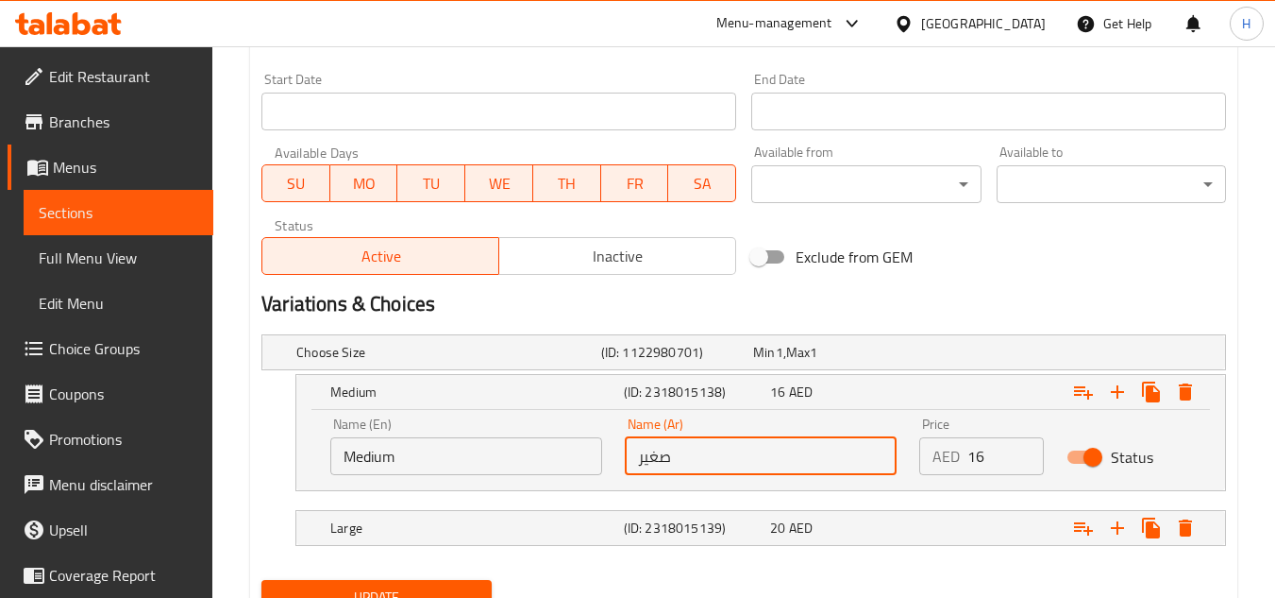
click at [690, 466] on input "صغير" at bounding box center [761, 456] width 272 height 38
click at [690, 466] on input "text" at bounding box center [761, 456] width 272 height 38
type input "وسط"
click at [464, 589] on span "Update" at bounding box center [376, 597] width 199 height 24
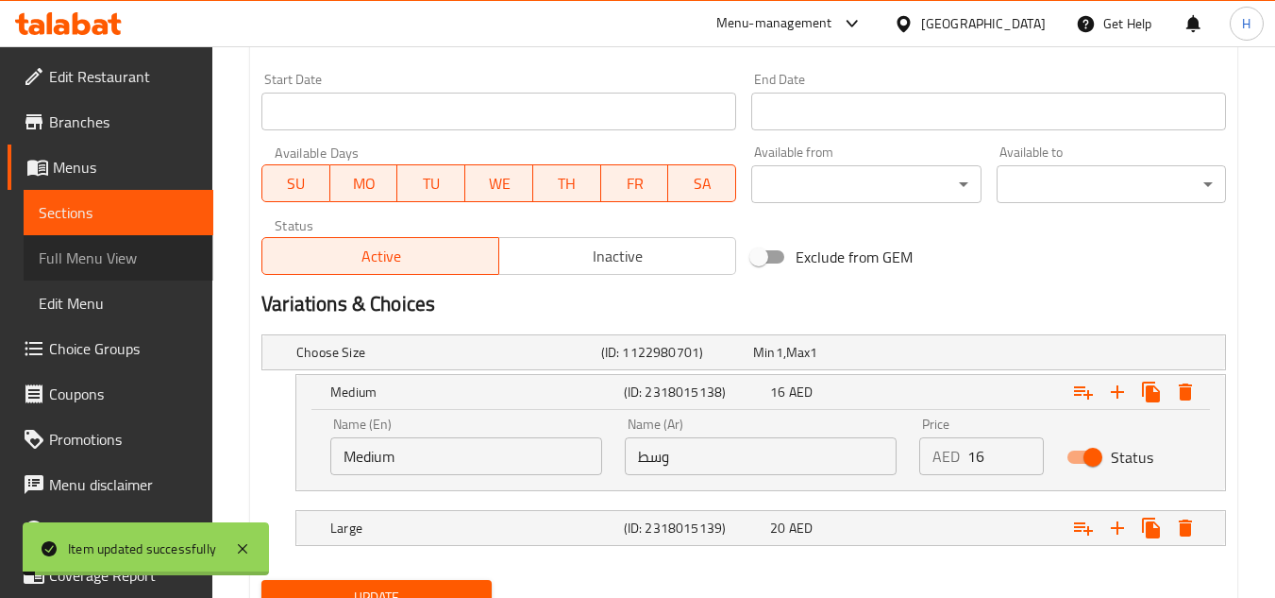
click at [153, 269] on link "Full Menu View" at bounding box center [119, 257] width 190 height 45
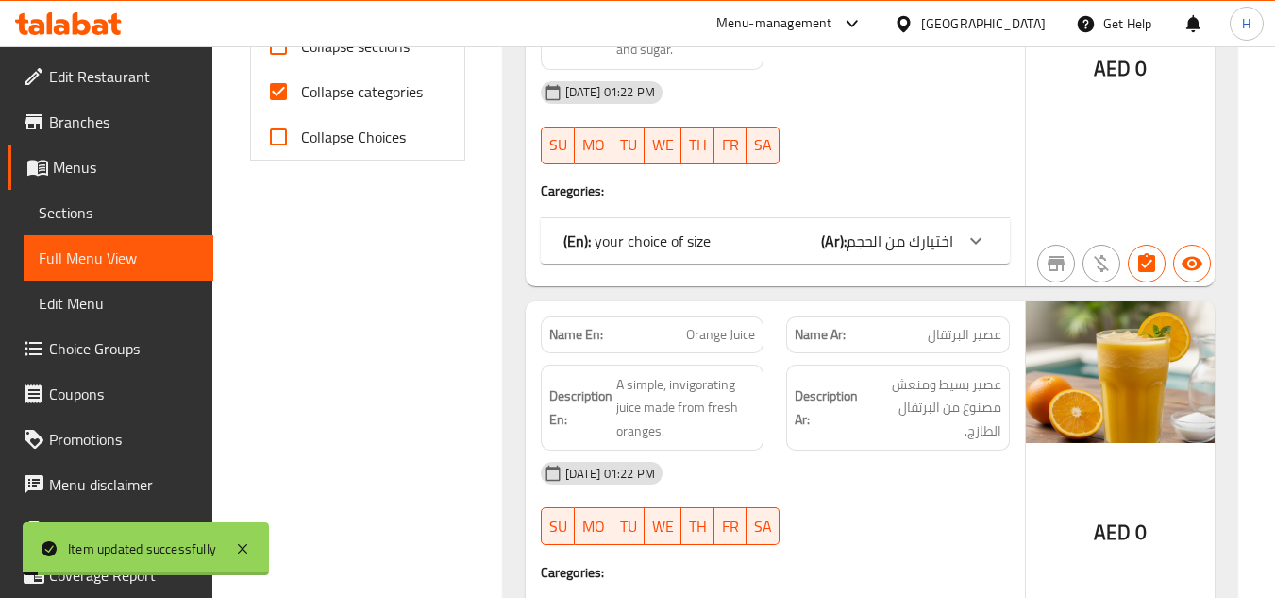
scroll to position [887, 0]
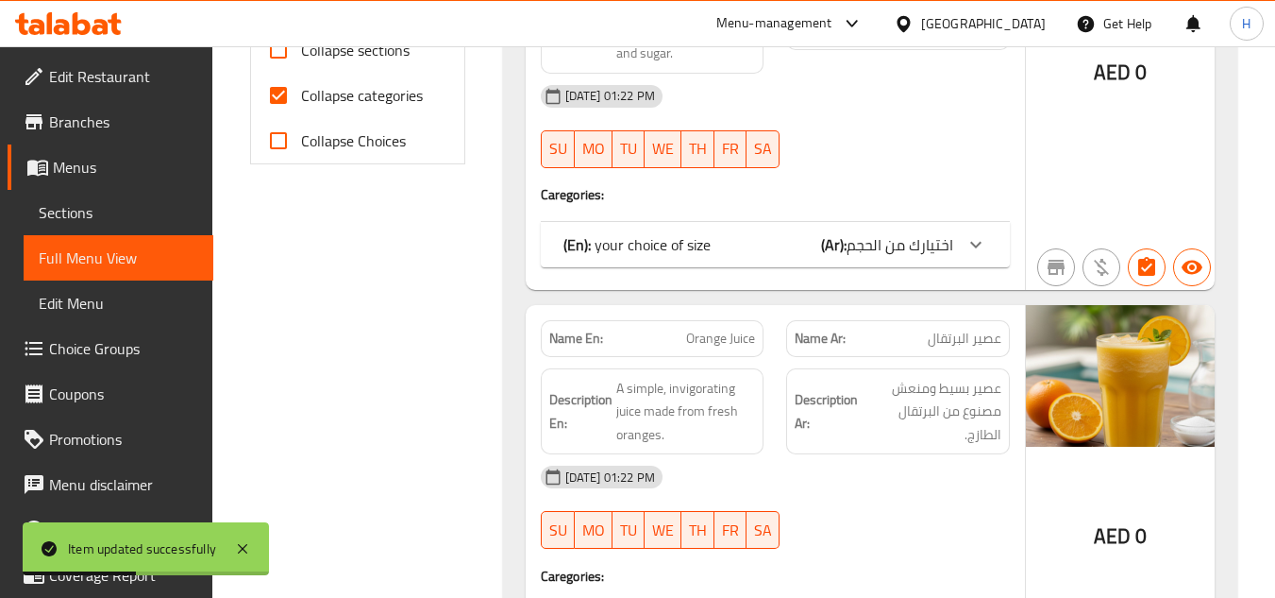
scroll to position [793, 0]
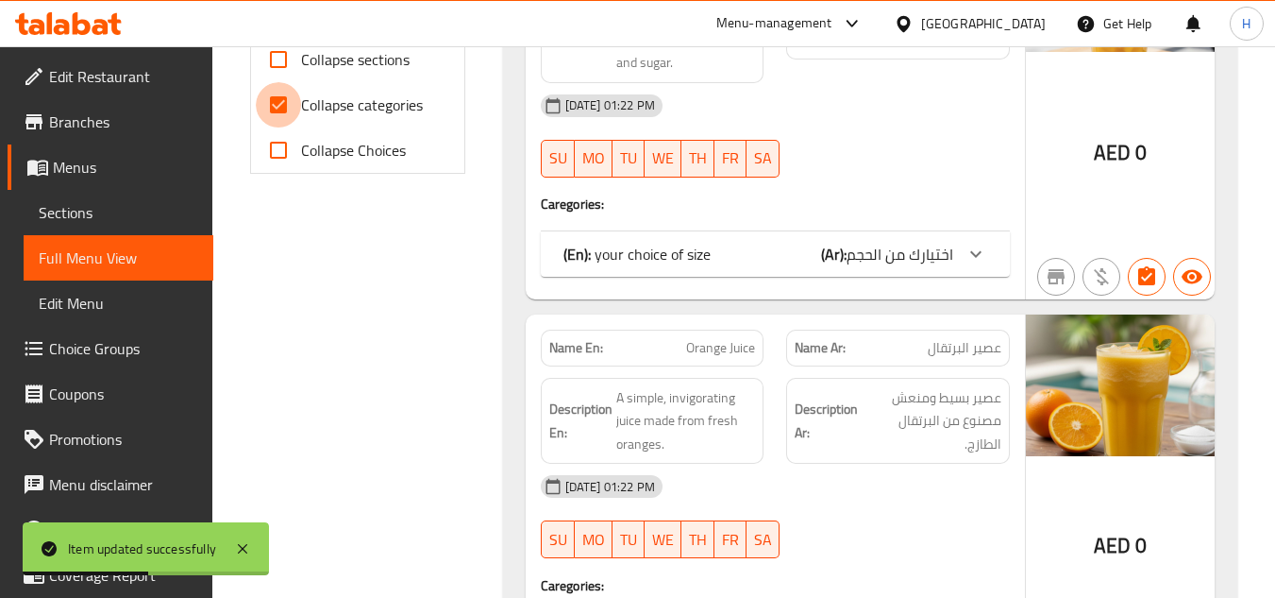
click at [279, 111] on input "Collapse categories" at bounding box center [278, 104] width 45 height 45
checkbox input "false"
click at [272, 65] on input "Collapse sections" at bounding box center [278, 59] width 45 height 45
checkbox input "true"
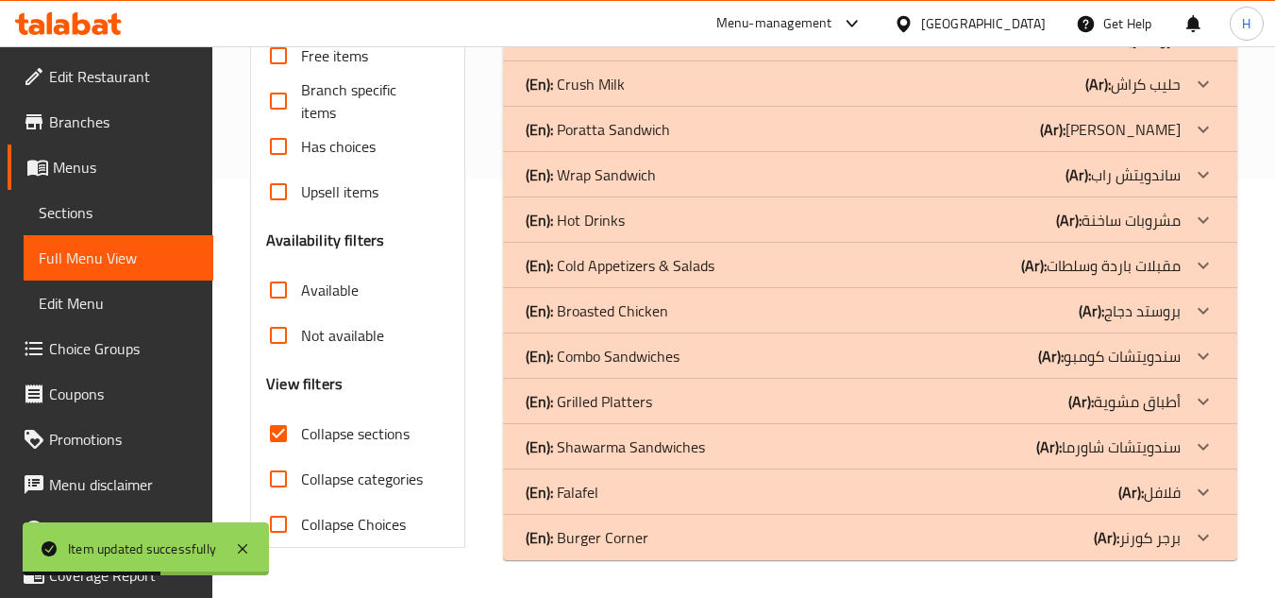
scroll to position [419, 0]
click at [654, 488] on div "(En): Falafel (Ar): فلافل" at bounding box center [853, 492] width 655 height 23
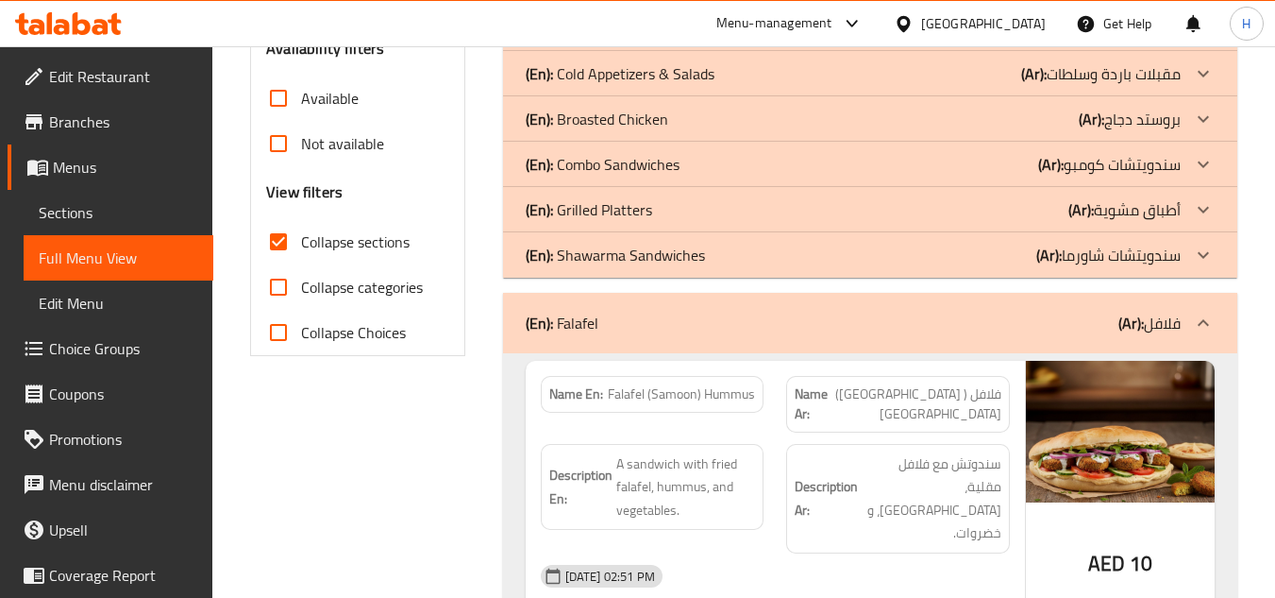
scroll to position [490, 0]
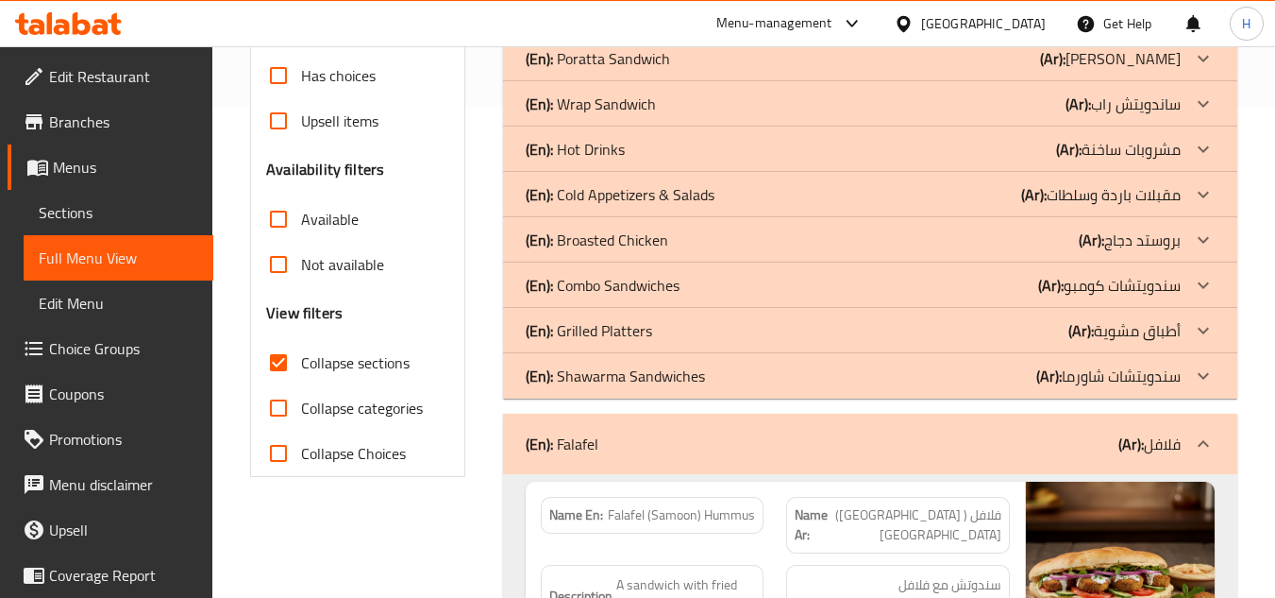
click at [937, 437] on div "(En): Falafel (Ar): فلافل" at bounding box center [853, 443] width 655 height 23
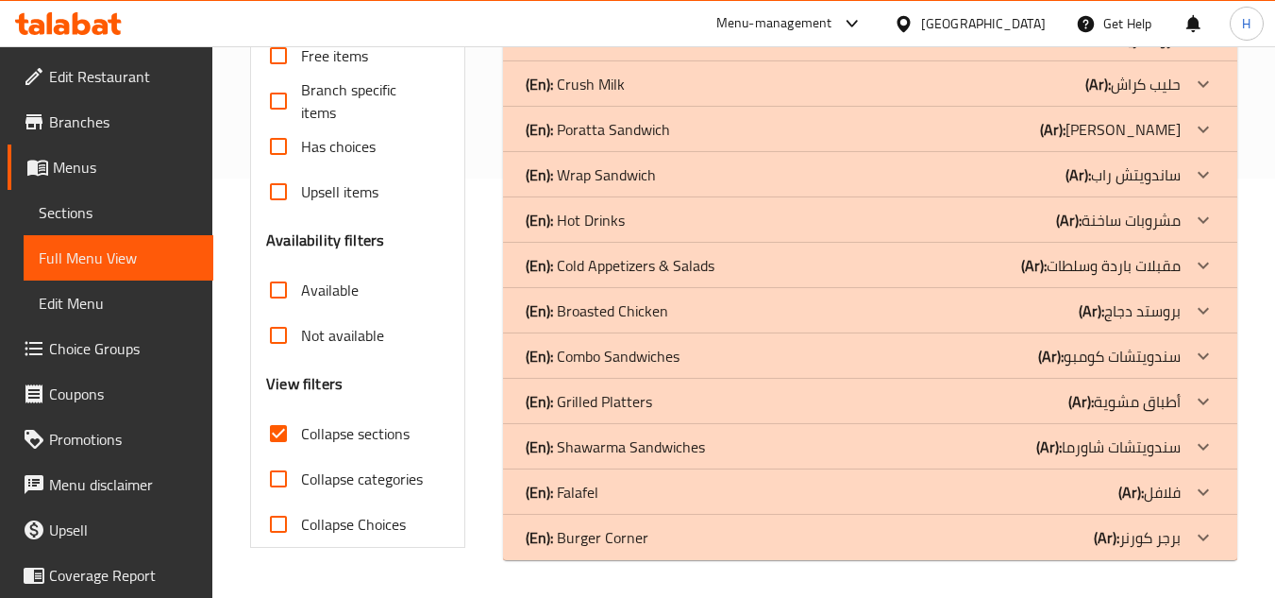
scroll to position [419, 0]
click at [933, 538] on div "(En): Burger Corner (Ar): برجر كورنر" at bounding box center [853, 537] width 655 height 23
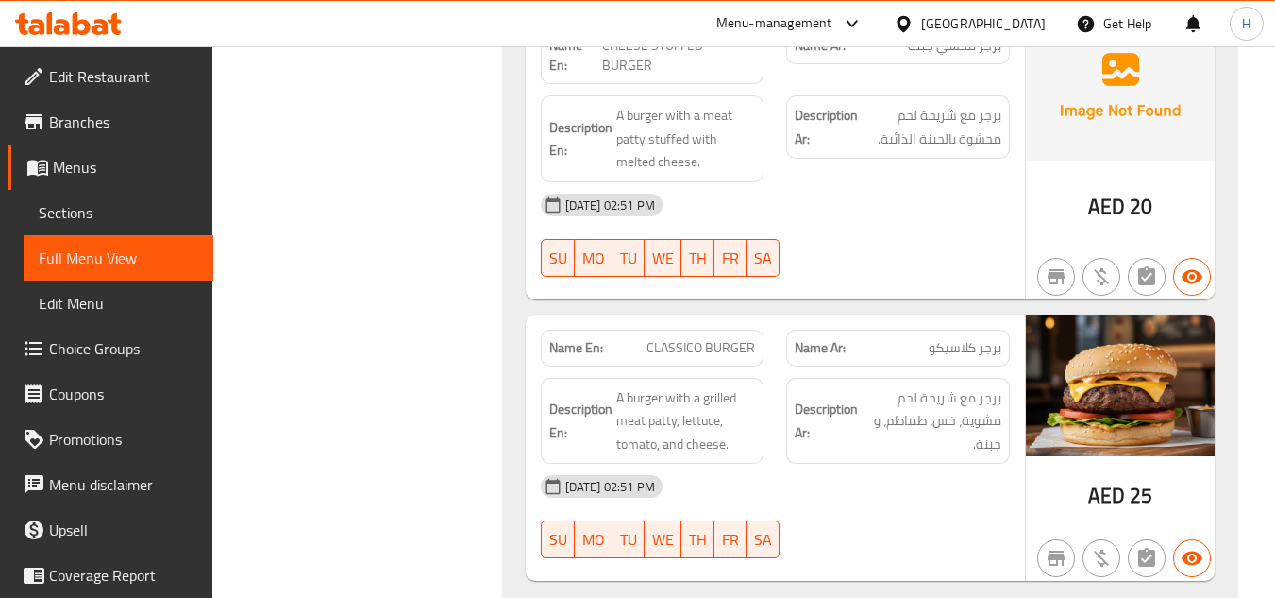
scroll to position [3333, 0]
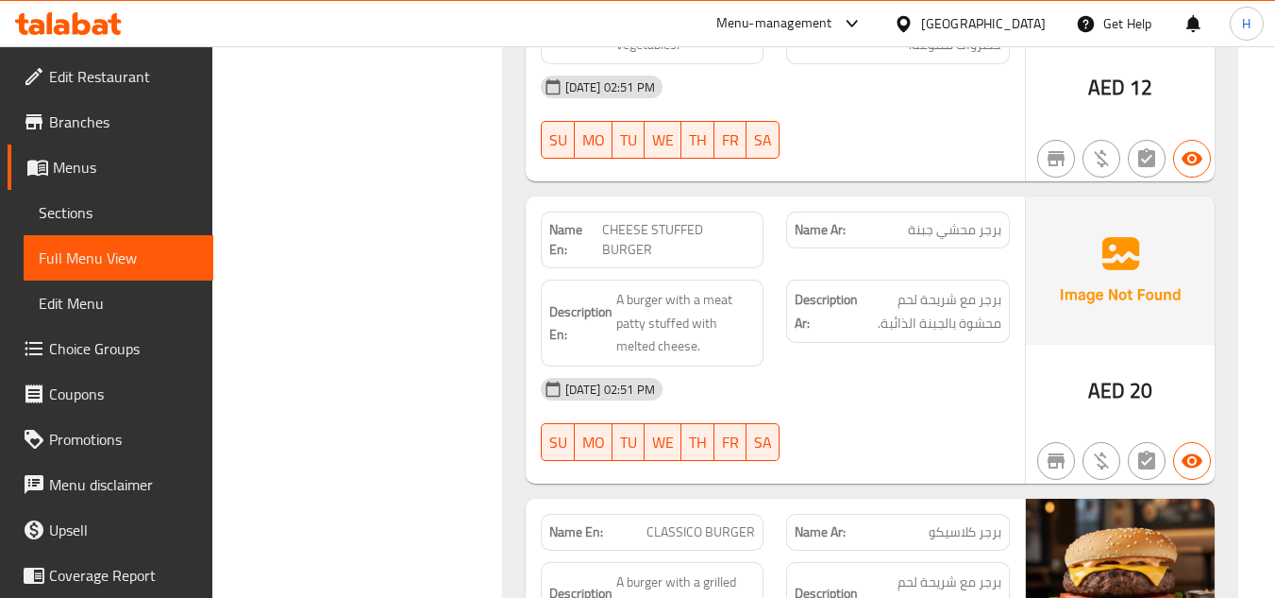
click at [106, 215] on span "Sections" at bounding box center [119, 212] width 160 height 23
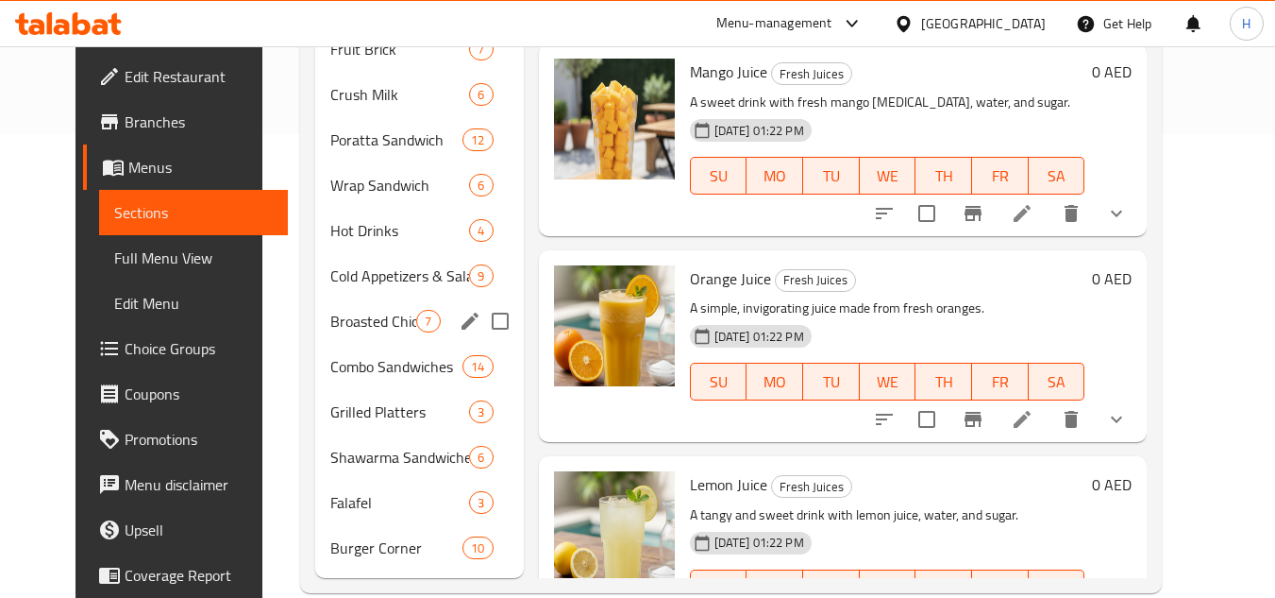
scroll to position [497, 0]
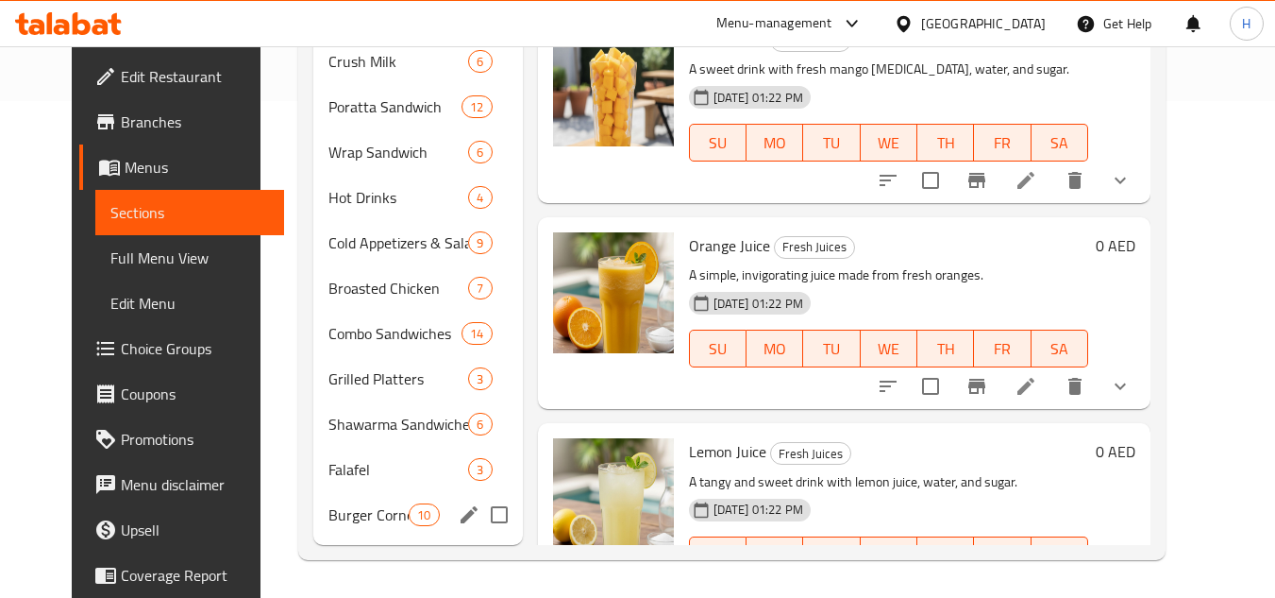
click at [325, 531] on div "Burger Corner 10" at bounding box center [418, 514] width 210 height 45
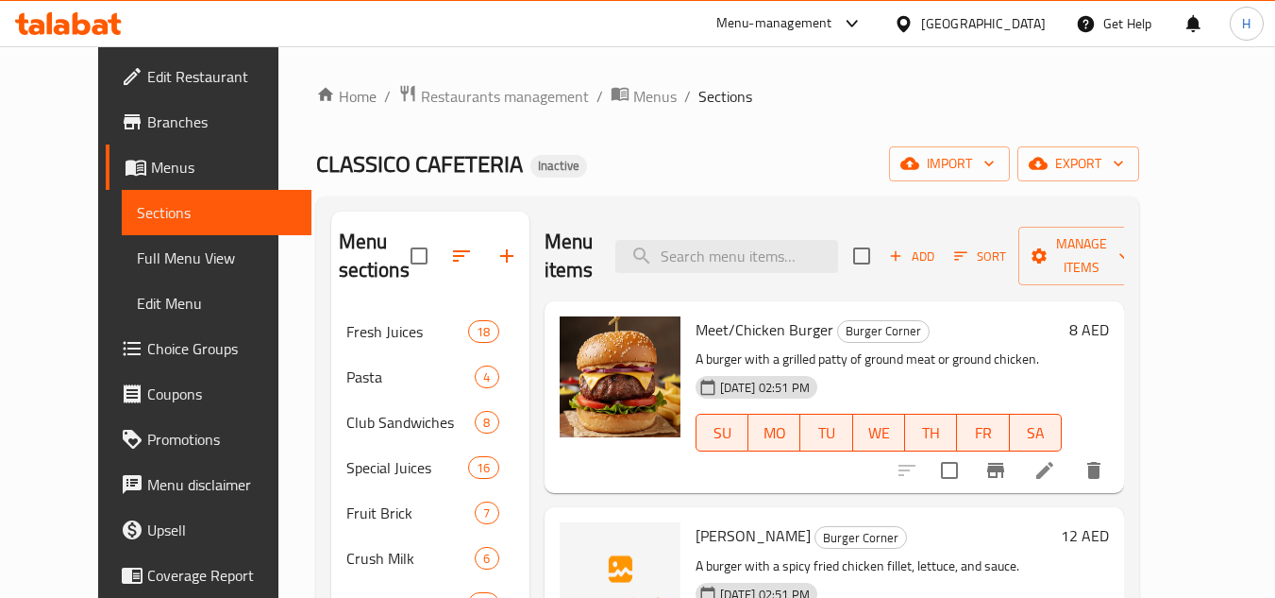
click at [1056, 481] on icon at bounding box center [1045, 470] width 23 height 23
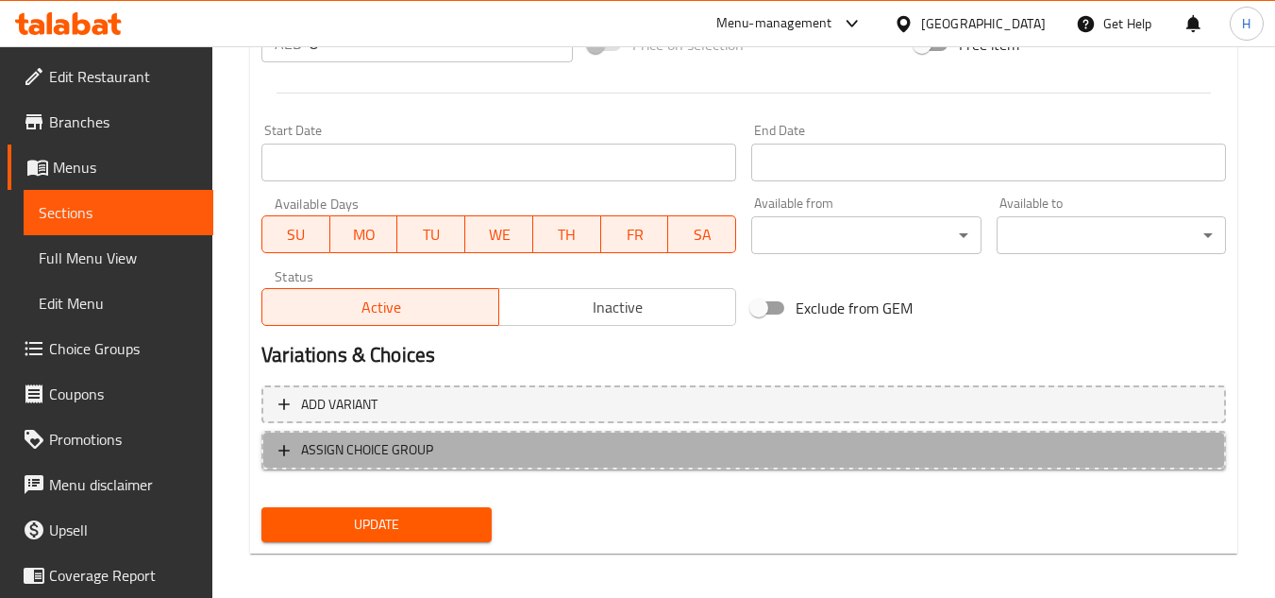
click at [651, 463] on button "ASSIGN CHOICE GROUP" at bounding box center [744, 450] width 965 height 39
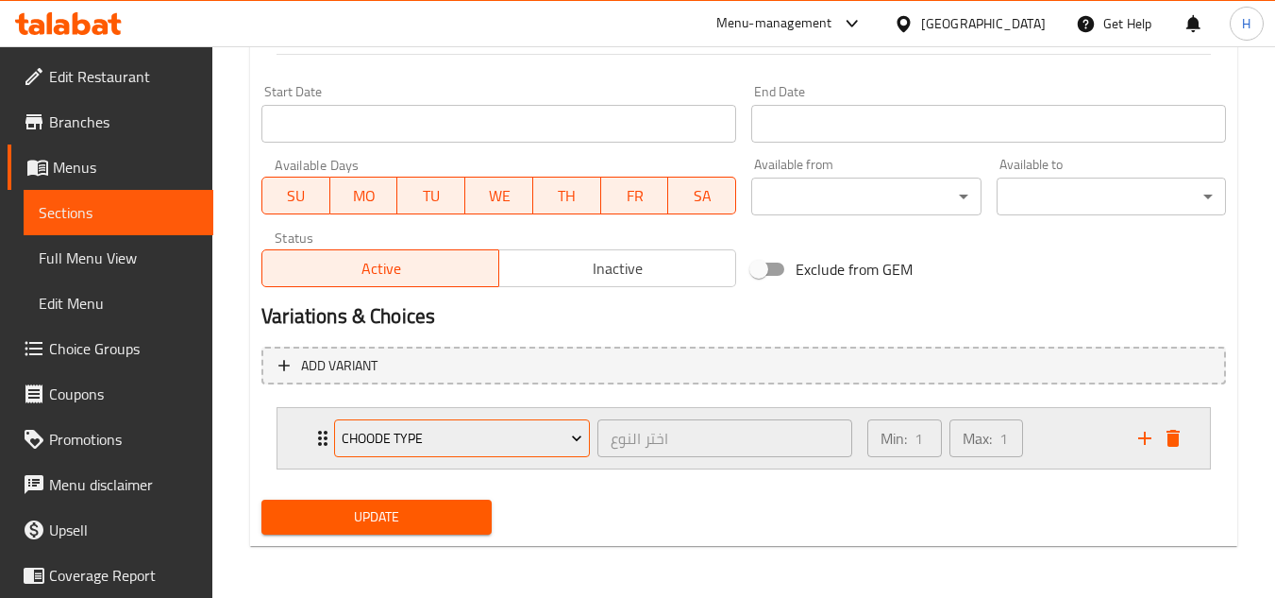
scroll to position [795, 0]
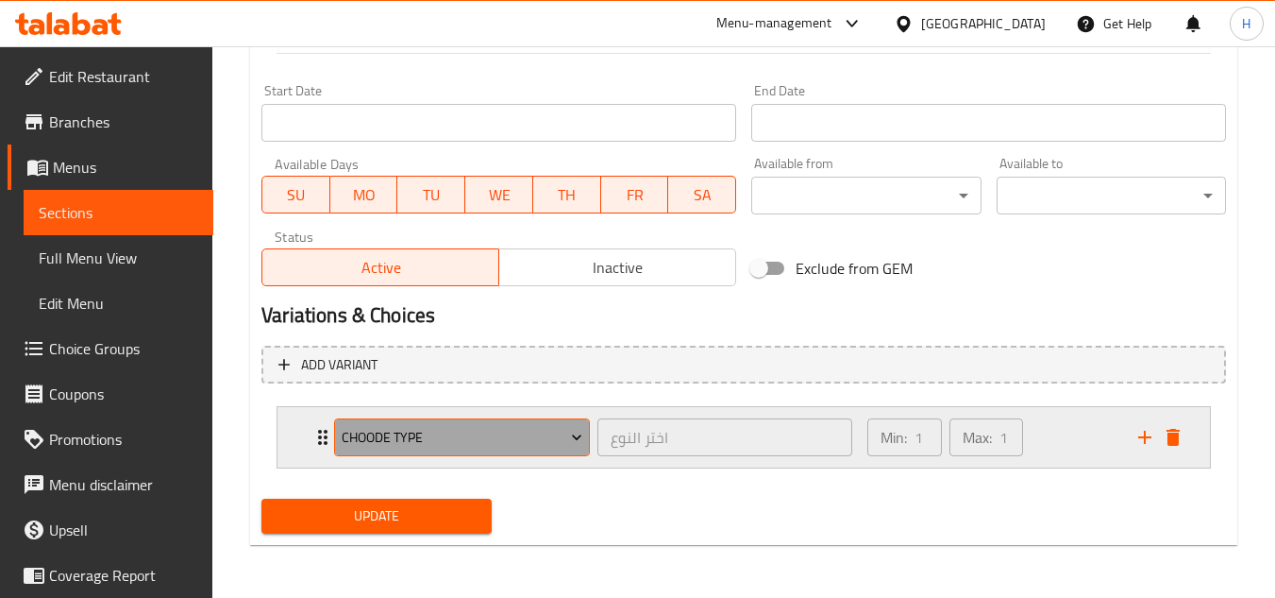
click at [468, 424] on button "choode type" at bounding box center [462, 437] width 256 height 38
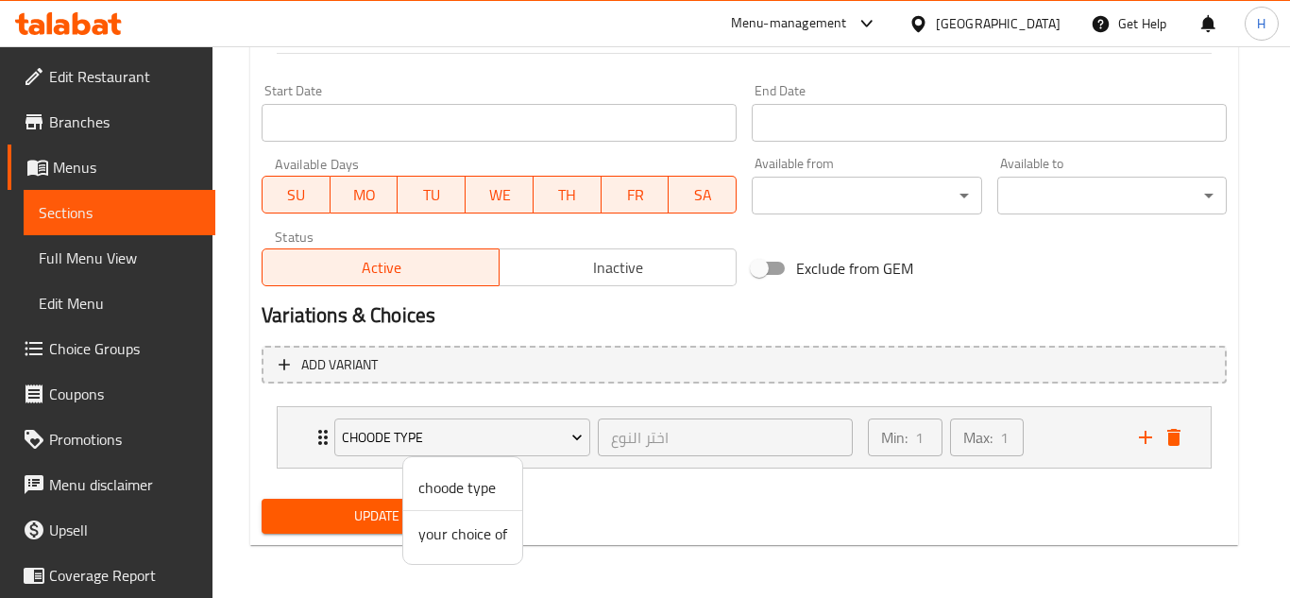
click at [488, 530] on span "your choice of" at bounding box center [462, 533] width 89 height 23
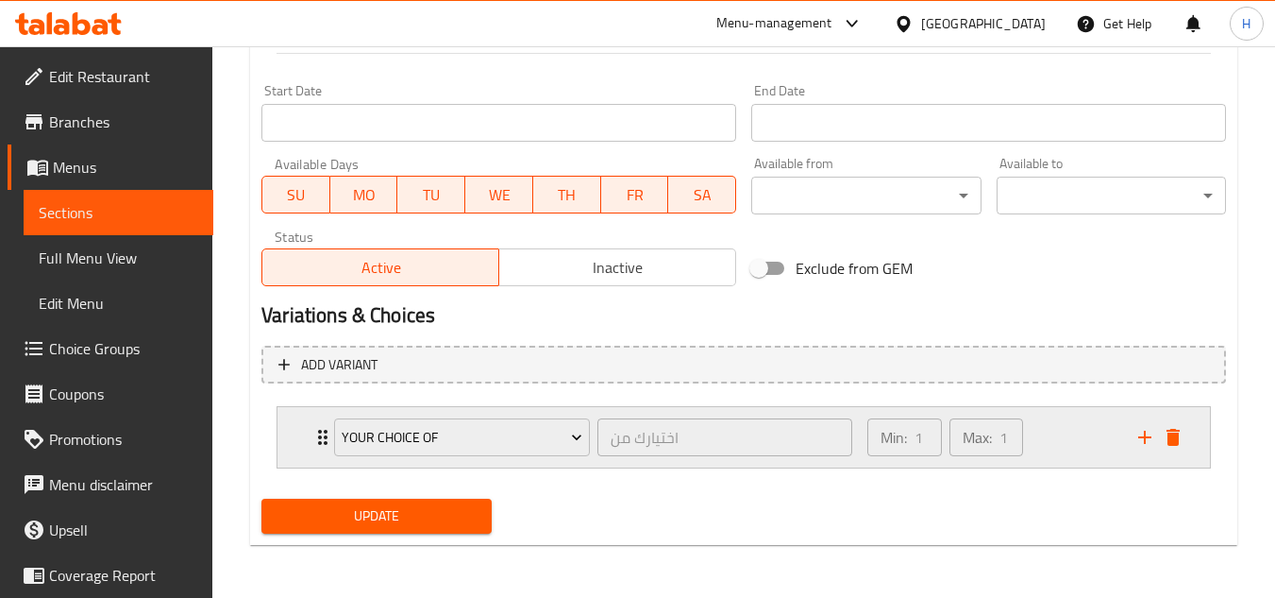
click at [1071, 445] on div "Min: 1 ​ Max: 1 ​" at bounding box center [991, 437] width 271 height 60
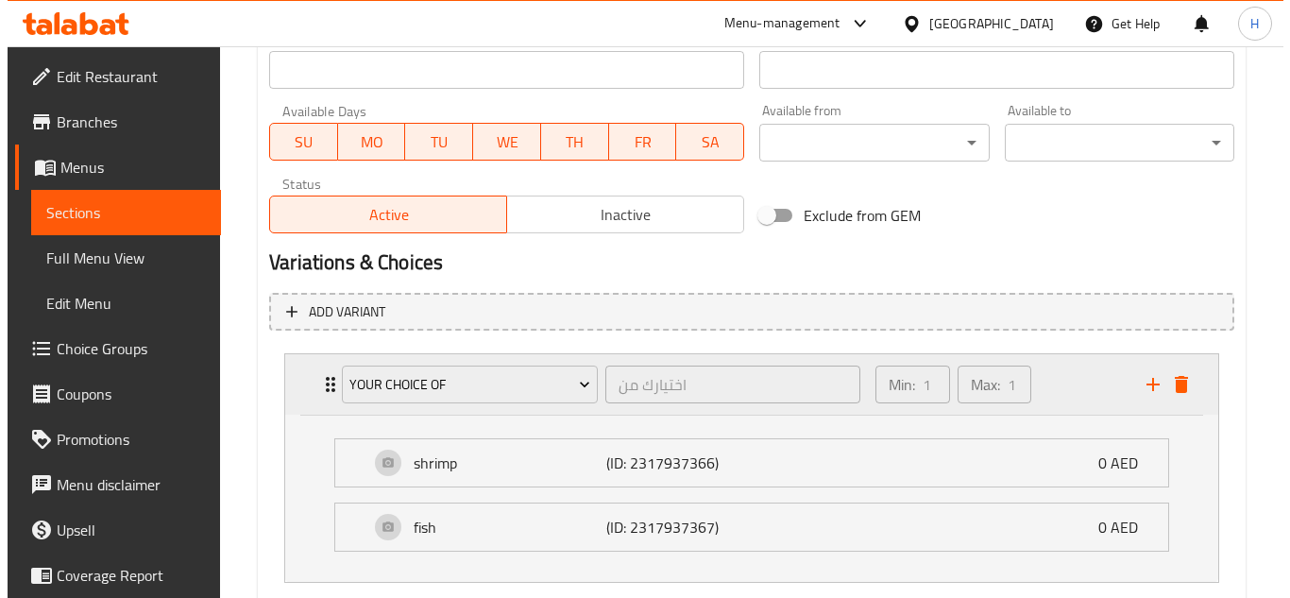
scroll to position [889, 0]
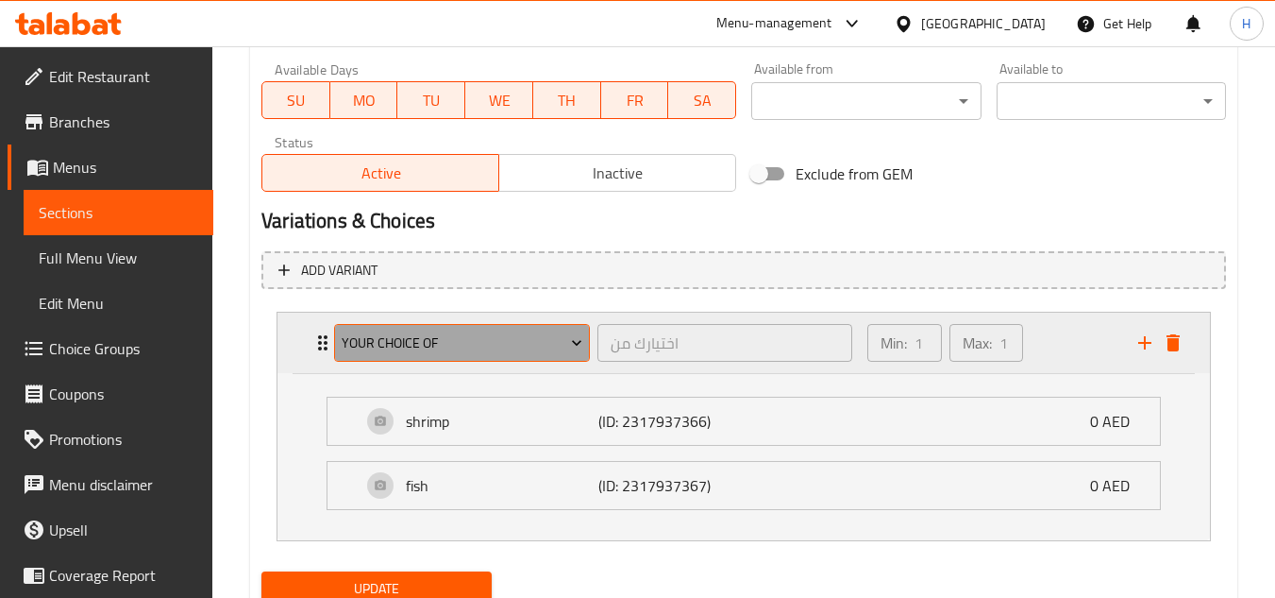
click at [447, 338] on span "your choice of" at bounding box center [463, 343] width 242 height 24
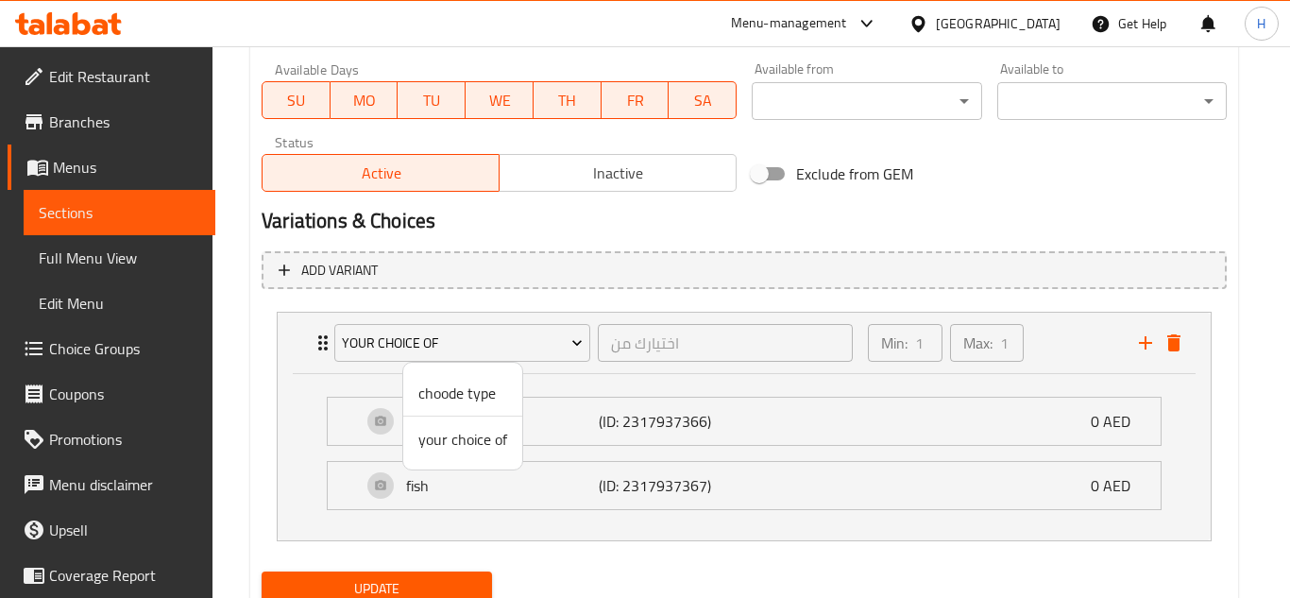
click at [464, 397] on span "choode type" at bounding box center [462, 392] width 89 height 23
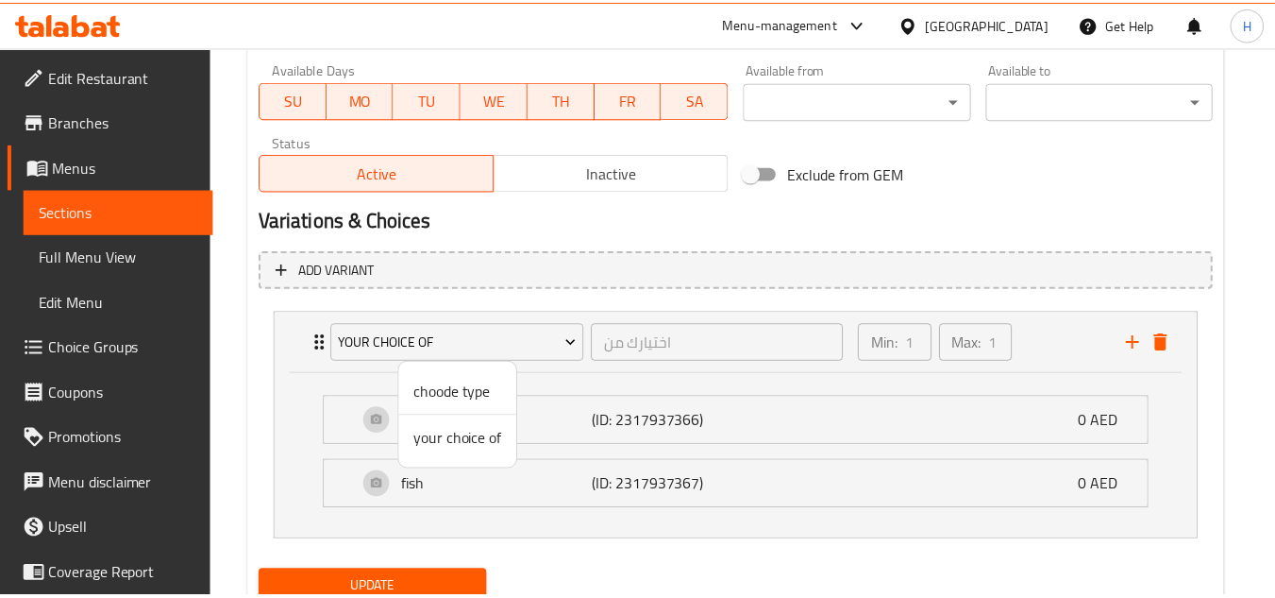
scroll to position [795, 0]
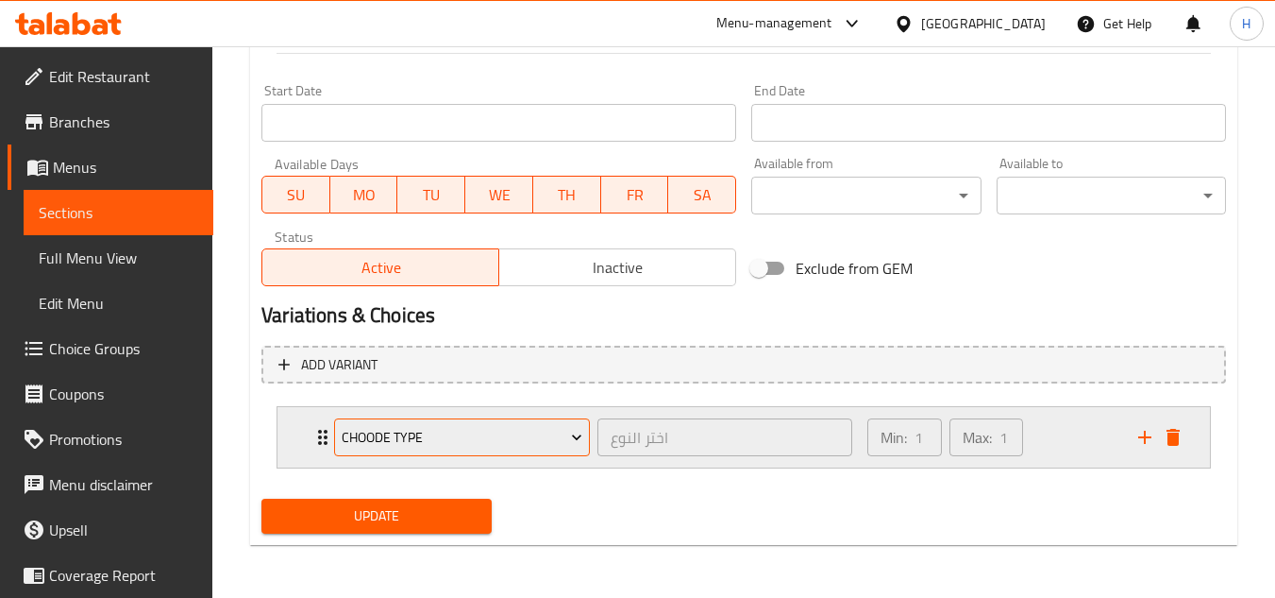
click at [561, 430] on span "choode type" at bounding box center [463, 438] width 242 height 24
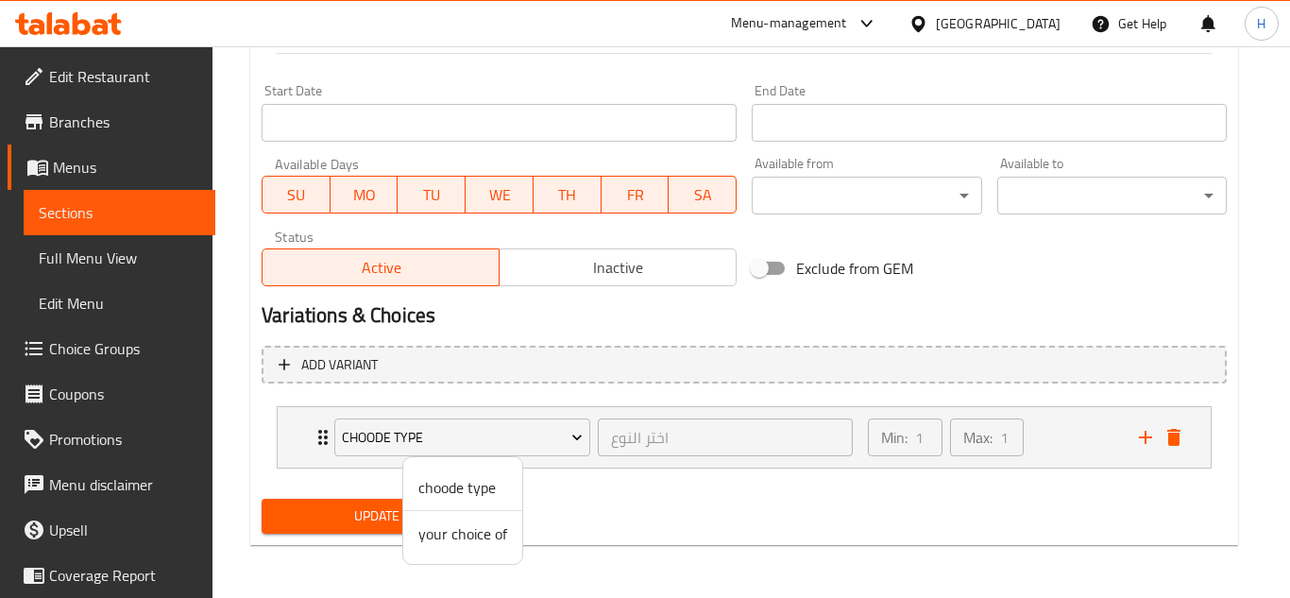
click at [489, 529] on span "your choice of" at bounding box center [462, 533] width 89 height 23
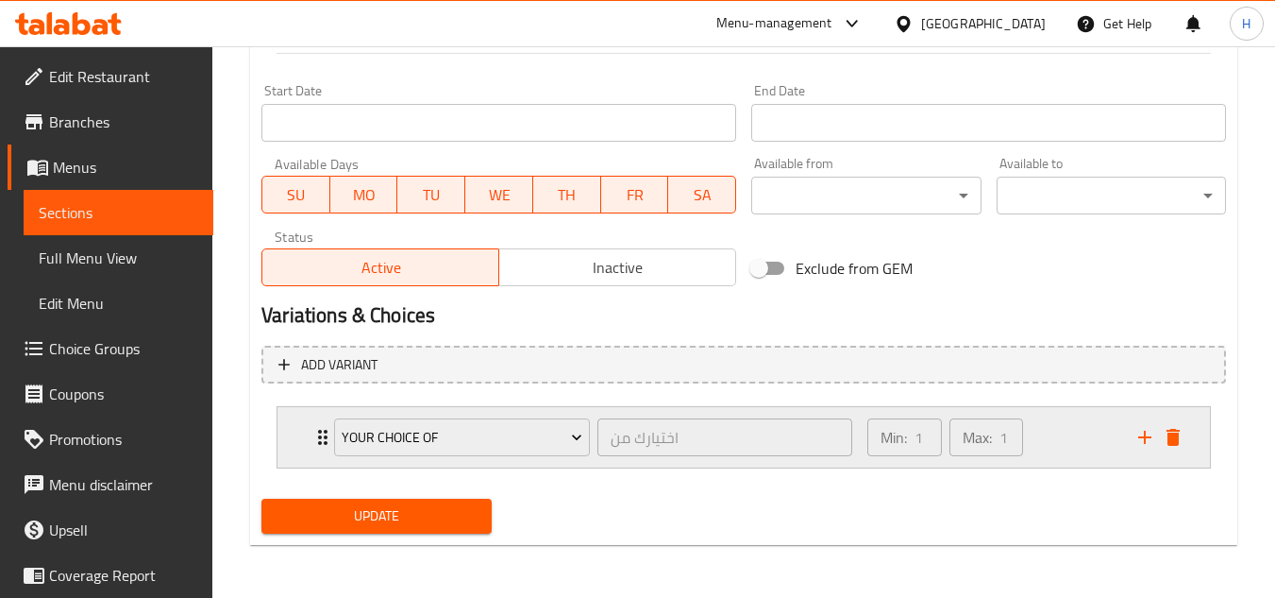
click at [1069, 448] on div "Min: 1 ​ Max: 1 ​" at bounding box center [991, 437] width 271 height 60
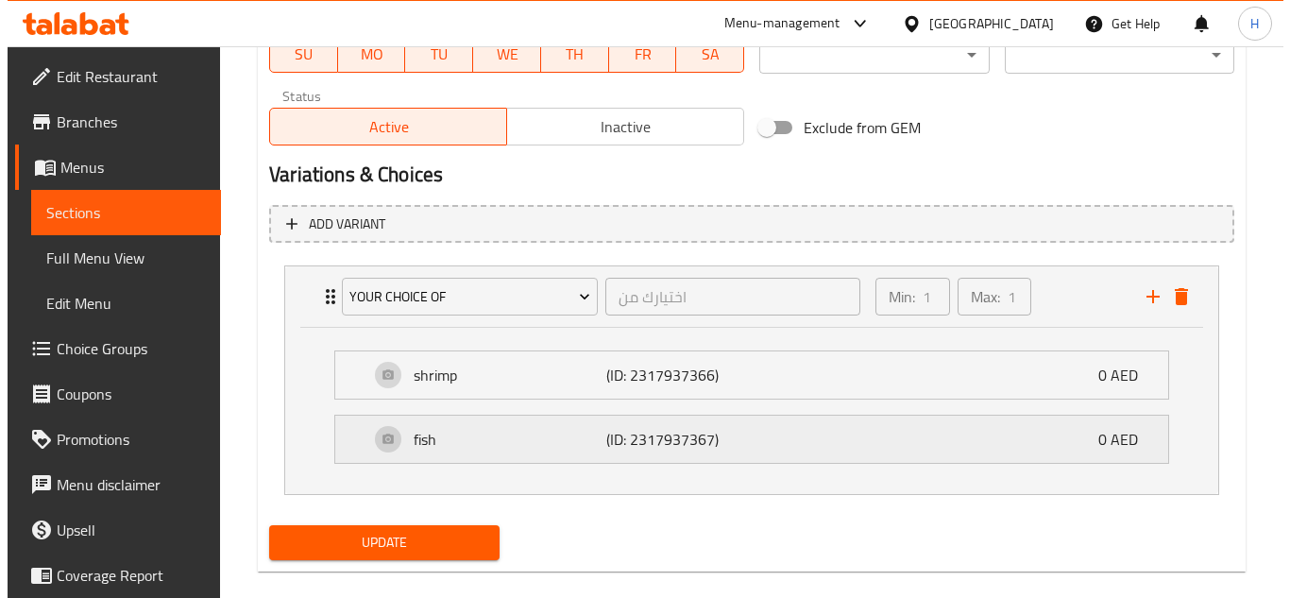
scroll to position [962, 0]
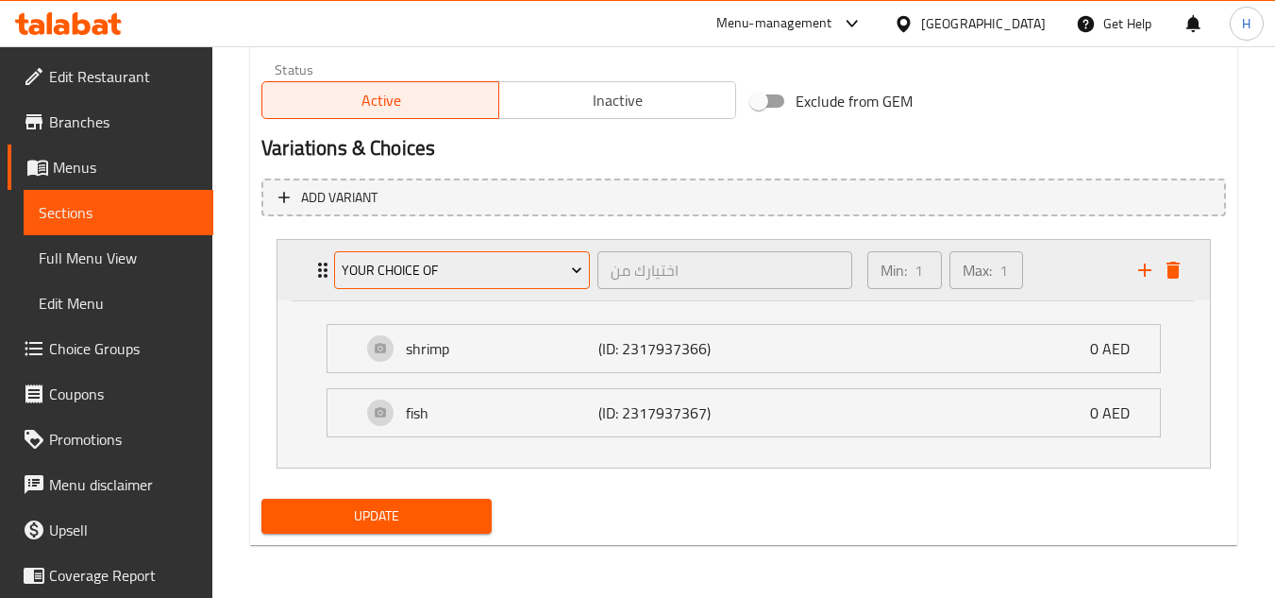
click at [426, 269] on span "your choice of" at bounding box center [463, 271] width 242 height 24
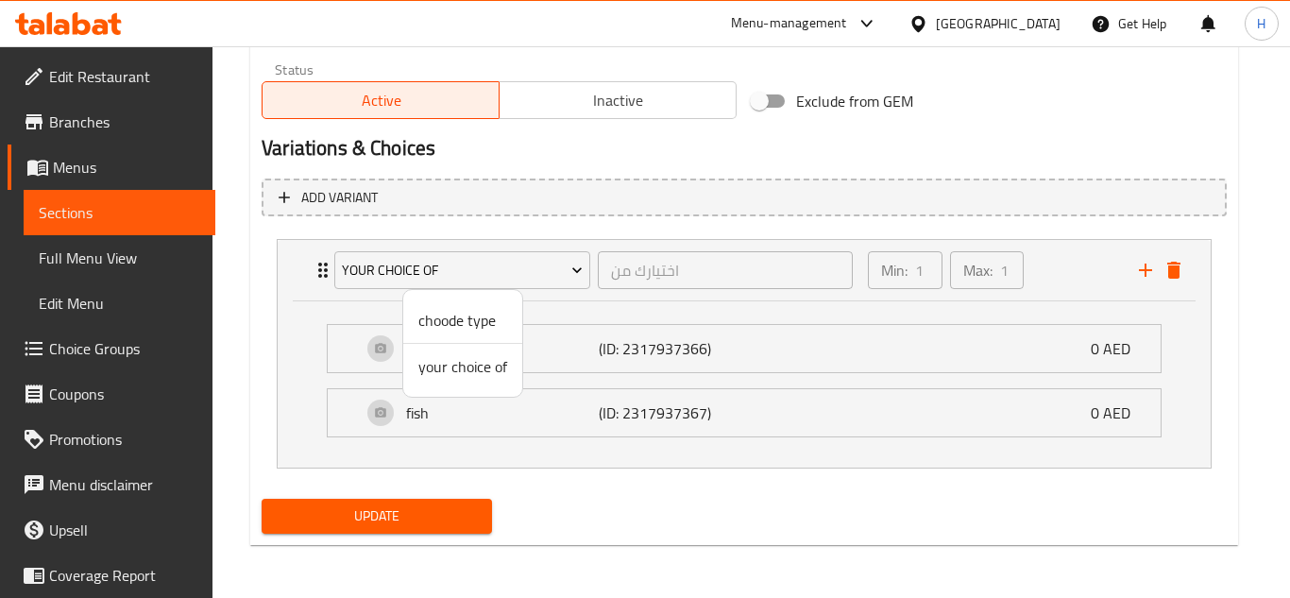
click at [477, 326] on span "choode type" at bounding box center [462, 320] width 89 height 23
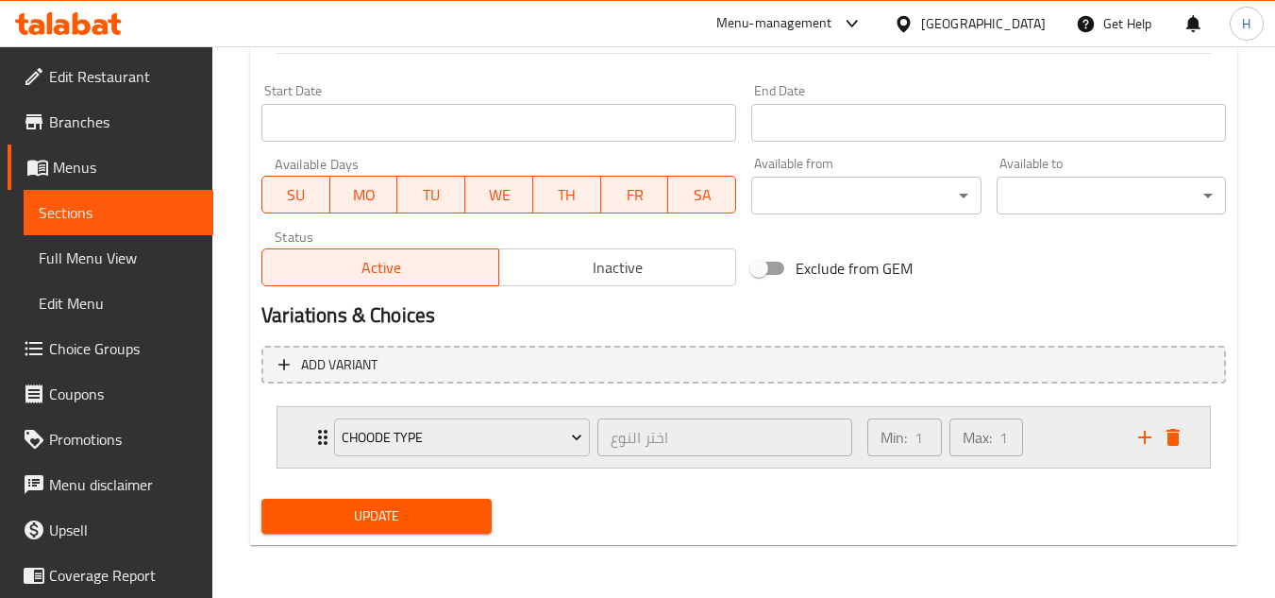
click at [1064, 441] on div "Min: 1 ​ Max: 1 ​" at bounding box center [991, 437] width 271 height 60
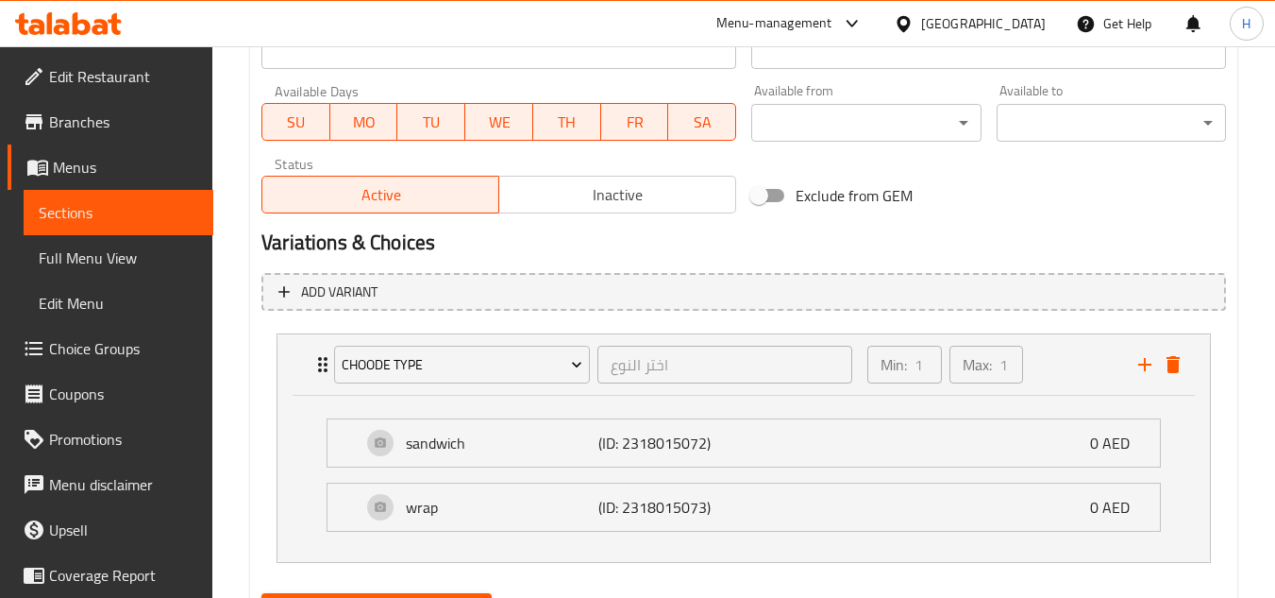
click at [92, 328] on link "Choice Groups" at bounding box center [111, 348] width 206 height 45
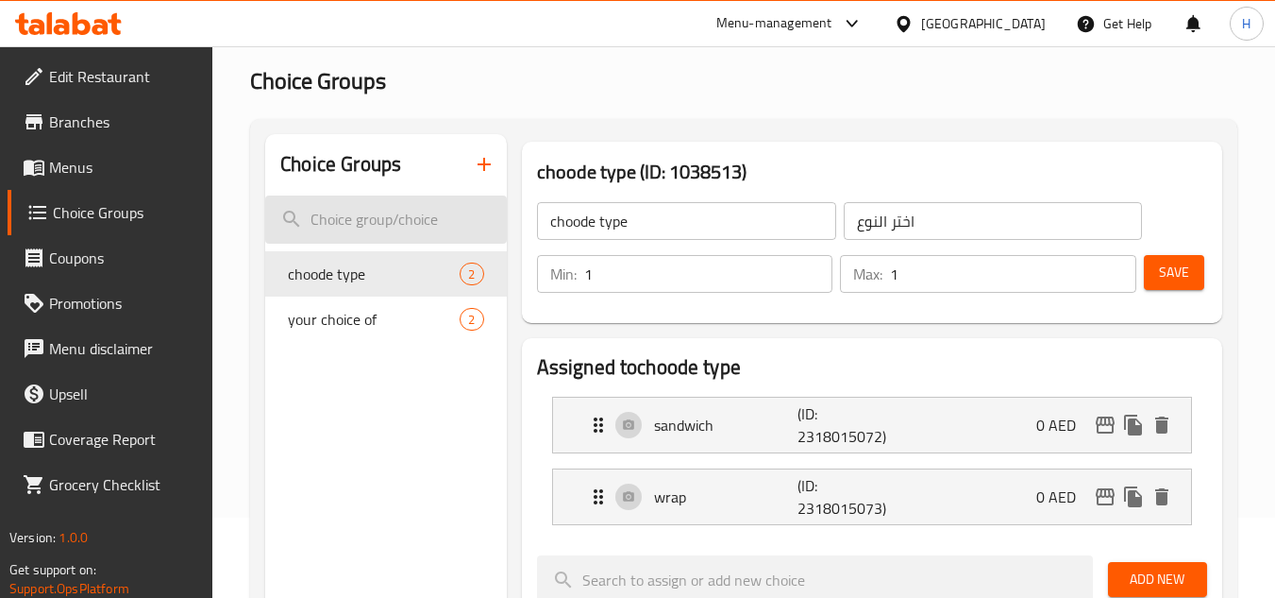
scroll to position [78, 0]
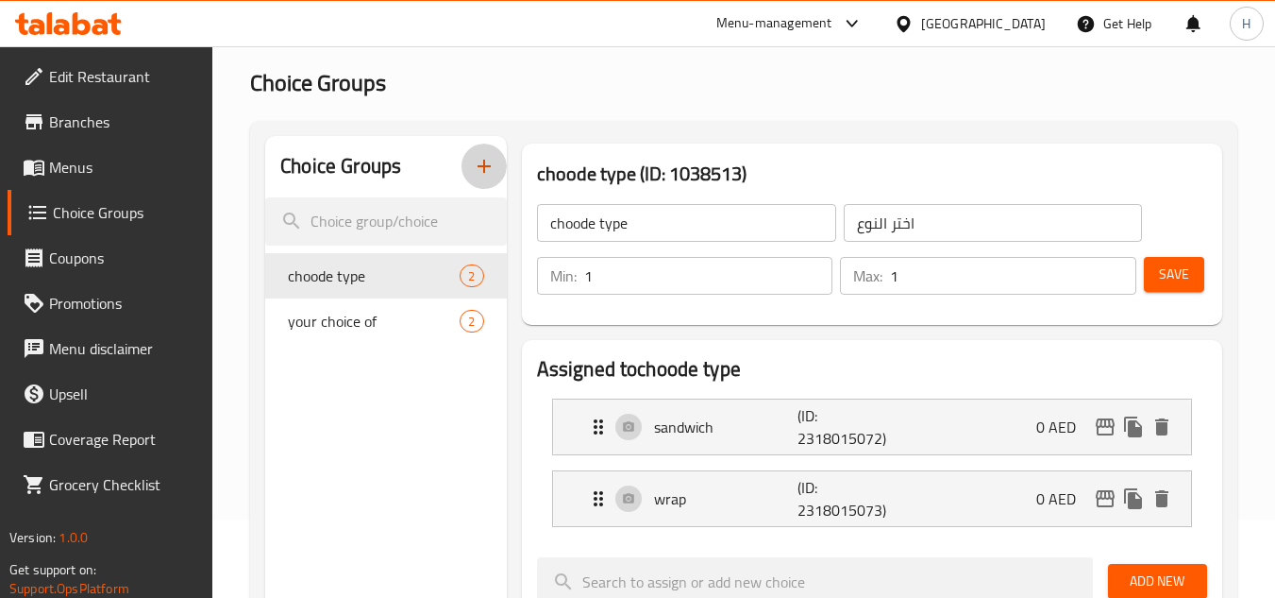
click at [479, 167] on icon "button" at bounding box center [484, 166] width 23 height 23
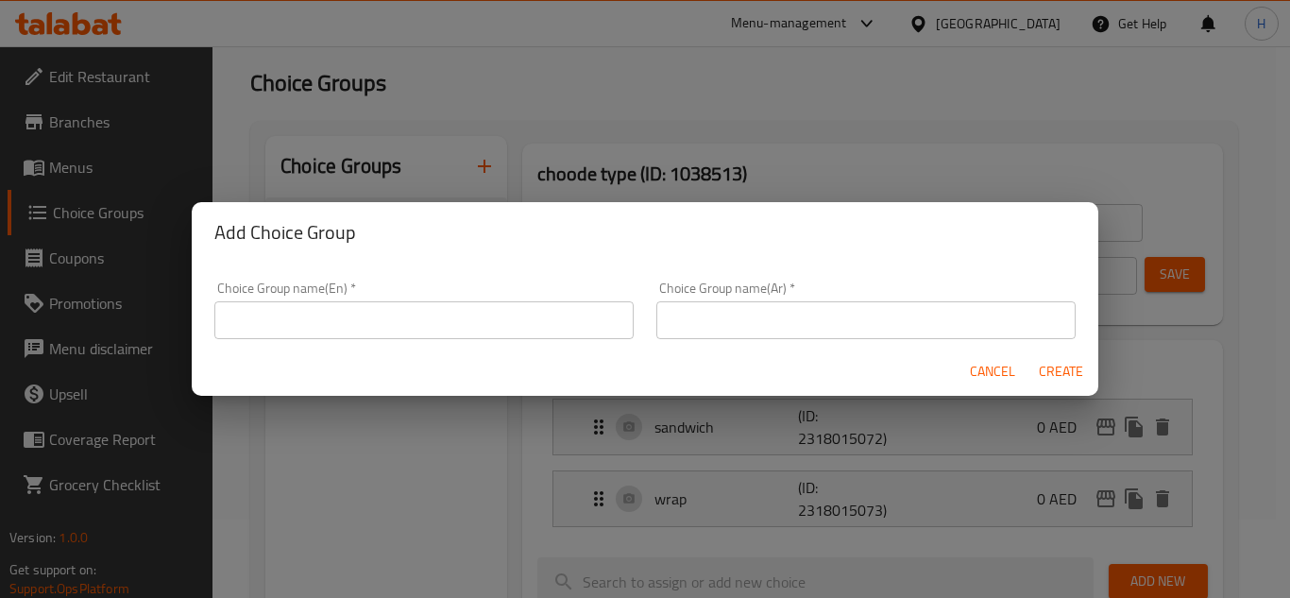
click at [464, 317] on input "text" at bounding box center [423, 320] width 419 height 38
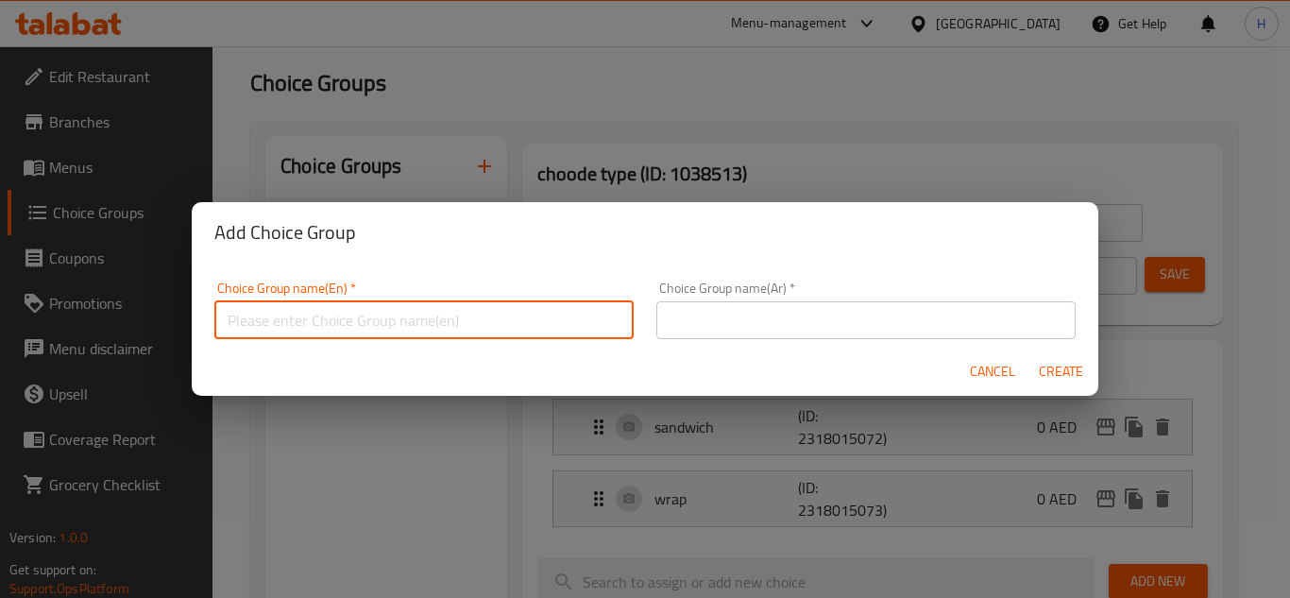
type input "Your Choice Of:"
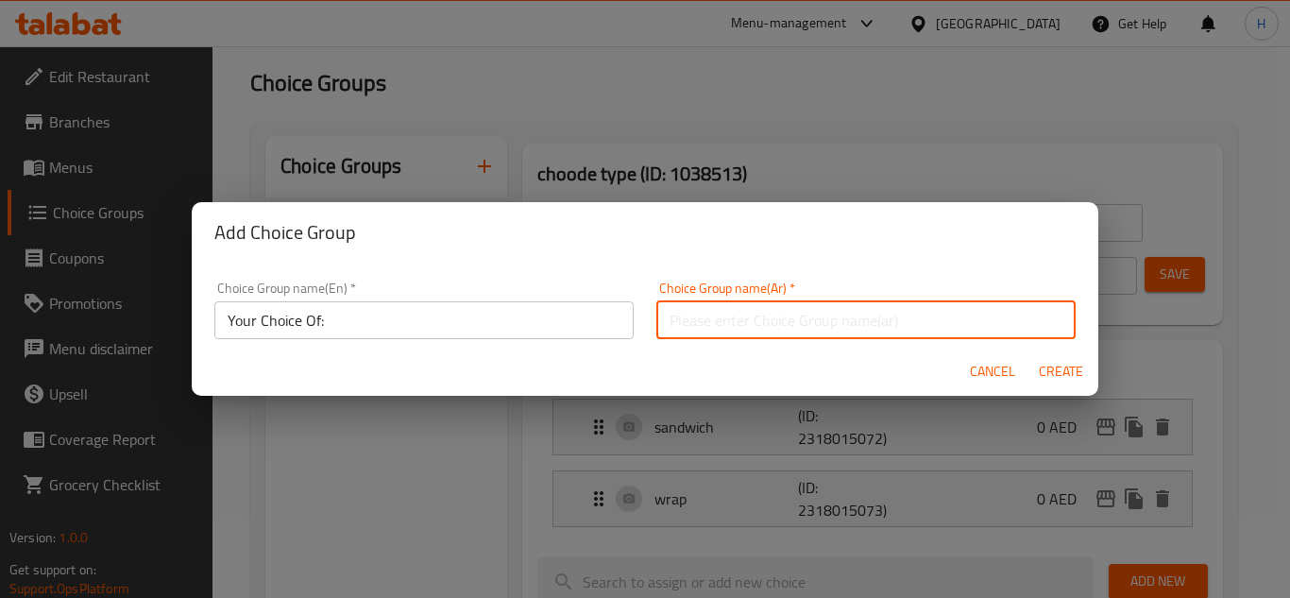
click at [748, 328] on input "text" at bounding box center [865, 320] width 419 height 38
type input "إختيارك من:"
click at [1079, 379] on span "Create" at bounding box center [1060, 372] width 45 height 24
type input "Your Choice Of:"
type input "إختيارك من:"
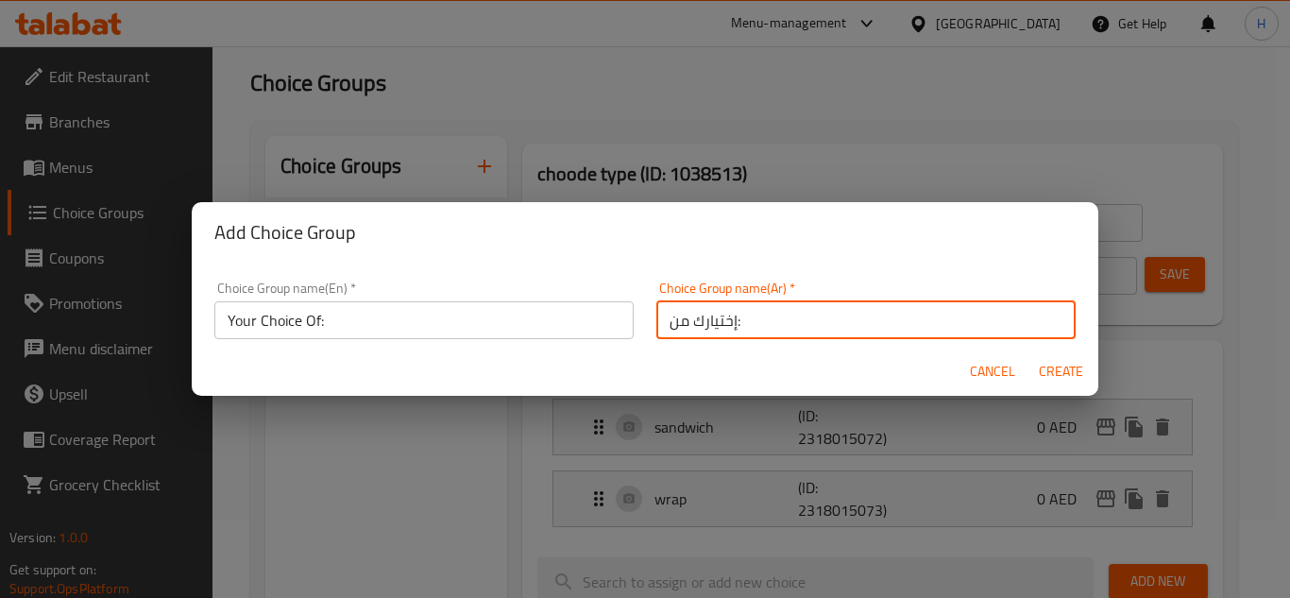
type input "0"
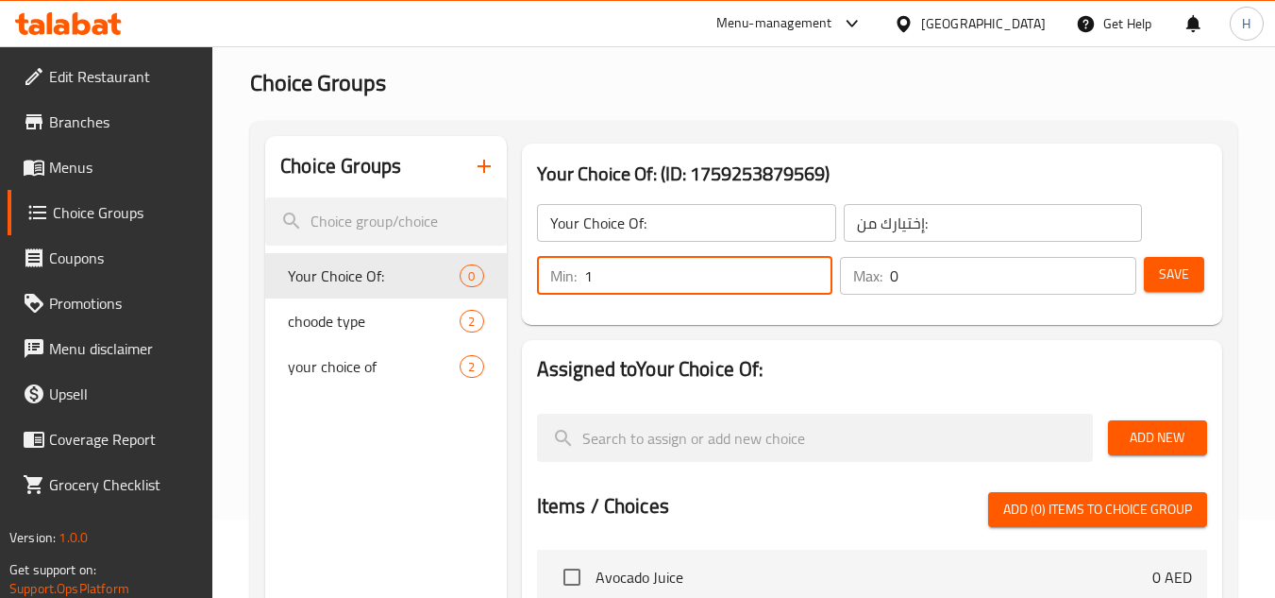
type input "1"
click at [810, 266] on input "1" at bounding box center [708, 276] width 249 height 38
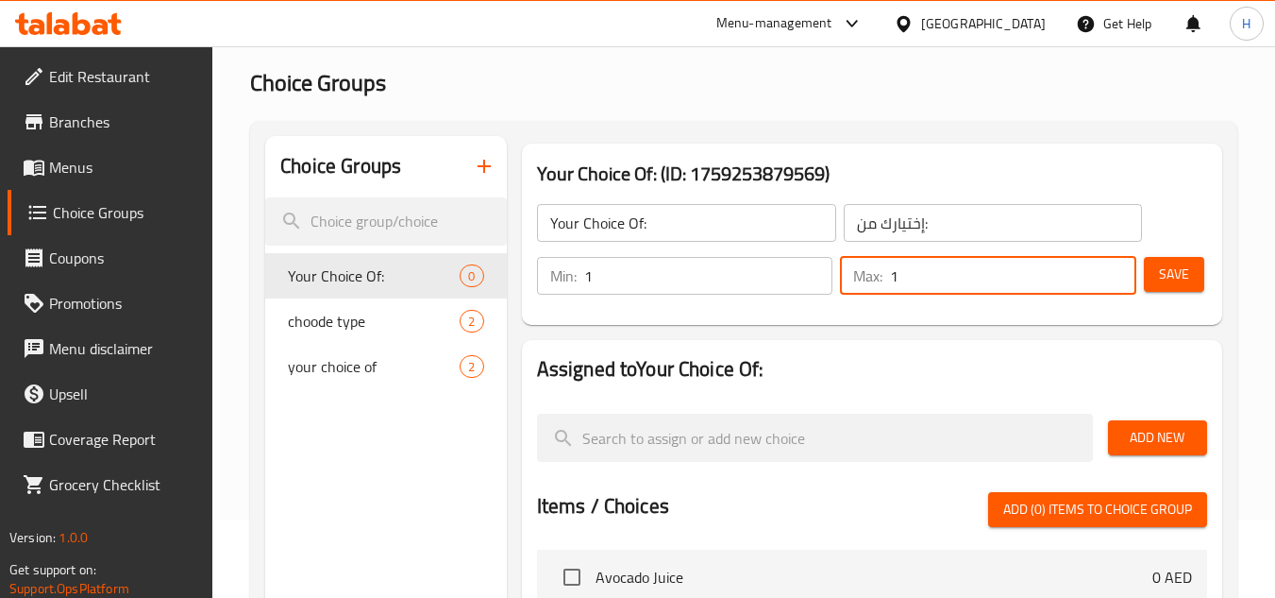
type input "1"
click at [1111, 269] on input "1" at bounding box center [1013, 276] width 246 height 38
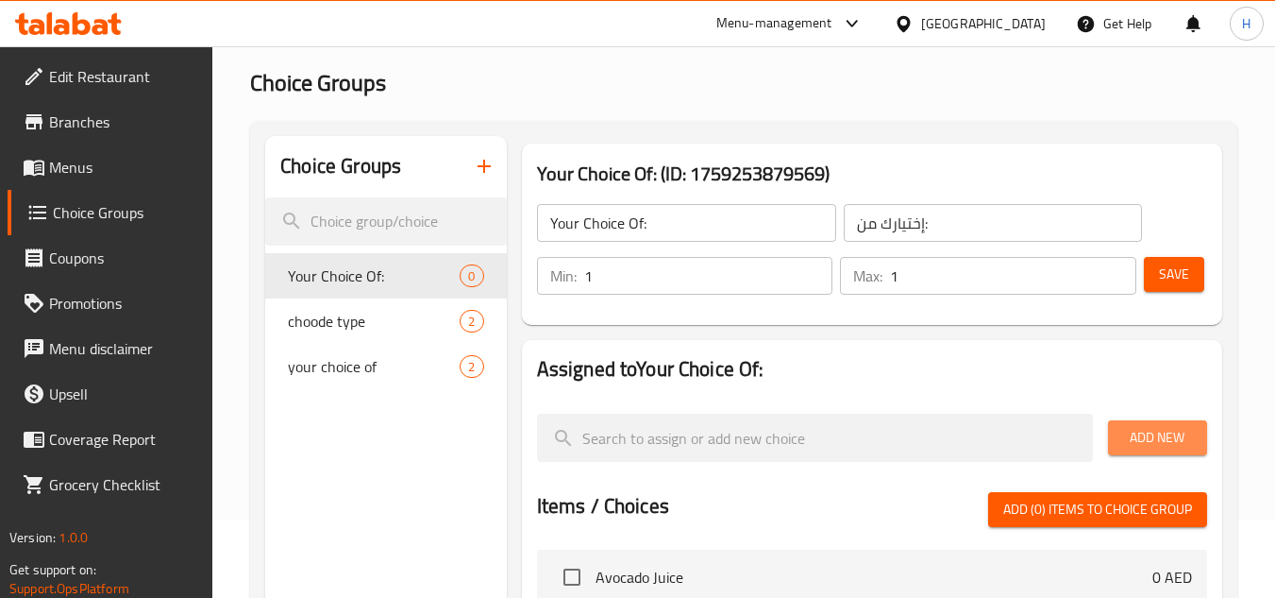
click at [1181, 430] on span "Add New" at bounding box center [1157, 438] width 69 height 24
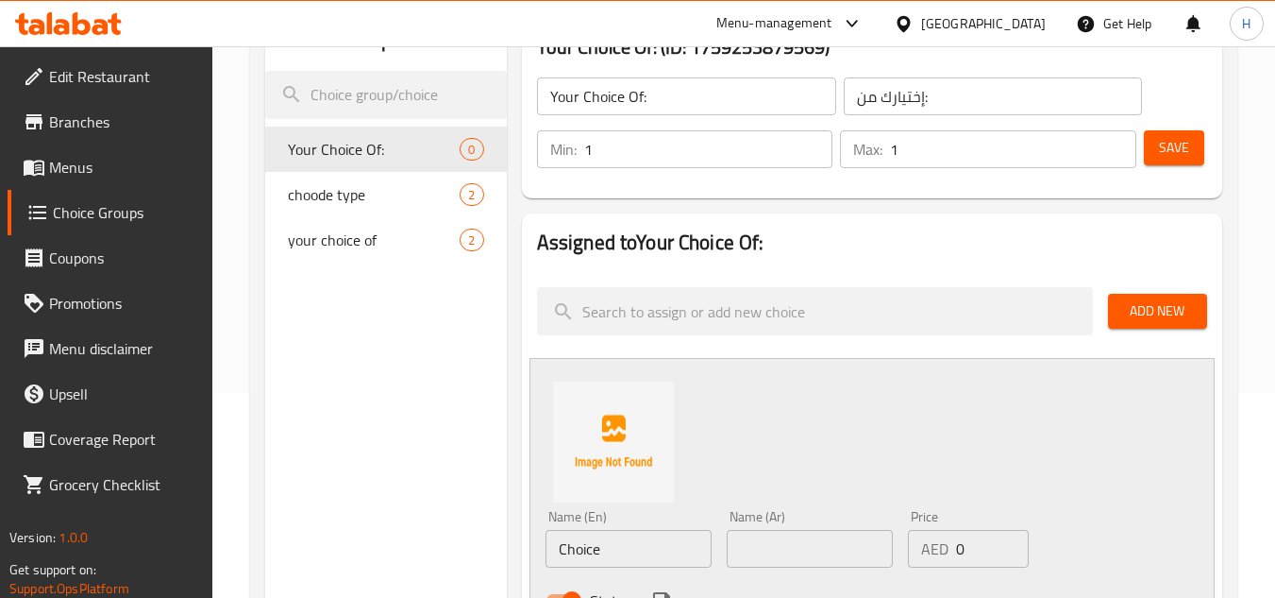
scroll to position [362, 0]
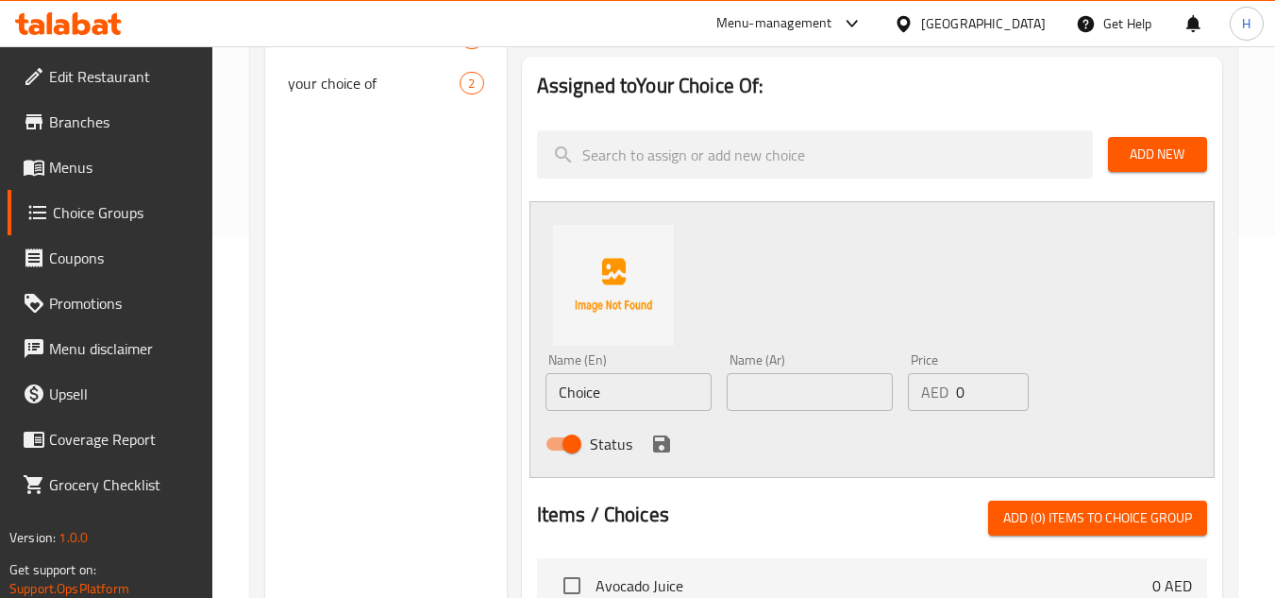
click at [616, 401] on input "Choice" at bounding box center [629, 392] width 166 height 38
type input "Chicken"
click at [799, 392] on input "text" at bounding box center [810, 392] width 166 height 38
type input "دجاج"
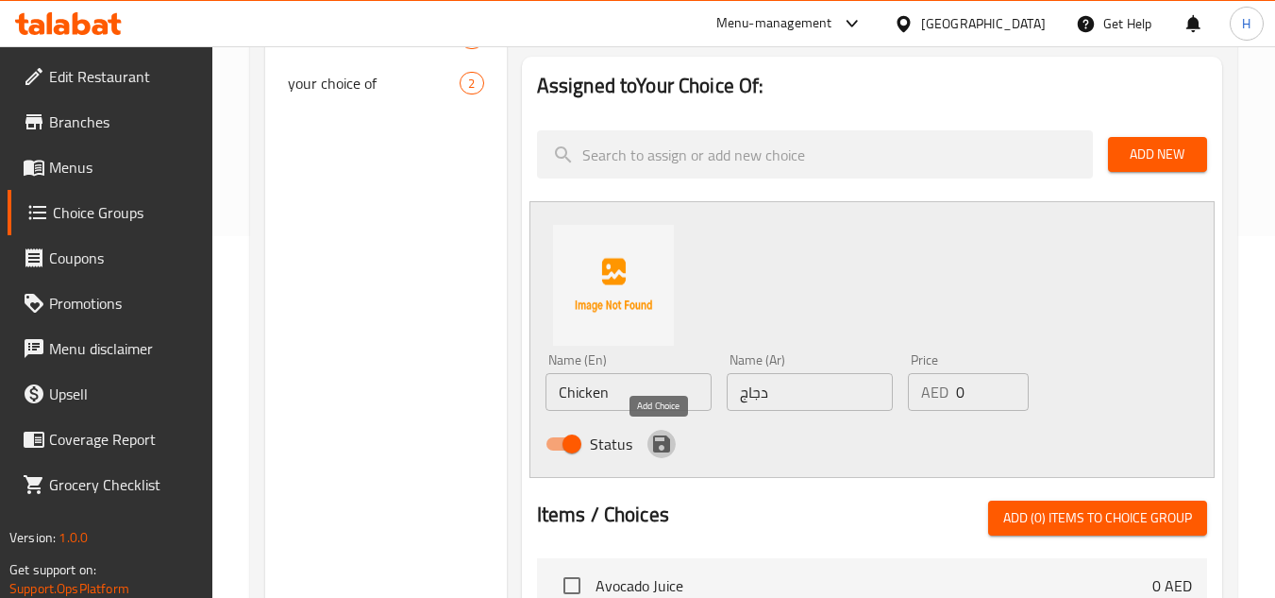
drag, startPoint x: 664, startPoint y: 439, endPoint x: 782, endPoint y: 399, distance: 124.5
click at [664, 439] on icon "save" at bounding box center [661, 443] width 17 height 17
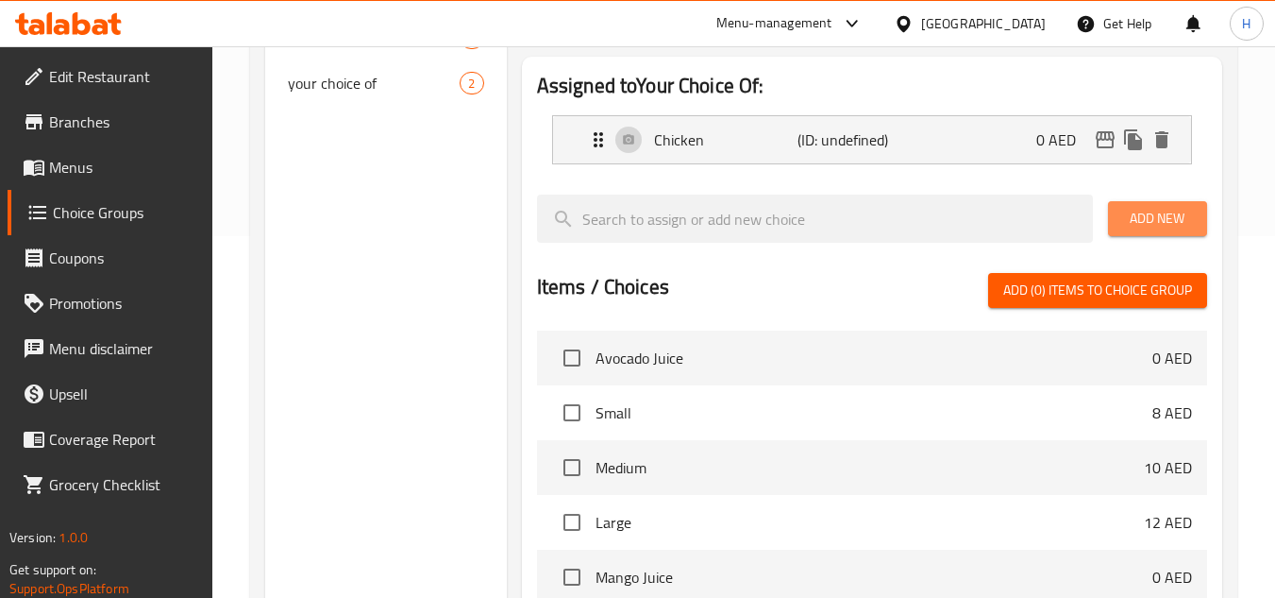
click at [1123, 215] on span "Add New" at bounding box center [1157, 219] width 69 height 24
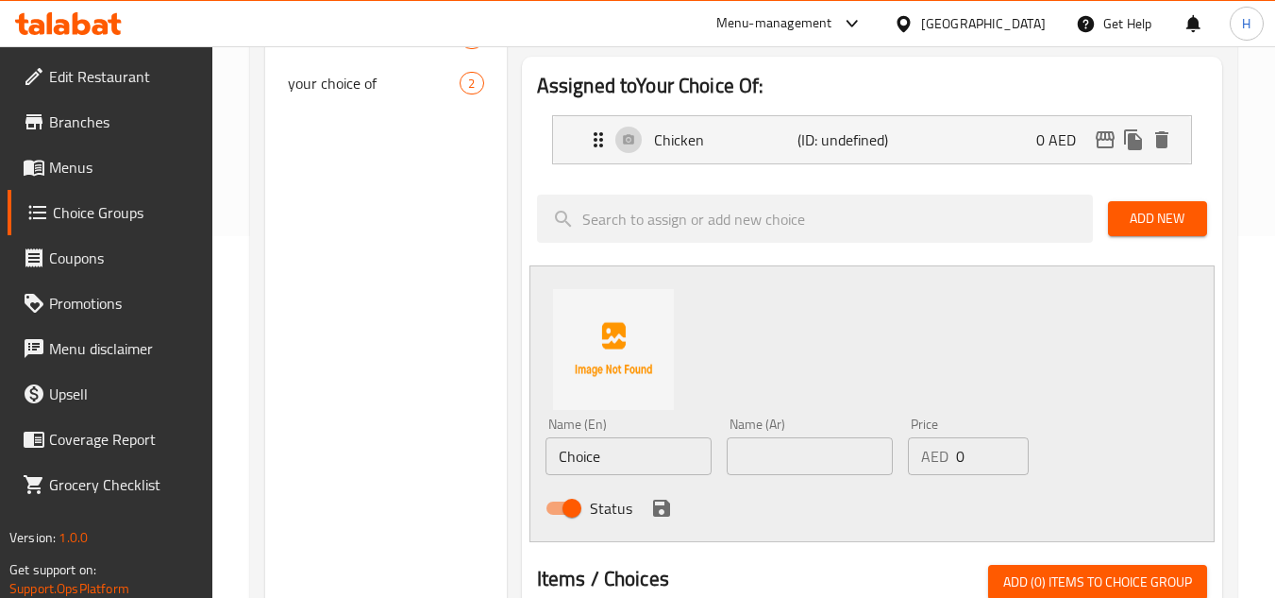
click at [660, 452] on input "Choice" at bounding box center [629, 456] width 166 height 38
type input "N"
type input "m"
type input "Meat"
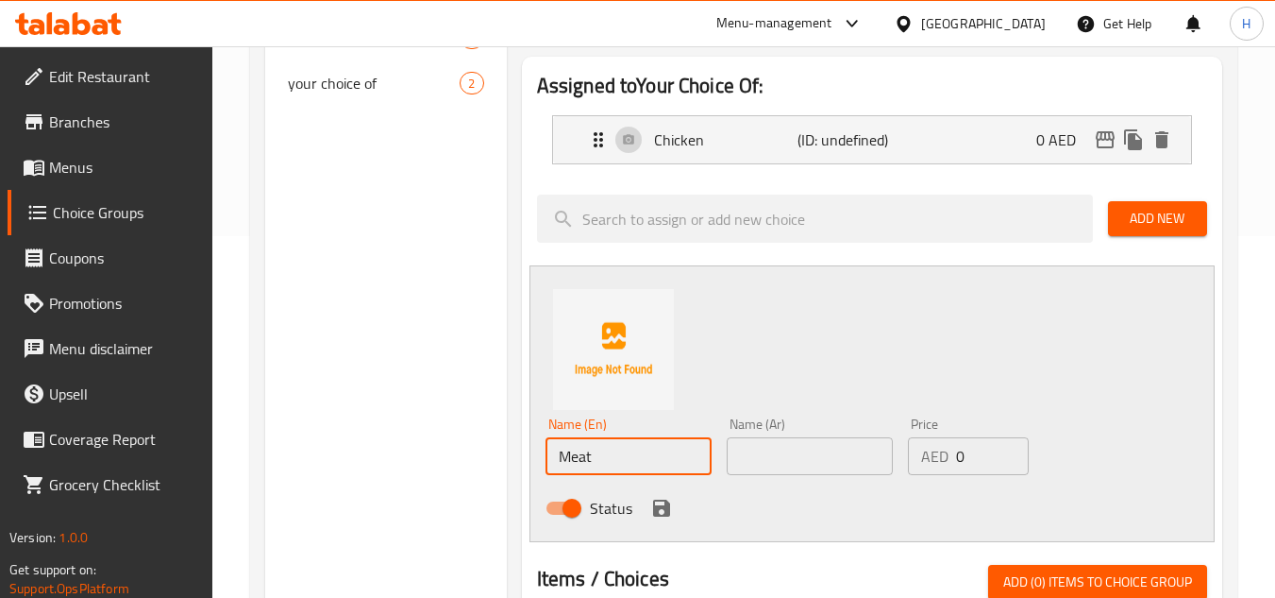
click at [789, 458] on input "text" at bounding box center [810, 456] width 166 height 38
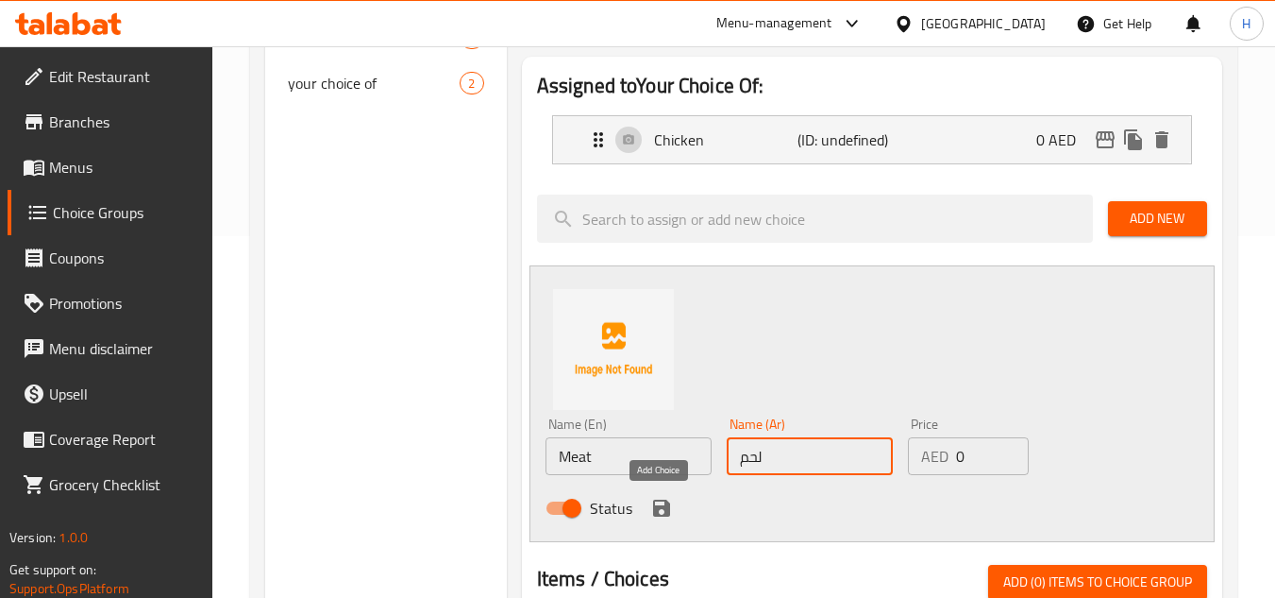
type input "لحم"
click at [651, 511] on icon "save" at bounding box center [661, 508] width 23 height 23
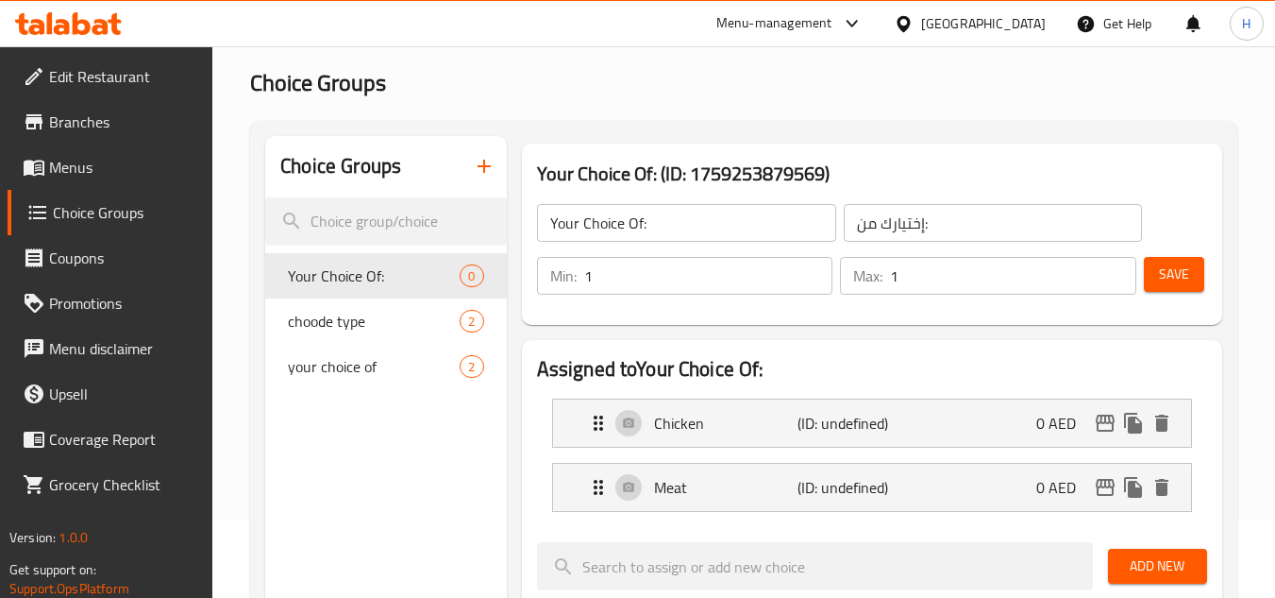
click at [1186, 267] on span "Save" at bounding box center [1174, 274] width 30 height 24
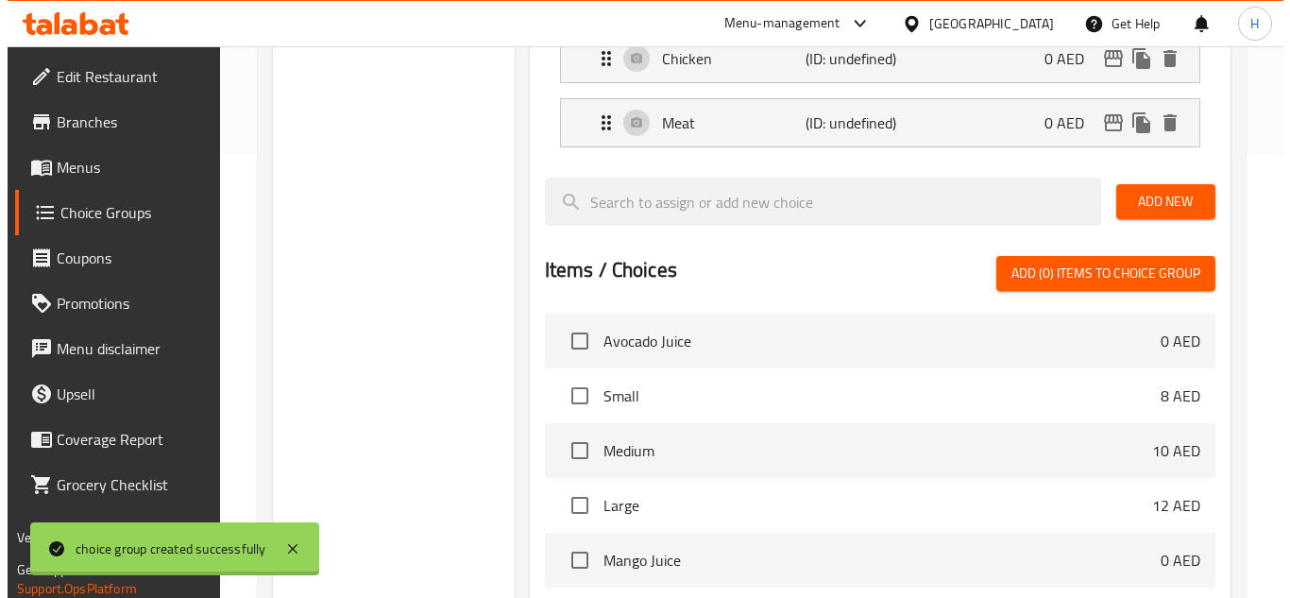
scroll to position [718, 0]
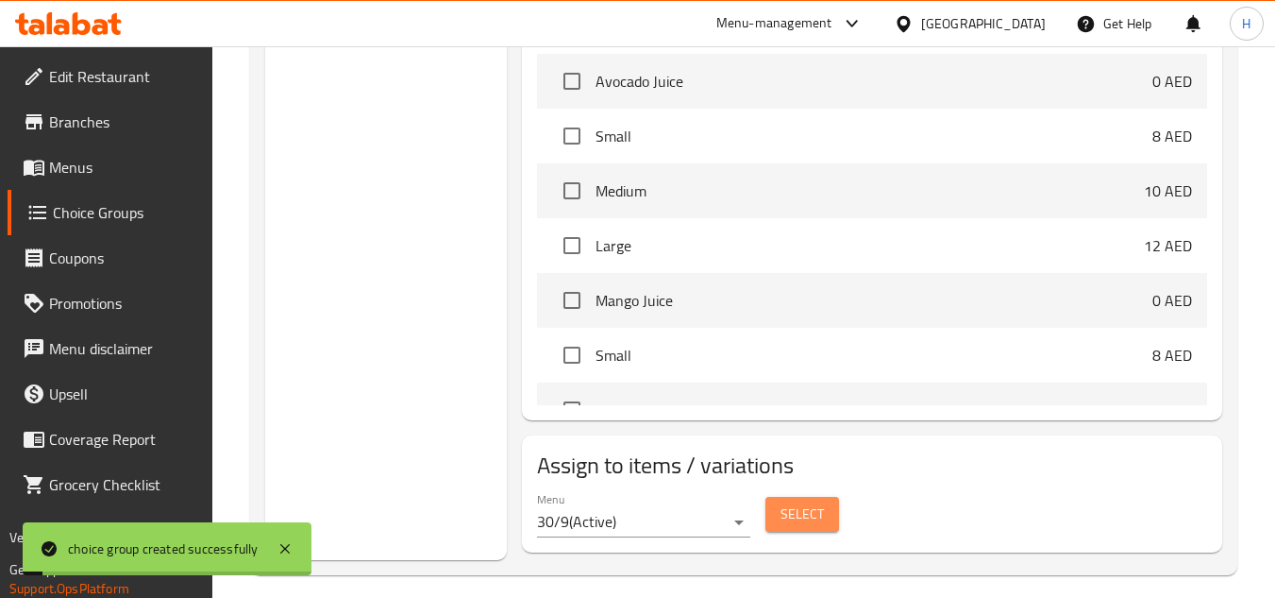
click at [816, 512] on span "Select" at bounding box center [802, 514] width 43 height 24
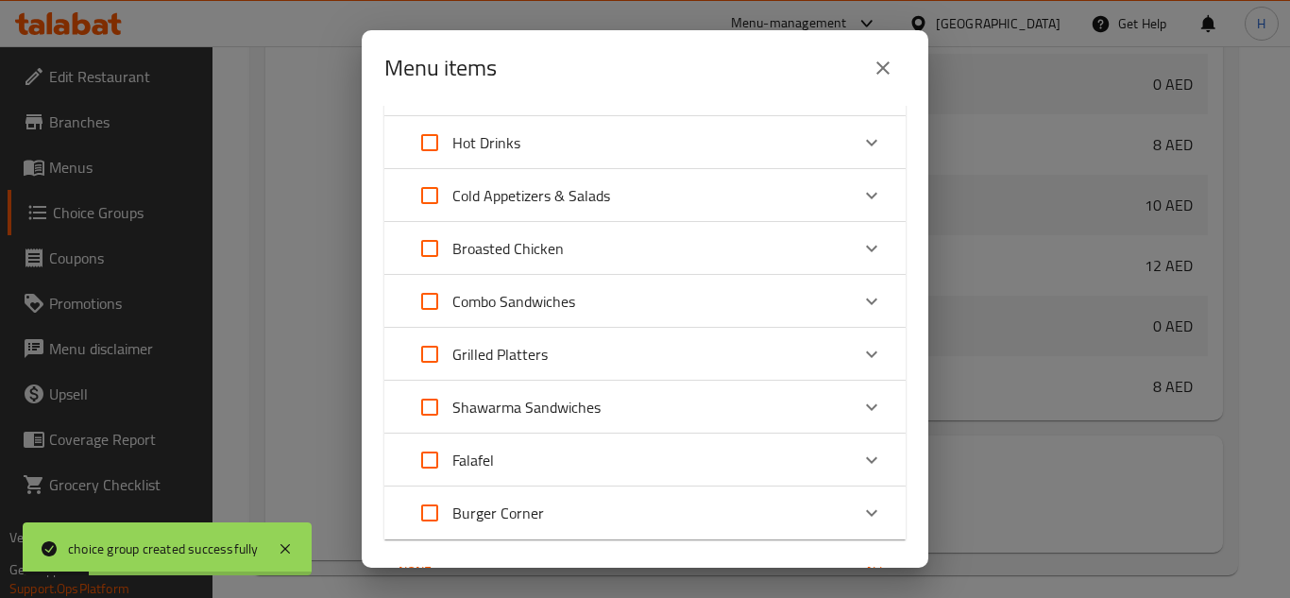
click at [567, 503] on div "Burger Corner" at bounding box center [628, 512] width 442 height 45
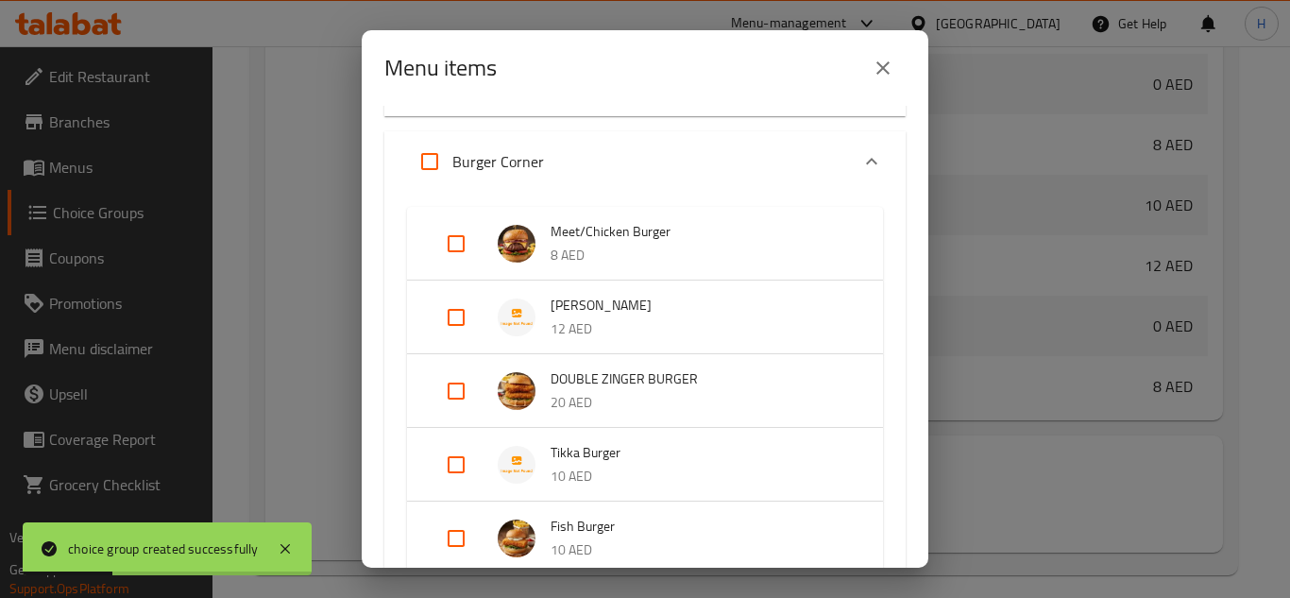
scroll to position [850, 0]
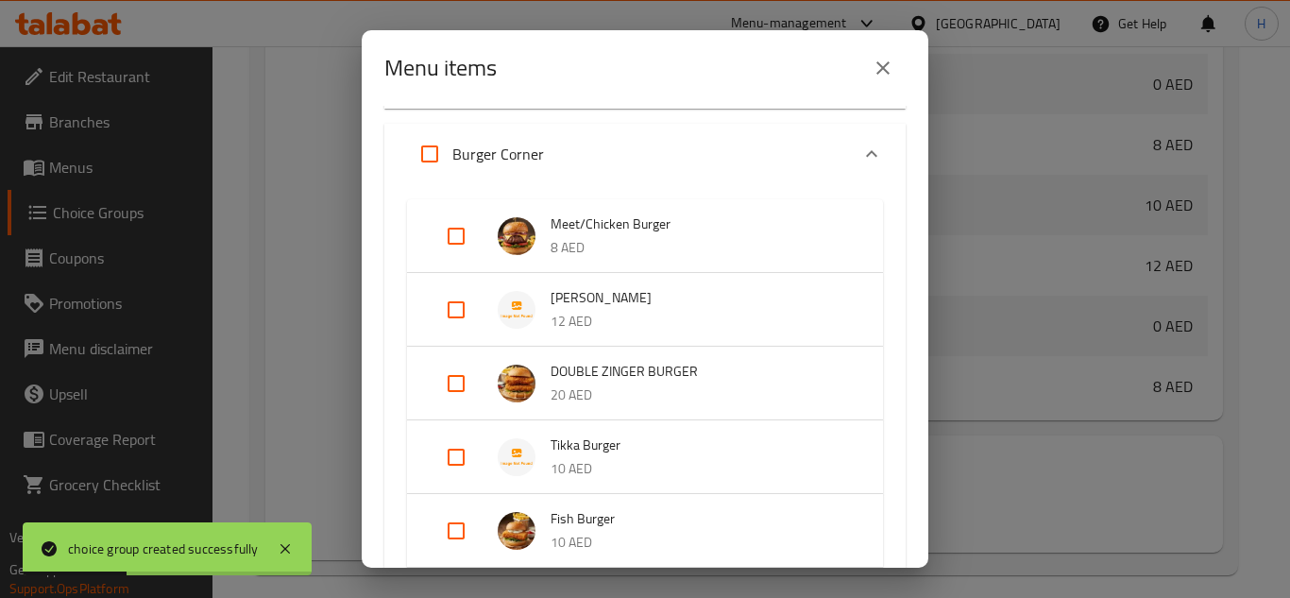
click at [466, 244] on input "Expand" at bounding box center [455, 235] width 45 height 45
checkbox input "true"
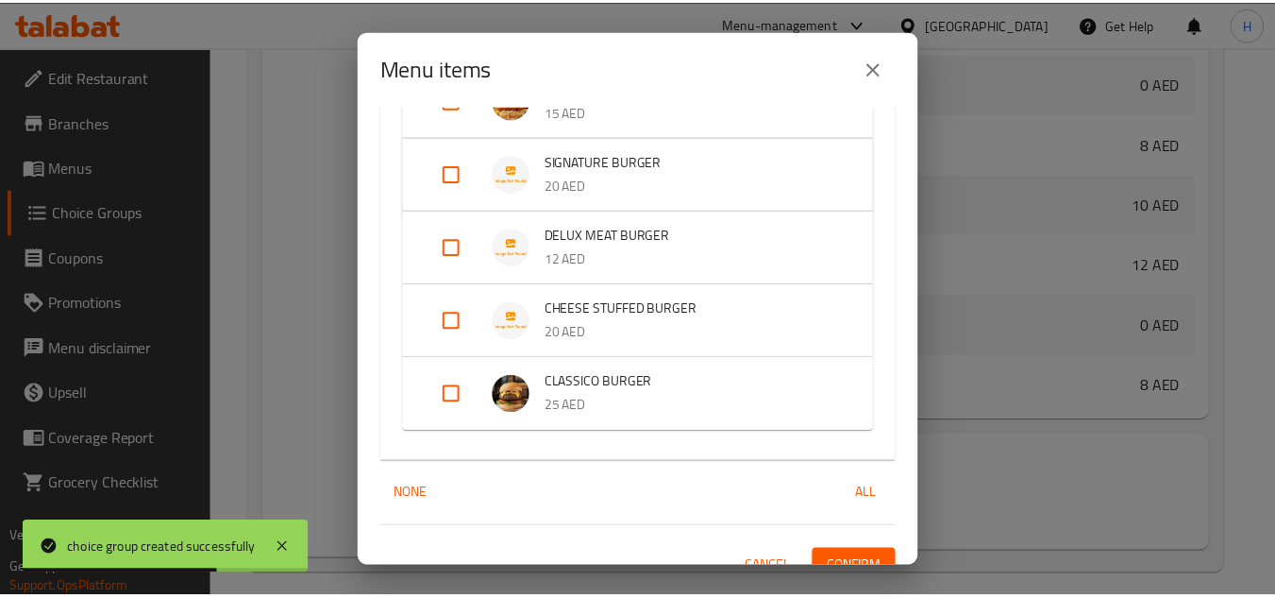
scroll to position [1394, 0]
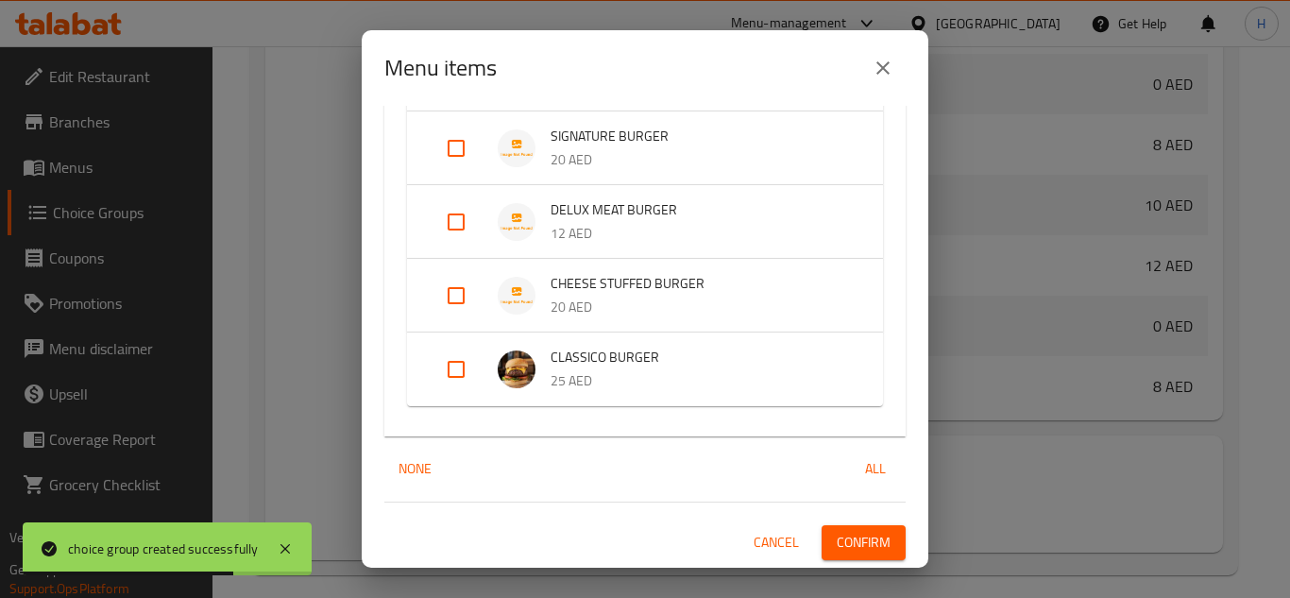
click at [851, 549] on span "Confirm" at bounding box center [863, 543] width 54 height 24
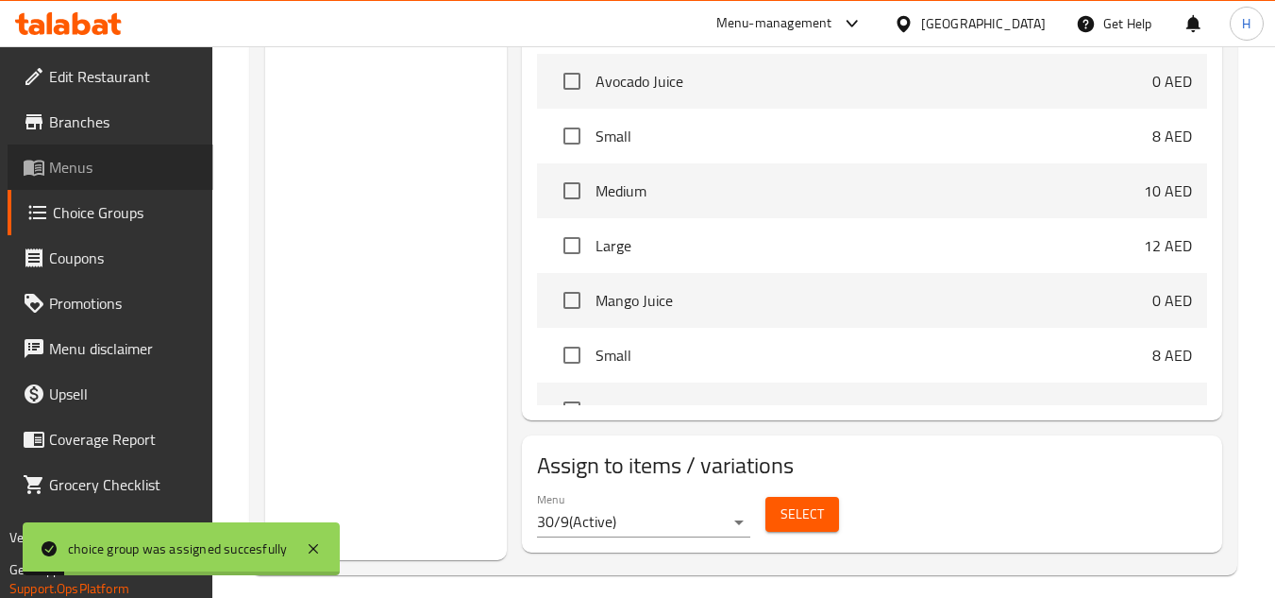
click at [97, 177] on link "Menus" at bounding box center [111, 166] width 206 height 45
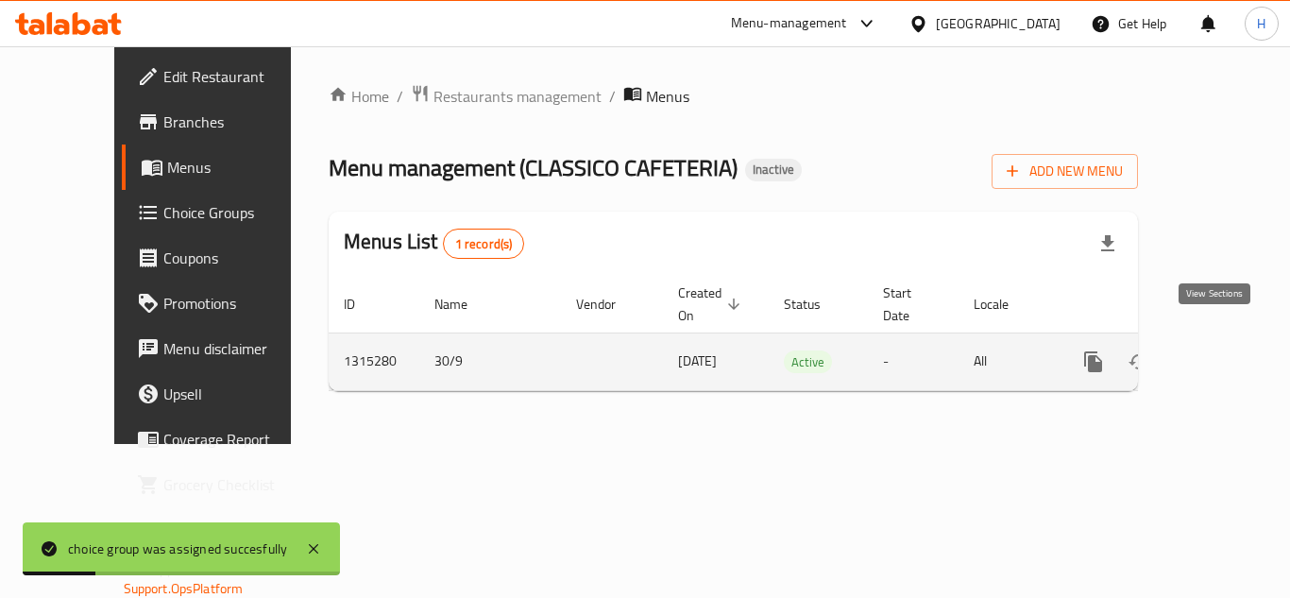
click at [1231, 348] on link "enhanced table" at bounding box center [1229, 361] width 45 height 45
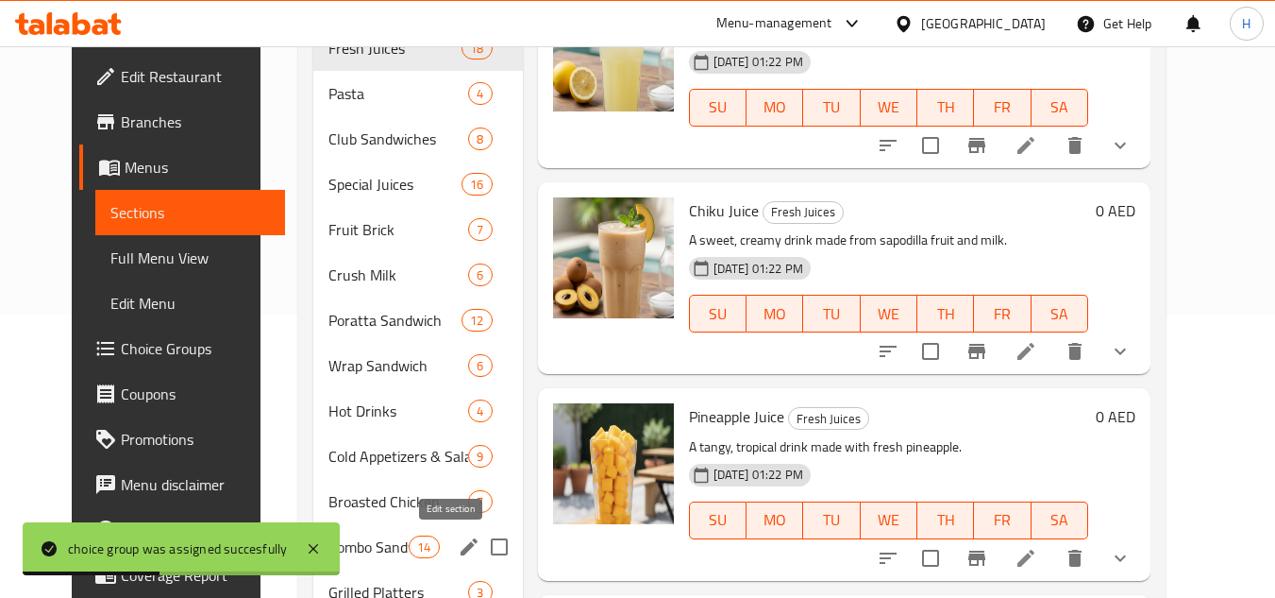
scroll to position [497, 0]
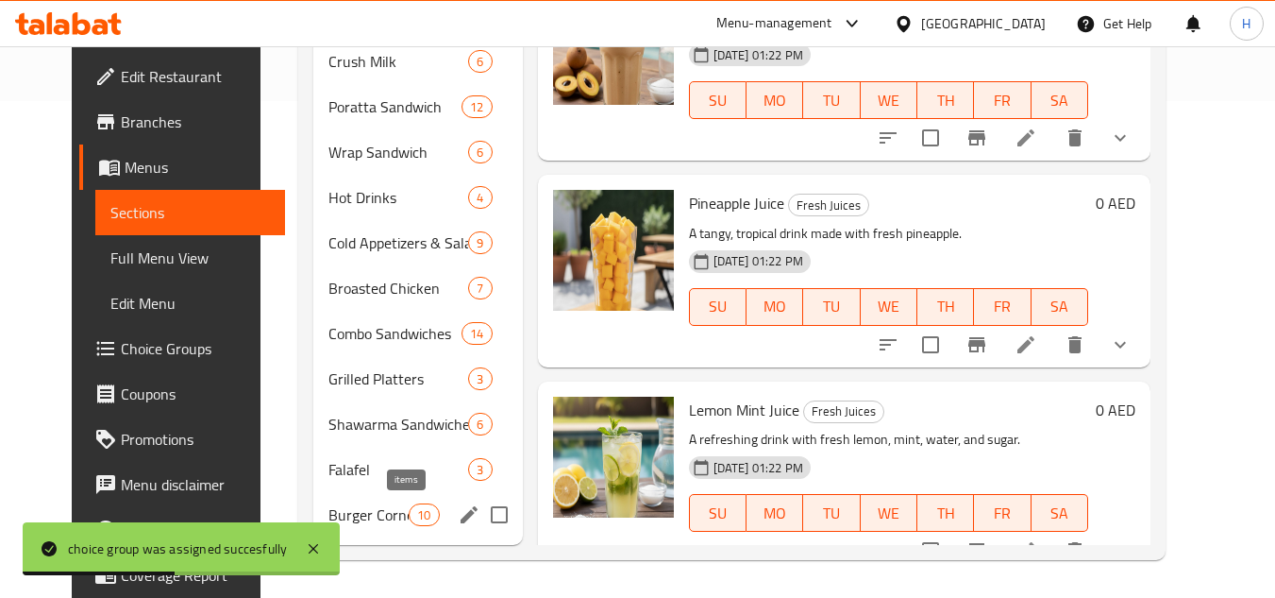
click at [339, 509] on span "Burger Corner" at bounding box center [369, 514] width 80 height 23
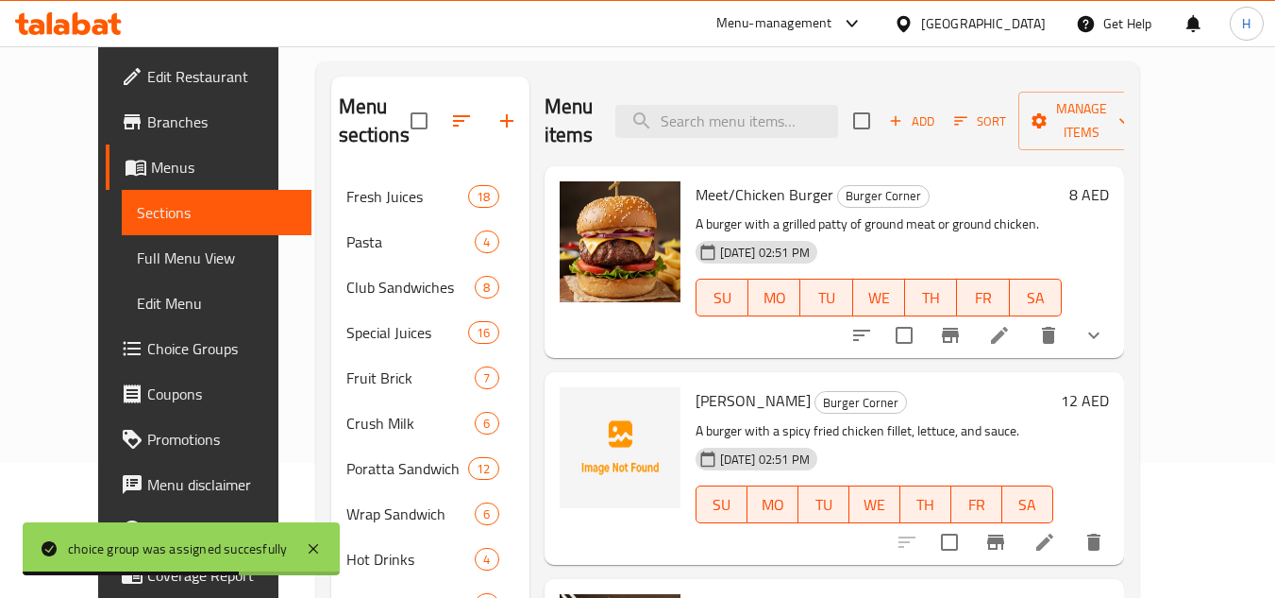
scroll to position [25, 0]
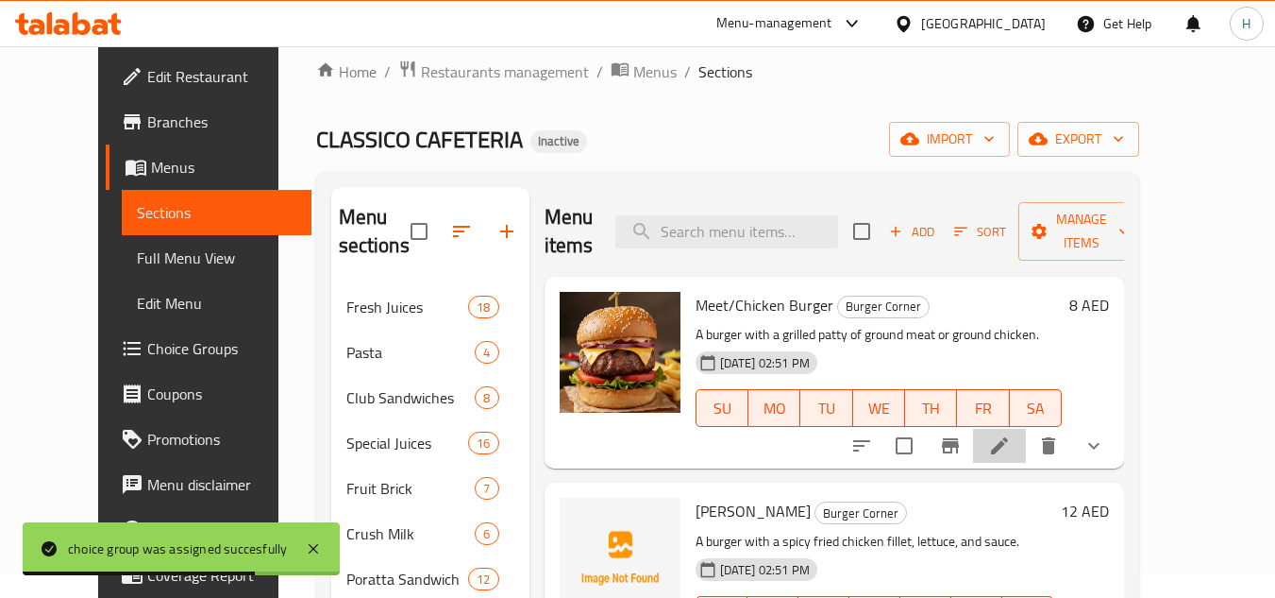
click at [1011, 434] on icon at bounding box center [999, 445] width 23 height 23
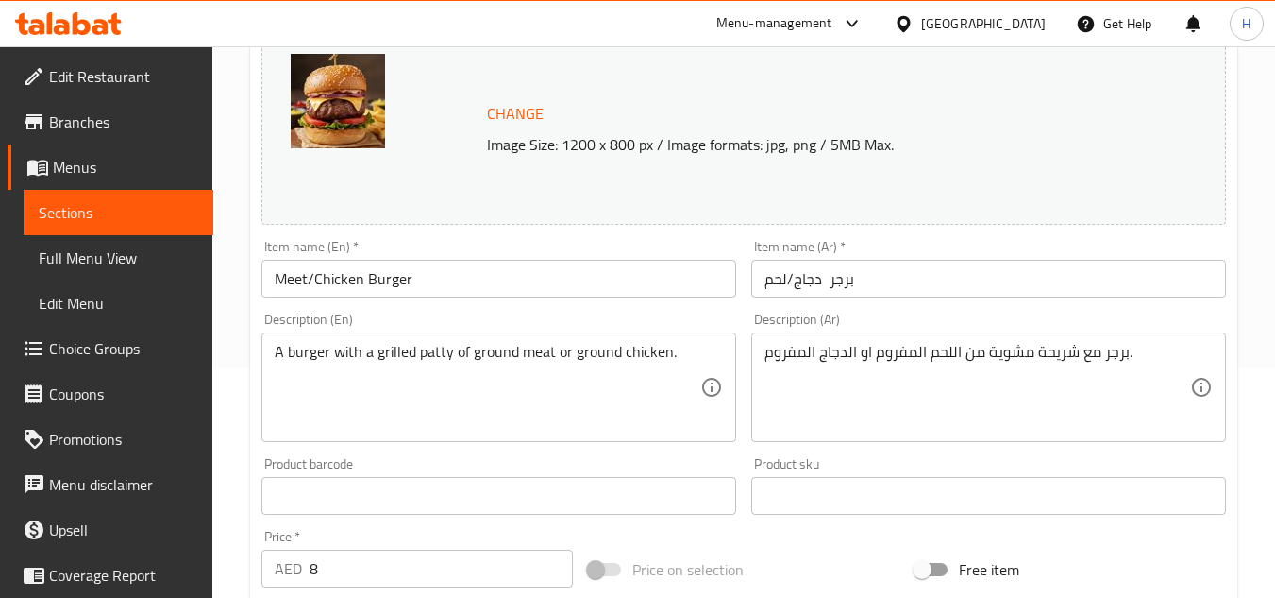
scroll to position [94, 0]
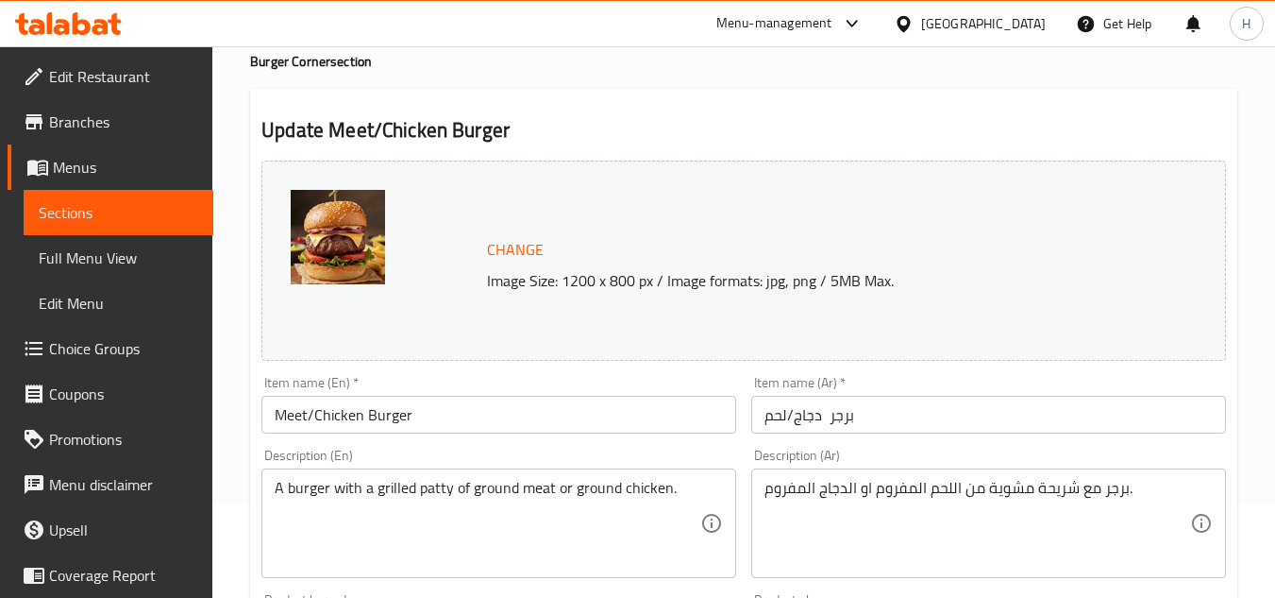
click at [290, 415] on input "Meet/Chicken Burger" at bounding box center [499, 415] width 475 height 38
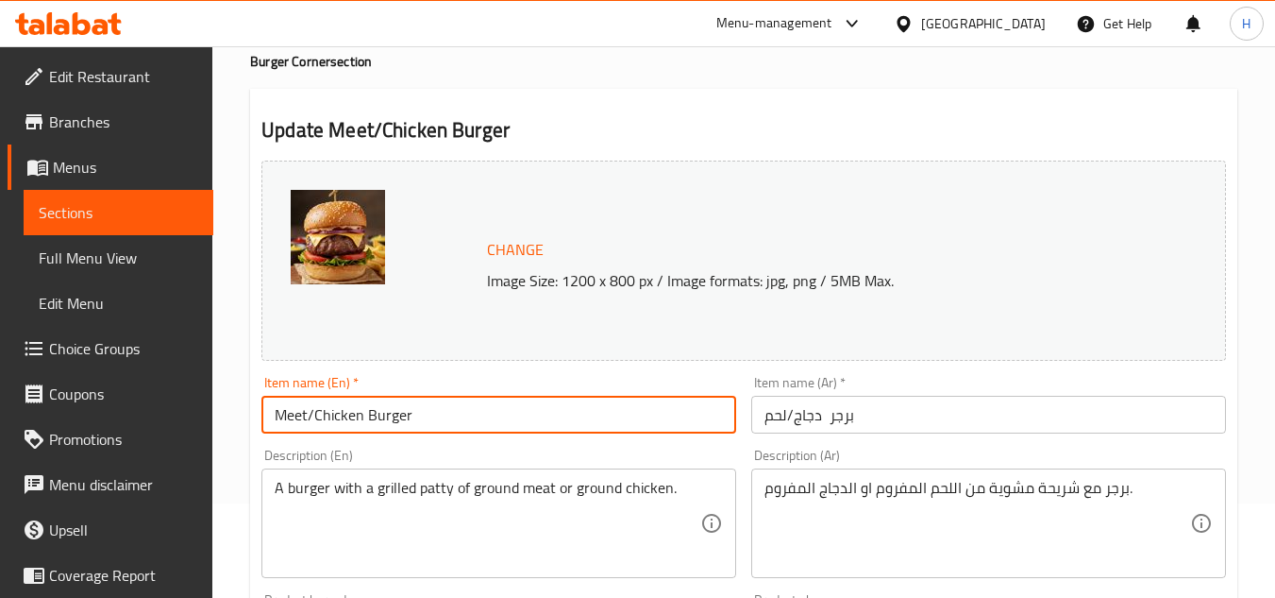
click at [307, 423] on input "Meet/Chicken Burger" at bounding box center [499, 415] width 475 height 38
click at [303, 416] on input "Meet/Chicken Burger" at bounding box center [499, 415] width 475 height 38
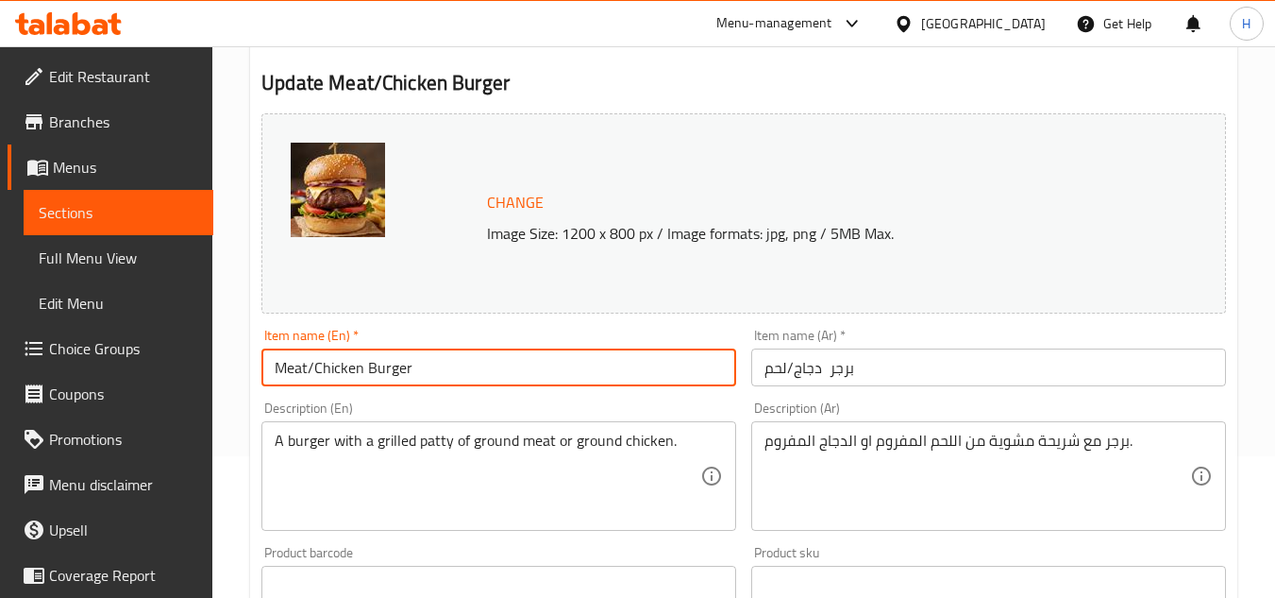
scroll to position [189, 0]
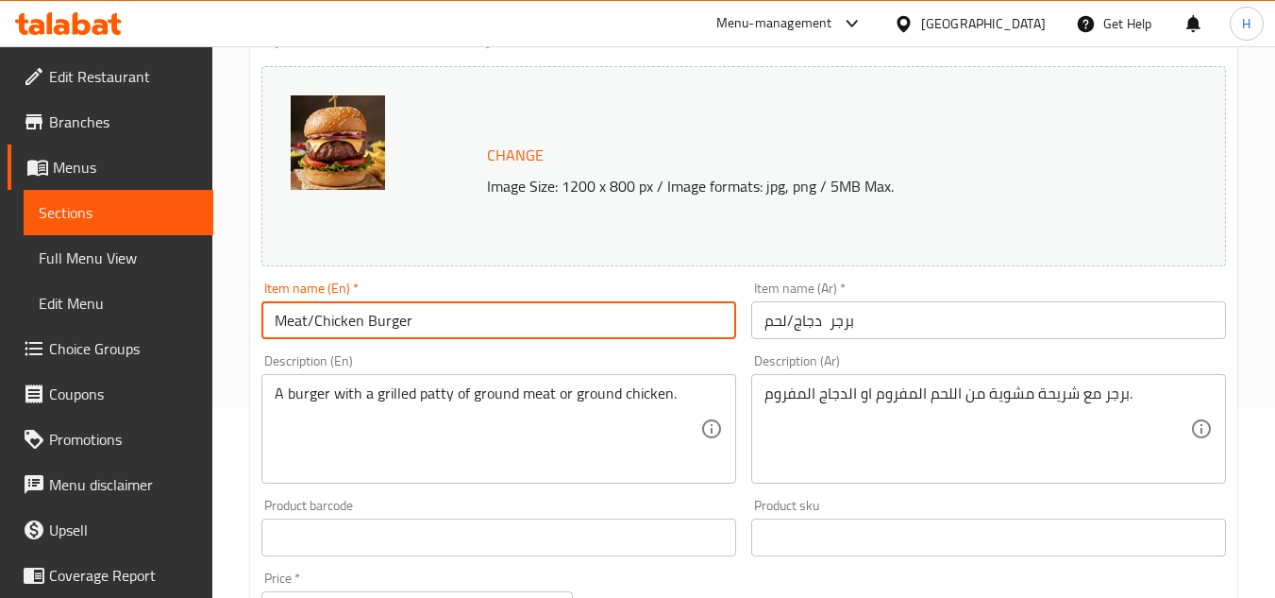
type input "Meat/Chicken Burger"
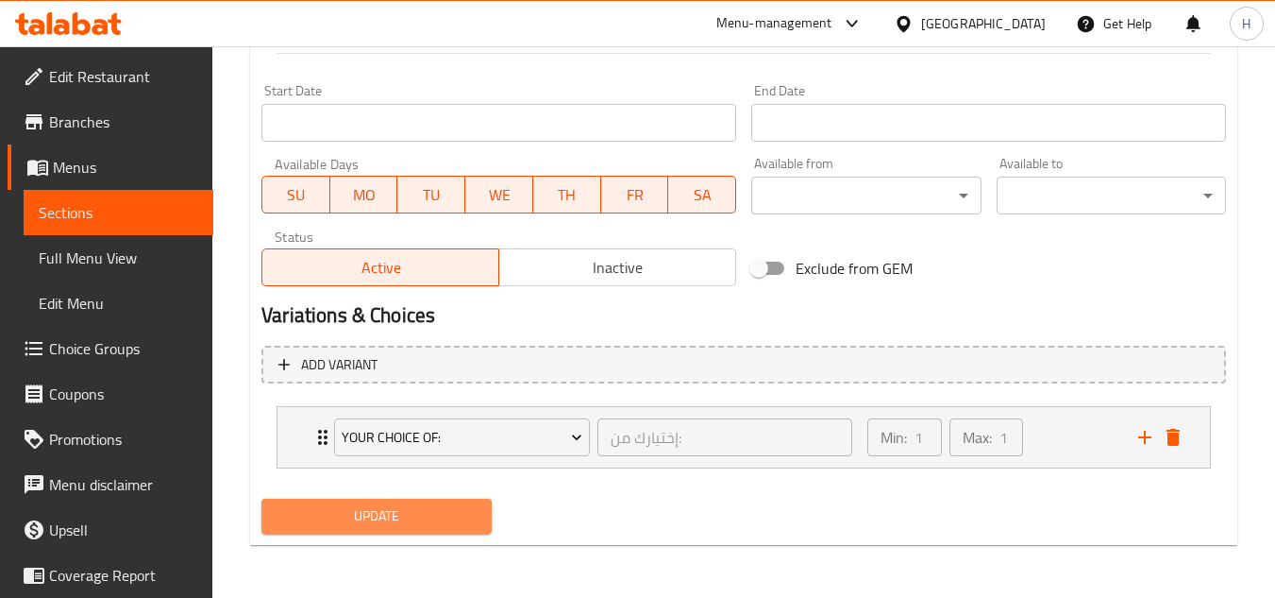
click at [430, 513] on span "Update" at bounding box center [376, 516] width 199 height 24
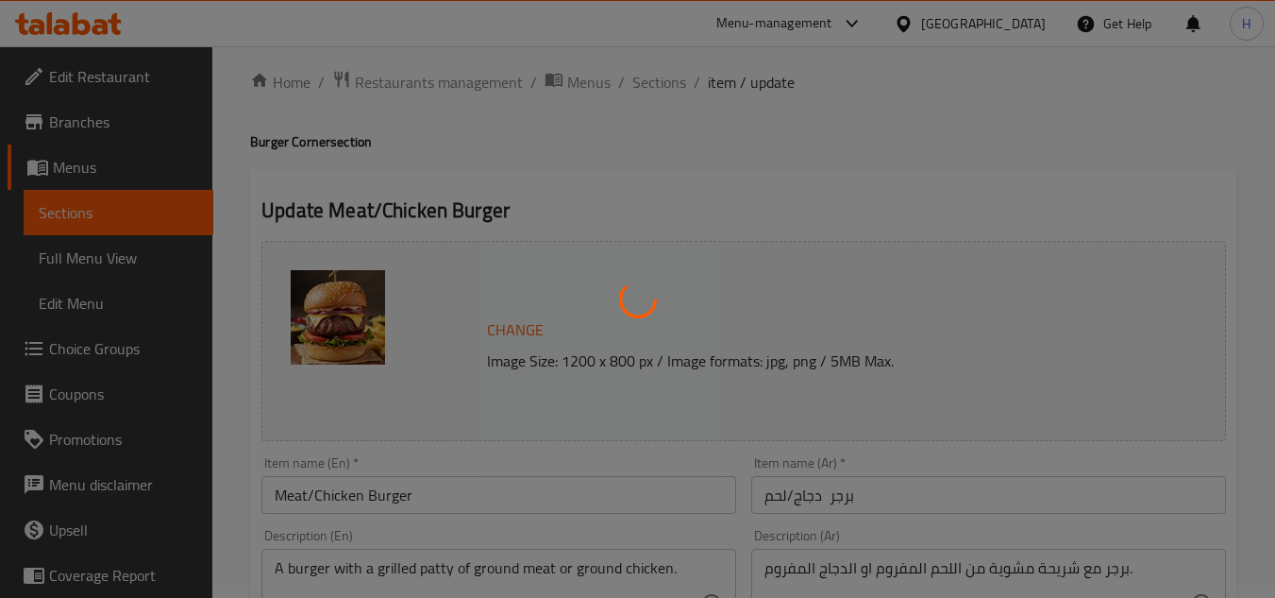
scroll to position [0, 0]
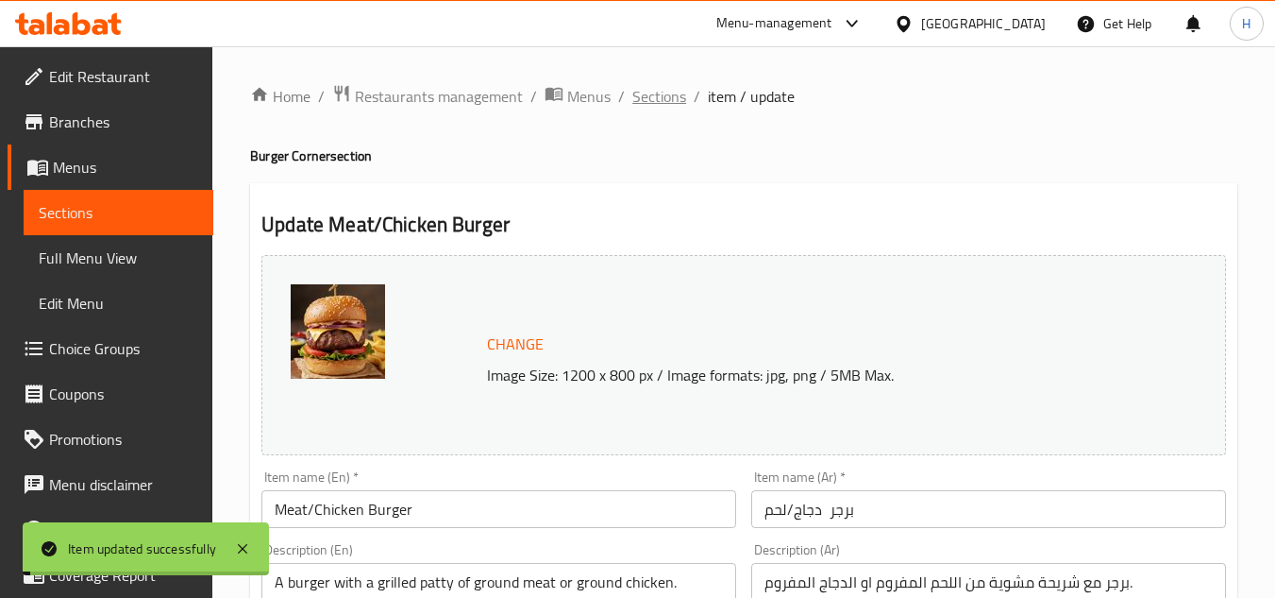
click at [652, 101] on span "Sections" at bounding box center [660, 96] width 54 height 23
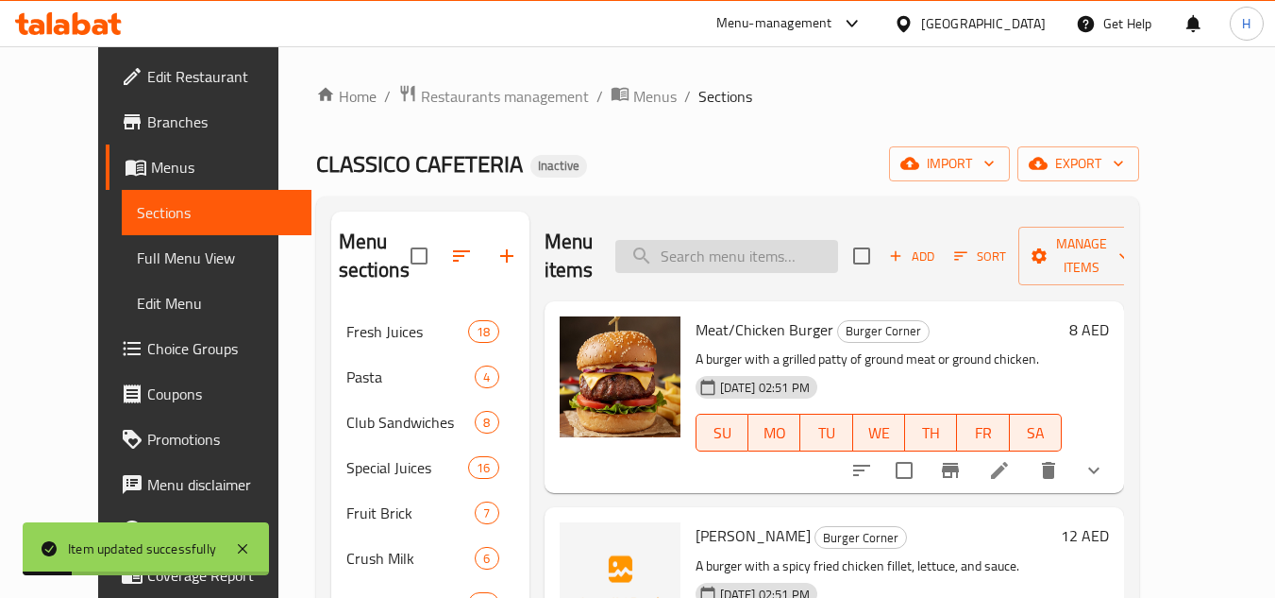
click at [791, 260] on input "search" at bounding box center [727, 256] width 223 height 33
type input "meet"
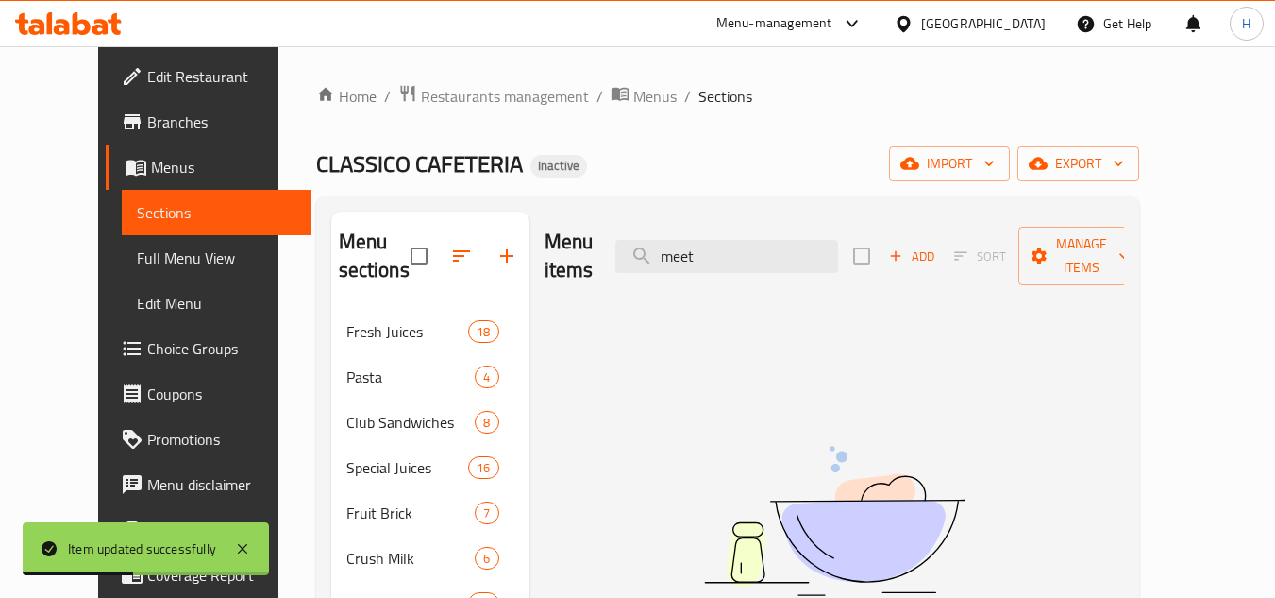
drag, startPoint x: 778, startPoint y: 251, endPoint x: 595, endPoint y: 286, distance: 186.5
click at [620, 269] on div "Menu items meet Add Sort Manage items" at bounding box center [835, 256] width 580 height 90
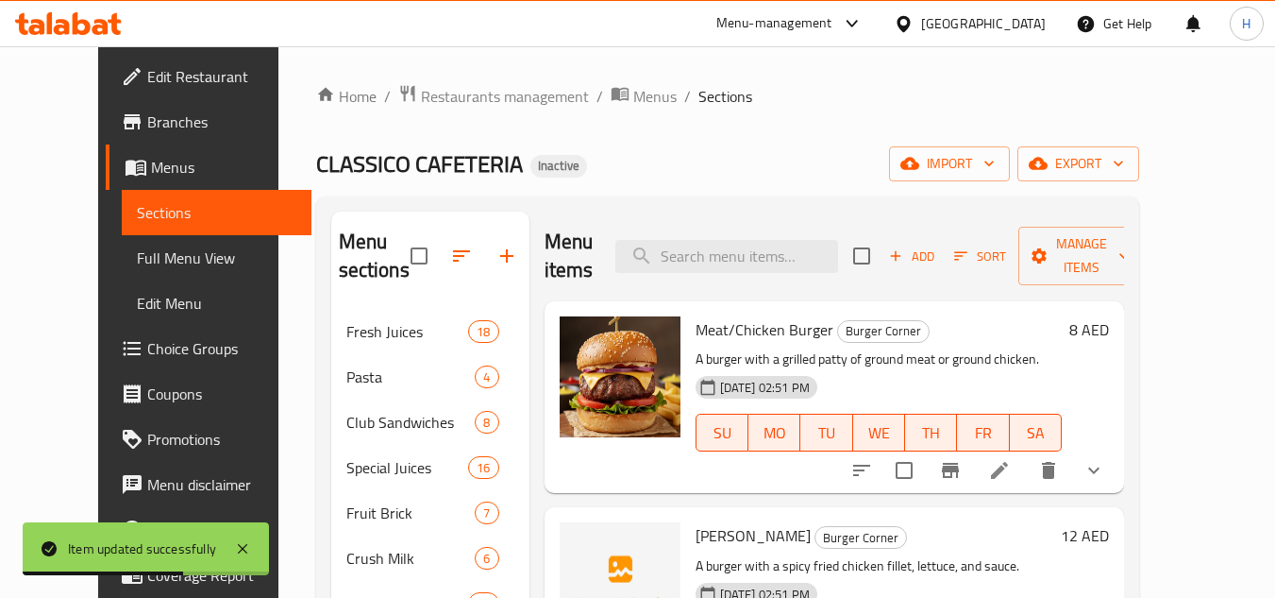
click at [1127, 145] on div "Home / Restaurants management / Menus / Sections CLASSICO CAFETERIA Inactive im…" at bounding box center [727, 570] width 823 height 972
click at [1048, 160] on icon "button" at bounding box center [1038, 164] width 19 height 12
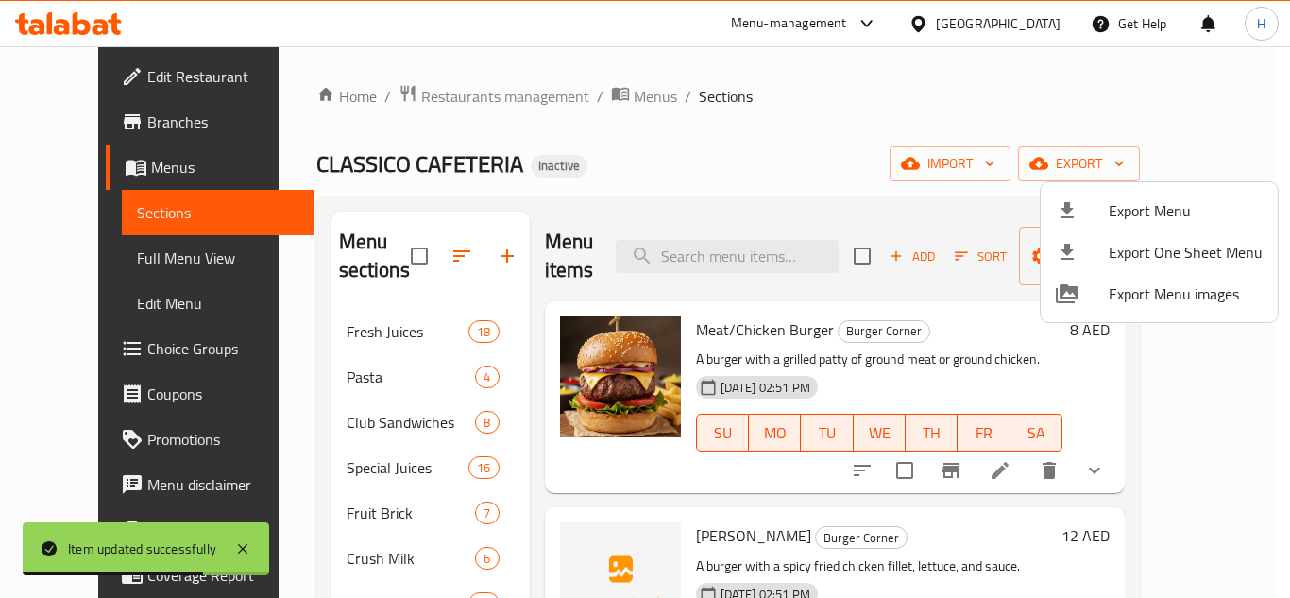
click at [1084, 202] on div at bounding box center [1081, 210] width 53 height 23
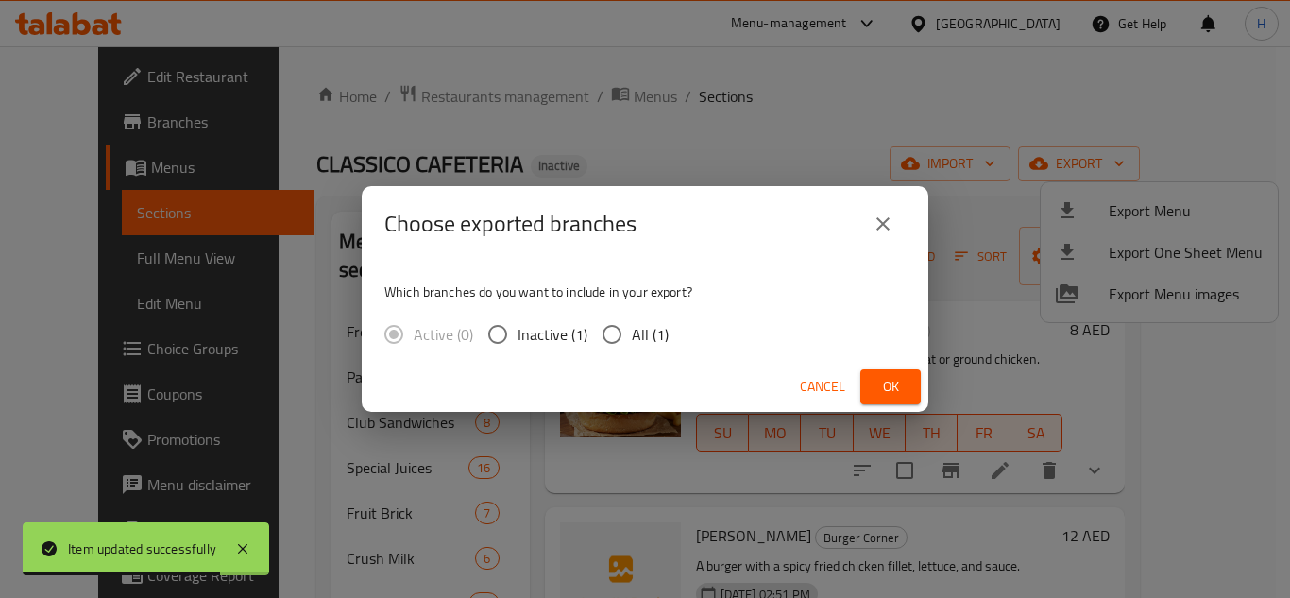
click at [634, 329] on span "All (1)" at bounding box center [650, 334] width 37 height 23
click at [632, 329] on input "All (1)" at bounding box center [612, 334] width 40 height 40
radio input "true"
click at [879, 384] on span "Ok" at bounding box center [890, 387] width 30 height 24
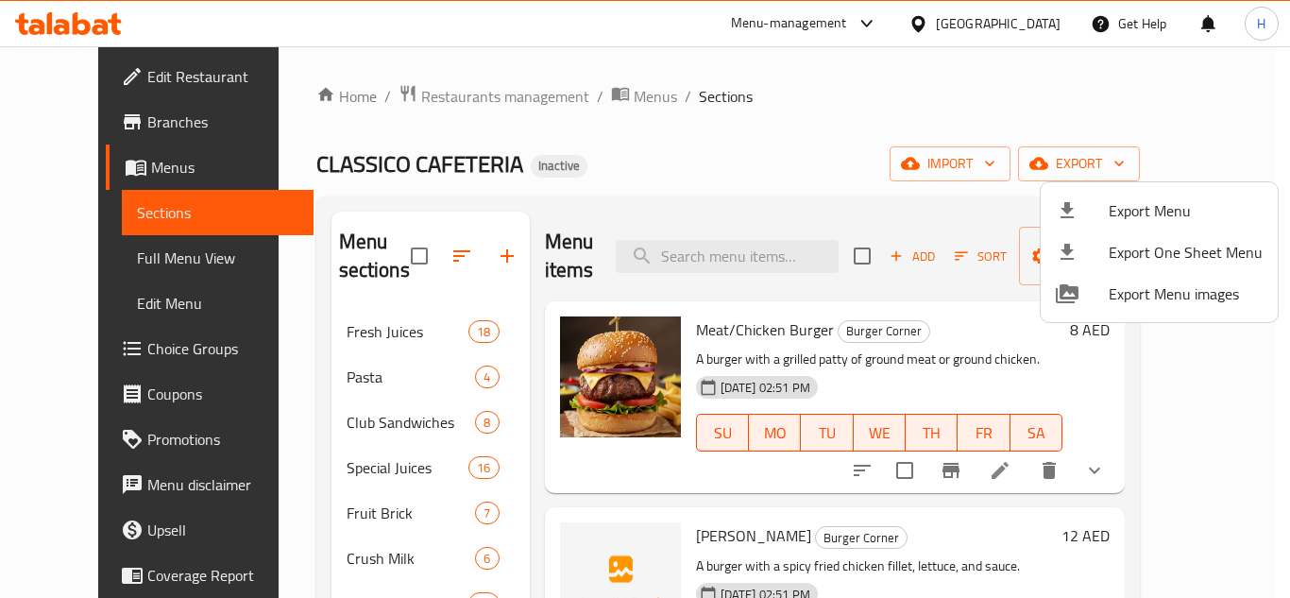
click at [402, 261] on div at bounding box center [645, 299] width 1290 height 598
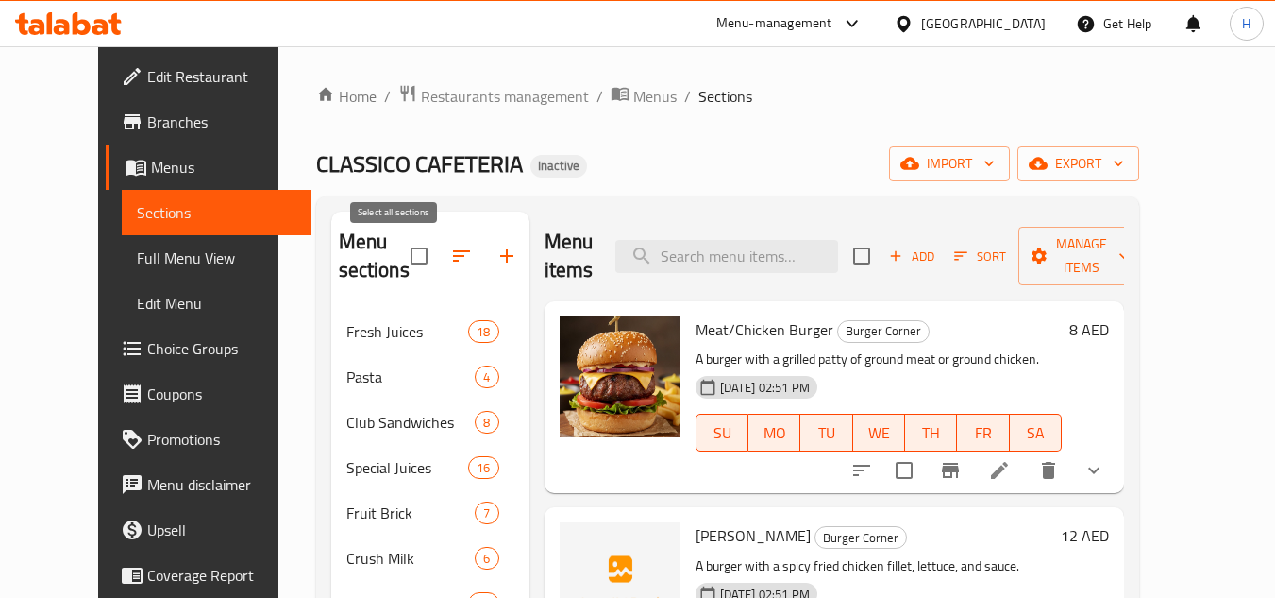
click at [403, 260] on input "checkbox" at bounding box center [419, 256] width 40 height 40
checkbox input "true"
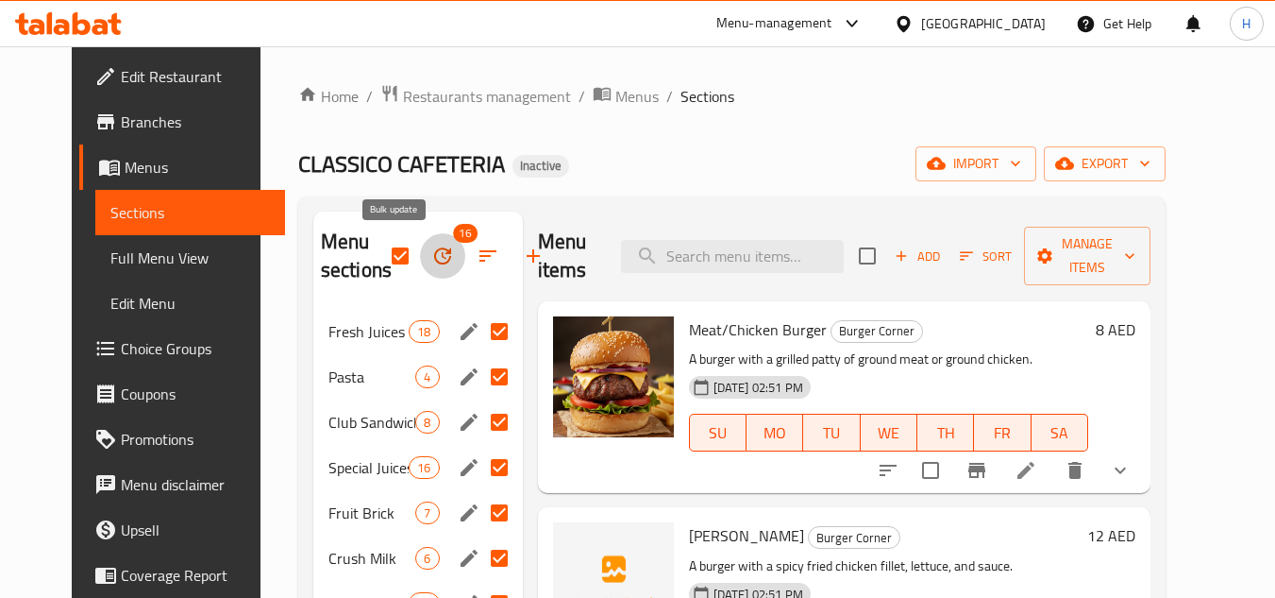
click at [420, 269] on button "button" at bounding box center [442, 255] width 45 height 45
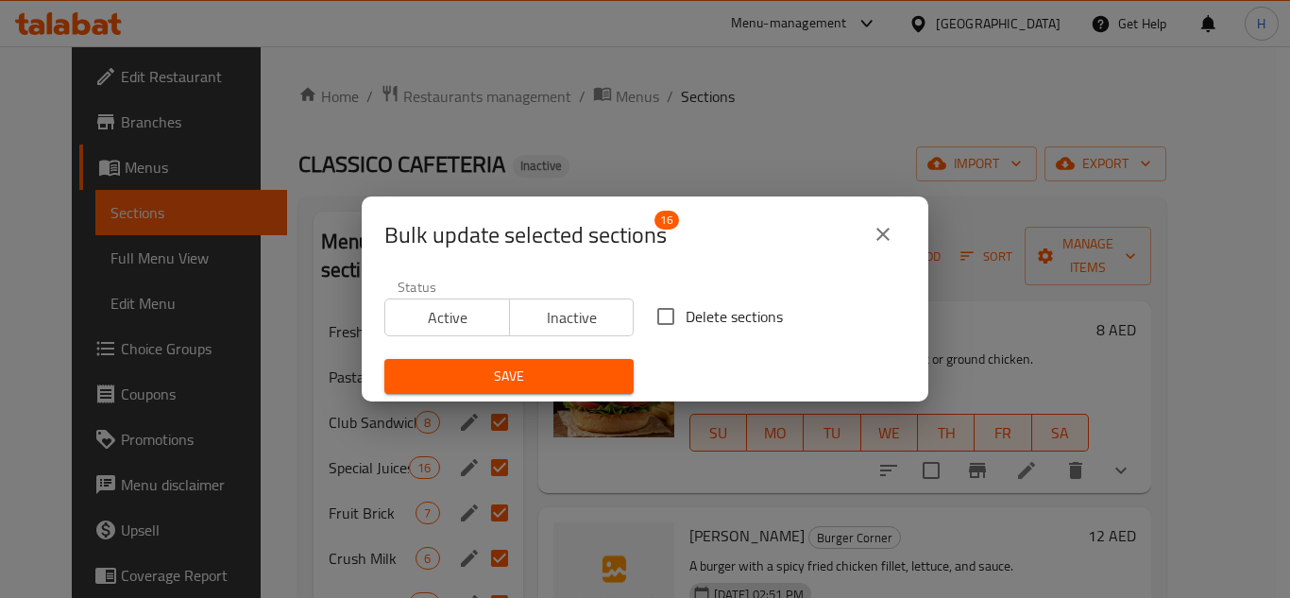
click at [669, 319] on input "Delete sections" at bounding box center [666, 316] width 40 height 40
checkbox input "true"
click at [586, 394] on div "Save" at bounding box center [509, 376] width 272 height 58
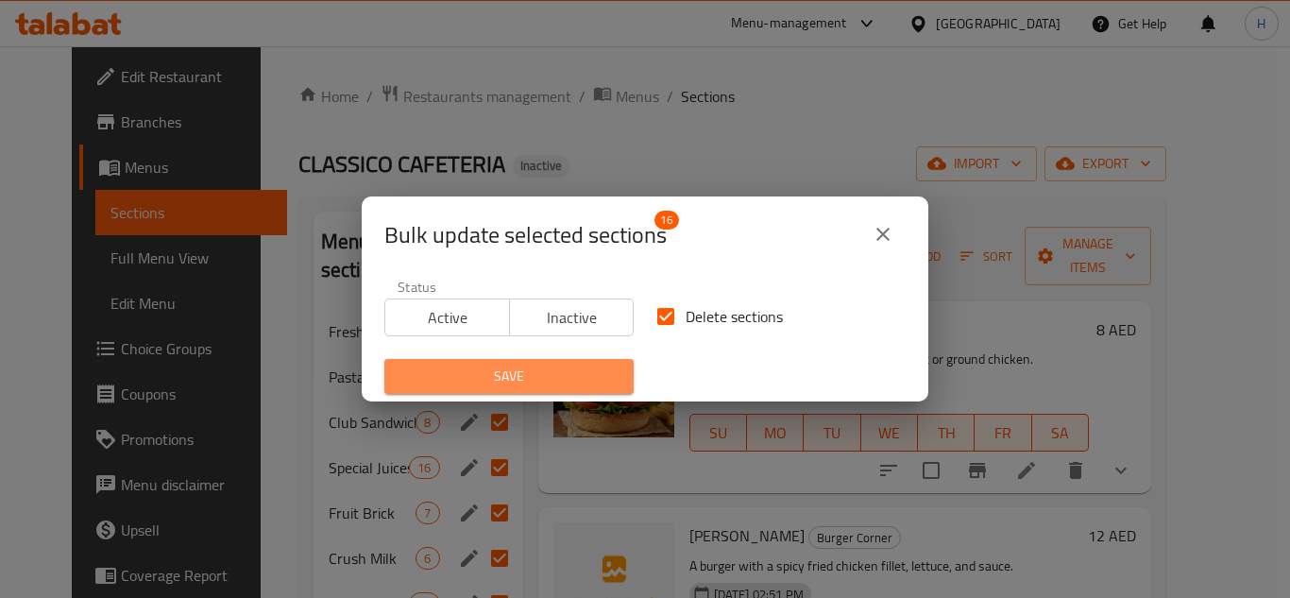
click at [590, 364] on button "Save" at bounding box center [508, 376] width 249 height 35
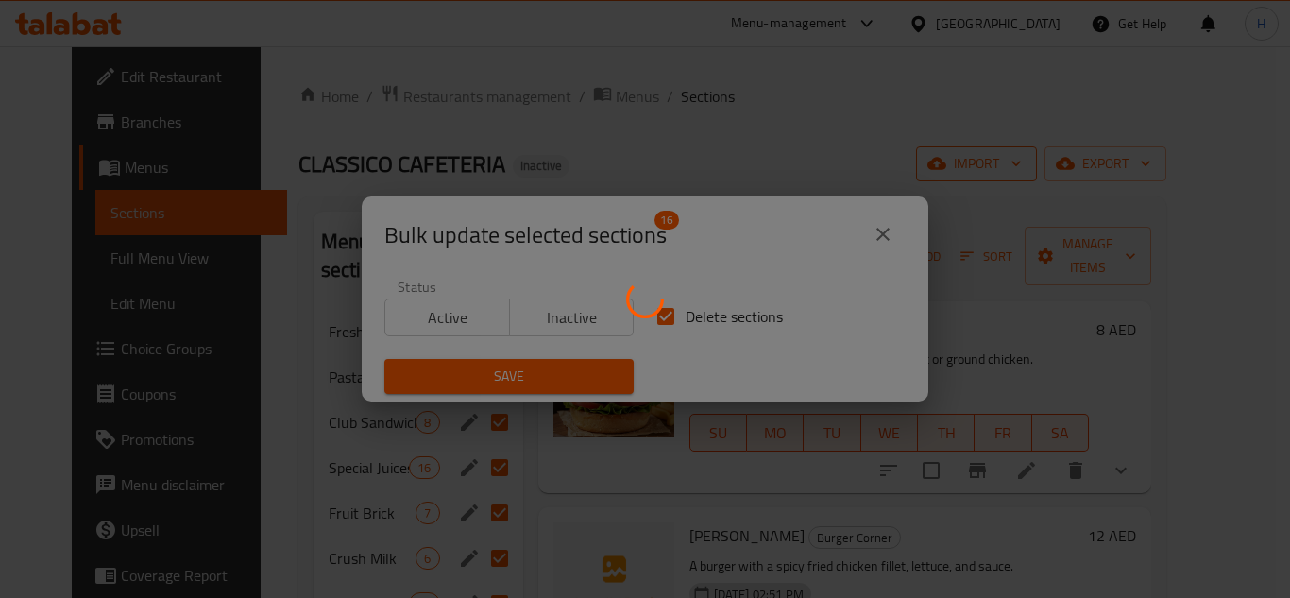
checkbox input "false"
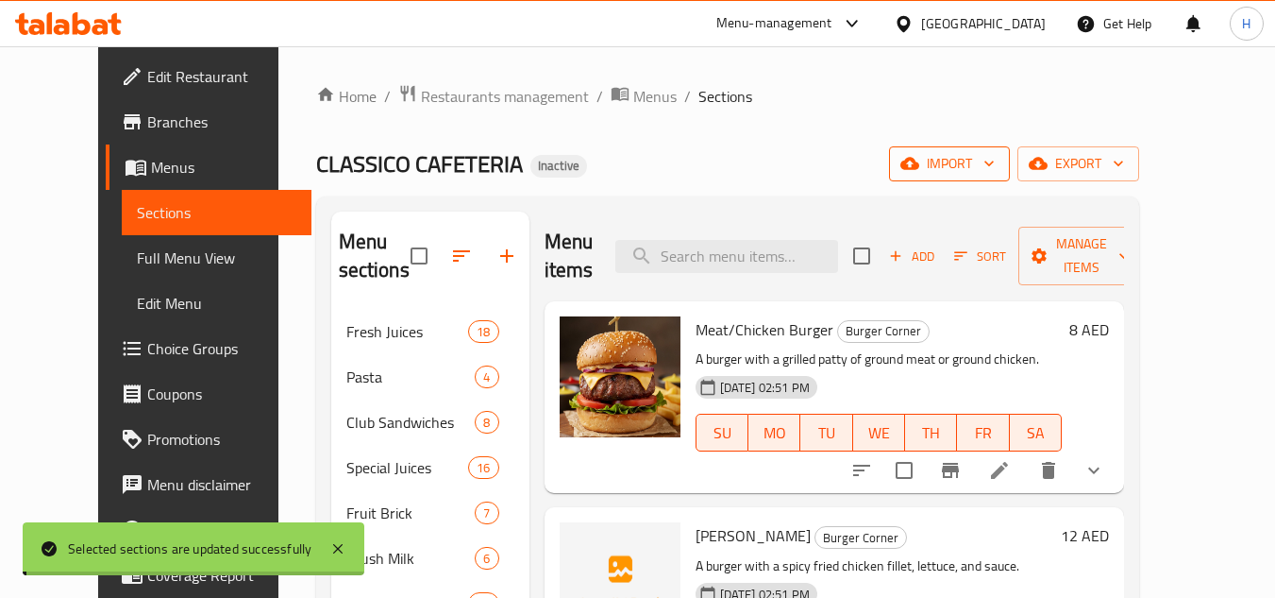
click at [1042, 167] on div "CLASSICO CAFETERIA Inactive import export" at bounding box center [727, 163] width 823 height 35
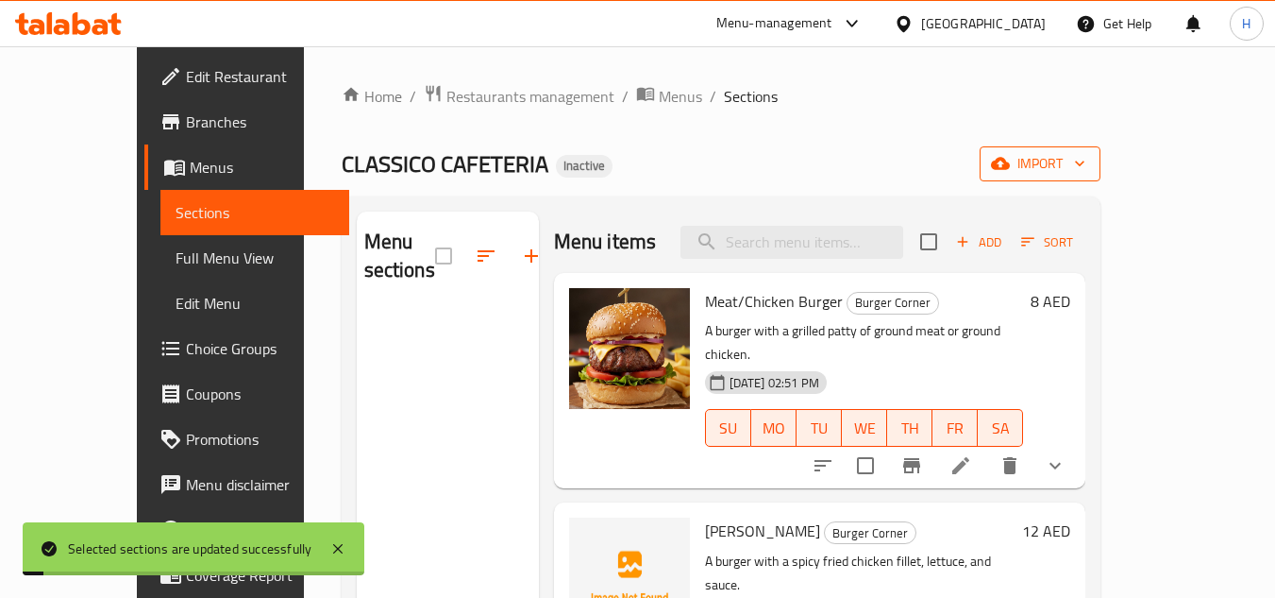
click at [1101, 169] on button "import" at bounding box center [1040, 163] width 121 height 35
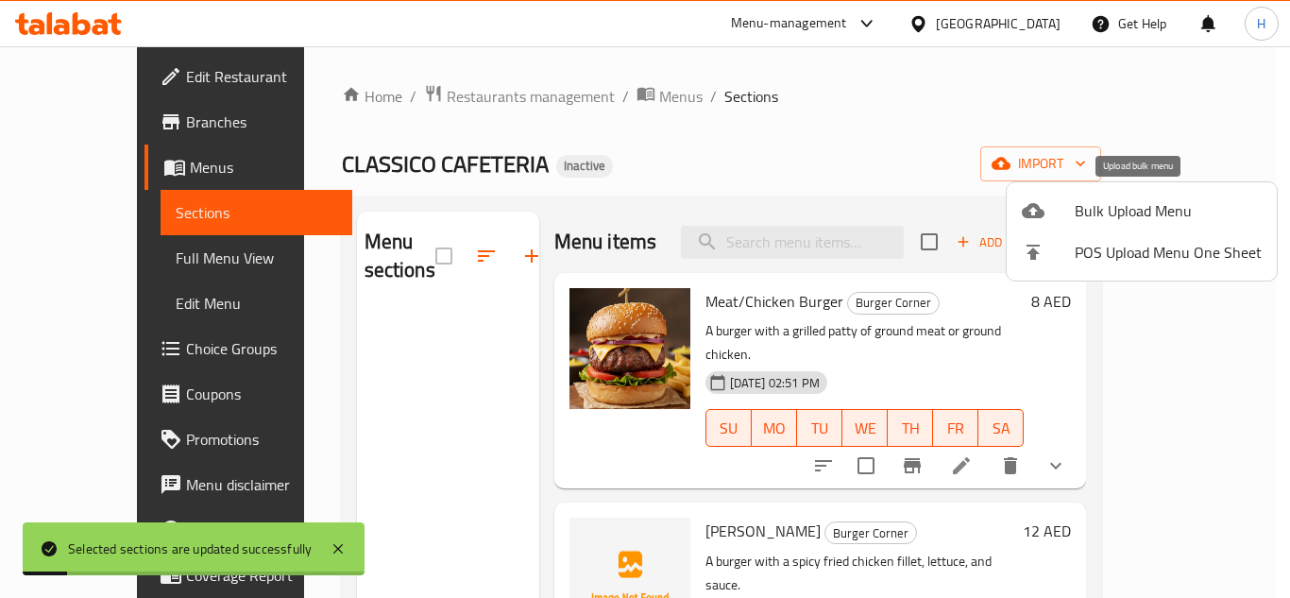
click at [1093, 217] on span "Bulk Upload Menu" at bounding box center [1167, 210] width 187 height 23
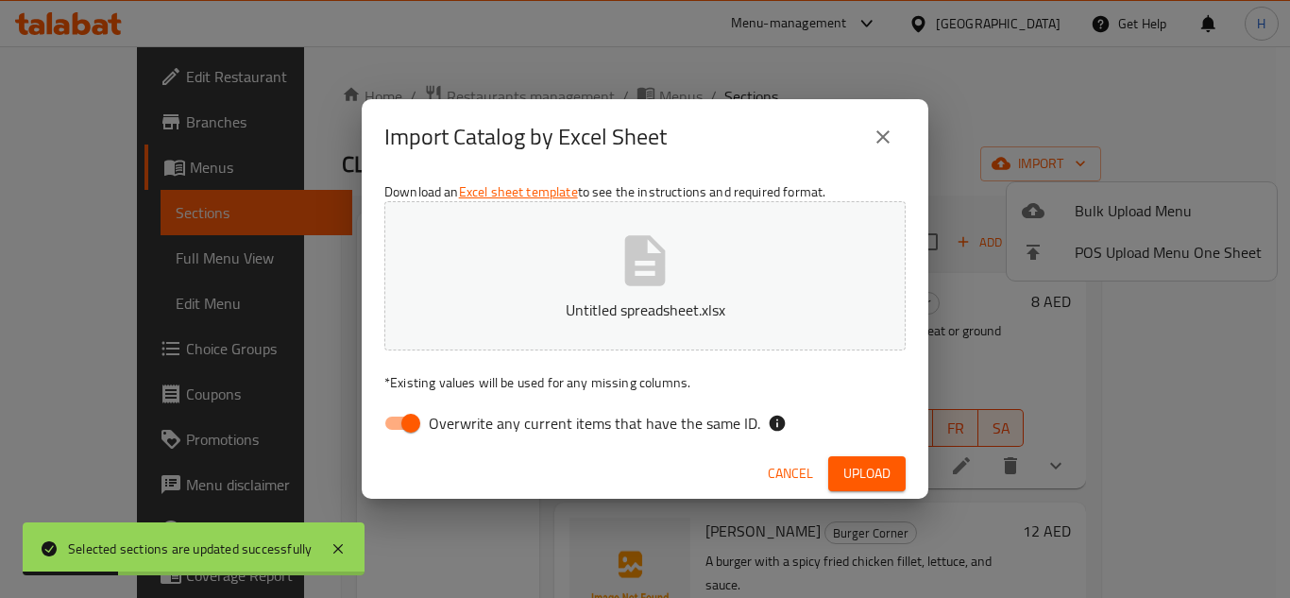
drag, startPoint x: 634, startPoint y: 416, endPoint x: 707, endPoint y: 459, distance: 84.2
click at [634, 416] on span "Overwrite any current items that have the same ID." at bounding box center [594, 423] width 331 height 23
click at [464, 416] on input "Overwrite any current items that have the same ID." at bounding box center [411, 423] width 108 height 36
checkbox input "false"
click at [860, 479] on span "Upload" at bounding box center [866, 474] width 47 height 24
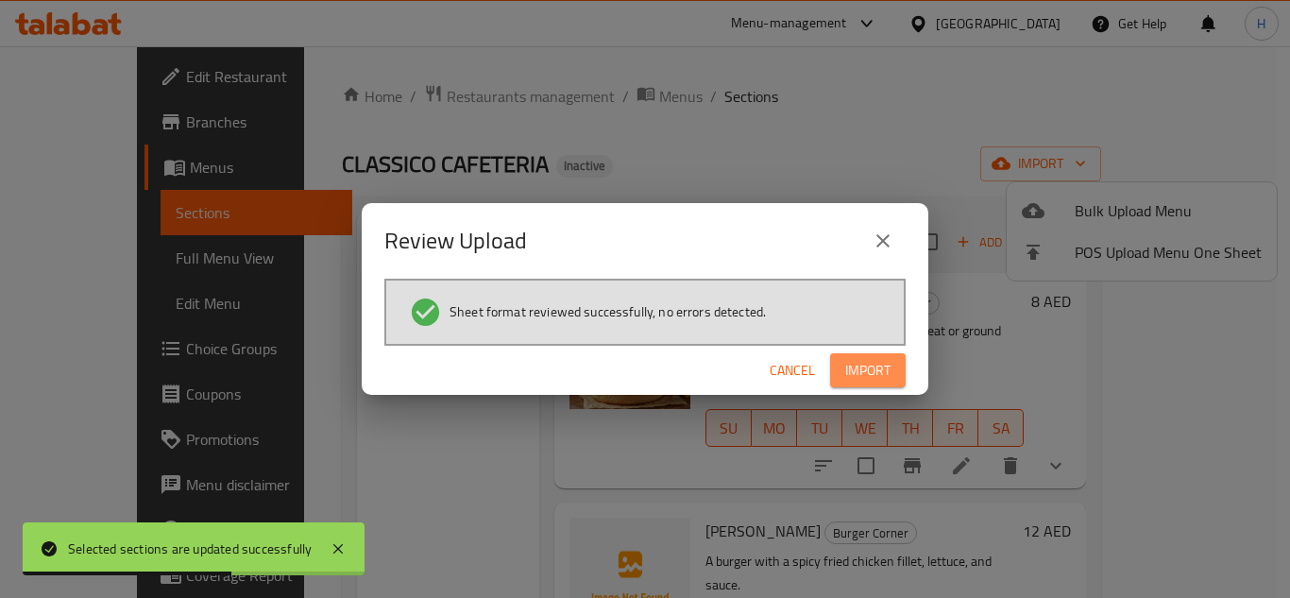
click at [873, 364] on span "Import" at bounding box center [867, 371] width 45 height 24
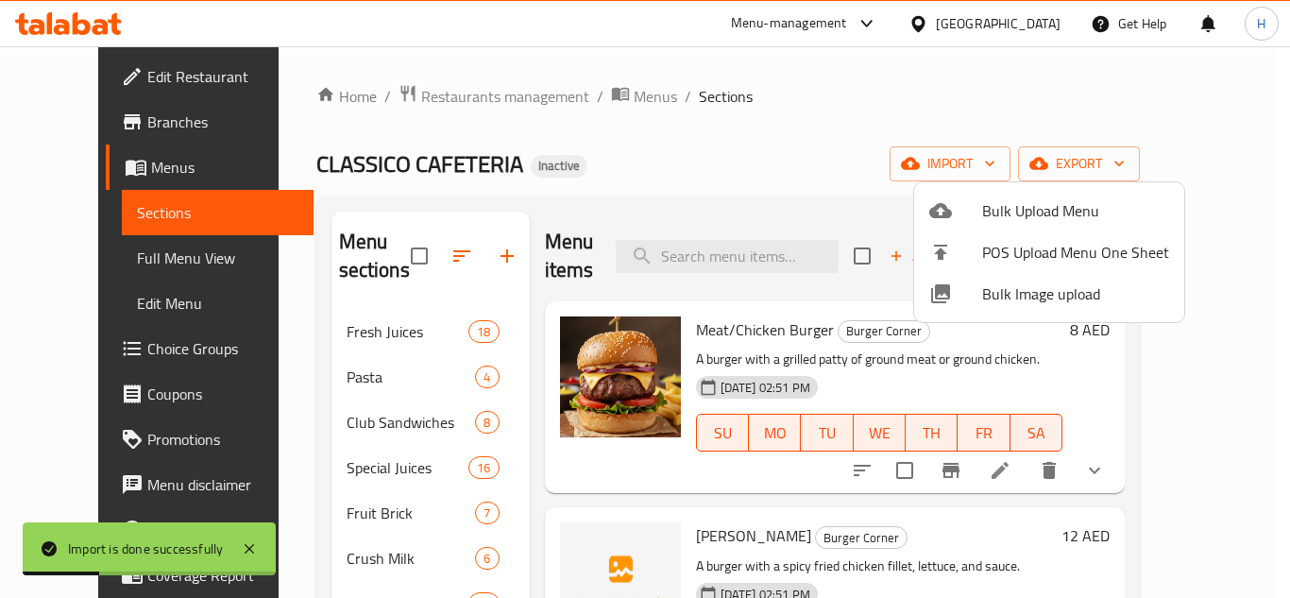
click at [125, 250] on div at bounding box center [645, 299] width 1290 height 598
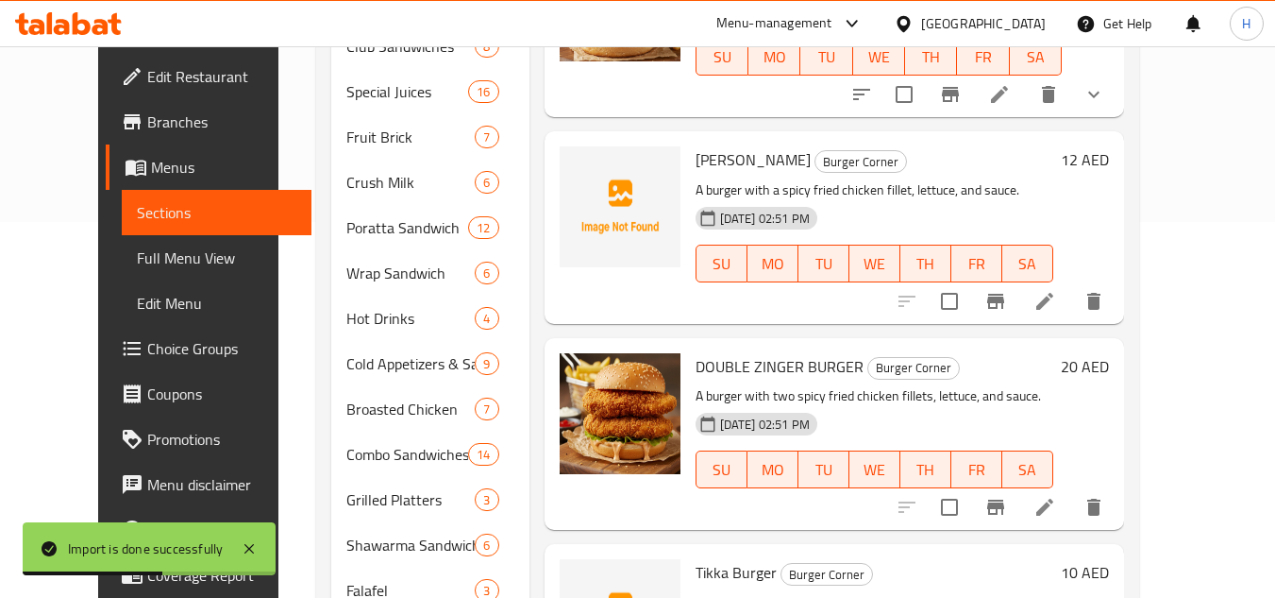
scroll to position [378, 0]
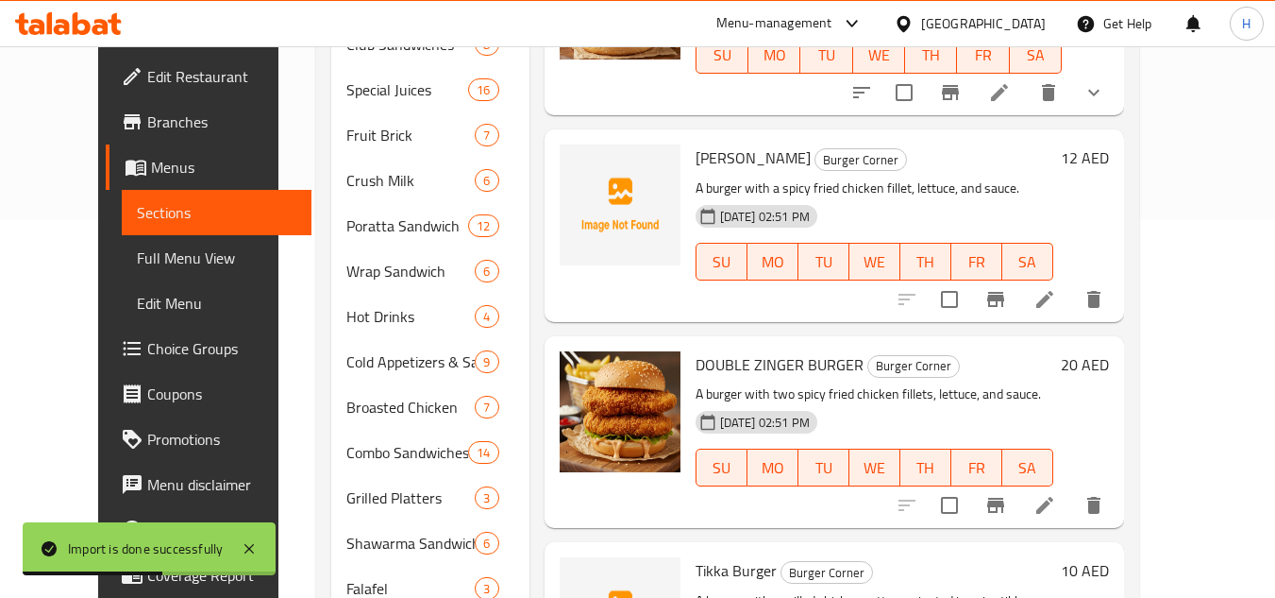
click at [160, 250] on span "Full Menu View" at bounding box center [217, 257] width 160 height 23
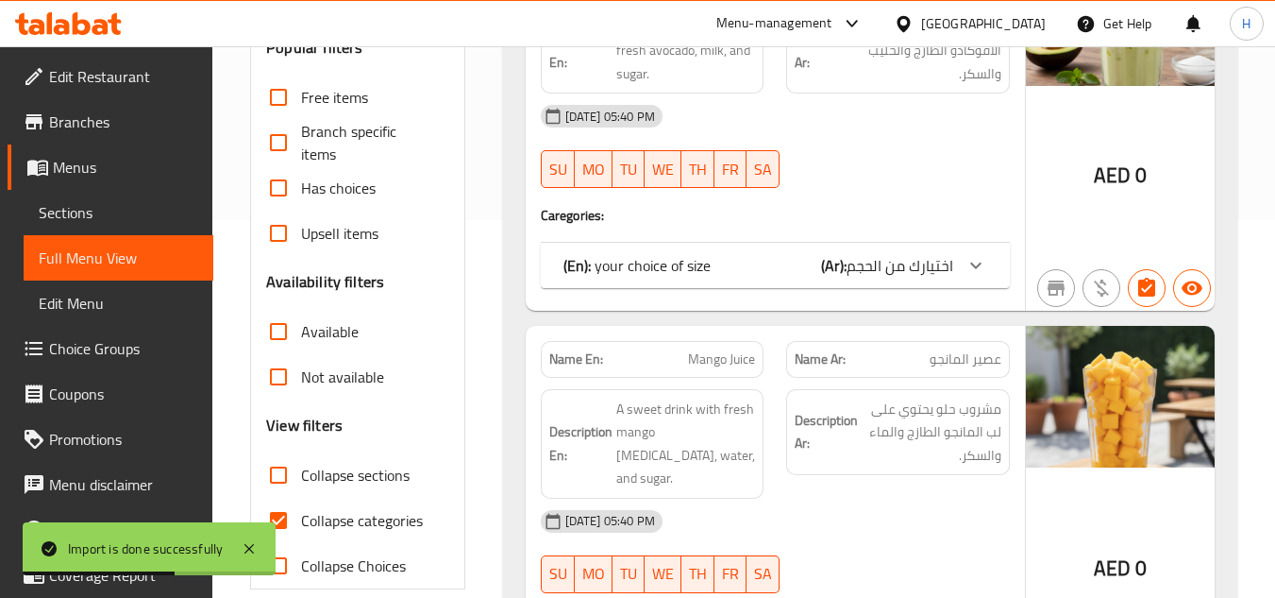
scroll to position [497, 0]
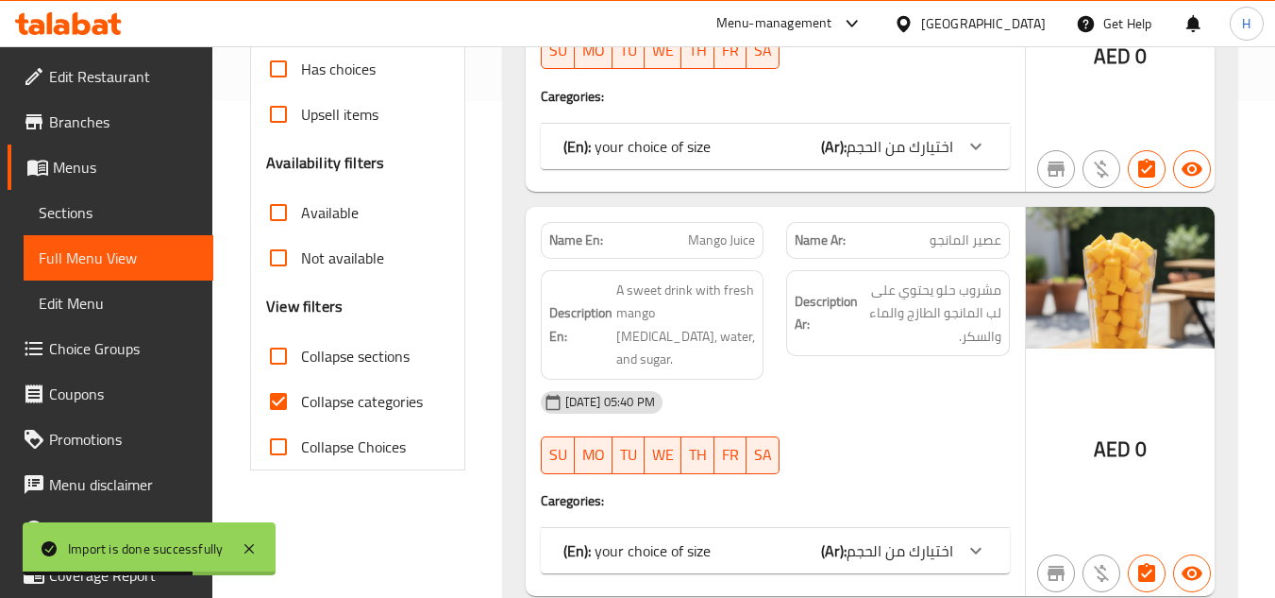
click at [270, 397] on input "Collapse categories" at bounding box center [278, 401] width 45 height 45
checkbox input "false"
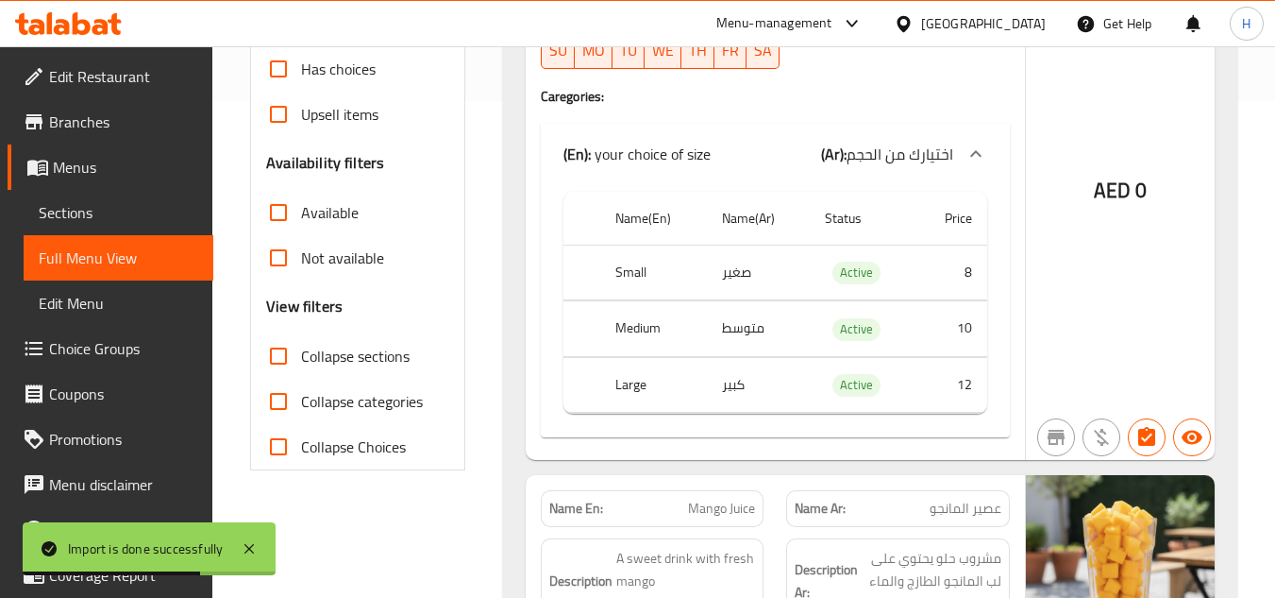
click at [288, 355] on input "Collapse sections" at bounding box center [278, 355] width 45 height 45
checkbox input "true"
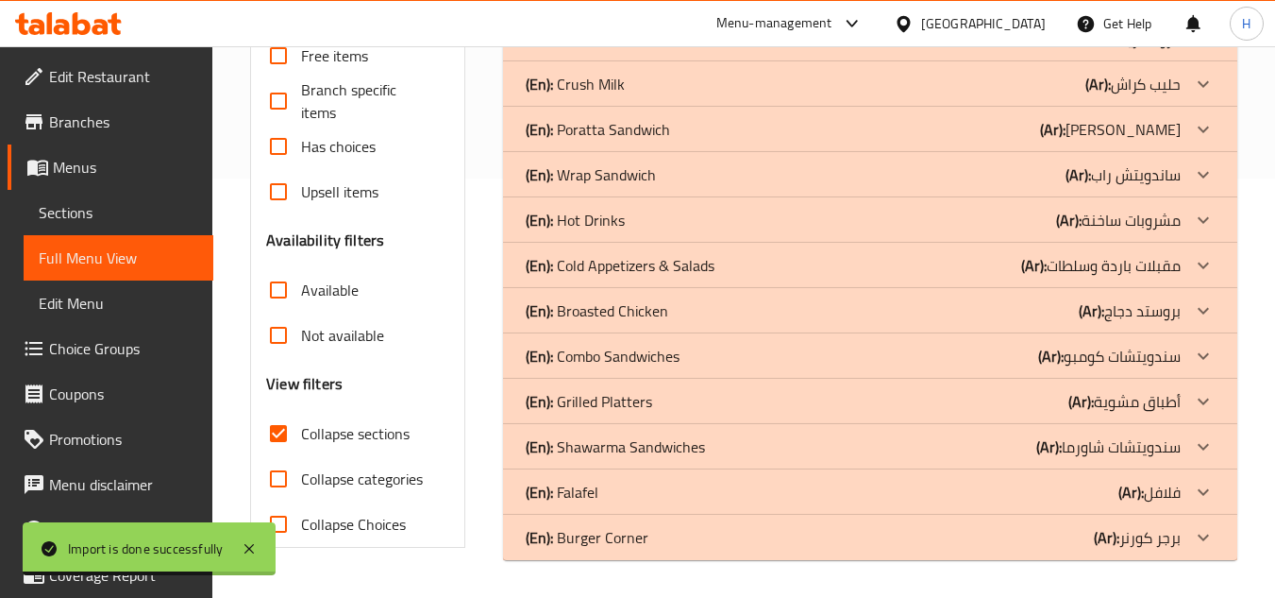
scroll to position [419, 0]
click at [644, 546] on p "(En): Burger Corner" at bounding box center [587, 537] width 123 height 23
click at [651, 498] on div "(En): Falafel (Ar): فلافل" at bounding box center [853, 492] width 655 height 23
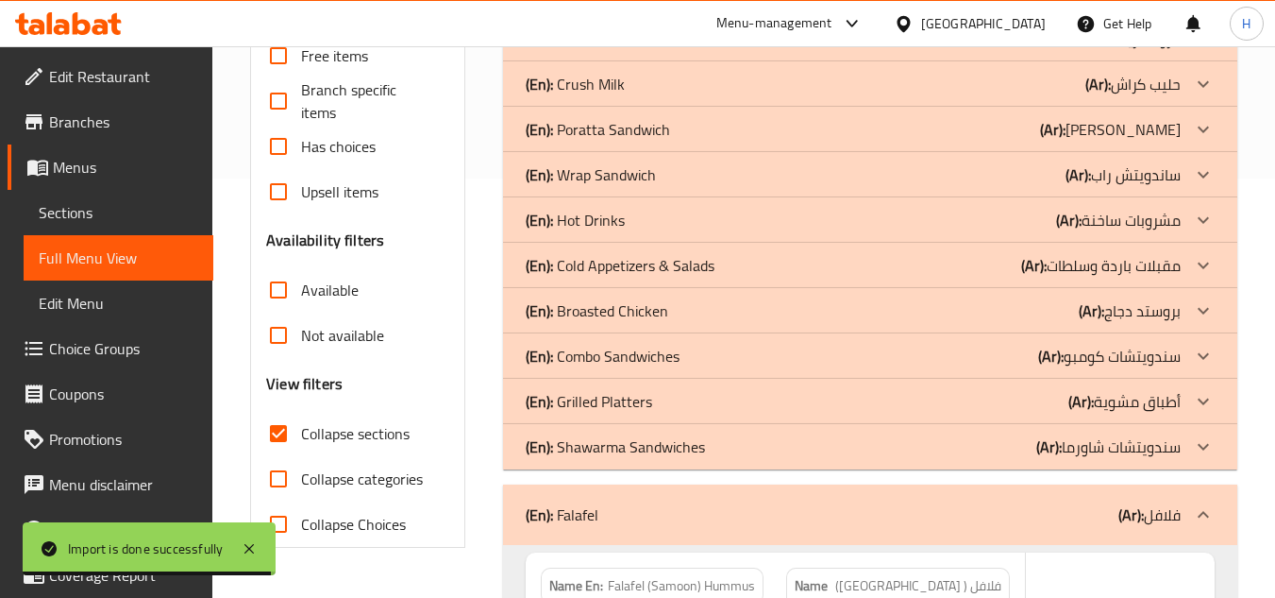
click at [662, 454] on p "(En): Shawarma Sandwiches" at bounding box center [615, 446] width 179 height 23
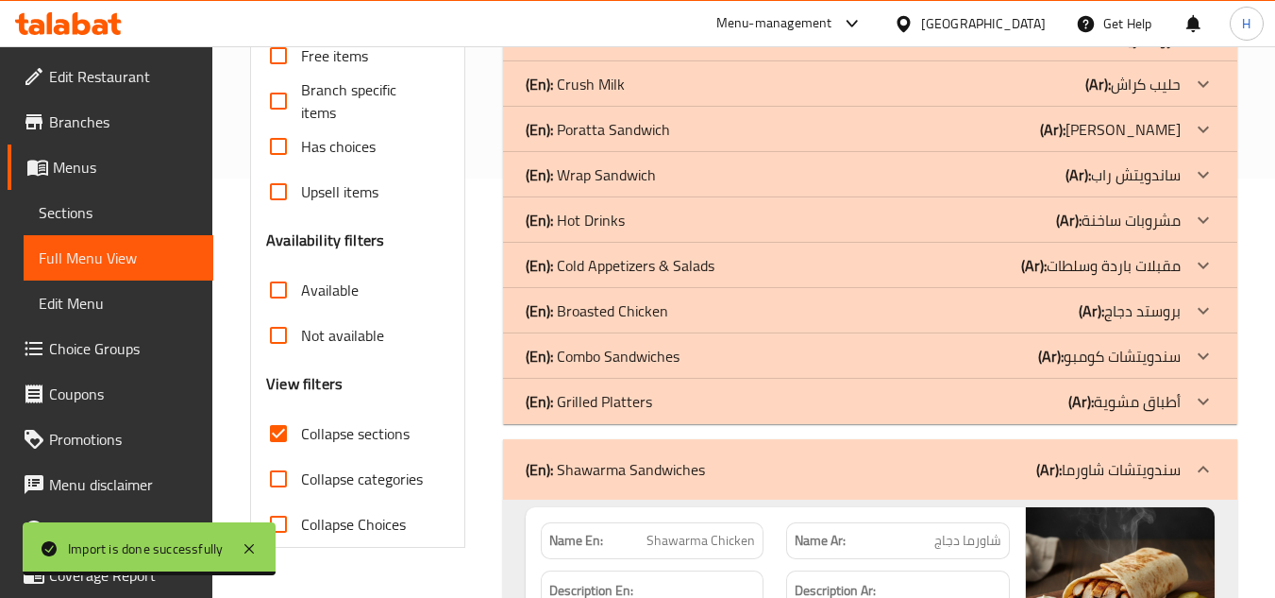
click at [663, 405] on div "(En): Grilled Platters (Ar): أطباق مشوية" at bounding box center [853, 401] width 655 height 23
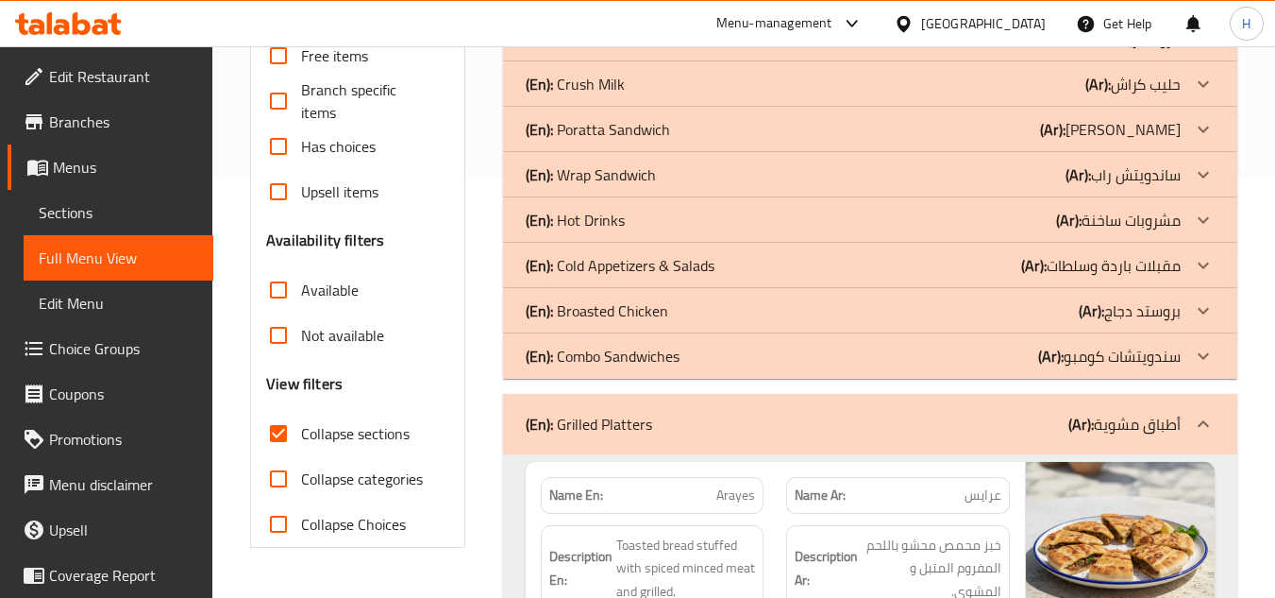
click at [667, 363] on p "(En): Combo Sandwiches" at bounding box center [603, 356] width 154 height 23
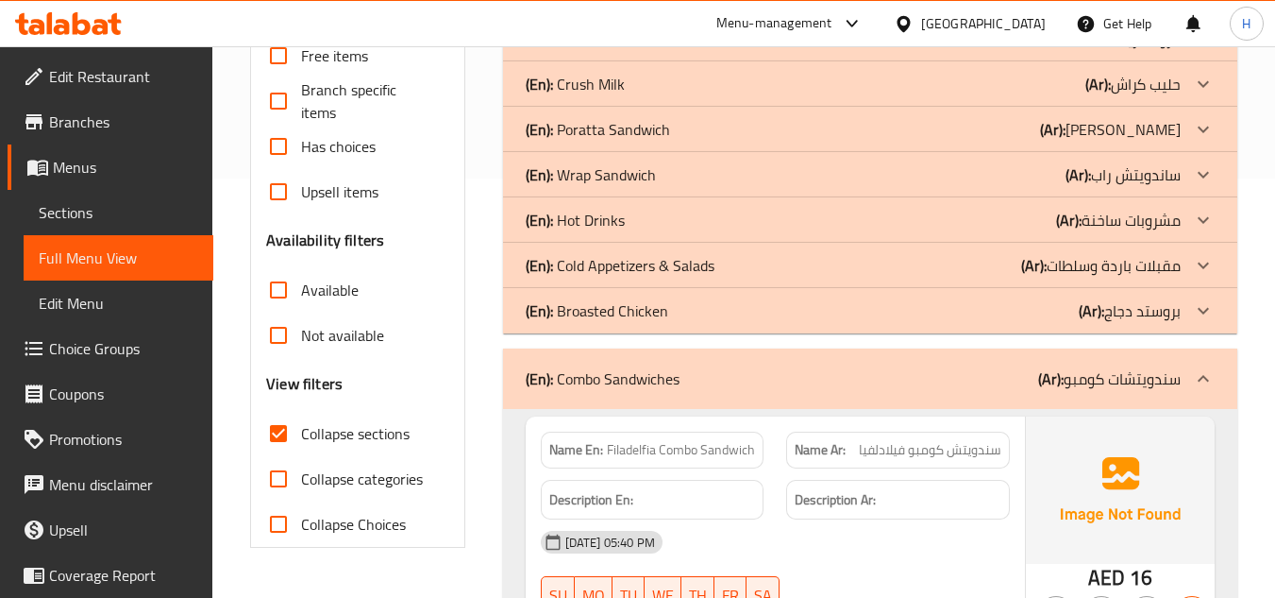
click at [699, 314] on div "(En): Broasted Chicken (Ar): بروستد دجاج" at bounding box center [853, 310] width 655 height 23
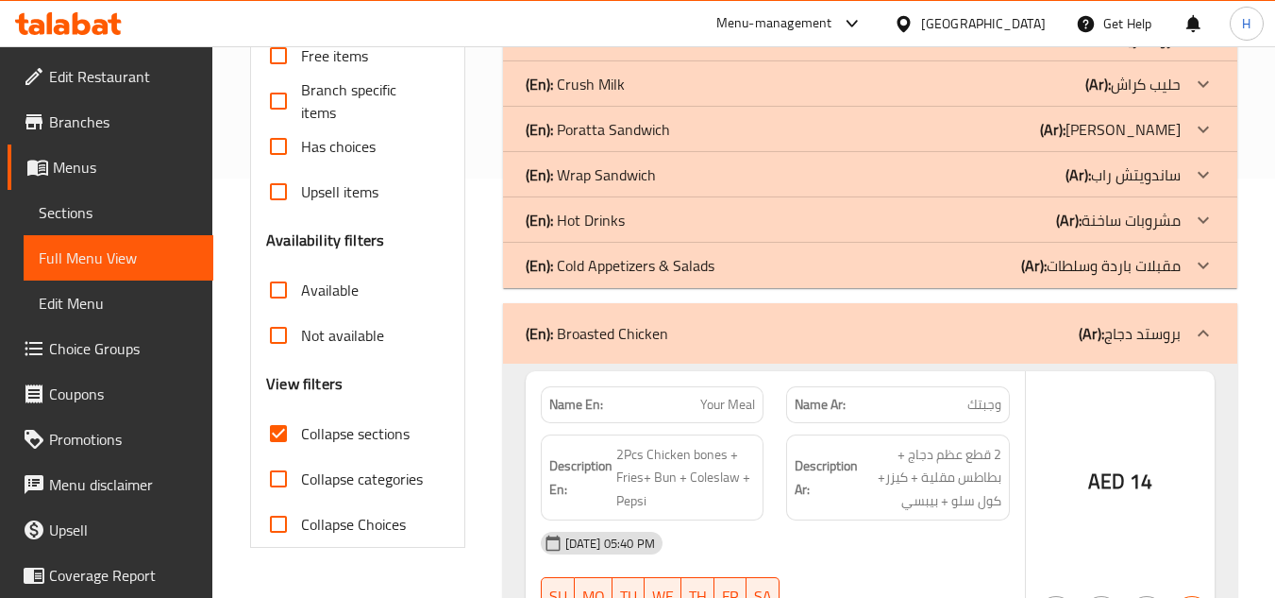
click at [698, 270] on p "(En): Cold Appetizers & Salads" at bounding box center [620, 265] width 189 height 23
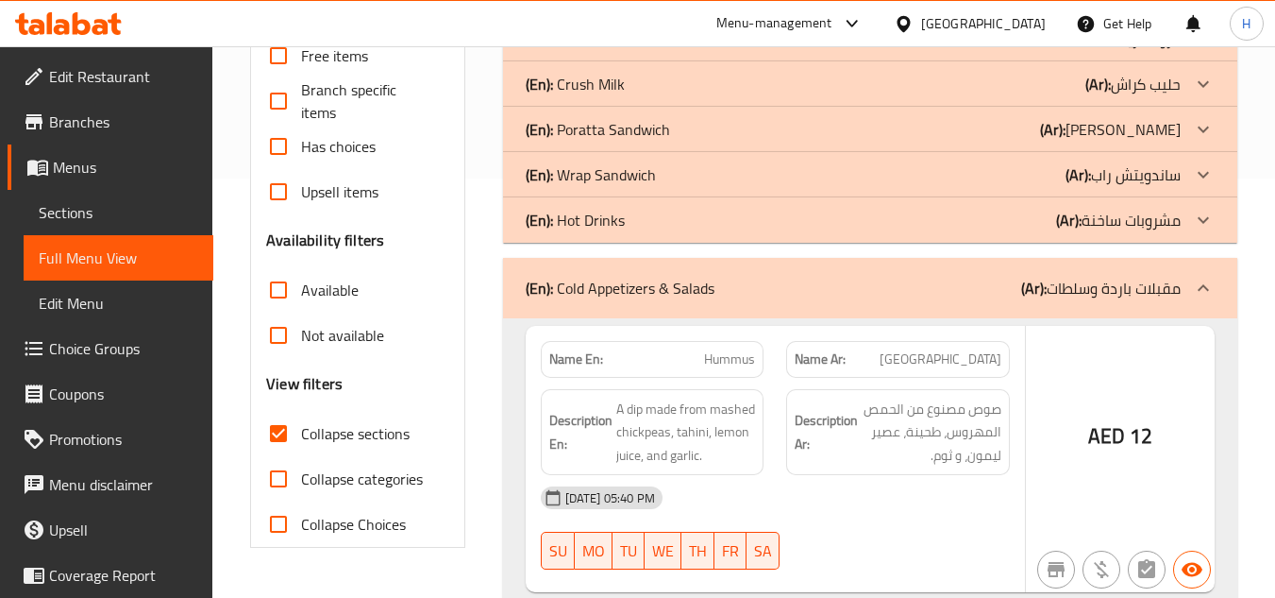
click at [698, 225] on div "(En): Hot Drinks (Ar): مشروبات ساخنة" at bounding box center [853, 220] width 655 height 23
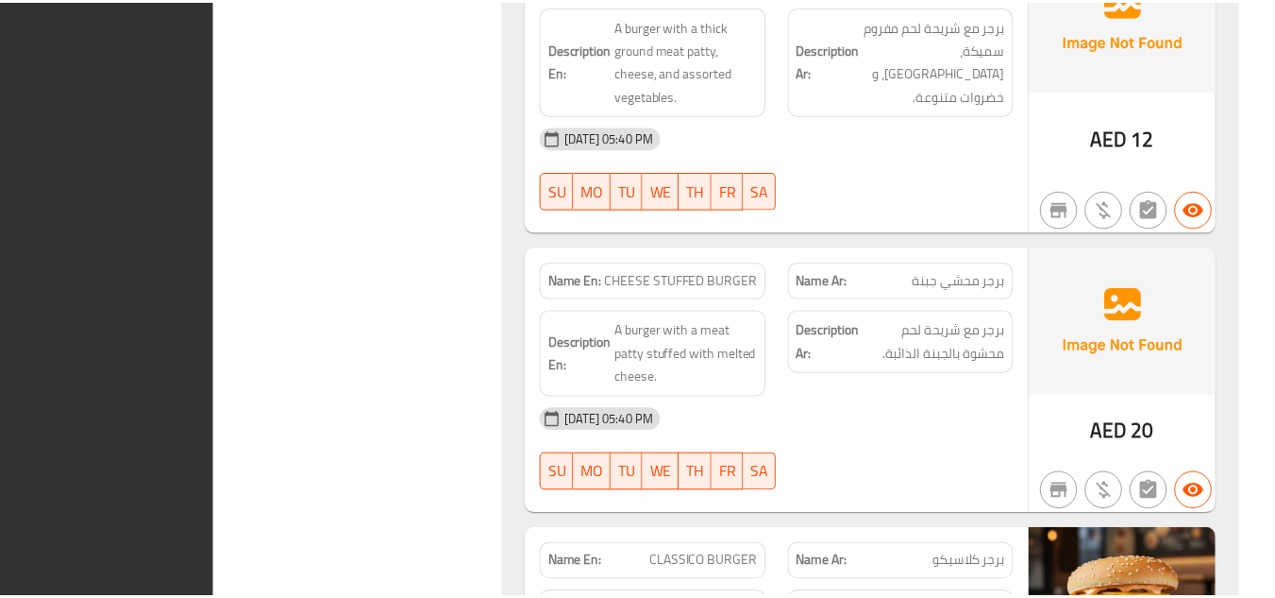
scroll to position [17765, 0]
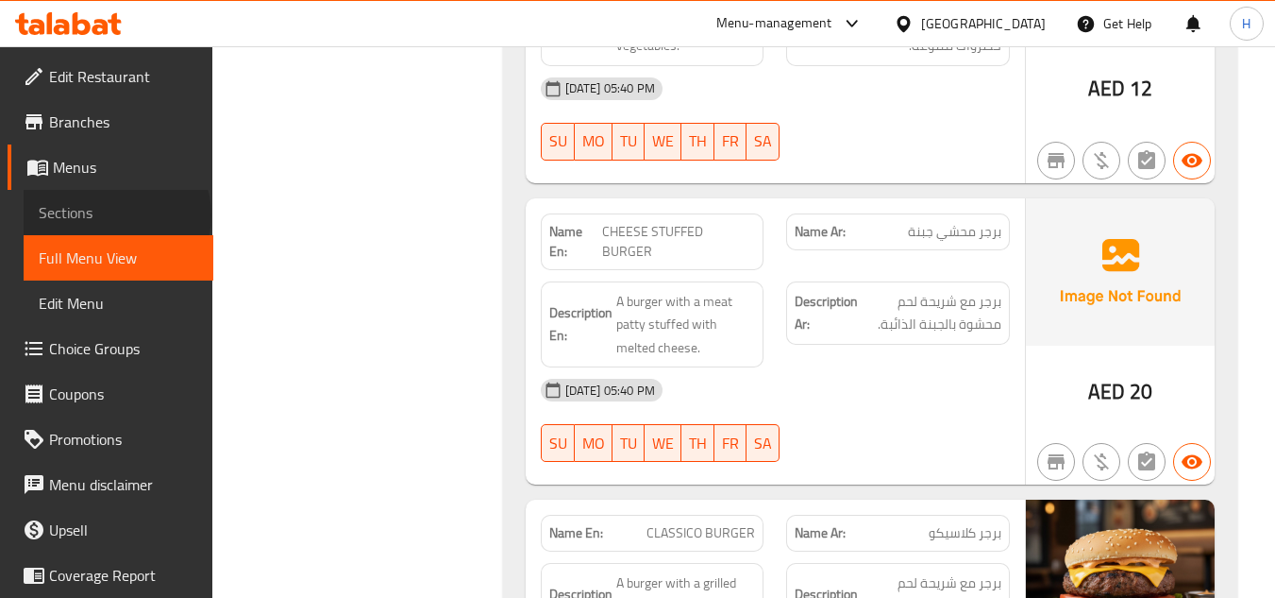
click at [115, 215] on span "Sections" at bounding box center [119, 212] width 160 height 23
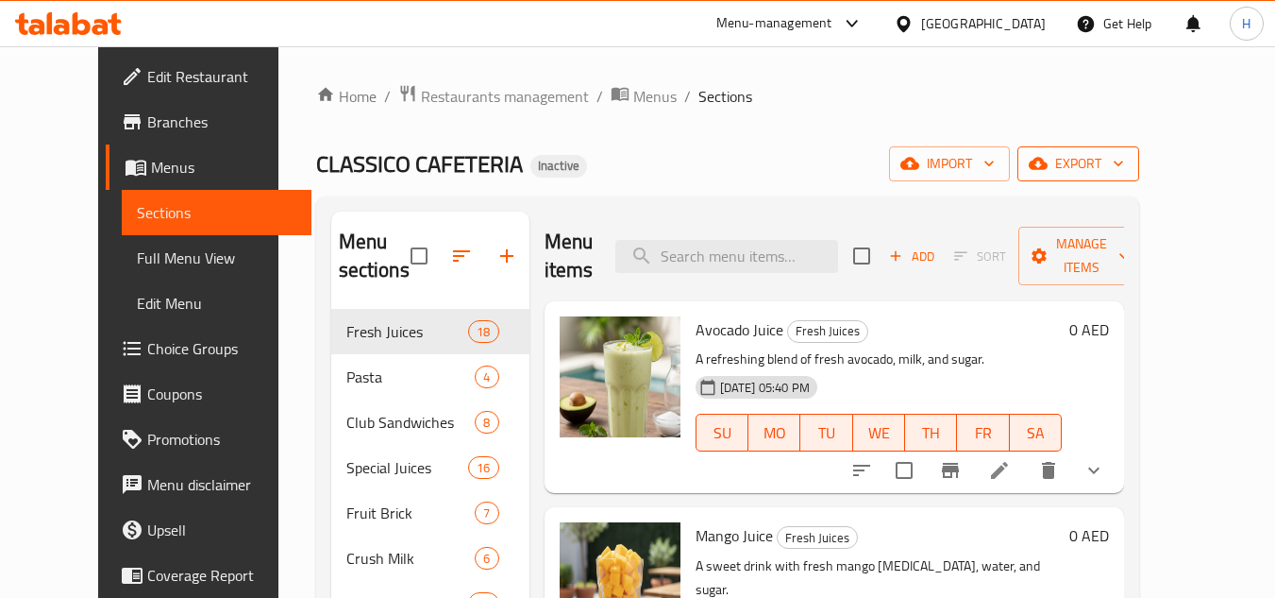
click at [1048, 160] on icon "button" at bounding box center [1038, 164] width 19 height 12
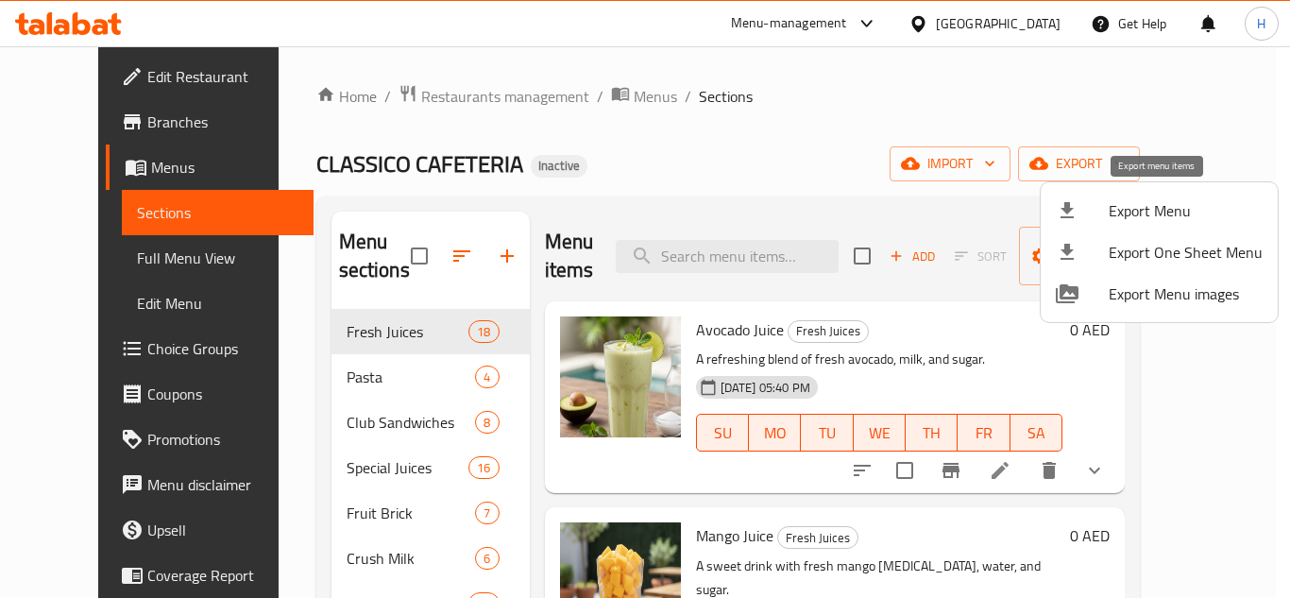
click at [1141, 209] on span "Export Menu" at bounding box center [1185, 210] width 154 height 23
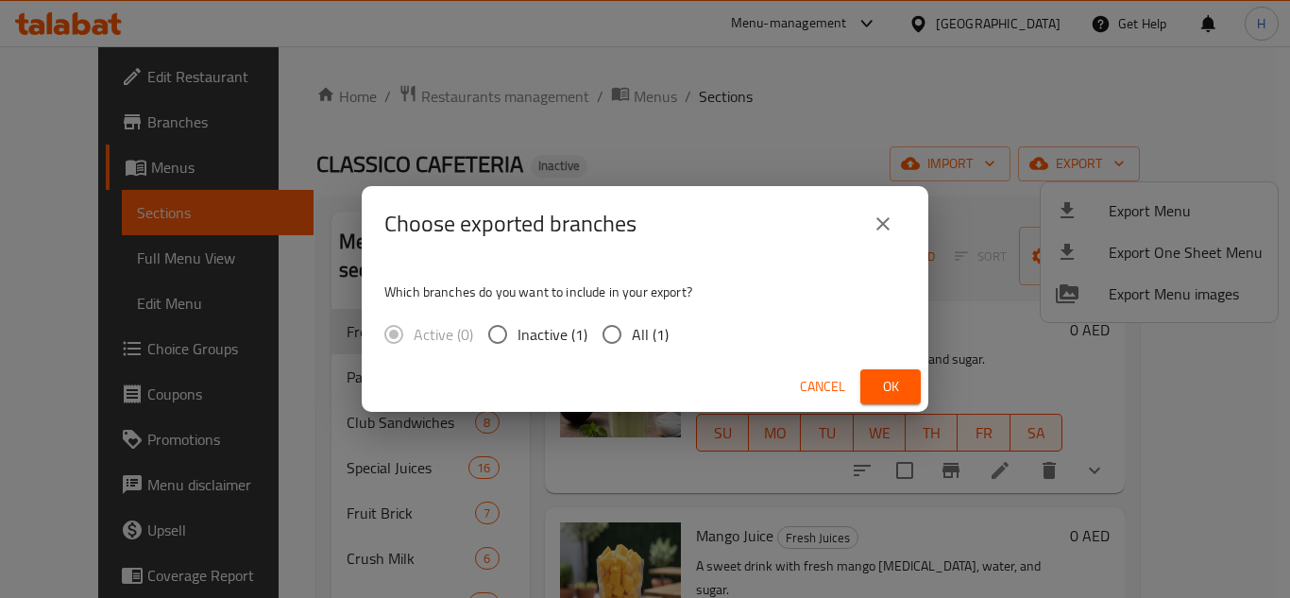
click at [645, 335] on span "All (1)" at bounding box center [650, 334] width 37 height 23
click at [632, 335] on input "All (1)" at bounding box center [612, 334] width 40 height 40
radio input "true"
click at [891, 369] on button "Ok" at bounding box center [890, 386] width 60 height 35
